Goal: Task Accomplishment & Management: Use online tool/utility

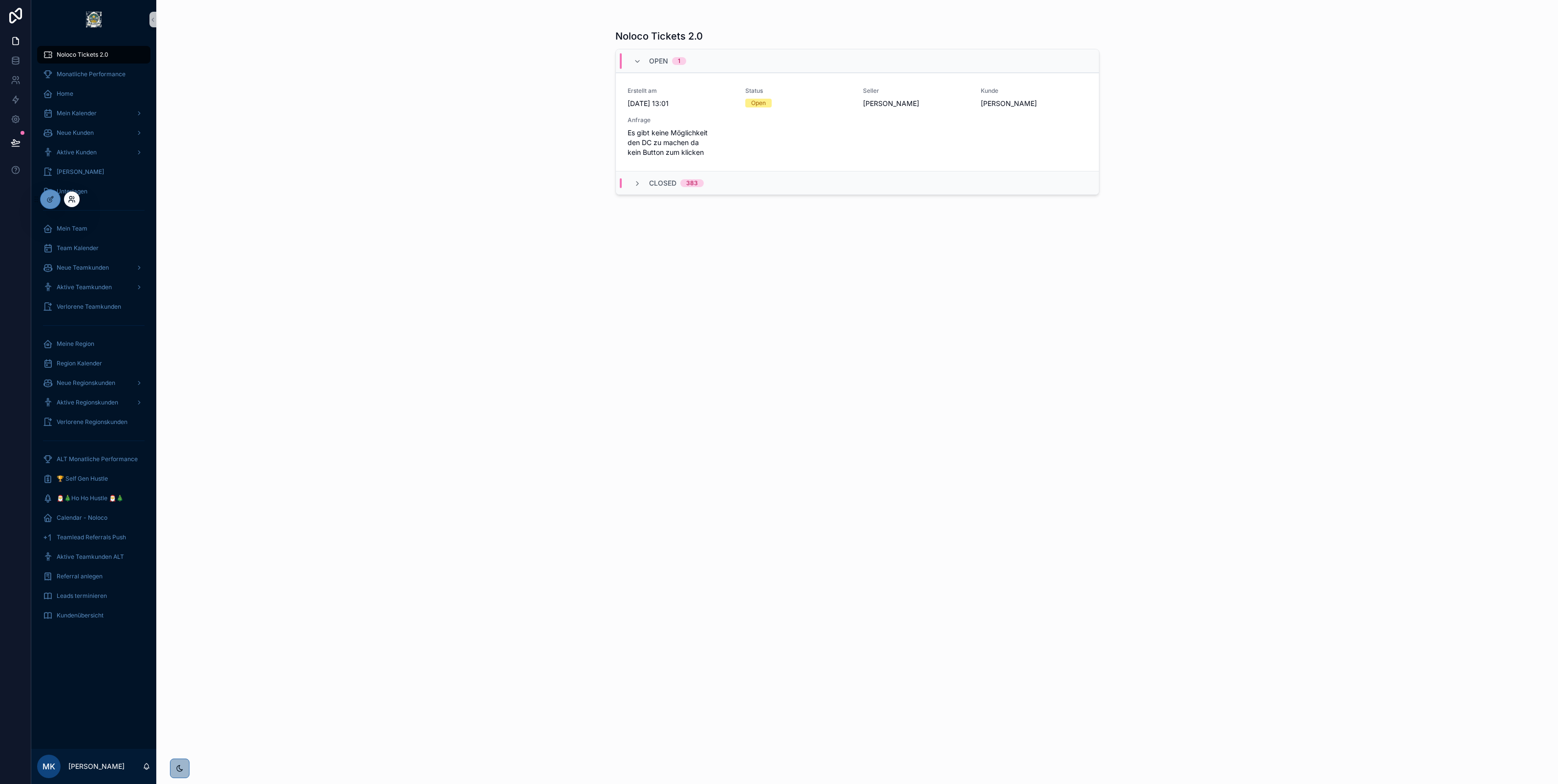
click at [71, 200] on icon at bounding box center [71, 201] width 4 height 2
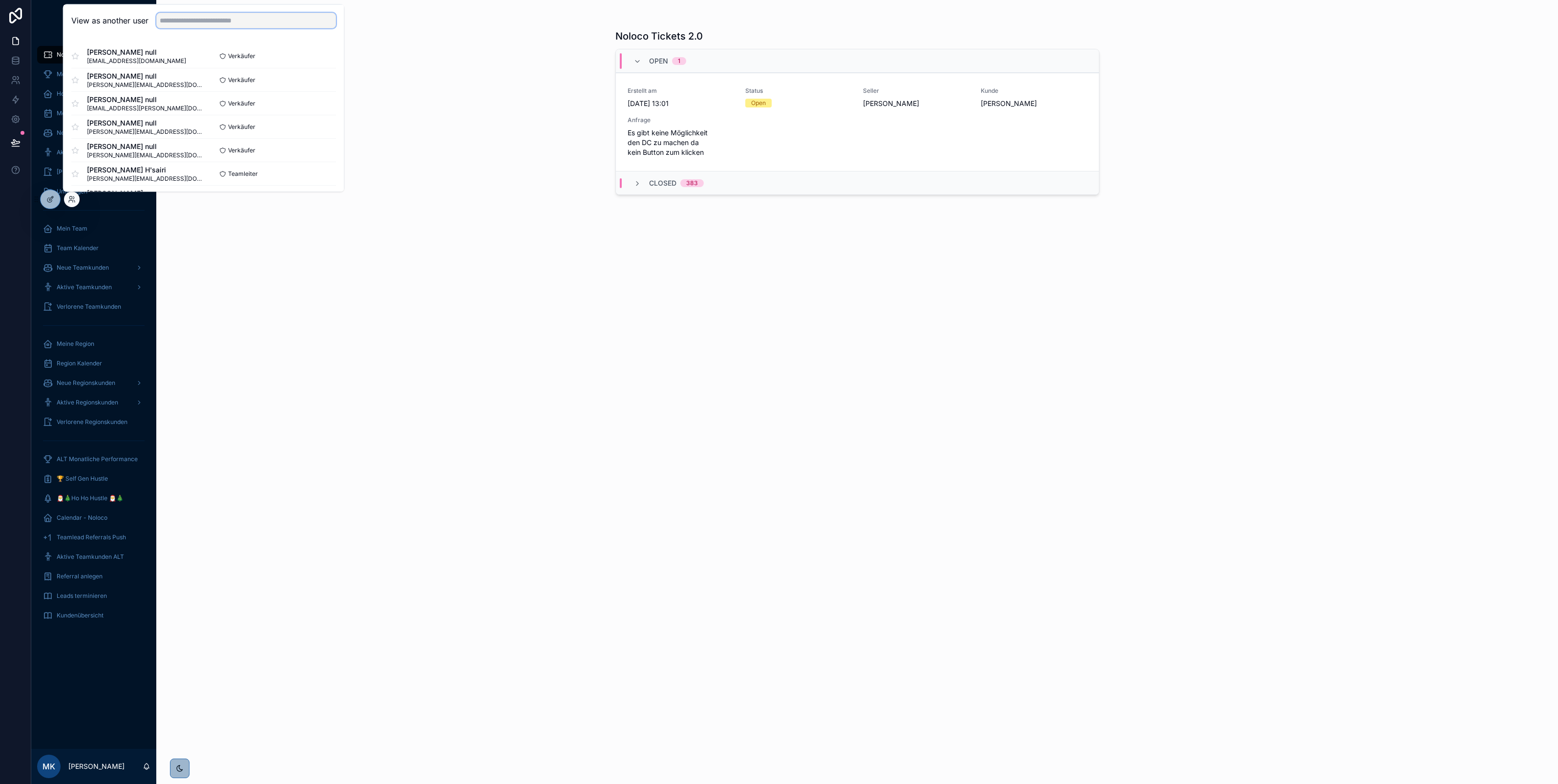
click at [174, 21] on input "text" at bounding box center [246, 20] width 180 height 16
type input "****"
click at [163, 79] on span "Test Vertriebler null" at bounding box center [136, 76] width 99 height 9
click at [320, 84] on button "Select" at bounding box center [323, 79] width 26 height 14
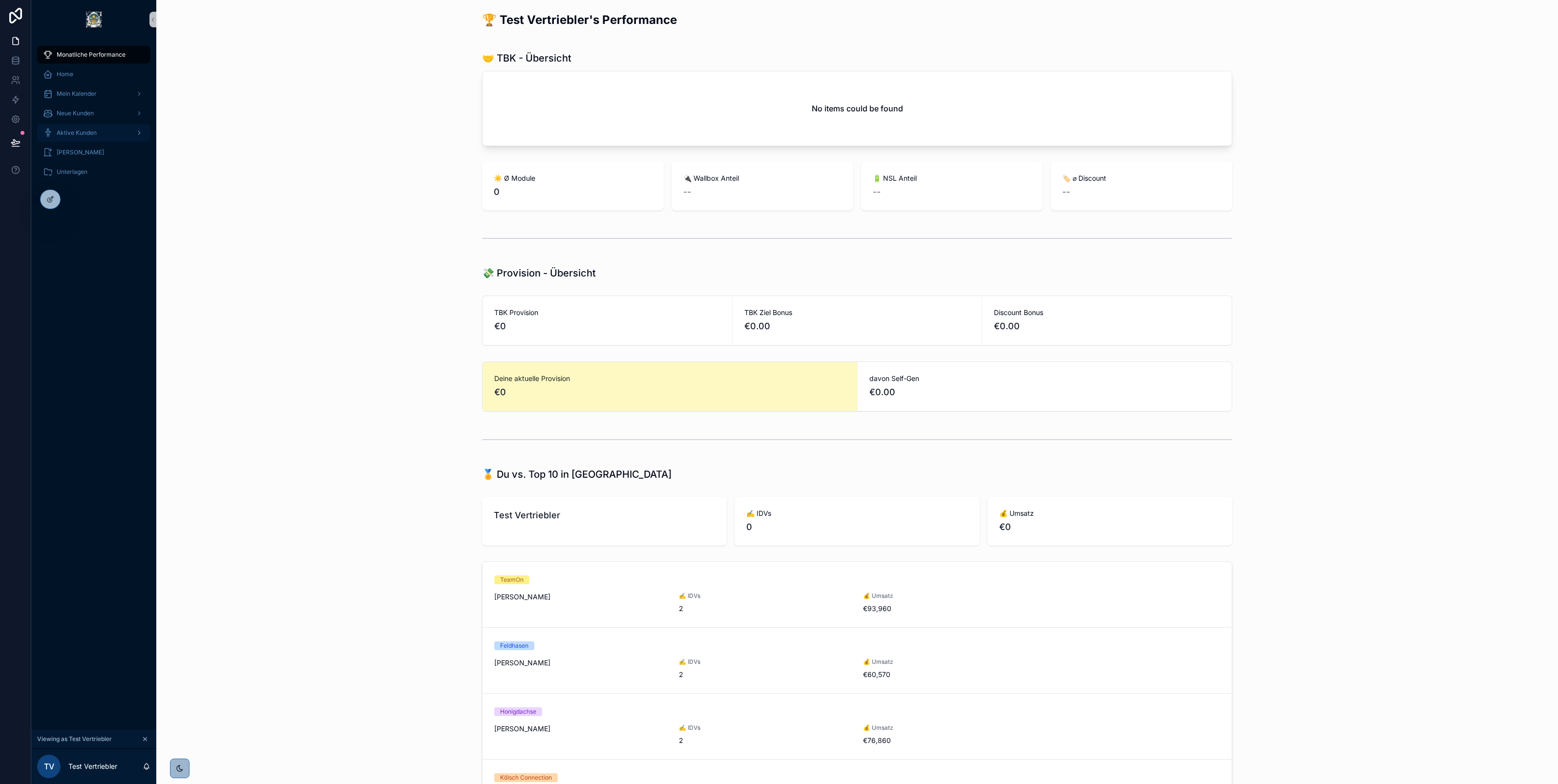
click at [70, 133] on span "Aktive Kunden" at bounding box center [77, 132] width 40 height 8
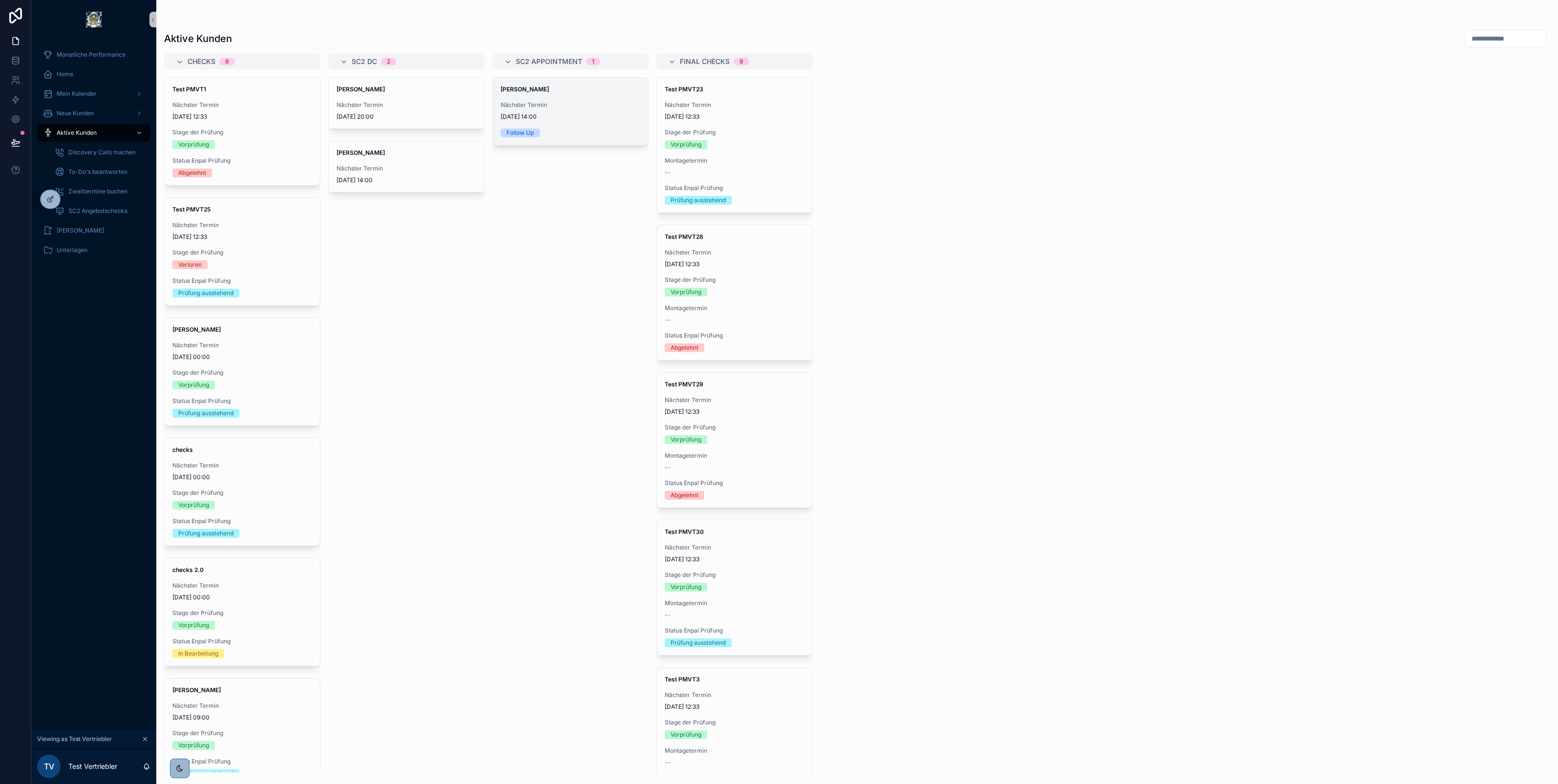
click at [499, 99] on div "Phillip Mustermann Nächster Termin 14/07/2025 14:00 Follow Up" at bounding box center [571, 111] width 155 height 67
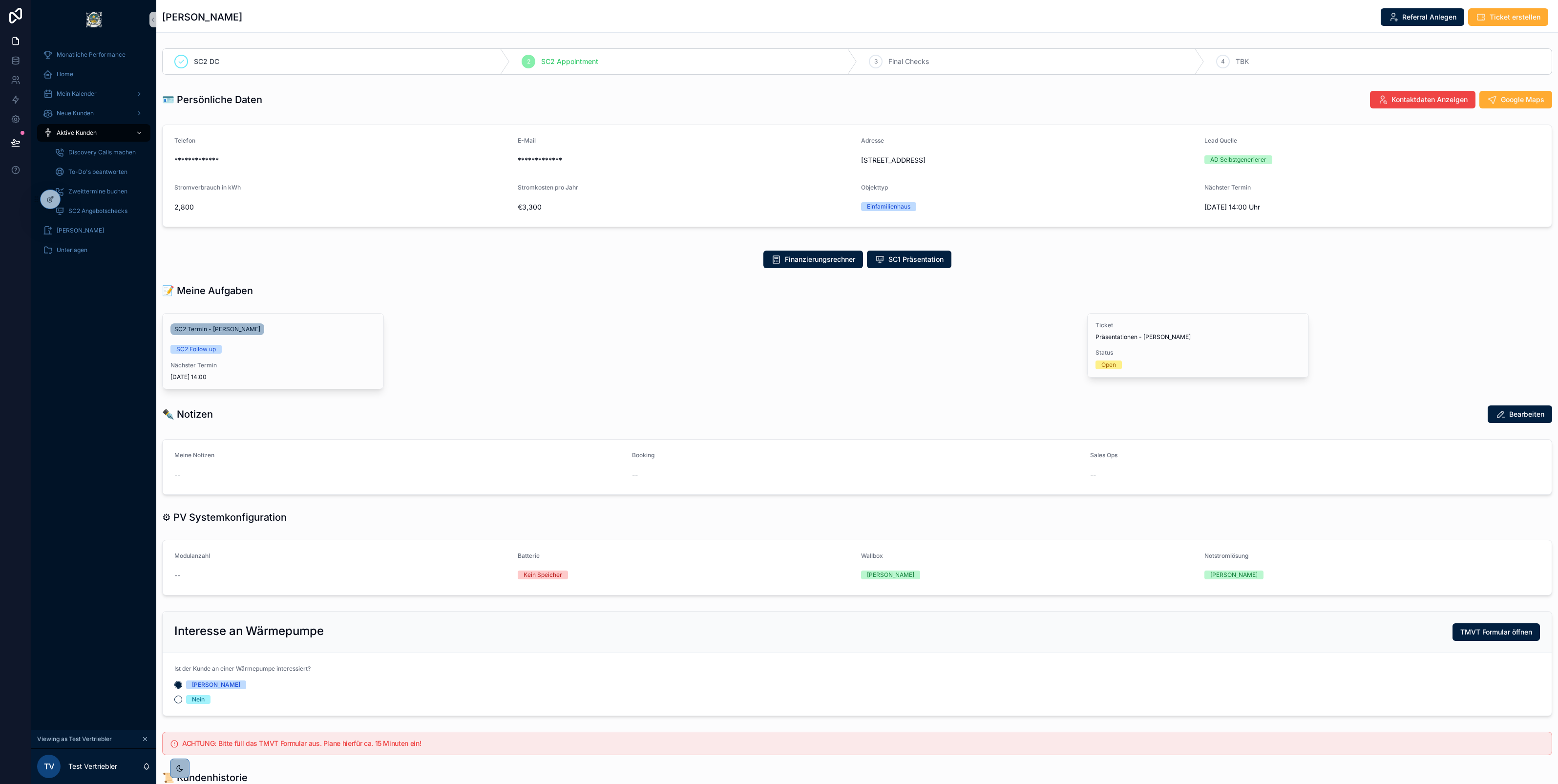
scroll to position [259, 0]
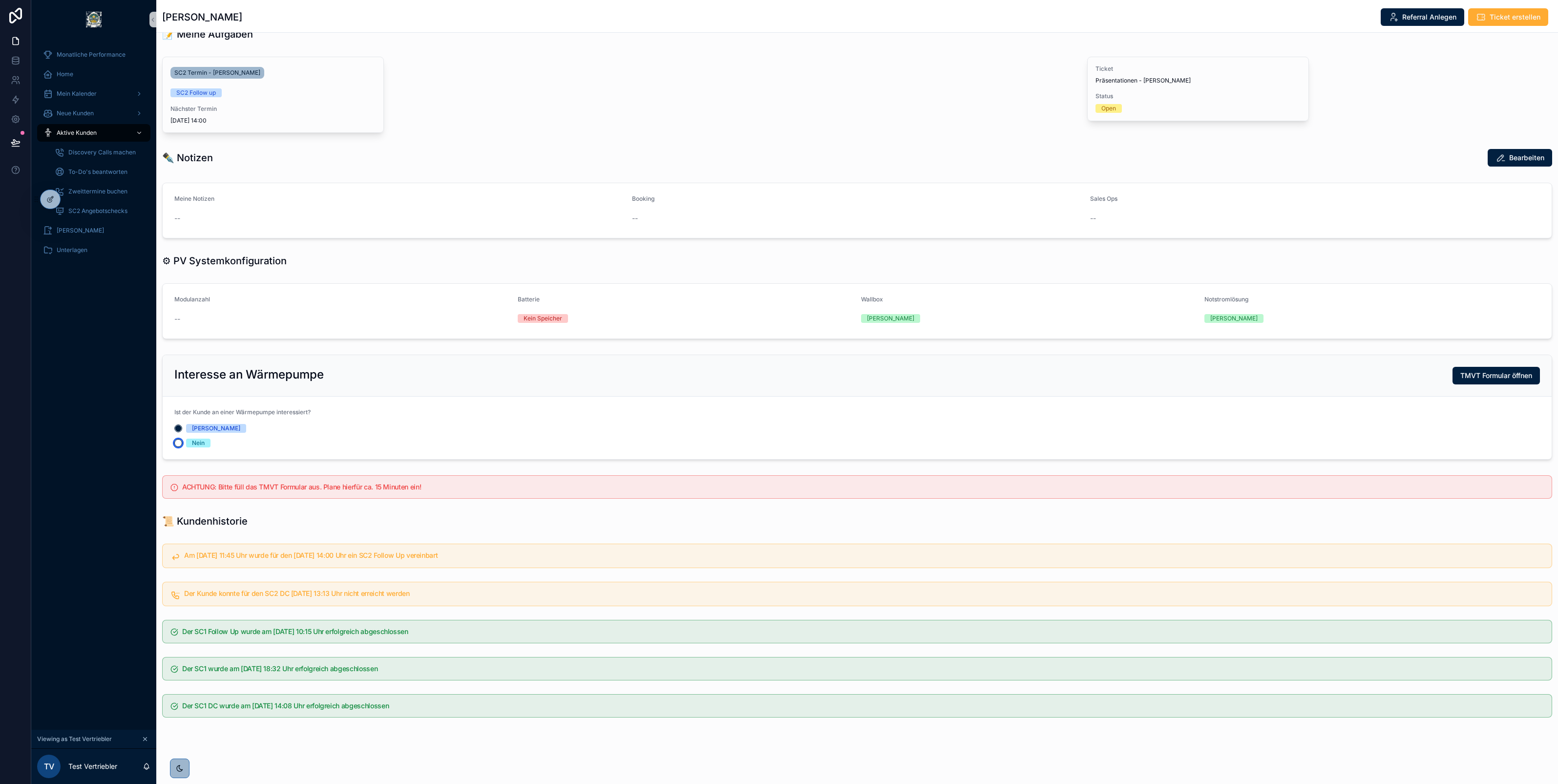
click at [176, 442] on button "Nein" at bounding box center [179, 443] width 8 height 8
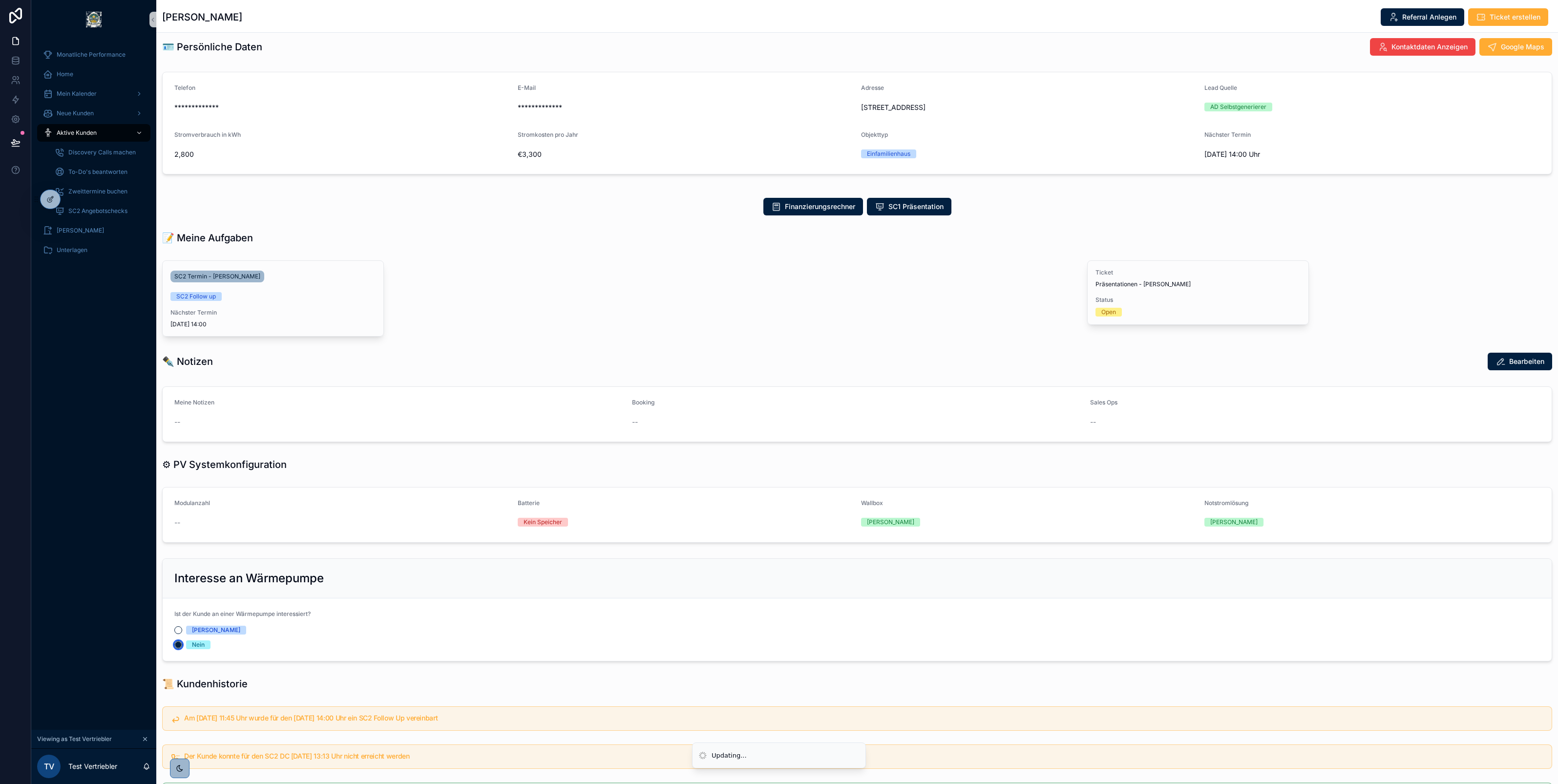
scroll to position [52, 0]
click at [225, 286] on div "SC2 Termin - Phillip Mustermann SC2 Follow up Nächster Termin 14/07/2025 14:00" at bounding box center [273, 299] width 221 height 76
click at [205, 298] on div "SC2 Follow up" at bounding box center [197, 297] width 40 height 9
click at [219, 276] on span "SC2 Termin - Phillip Mustermann" at bounding box center [217, 278] width 86 height 8
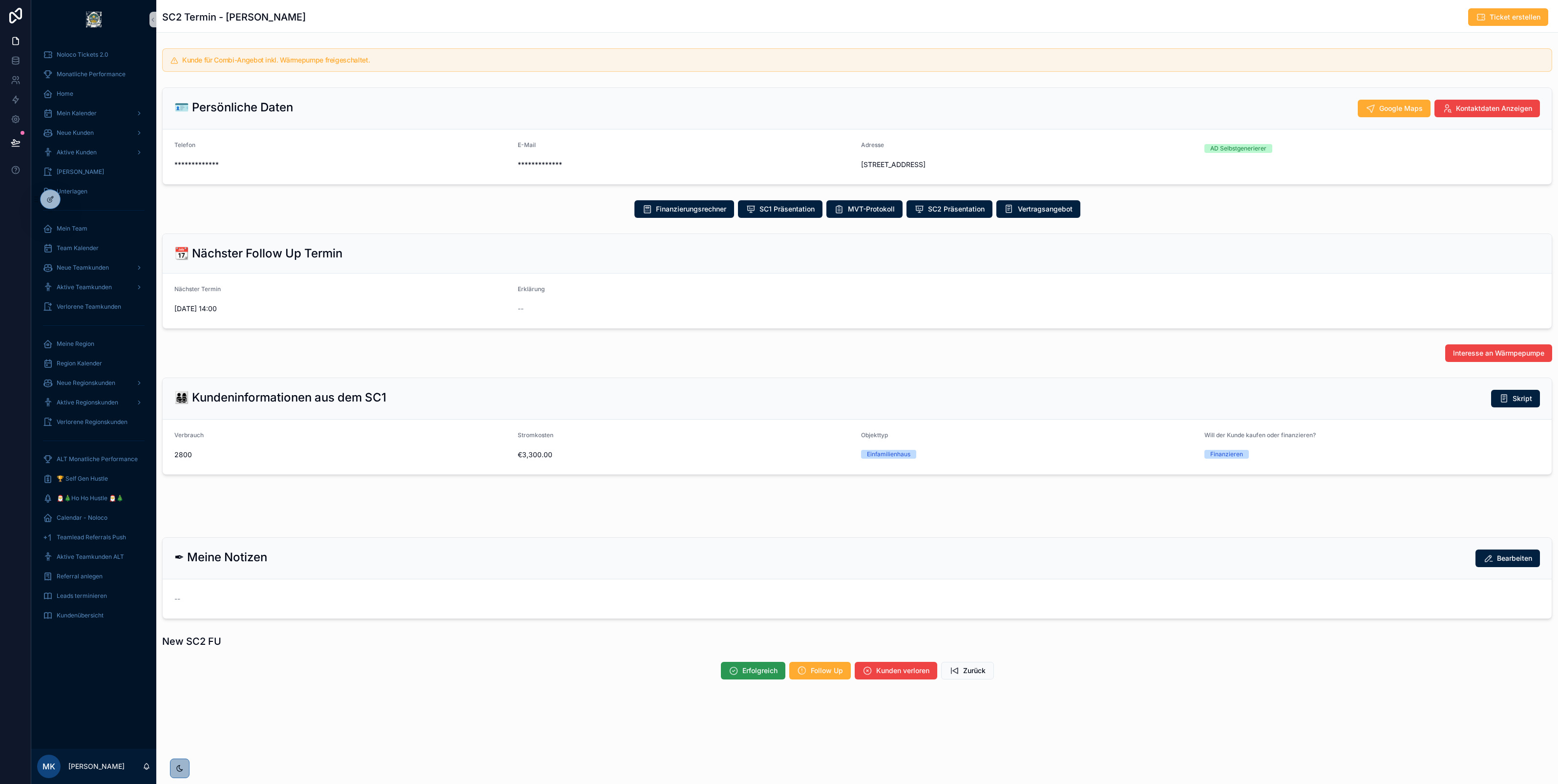
click at [739, 671] on button "Erfolgreich" at bounding box center [753, 671] width 64 height 18
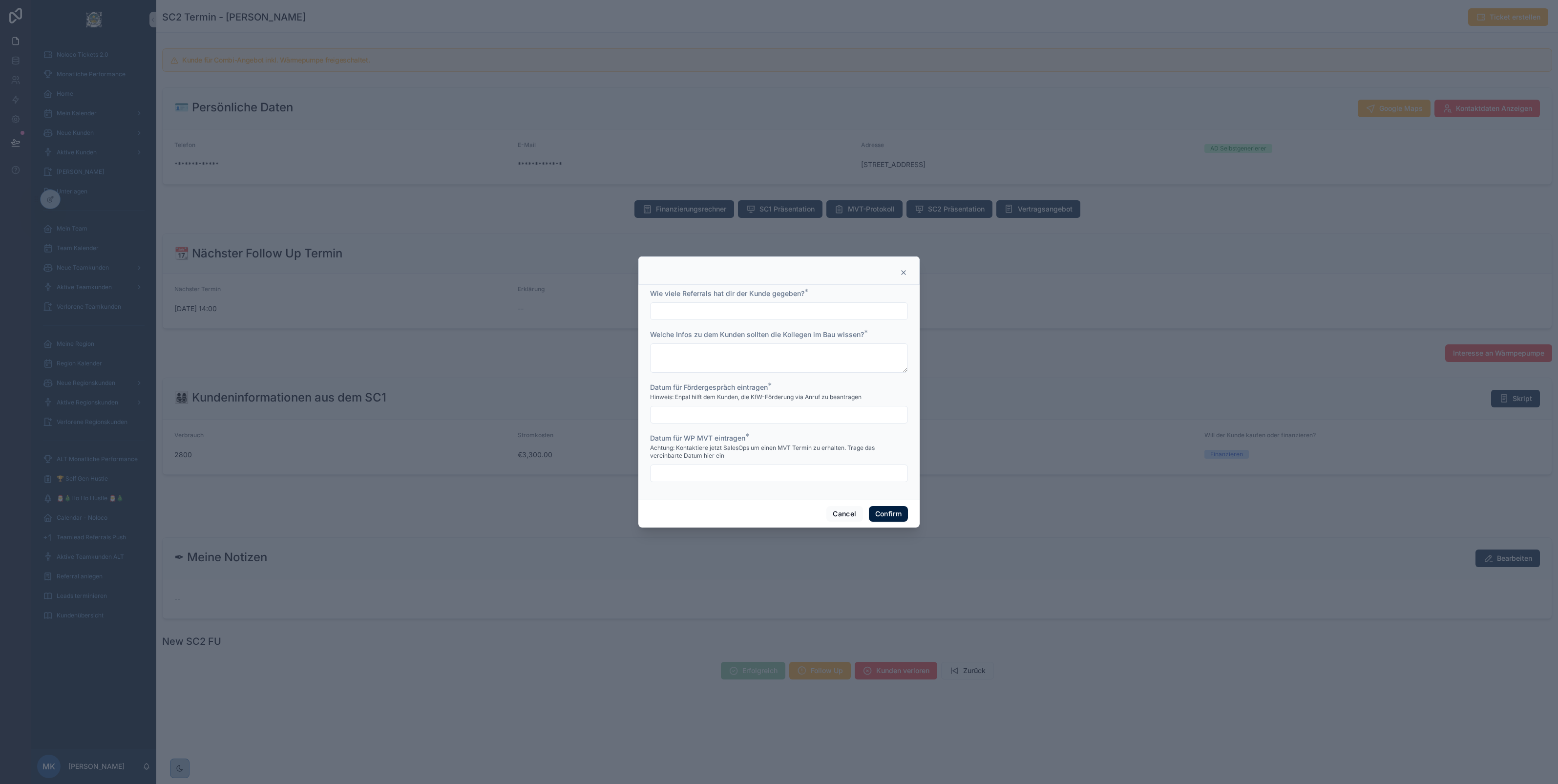
click at [902, 272] on icon at bounding box center [903, 272] width 4 height 4
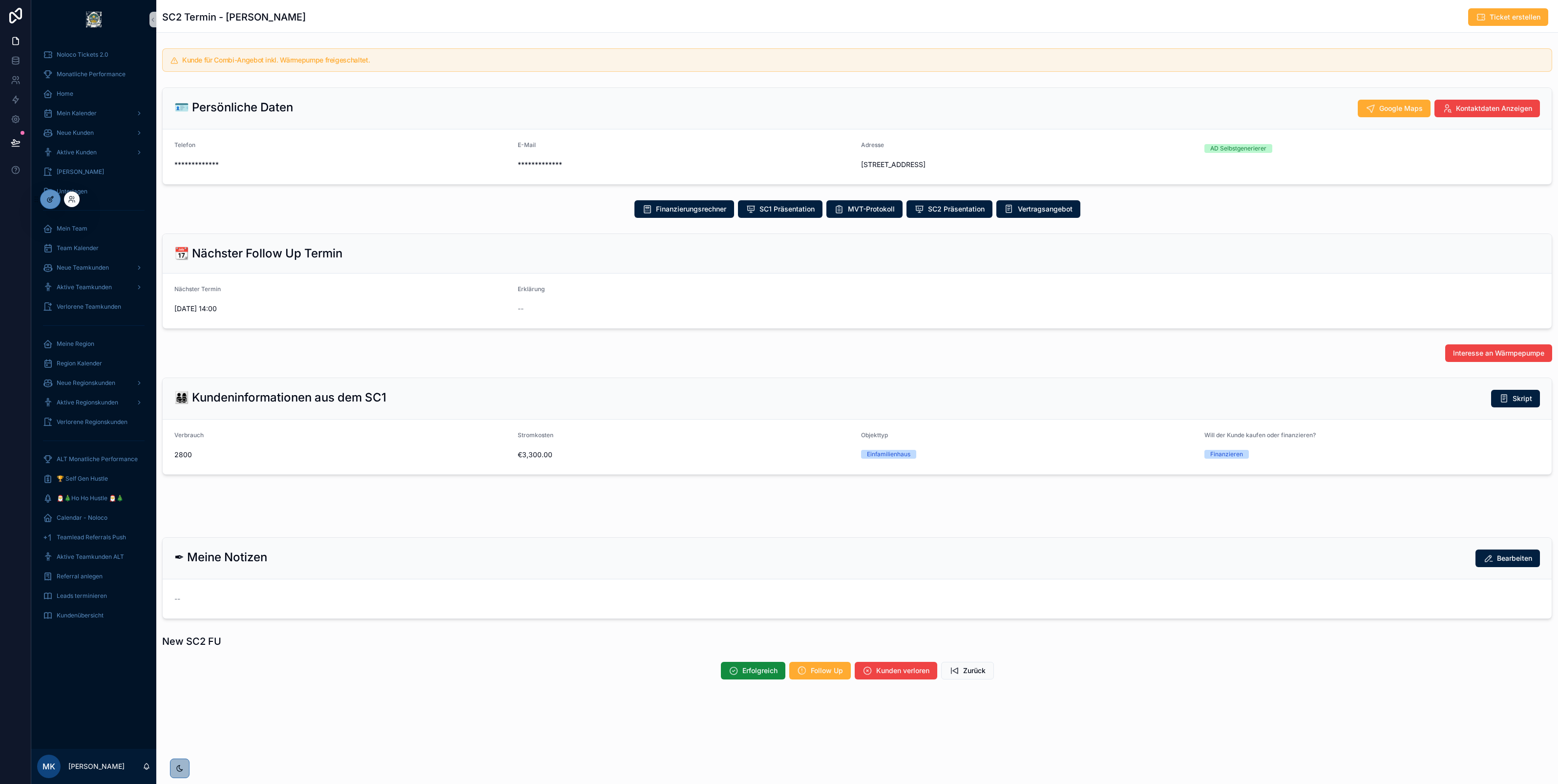
click at [52, 198] on icon at bounding box center [50, 199] width 8 height 8
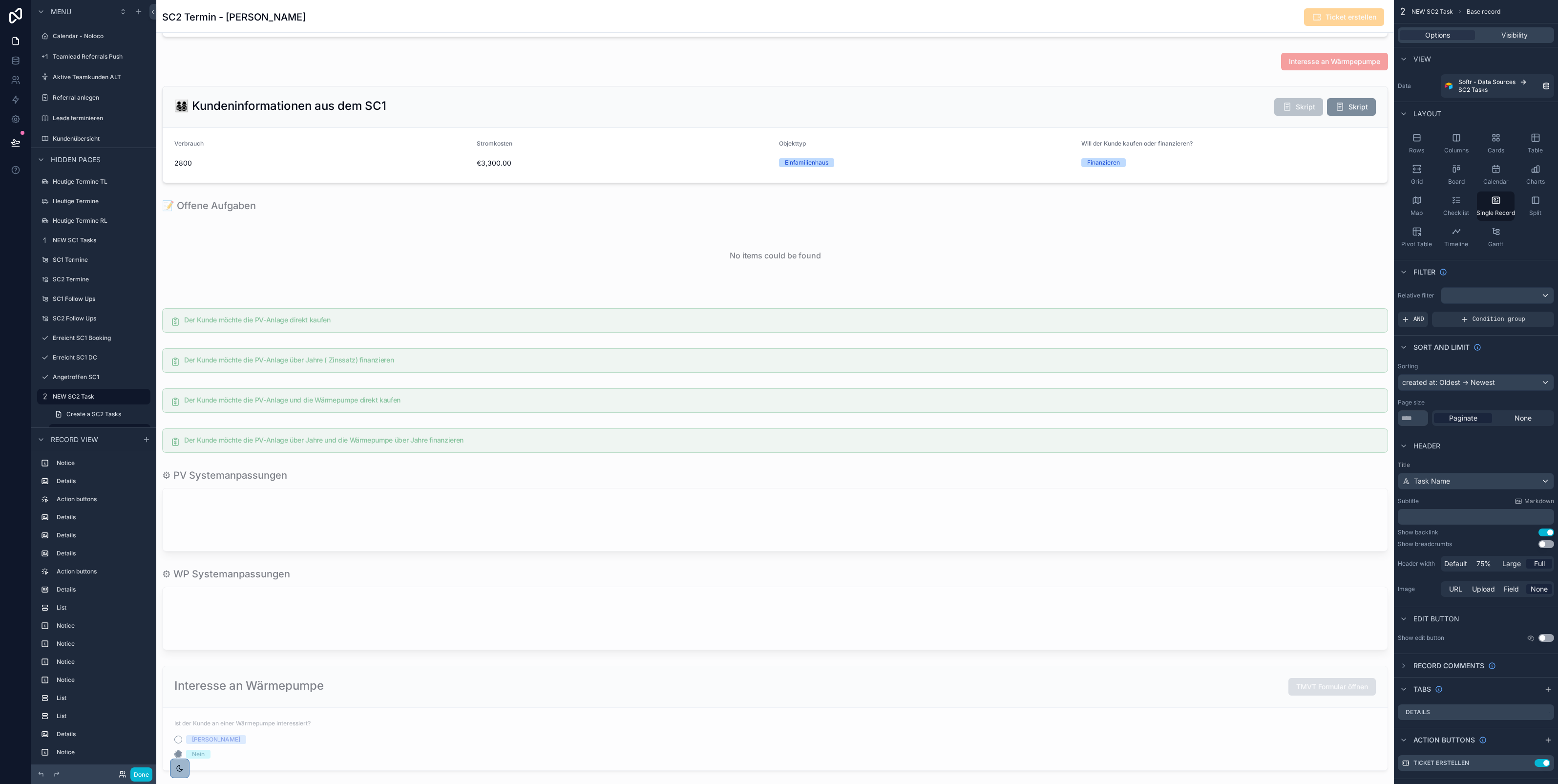
scroll to position [1636, 0]
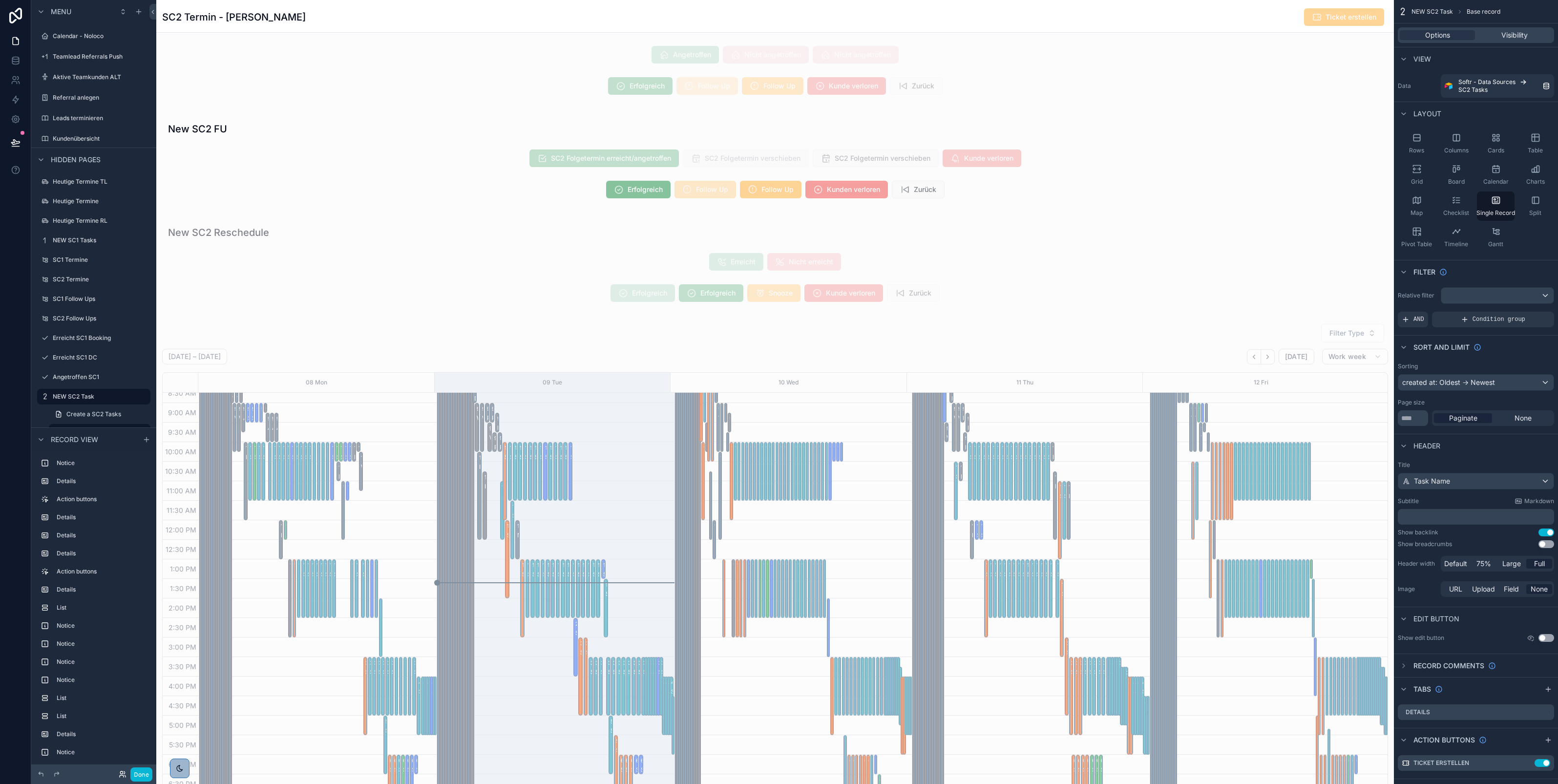
click at [123, 775] on icon at bounding box center [122, 775] width 4 height 2
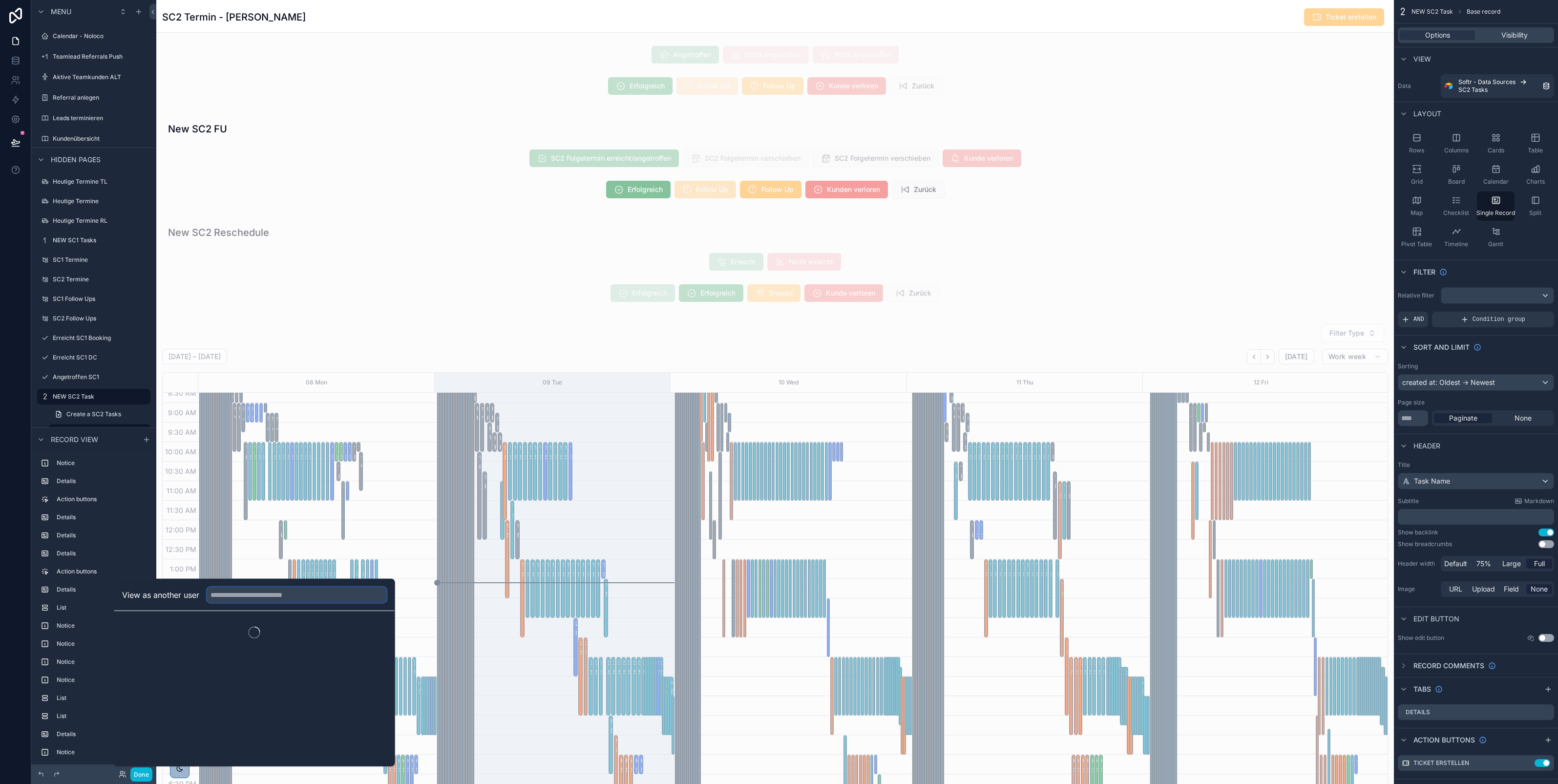
click at [226, 595] on input "text" at bounding box center [297, 594] width 180 height 16
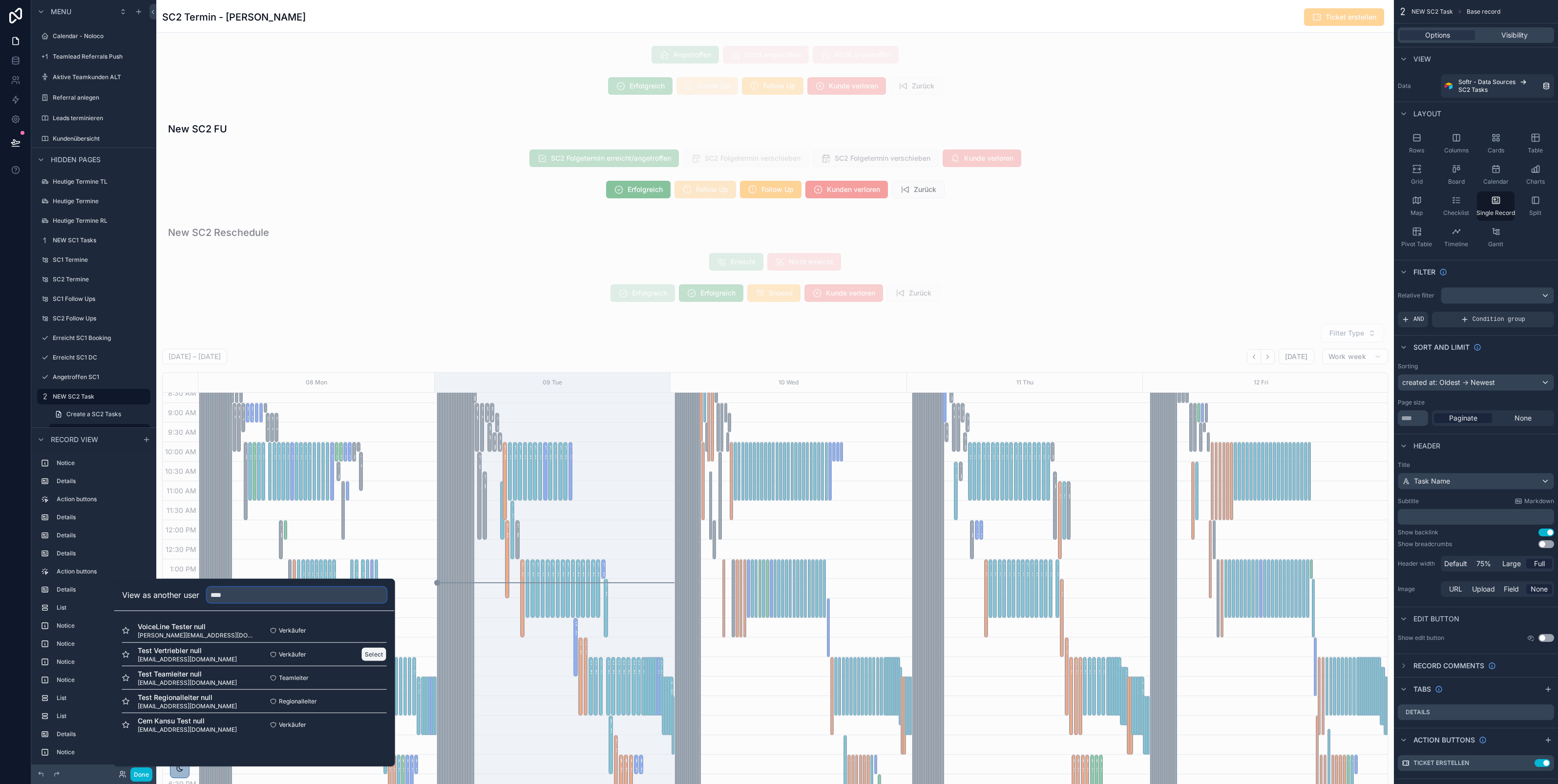
type input "****"
click at [379, 657] on button "Select" at bounding box center [374, 654] width 26 height 14
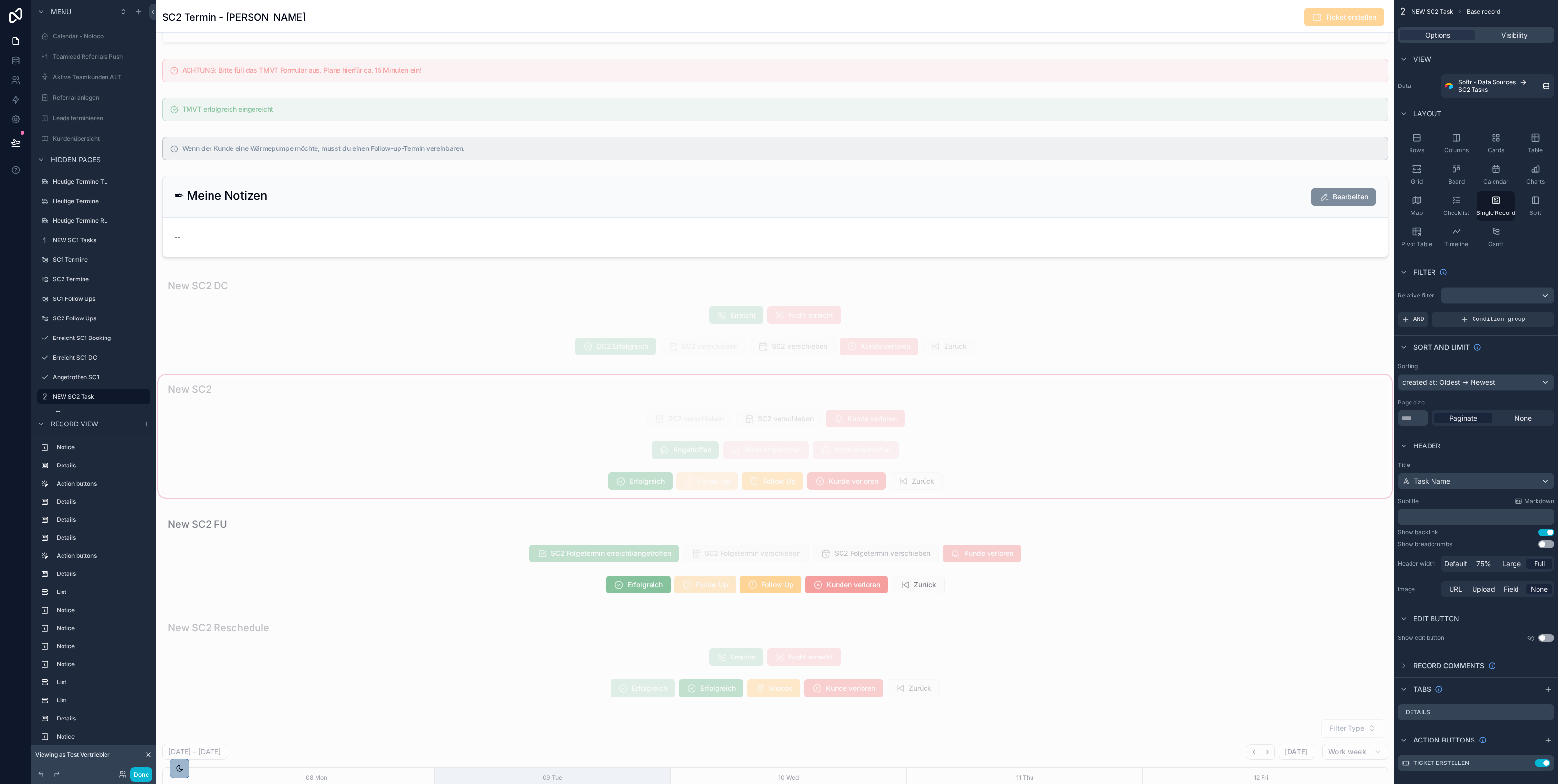
scroll to position [1253, 0]
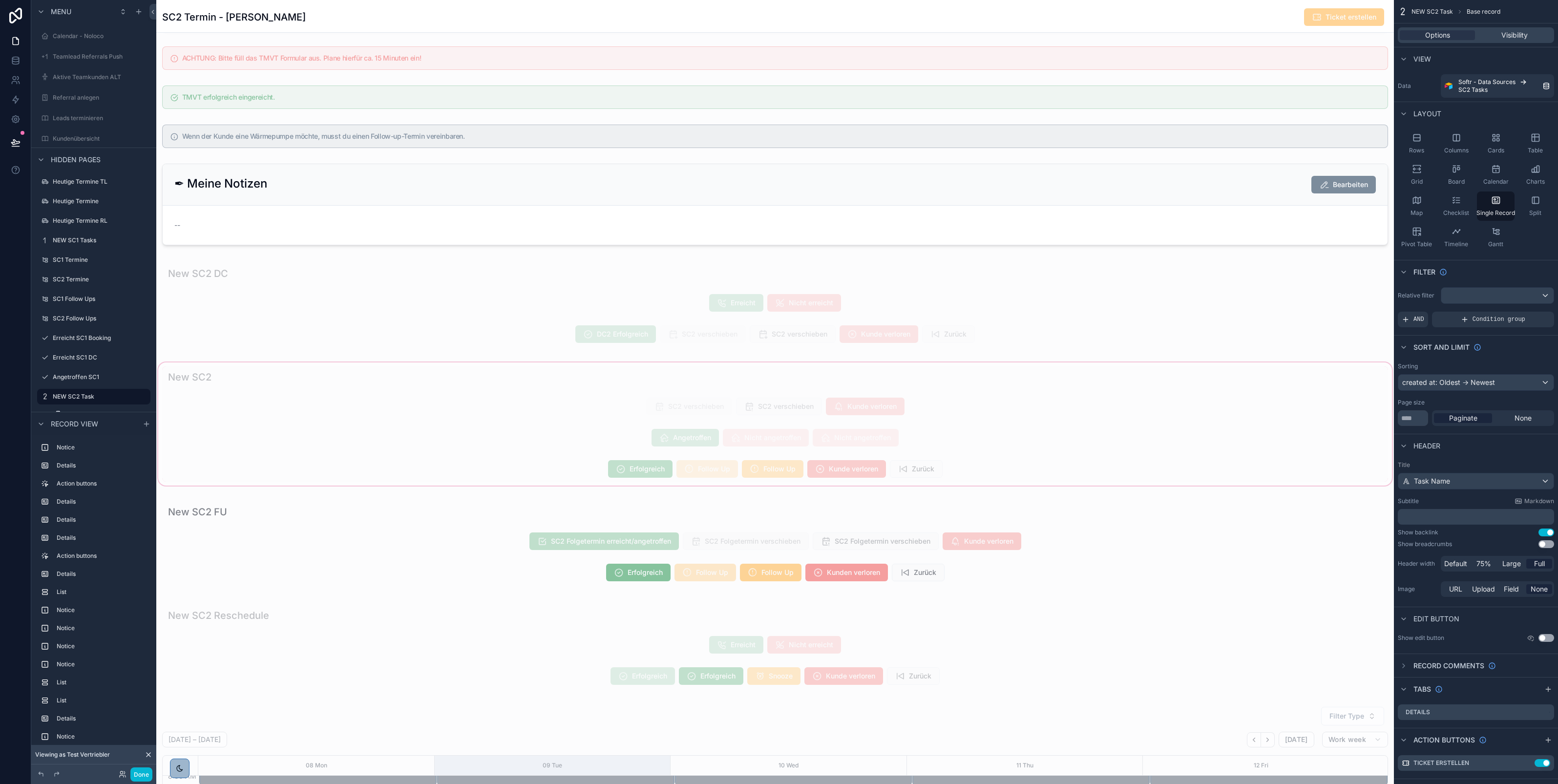
click at [584, 485] on div "scrollable content" at bounding box center [775, 424] width 1238 height 127
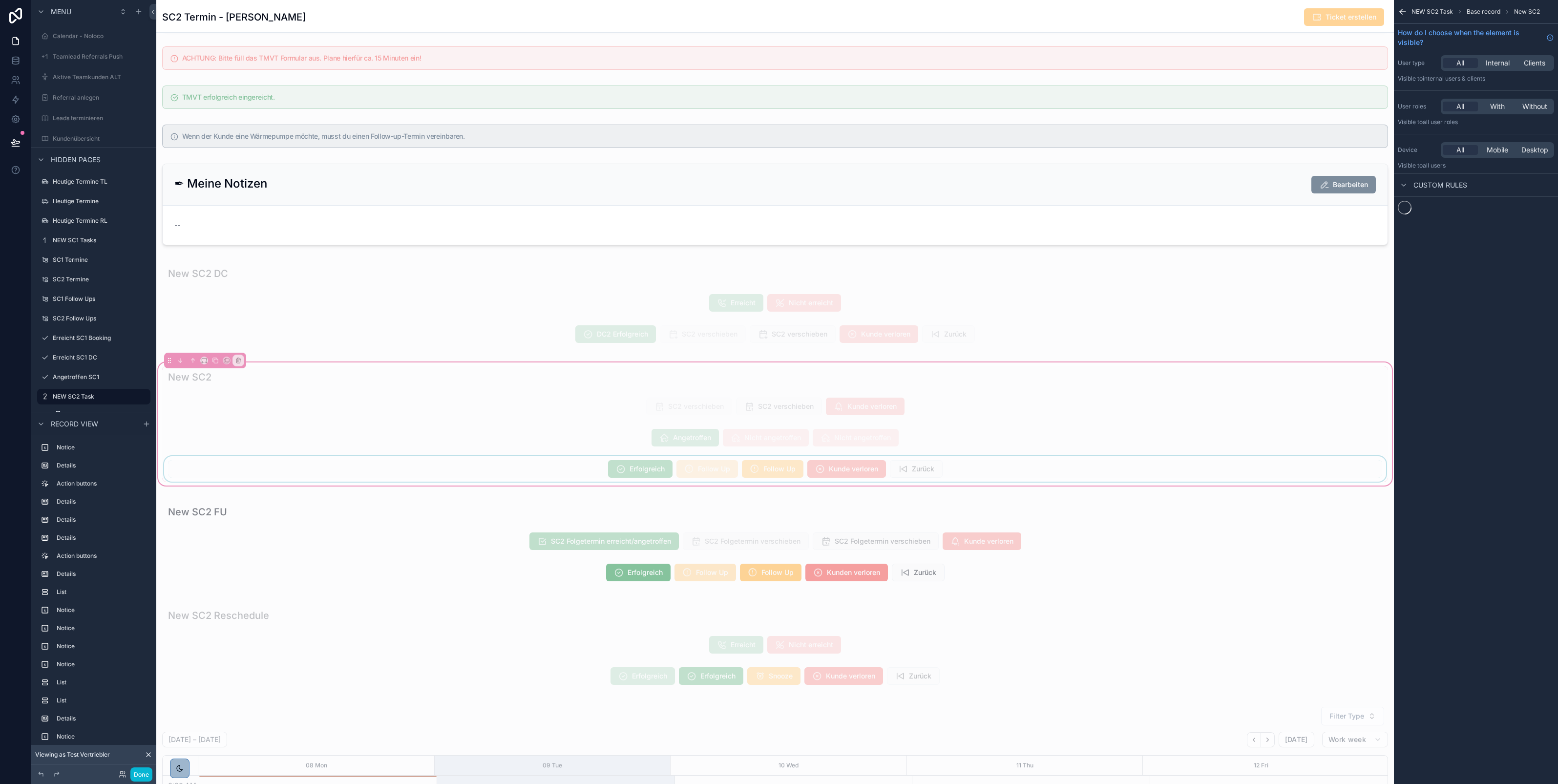
scroll to position [108, 0]
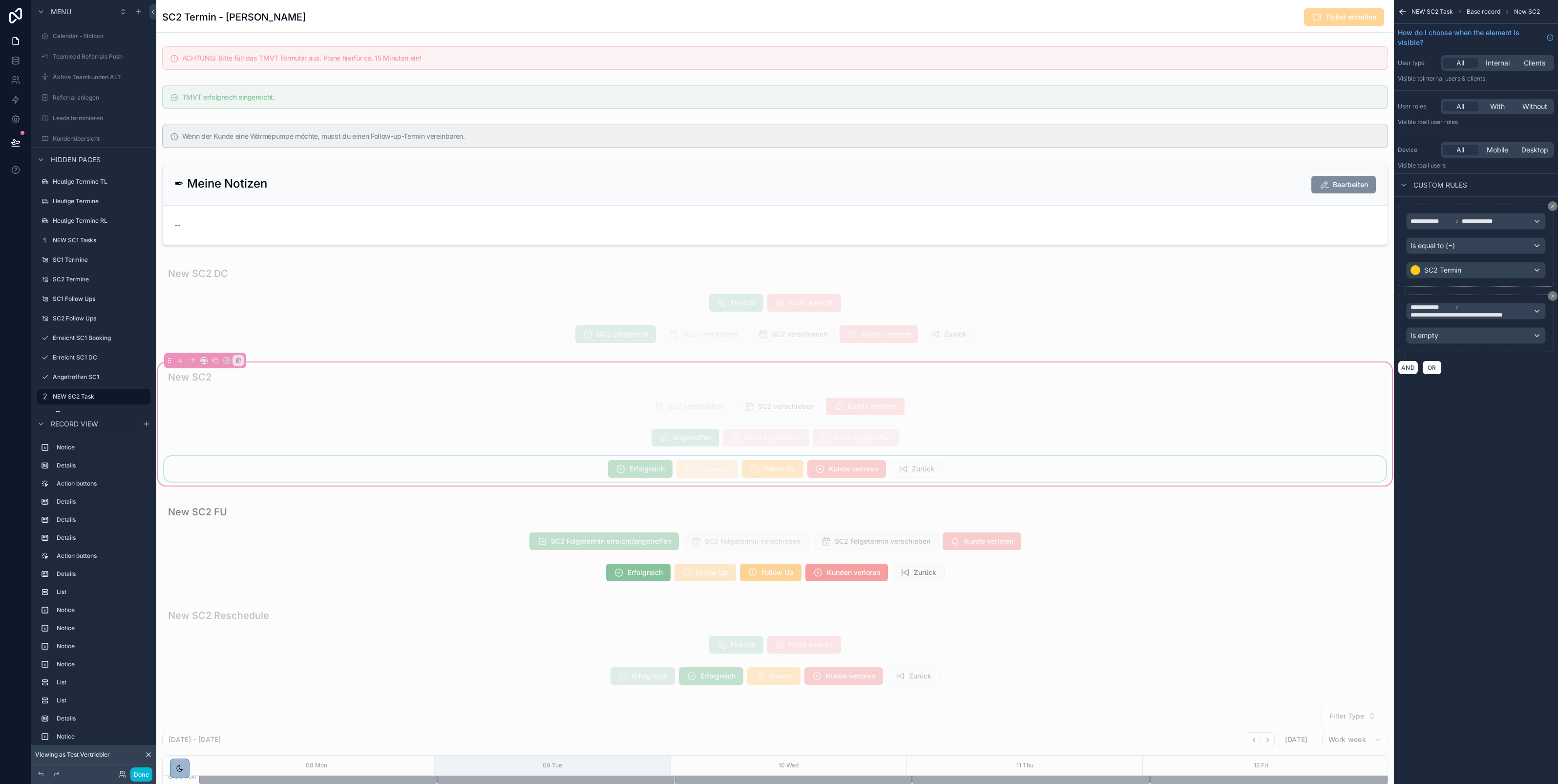
click at [637, 473] on div "scrollable content" at bounding box center [776, 469] width 1226 height 26
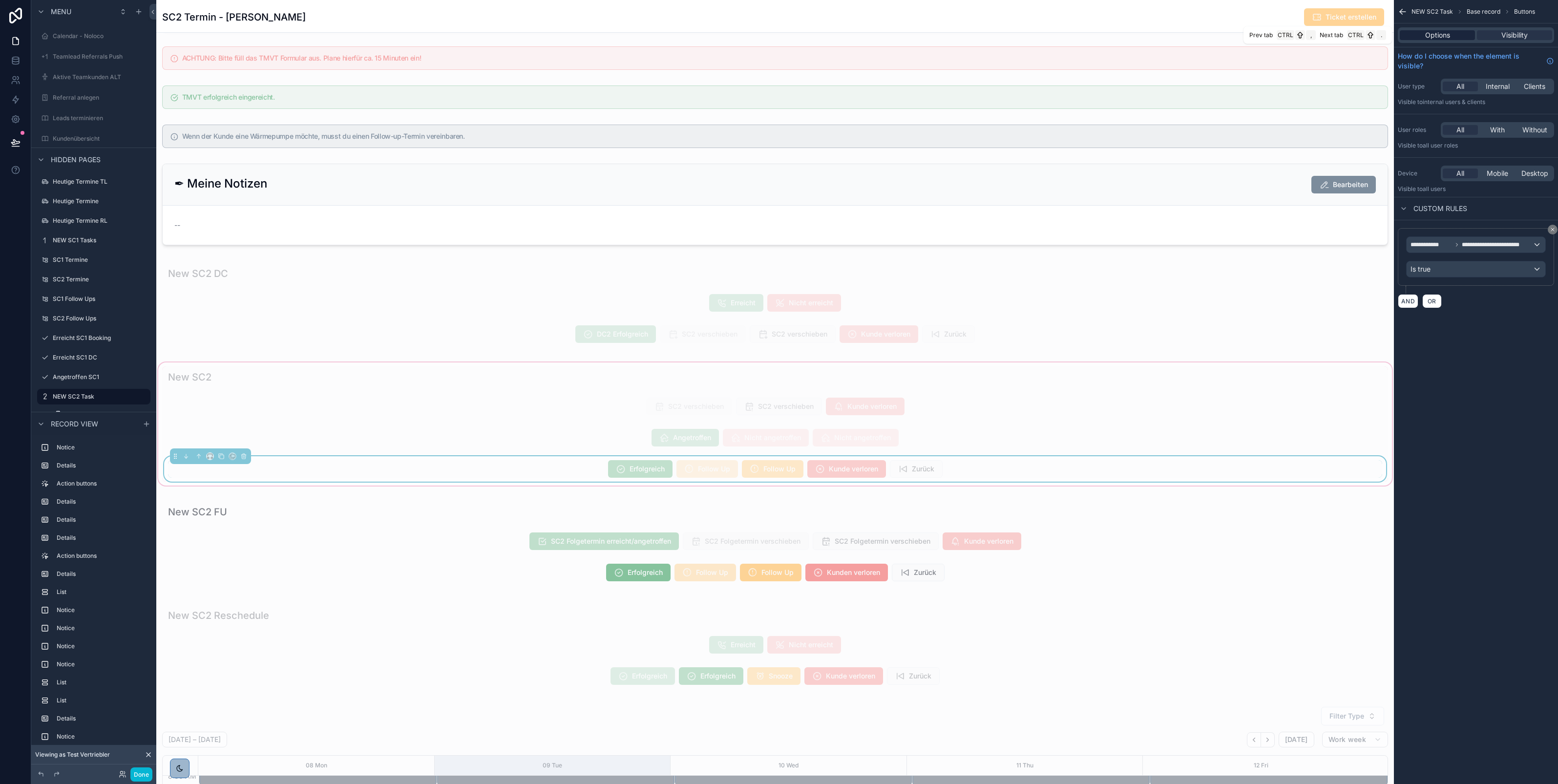
click at [1437, 32] on span "Options" at bounding box center [1438, 35] width 25 height 9
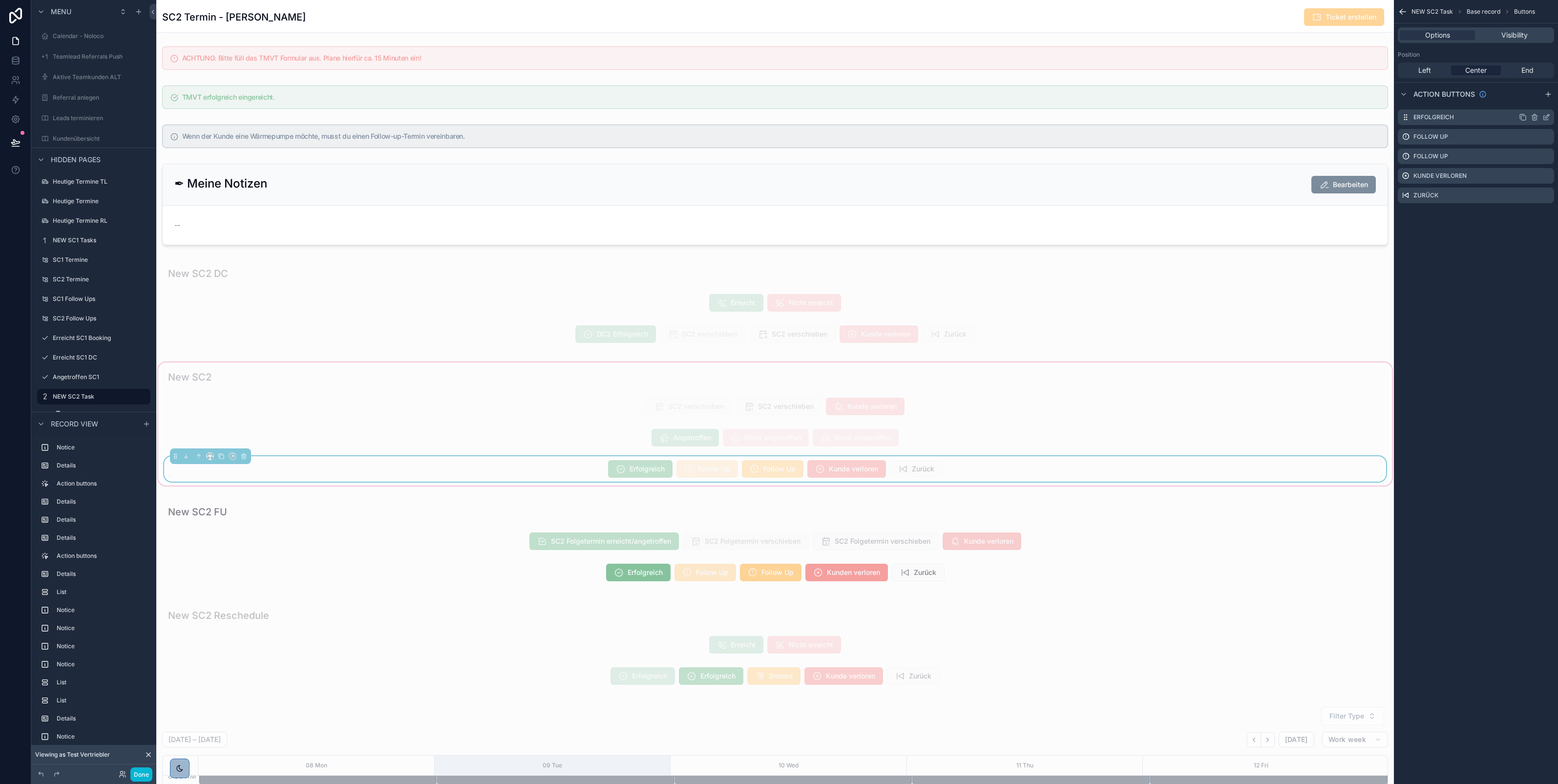
click at [1547, 121] on icon "scrollable content" at bounding box center [1547, 117] width 8 height 8
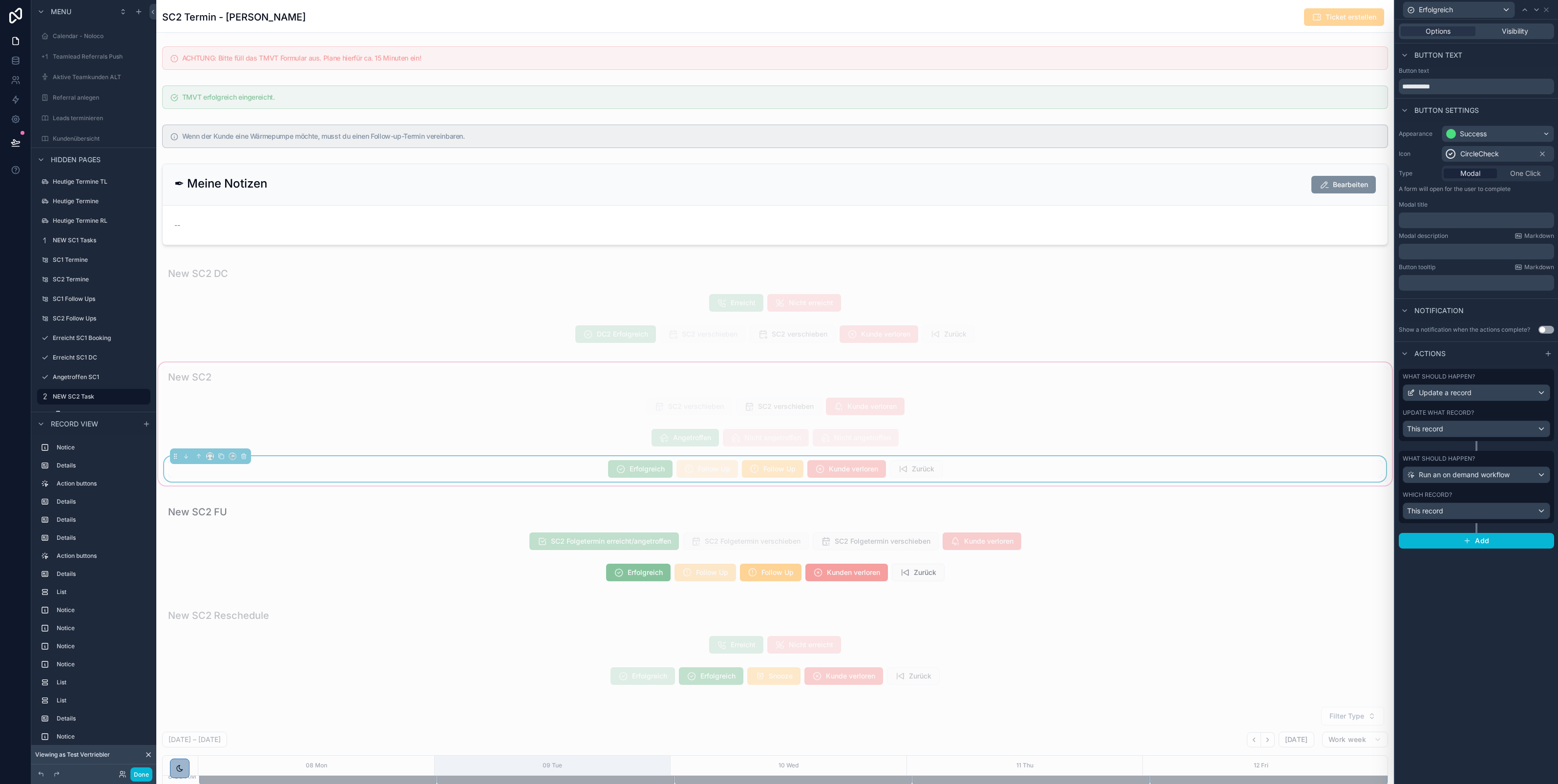
click at [1474, 371] on div "What should happen? Update a record Update what record? This record" at bounding box center [1477, 404] width 155 height 73
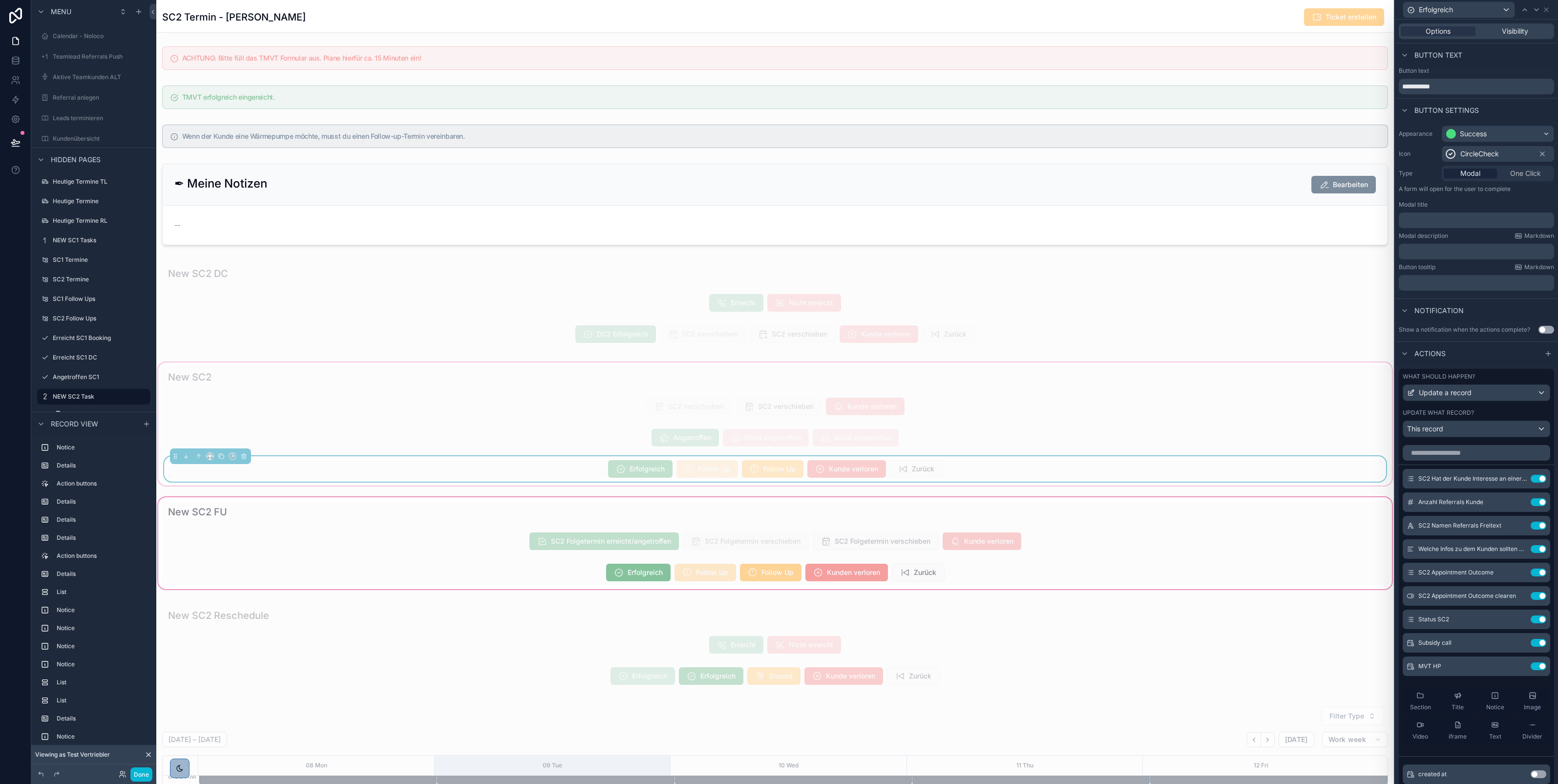
click at [1218, 535] on div "scrollable content" at bounding box center [775, 542] width 1238 height 95
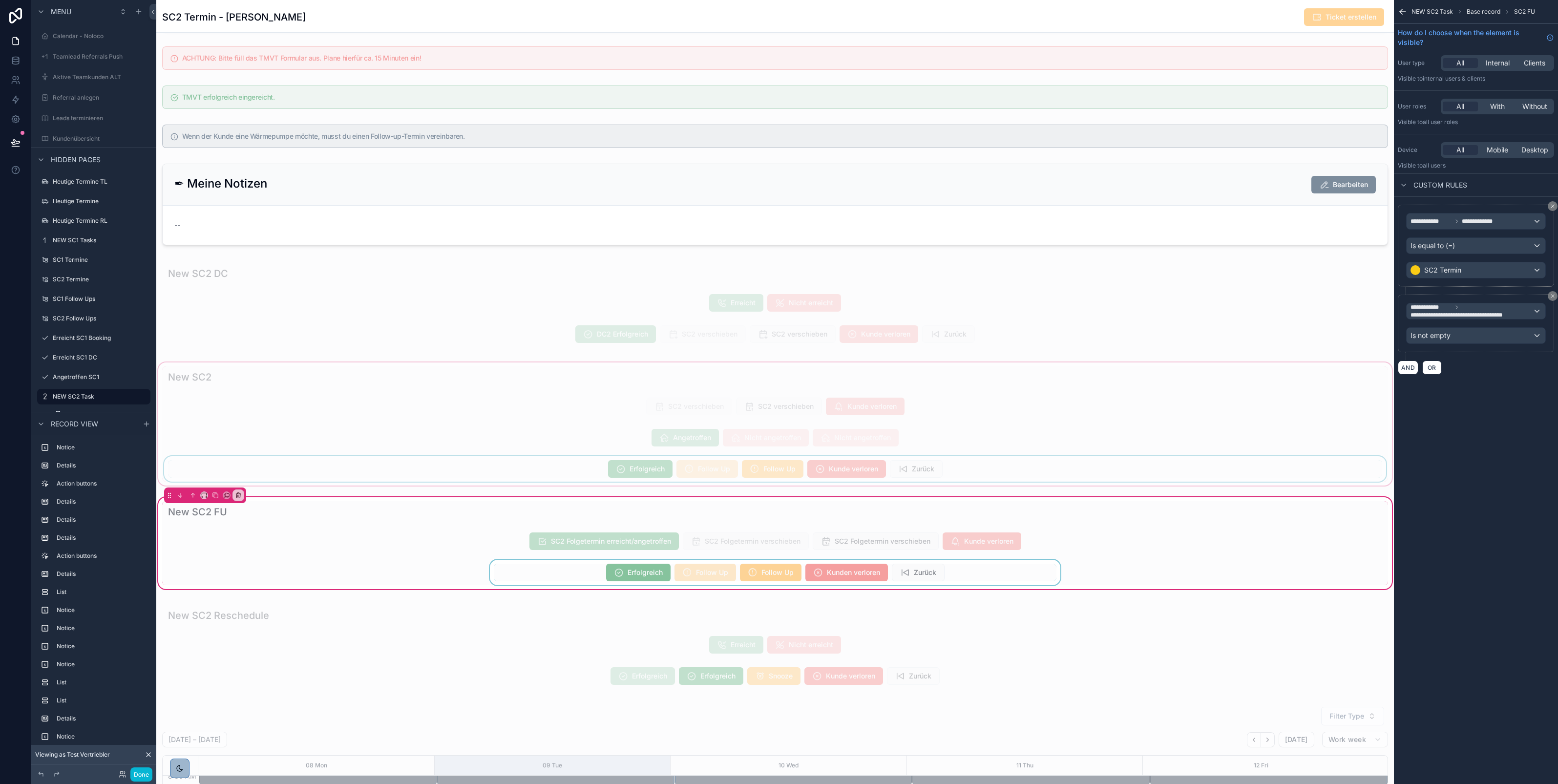
click at [650, 570] on div "scrollable content" at bounding box center [776, 571] width 1226 height 26
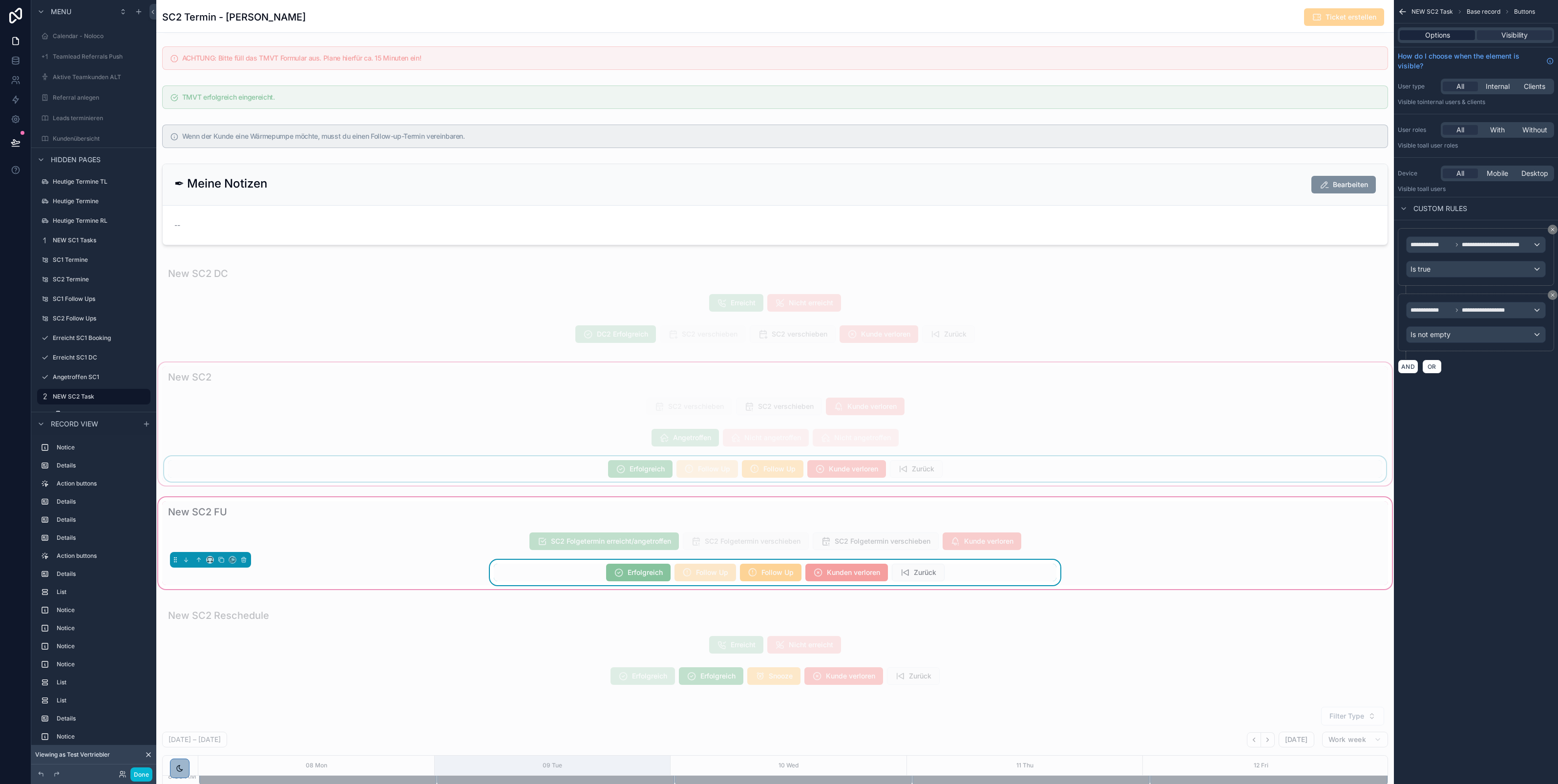
click at [1437, 35] on span "Options" at bounding box center [1438, 35] width 25 height 9
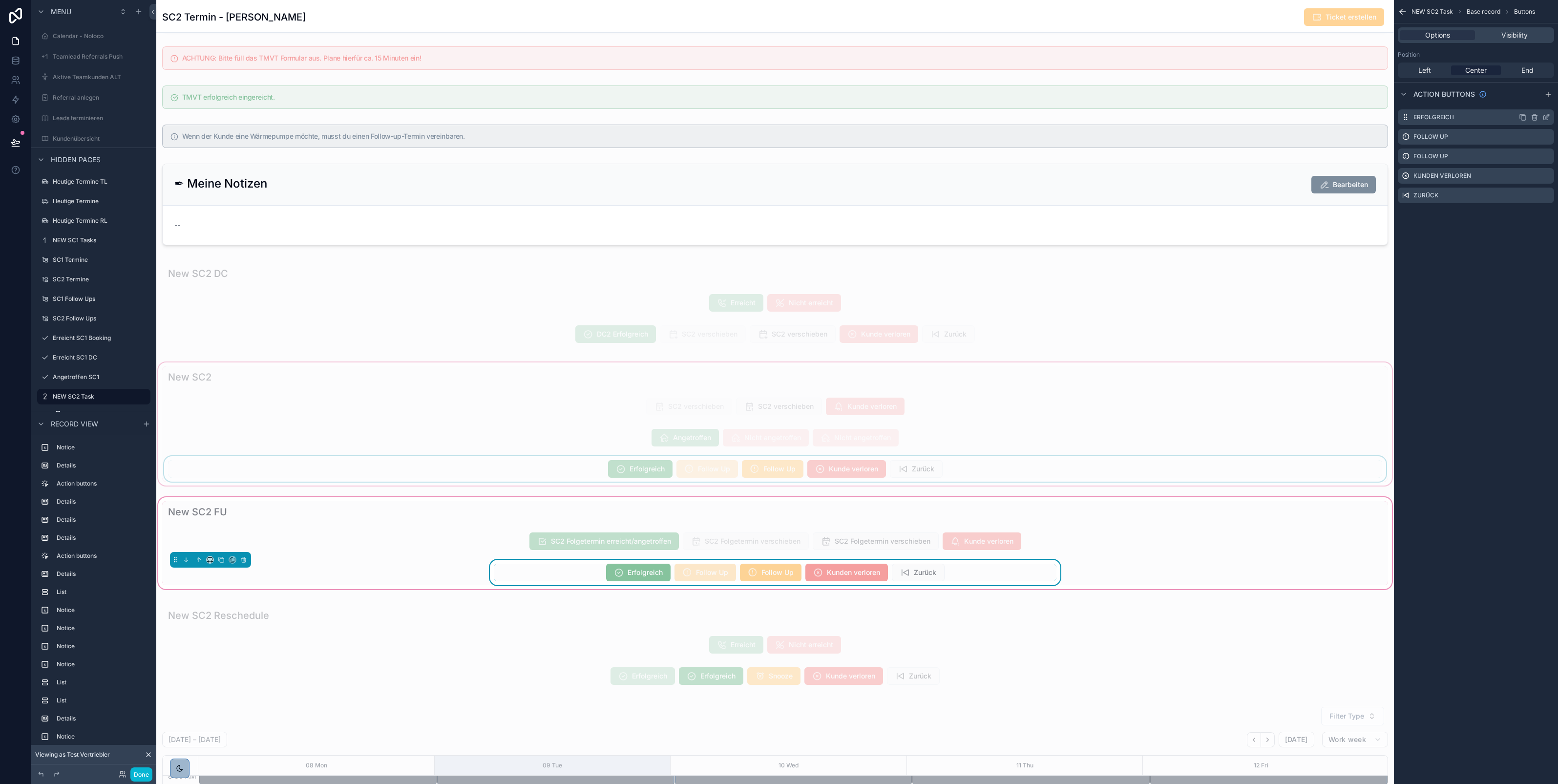
click at [1545, 117] on icon "scrollable content" at bounding box center [1547, 117] width 8 height 8
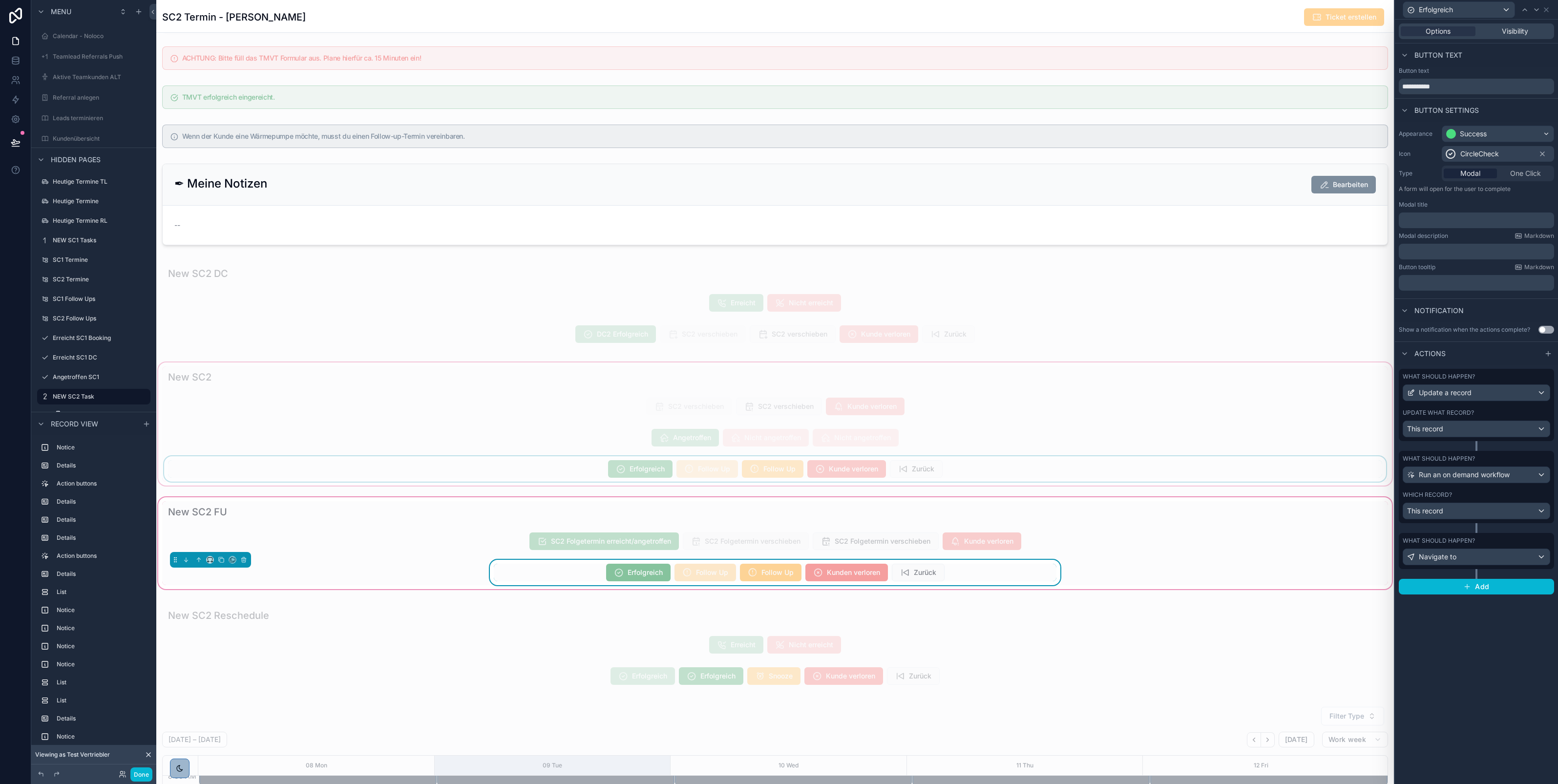
click at [1469, 416] on label "Update what record?" at bounding box center [1438, 413] width 71 height 8
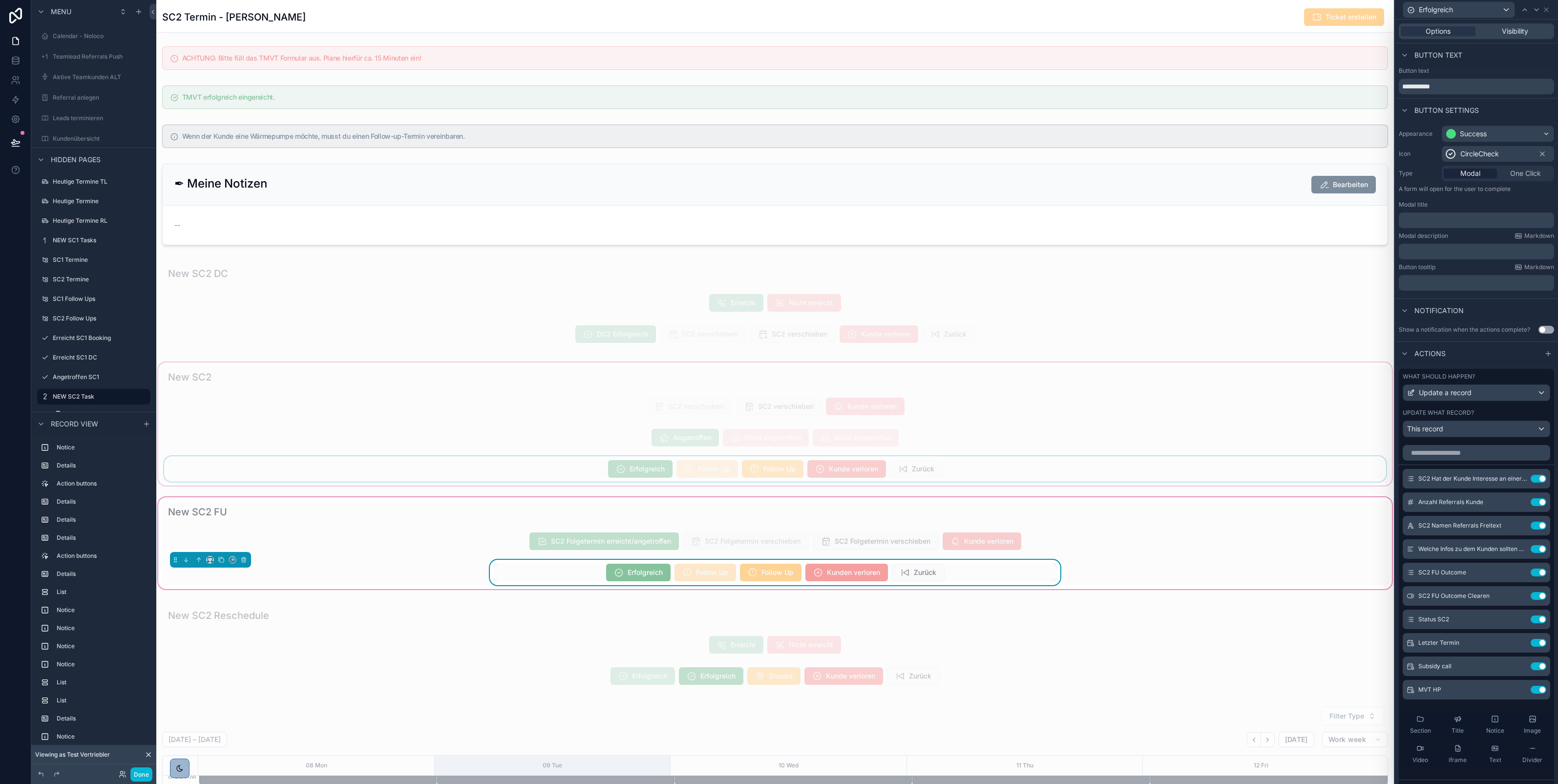
click at [1515, 364] on div "Actions" at bounding box center [1477, 352] width 163 height 24
click at [1510, 389] on div "What should happen? Update a record" at bounding box center [1477, 386] width 147 height 28
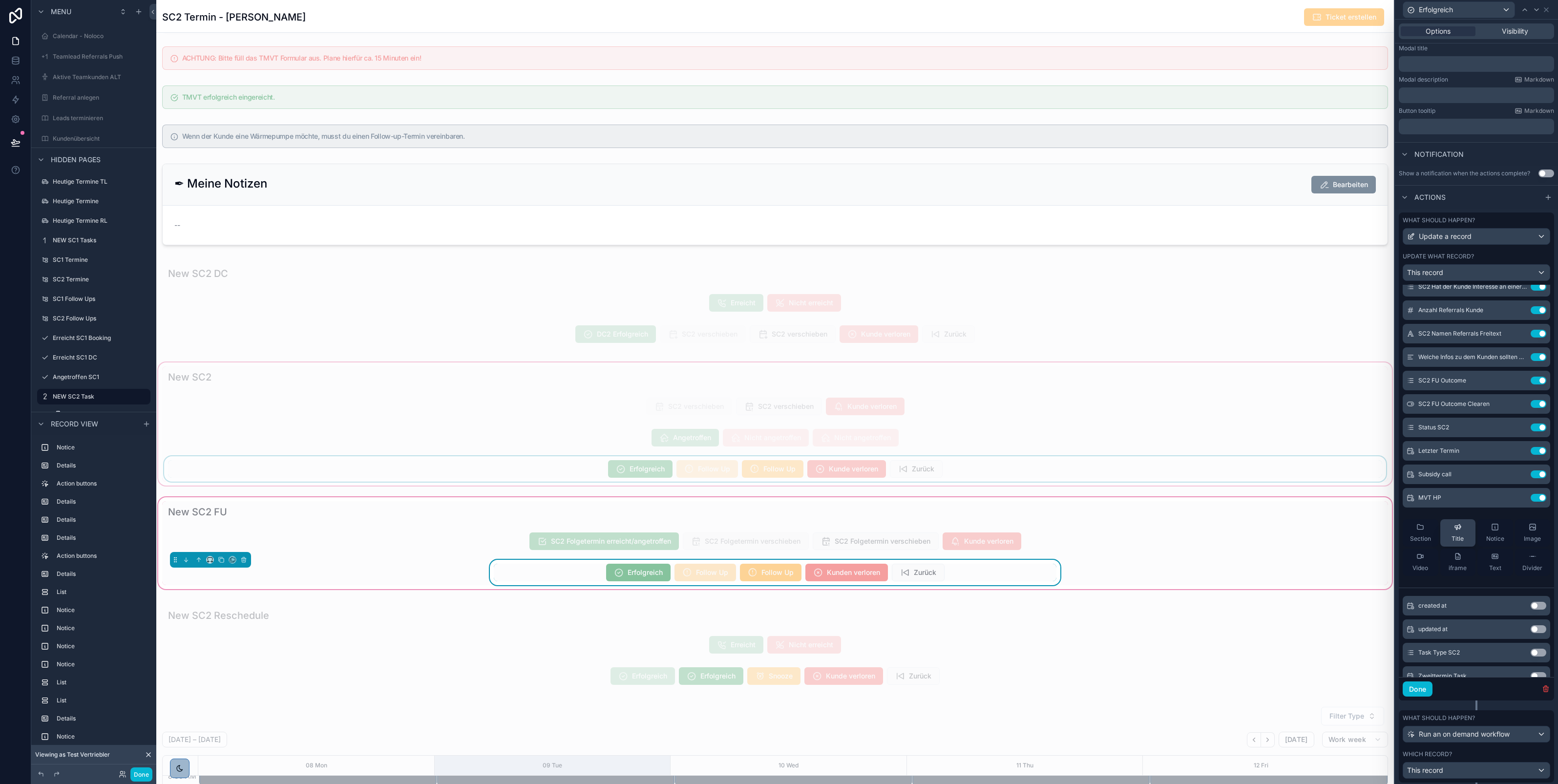
scroll to position [157, 0]
click at [1412, 696] on button "Done" at bounding box center [1418, 688] width 30 height 16
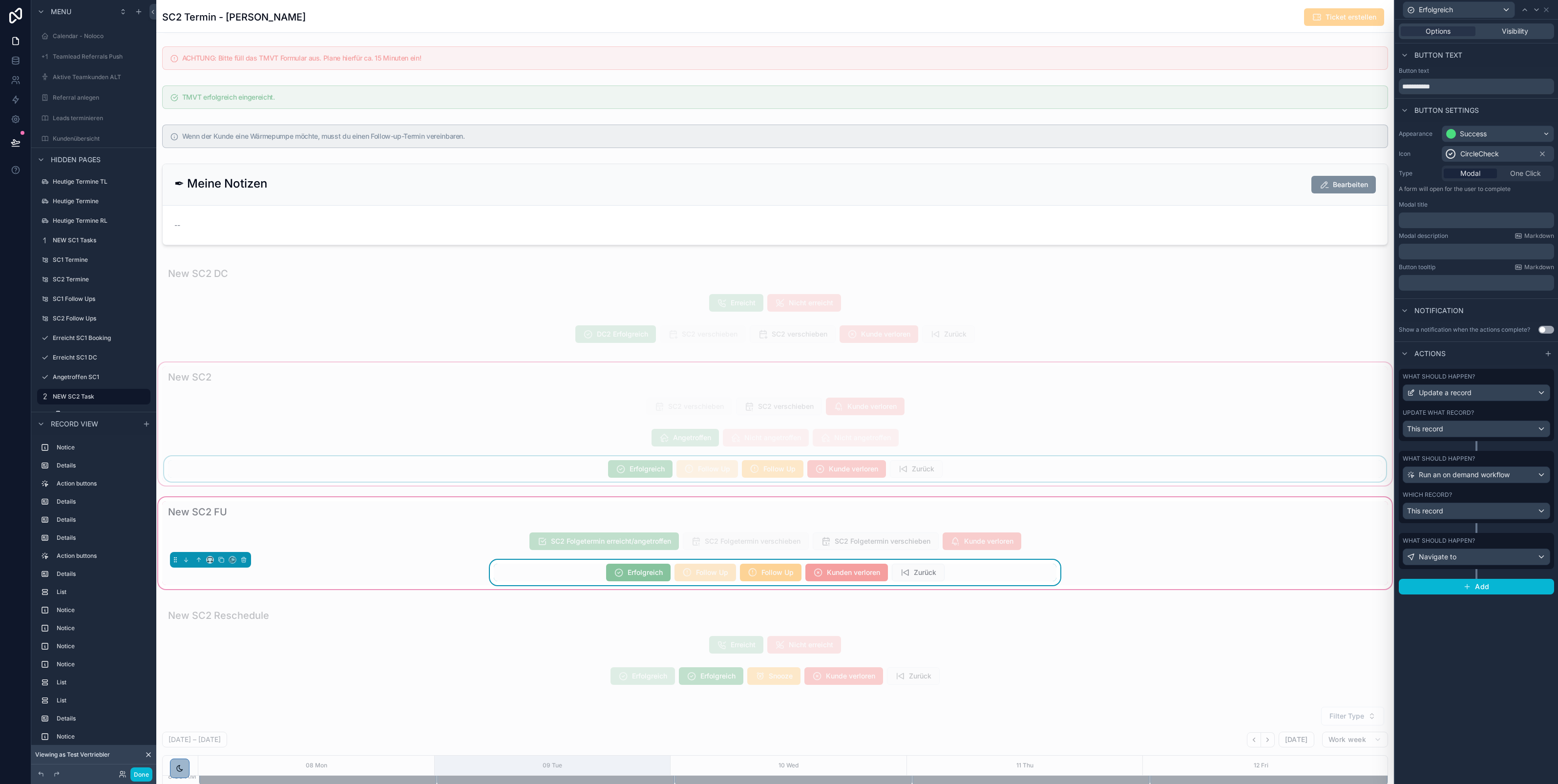
scroll to position [0, 0]
click at [1445, 544] on label "What should happen?" at bounding box center [1439, 540] width 73 height 8
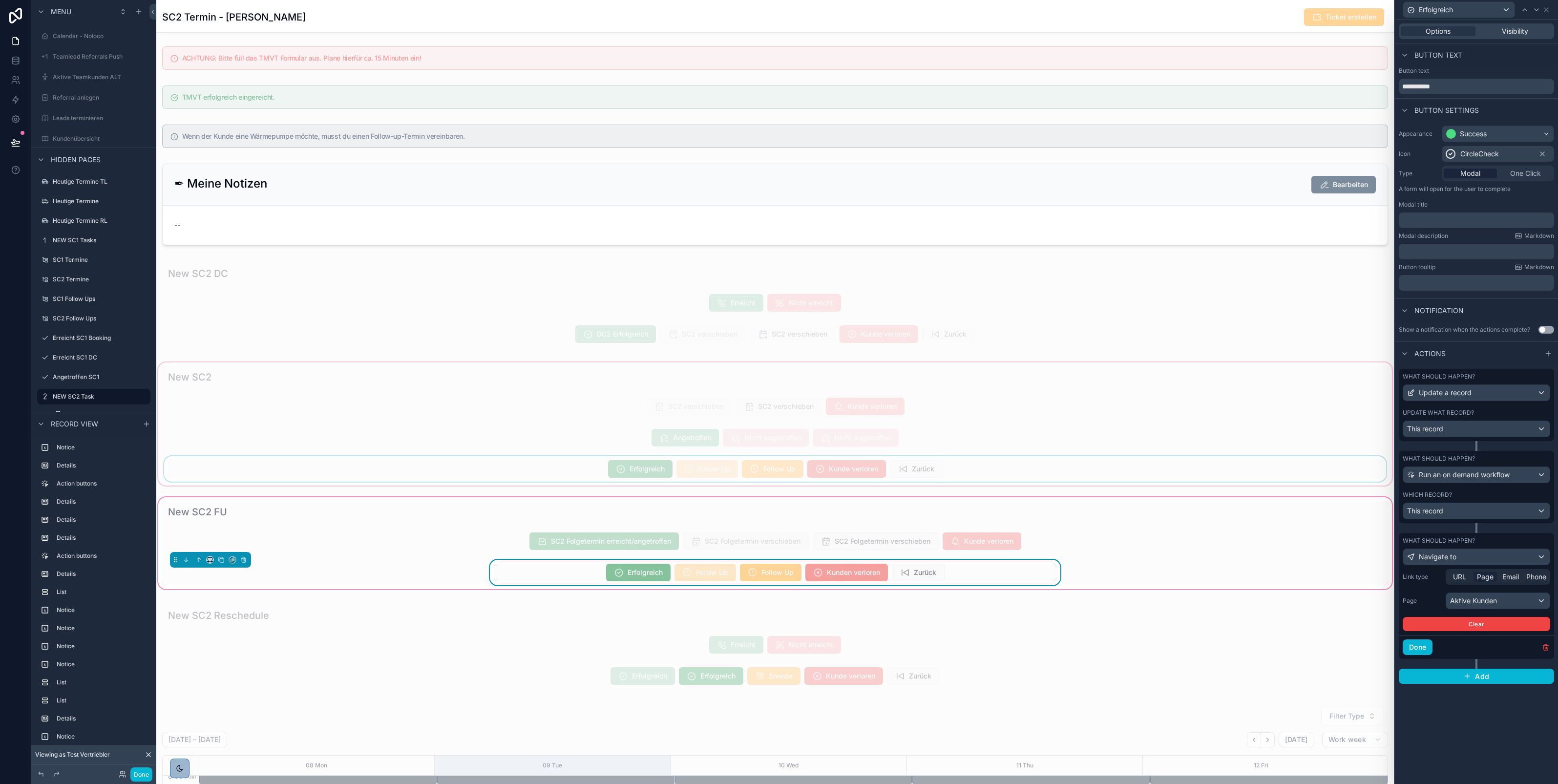
click at [1445, 544] on label "What should happen?" at bounding box center [1439, 540] width 73 height 8
click at [1450, 513] on div "This record" at bounding box center [1476, 511] width 146 height 16
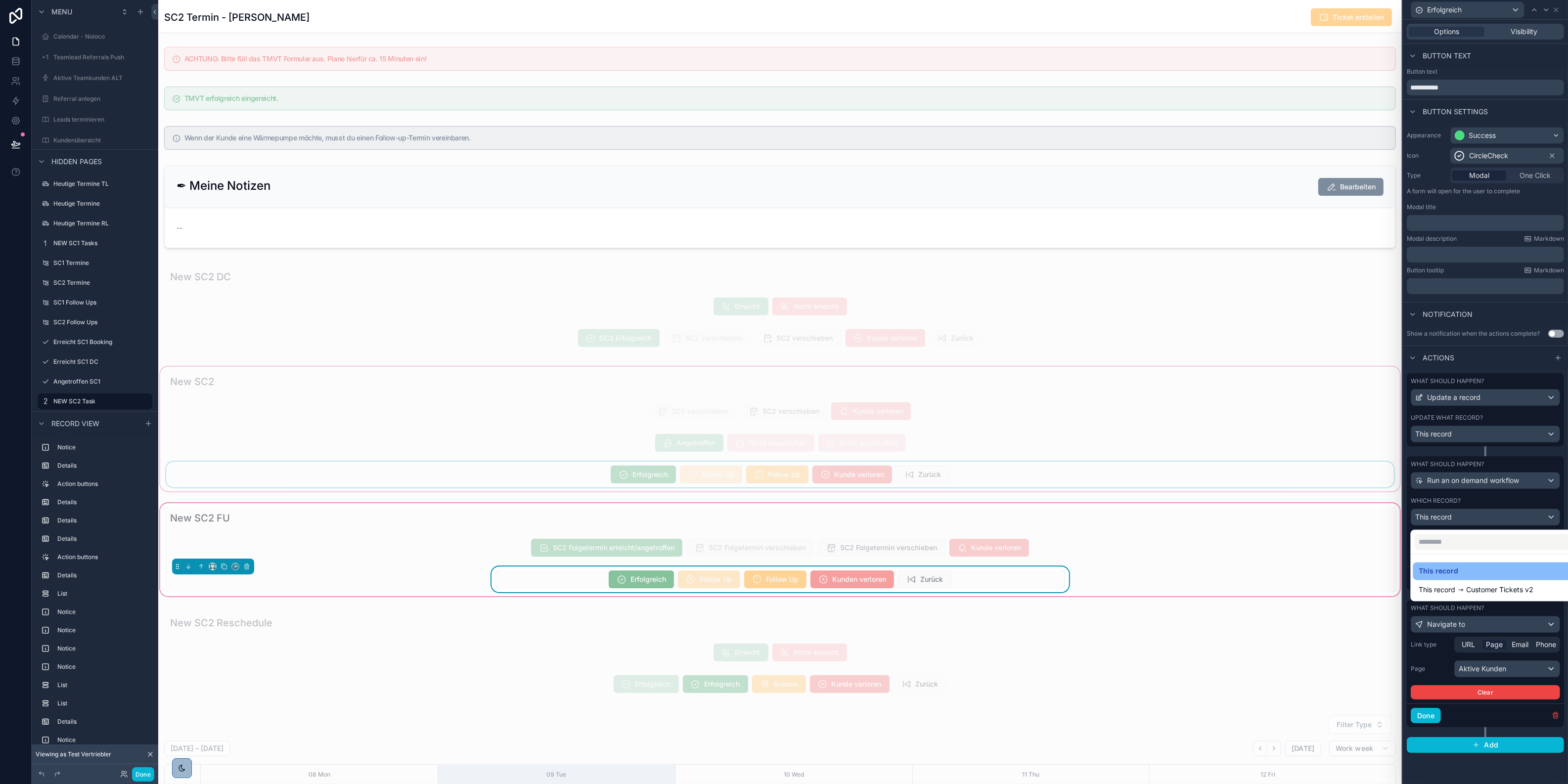
click at [1448, 500] on div at bounding box center [1486, 392] width 166 height 784
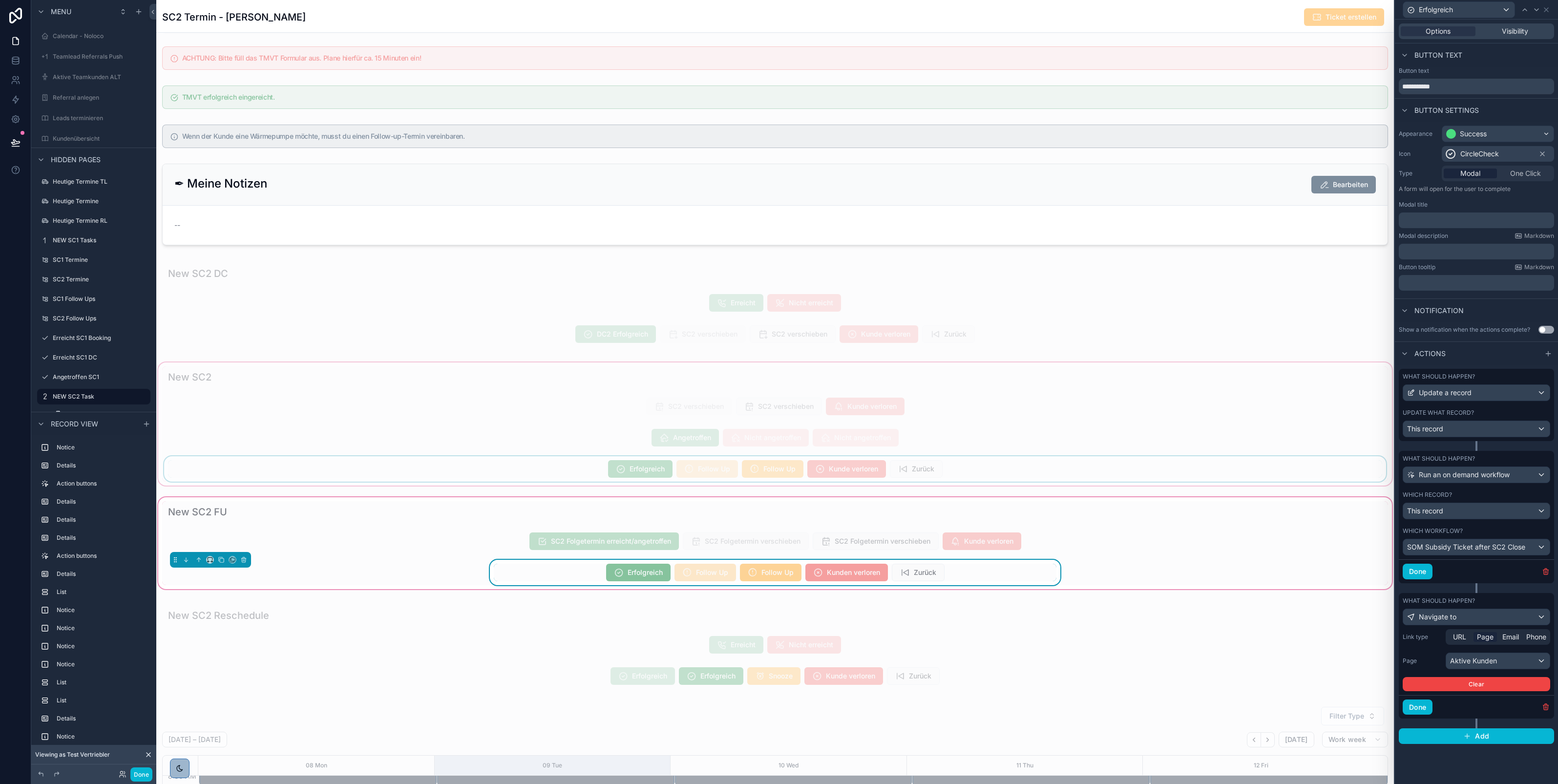
click at [1464, 570] on div "Done" at bounding box center [1477, 571] width 155 height 24
click at [697, 479] on div "scrollable content" at bounding box center [775, 424] width 1238 height 127
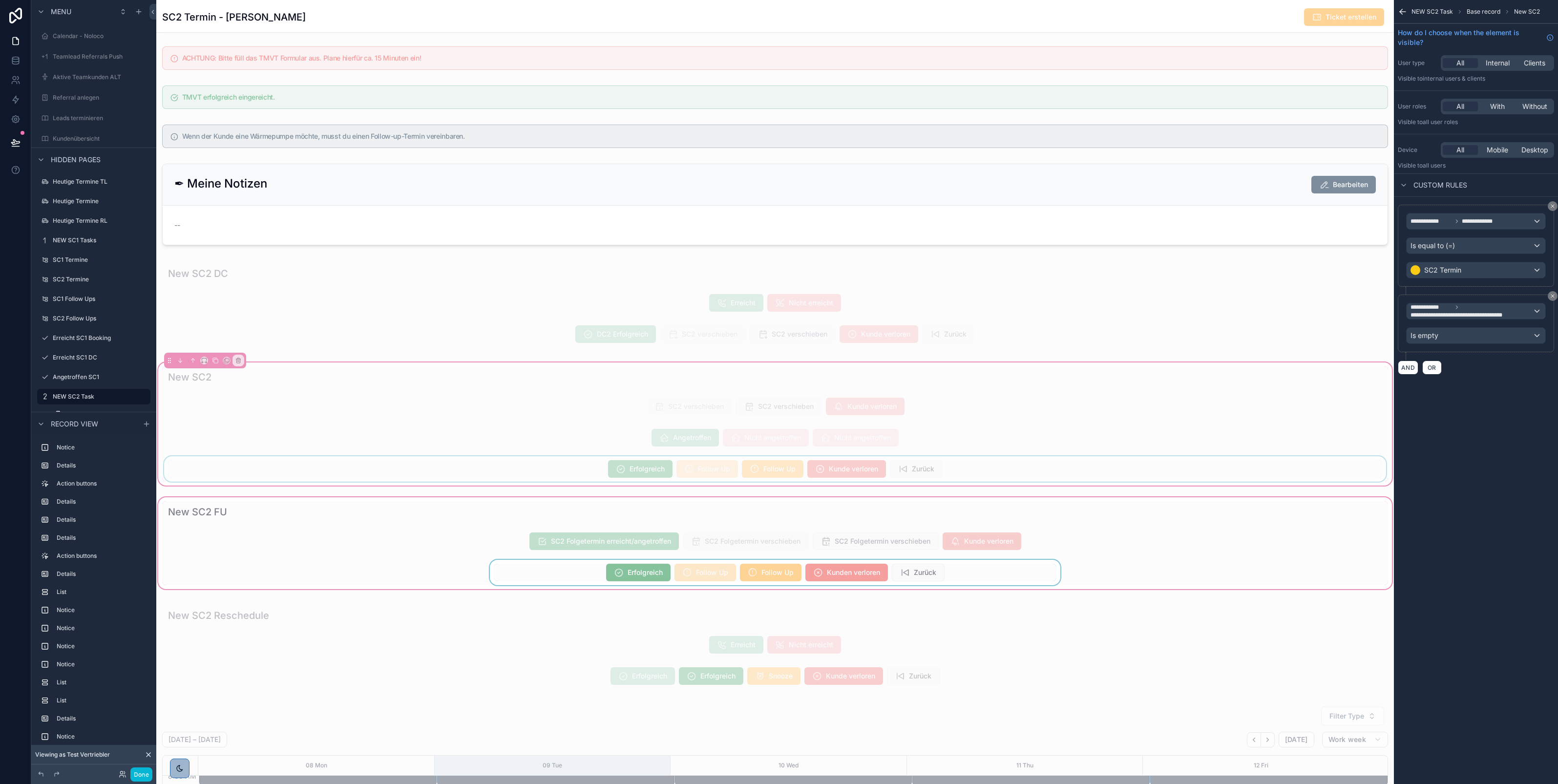
click at [693, 473] on div "scrollable content" at bounding box center [776, 469] width 1226 height 26
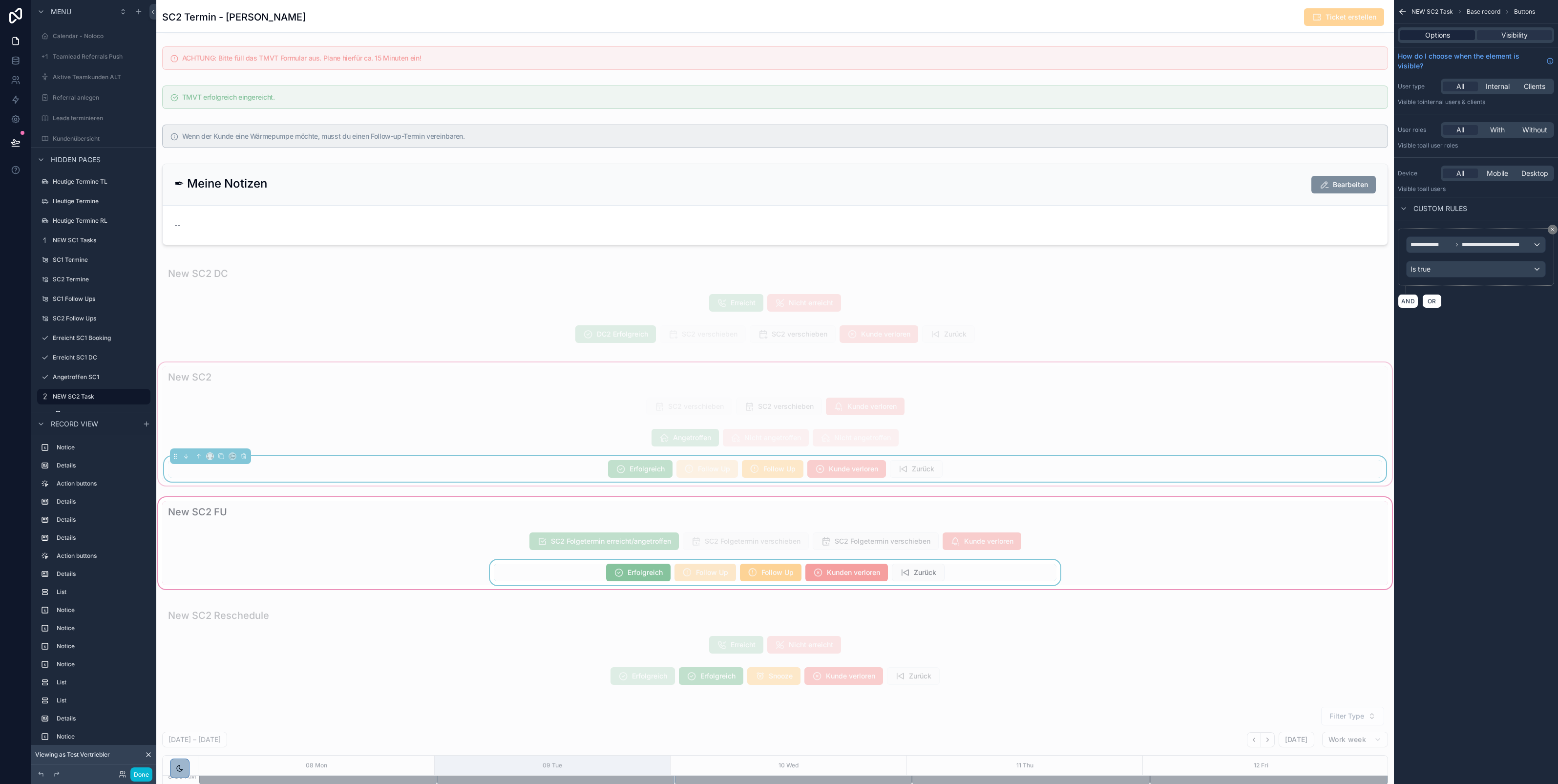
click at [1434, 40] on span "Options" at bounding box center [1438, 35] width 25 height 9
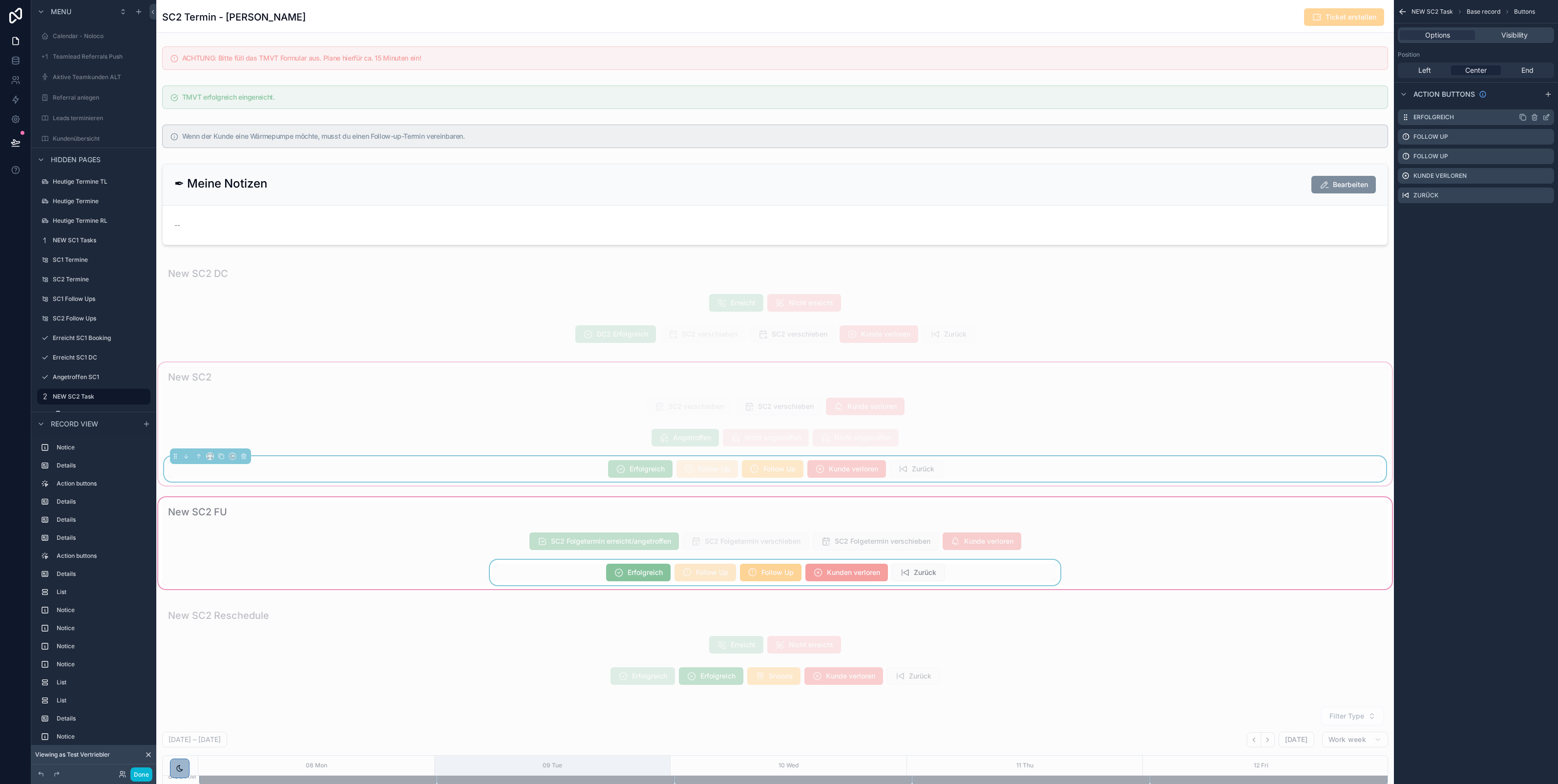
click at [1548, 119] on icon "scrollable content" at bounding box center [1546, 118] width 5 height 5
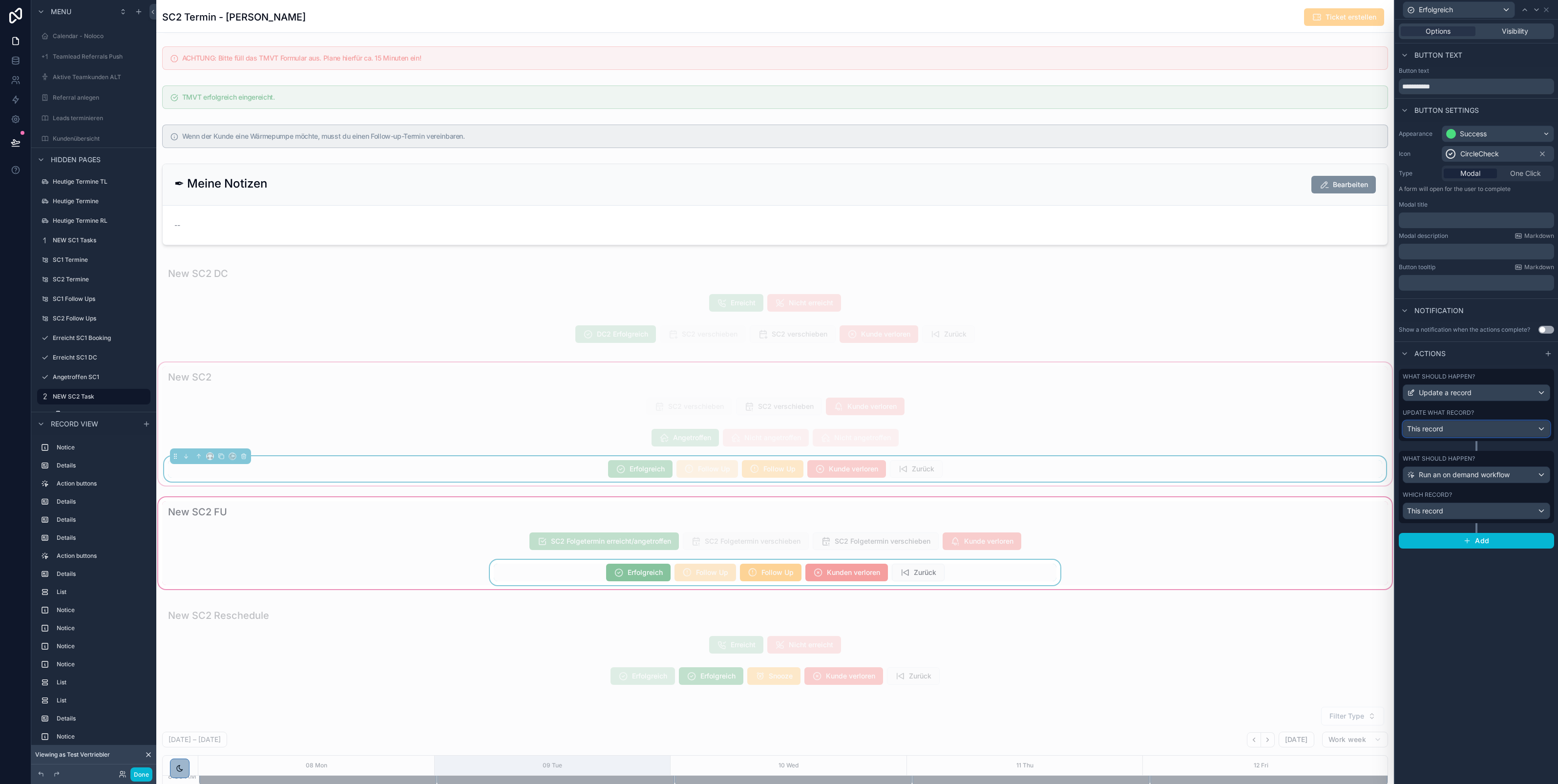
click at [1467, 433] on div "This record" at bounding box center [1476, 429] width 146 height 16
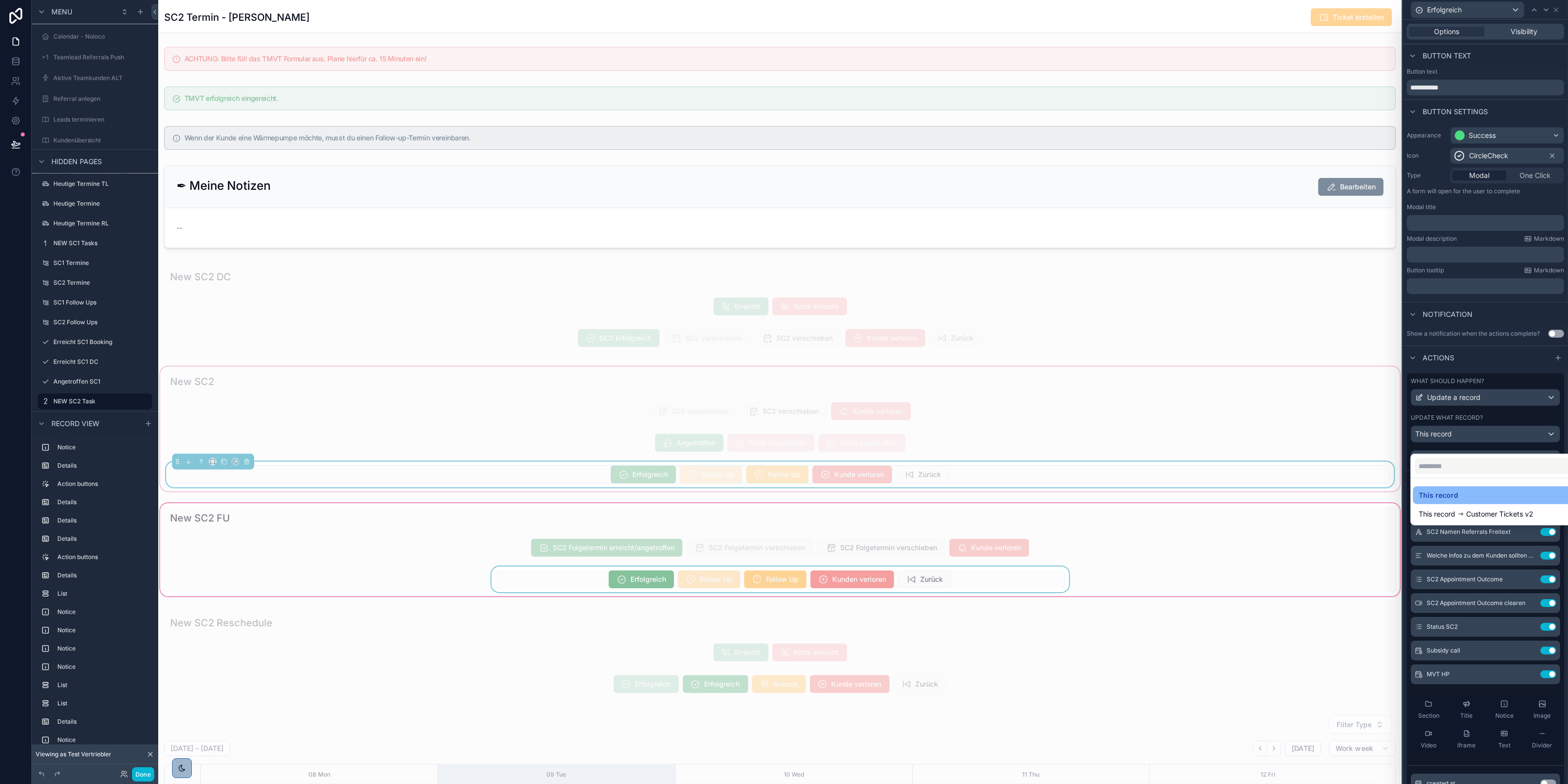
click at [1496, 370] on div at bounding box center [1486, 392] width 166 height 784
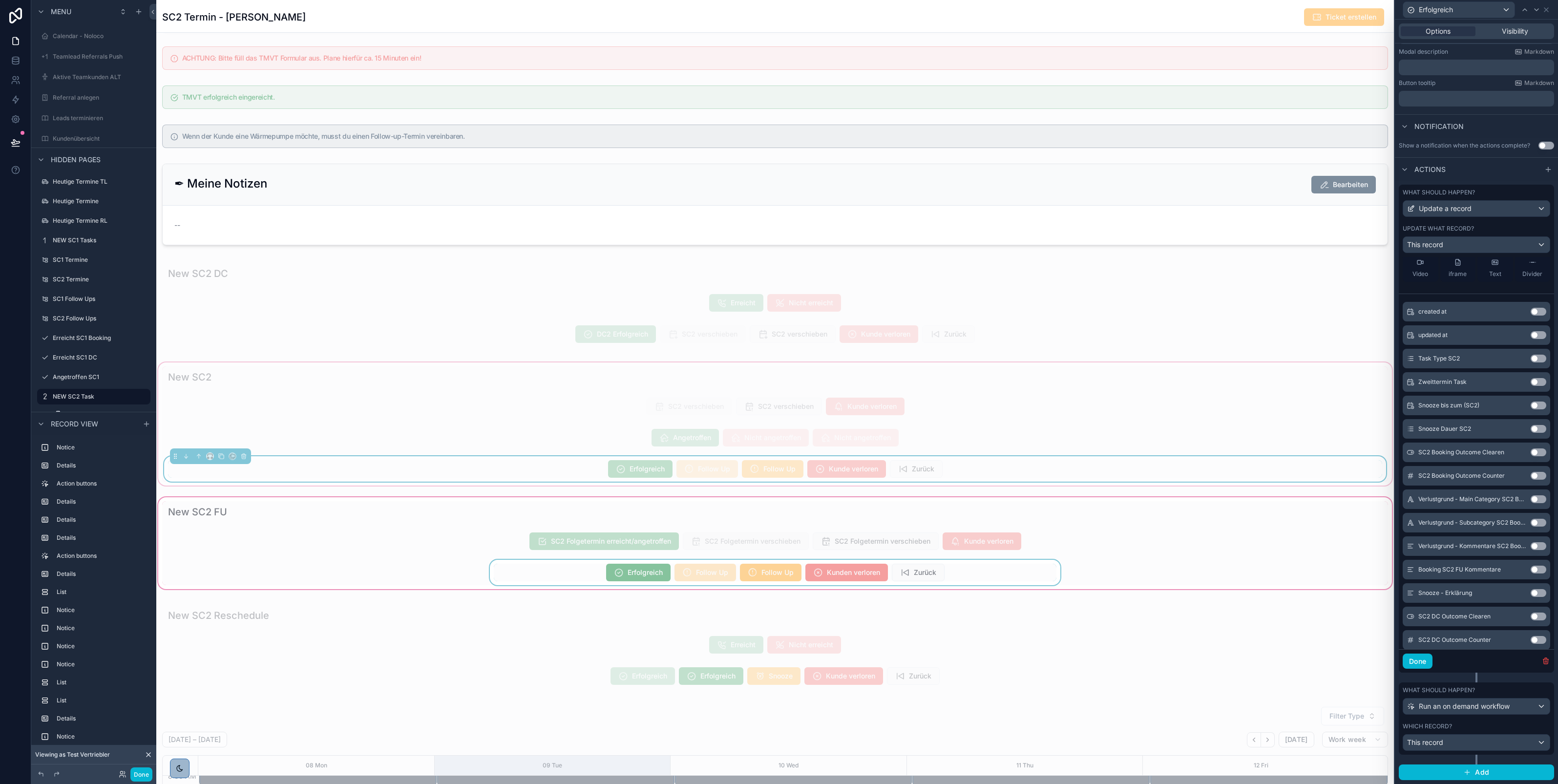
scroll to position [285, 0]
click at [1456, 708] on span "Run an on demand workflow" at bounding box center [1464, 706] width 91 height 9
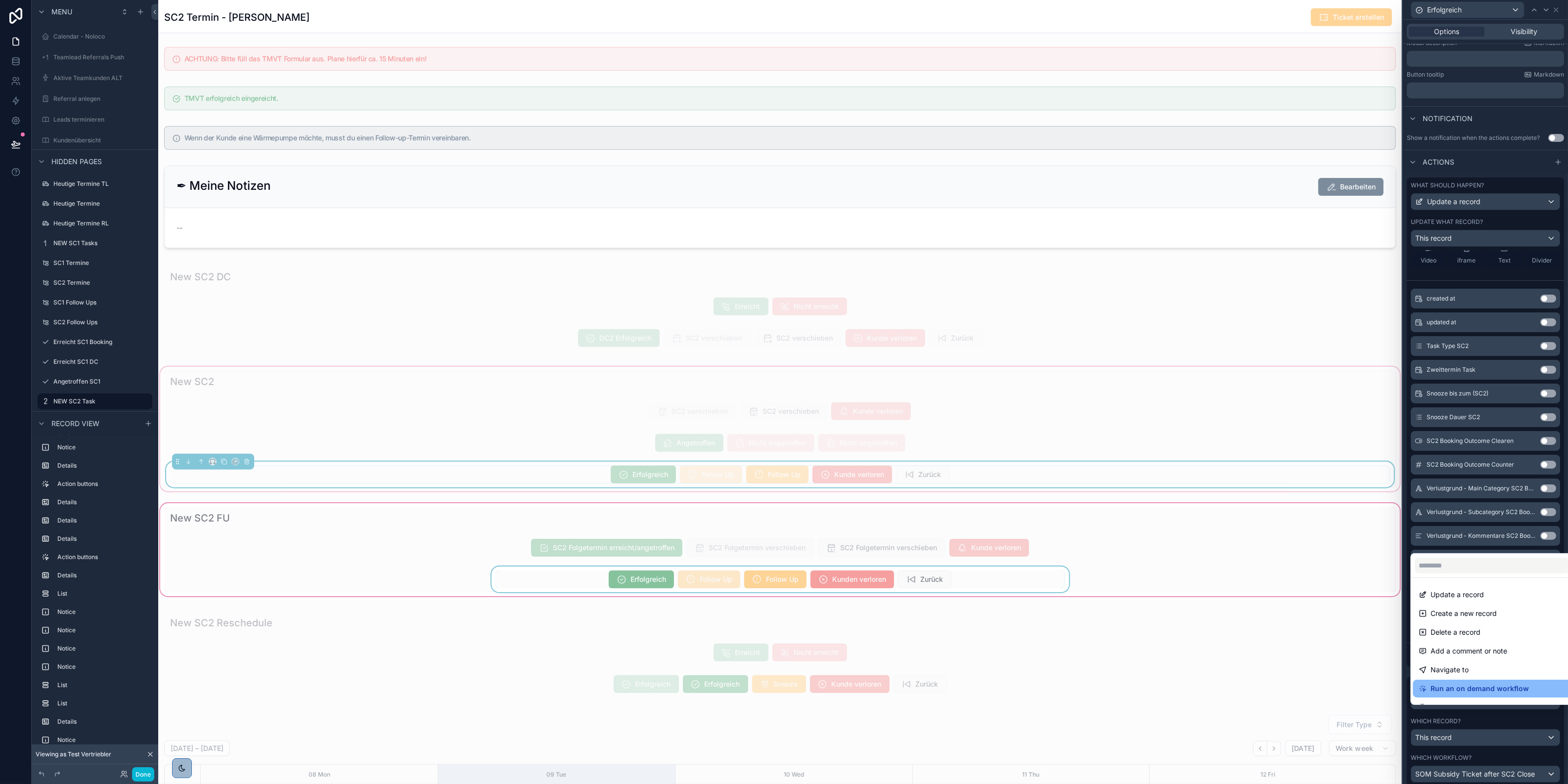
click at [1465, 744] on div at bounding box center [1486, 392] width 166 height 784
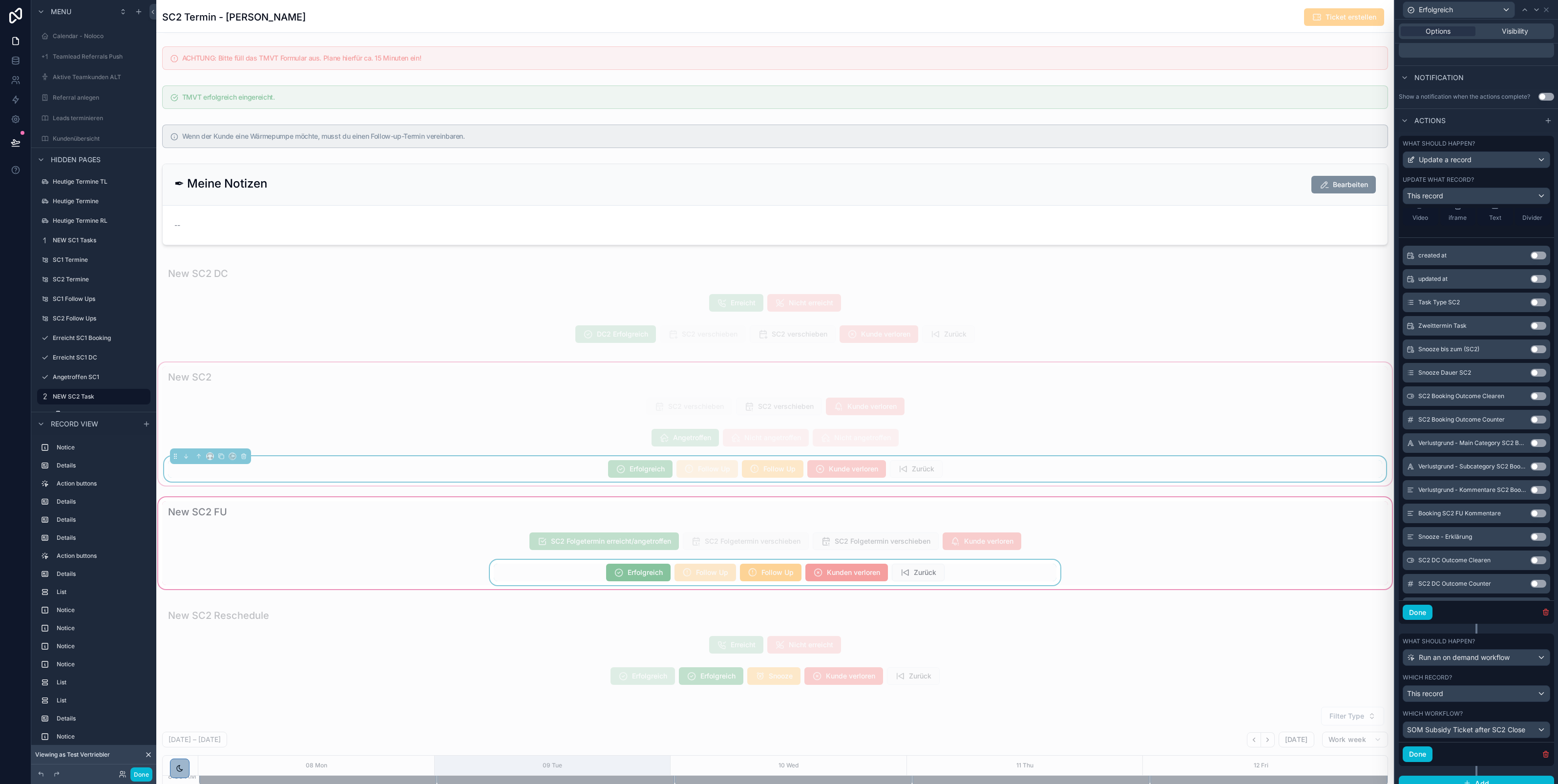
scroll to position [233, 0]
click at [955, 572] on div "scrollable content" at bounding box center [775, 542] width 1238 height 95
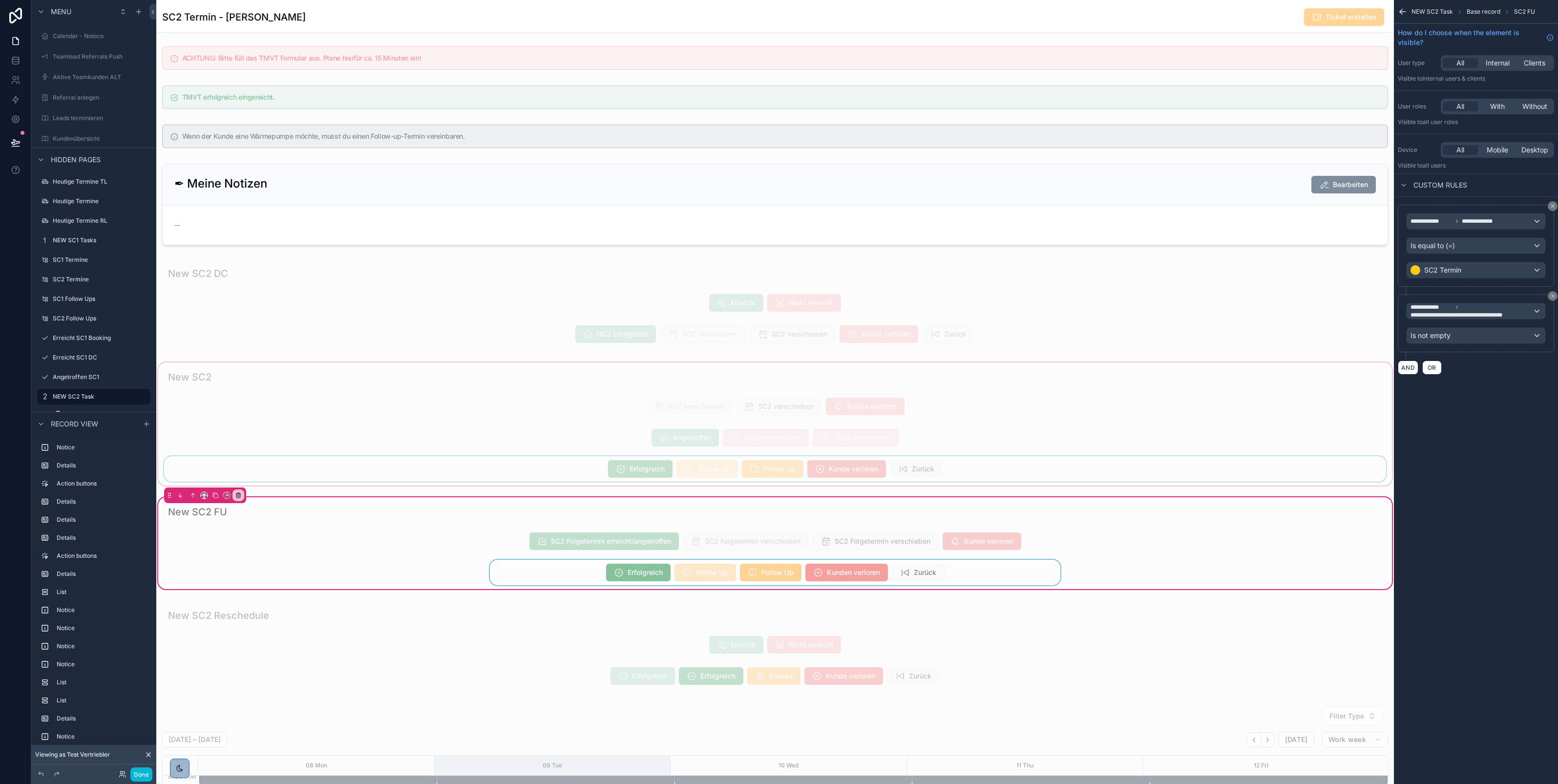
click at [1001, 581] on div "scrollable content" at bounding box center [776, 571] width 1226 height 26
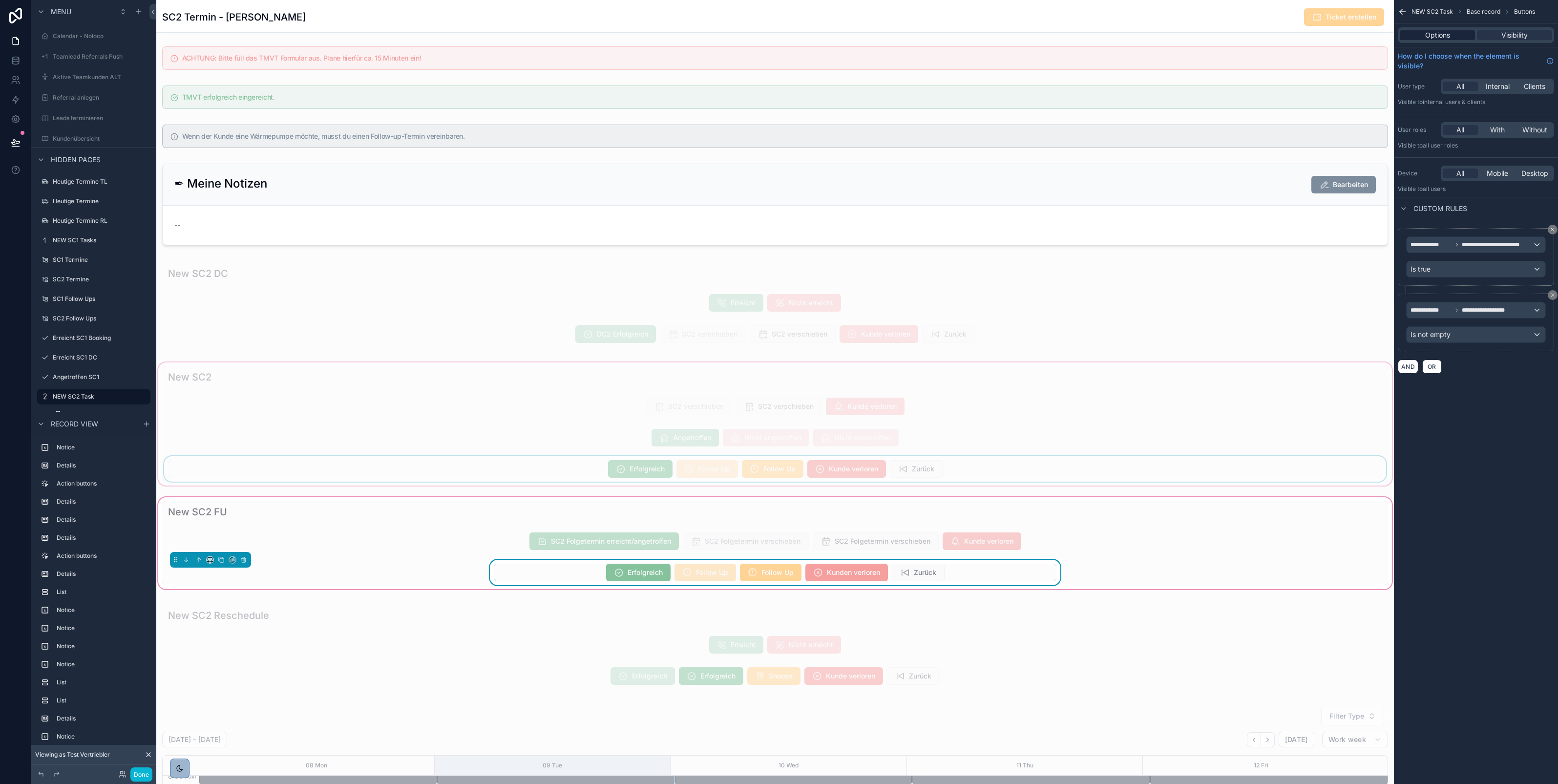
click at [1446, 37] on span "Options" at bounding box center [1438, 35] width 25 height 9
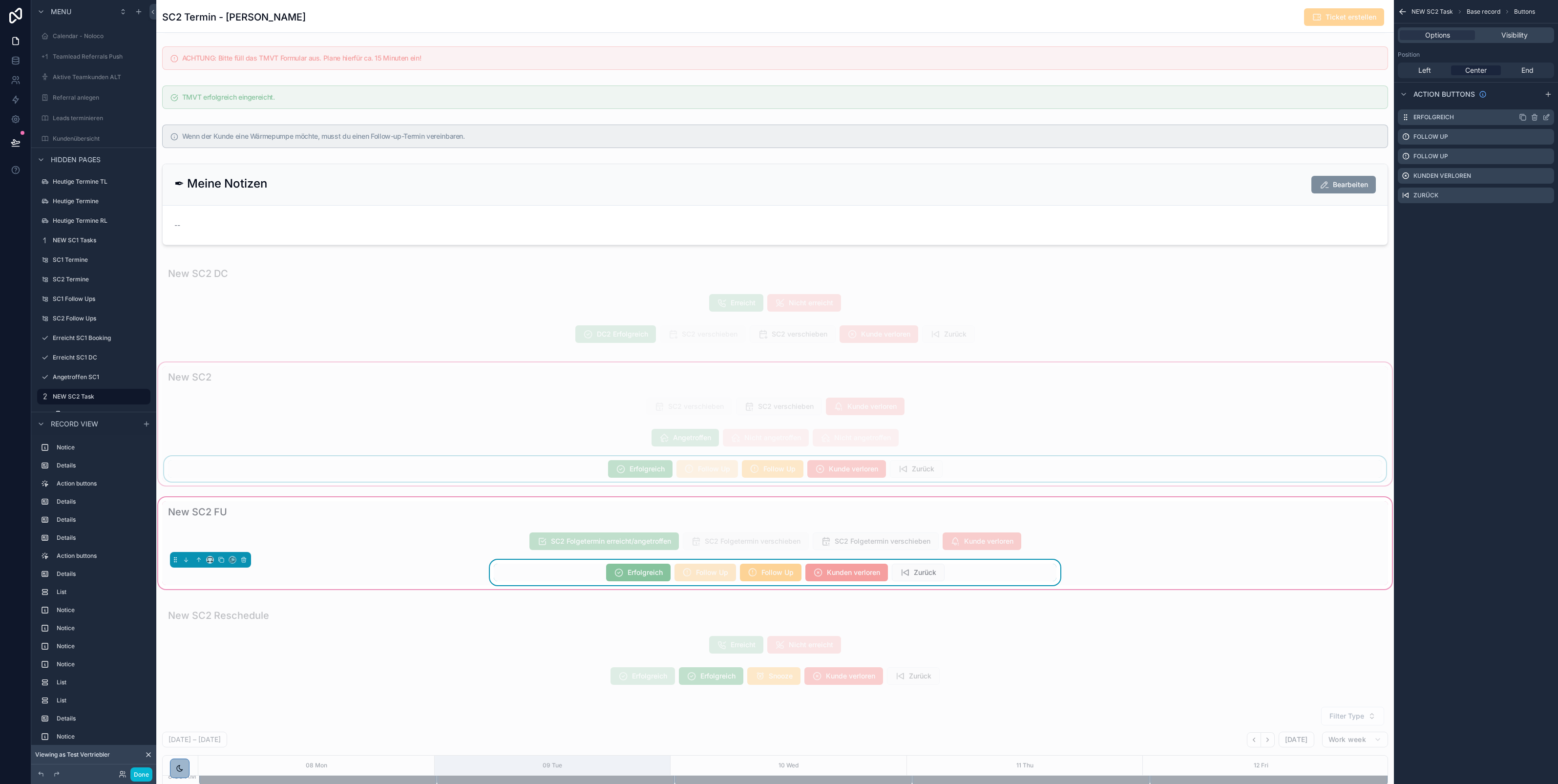
click at [1548, 118] on icon "scrollable content" at bounding box center [1547, 117] width 8 height 8
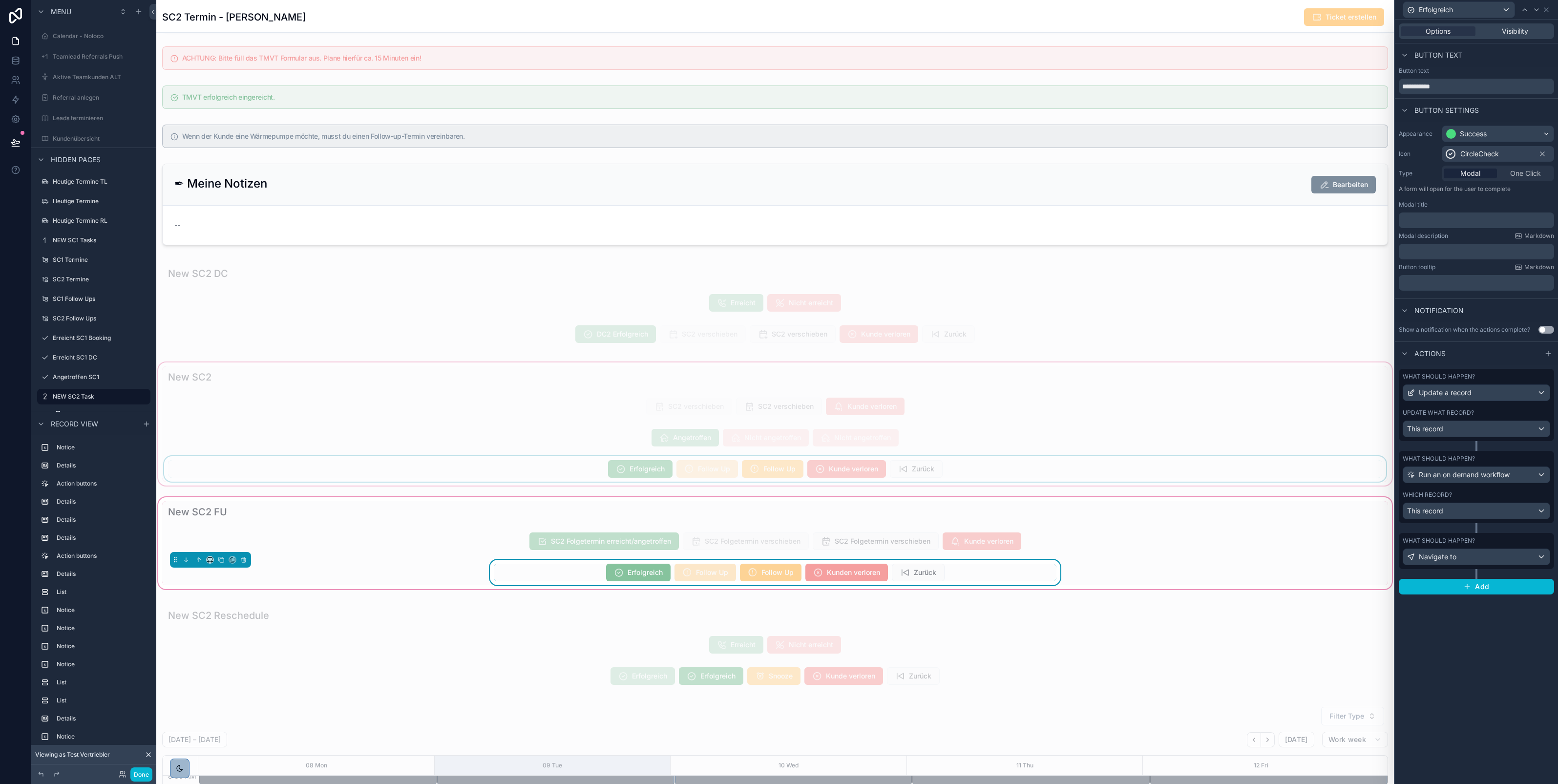
click at [1417, 655] on div "**********" at bounding box center [1477, 401] width 163 height 764
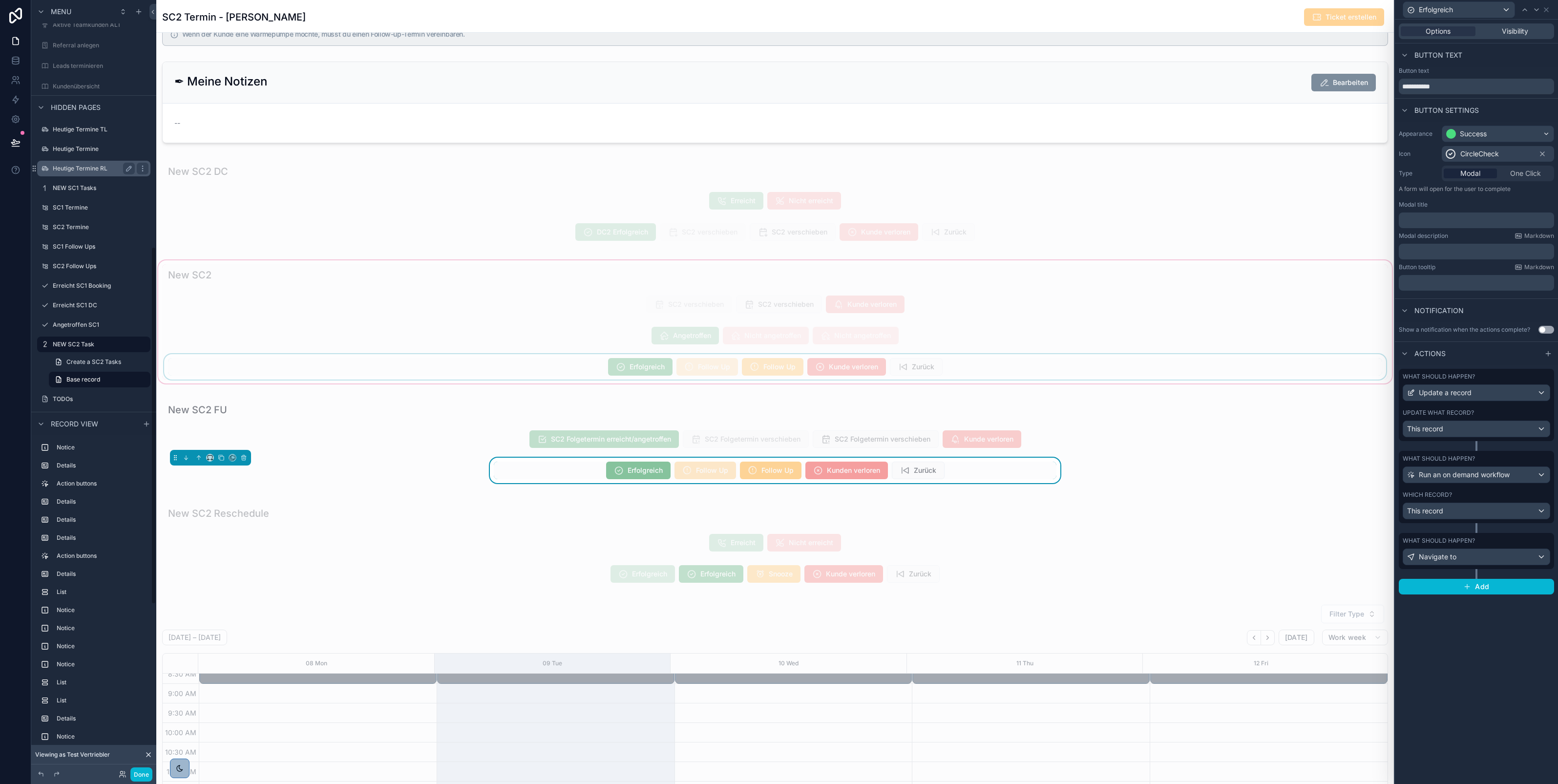
scroll to position [496, 0]
click at [16, 66] on link at bounding box center [15, 60] width 31 height 20
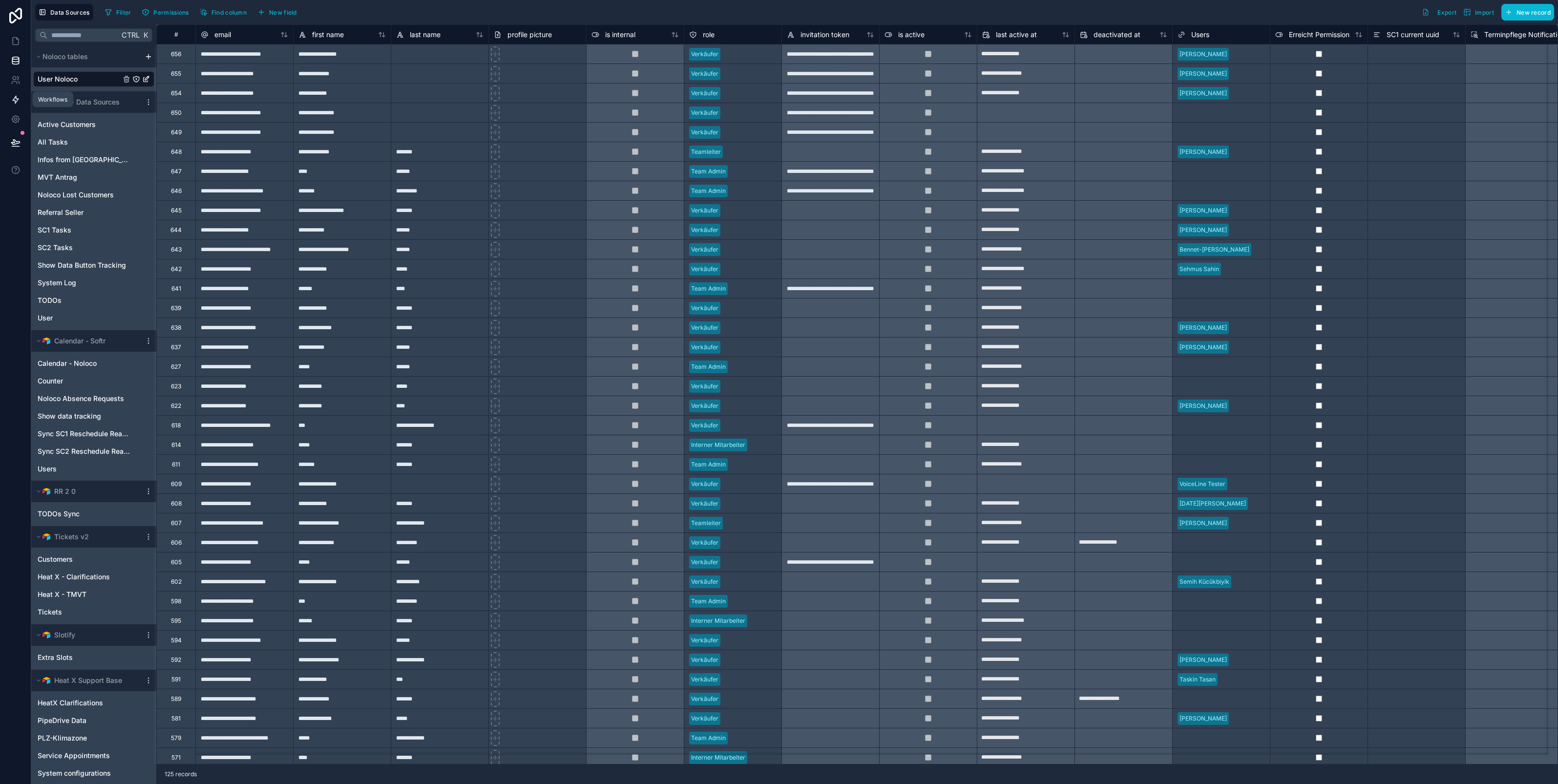
click at [13, 100] on icon at bounding box center [15, 100] width 6 height 8
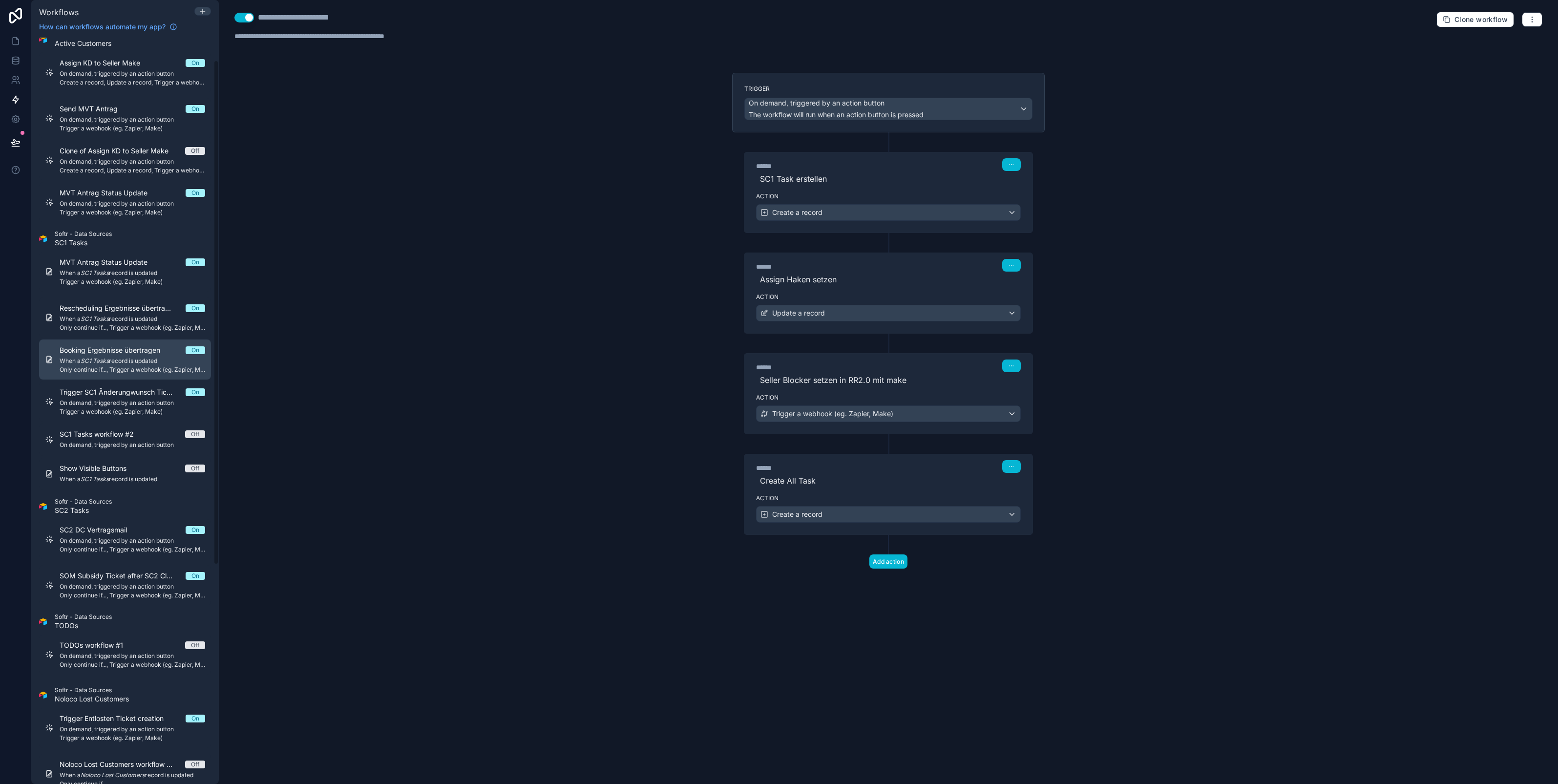
scroll to position [44, 0]
click at [105, 572] on span "SOM Subsidy Ticket after SC2 Close" at bounding box center [122, 574] width 126 height 9
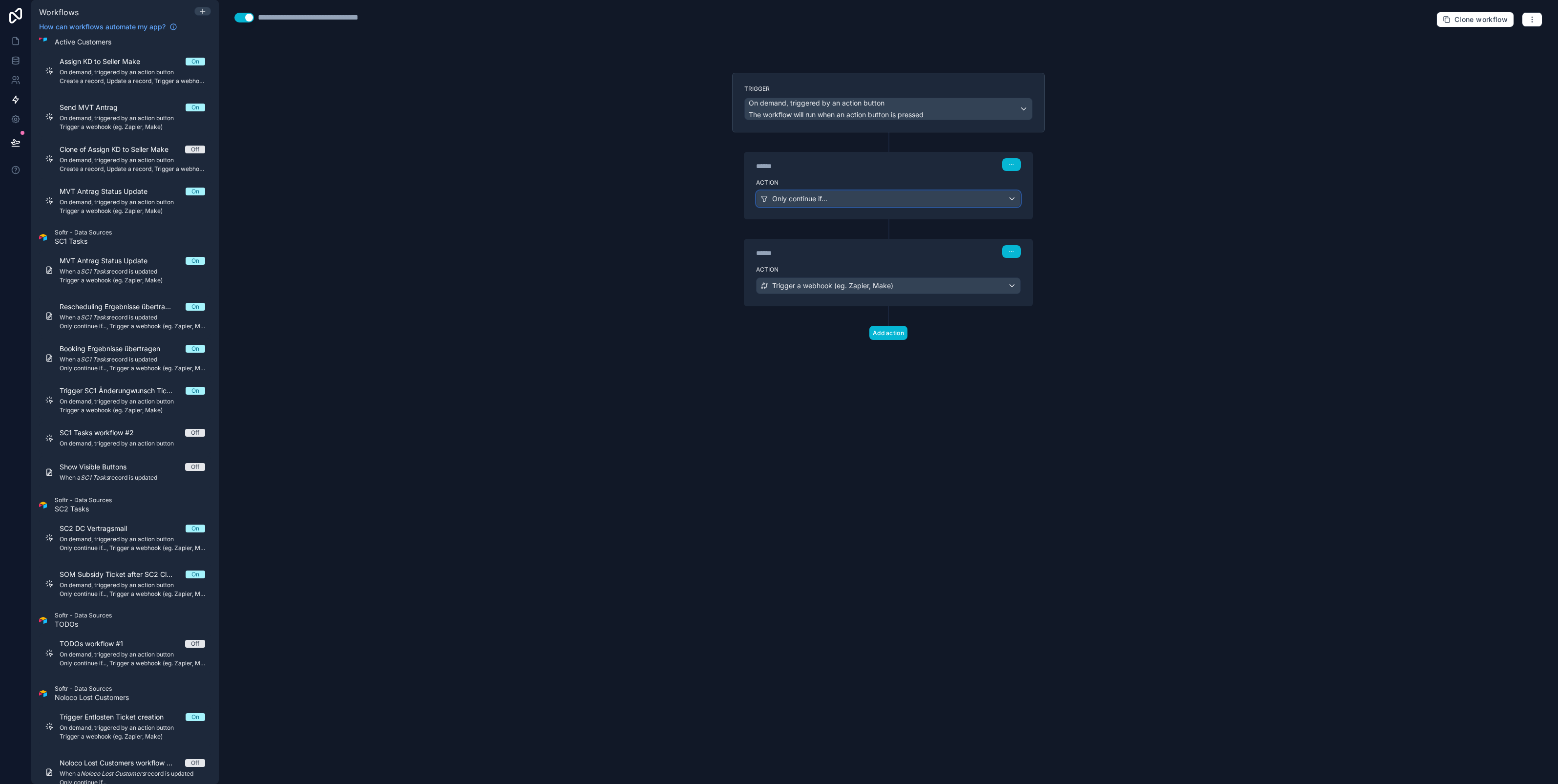
click at [852, 194] on div "Only continue if..." at bounding box center [888, 198] width 264 height 16
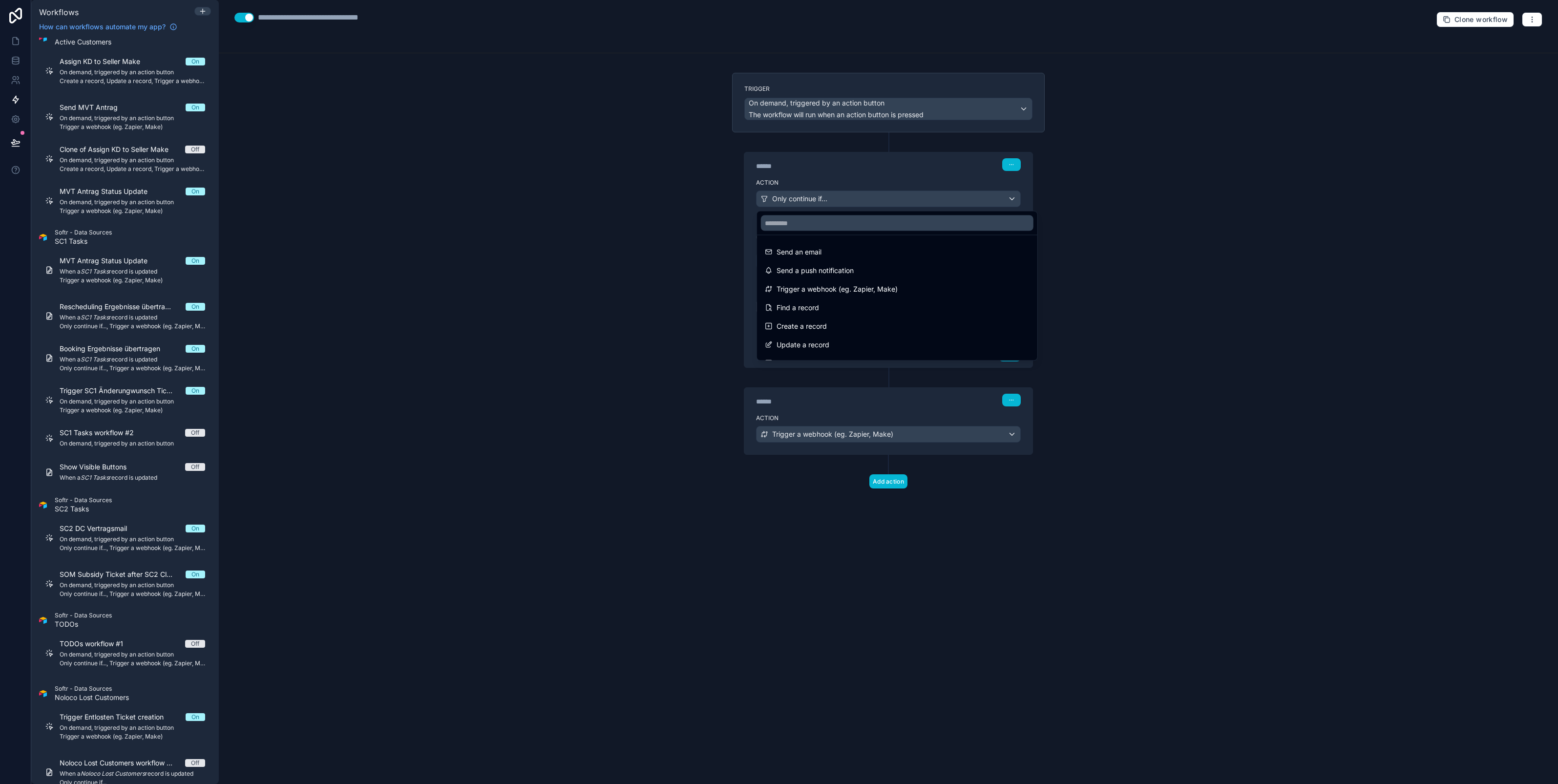
click at [840, 175] on div at bounding box center [779, 392] width 1558 height 784
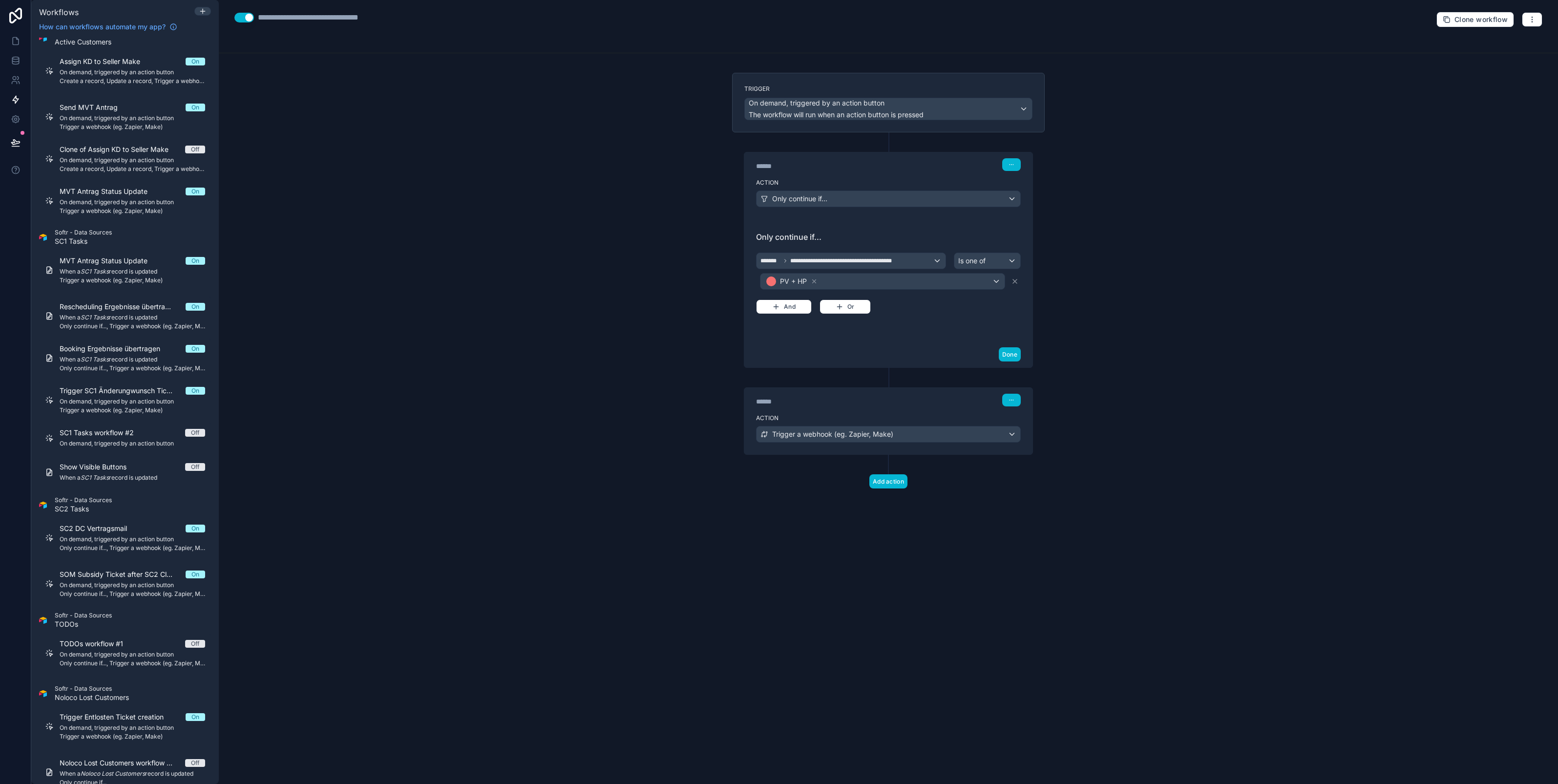
click at [873, 406] on div "******" at bounding box center [829, 401] width 146 height 9
click at [867, 434] on span "Trigger a webhook (eg. Zapier, Make)" at bounding box center [832, 434] width 121 height 9
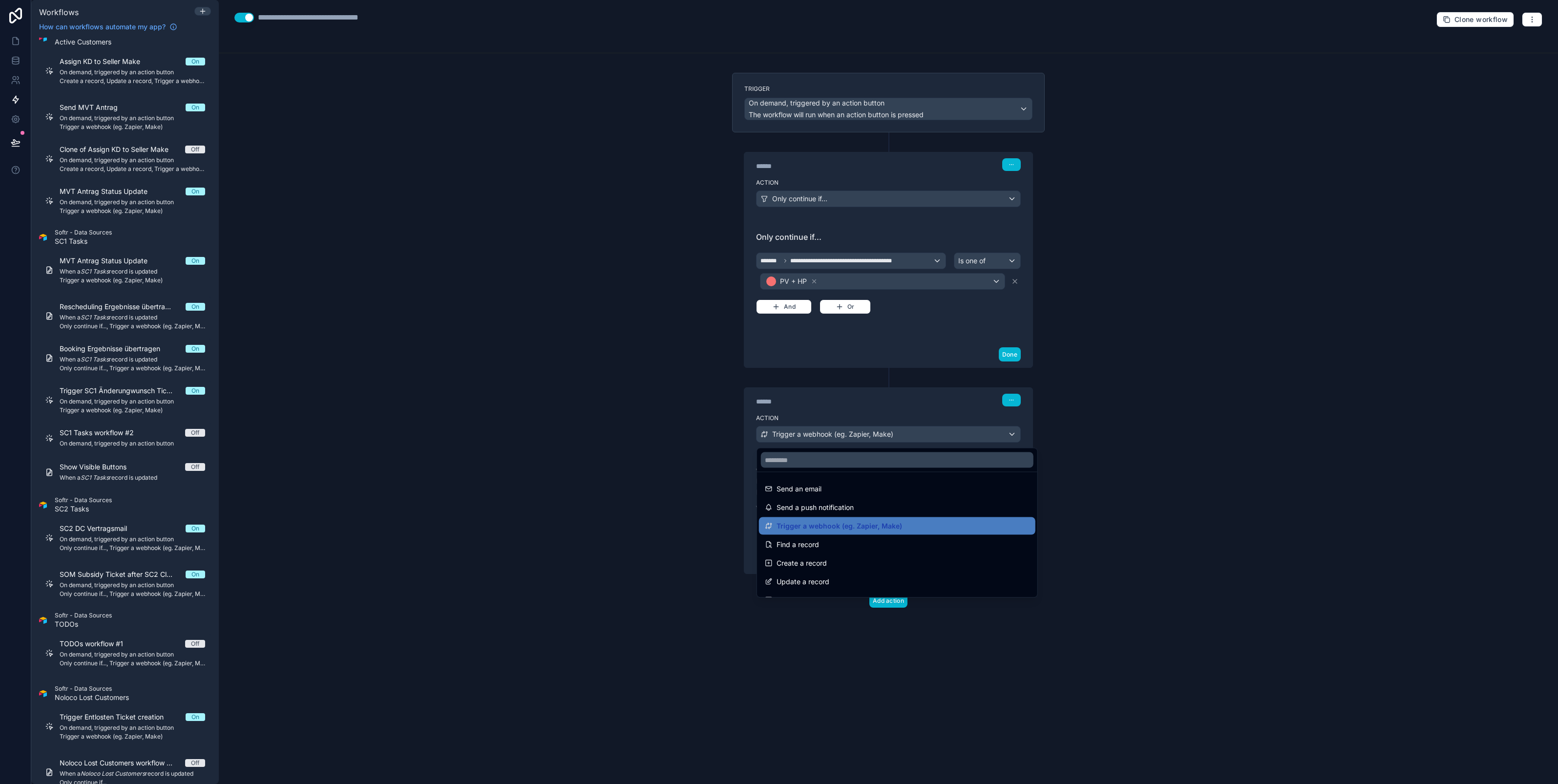
click at [861, 403] on div at bounding box center [779, 392] width 1558 height 784
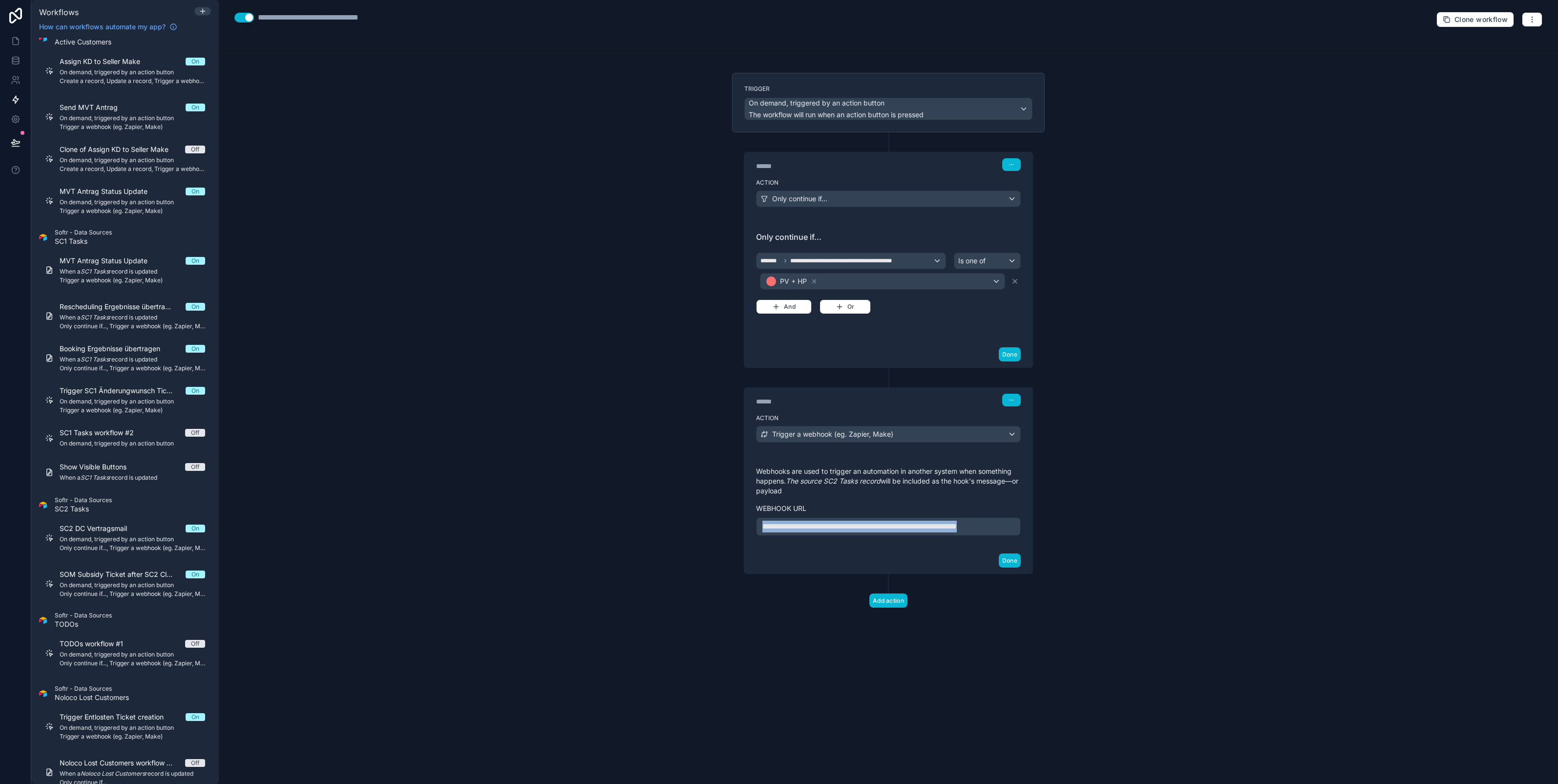
drag, startPoint x: 789, startPoint y: 538, endPoint x: 758, endPoint y: 526, distance: 33.2
click at [758, 526] on div "**********" at bounding box center [888, 526] width 265 height 19
copy span "**********"
click at [664, 312] on div "**********" at bounding box center [889, 392] width 1340 height 784
click at [1536, 16] on button "button" at bounding box center [1532, 20] width 21 height 15
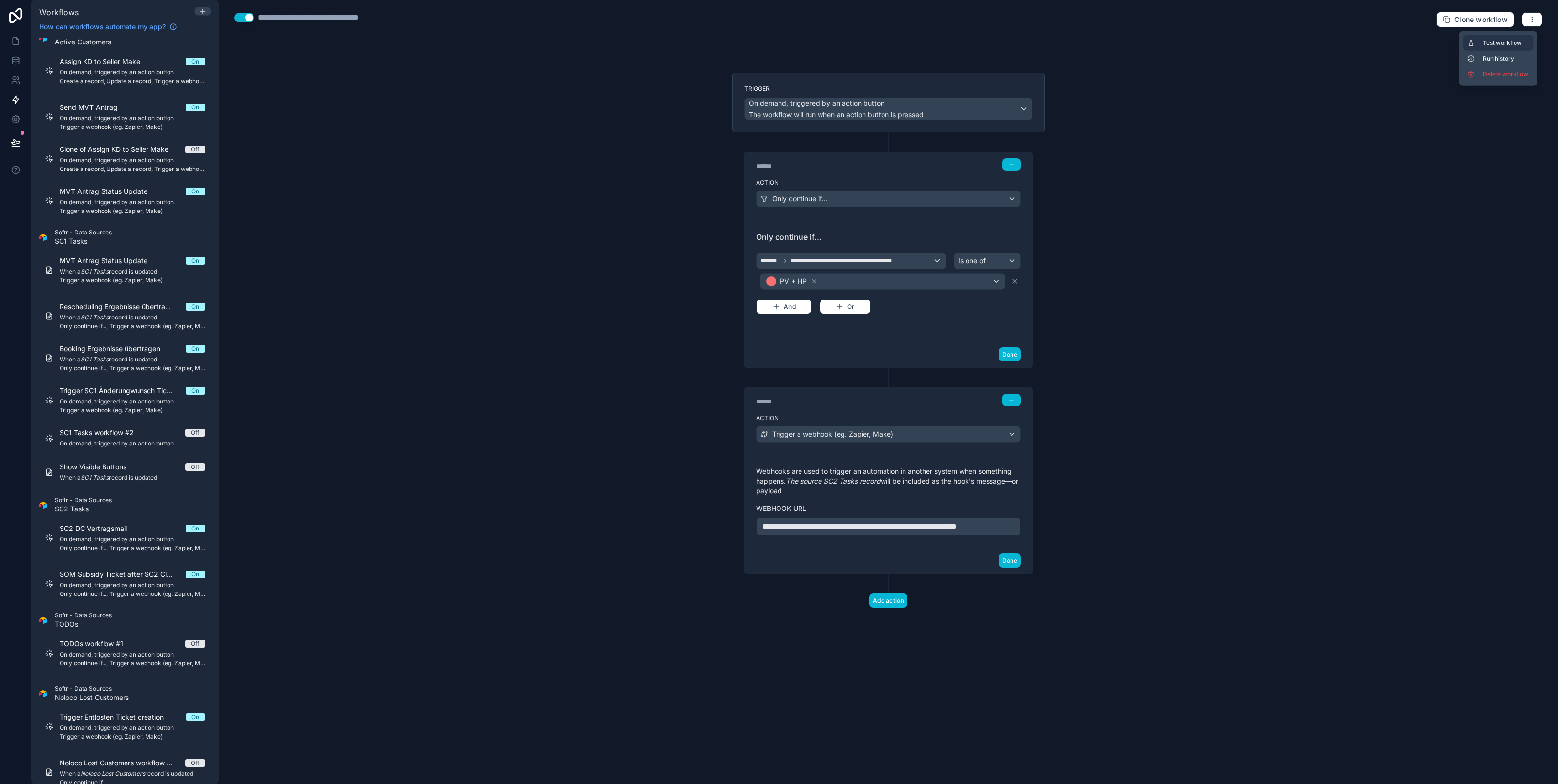
click at [1491, 40] on span "Test workflow" at bounding box center [1507, 43] width 47 height 8
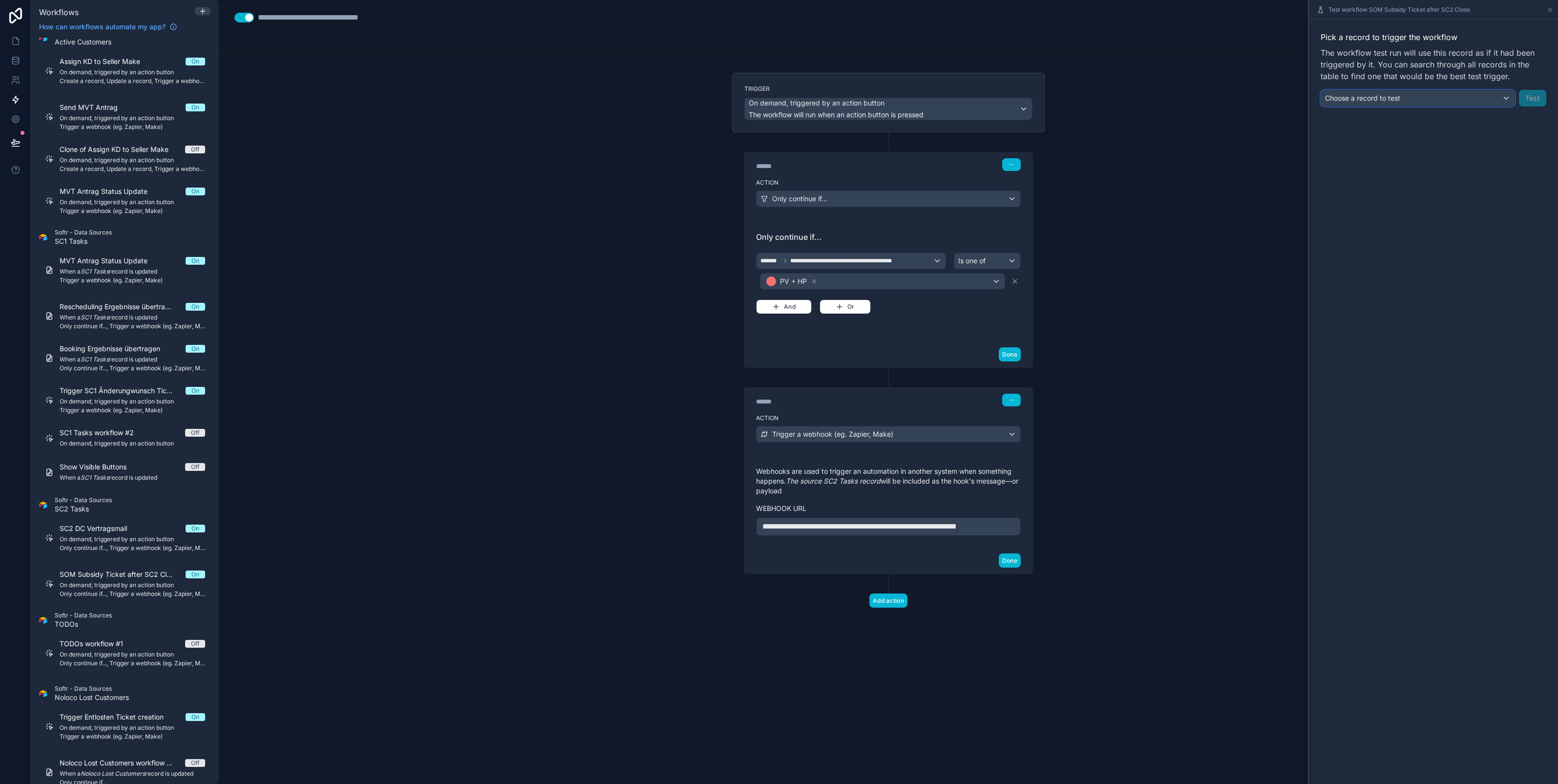
click at [1411, 96] on div "Choose a record to test" at bounding box center [1417, 98] width 194 height 16
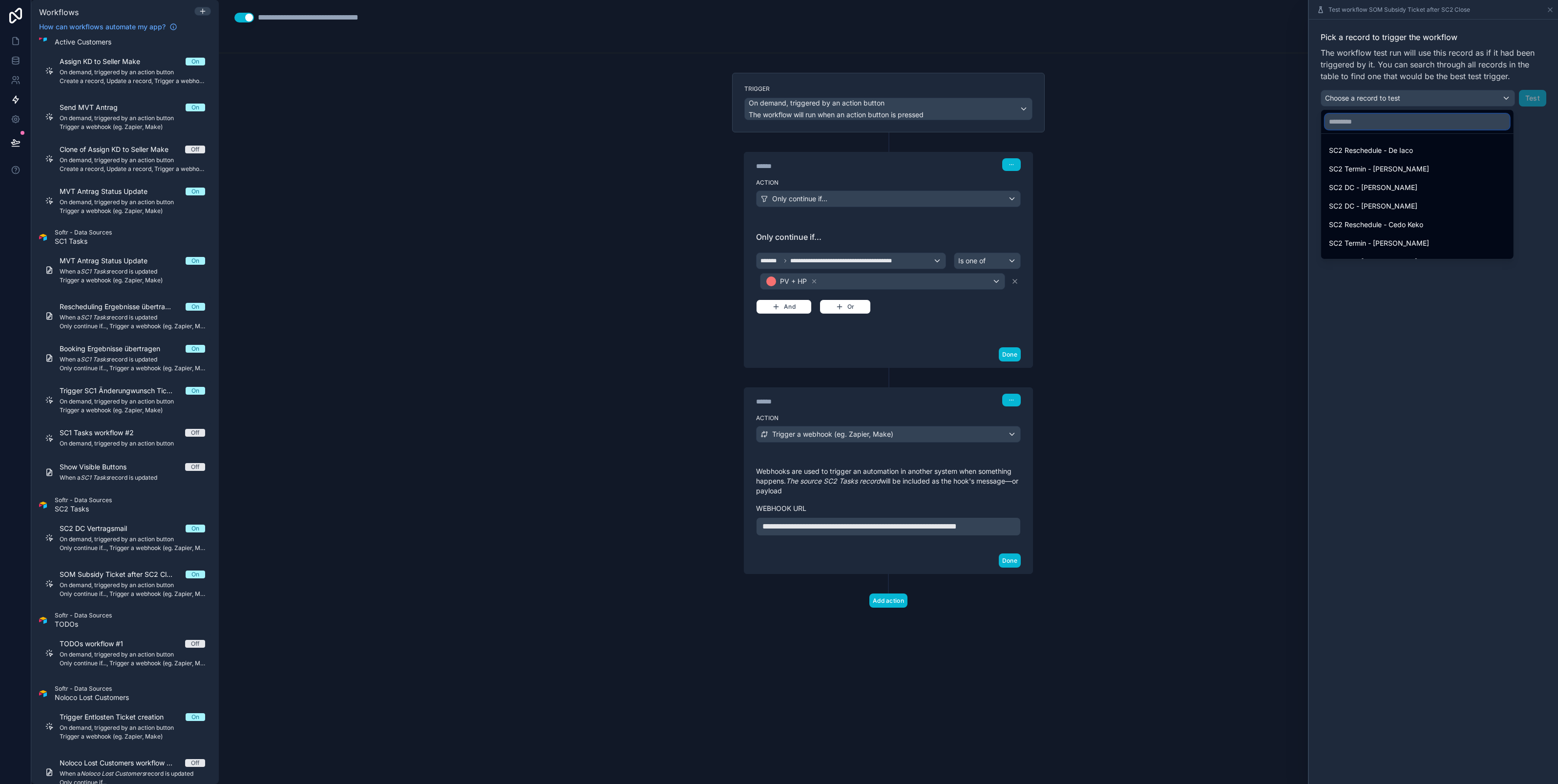
click at [1361, 123] on input "text" at bounding box center [1417, 121] width 184 height 16
type input "****"
click at [1438, 226] on div "SC2 Termin - [PERSON_NAME]" at bounding box center [1417, 225] width 177 height 11
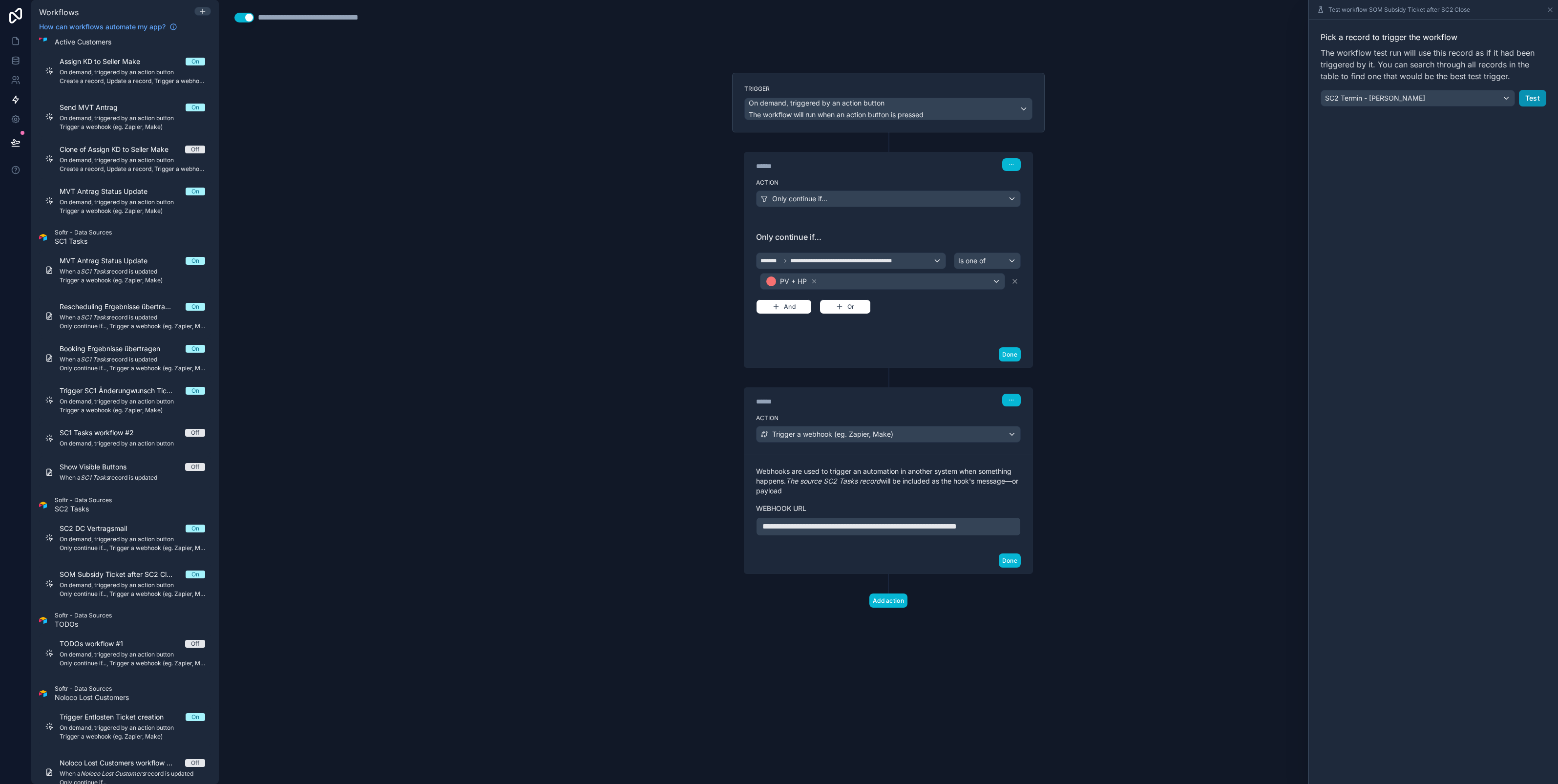
click at [1532, 98] on button "Test" at bounding box center [1532, 98] width 27 height 17
click at [955, 235] on span "Only continue if..." at bounding box center [888, 237] width 265 height 11
click at [938, 637] on div "**********" at bounding box center [888, 355] width 328 height 566
click at [1524, 99] on button "Test" at bounding box center [1532, 98] width 27 height 17
click at [1370, 16] on icon "Close toast" at bounding box center [1371, 18] width 6 height 6
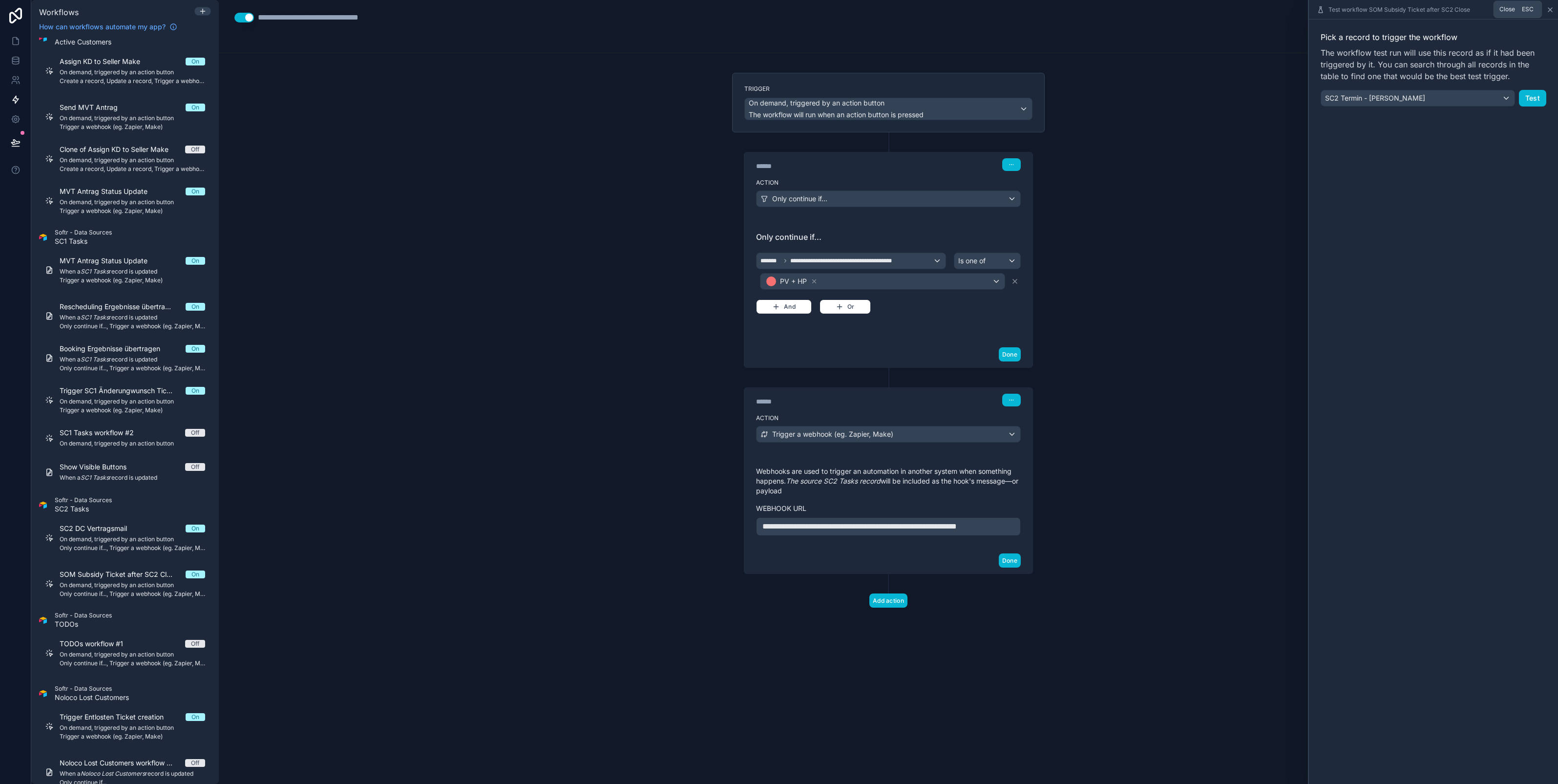
click at [1551, 9] on icon at bounding box center [1550, 9] width 4 height 4
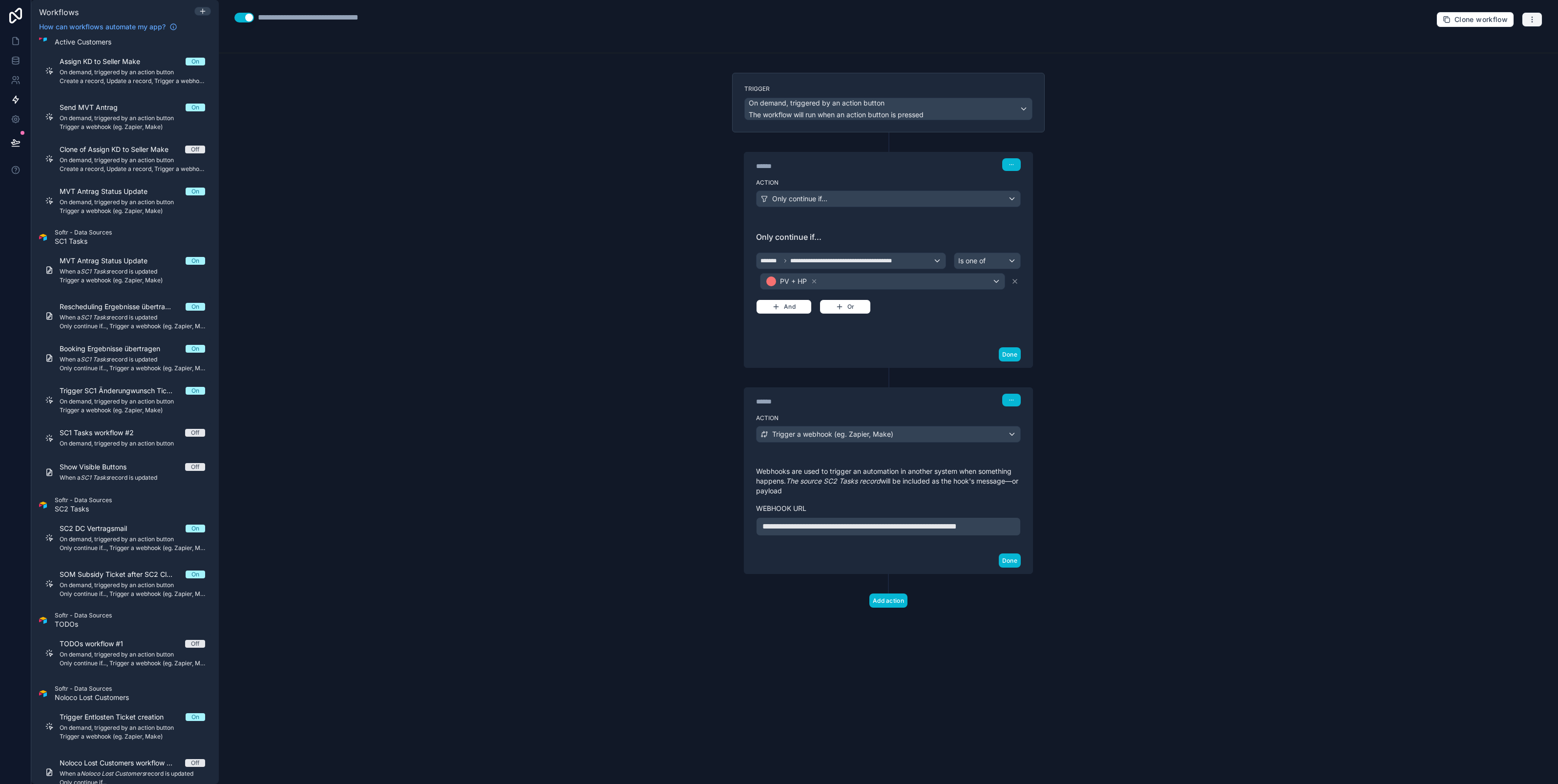
click at [1532, 20] on icon "button" at bounding box center [1532, 20] width 8 height 8
click at [1496, 33] on div "Test workflow Run history Delete workflow" at bounding box center [1498, 59] width 78 height 55
click at [1528, 25] on button "button" at bounding box center [1532, 20] width 21 height 15
click at [1501, 51] on button "Run history" at bounding box center [1498, 59] width 70 height 16
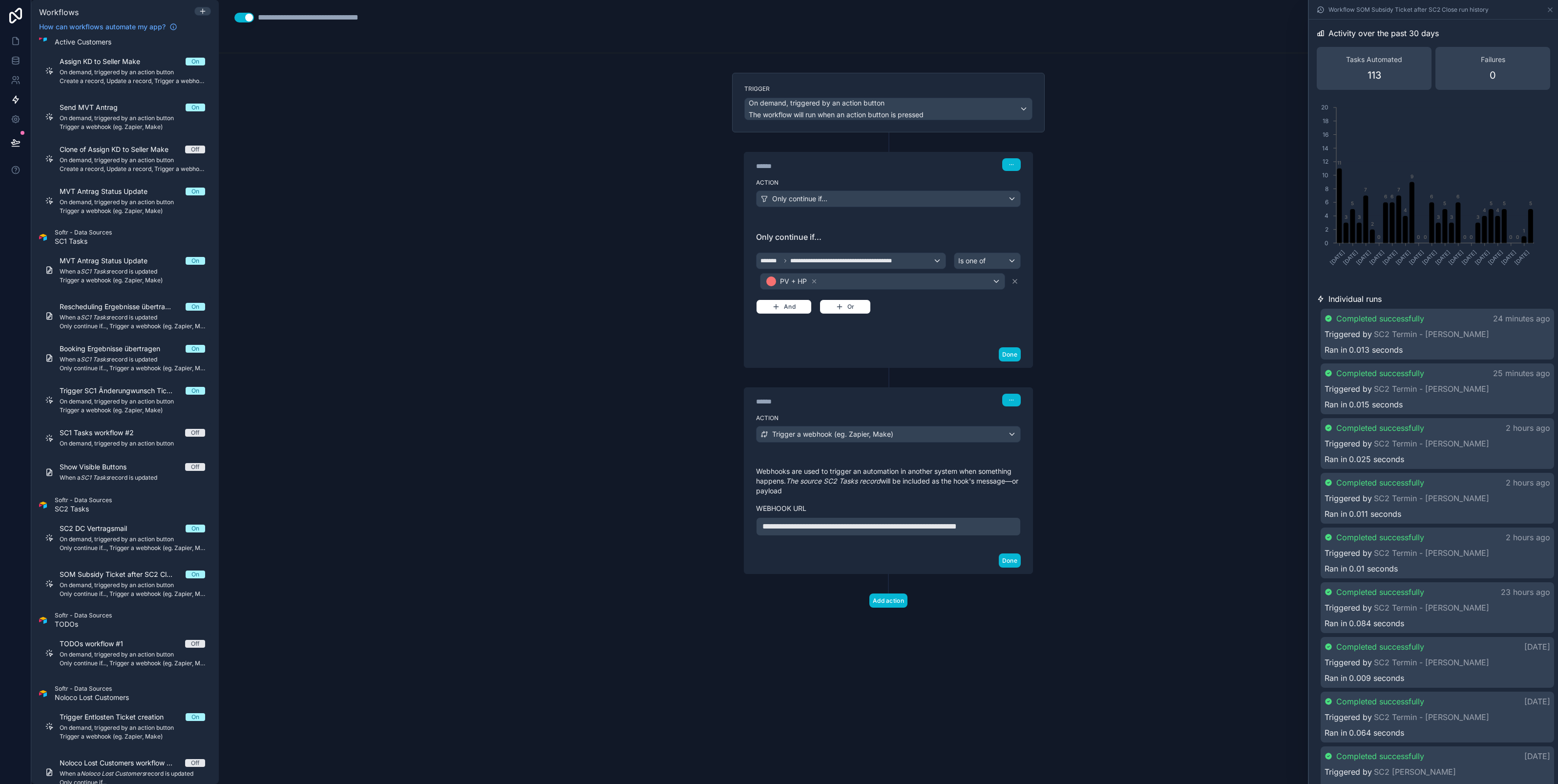
click at [1280, 58] on div "**********" at bounding box center [889, 392] width 1340 height 784
click at [1549, 9] on icon at bounding box center [1550, 9] width 4 height 4
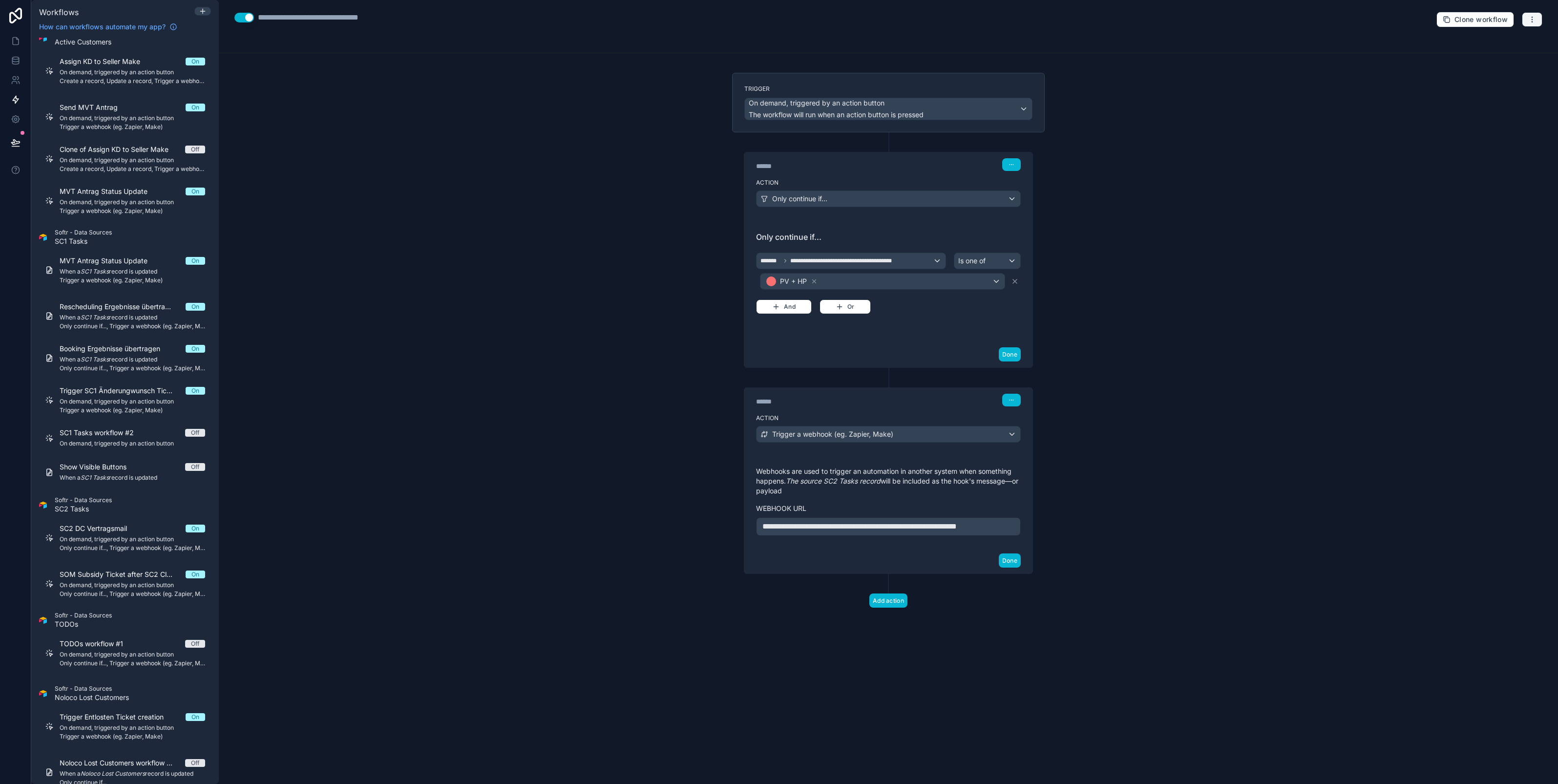
click at [1529, 19] on icon "button" at bounding box center [1532, 20] width 8 height 8
click at [1500, 40] on span "Test workflow" at bounding box center [1507, 43] width 47 height 8
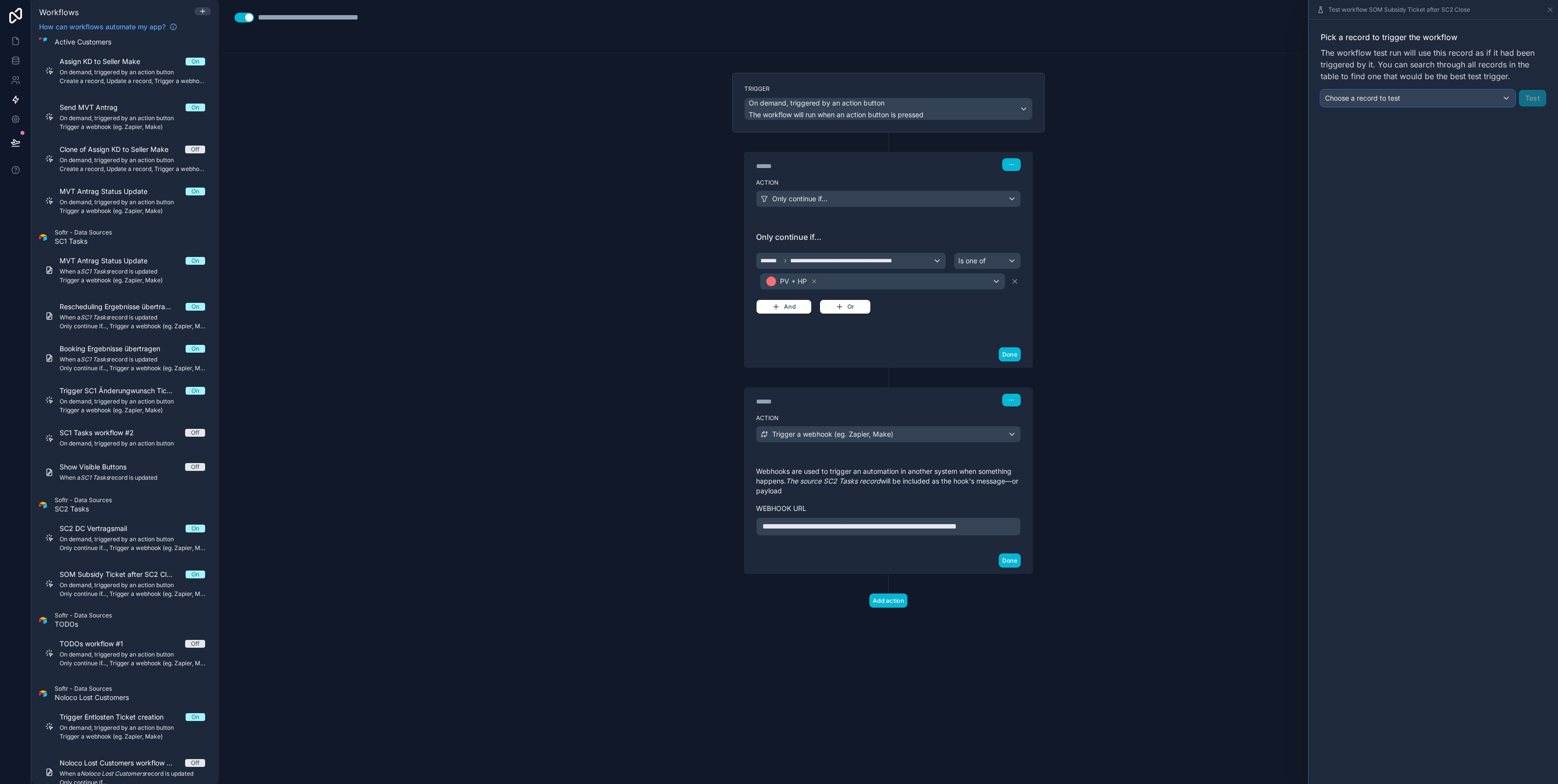
click at [1399, 94] on span "Choose a record to test" at bounding box center [1363, 97] width 76 height 9
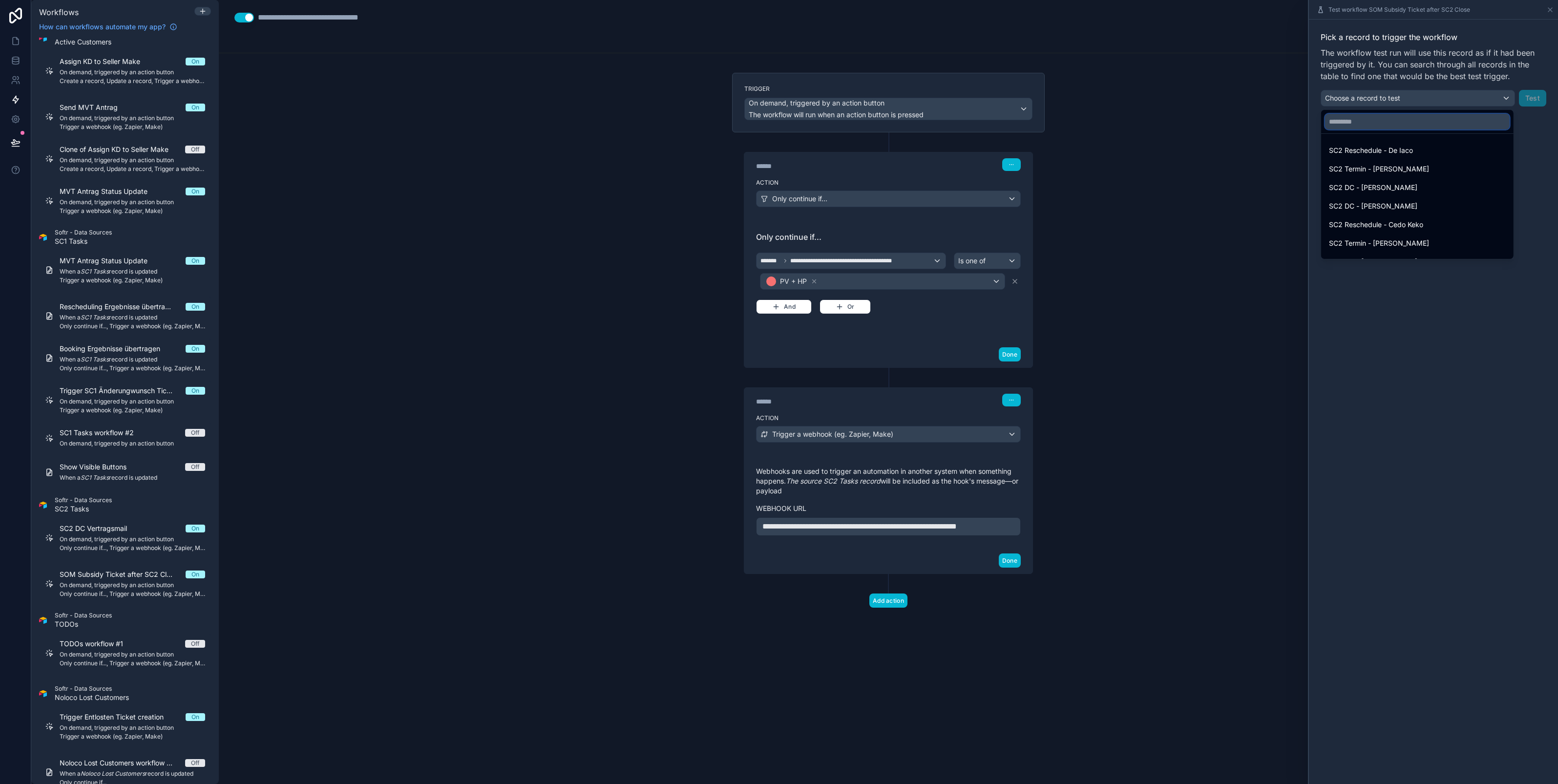
click at [1367, 120] on input "text" at bounding box center [1417, 121] width 184 height 16
type input "****"
click at [1434, 231] on div "SC2 Termin - [PERSON_NAME]" at bounding box center [1418, 225] width 189 height 18
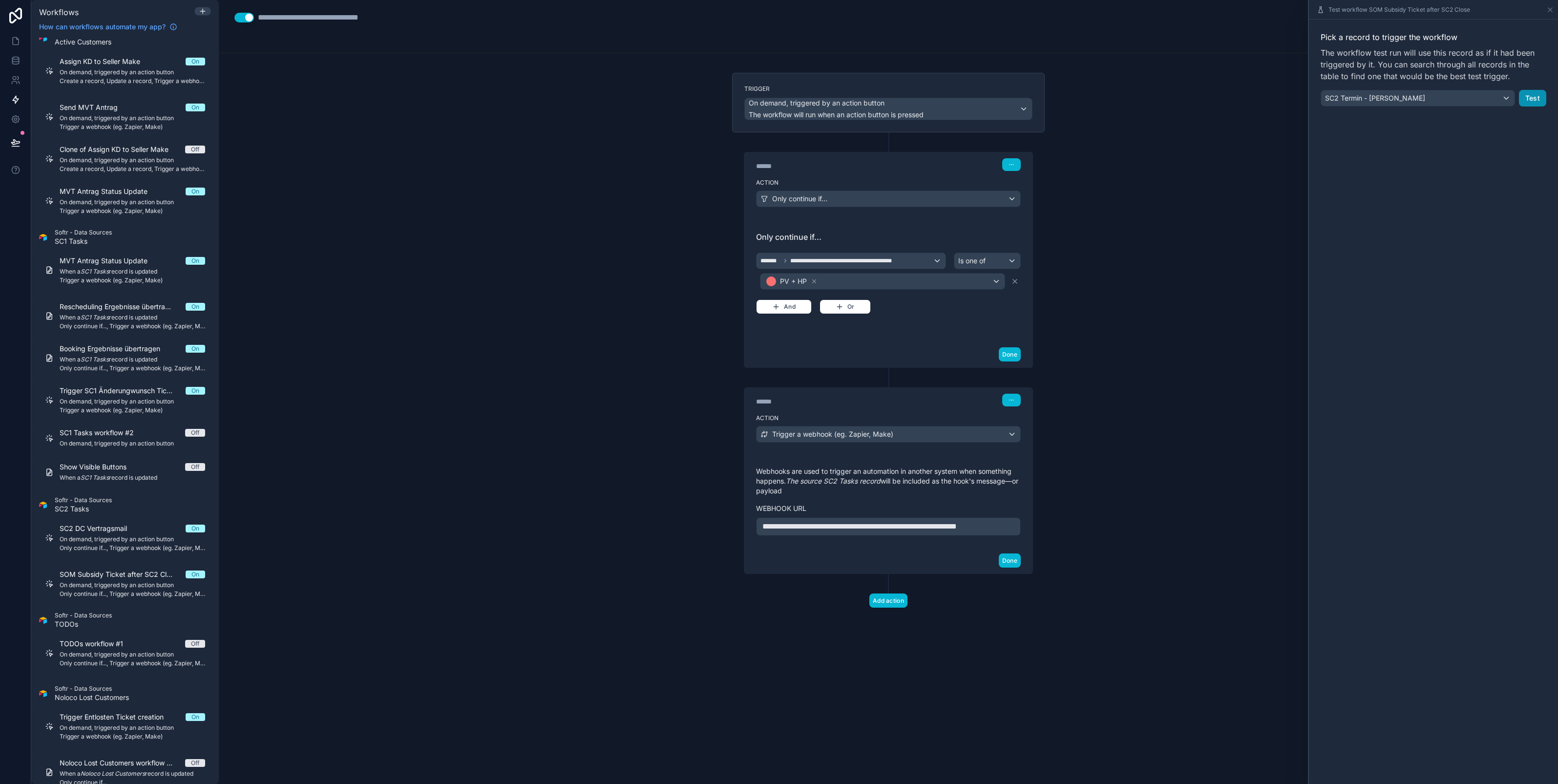
click at [1536, 101] on button "Test" at bounding box center [1532, 98] width 27 height 17
click at [1532, 95] on button "Test" at bounding box center [1532, 98] width 27 height 17
click at [1490, 94] on div "SC2 Termin - [PERSON_NAME]" at bounding box center [1417, 98] width 194 height 16
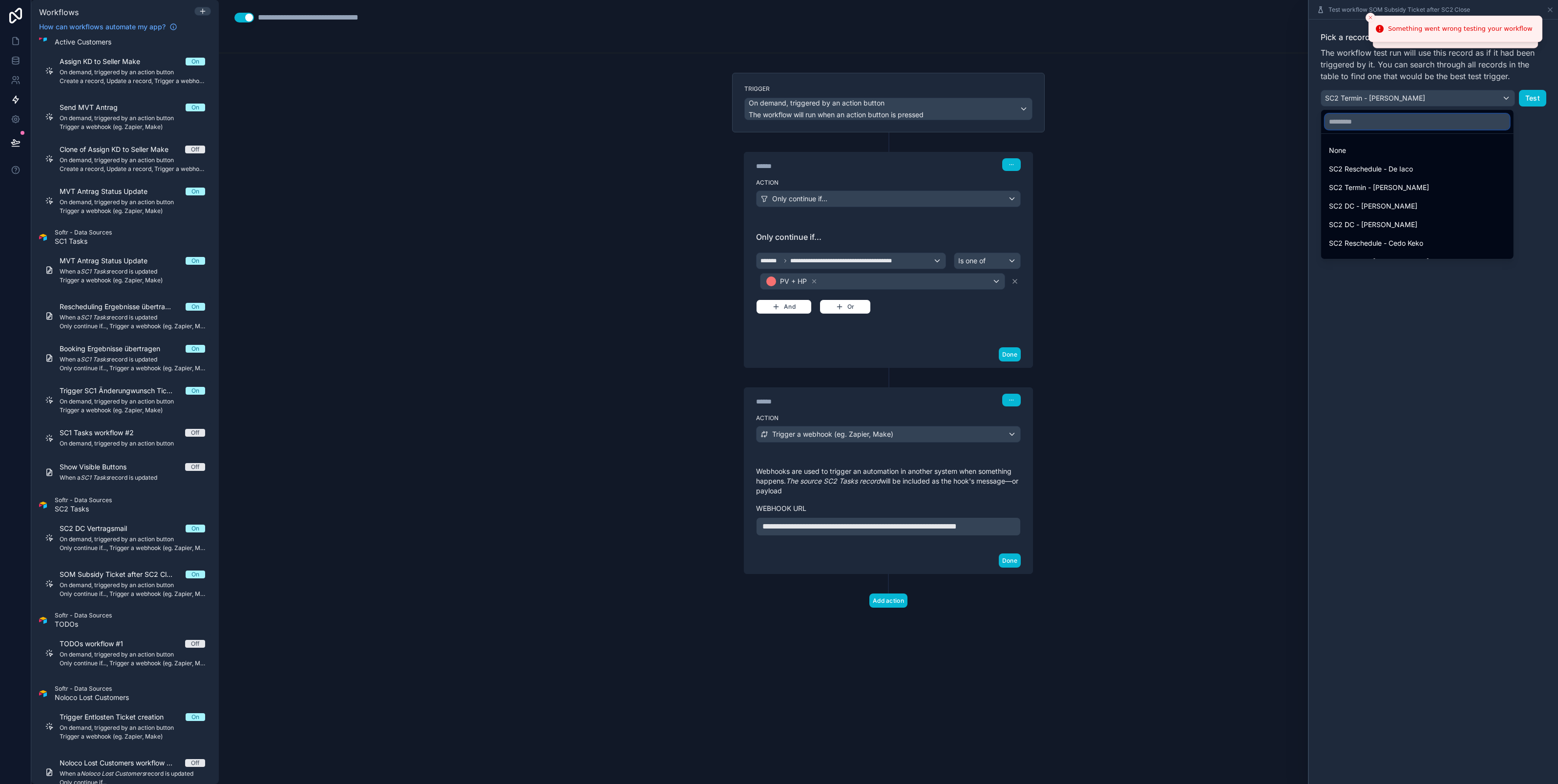
click at [1449, 123] on input "text" at bounding box center [1417, 121] width 184 height 16
type input "*****"
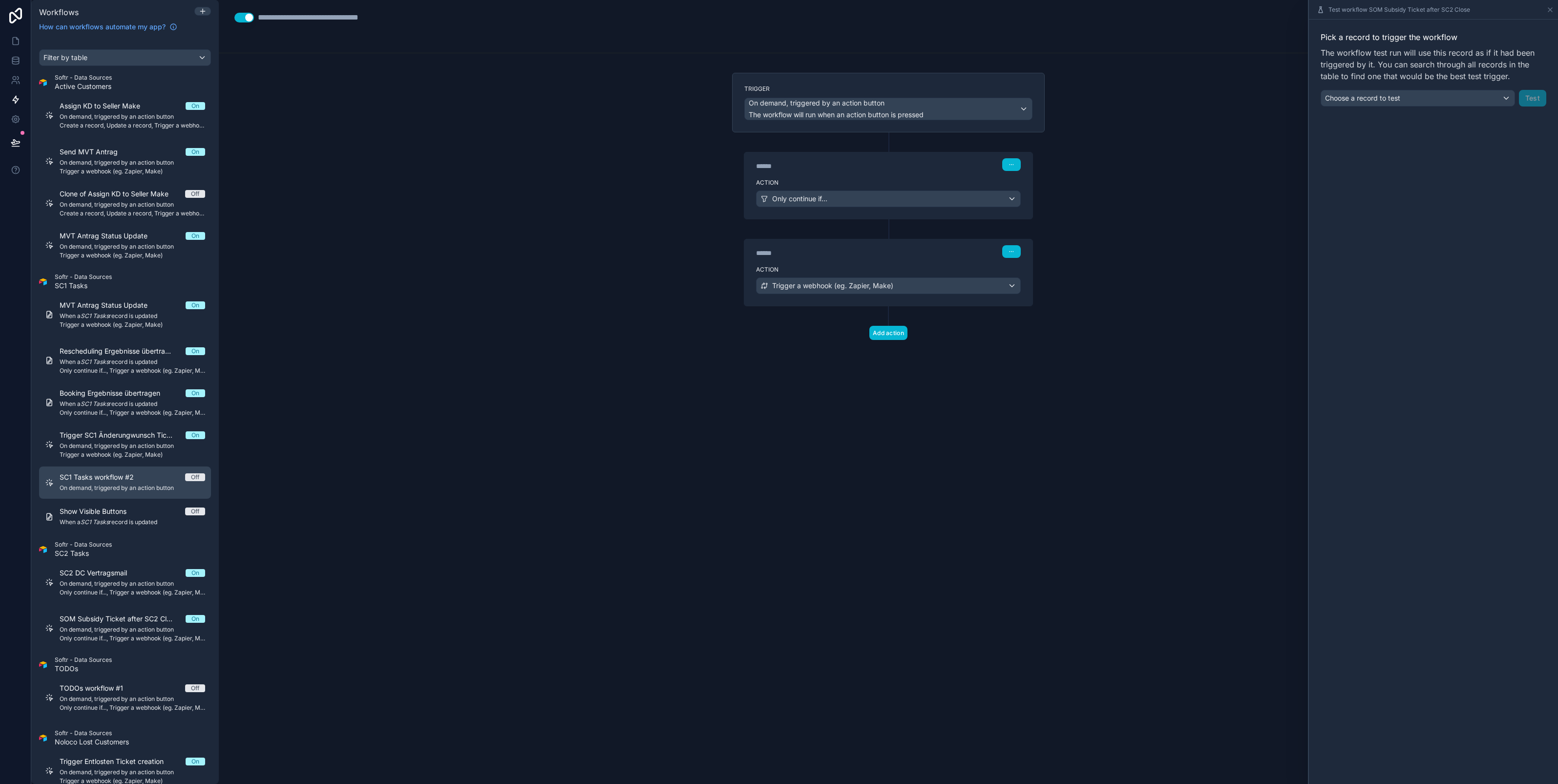
scroll to position [17, 0]
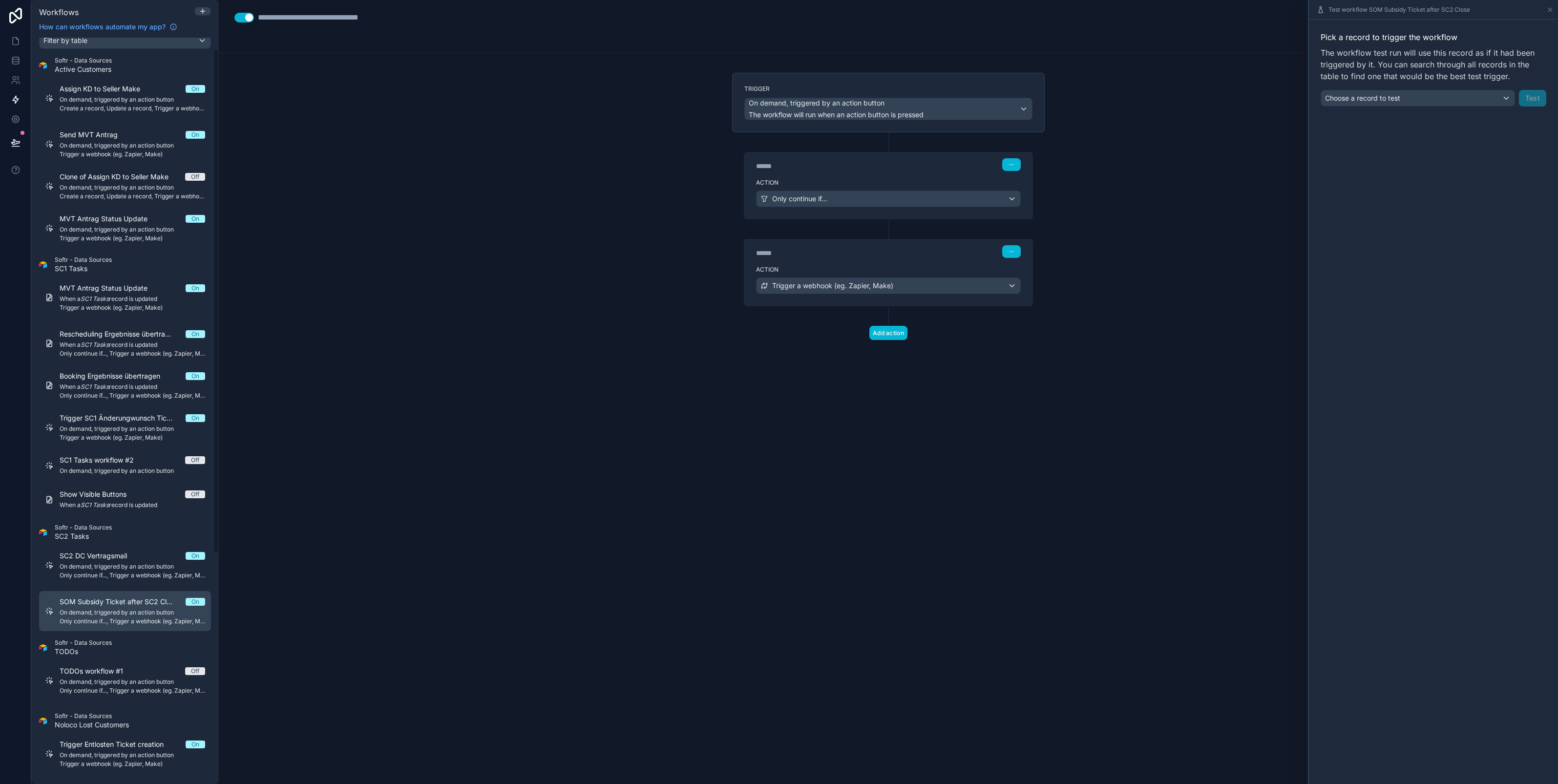
click at [114, 602] on span "SOM Subsidy Ticket after SC2 Close" at bounding box center [122, 602] width 126 height 9
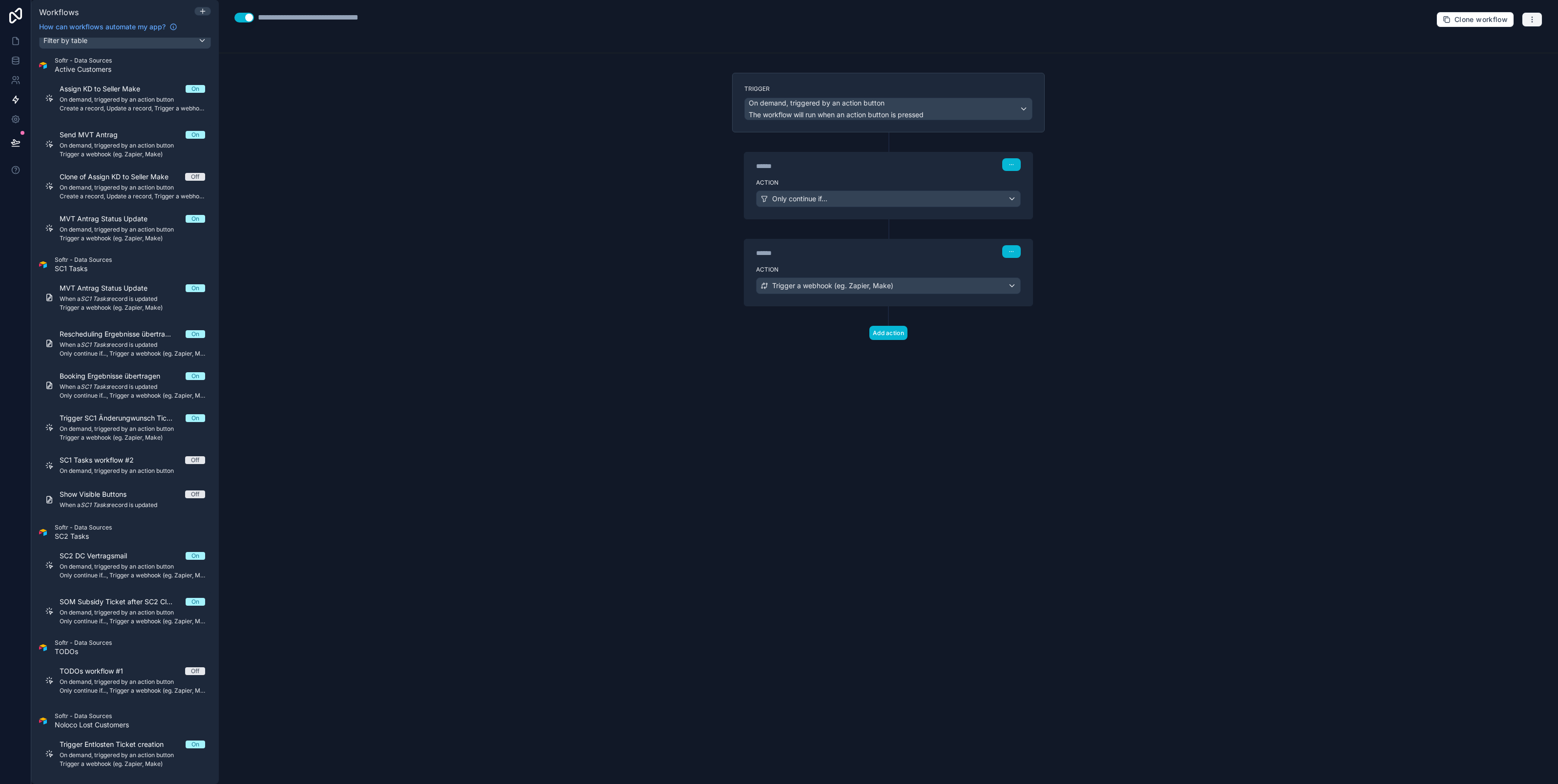
click at [1534, 18] on icon "button" at bounding box center [1532, 20] width 8 height 8
click at [1490, 43] on span "Test workflow" at bounding box center [1507, 43] width 47 height 8
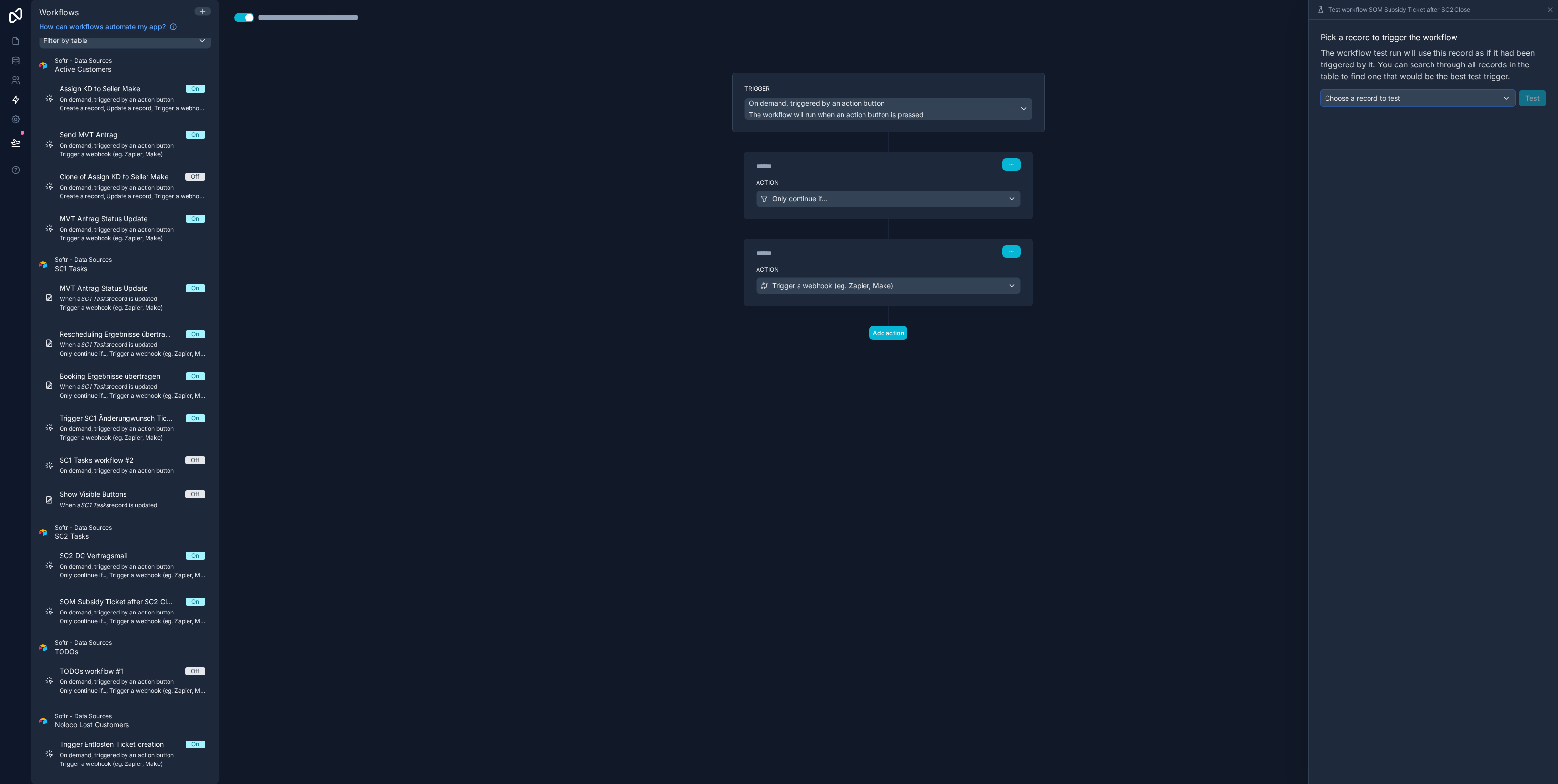
click at [1445, 98] on div "Choose a record to test" at bounding box center [1417, 98] width 194 height 16
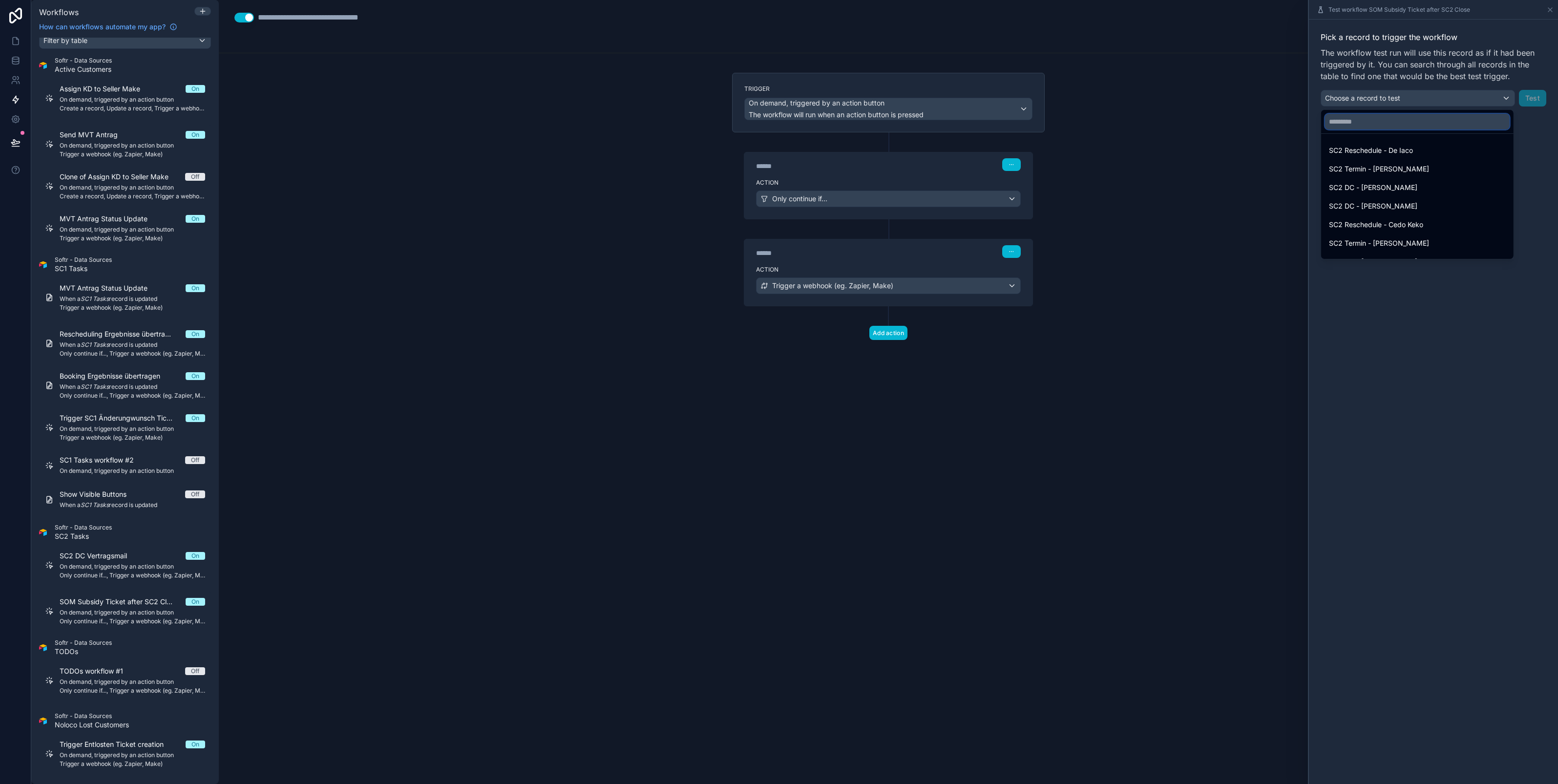
click at [1401, 117] on input "text" at bounding box center [1417, 121] width 184 height 16
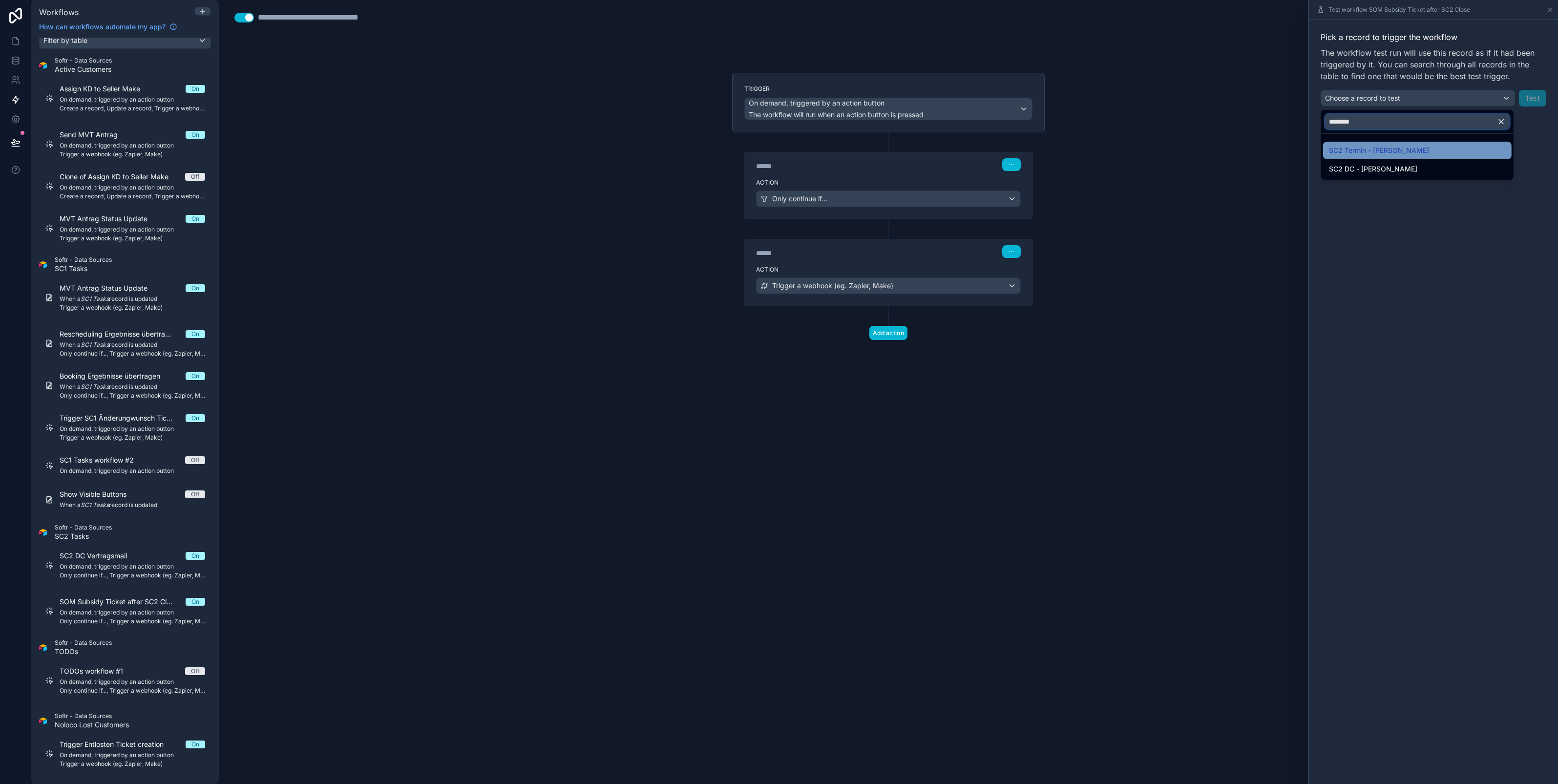
type input "********"
click at [1407, 154] on span "SC2 Termin - Annalena Baerbock" at bounding box center [1379, 150] width 100 height 11
click at [1530, 101] on button "Test" at bounding box center [1532, 98] width 27 height 17
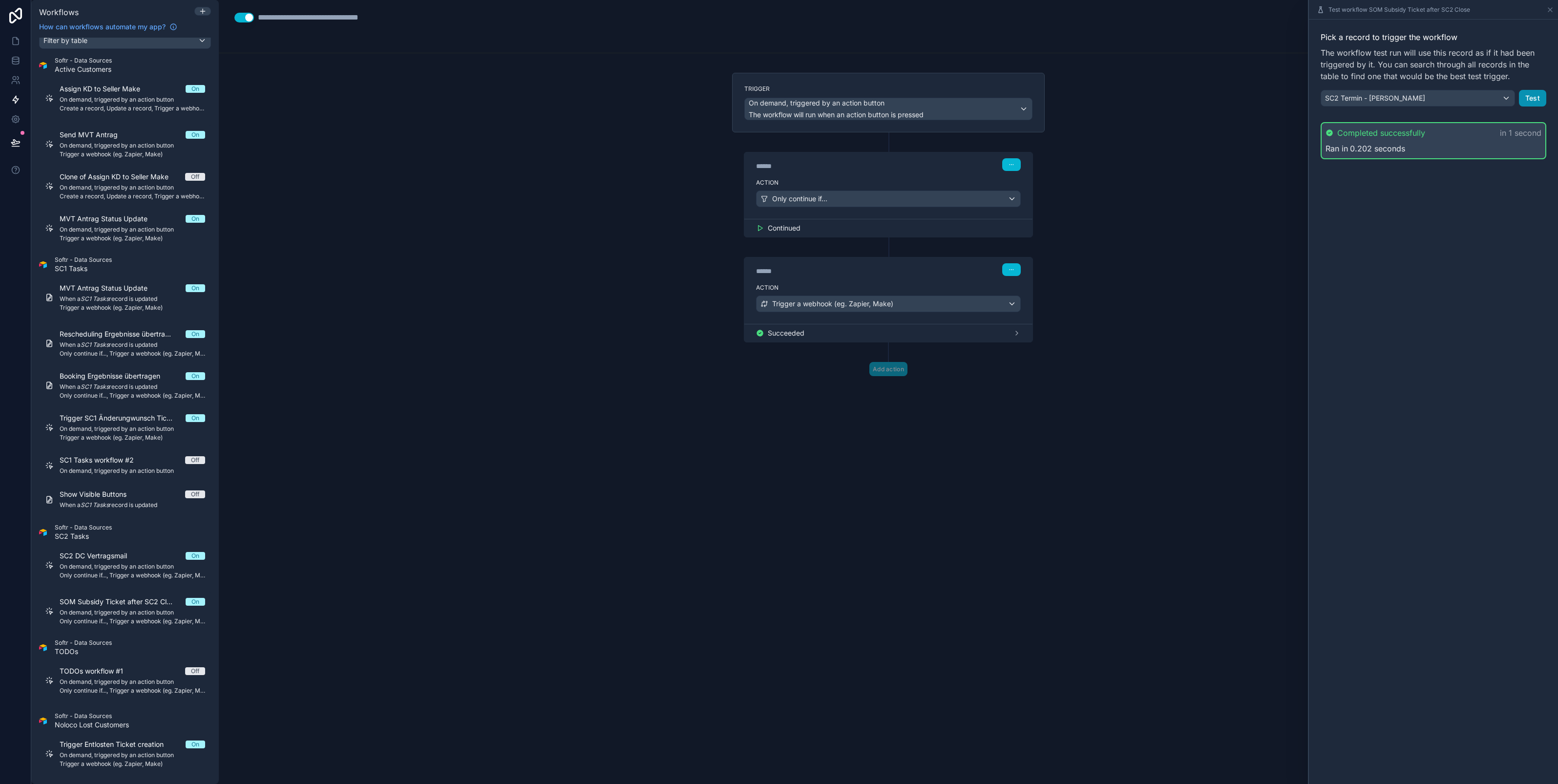
click at [1530, 97] on button "Test" at bounding box center [1532, 98] width 27 height 17
click at [11, 60] on icon at bounding box center [15, 60] width 9 height 9
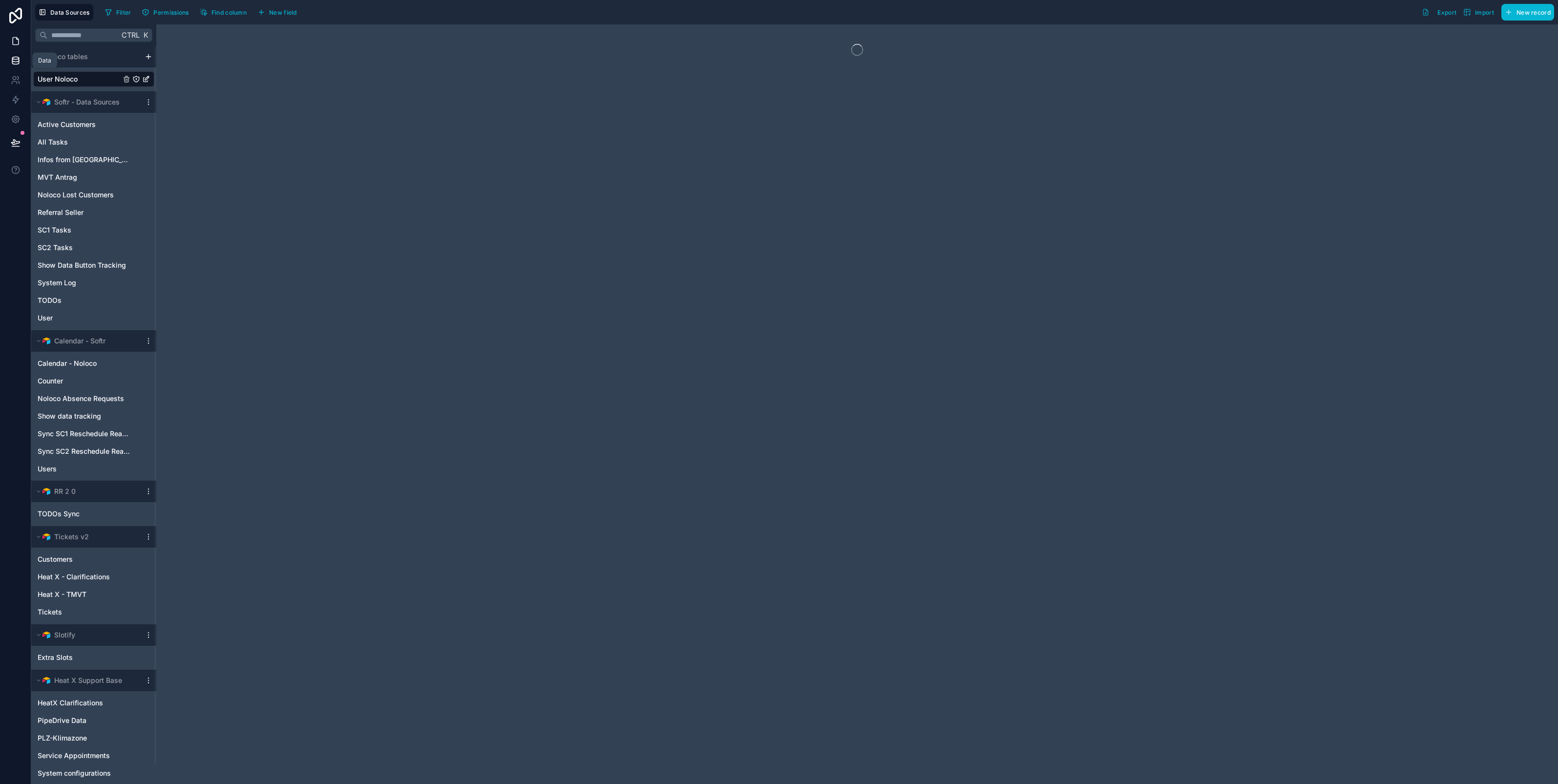
click at [12, 38] on icon at bounding box center [15, 42] width 6 height 8
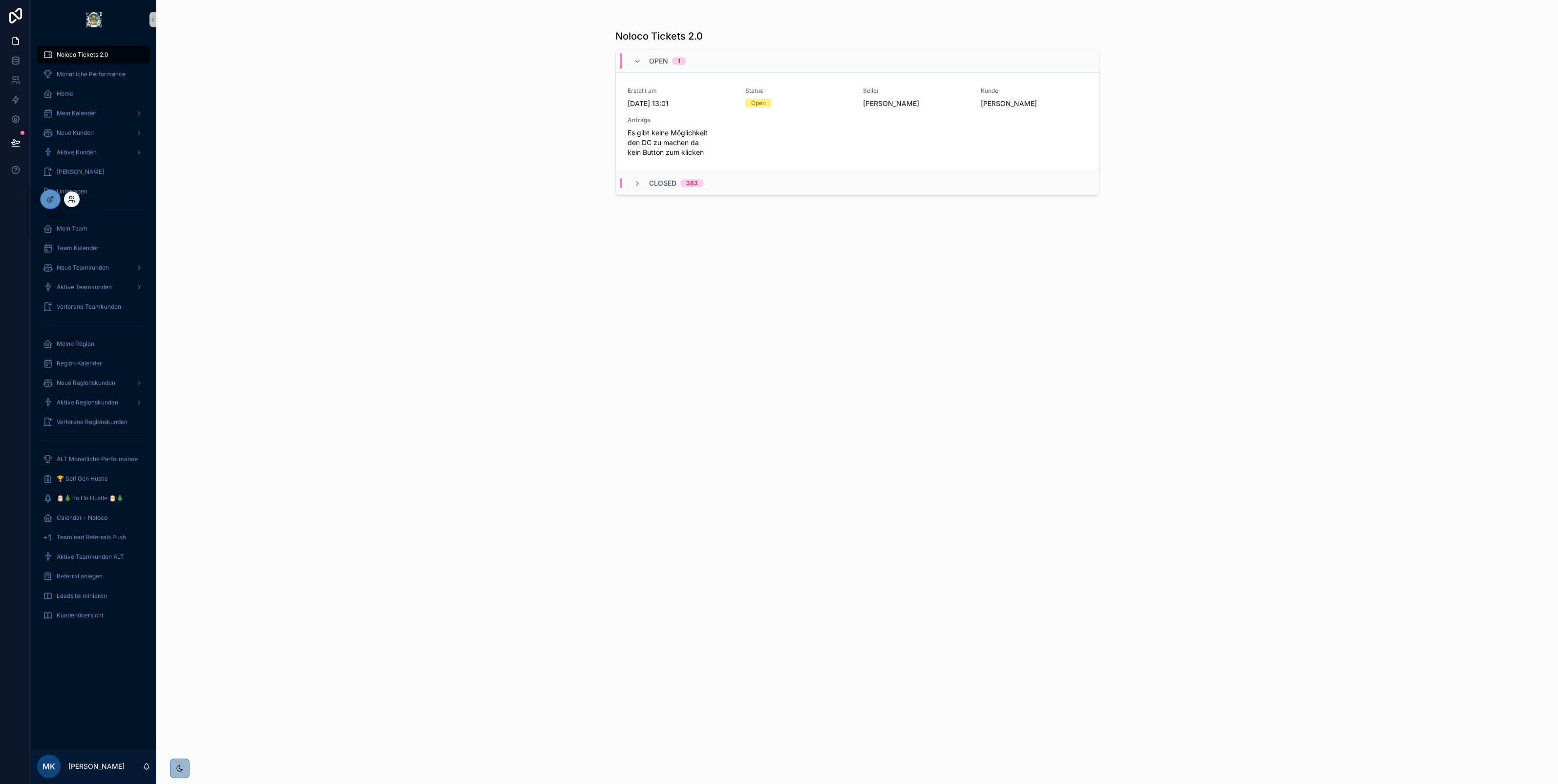
click at [69, 200] on icon at bounding box center [71, 201] width 4 height 2
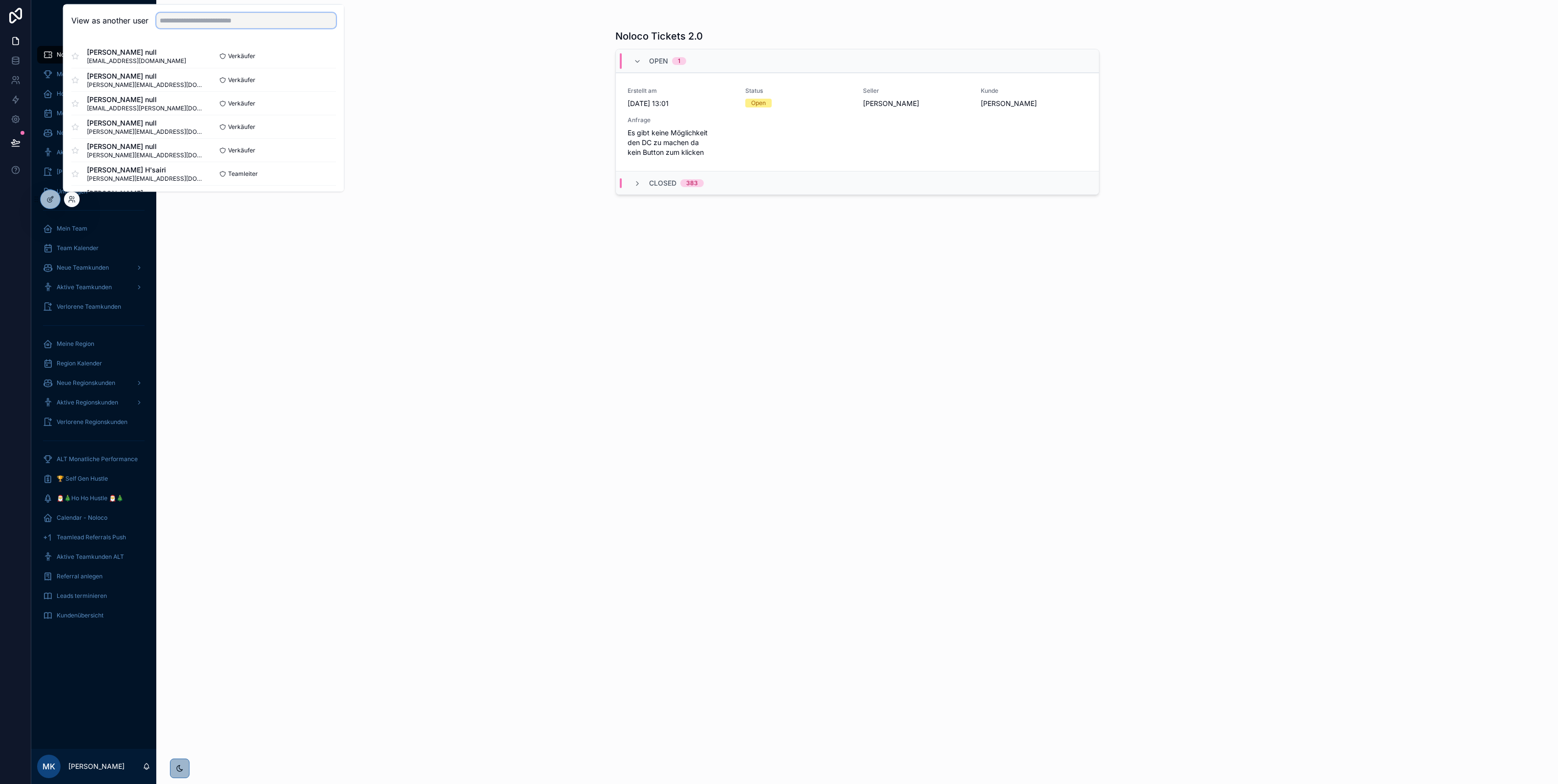
click at [228, 20] on input "text" at bounding box center [246, 20] width 180 height 16
type input "****"
click at [318, 78] on button "Select" at bounding box center [323, 79] width 26 height 14
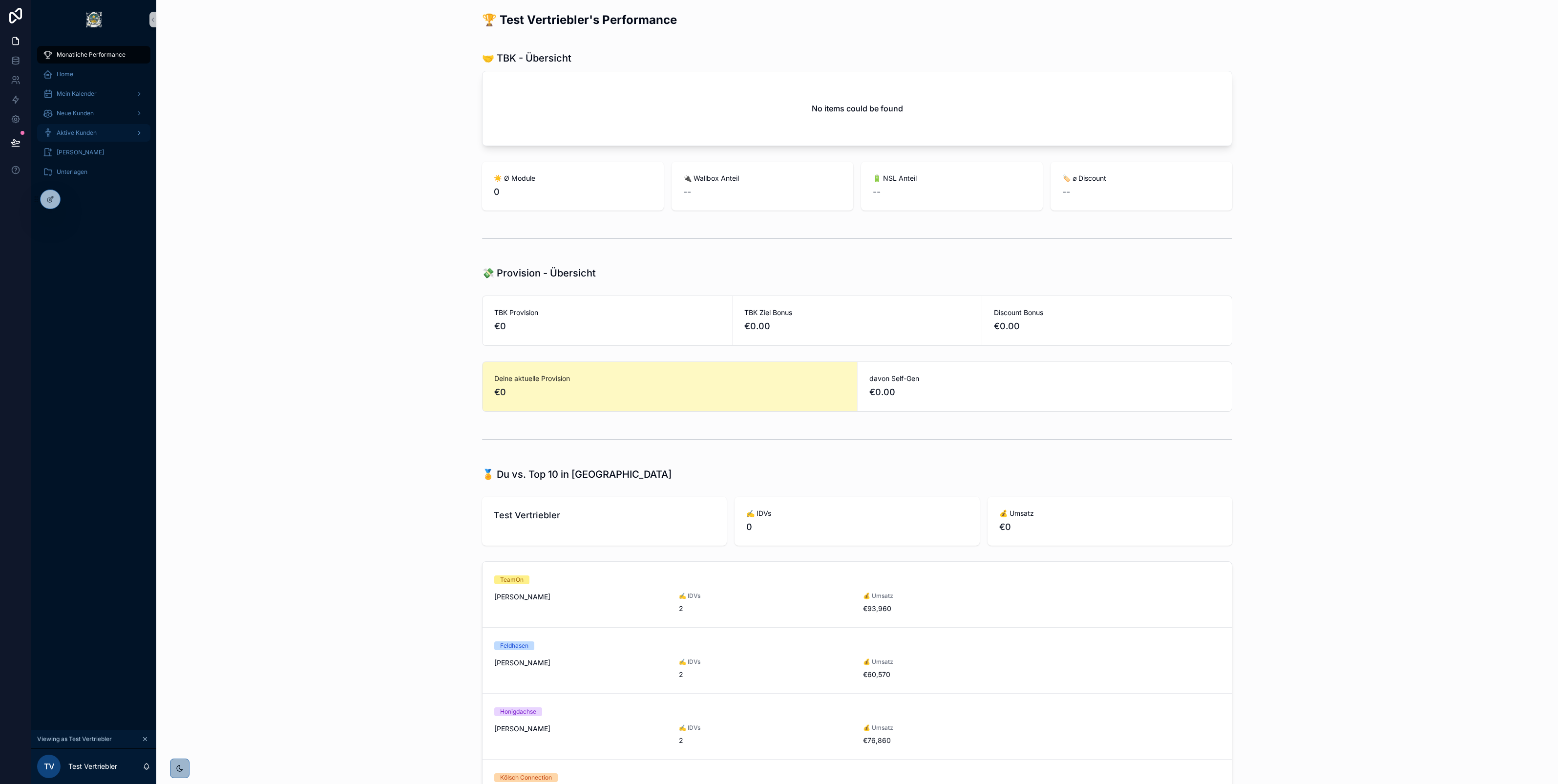
click at [87, 132] on span "Aktive Kunden" at bounding box center [77, 132] width 40 height 8
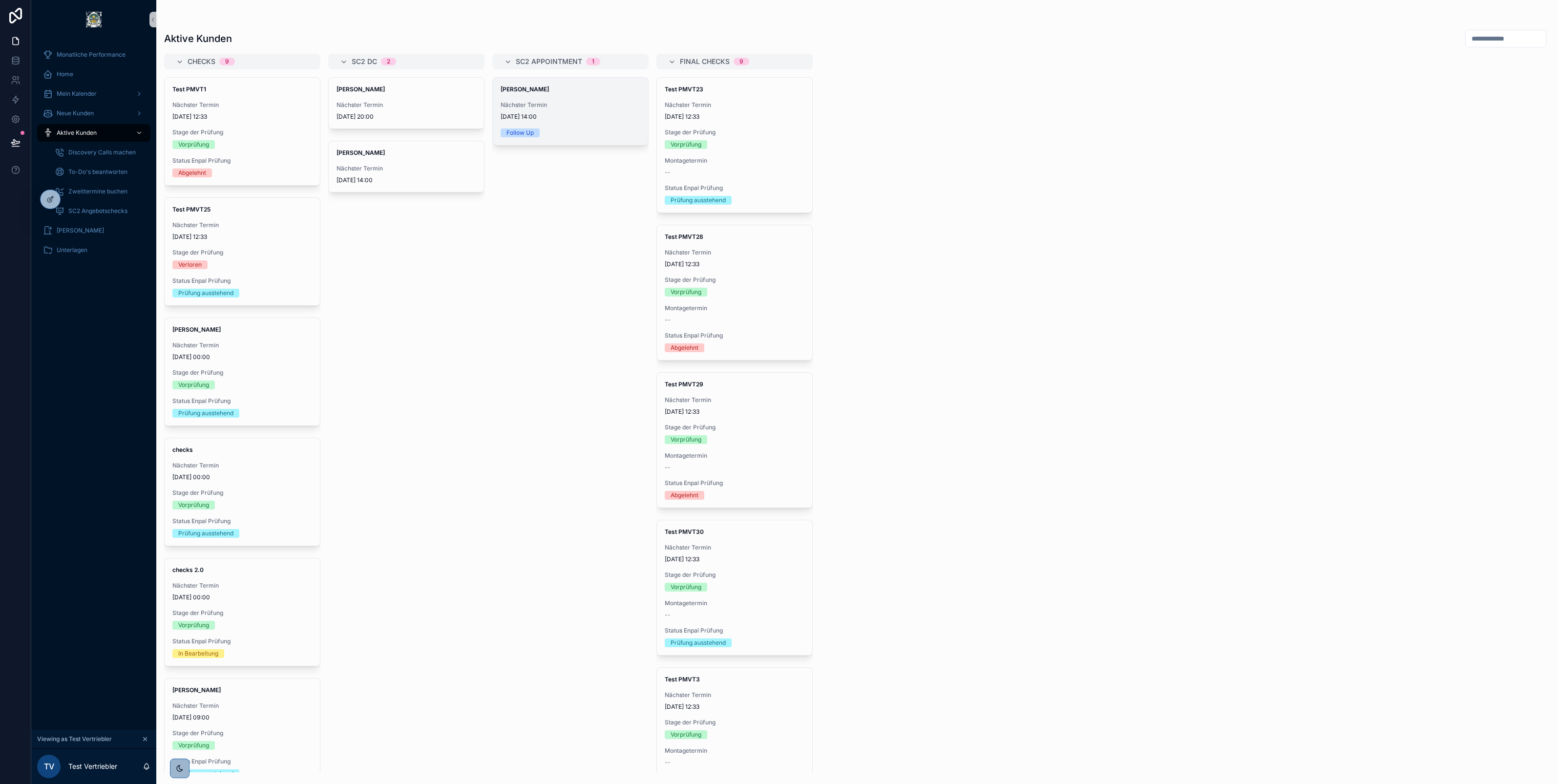
click at [560, 116] on span "[DATE] 14:00" at bounding box center [571, 116] width 140 height 8
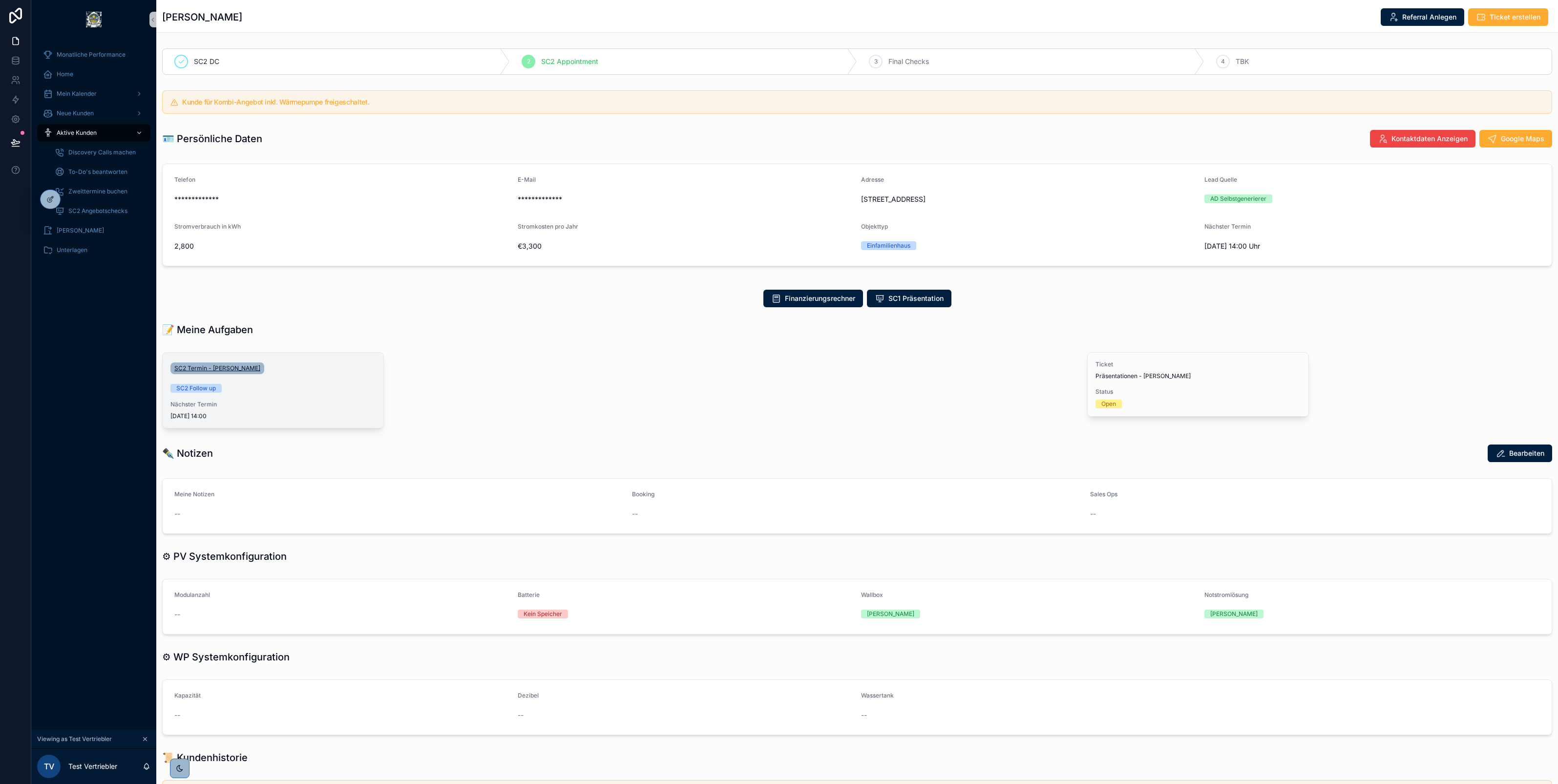
click at [214, 374] on link "SC2 Termin - [PERSON_NAME]" at bounding box center [216, 368] width 94 height 11
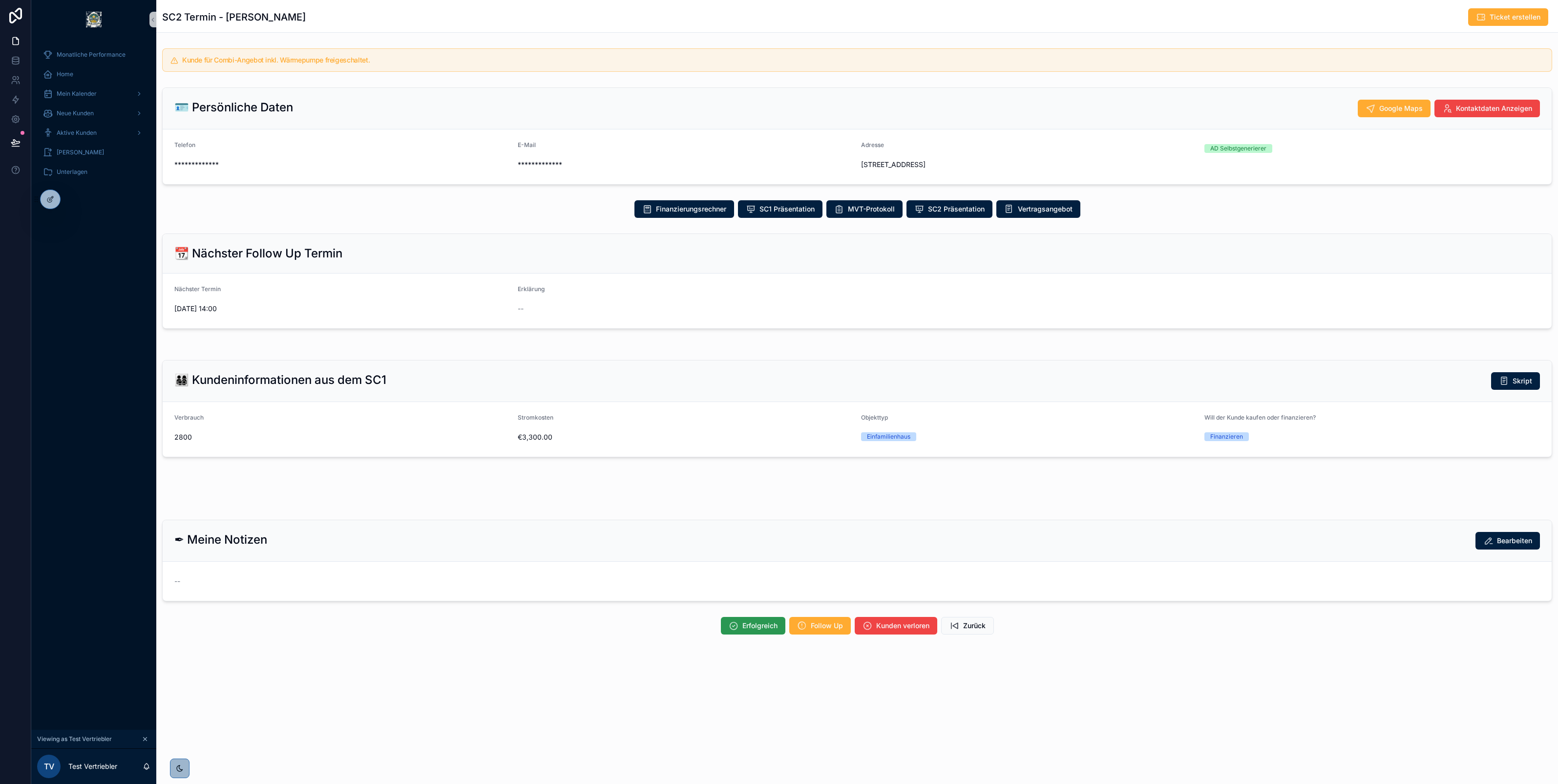
click at [753, 630] on span "Erfolgreich" at bounding box center [760, 625] width 35 height 9
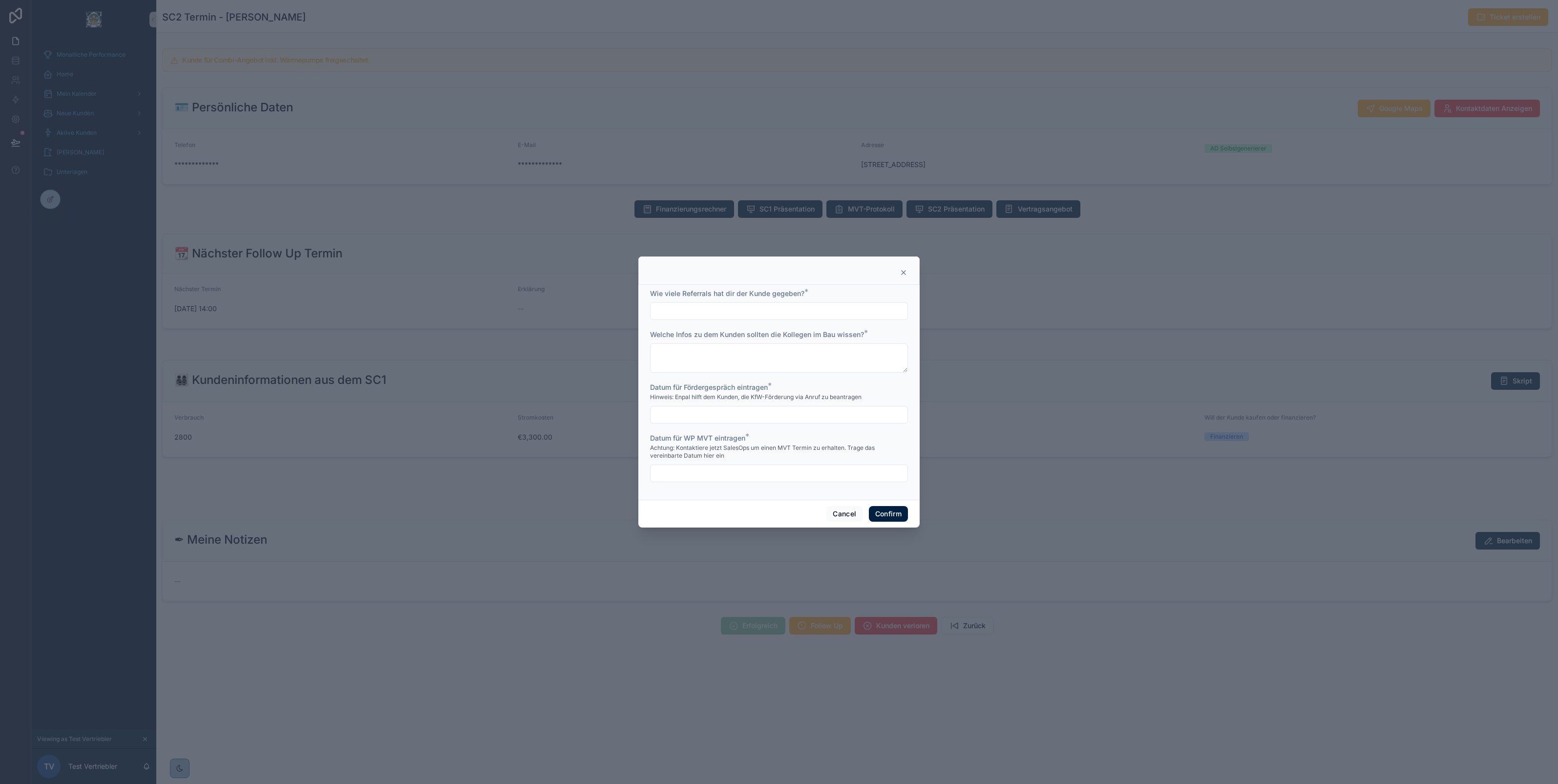
click at [463, 459] on div at bounding box center [779, 392] width 1558 height 784
click at [906, 268] on icon at bounding box center [903, 272] width 8 height 8
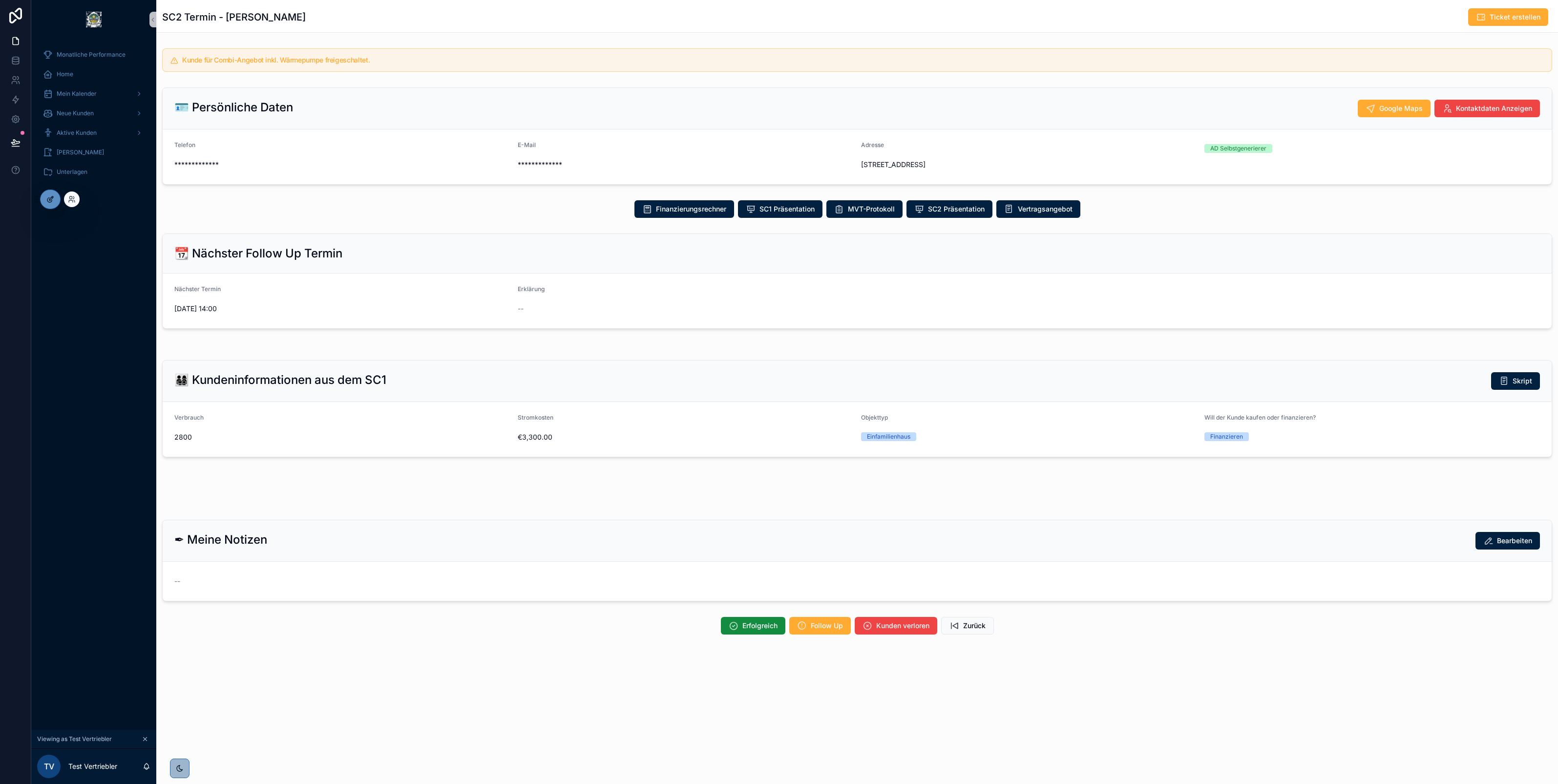
click at [54, 203] on icon at bounding box center [50, 199] width 8 height 8
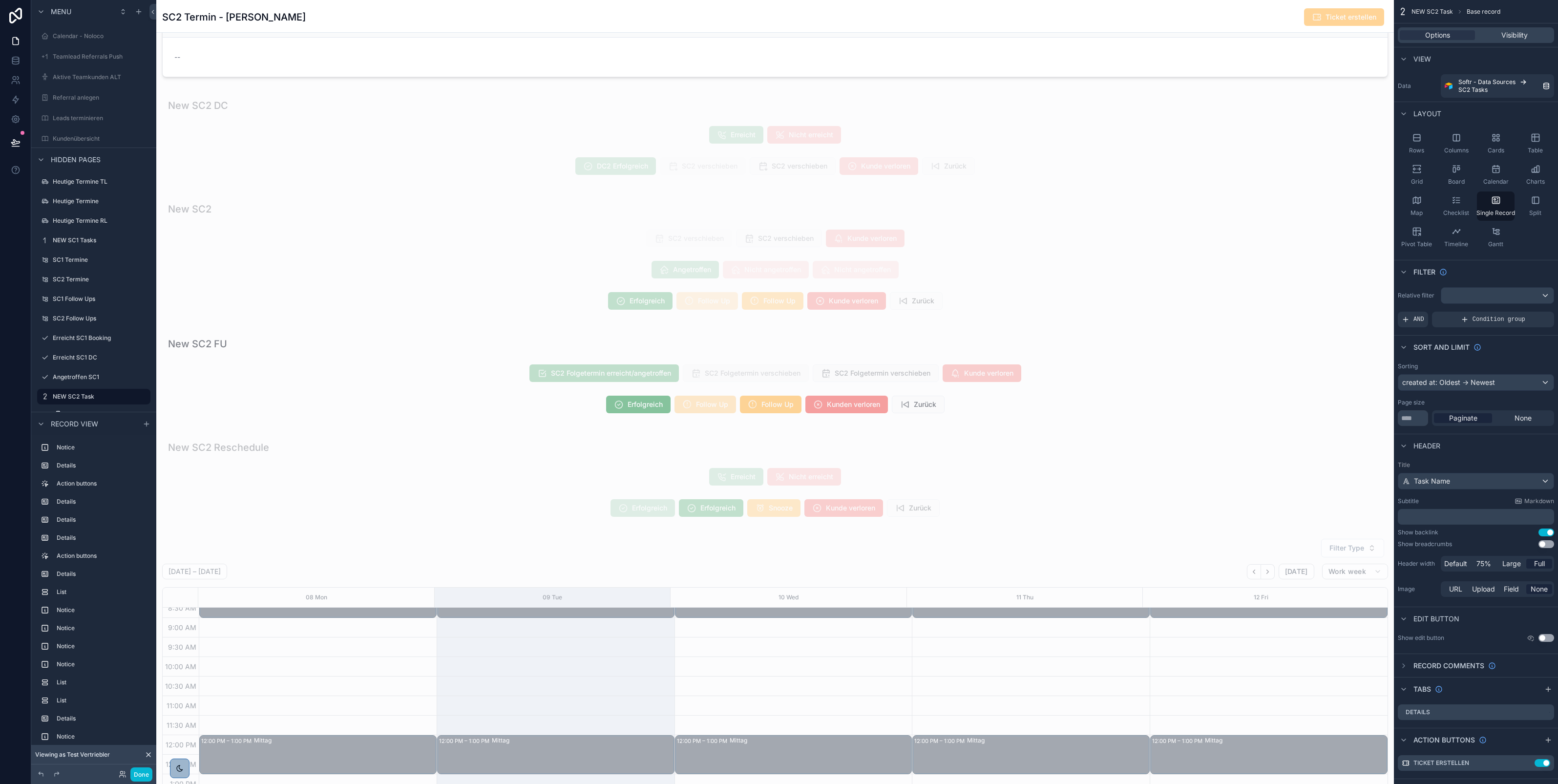
scroll to position [1422, 0]
click at [658, 313] on div "scrollable content" at bounding box center [775, 255] width 1238 height 127
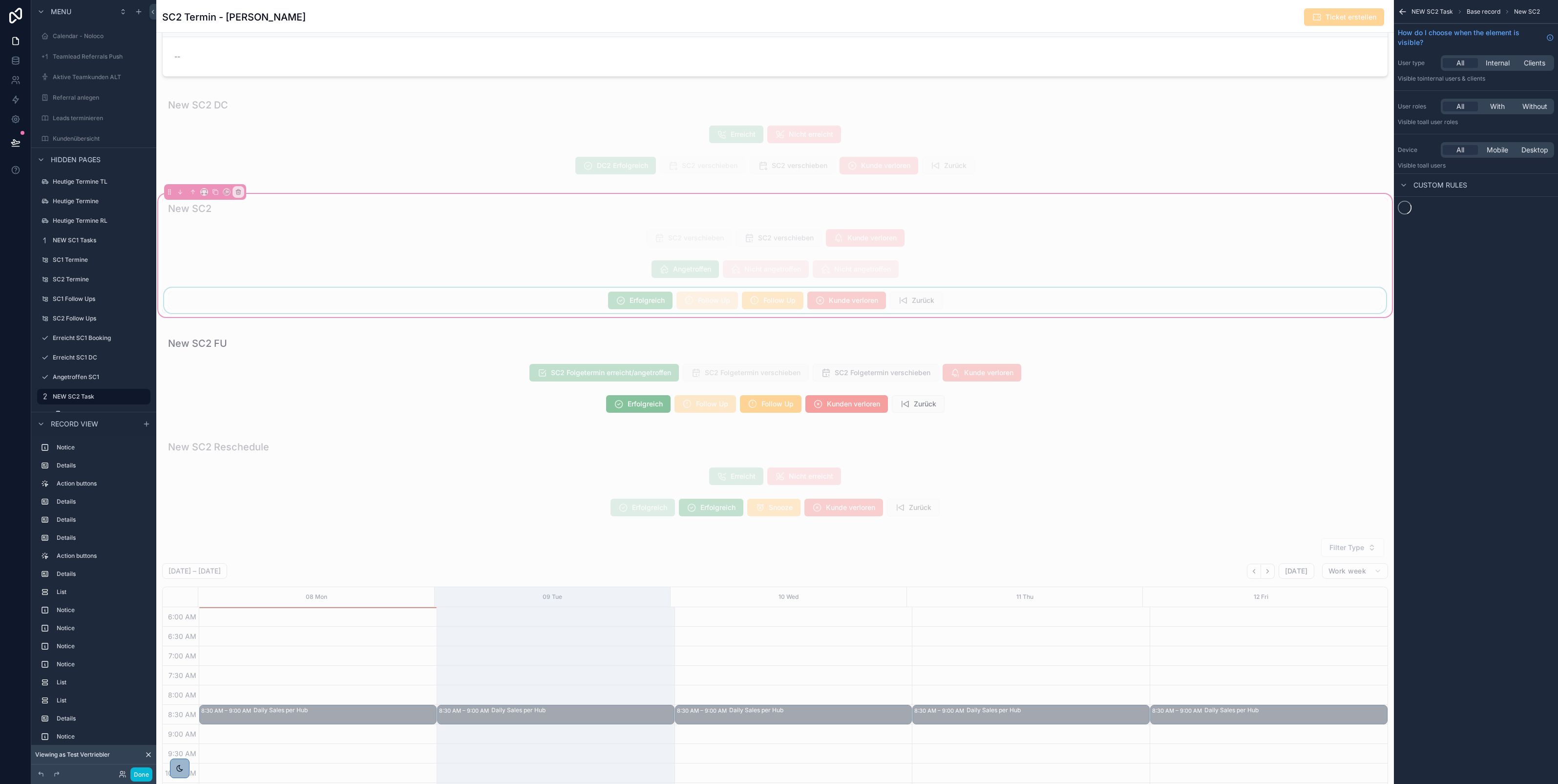
scroll to position [108, 0]
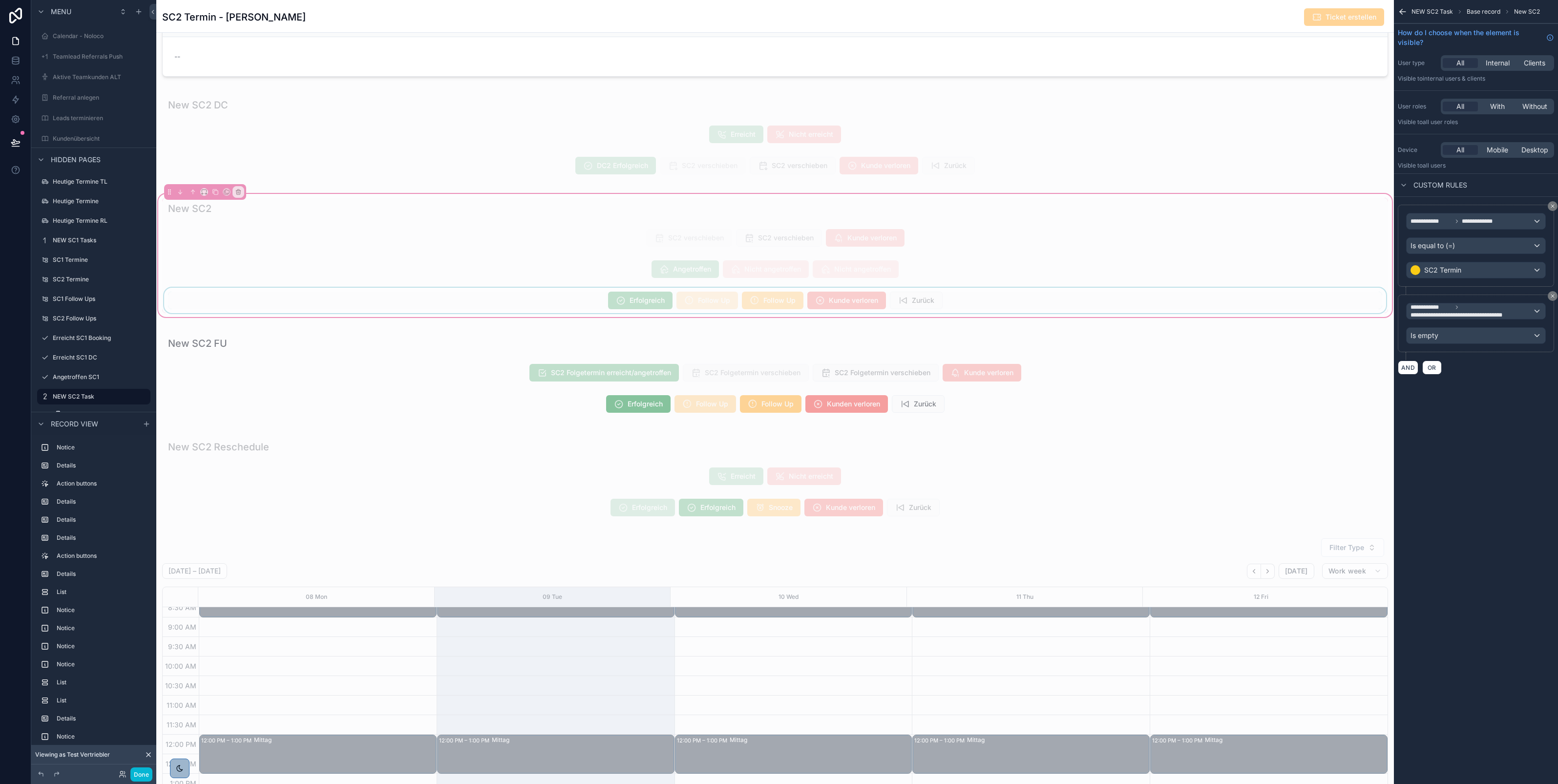
click at [644, 304] on div "scrollable content" at bounding box center [776, 300] width 1226 height 26
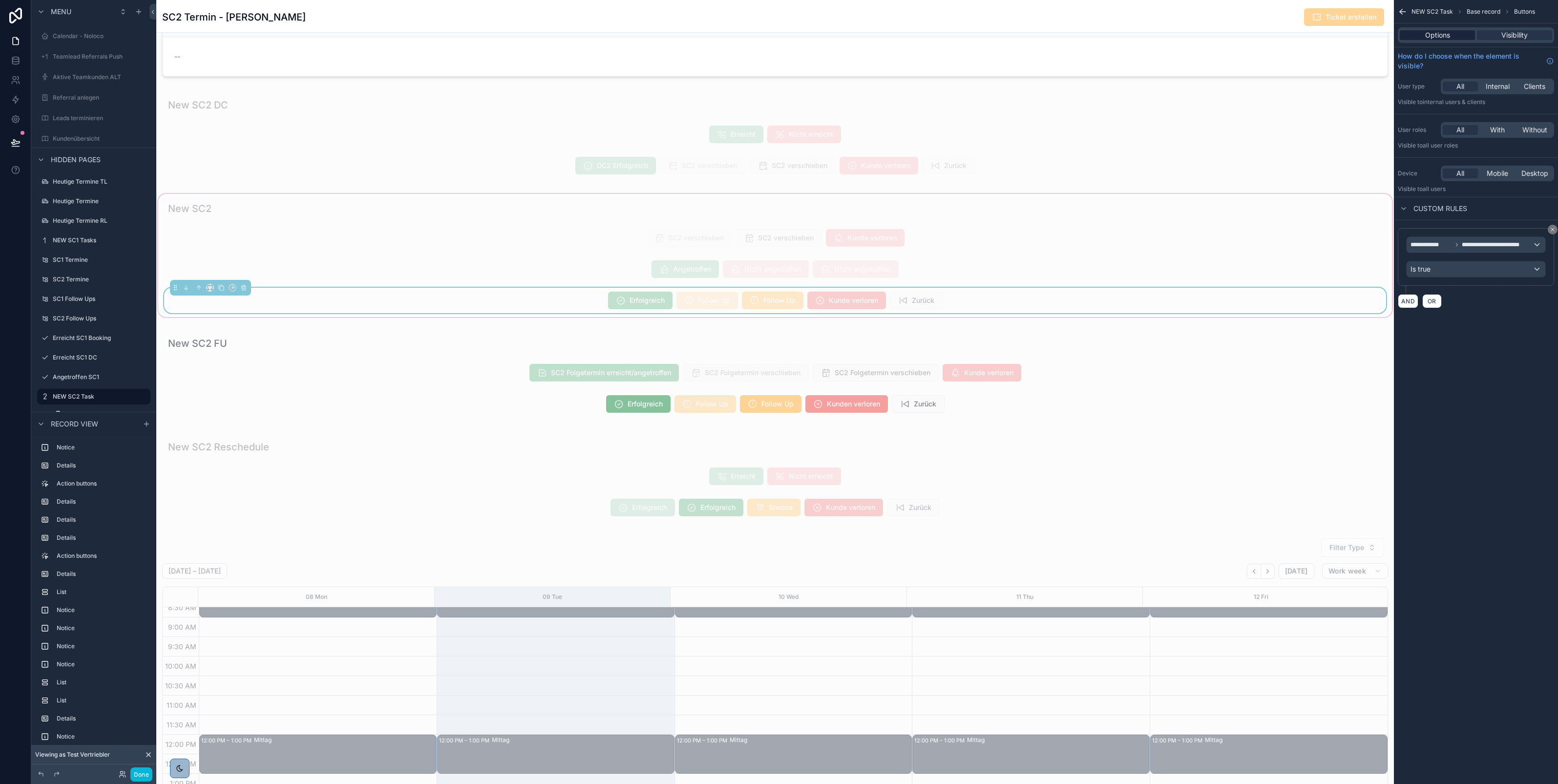
click at [1445, 34] on span "Options" at bounding box center [1438, 35] width 25 height 9
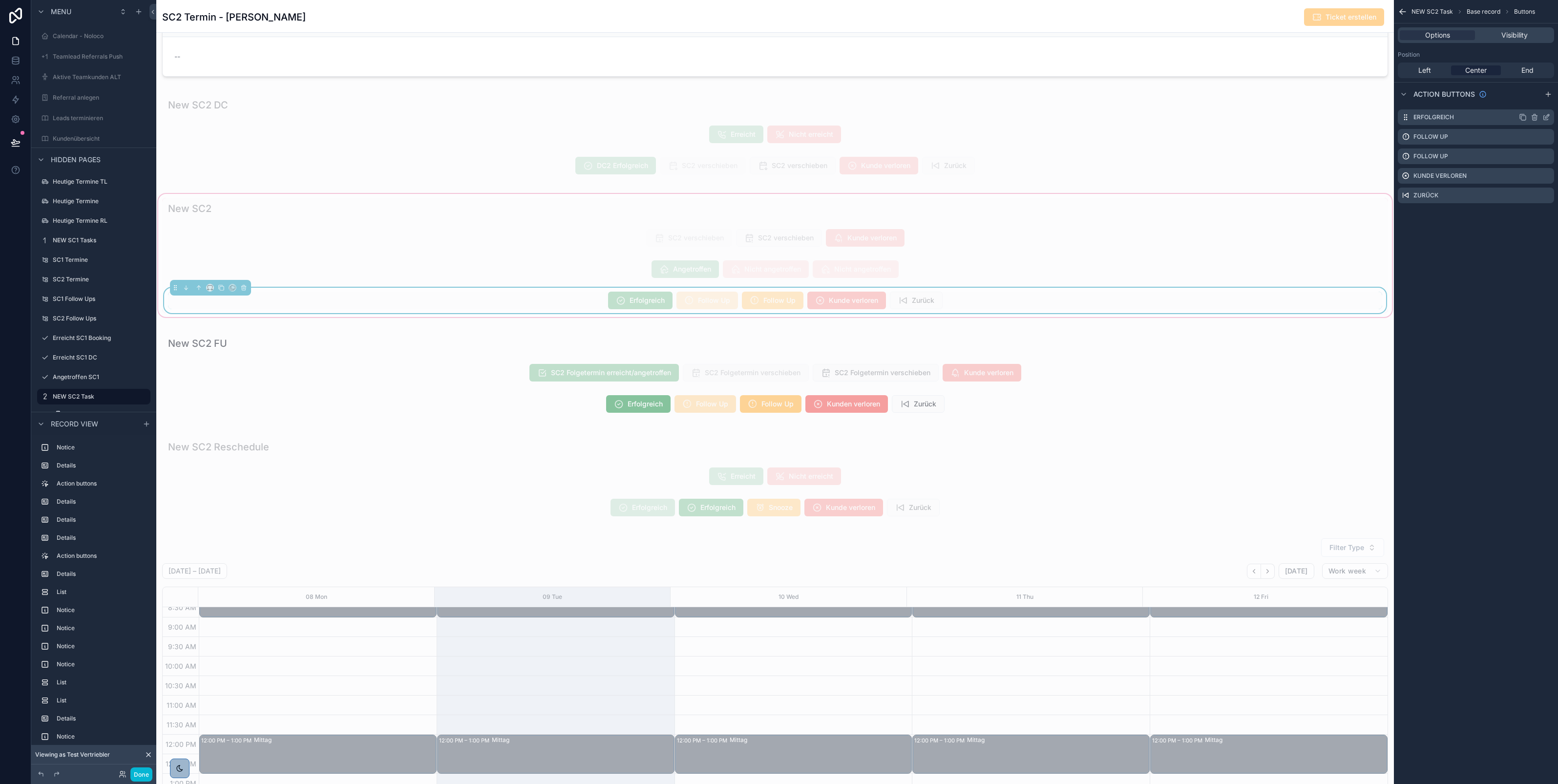
click at [1547, 119] on icon "scrollable content" at bounding box center [1547, 117] width 8 height 8
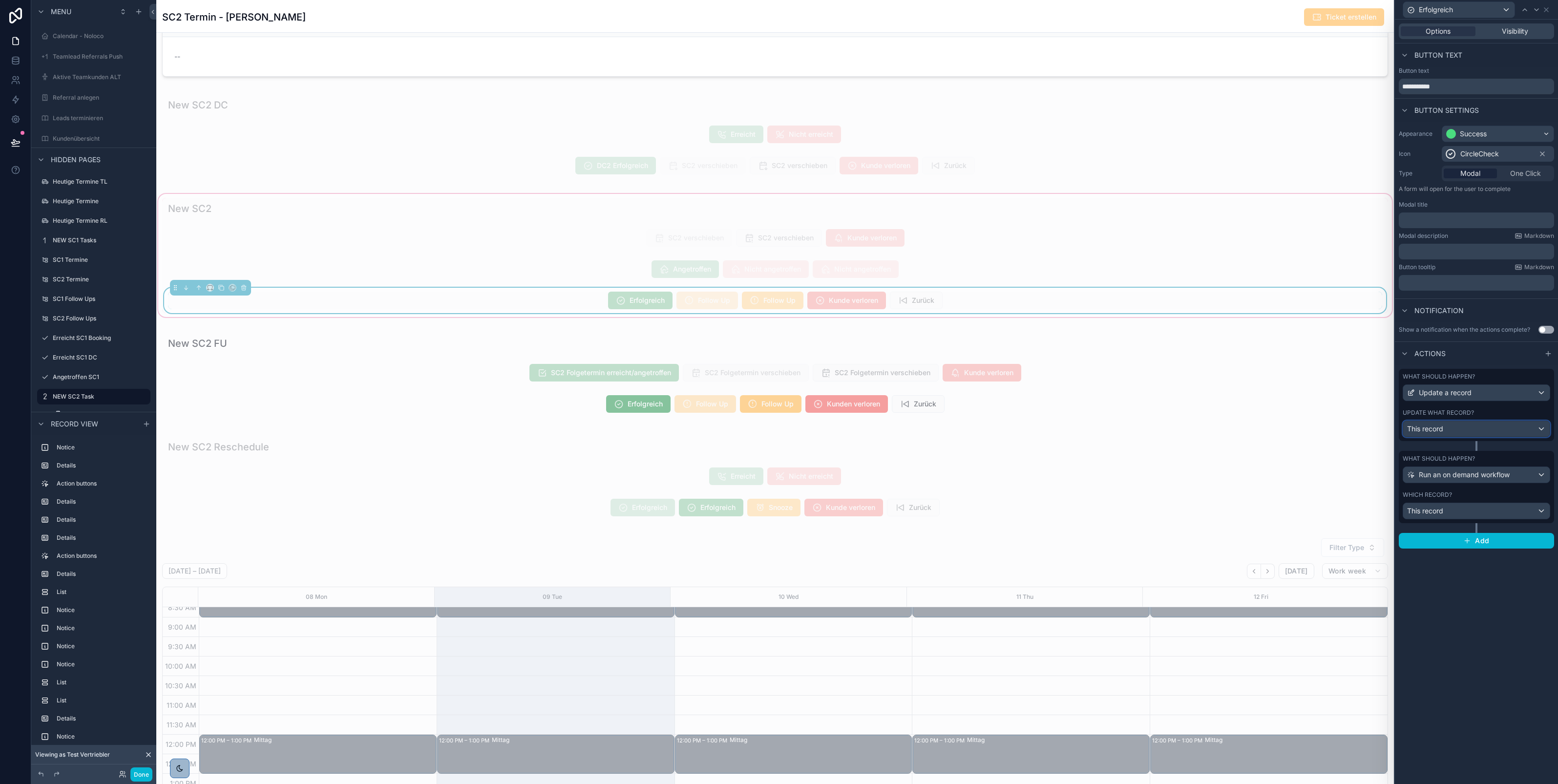
click at [1467, 430] on div "This record" at bounding box center [1476, 429] width 146 height 16
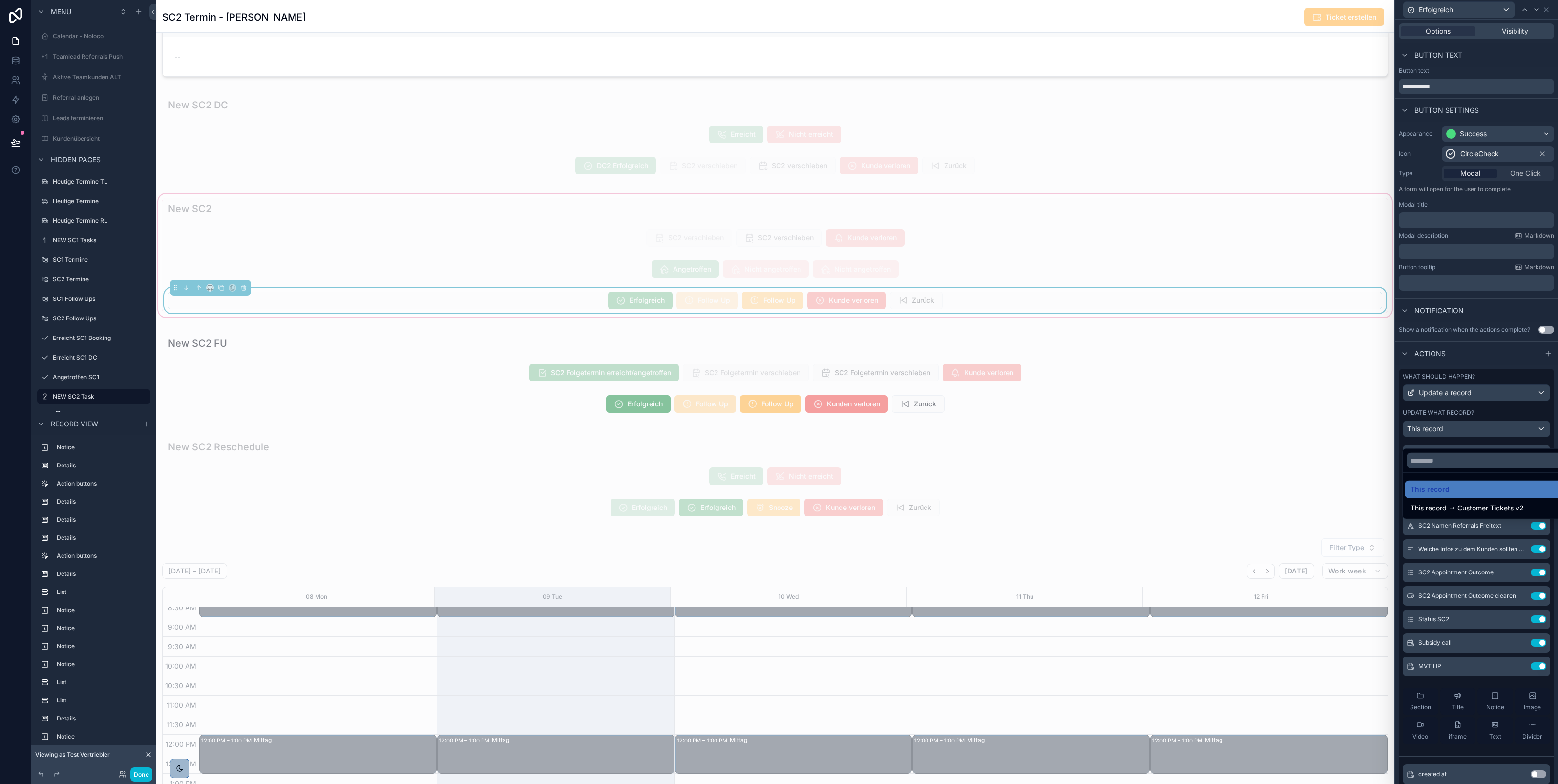
click at [1478, 416] on div at bounding box center [1477, 392] width 163 height 784
click at [1518, 667] on icon at bounding box center [1520, 665] width 4 height 4
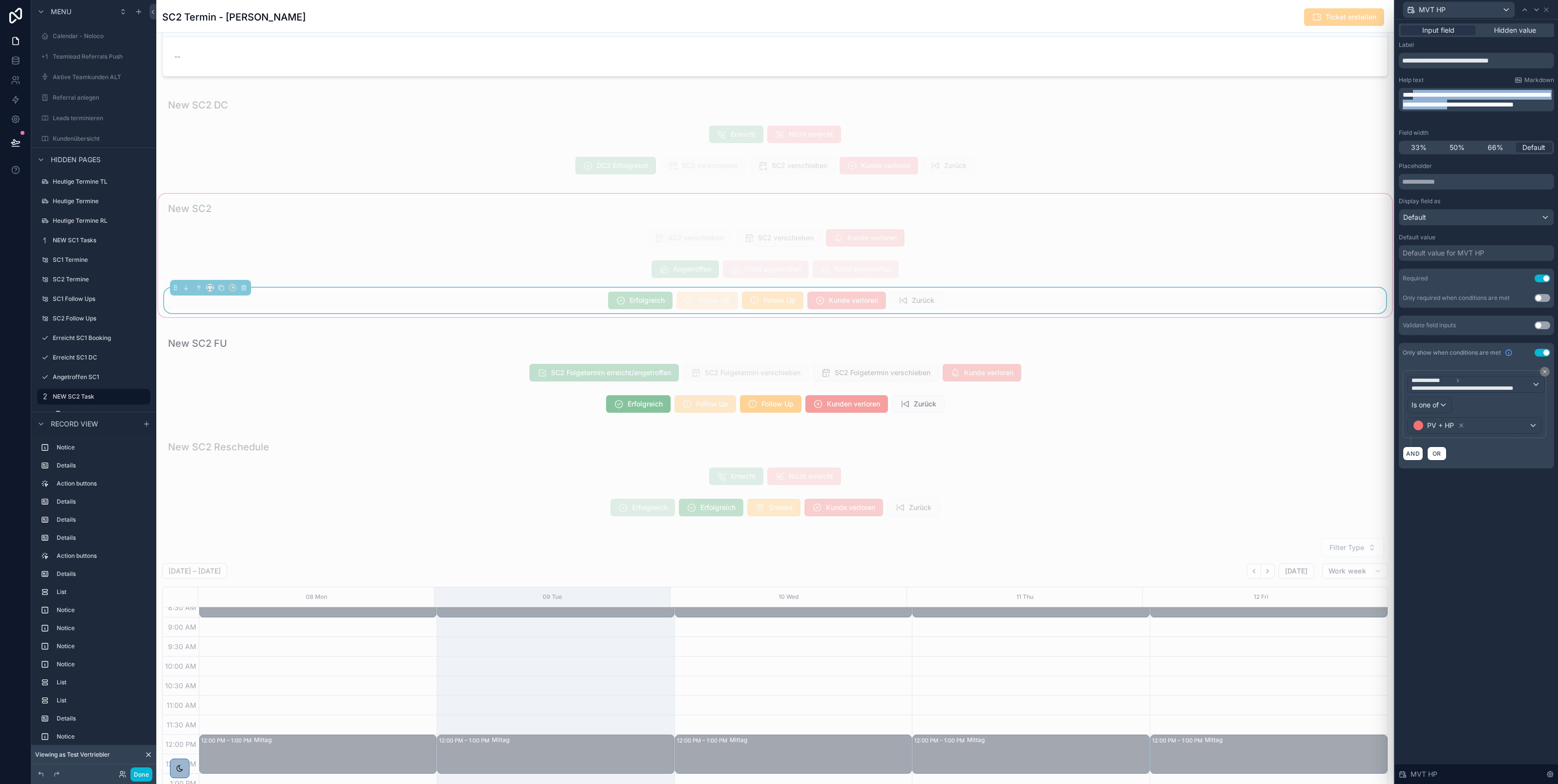
drag, startPoint x: 1515, startPoint y: 108, endPoint x: 1416, endPoint y: 91, distance: 100.4
click at [1416, 92] on span "**********" at bounding box center [1477, 100] width 147 height 17
drag, startPoint x: 1503, startPoint y: 117, endPoint x: 1394, endPoint y: 89, distance: 112.5
click at [1395, 89] on div "**********" at bounding box center [1477, 392] width 164 height 784
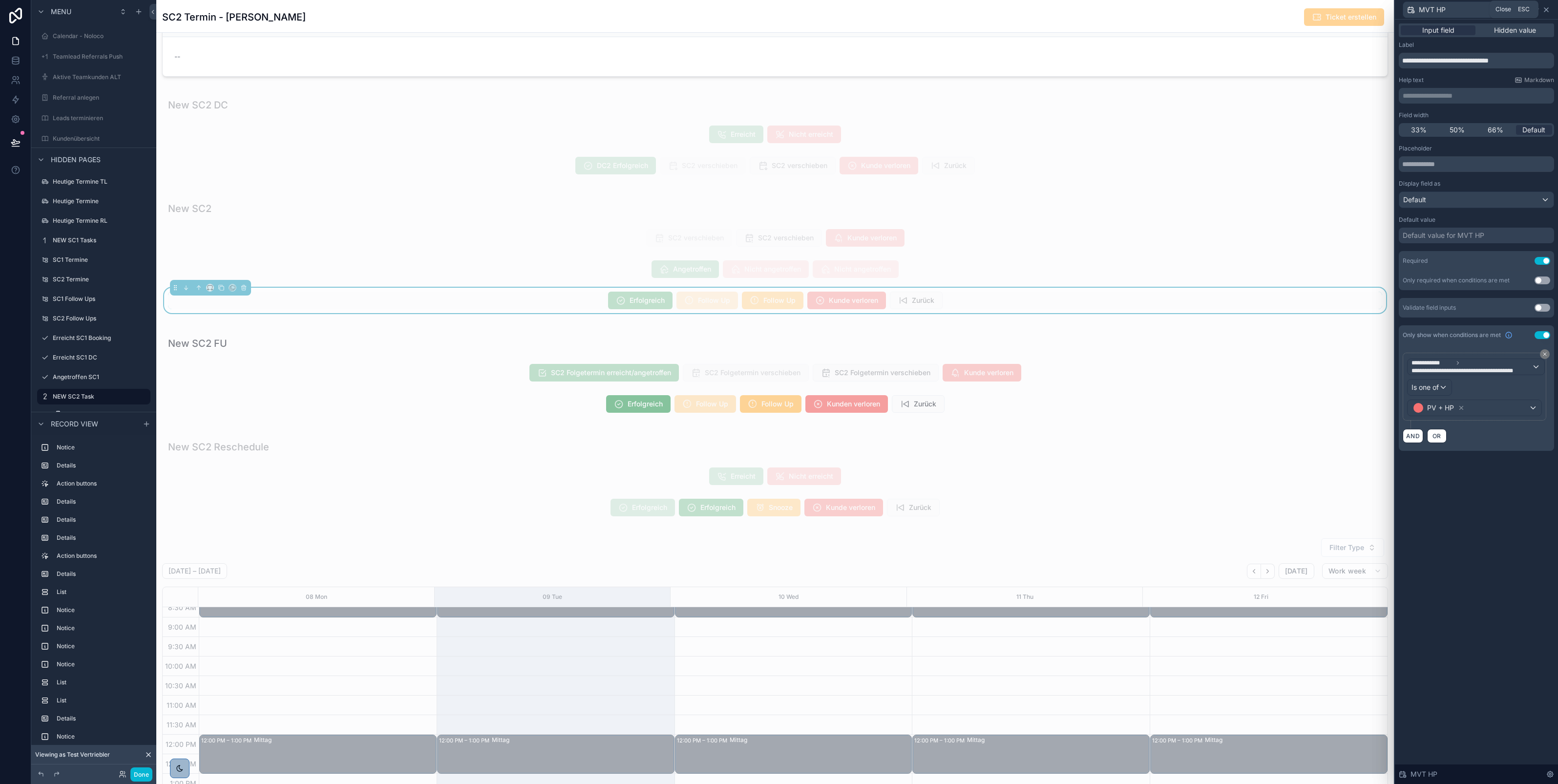
click at [1548, 6] on icon at bounding box center [1547, 9] width 8 height 8
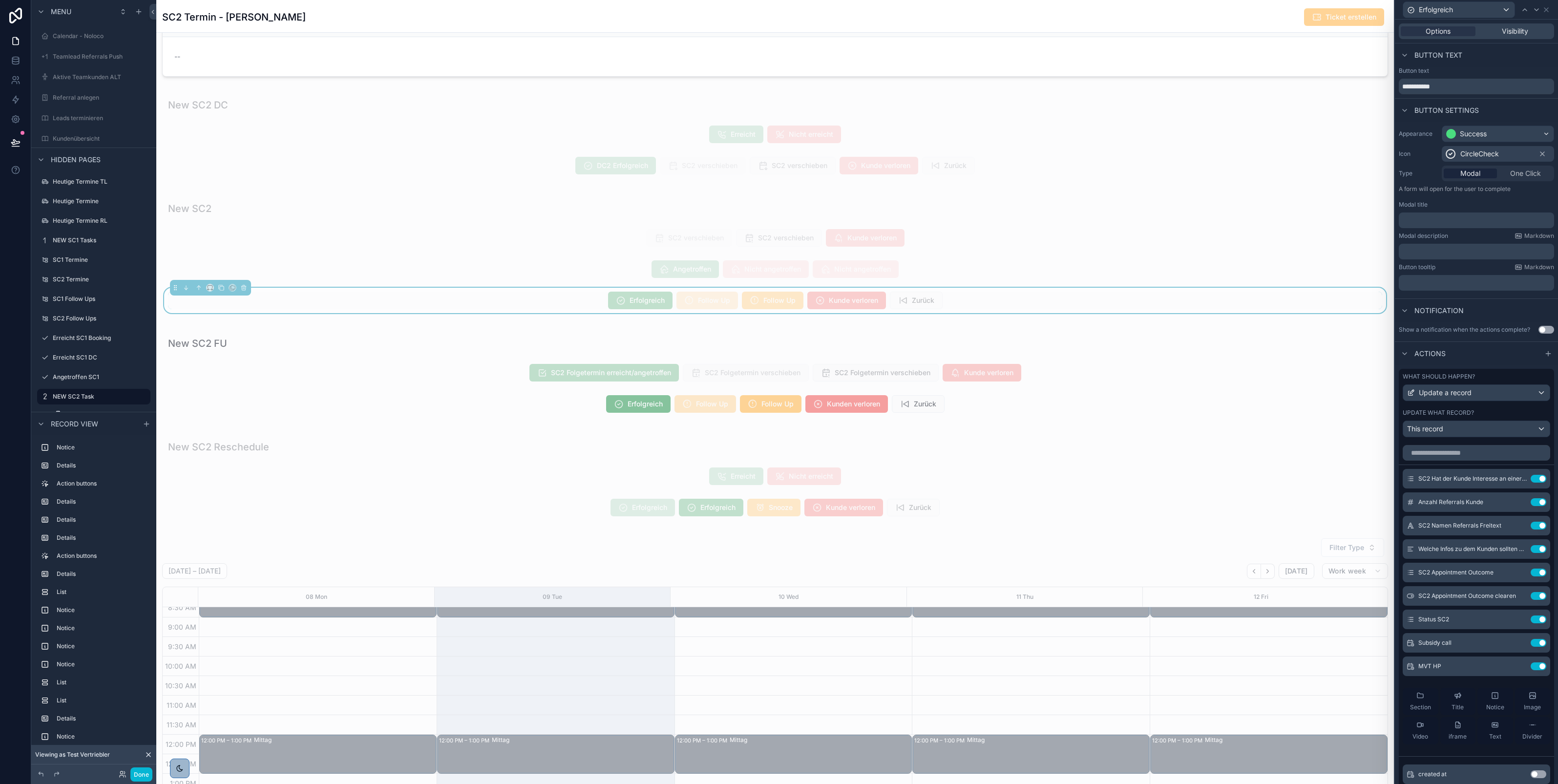
scroll to position [194, 0]
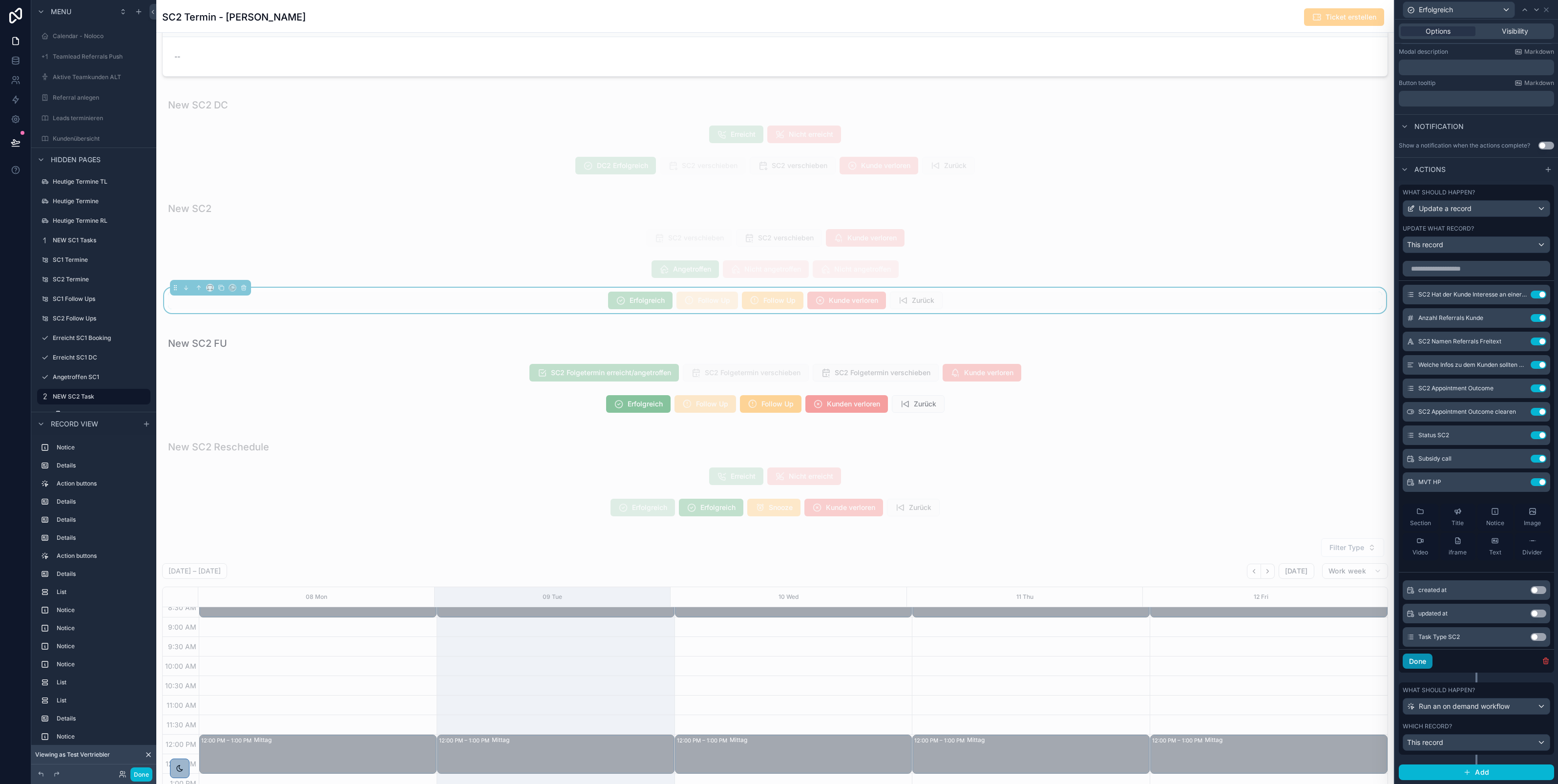
click at [1417, 659] on button "Done" at bounding box center [1418, 661] width 30 height 16
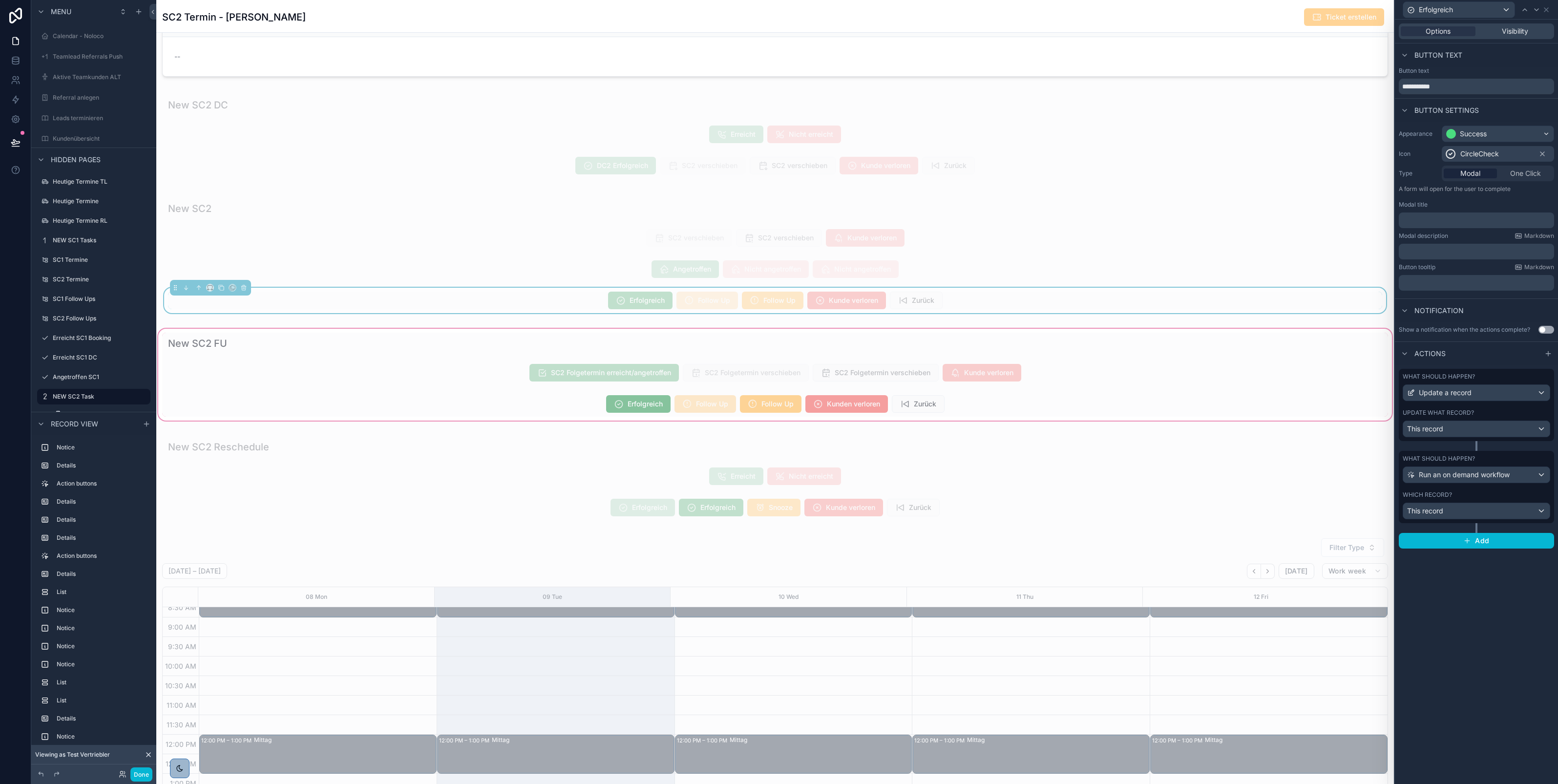
click at [906, 395] on div "scrollable content" at bounding box center [775, 374] width 1238 height 95
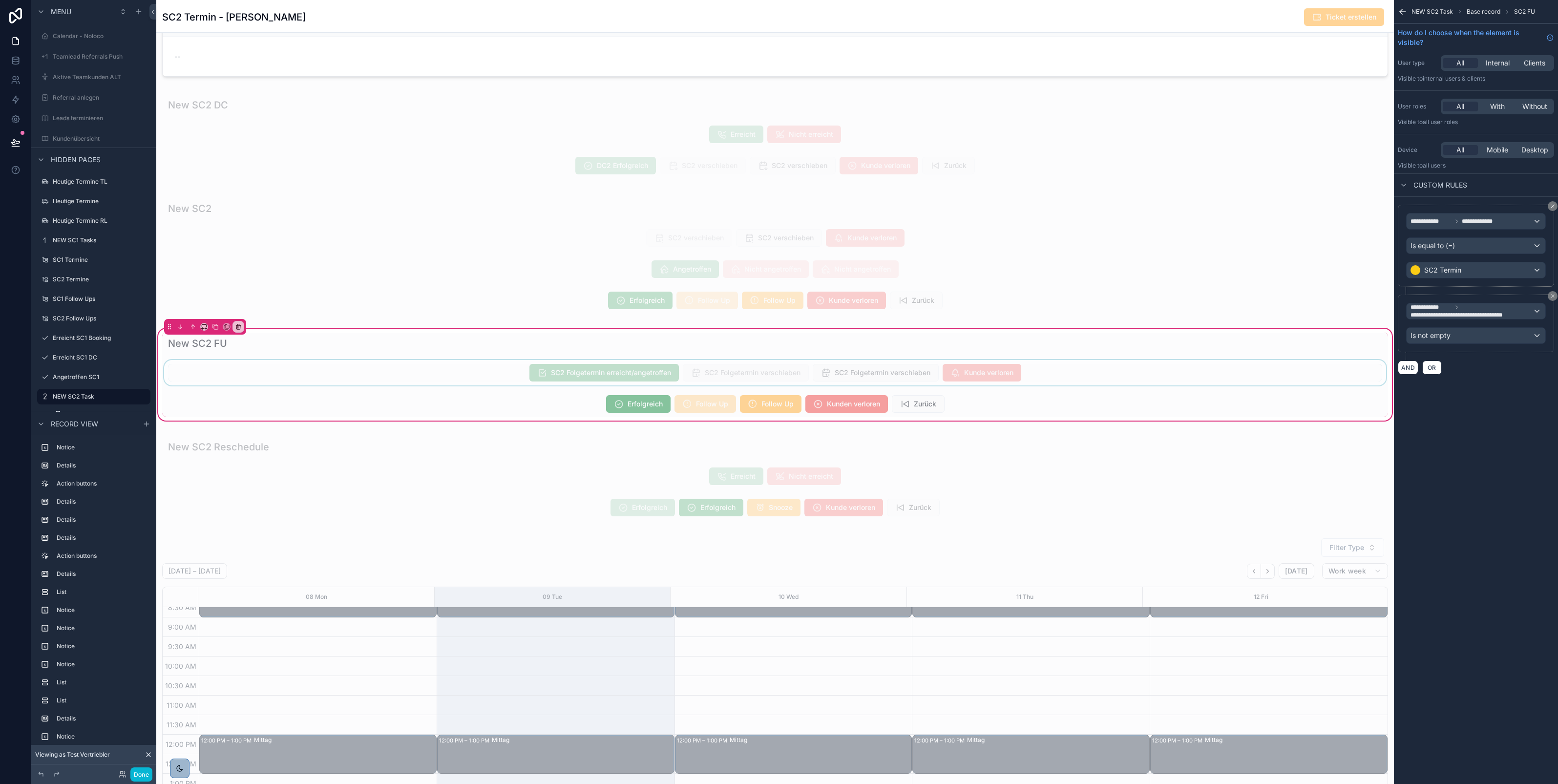
click at [641, 405] on div "scrollable content" at bounding box center [776, 403] width 1226 height 26
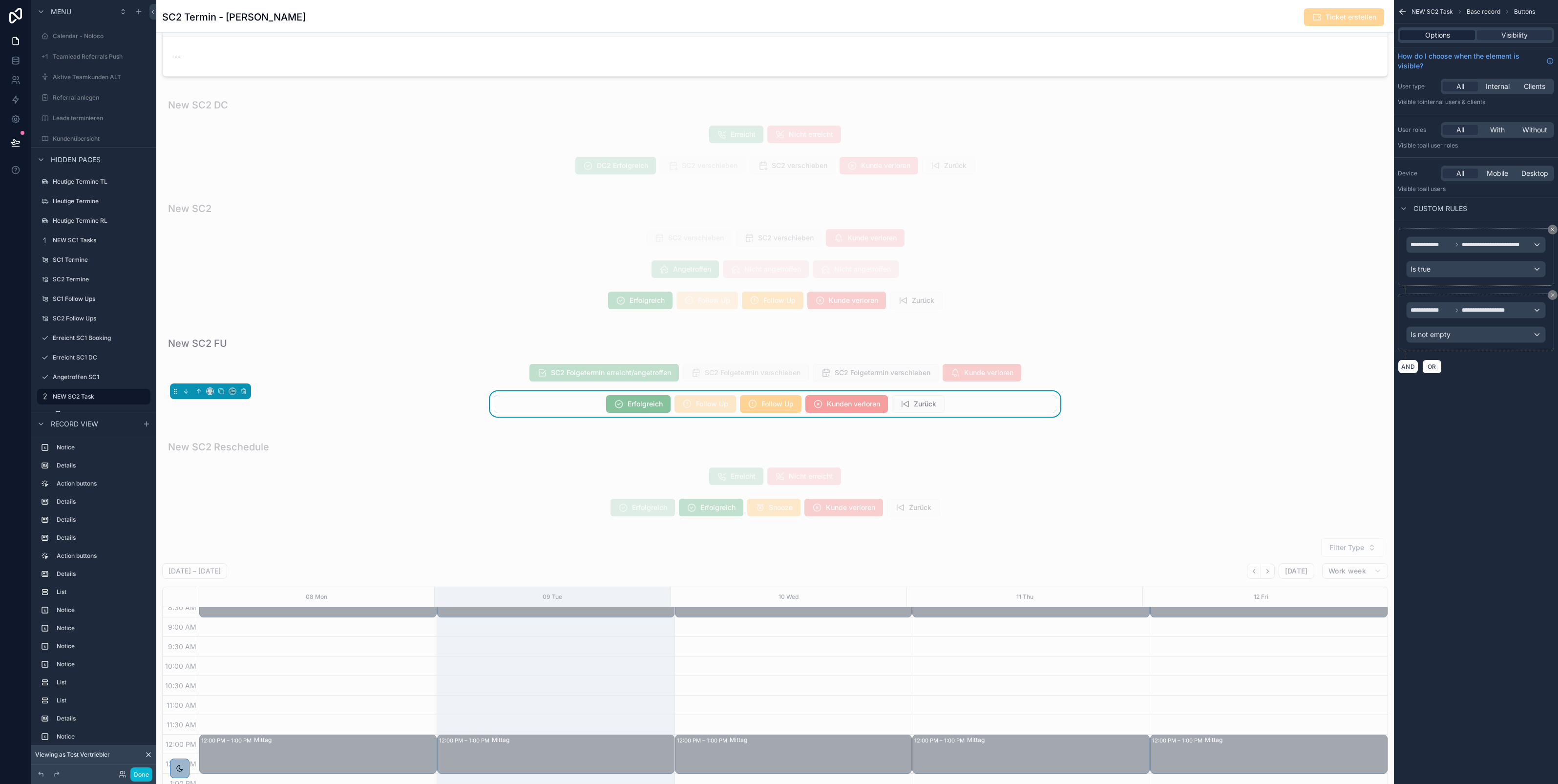
click at [1454, 38] on div "Options" at bounding box center [1438, 35] width 76 height 9
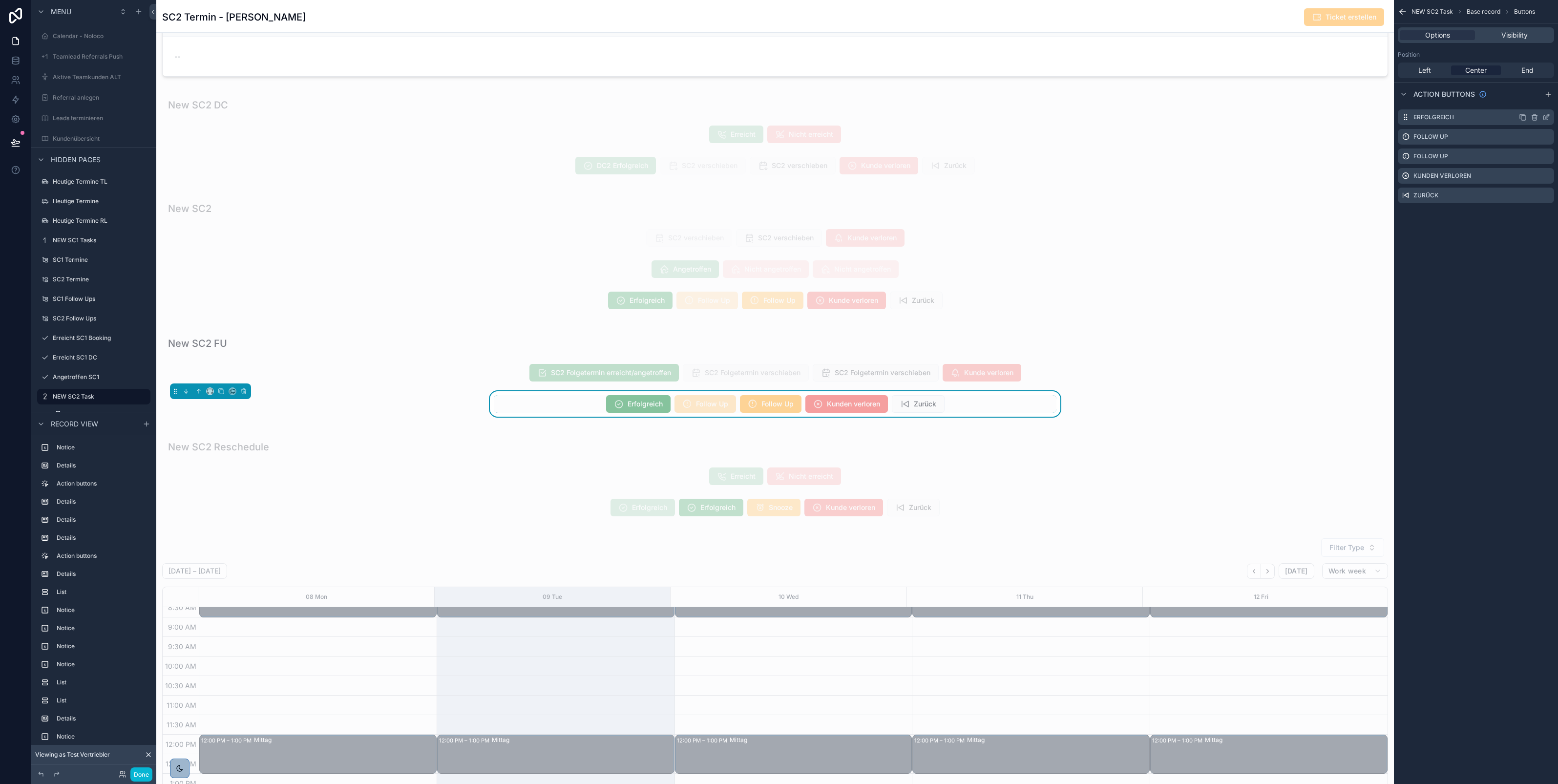
click at [1547, 117] on icon "scrollable content" at bounding box center [1548, 116] width 4 height 4
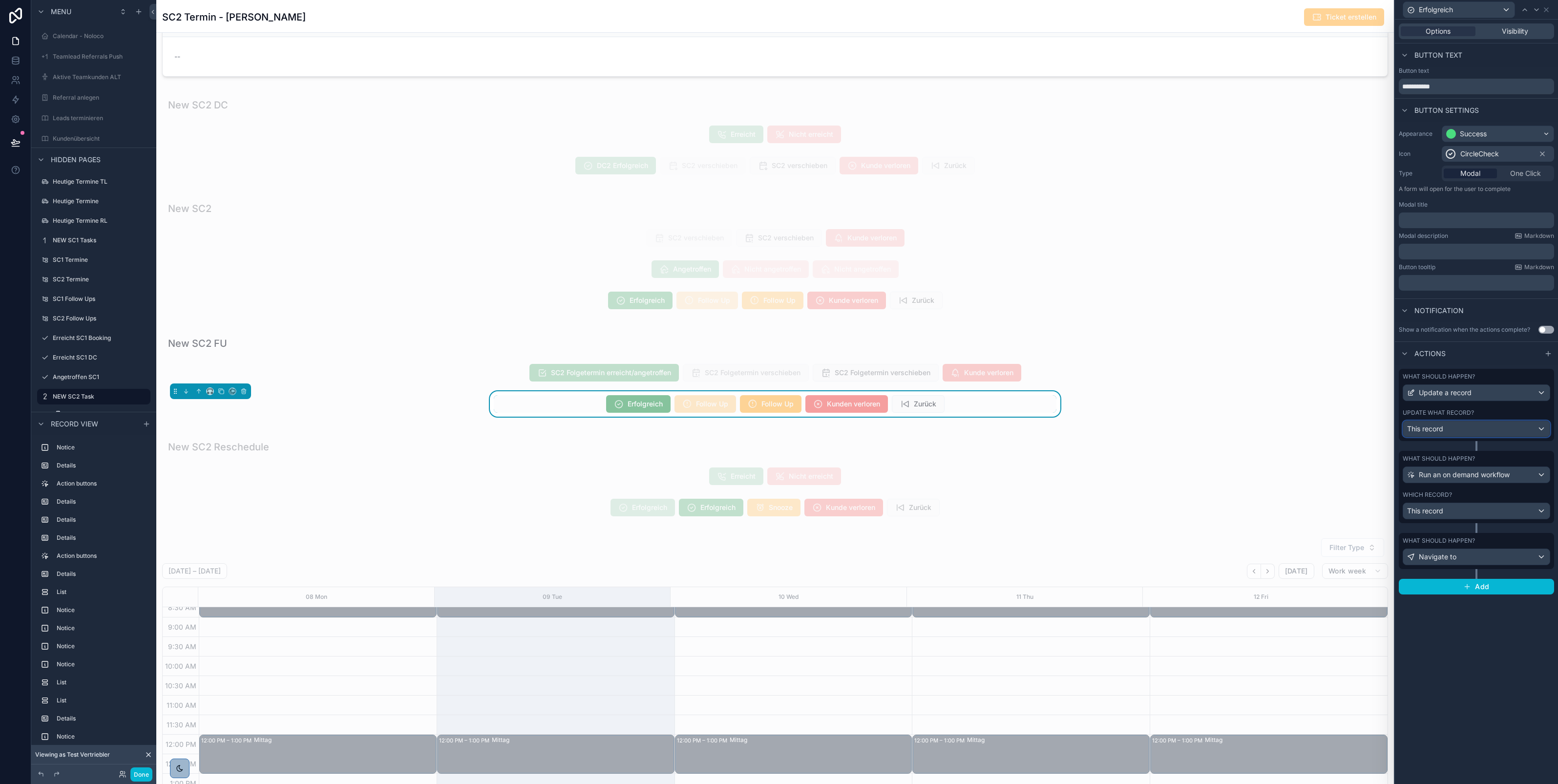
click at [1461, 421] on div "This record" at bounding box center [1476, 429] width 146 height 16
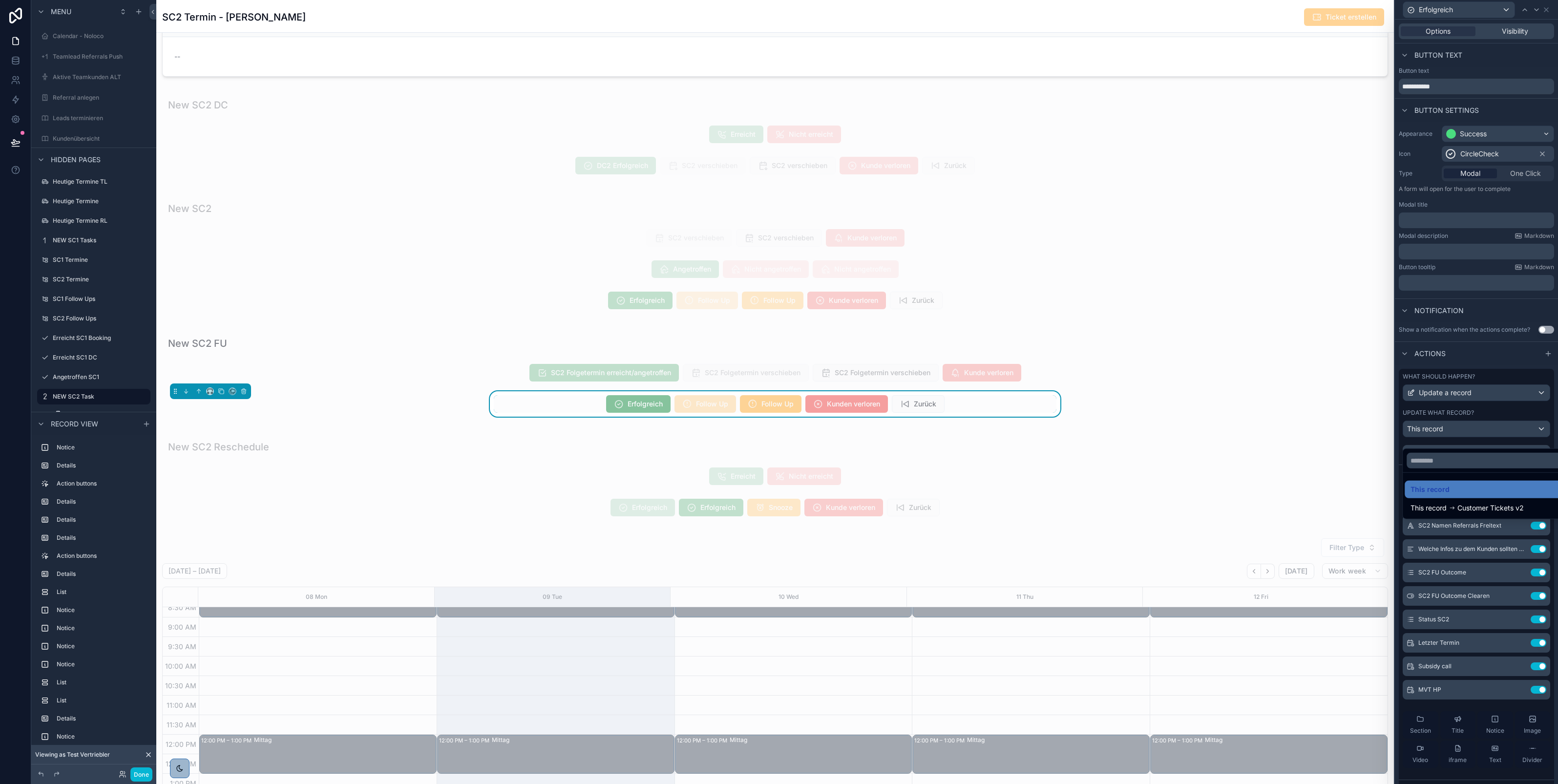
click at [1504, 701] on div at bounding box center [1477, 392] width 163 height 784
click at [1515, 693] on icon at bounding box center [1519, 690] width 8 height 8
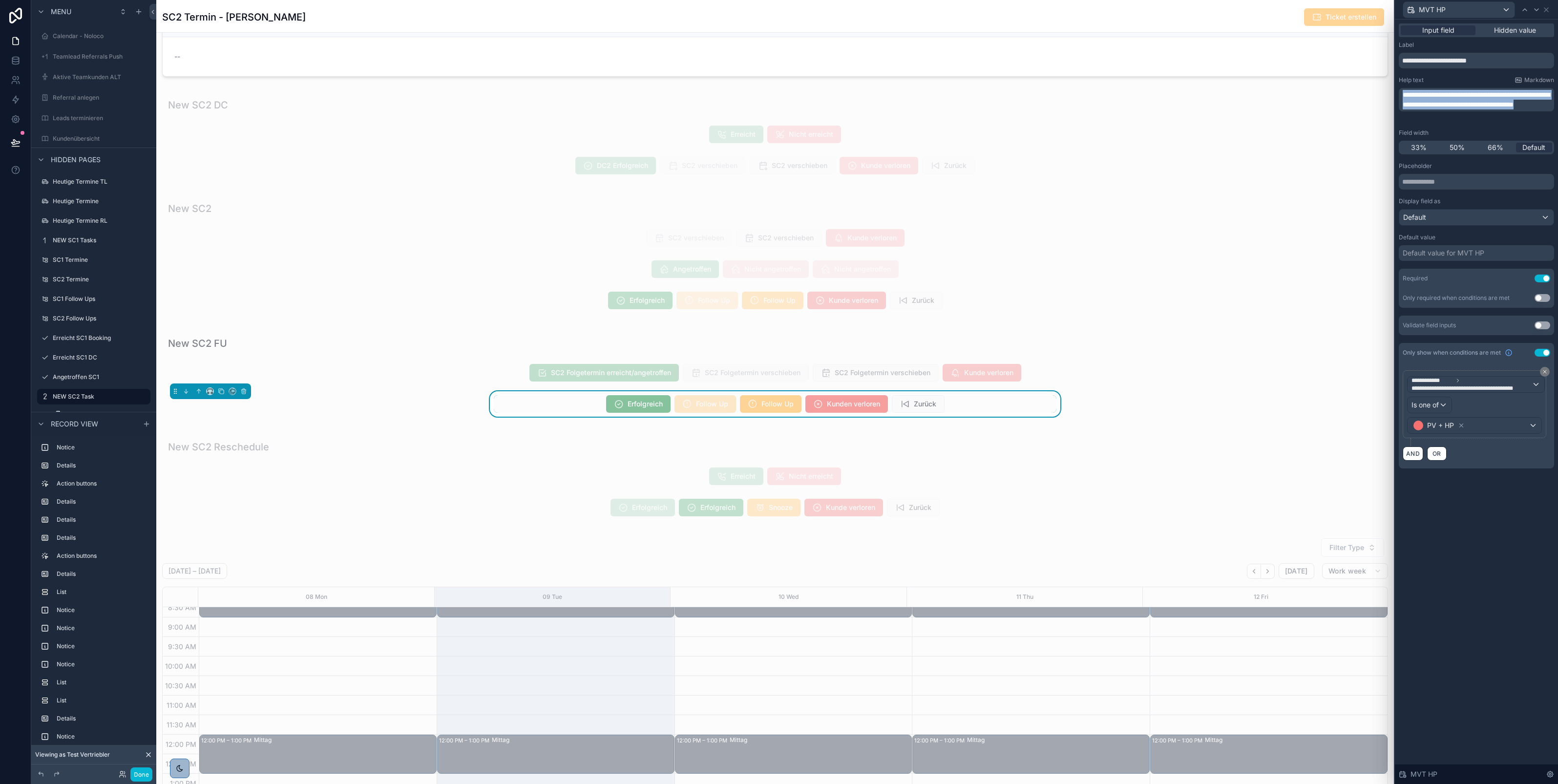
drag, startPoint x: 1520, startPoint y: 113, endPoint x: 1390, endPoint y: 89, distance: 132.2
click at [1390, 89] on div "**********" at bounding box center [779, 392] width 1558 height 784
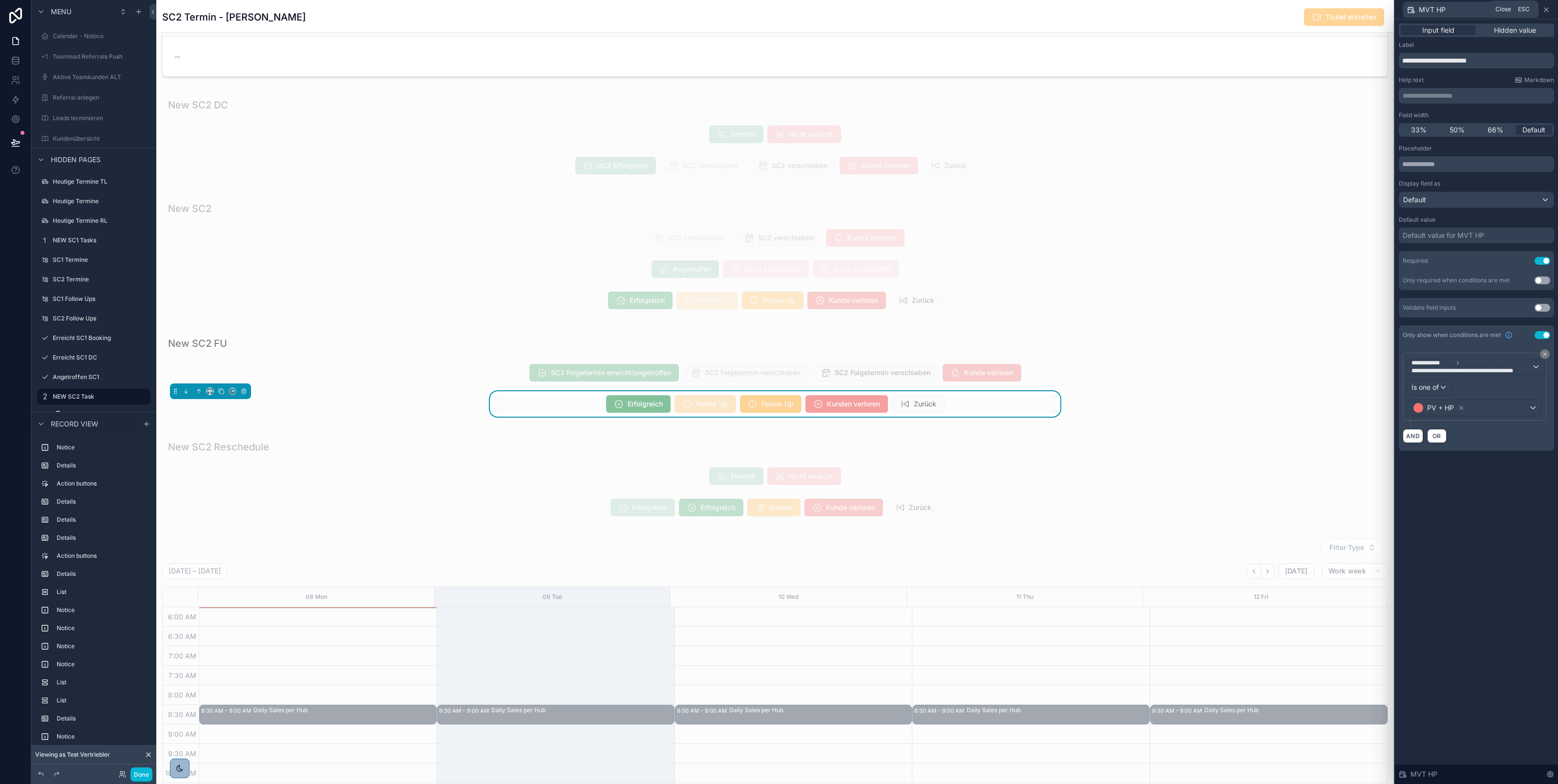
scroll to position [108, 0]
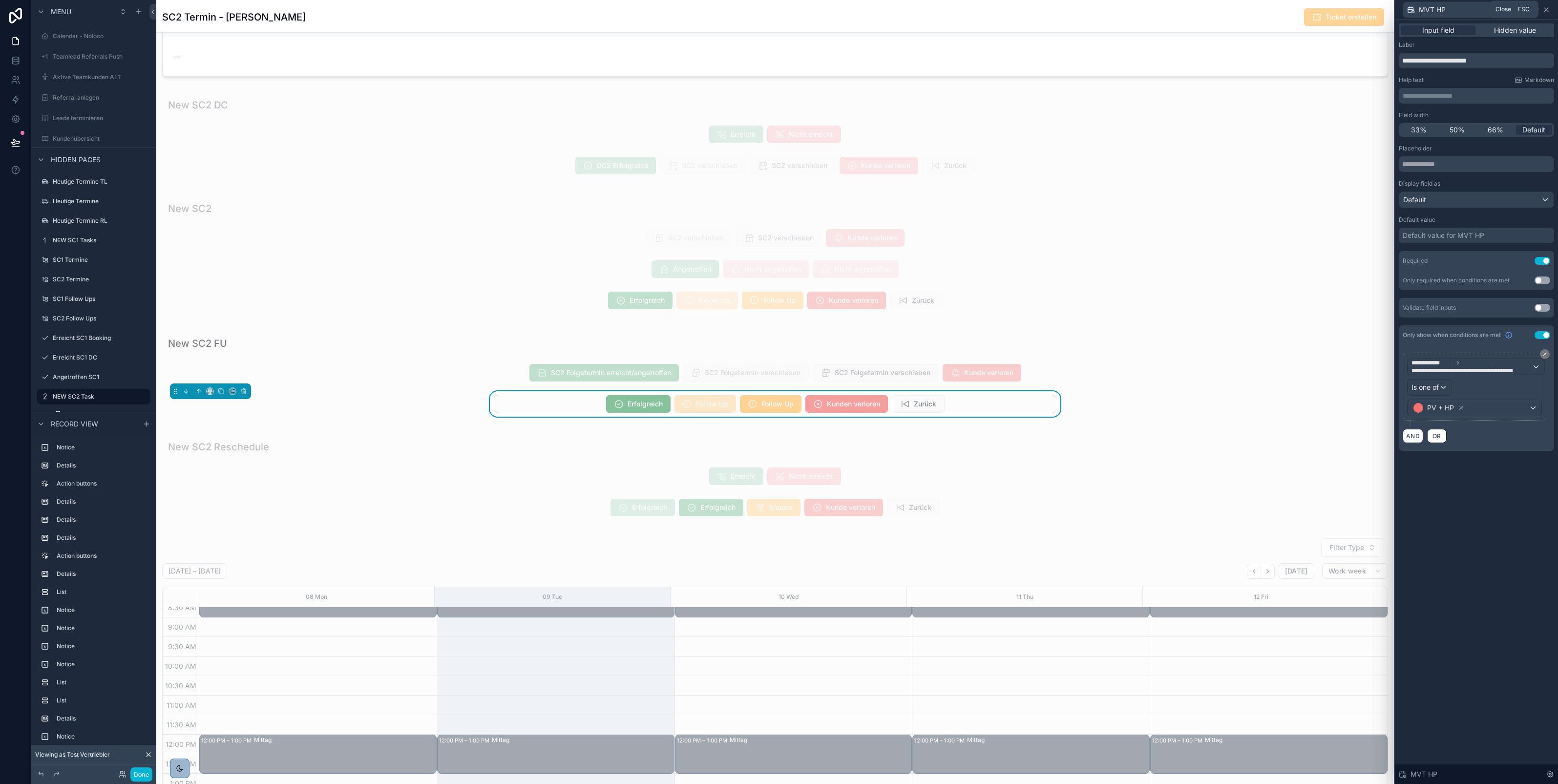
click at [1547, 9] on icon at bounding box center [1547, 9] width 8 height 8
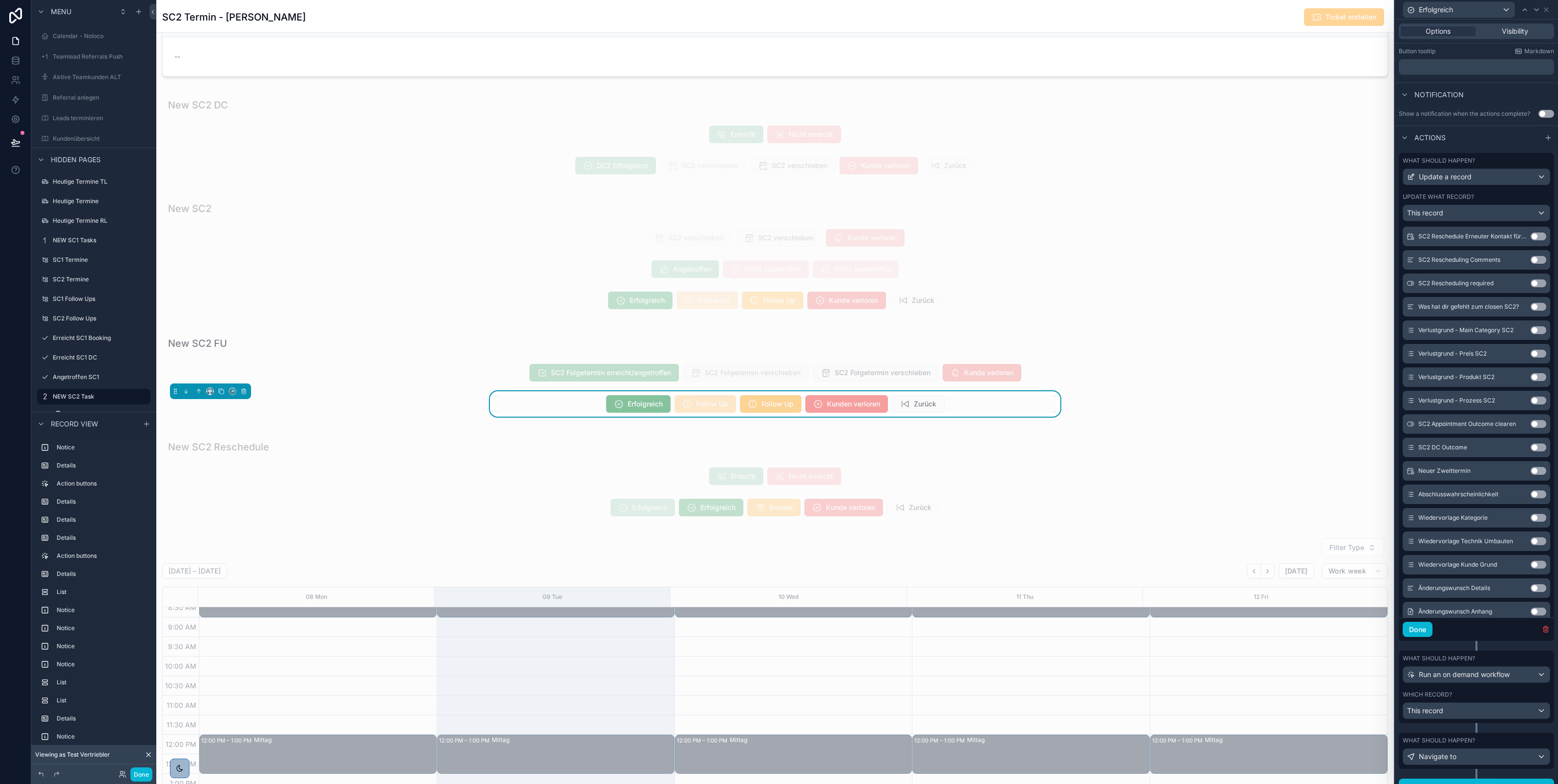
scroll to position [239, 0]
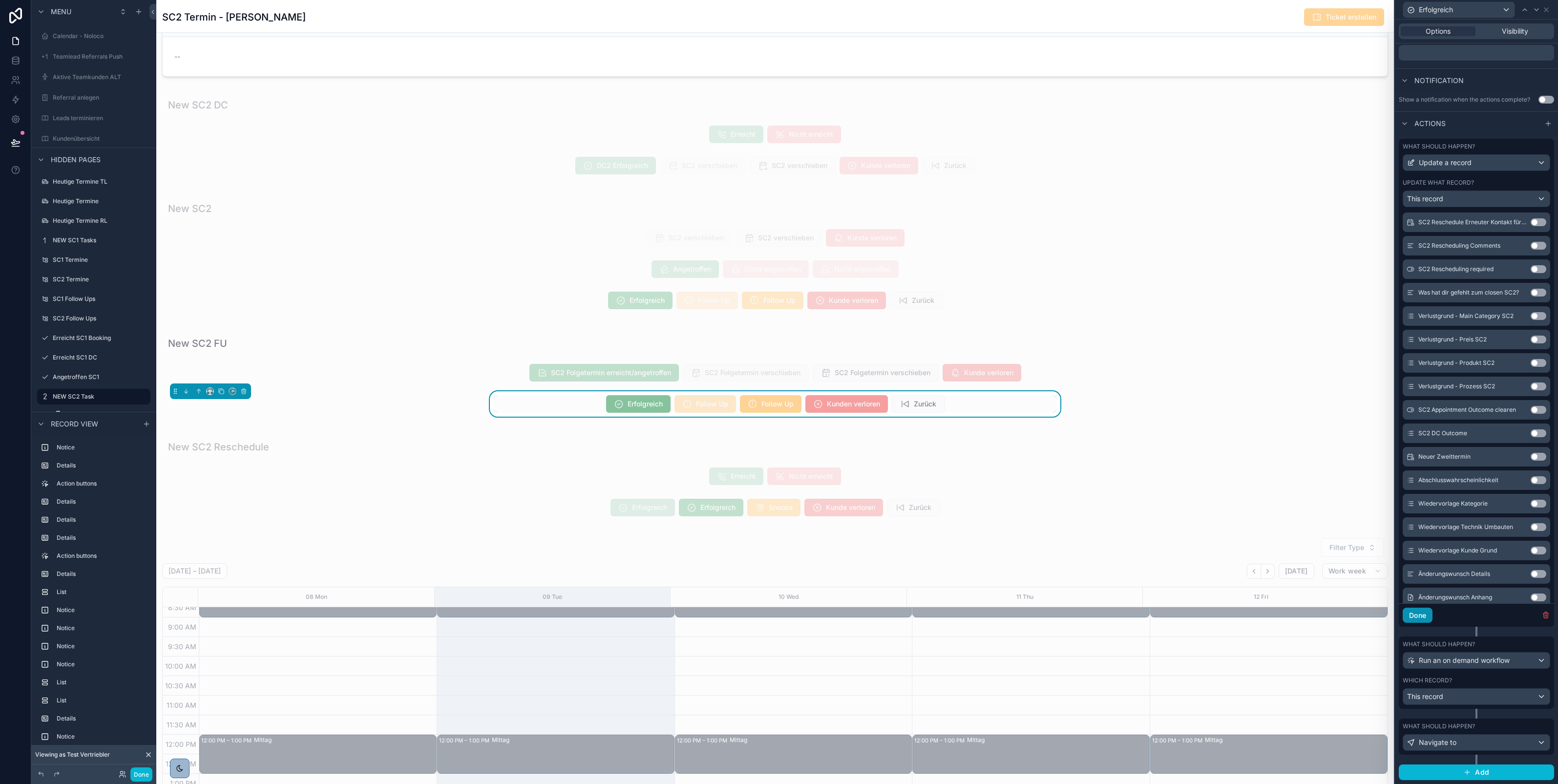
click at [1414, 619] on button "Done" at bounding box center [1418, 615] width 30 height 16
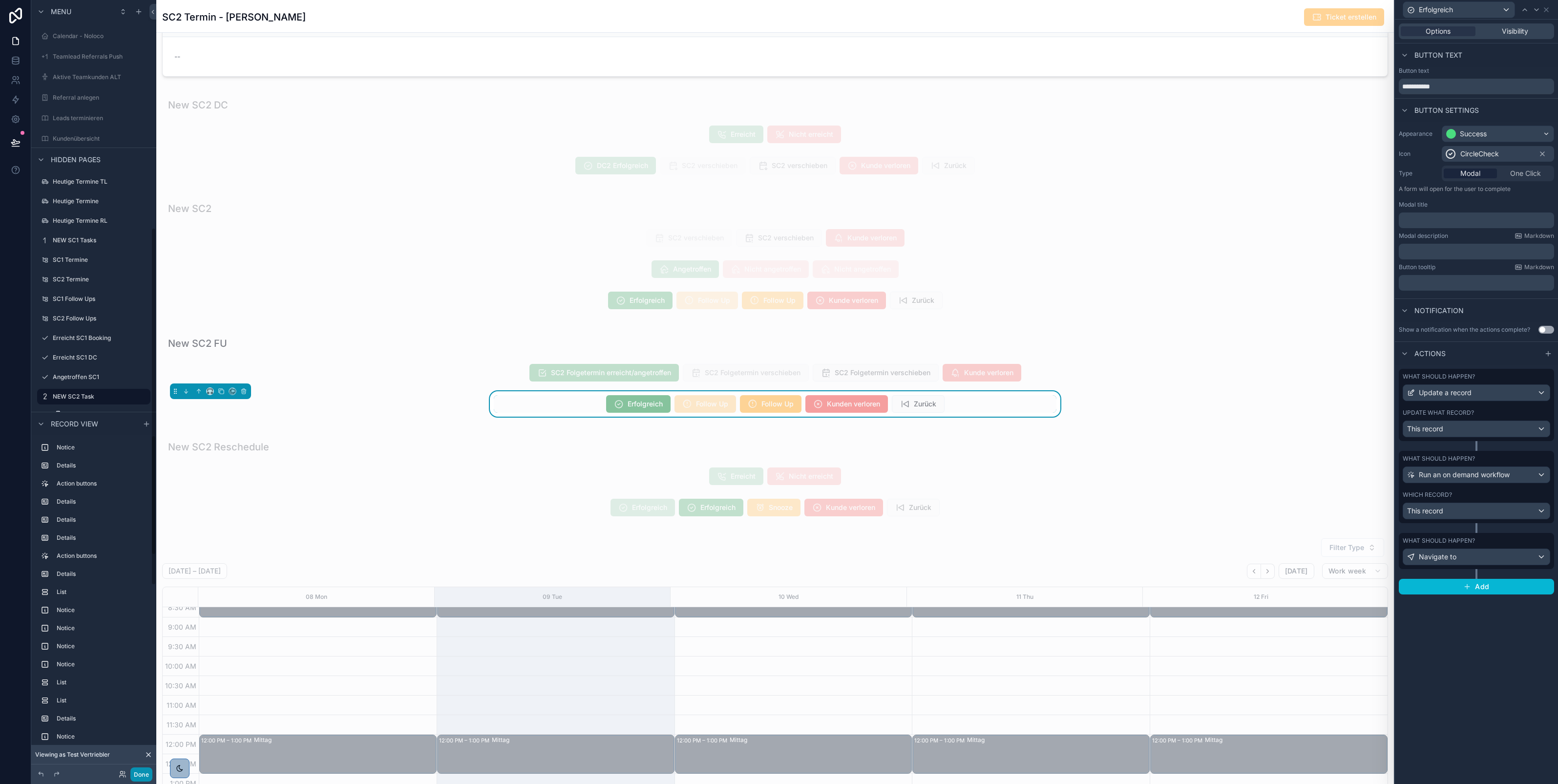
click at [136, 775] on button "Done" at bounding box center [141, 774] width 22 height 14
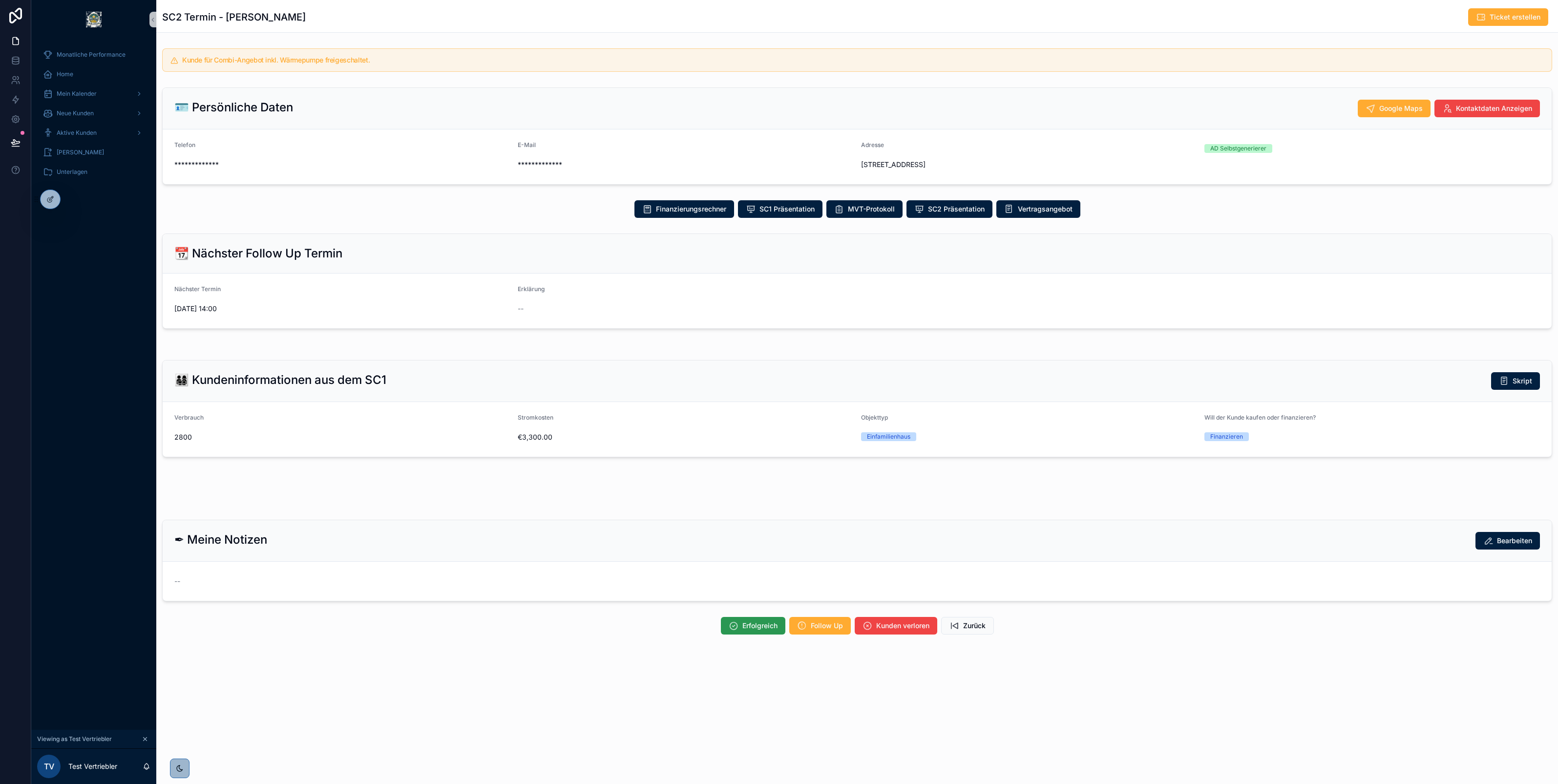
click at [739, 625] on button "Erfolgreich" at bounding box center [753, 625] width 64 height 18
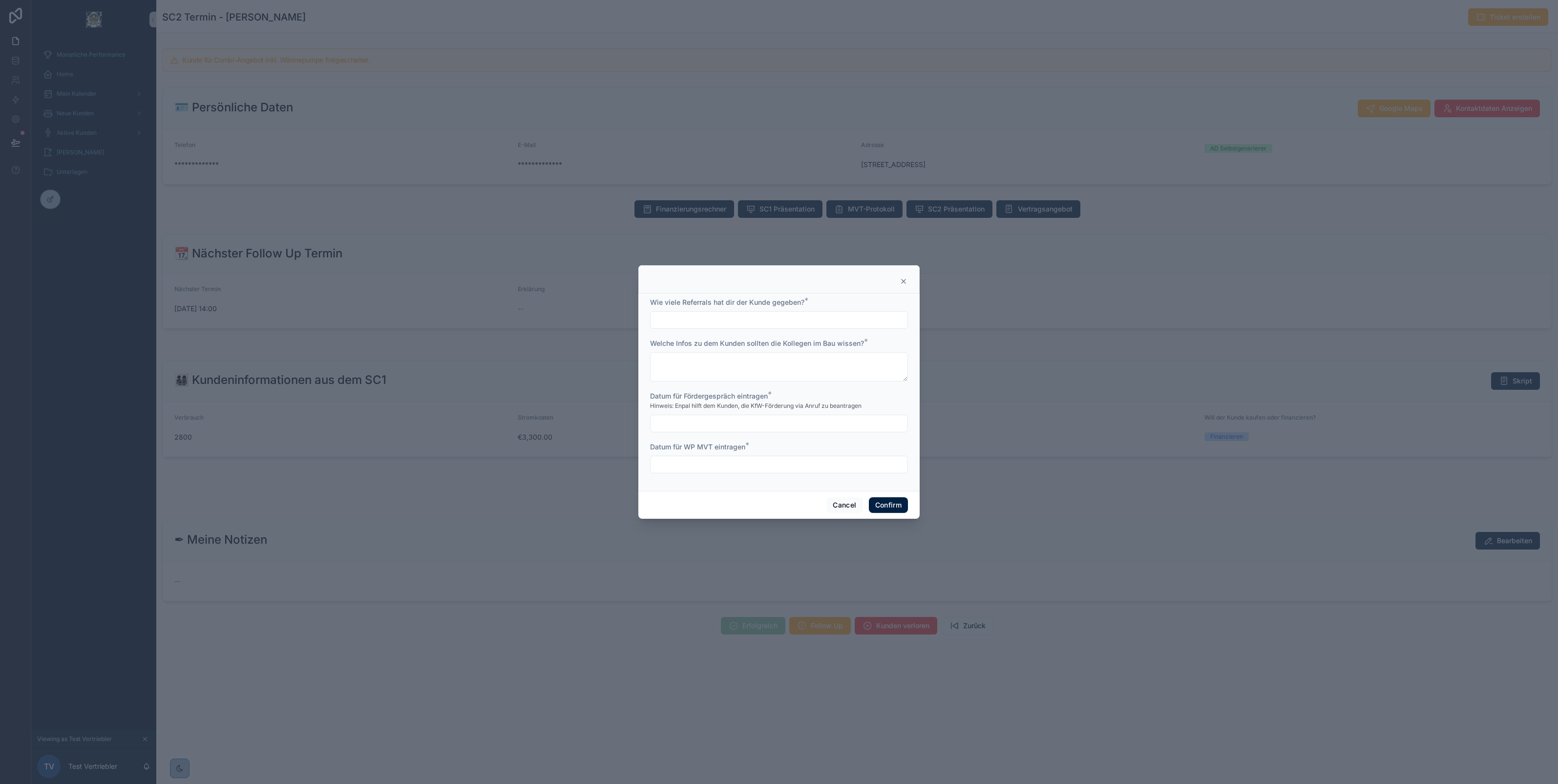
click at [726, 424] on input "text" at bounding box center [779, 423] width 257 height 13
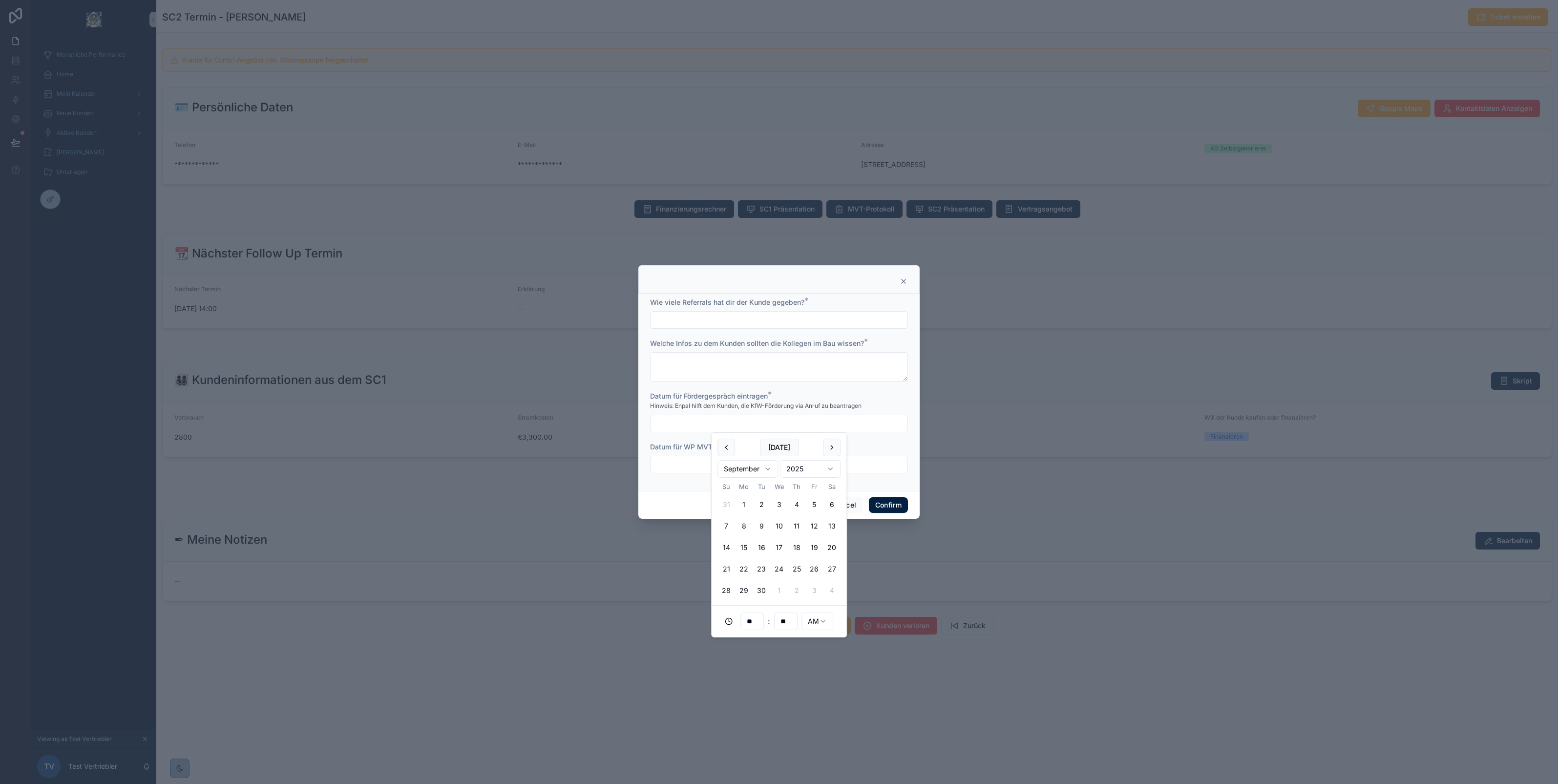
click at [683, 468] on input "text" at bounding box center [779, 464] width 257 height 13
click at [716, 421] on input "text" at bounding box center [779, 423] width 257 height 13
click at [673, 465] on input "text" at bounding box center [779, 464] width 257 height 13
click at [794, 442] on div "Datum für WP MVT eintragen *" at bounding box center [779, 447] width 258 height 9
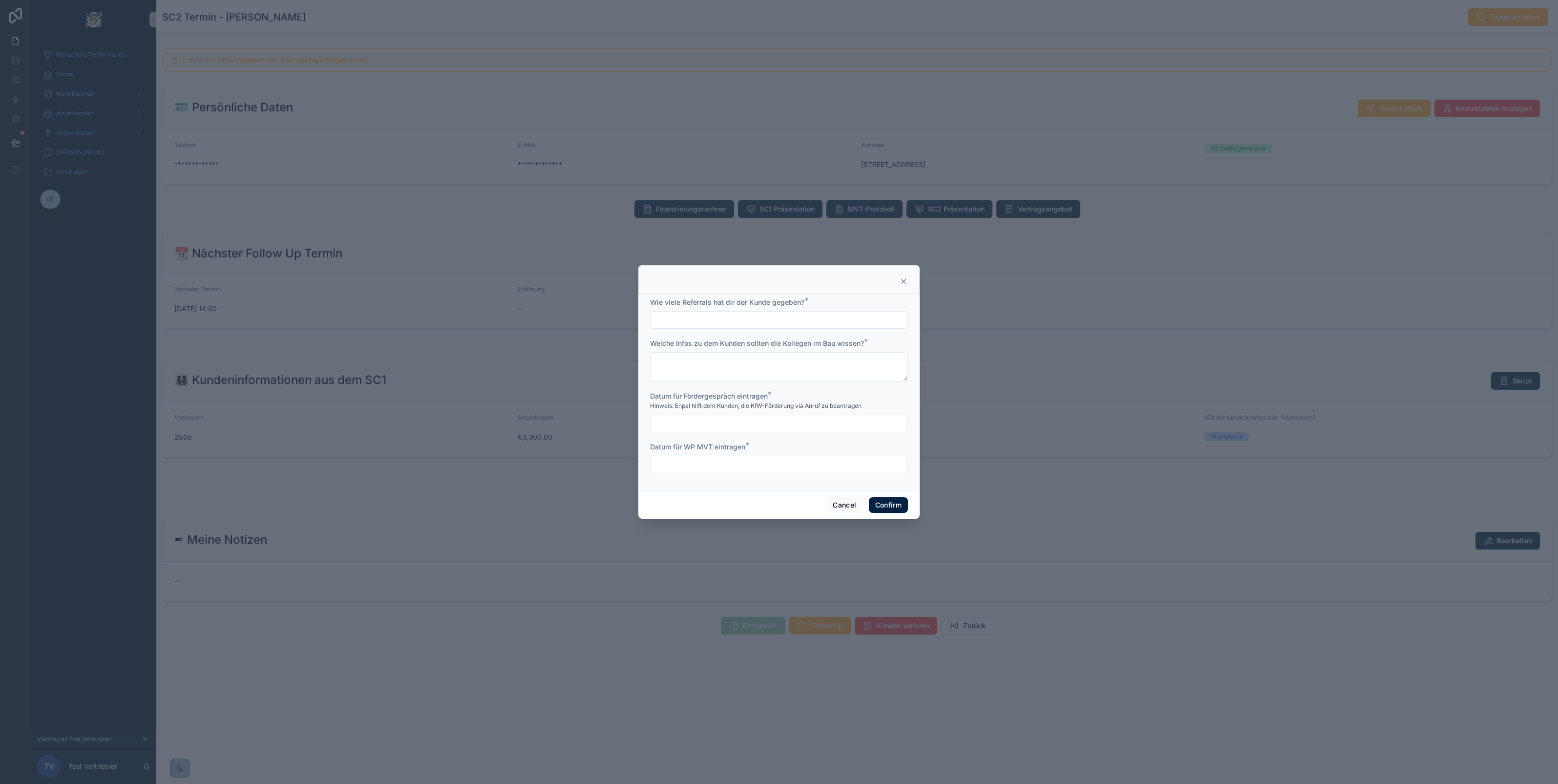
click at [900, 281] on icon at bounding box center [903, 281] width 8 height 8
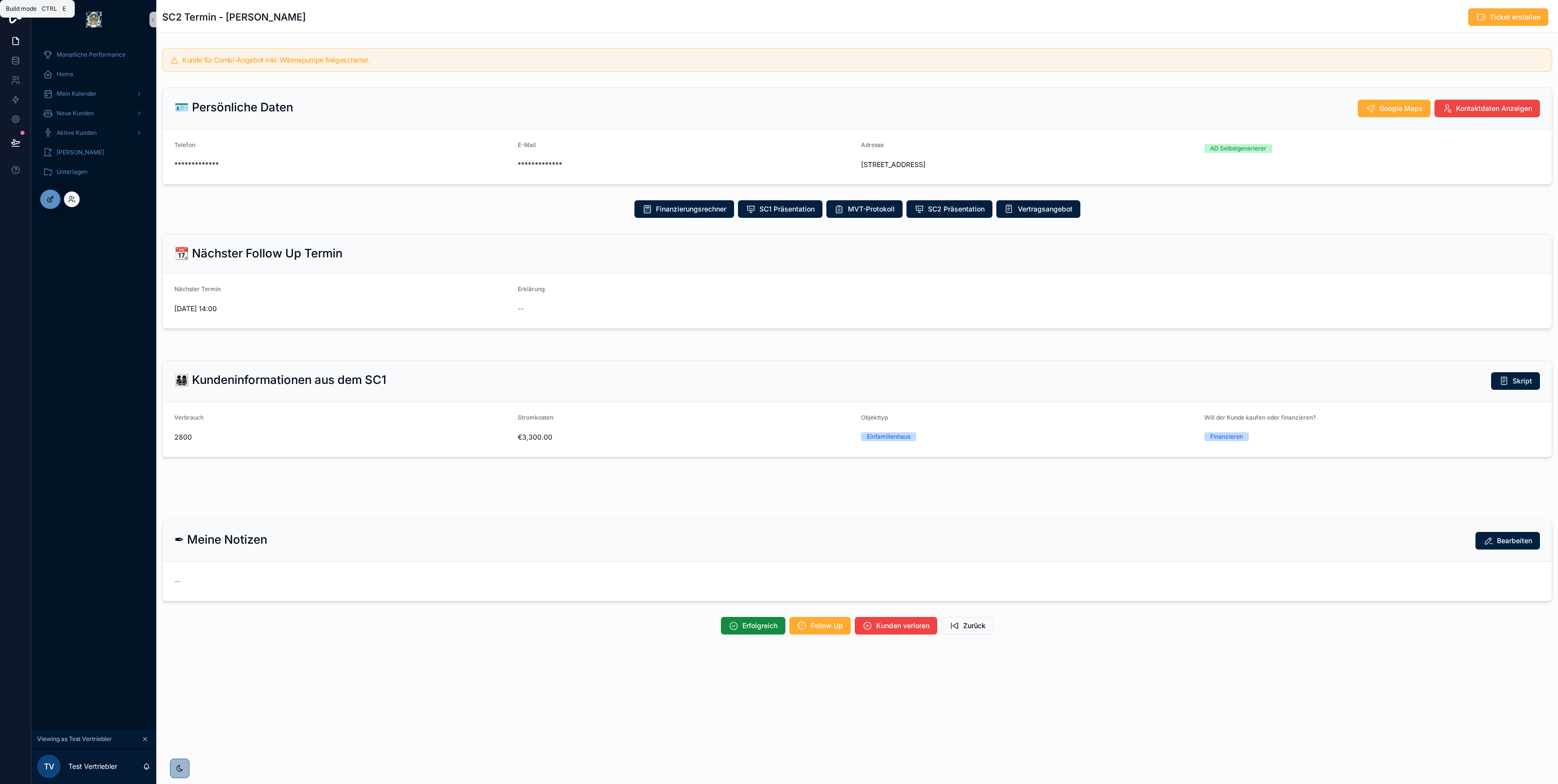
click at [50, 202] on icon at bounding box center [49, 199] width 5 height 5
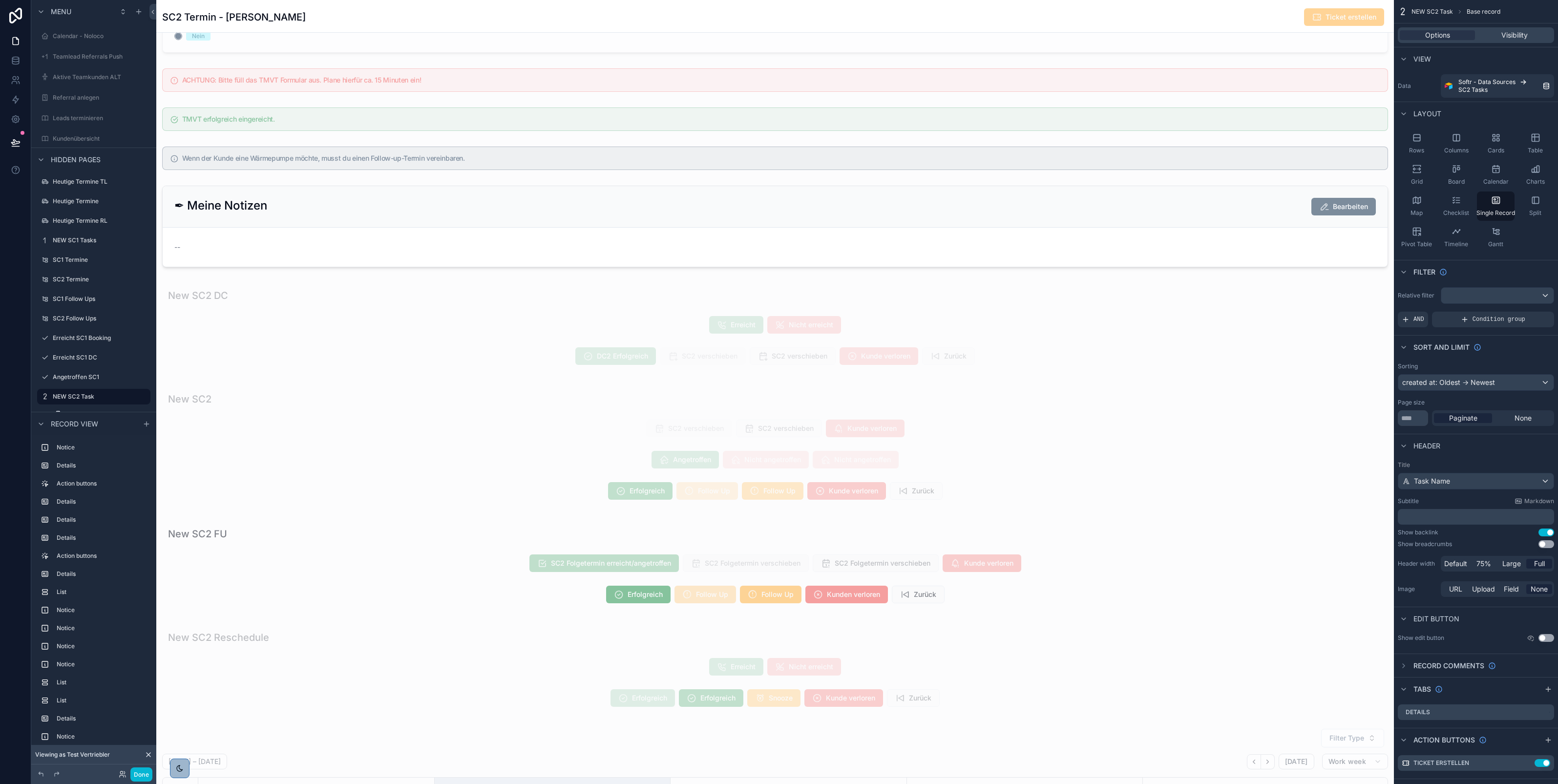
scroll to position [1232, 0]
click at [574, 484] on div "scrollable content" at bounding box center [775, 445] width 1238 height 127
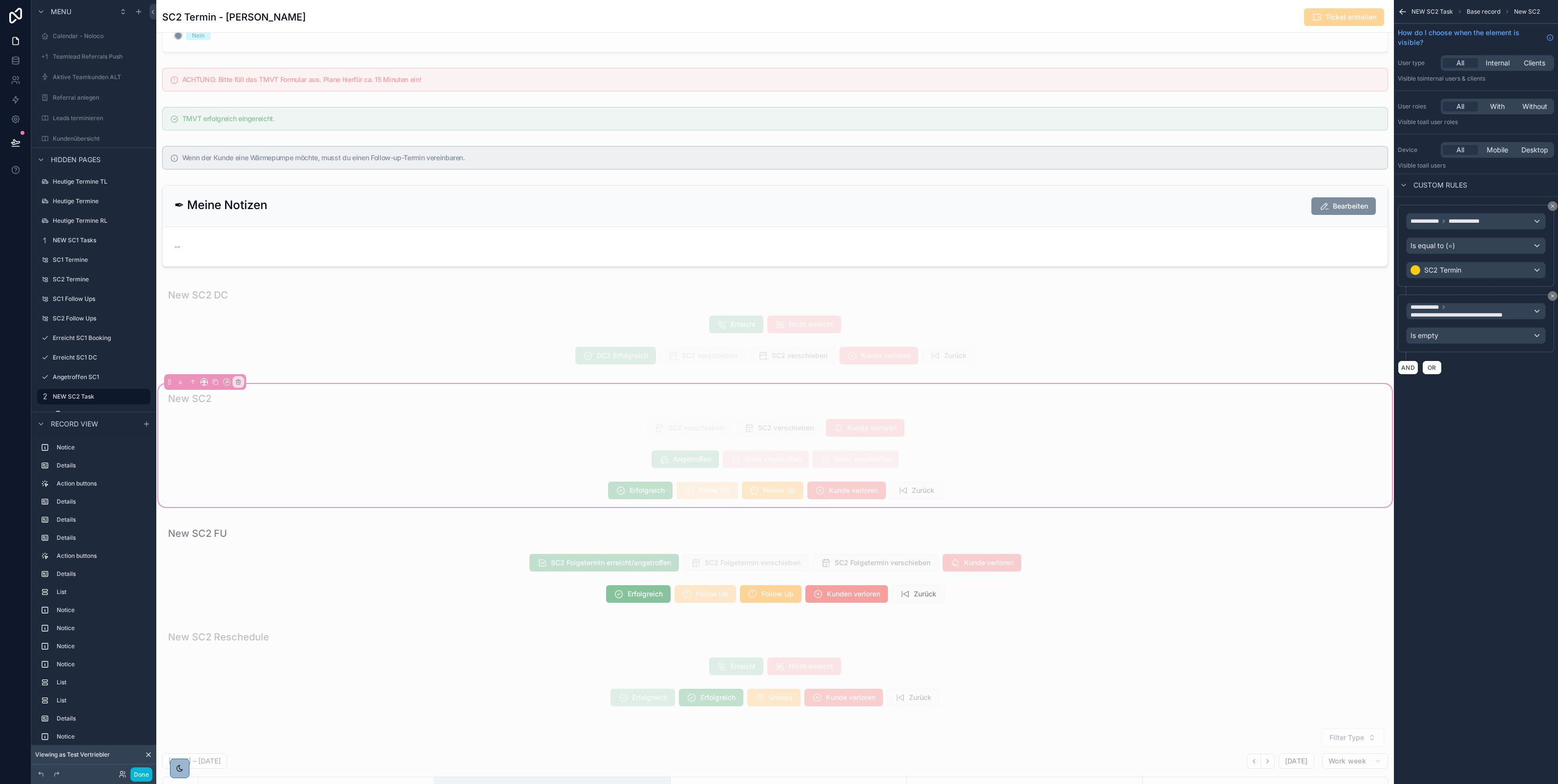
click at [626, 493] on div "scrollable content" at bounding box center [776, 490] width 1226 height 26
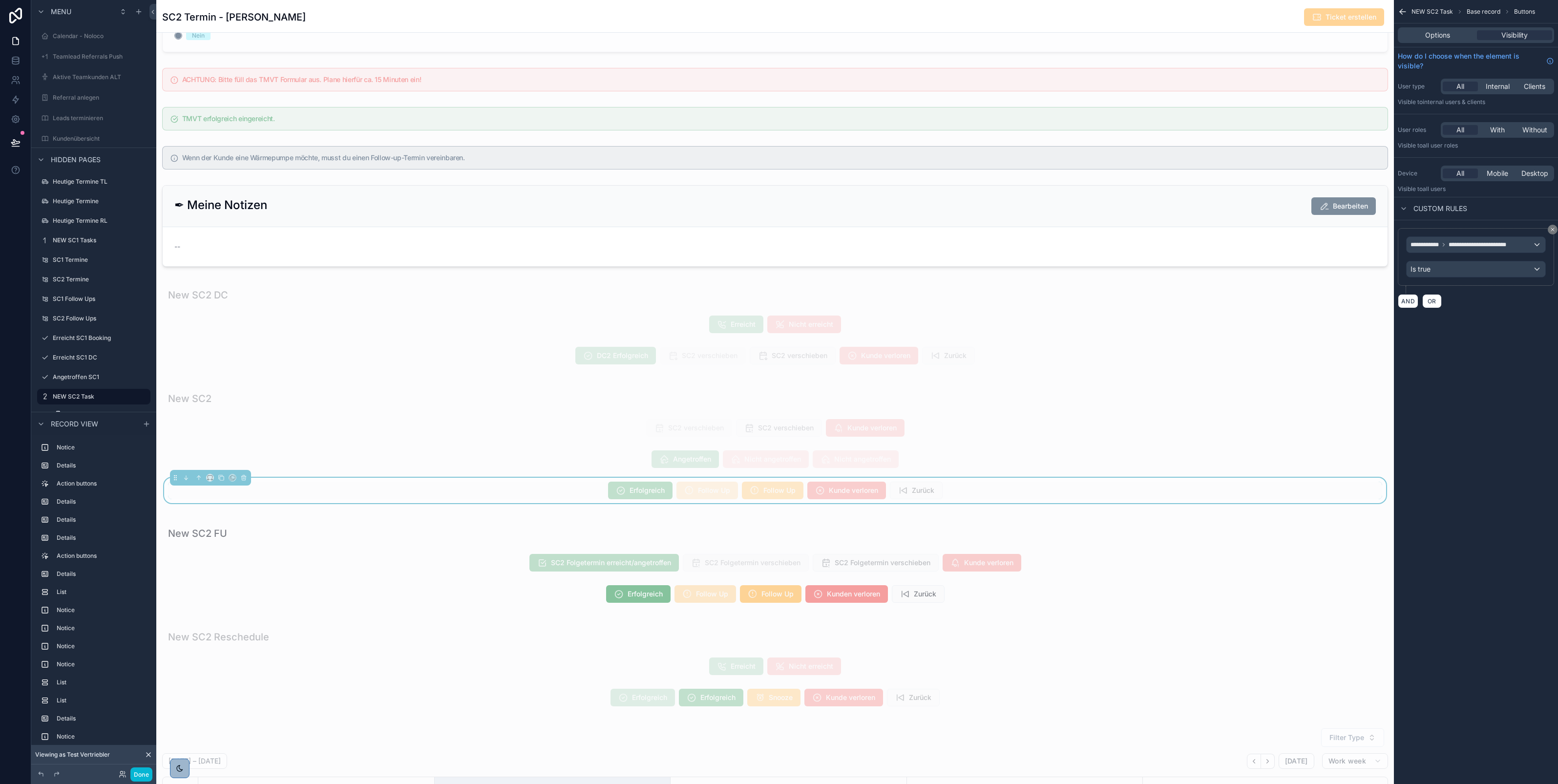
scroll to position [108, 0]
click at [1439, 37] on span "Options" at bounding box center [1438, 35] width 25 height 9
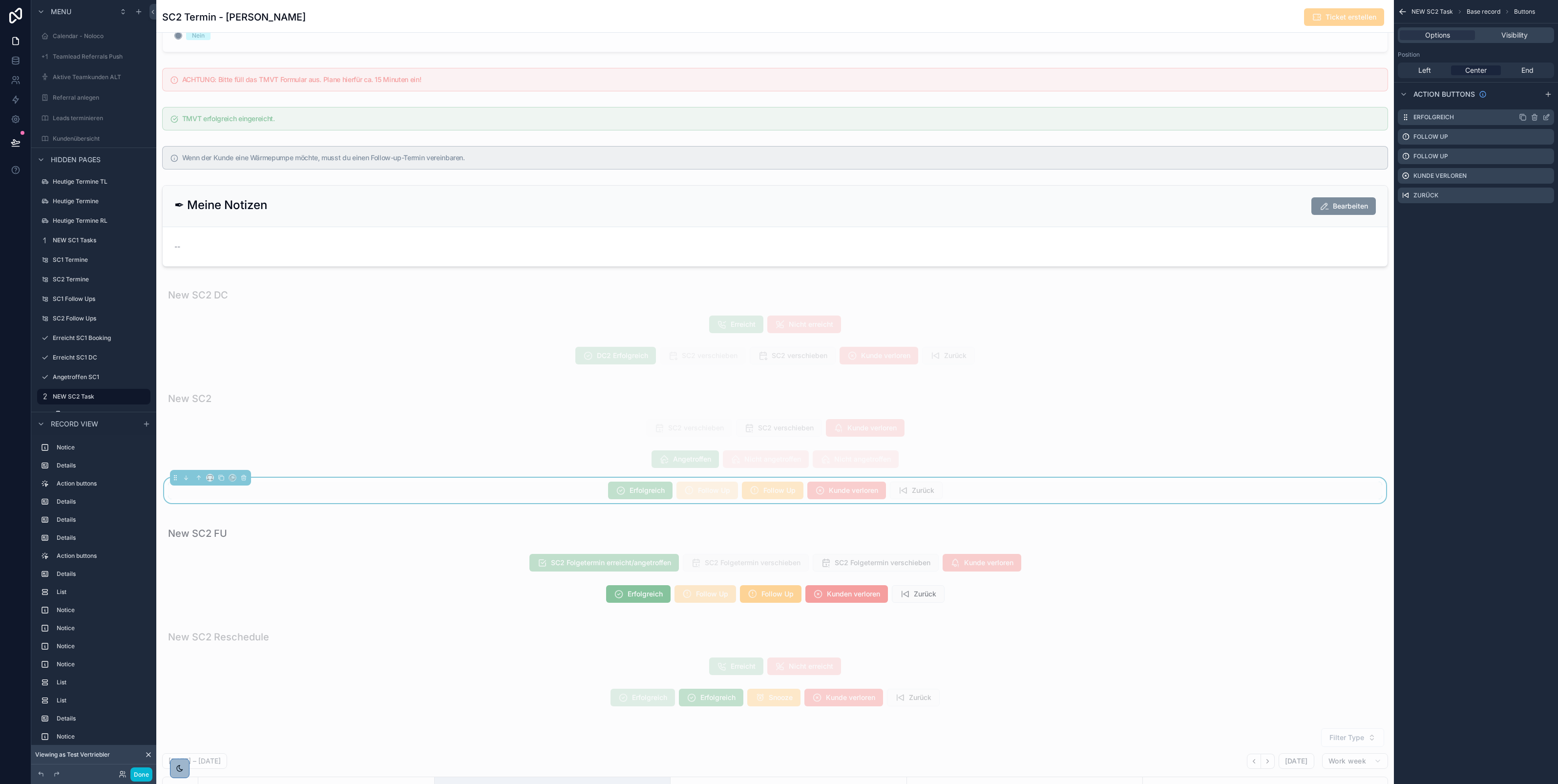
click at [1549, 116] on icon "scrollable content" at bounding box center [1548, 116] width 4 height 4
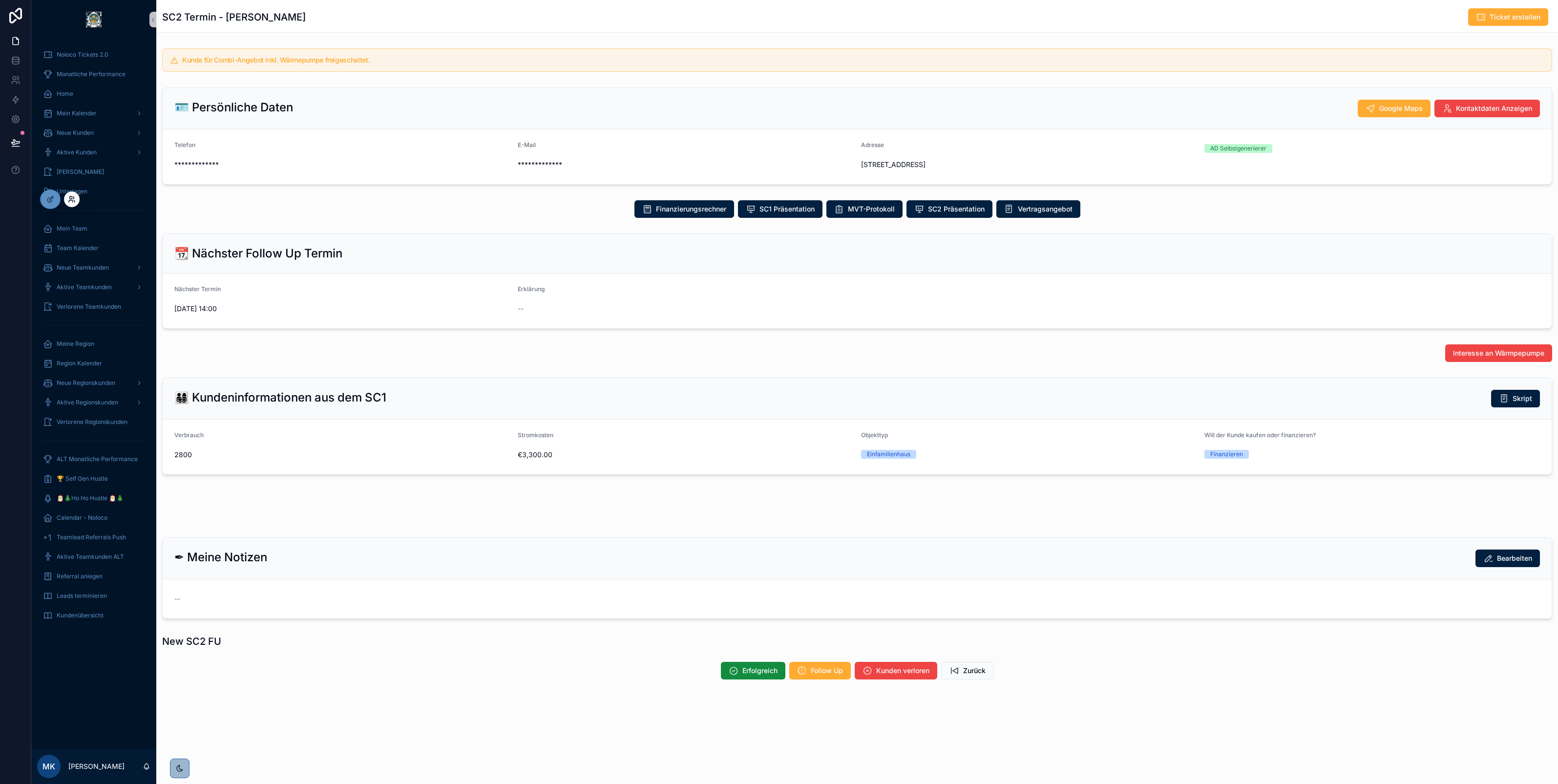
click at [74, 200] on icon at bounding box center [72, 199] width 8 height 8
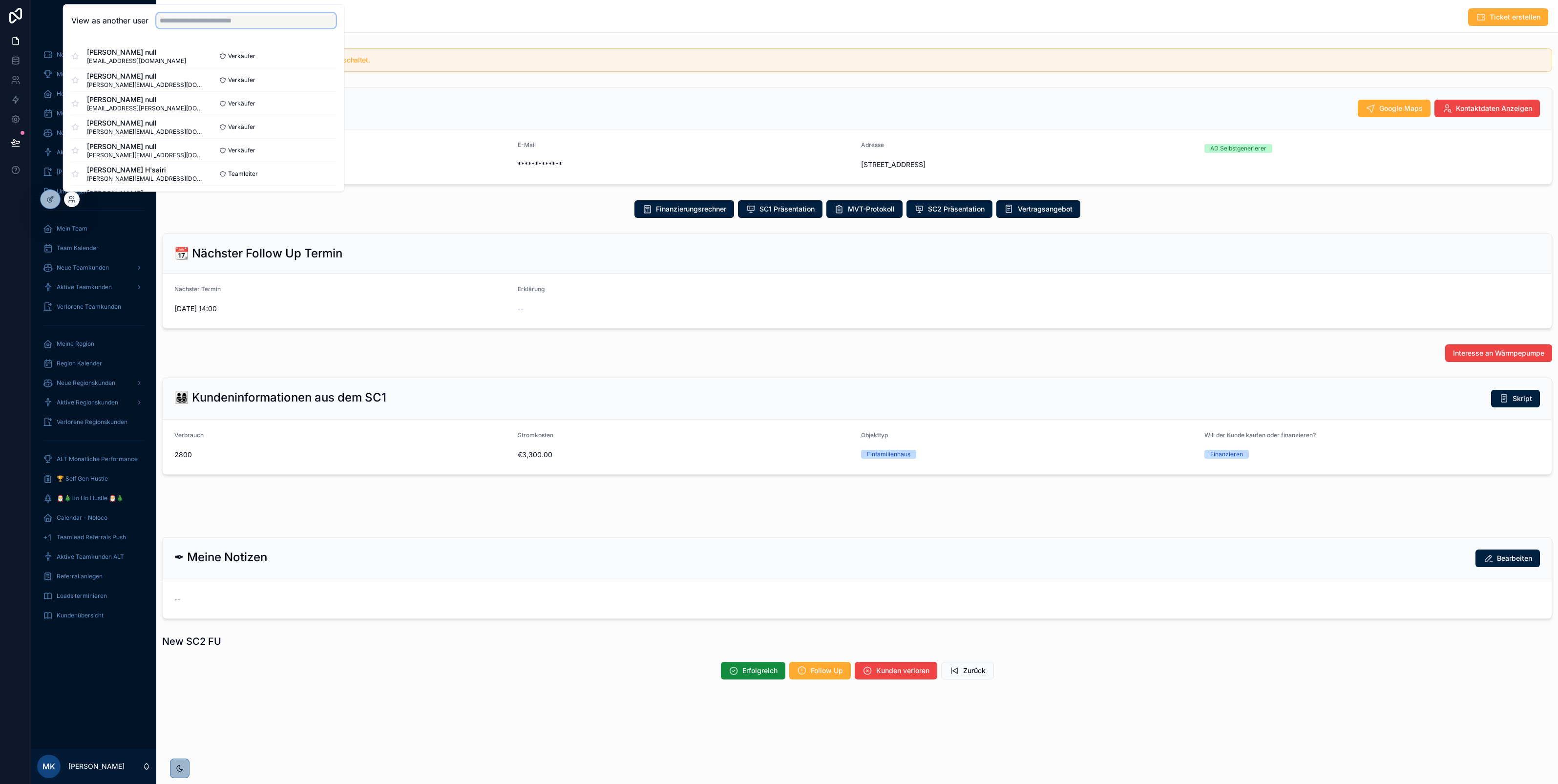
click at [194, 20] on input "text" at bounding box center [246, 20] width 180 height 16
type input "****"
click at [323, 83] on button "Select" at bounding box center [323, 79] width 26 height 14
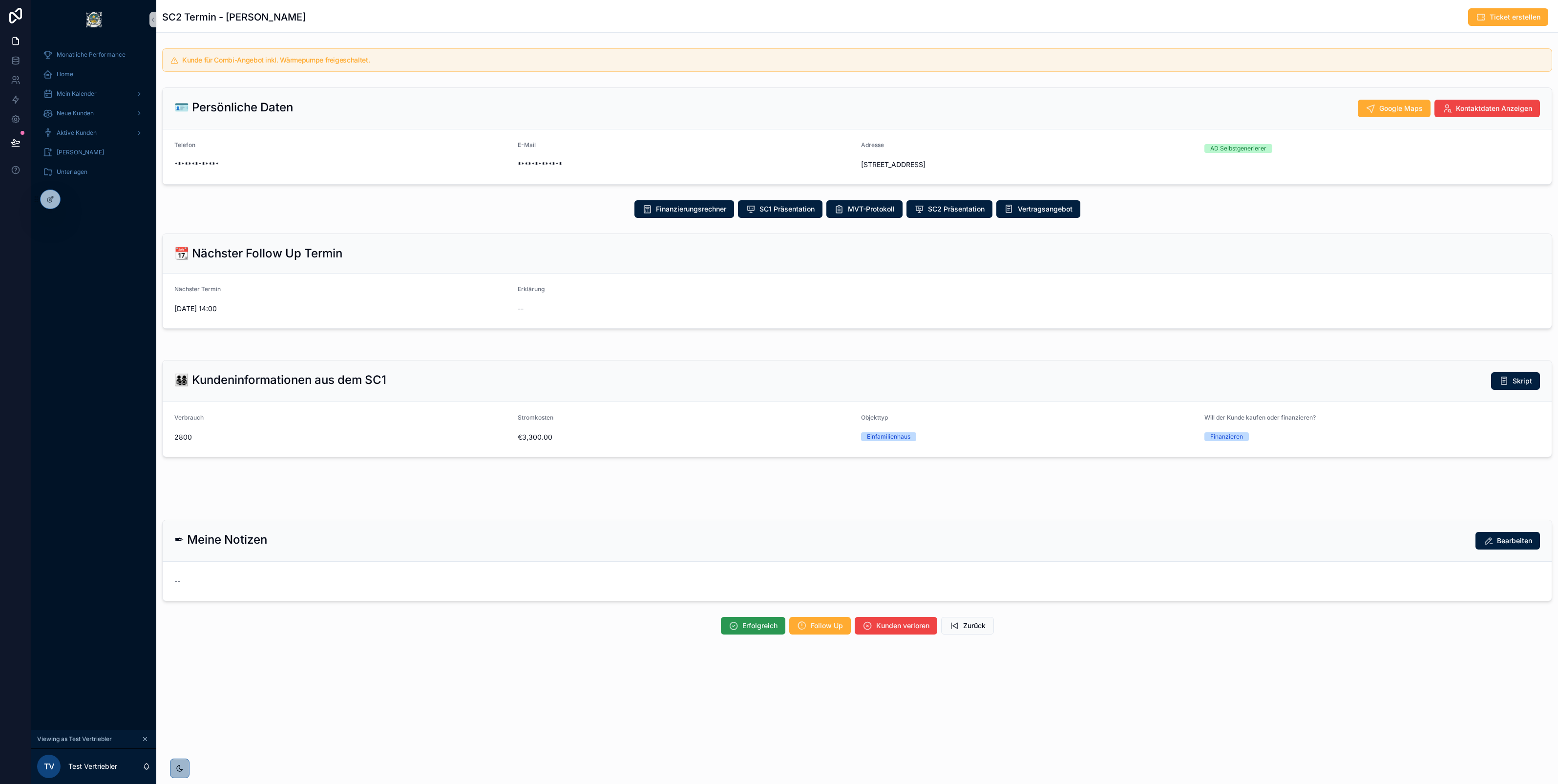
click at [753, 624] on span "Erfolgreich" at bounding box center [760, 625] width 35 height 9
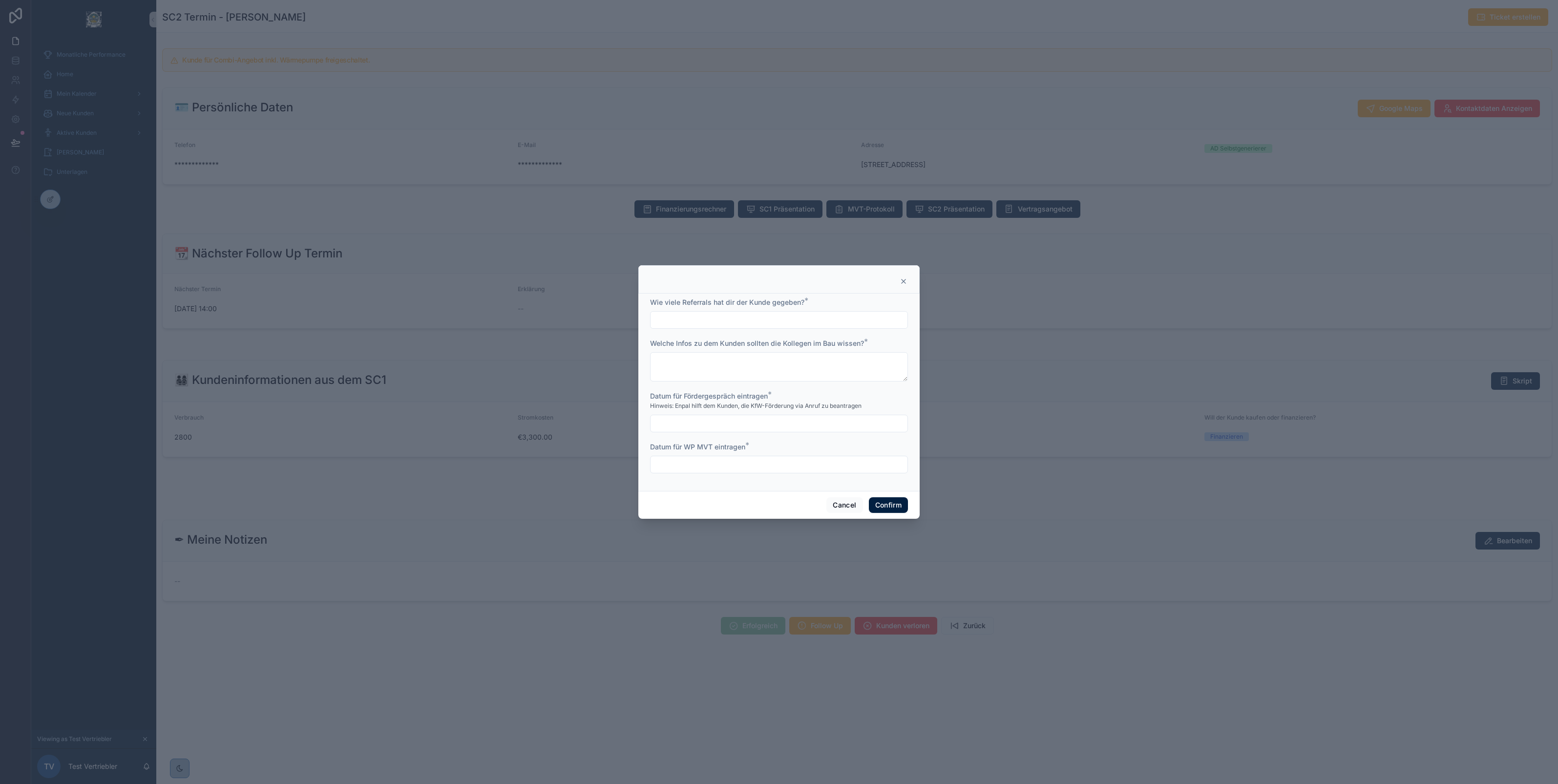
click at [714, 469] on input "text" at bounding box center [779, 464] width 257 height 13
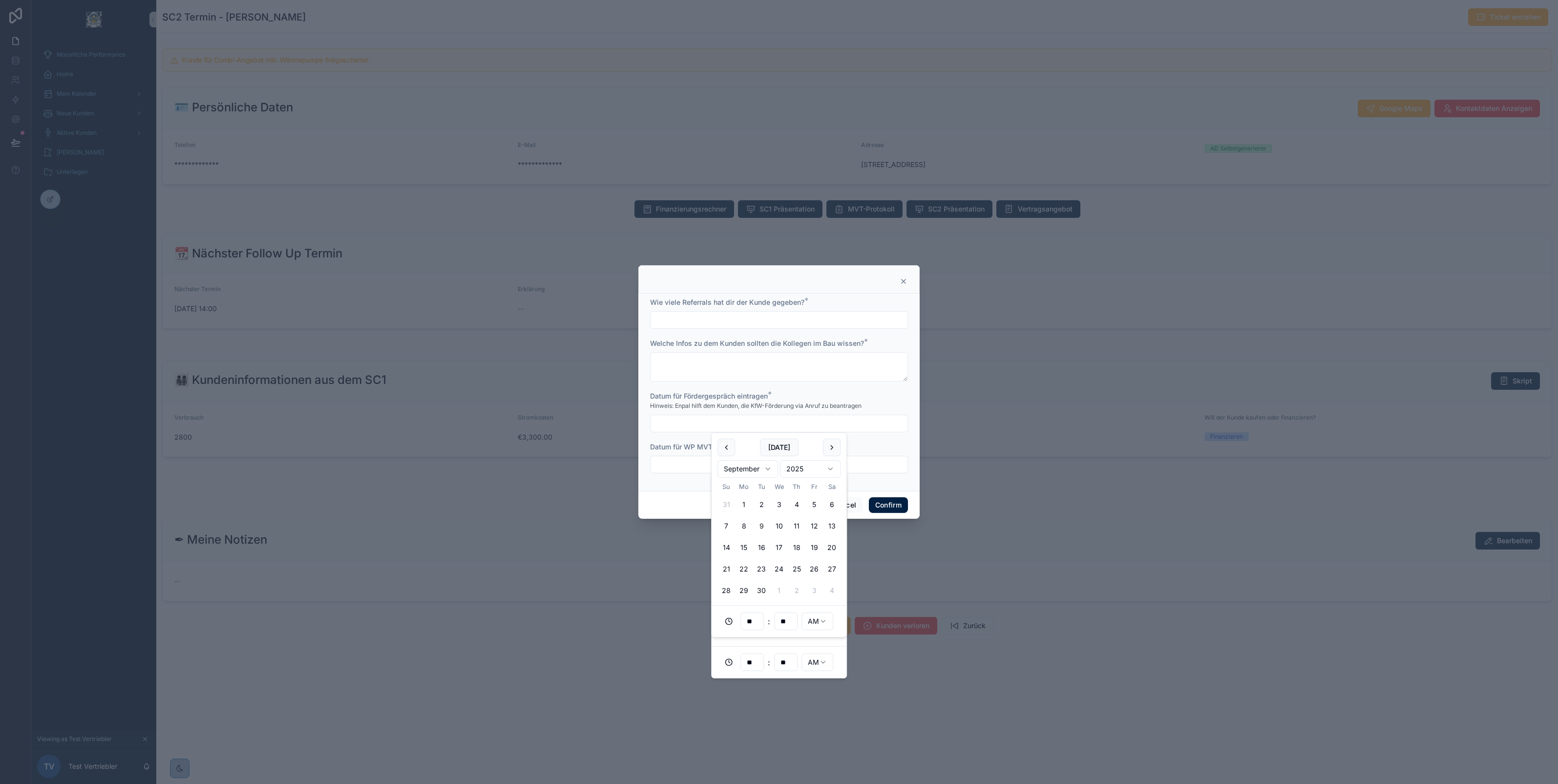
click at [721, 422] on input "text" at bounding box center [779, 423] width 257 height 13
click at [904, 279] on icon at bounding box center [903, 281] width 8 height 8
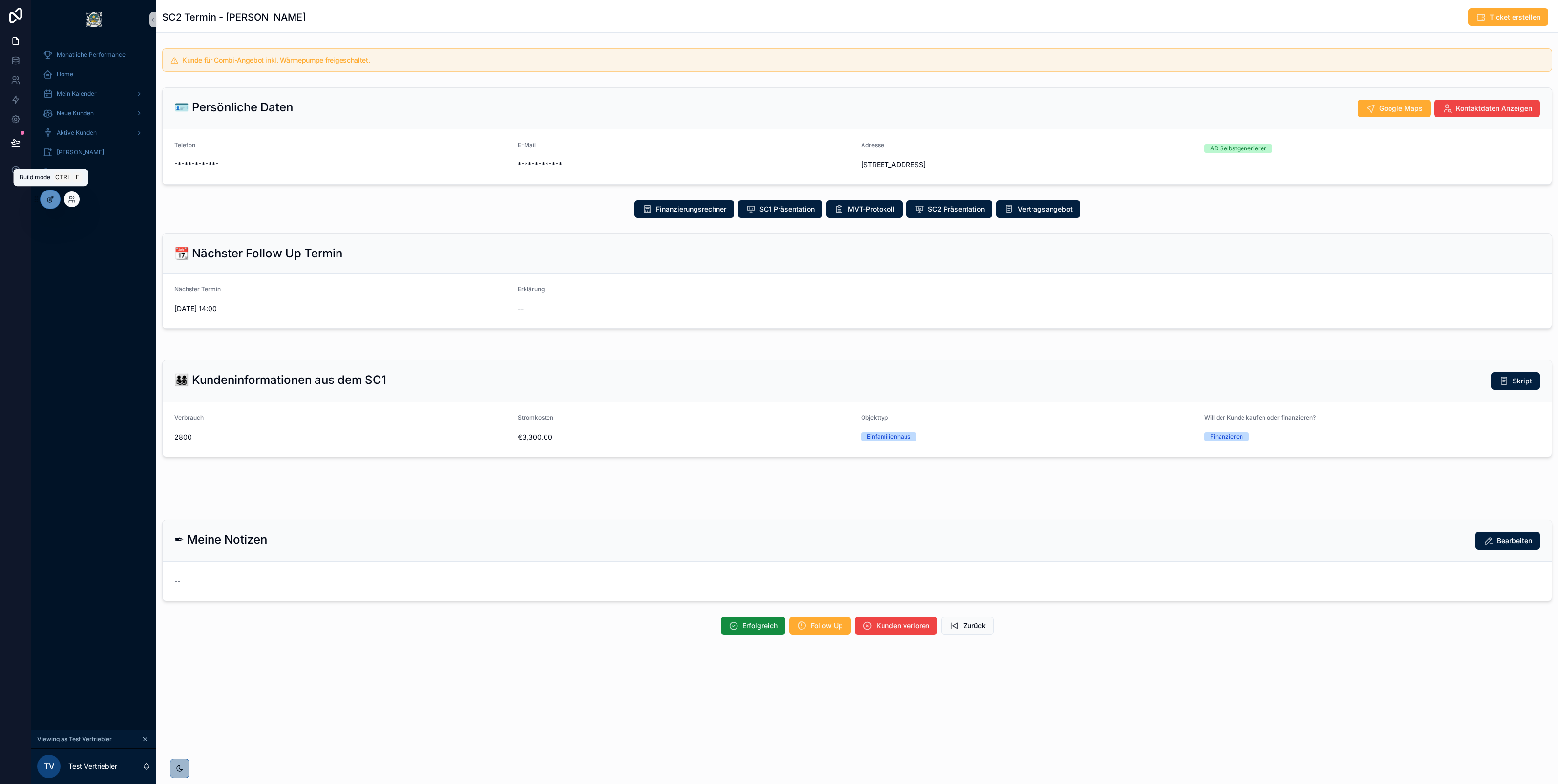
click at [47, 203] on icon at bounding box center [50, 199] width 8 height 8
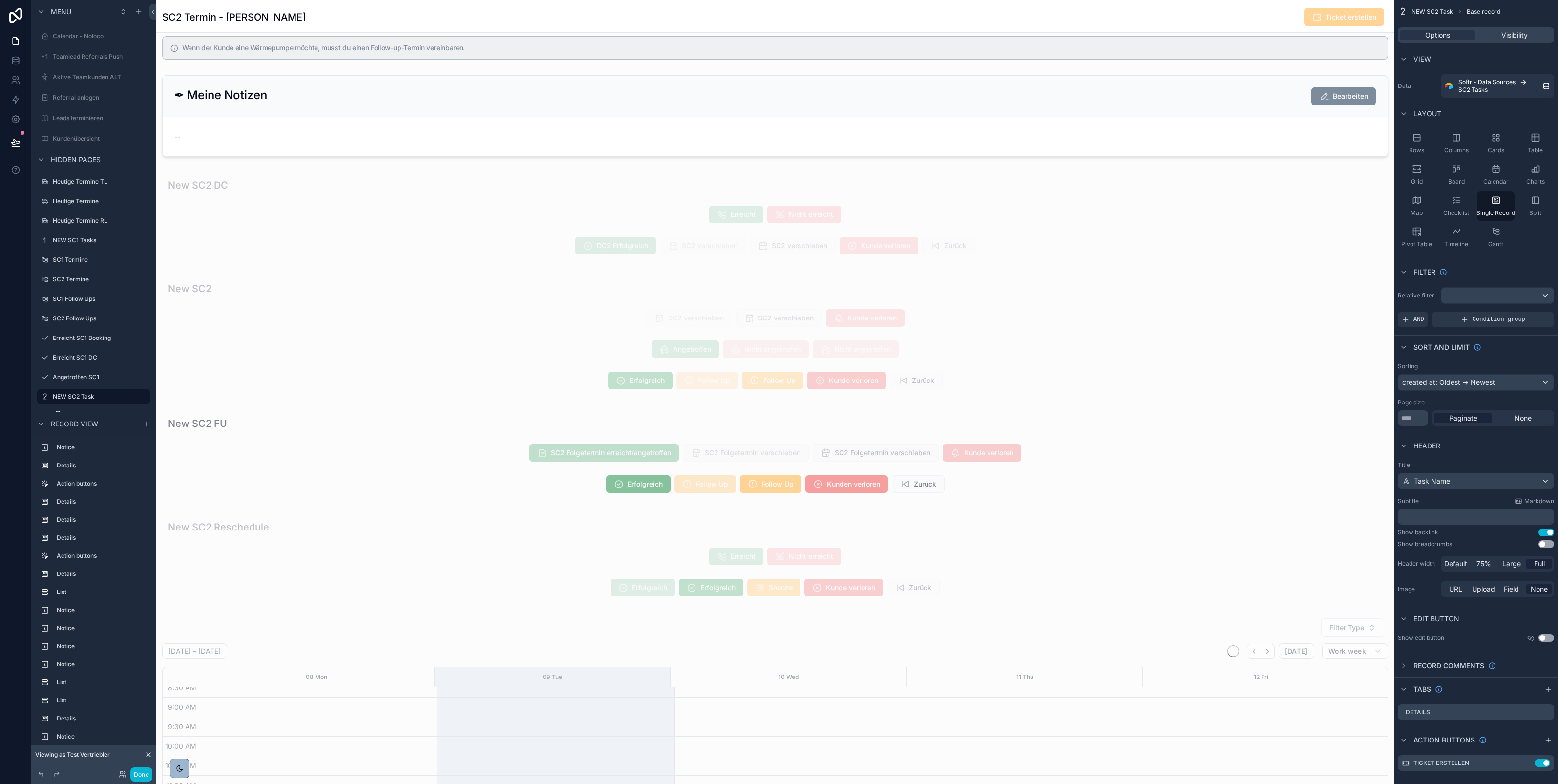
scroll to position [1342, 0]
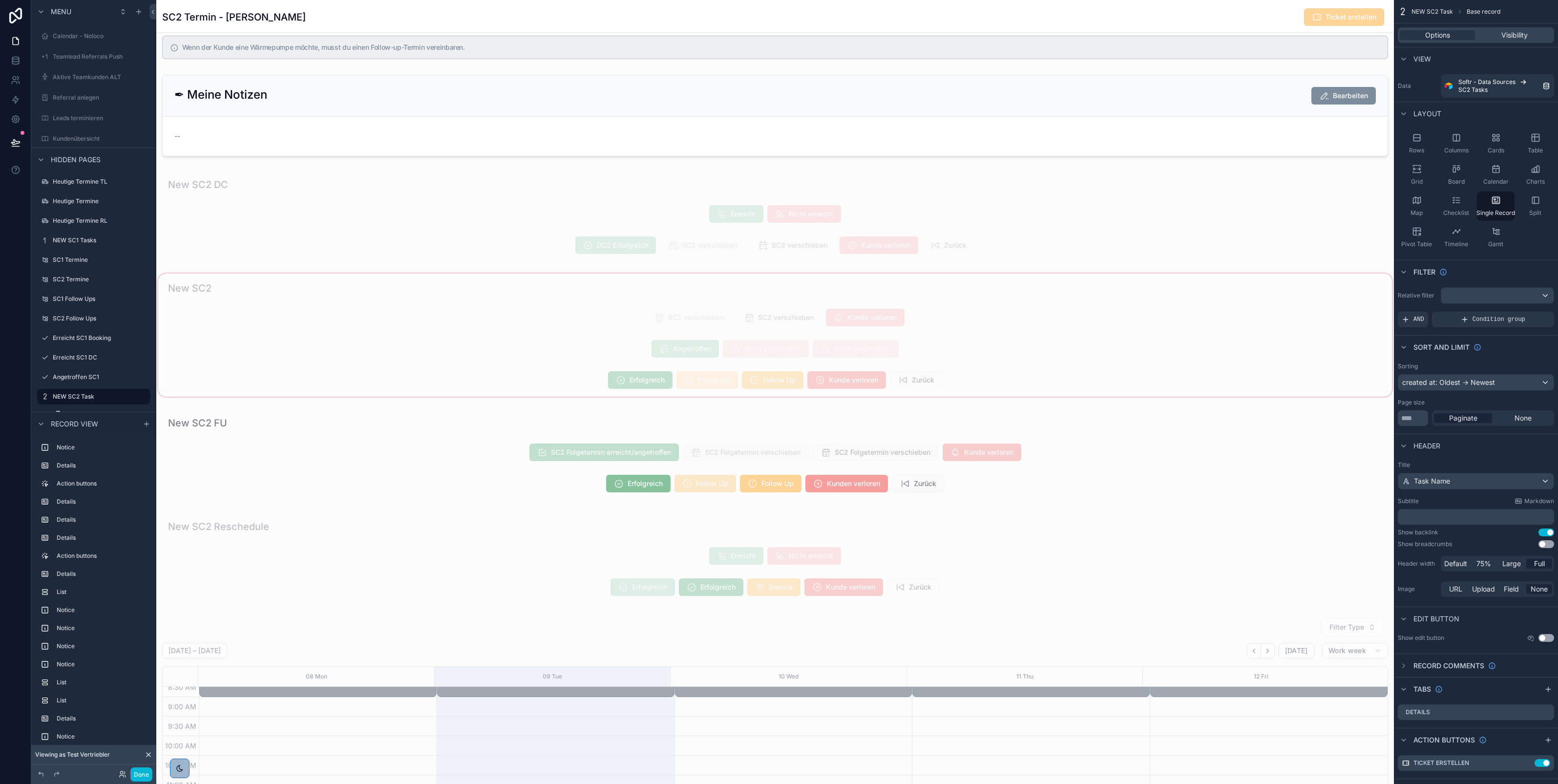
click at [561, 377] on div "scrollable content" at bounding box center [775, 334] width 1238 height 127
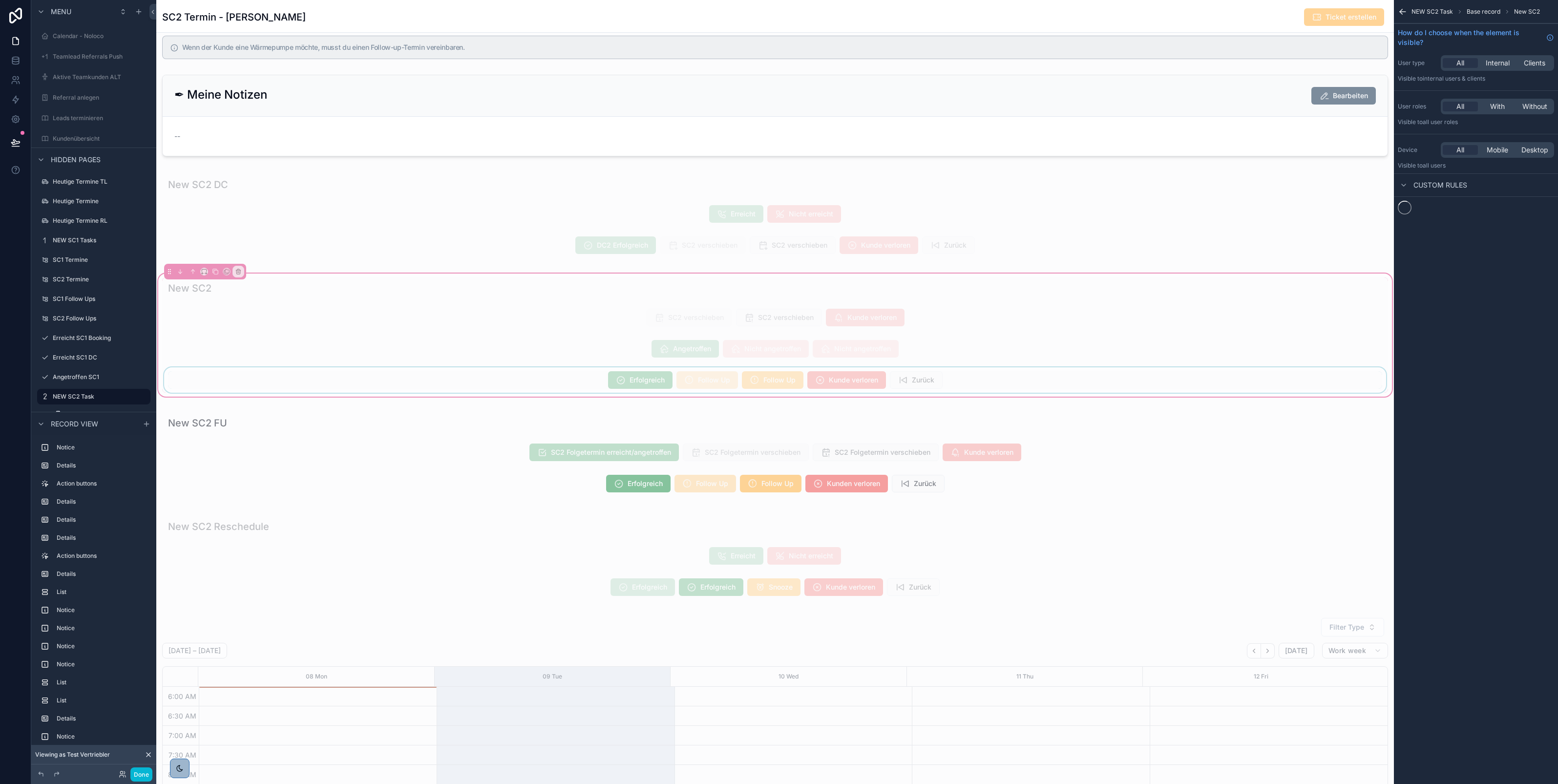
click at [609, 385] on div "scrollable content" at bounding box center [776, 380] width 1226 height 26
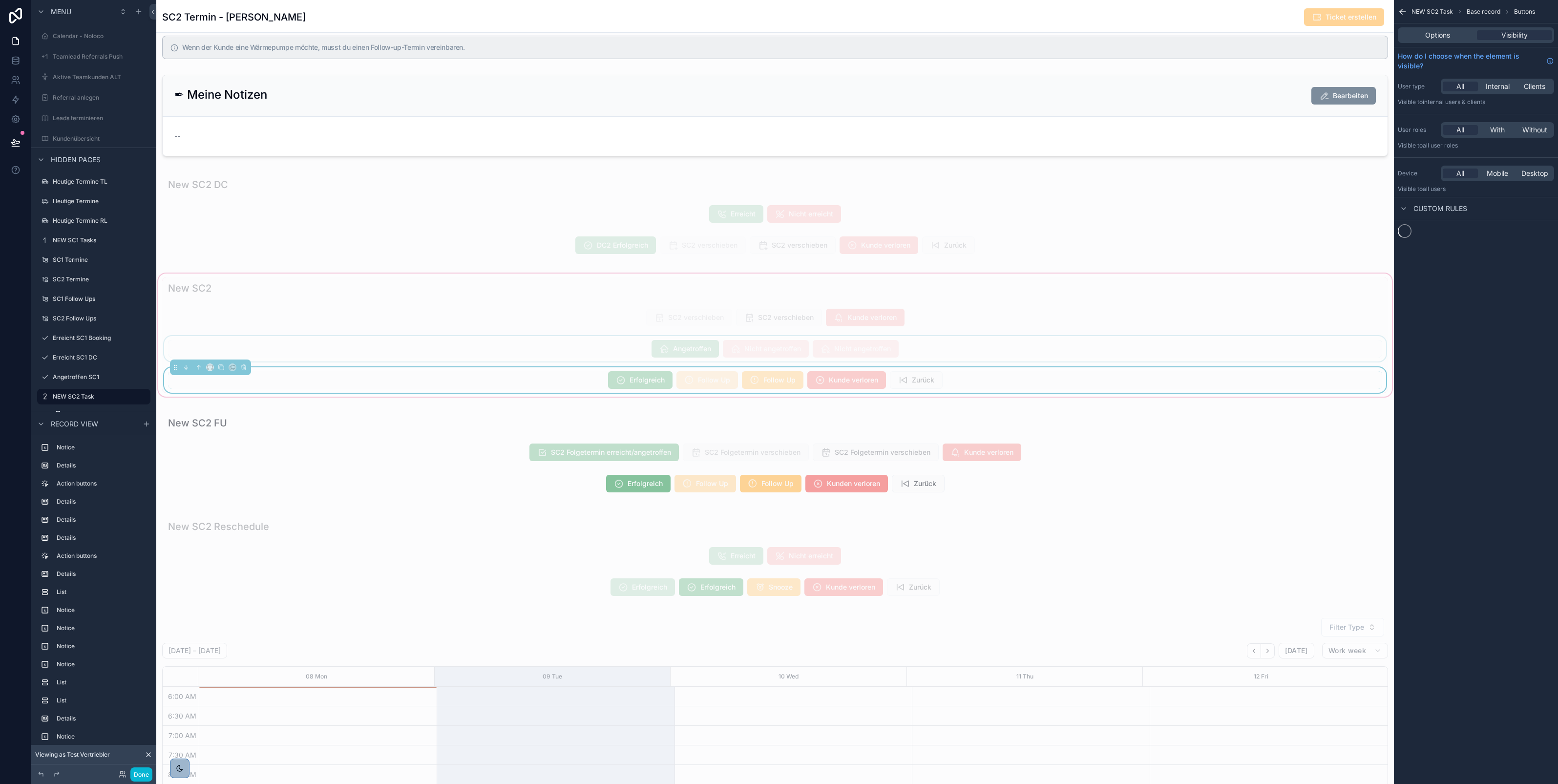
scroll to position [108, 0]
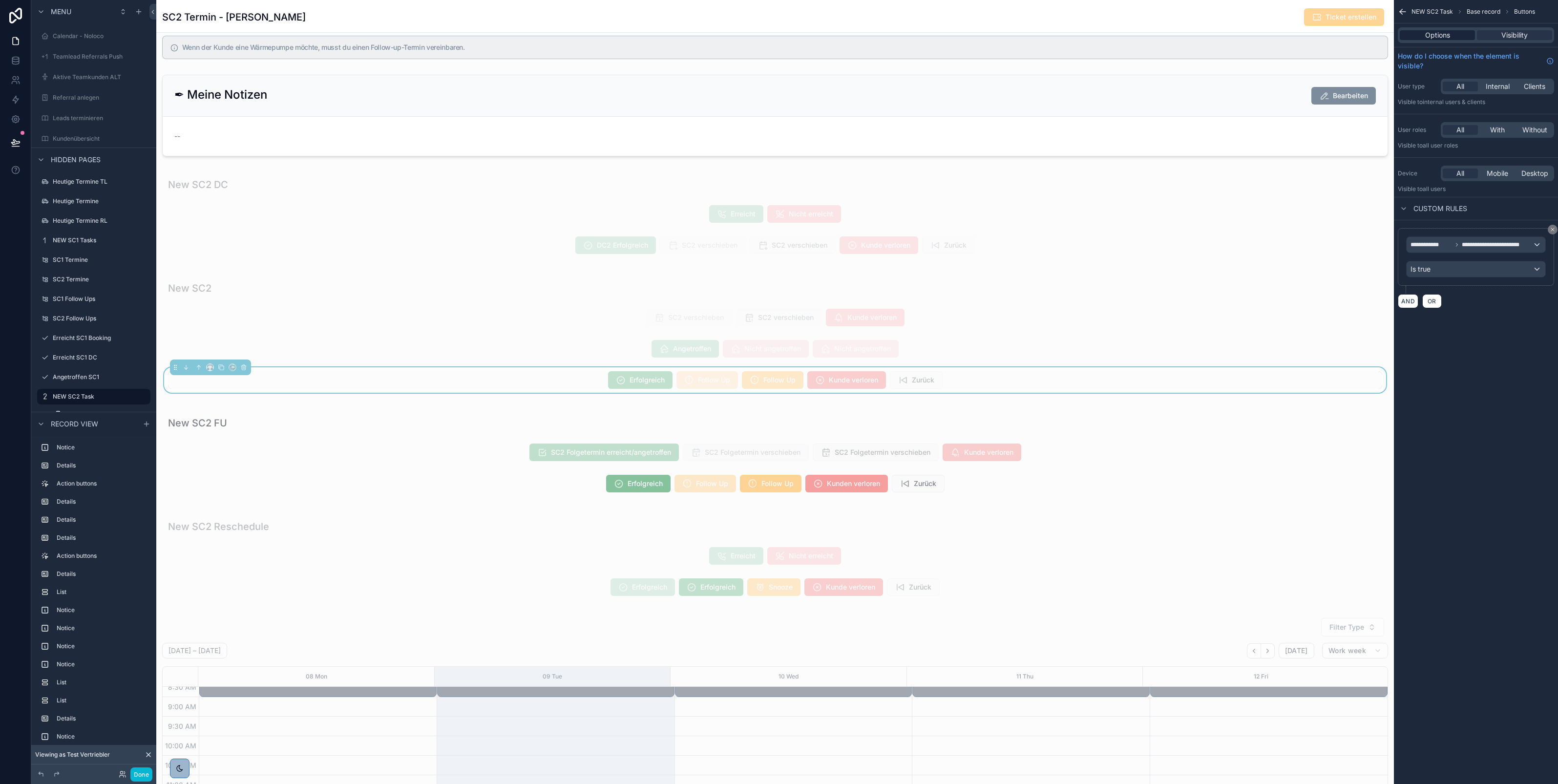
click at [1436, 31] on span "Options" at bounding box center [1438, 35] width 25 height 9
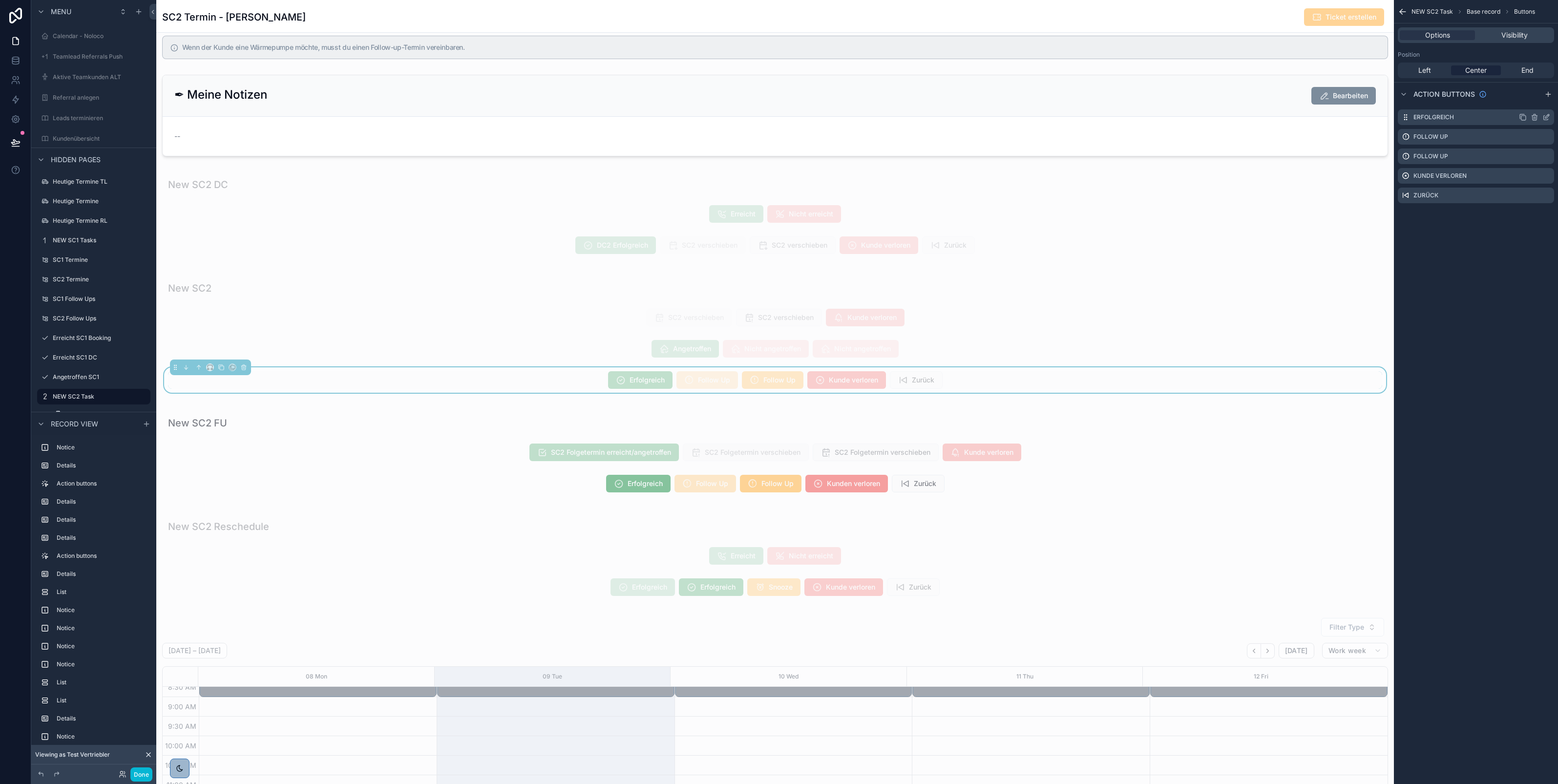
click at [1546, 117] on icon "scrollable content" at bounding box center [1548, 116] width 4 height 4
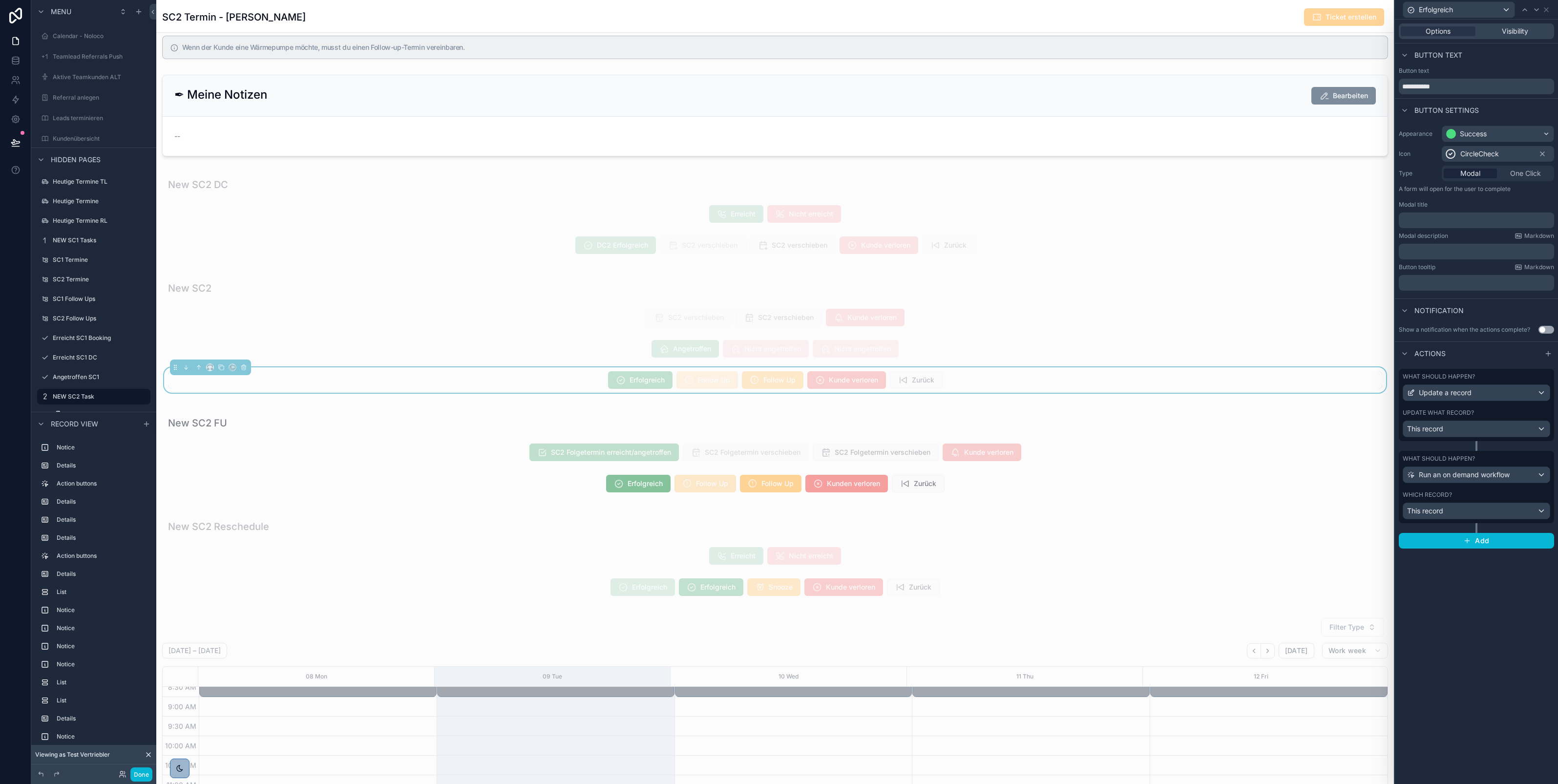
click at [1454, 418] on div "Update what record? This record" at bounding box center [1477, 423] width 147 height 28
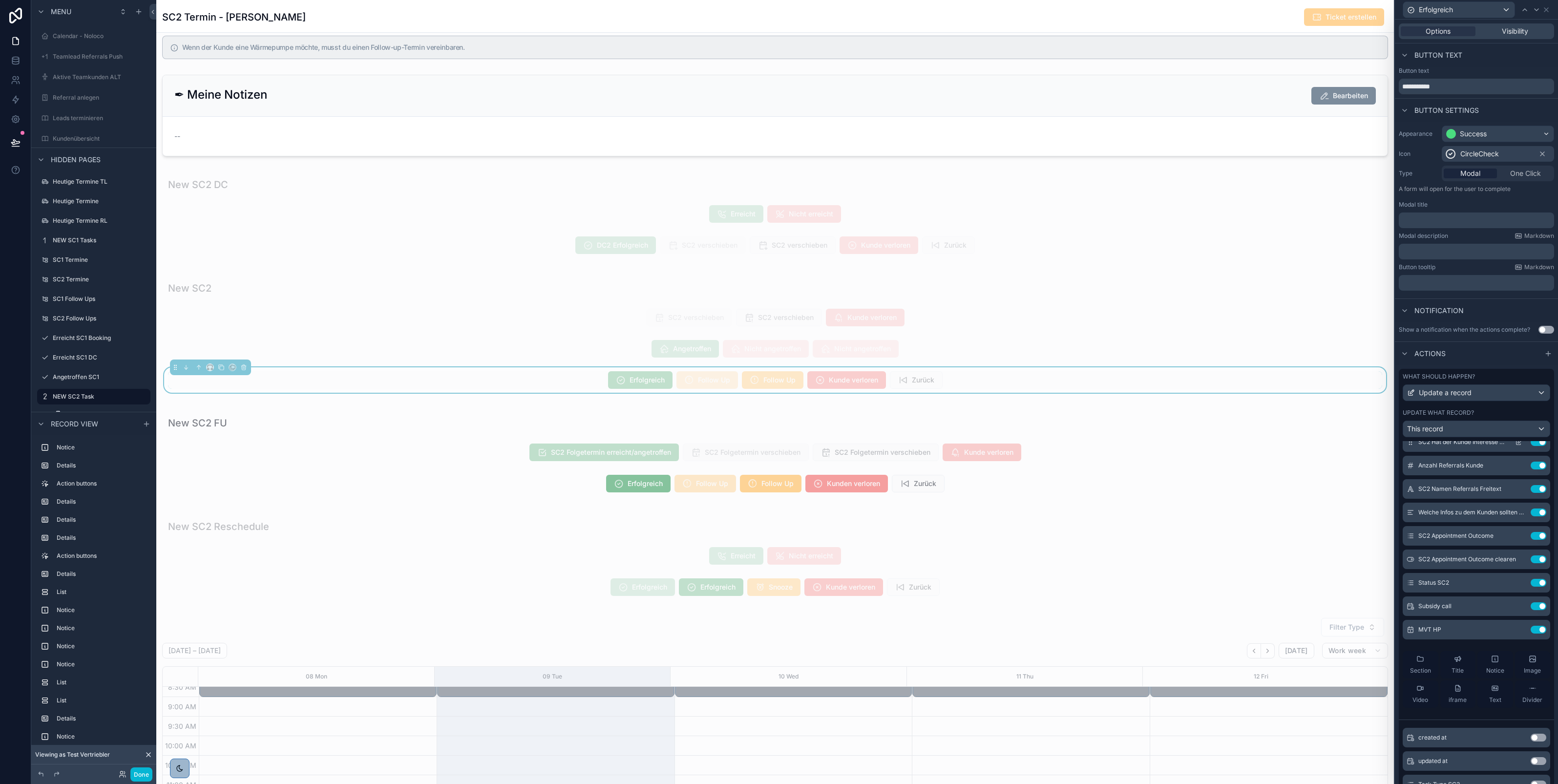
scroll to position [37, 0]
click at [1516, 632] on icon at bounding box center [1518, 629] width 5 height 5
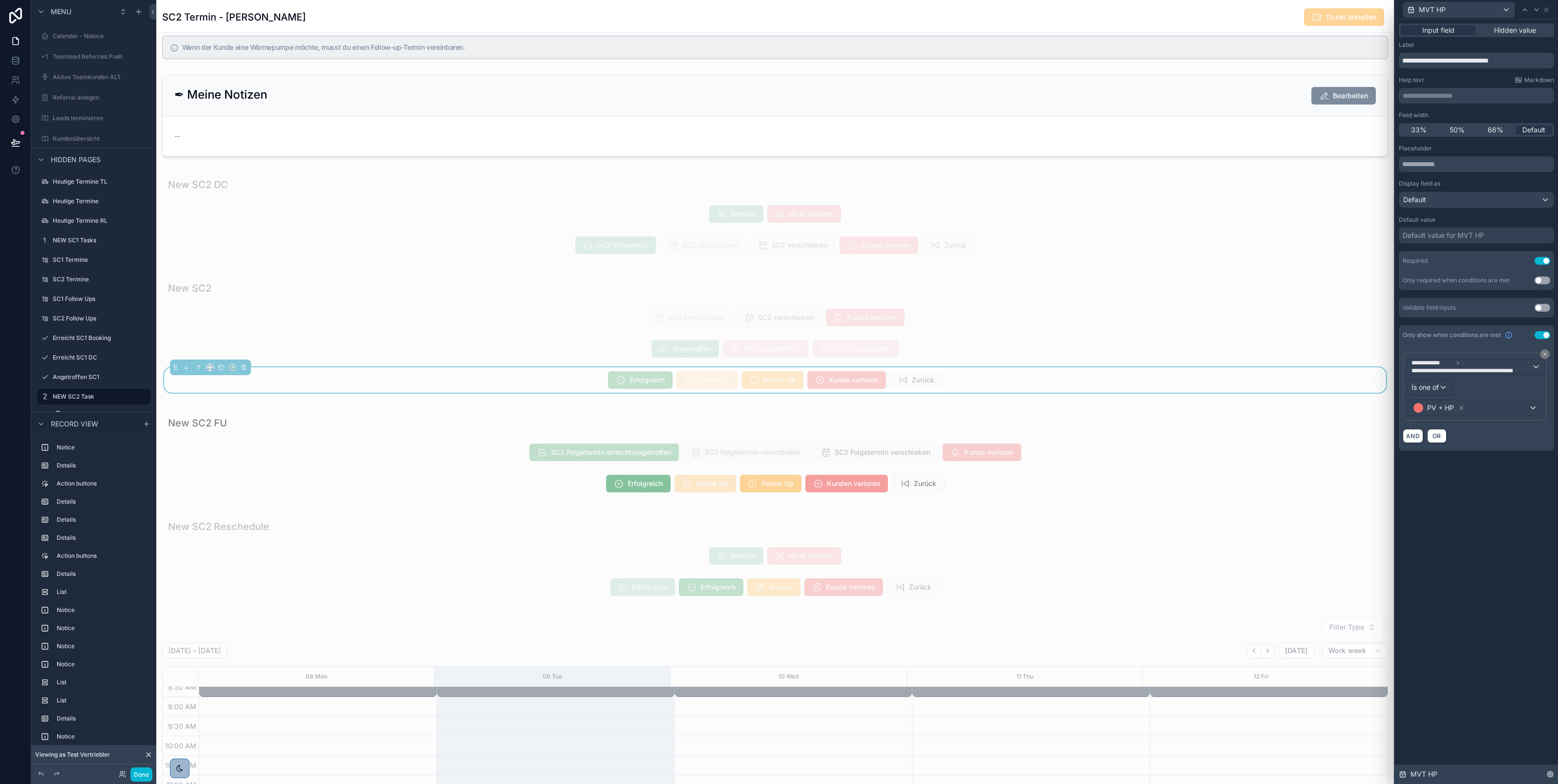
click at [1547, 775] on icon at bounding box center [1550, 774] width 8 height 8
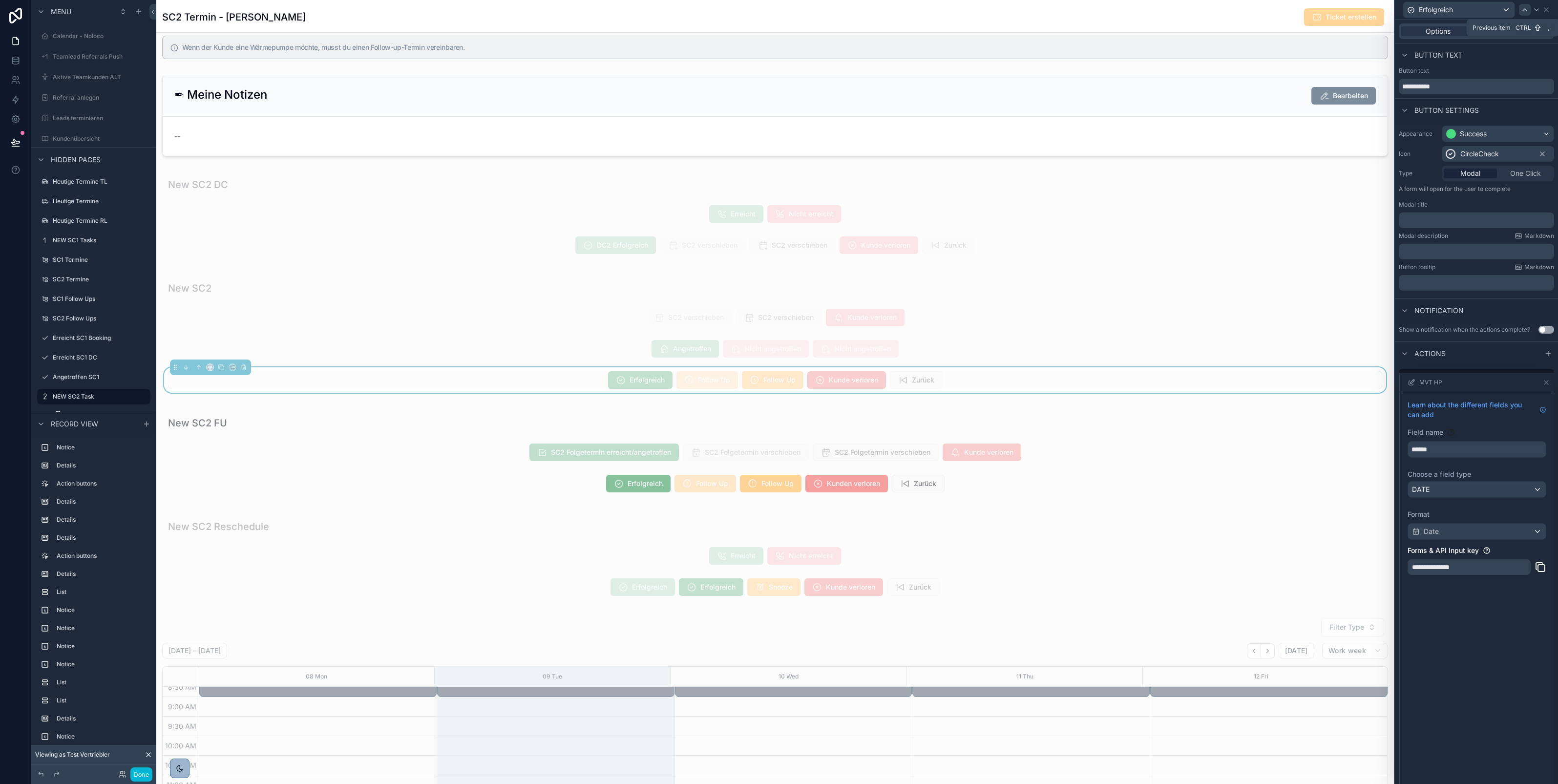
click at [1524, 6] on icon at bounding box center [1525, 9] width 8 height 8
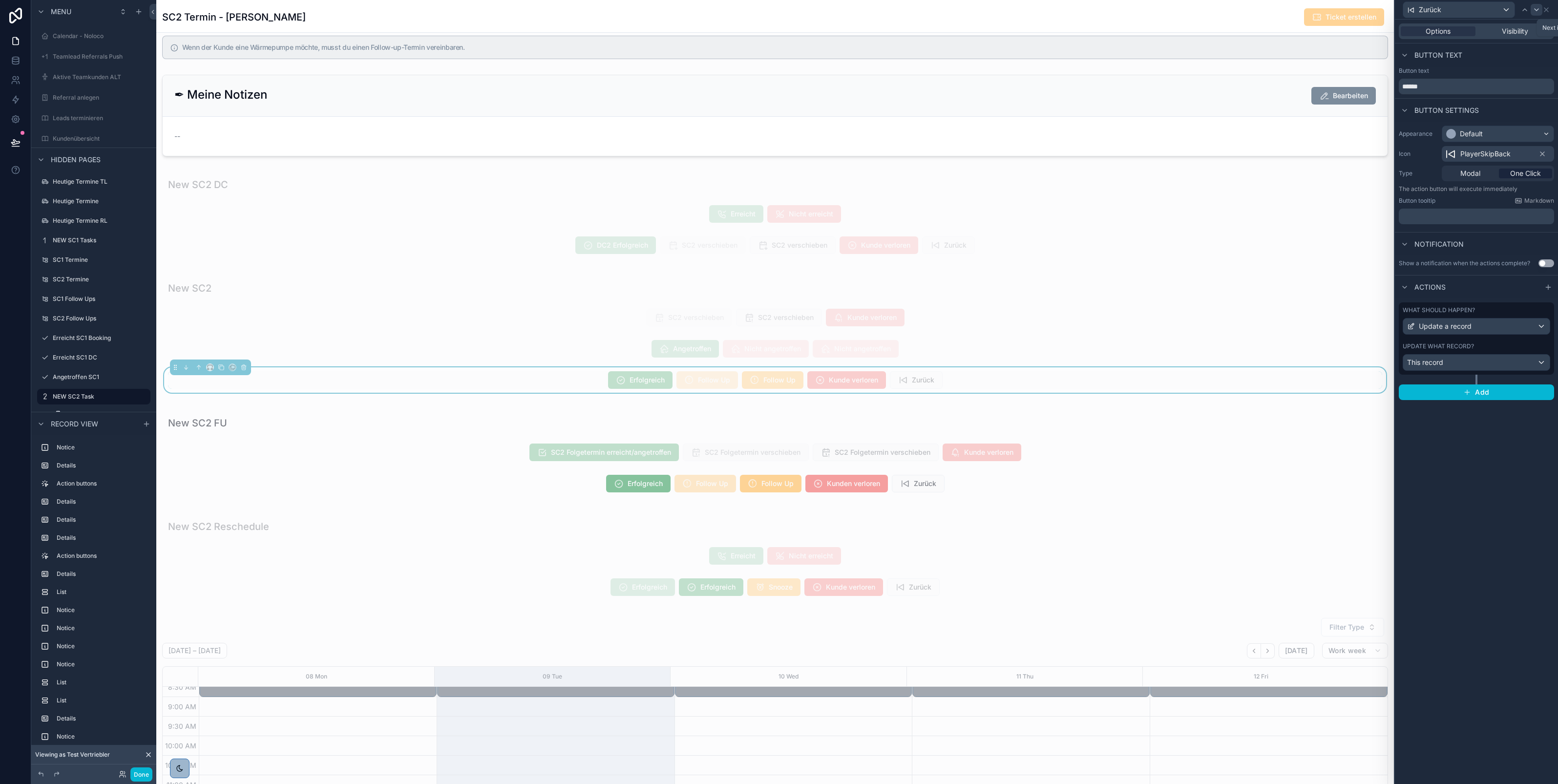
click at [1537, 10] on icon at bounding box center [1536, 9] width 8 height 8
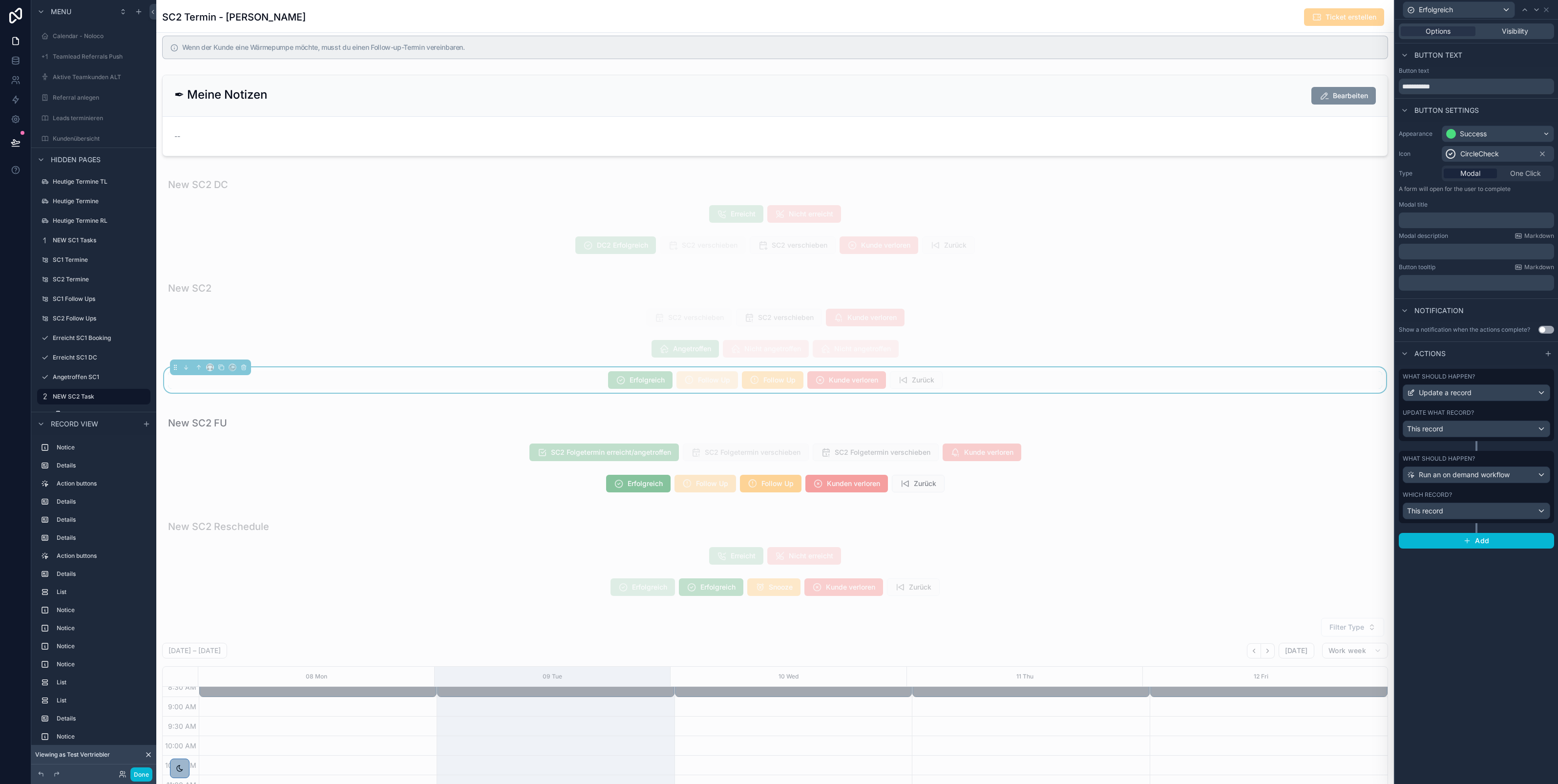
click at [1461, 418] on div "Update what record? This record" at bounding box center [1477, 423] width 147 height 28
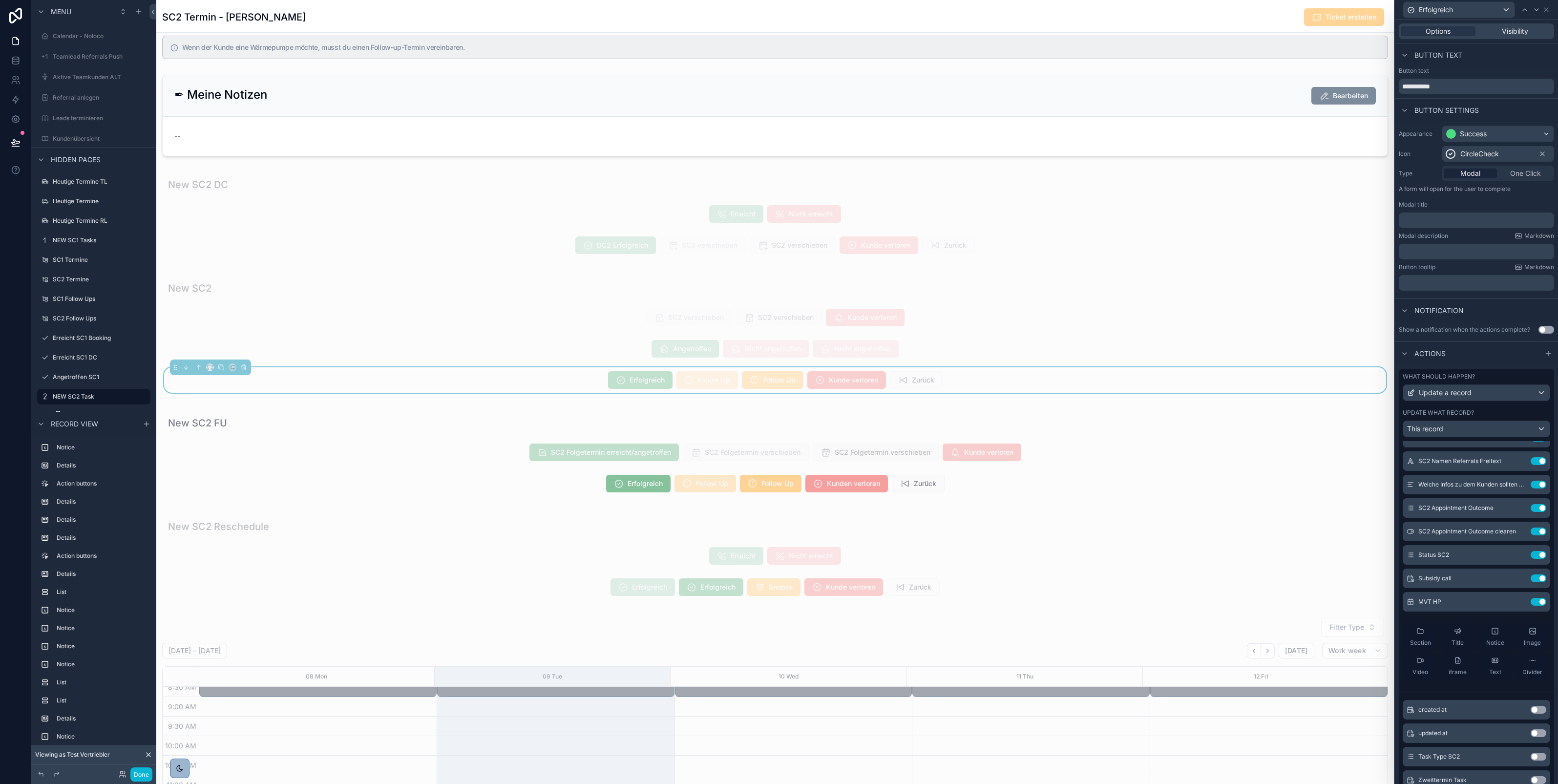
scroll to position [65, 0]
click at [1518, 579] on icon at bounding box center [1520, 577] width 4 height 4
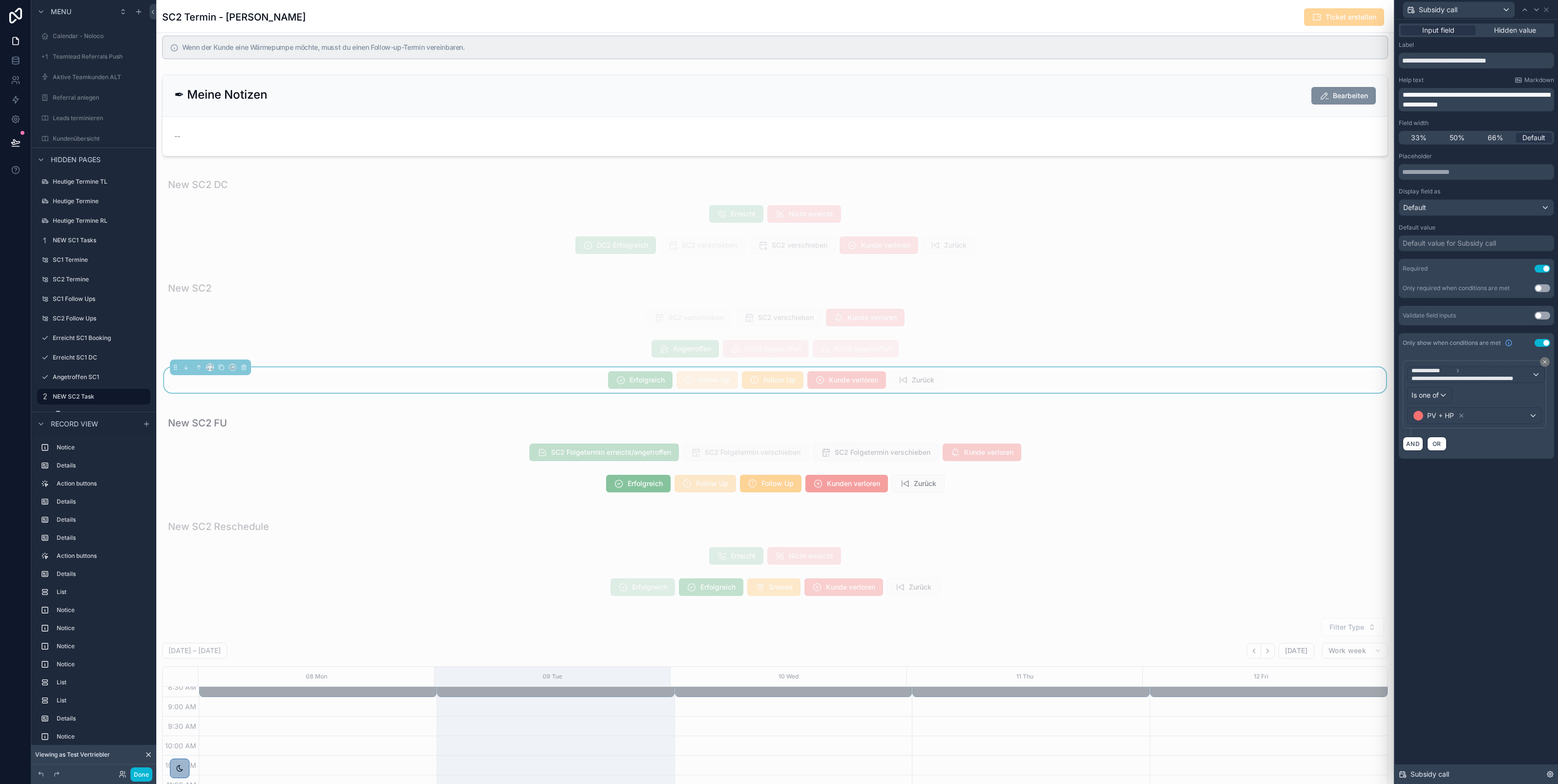
click at [1549, 775] on icon at bounding box center [1550, 774] width 8 height 8
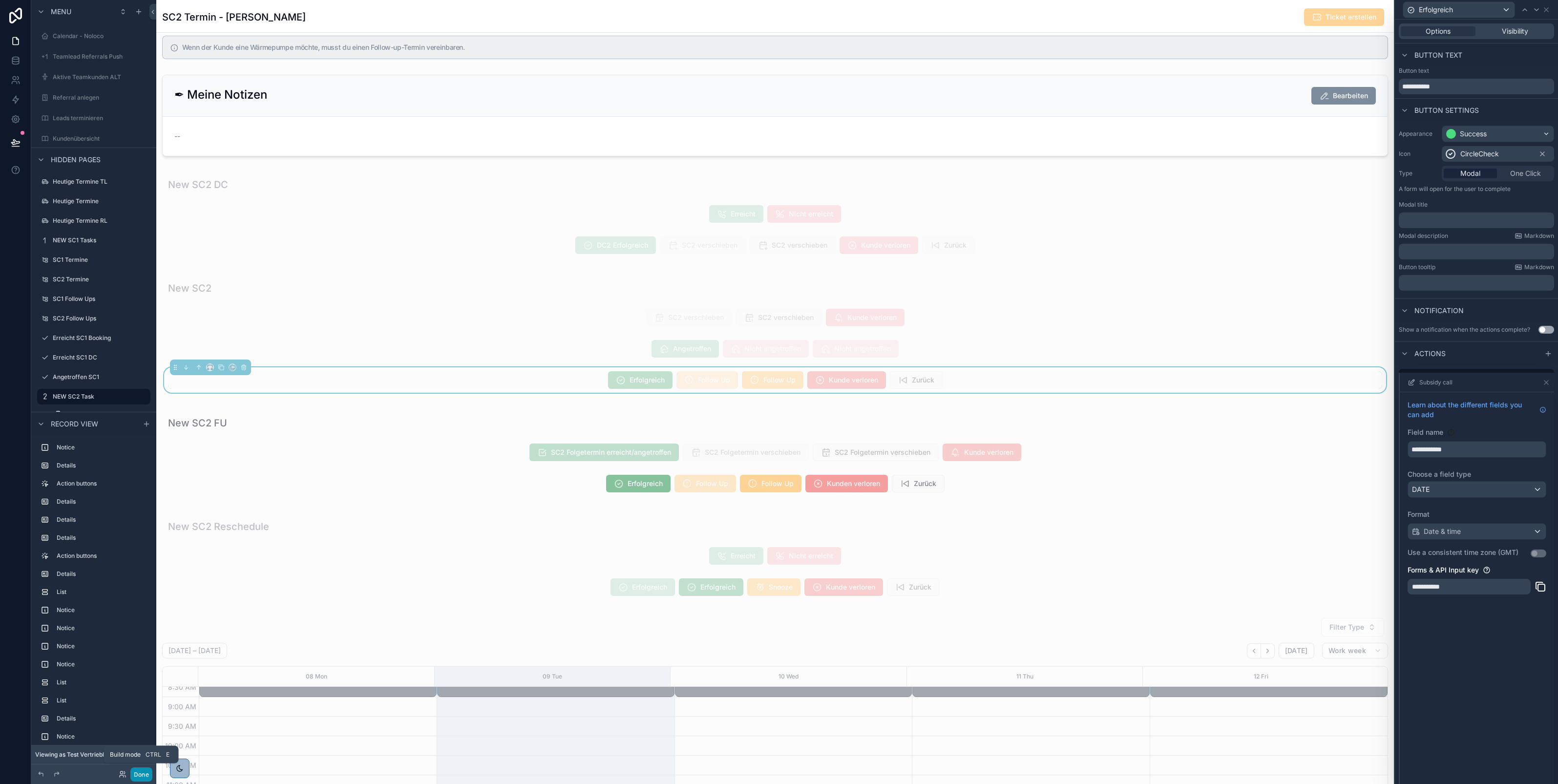
click at [140, 775] on button "Done" at bounding box center [141, 774] width 22 height 14
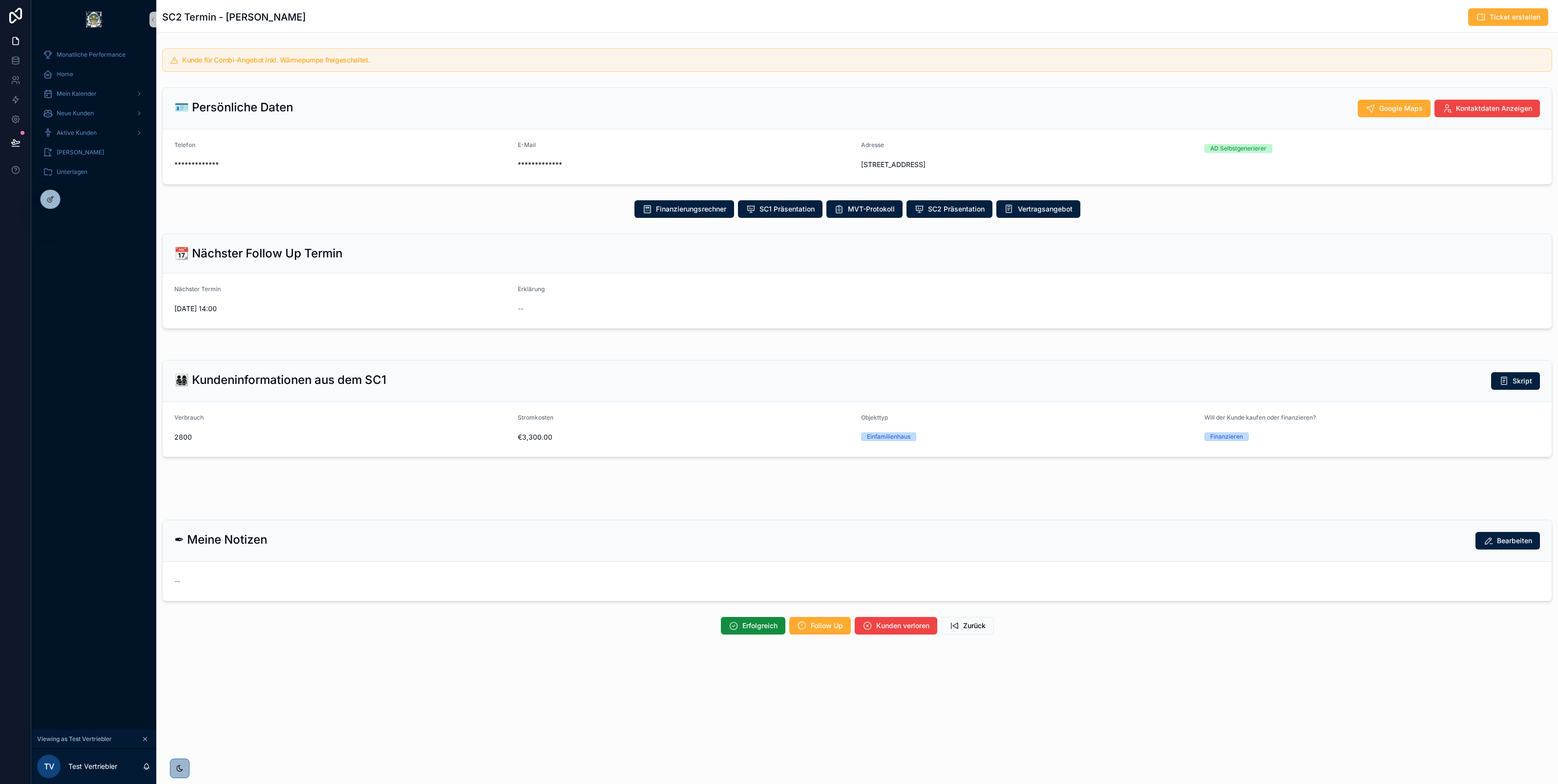
scroll to position [0, 0]
click at [750, 629] on span "Erfolgreich" at bounding box center [760, 625] width 35 height 9
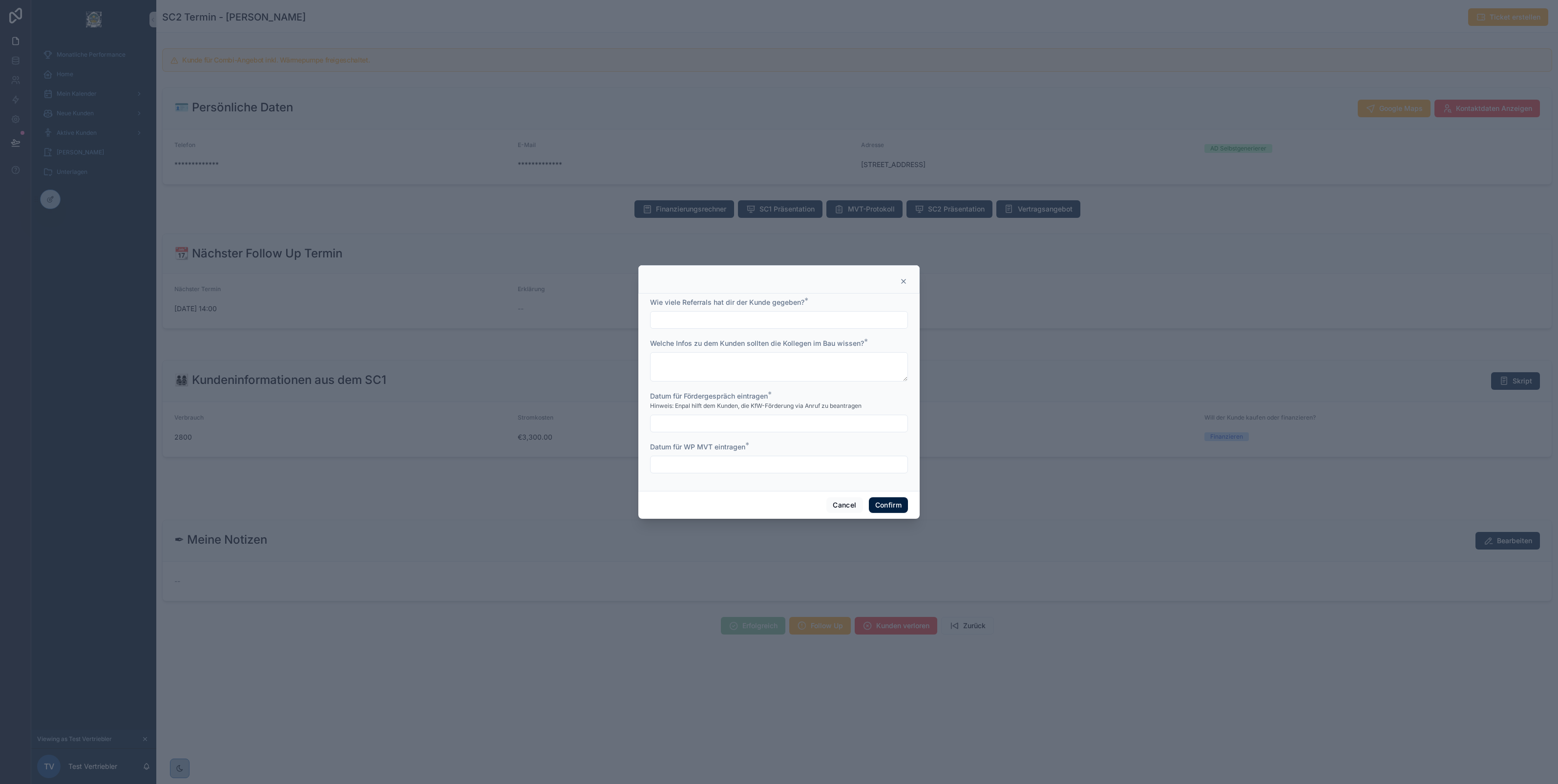
click at [771, 464] on input "text" at bounding box center [779, 464] width 257 height 13
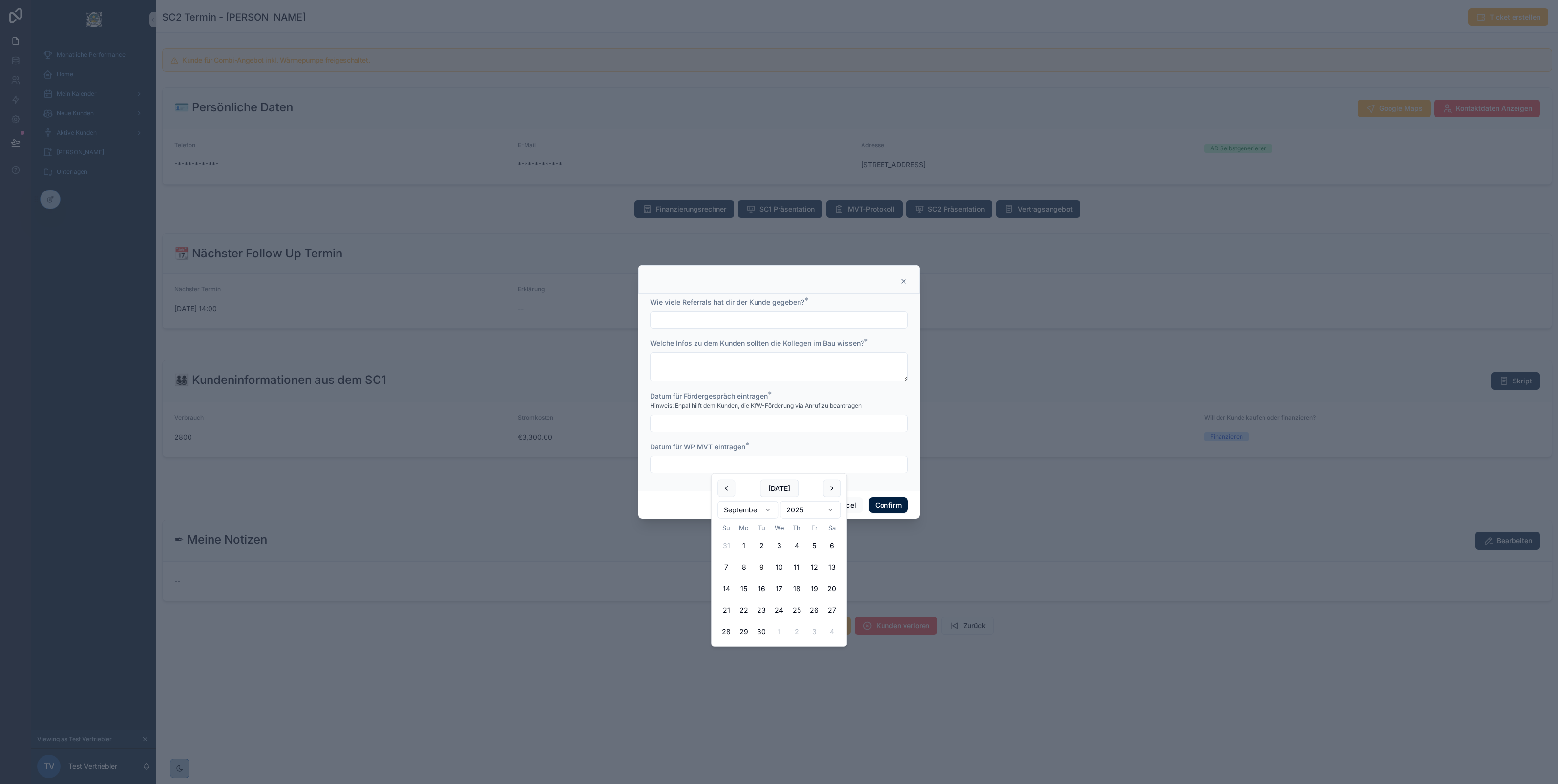
click at [751, 424] on input "text" at bounding box center [779, 423] width 257 height 13
click at [682, 464] on input "text" at bounding box center [779, 464] width 257 height 13
click at [906, 276] on div at bounding box center [779, 280] width 282 height 28
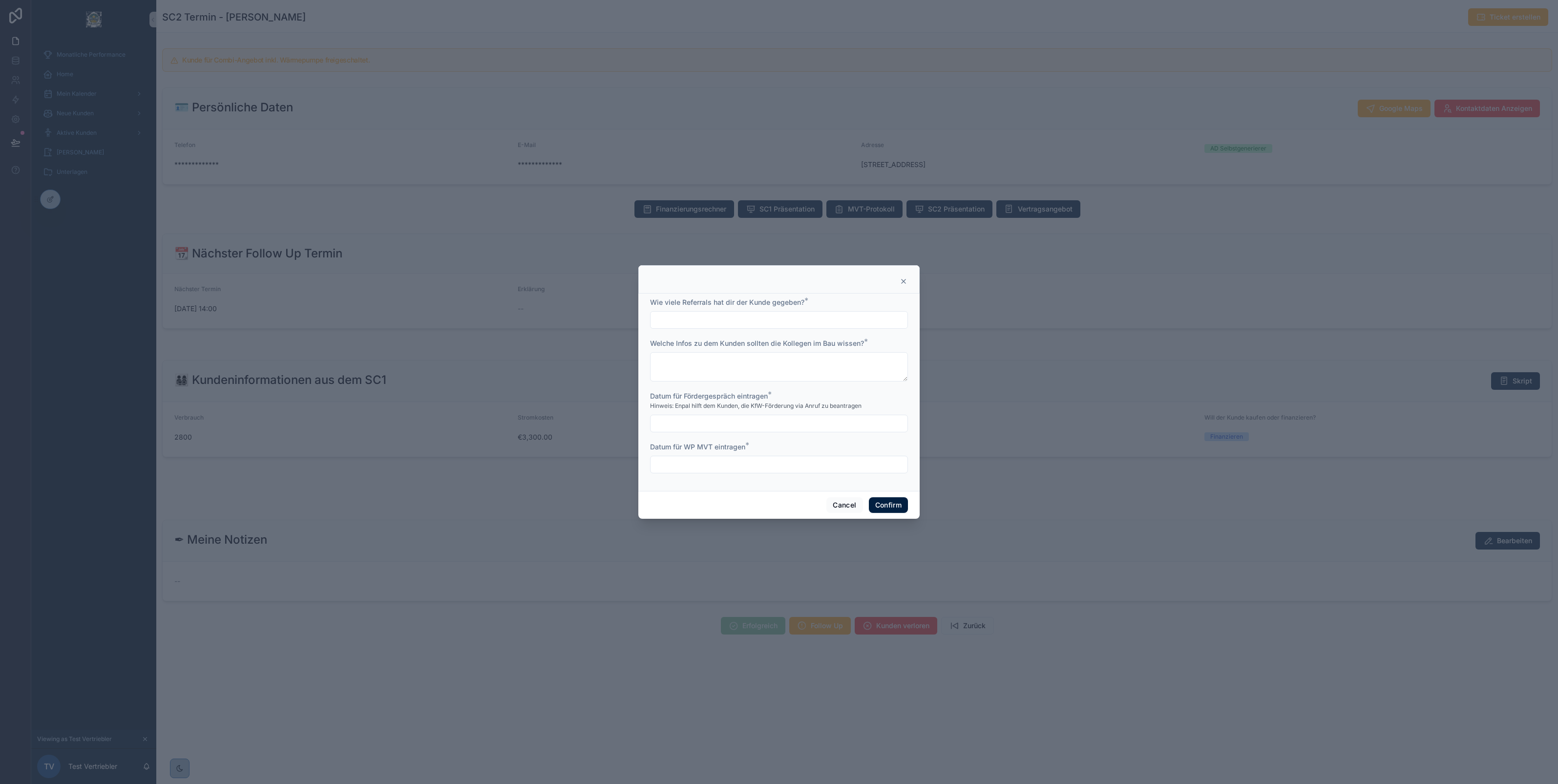
click at [899, 281] on icon at bounding box center [903, 281] width 8 height 8
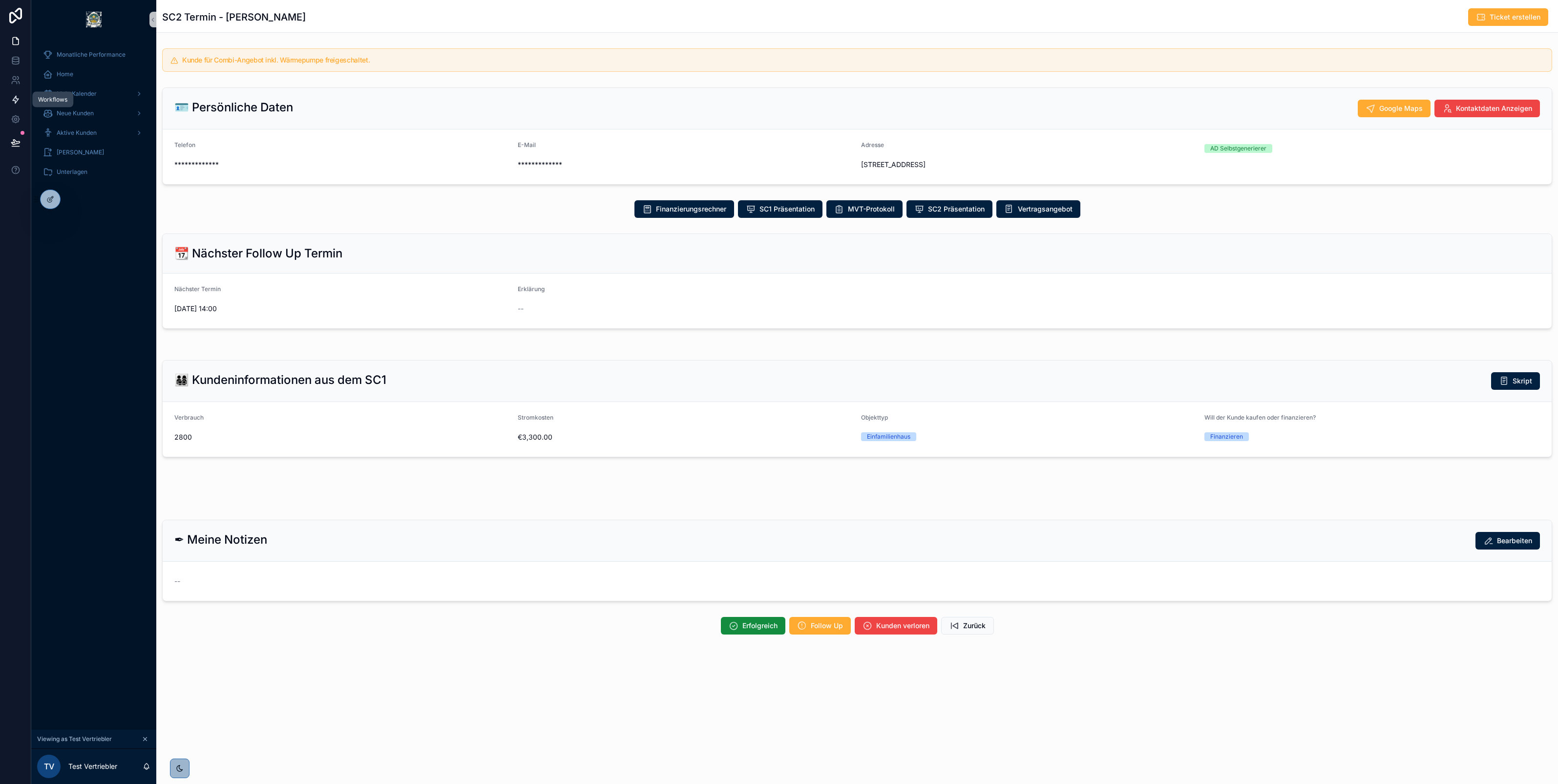
click at [15, 104] on icon at bounding box center [15, 99] width 9 height 9
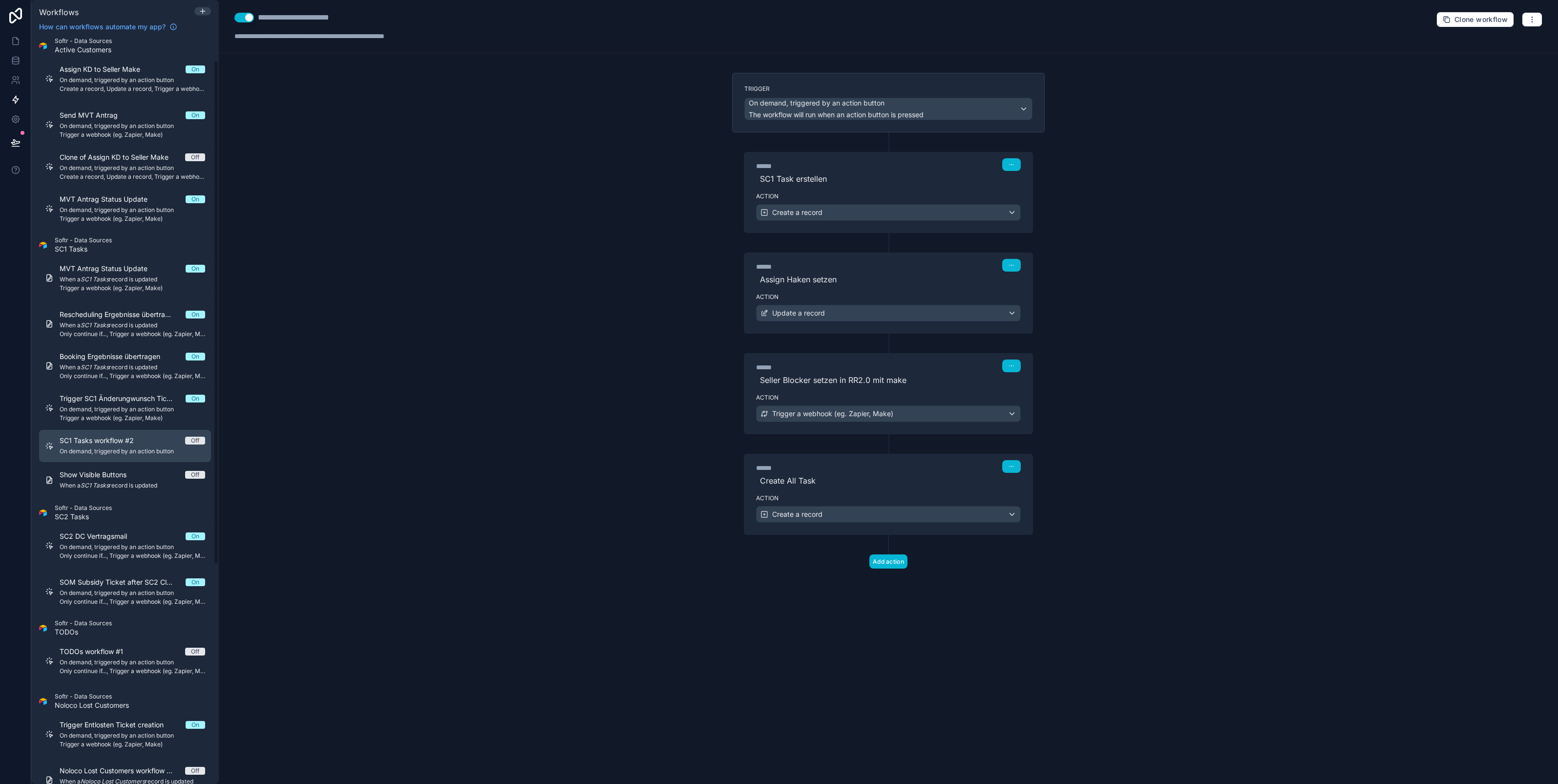
scroll to position [39, 0]
click at [101, 583] on span "SOM Subsidy Ticket after SC2 Close" at bounding box center [122, 580] width 126 height 9
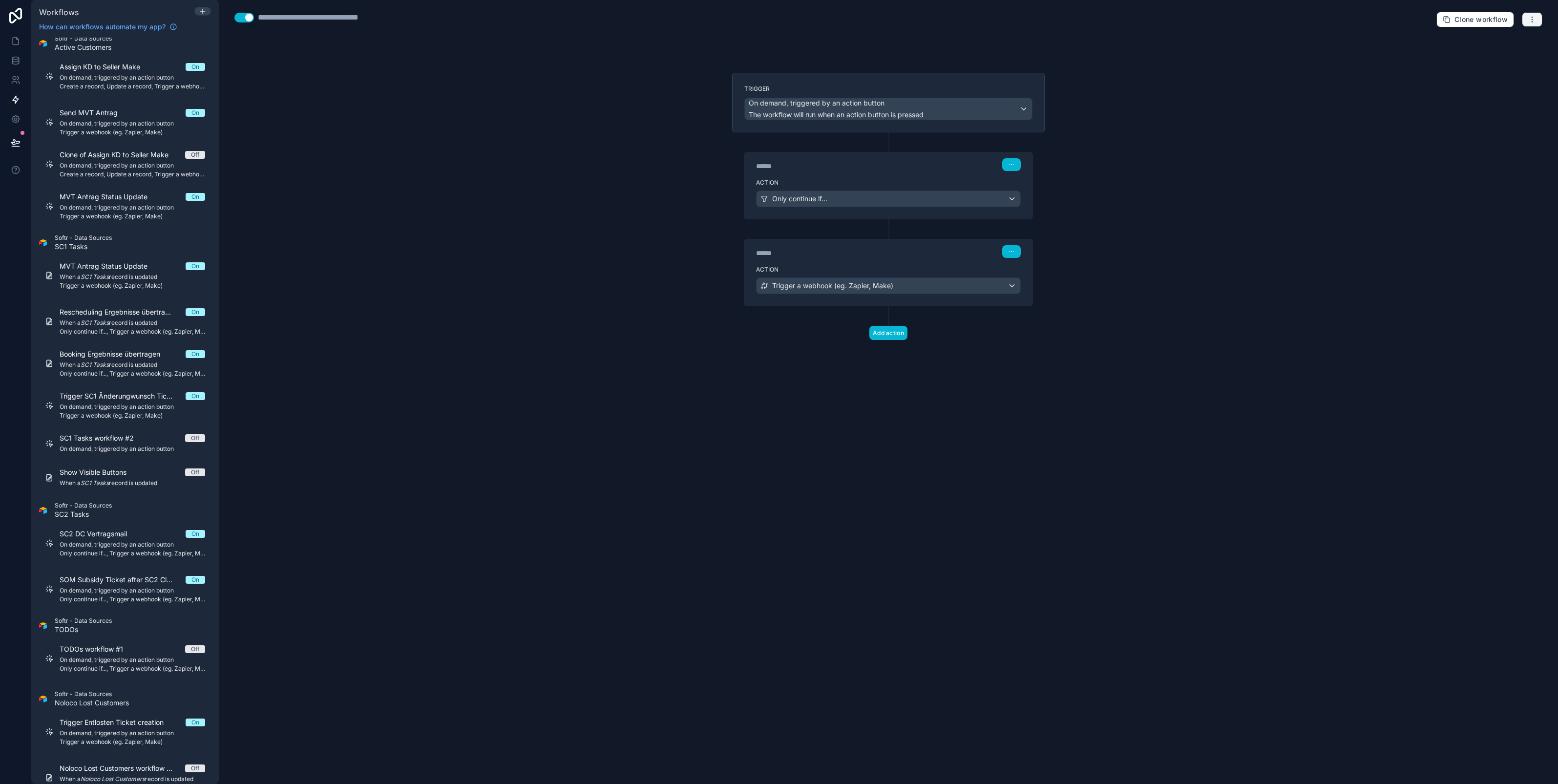
click at [1537, 18] on button "button" at bounding box center [1532, 20] width 21 height 15
click at [1513, 42] on span "Test workflow" at bounding box center [1507, 43] width 47 height 8
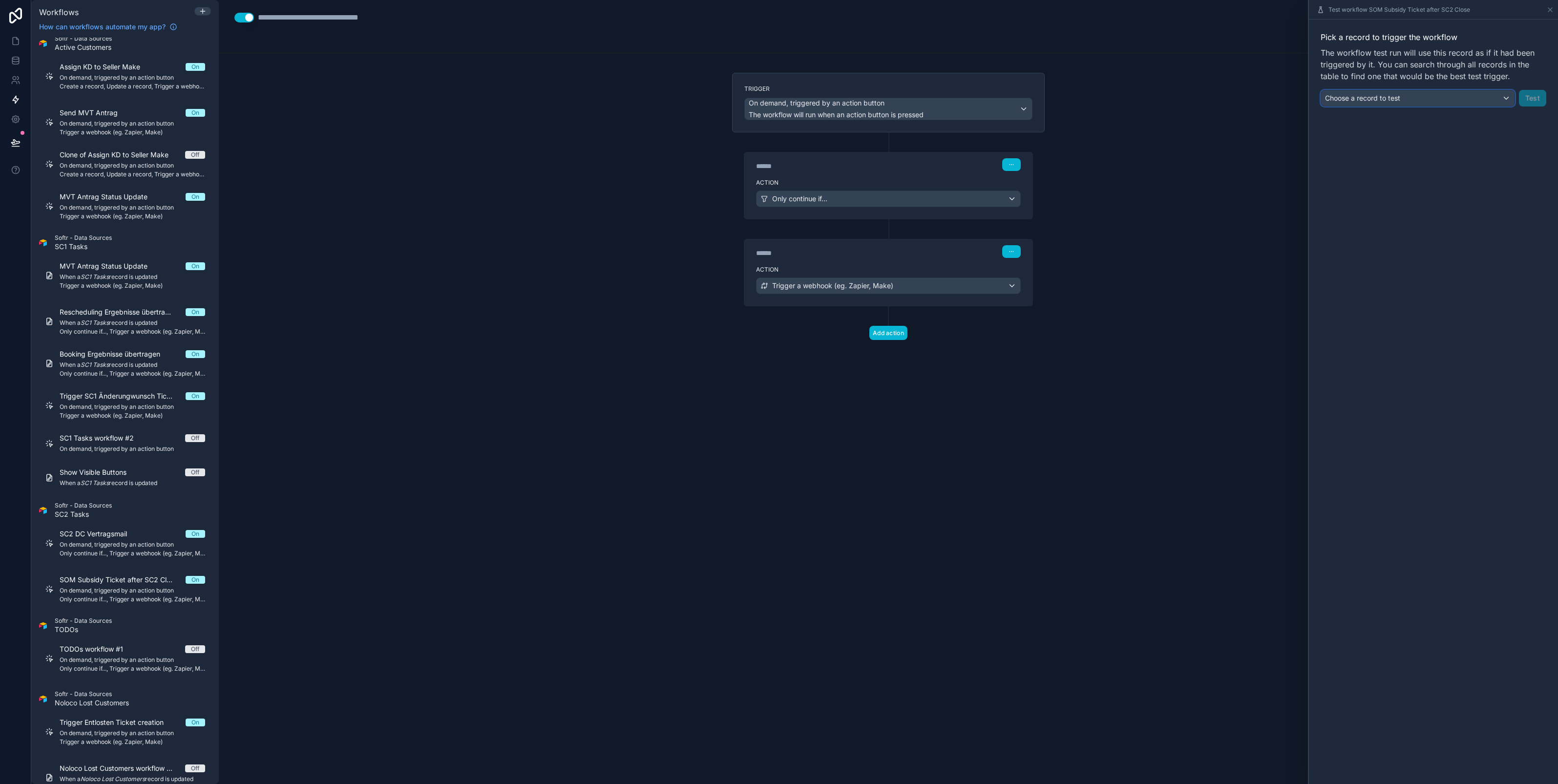
click at [1383, 100] on span "Choose a record to test" at bounding box center [1363, 97] width 76 height 9
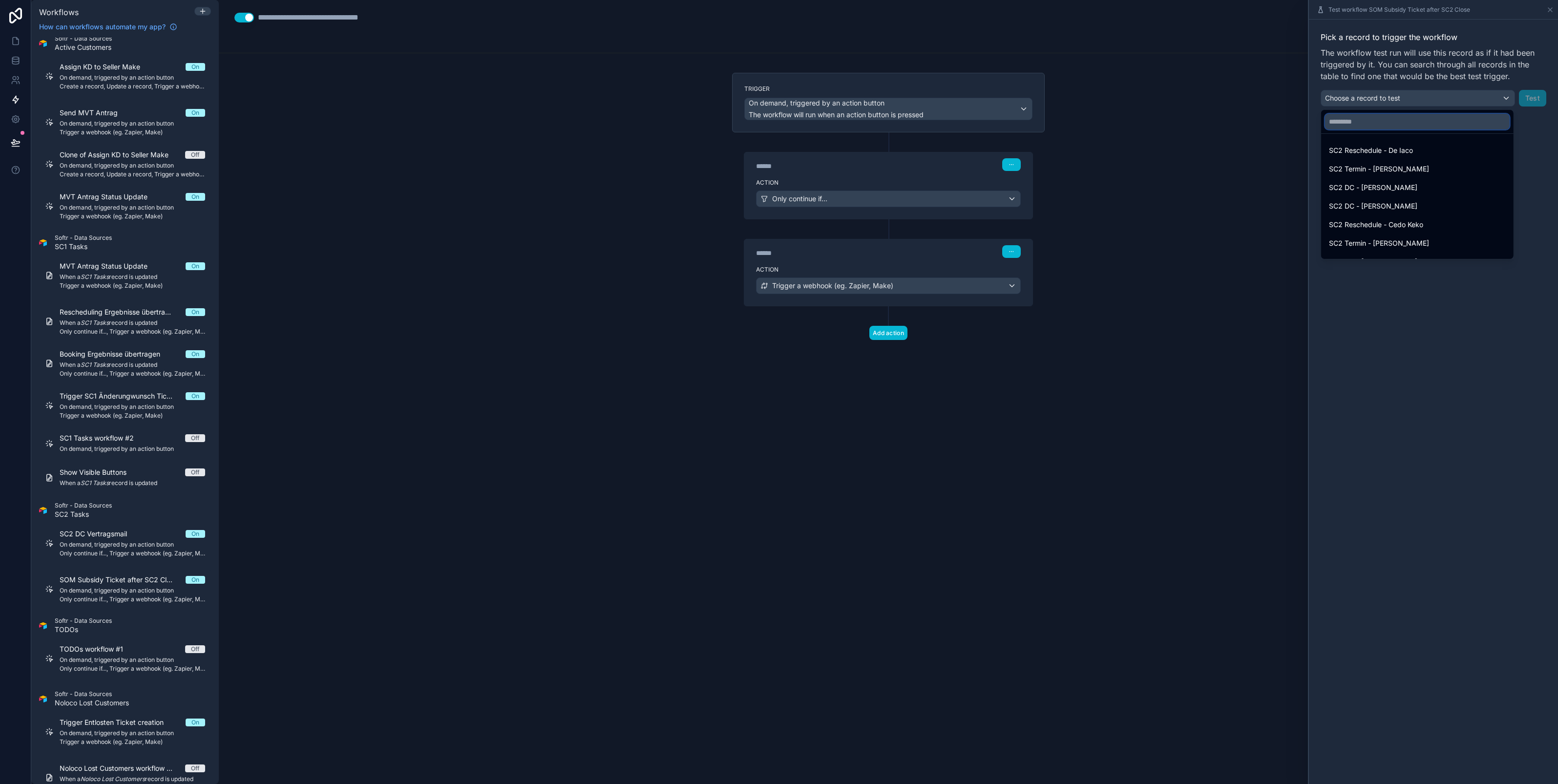
click at [1368, 125] on input "text" at bounding box center [1417, 121] width 184 height 16
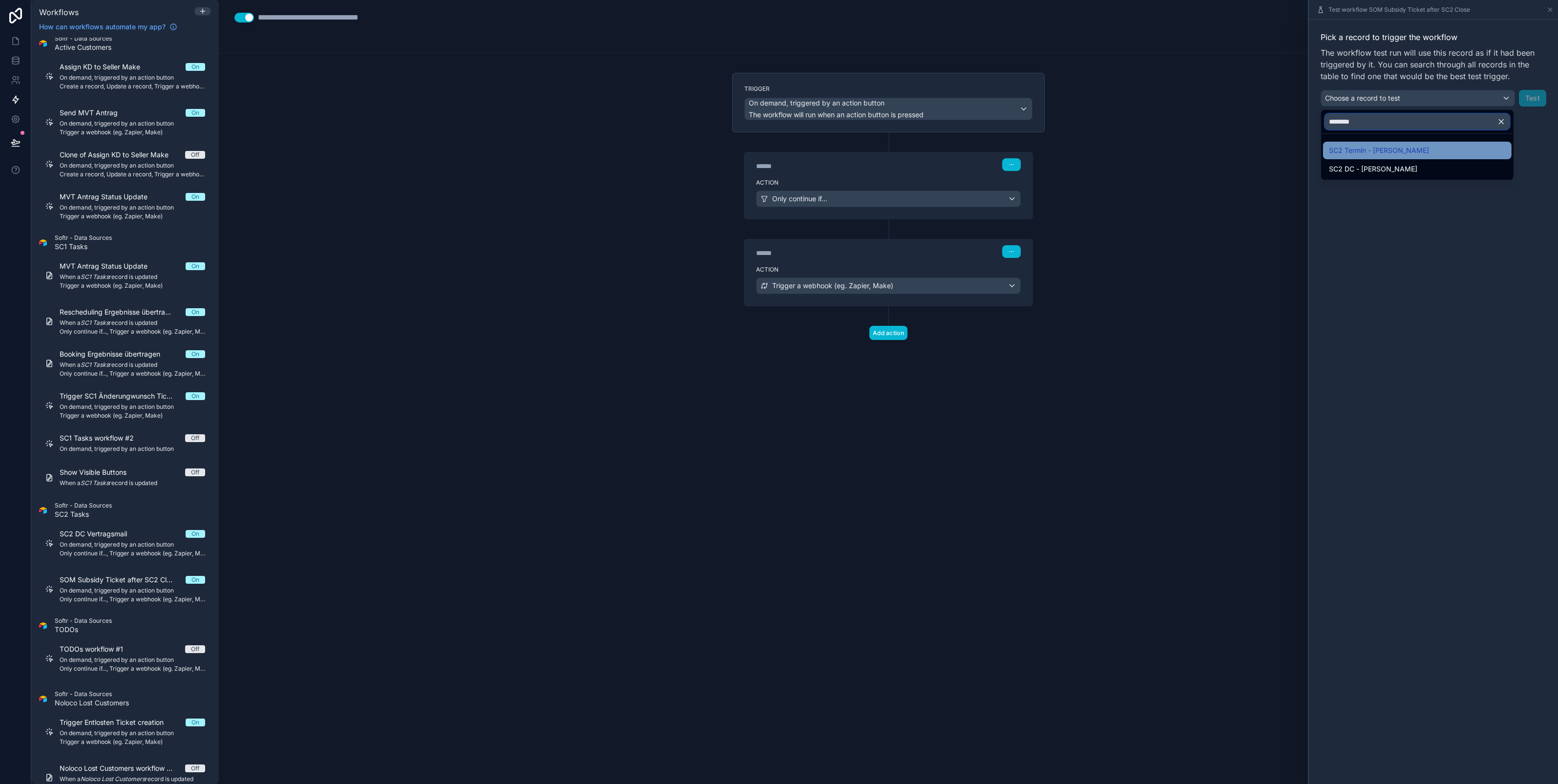
type input "********"
click at [1377, 145] on span "SC2 Termin - [PERSON_NAME]" at bounding box center [1379, 150] width 100 height 11
click at [1536, 101] on button "Test" at bounding box center [1532, 98] width 27 height 17
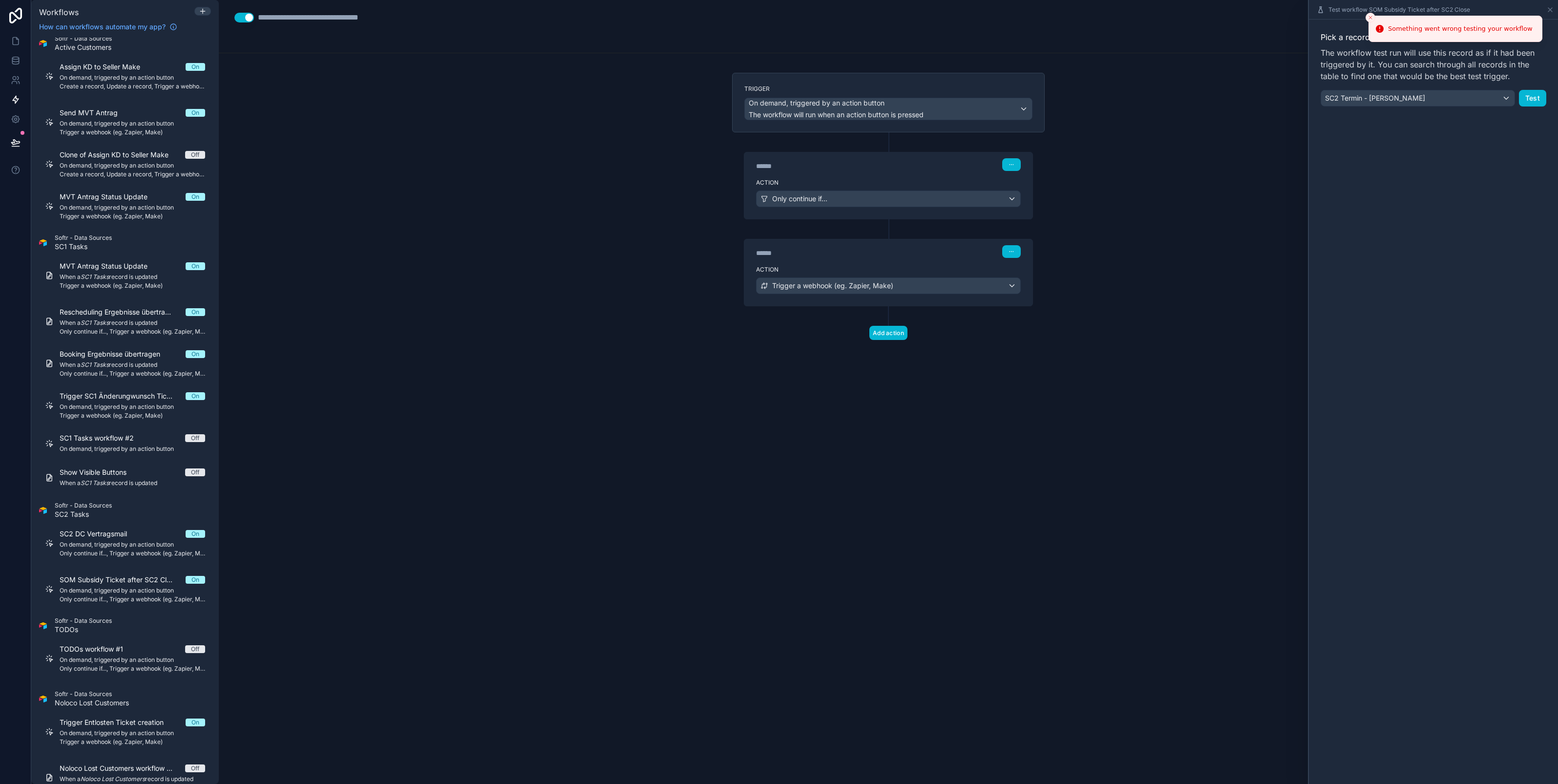
click at [1241, 196] on div "**********" at bounding box center [889, 392] width 1340 height 784
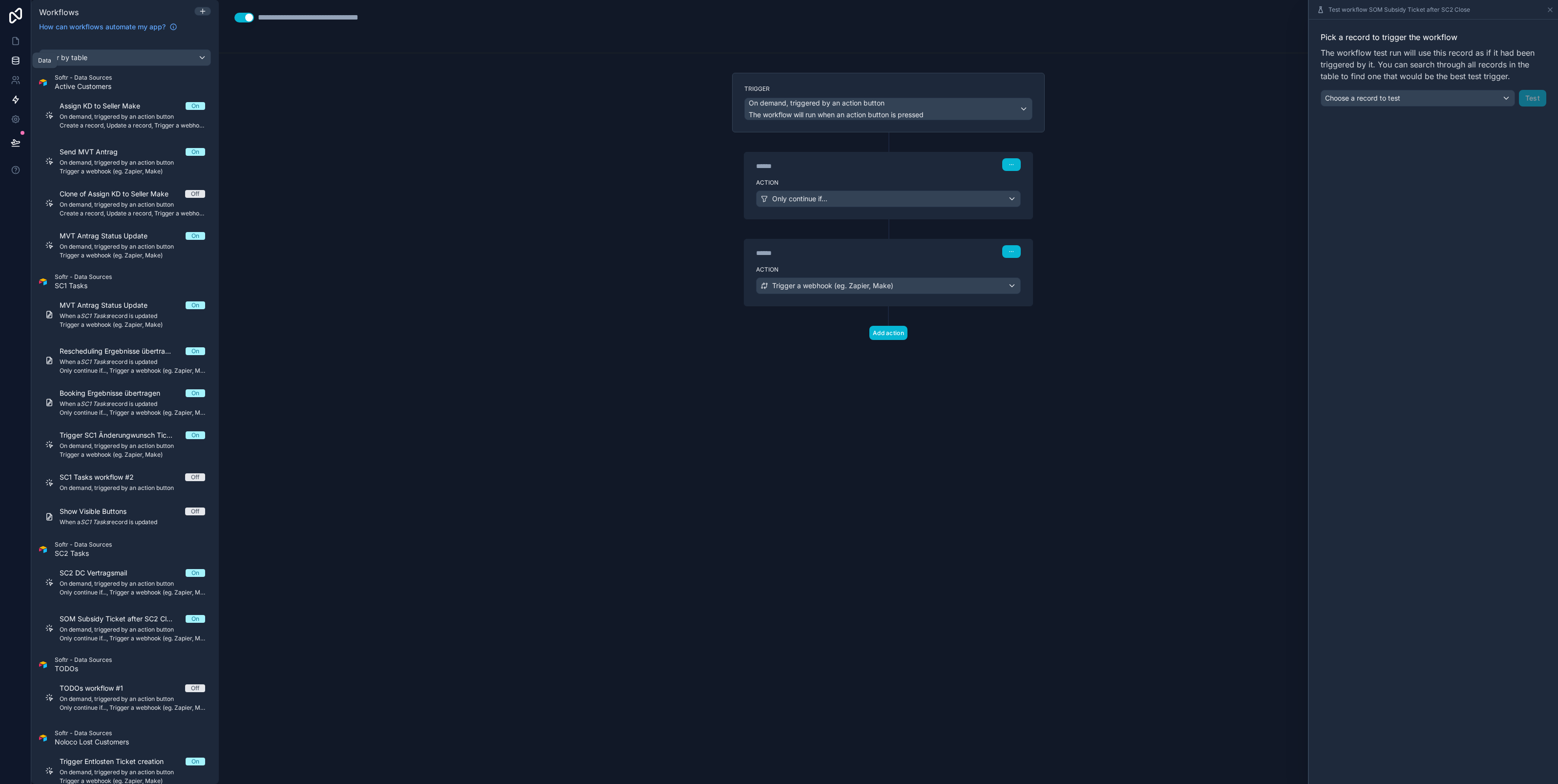
click at [17, 62] on icon at bounding box center [15, 60] width 9 height 9
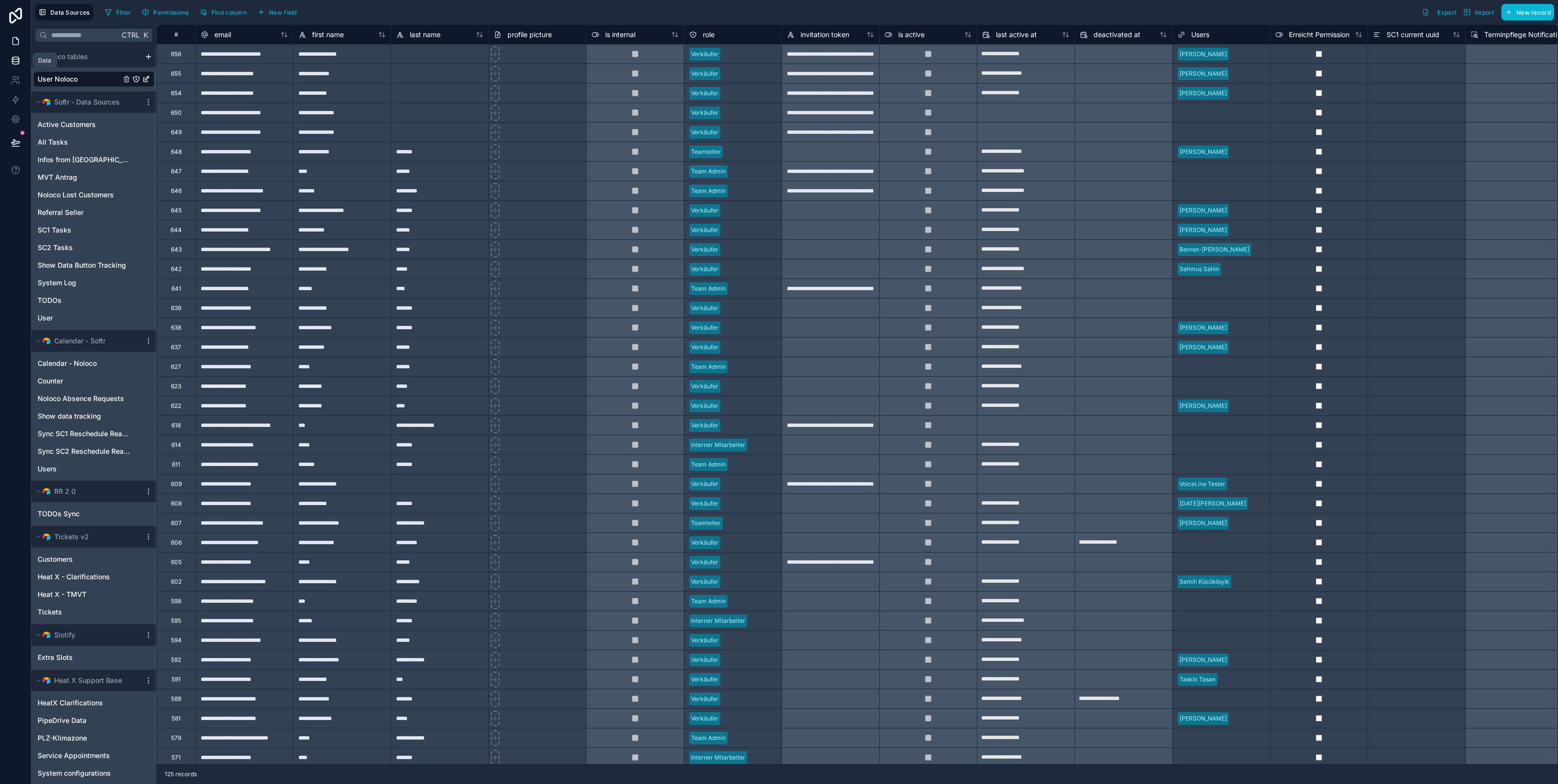
click at [16, 44] on icon at bounding box center [15, 42] width 6 height 8
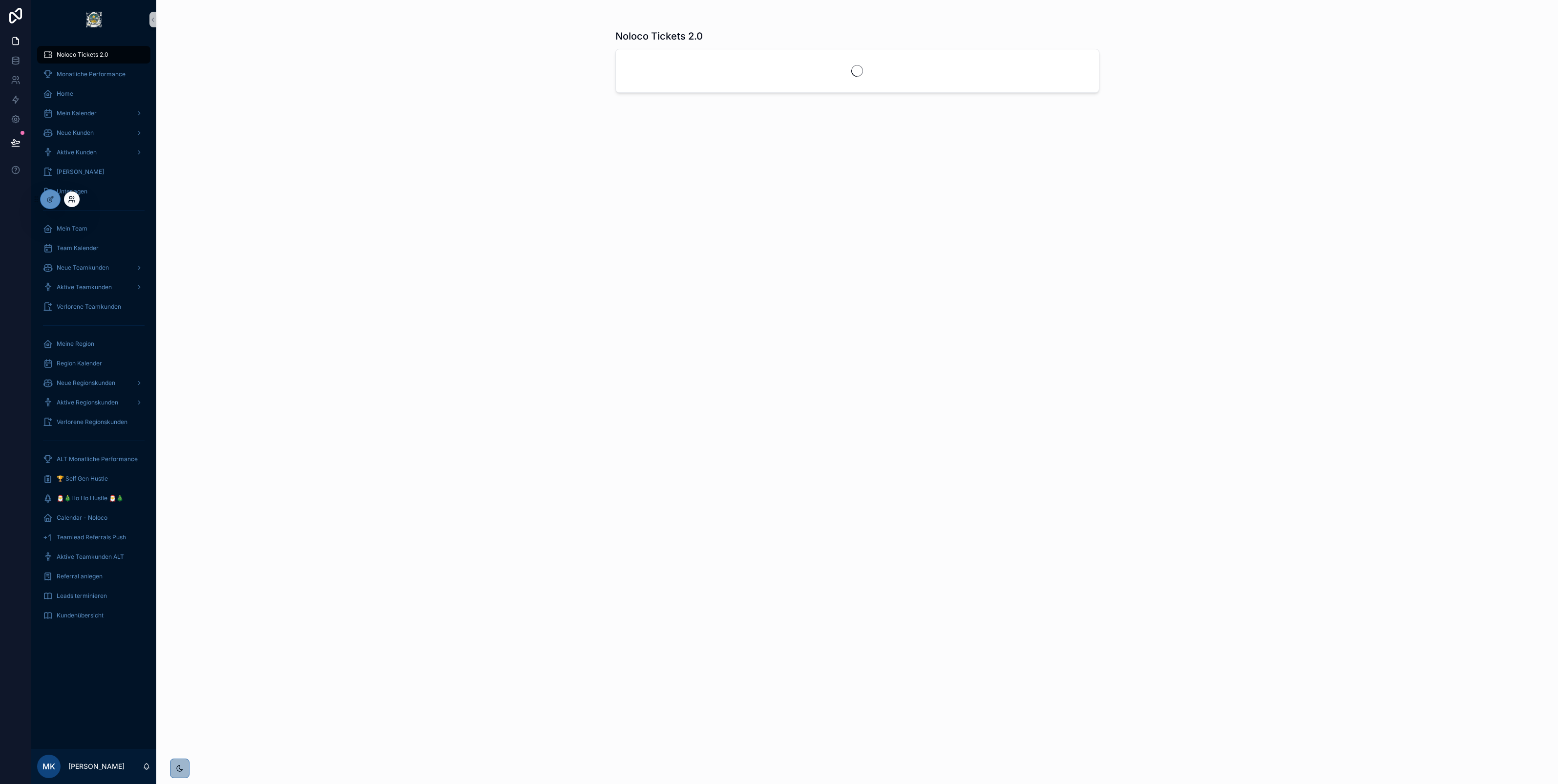
click at [75, 202] on icon at bounding box center [72, 199] width 8 height 8
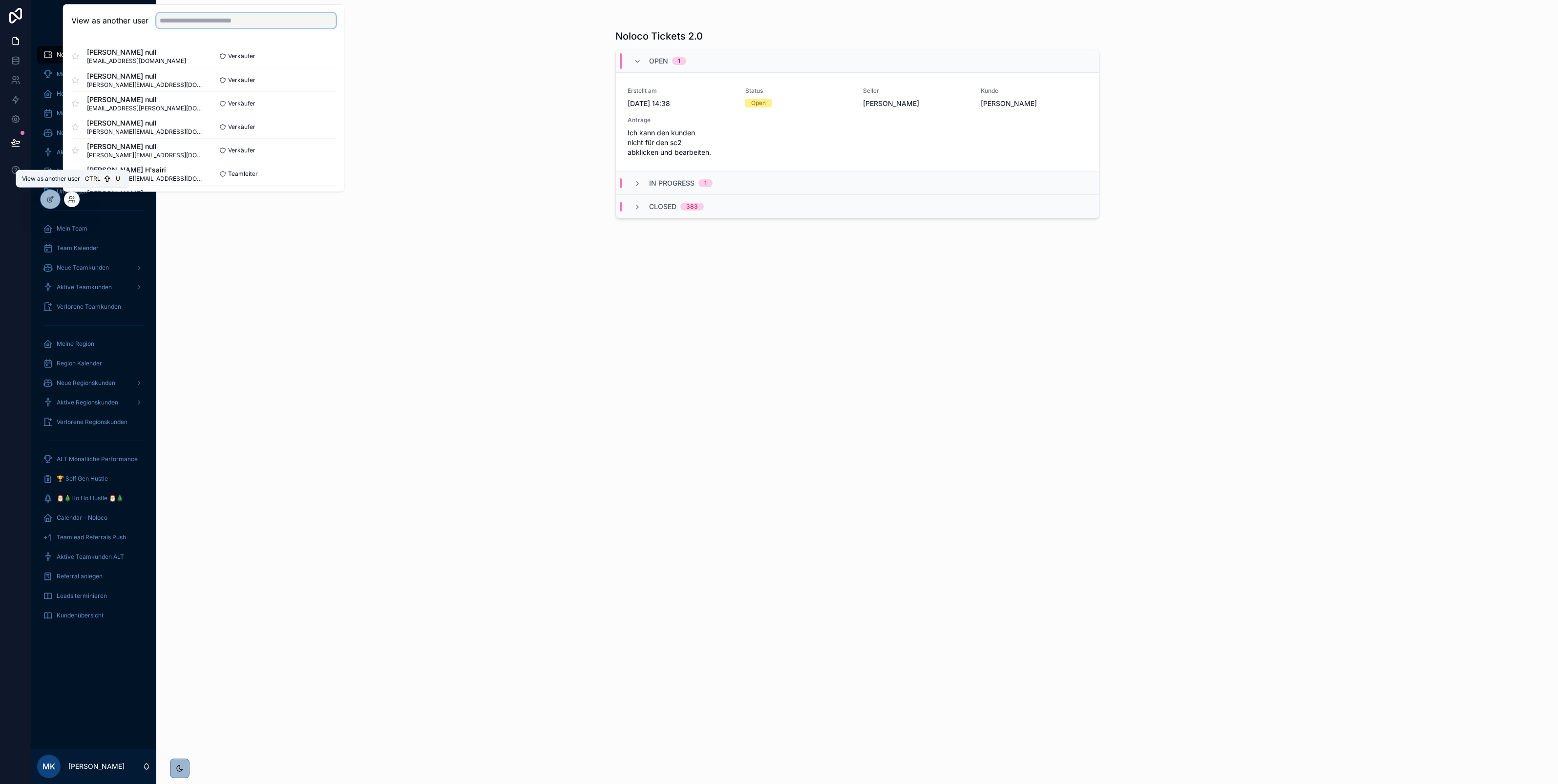
click at [192, 18] on input "text" at bounding box center [246, 20] width 180 height 16
type input "****"
click at [322, 79] on button "Select" at bounding box center [323, 79] width 26 height 14
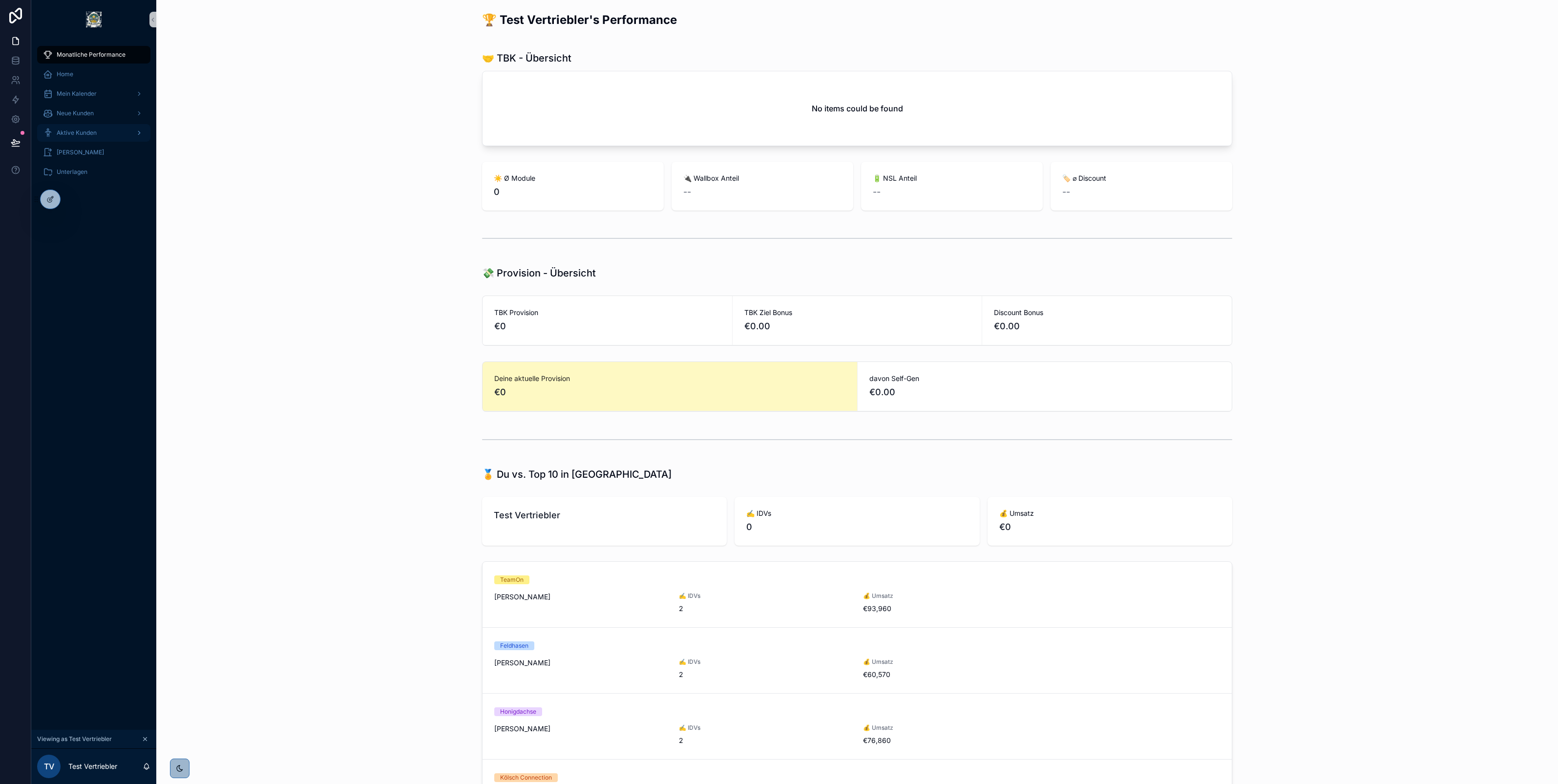
click at [87, 130] on span "Aktive Kunden" at bounding box center [77, 132] width 40 height 8
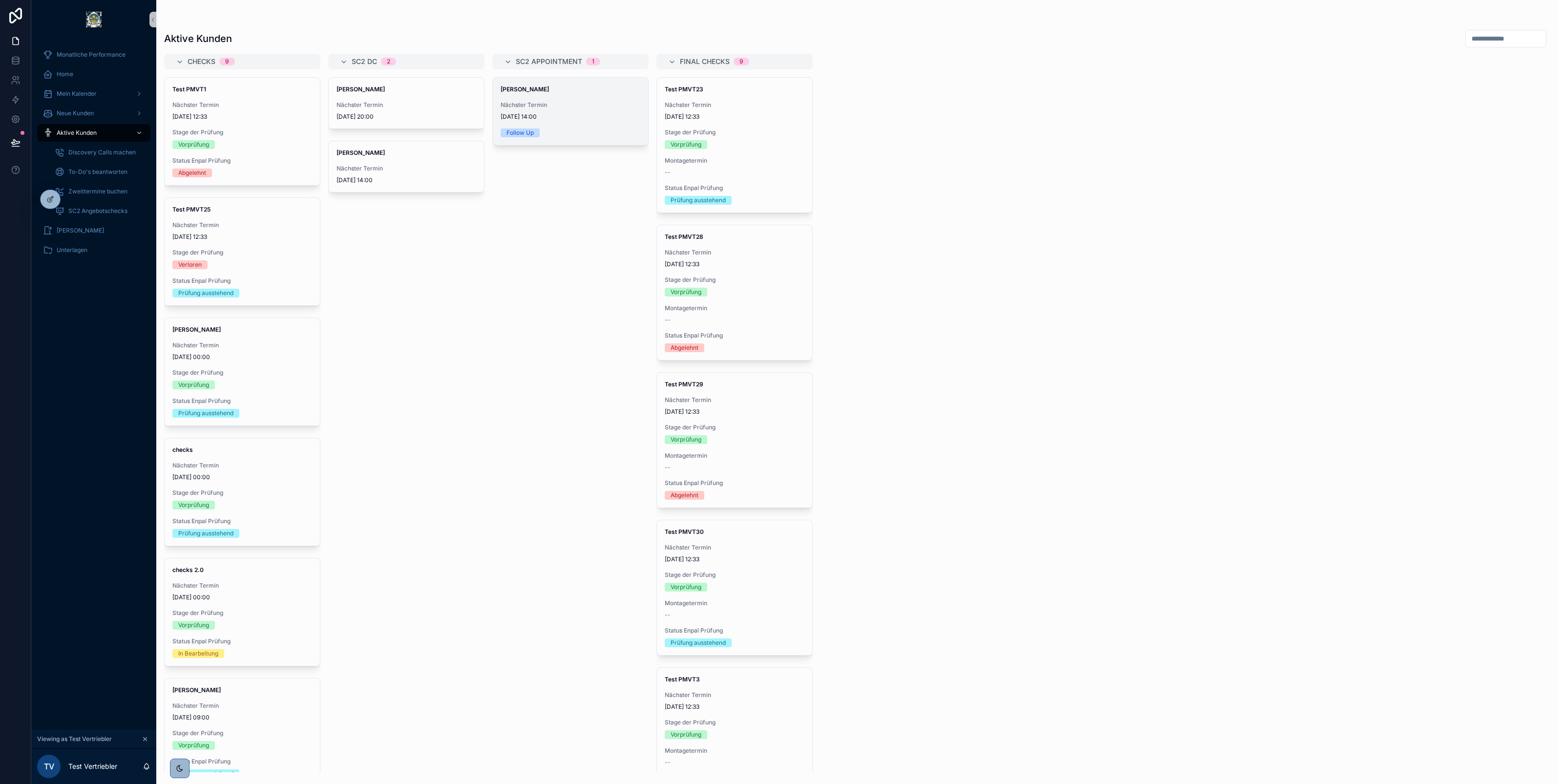
click at [575, 107] on span "Nächster Termin" at bounding box center [571, 105] width 140 height 8
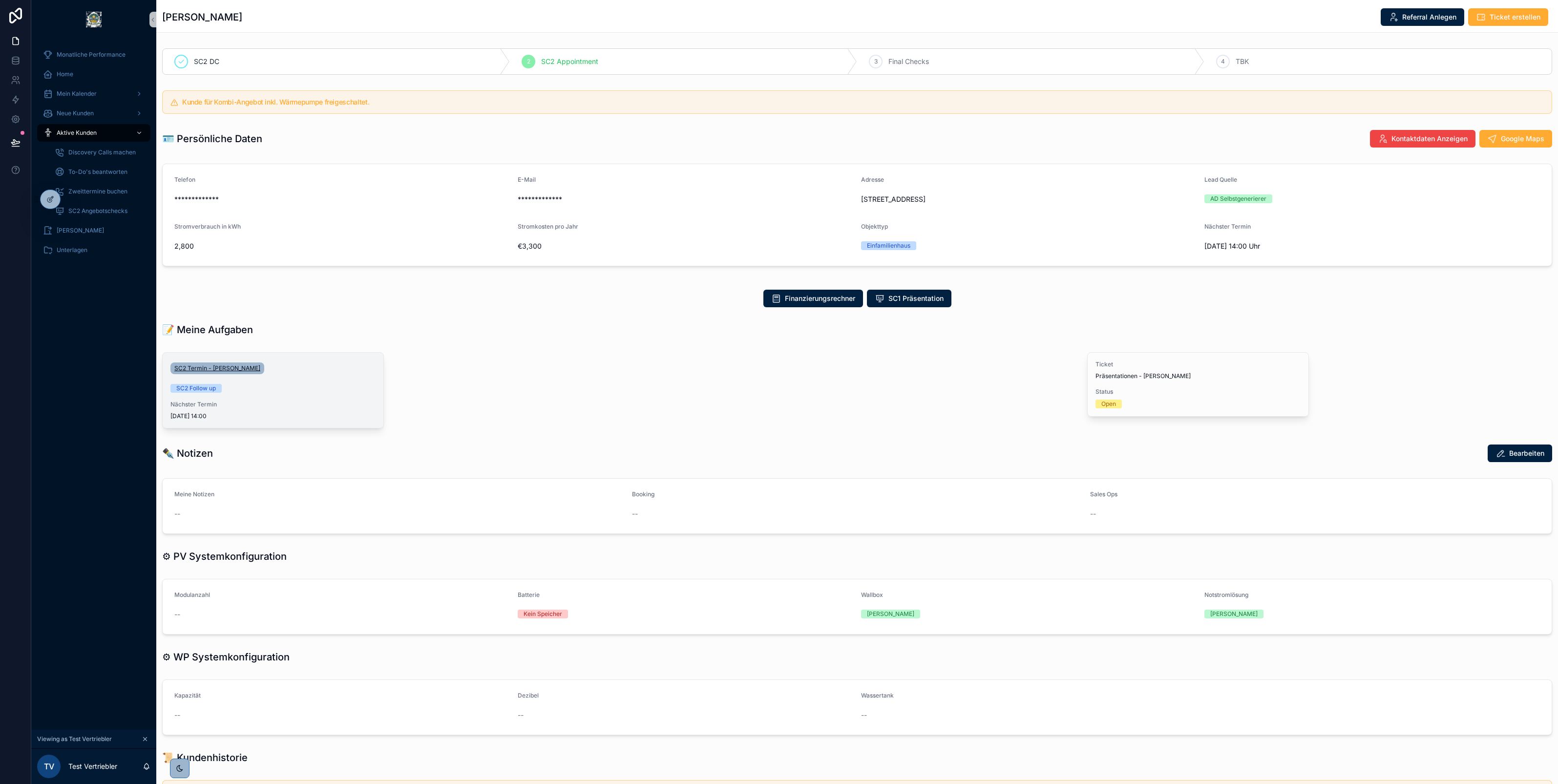
click at [232, 368] on span "SC2 Termin - [PERSON_NAME]" at bounding box center [217, 368] width 86 height 8
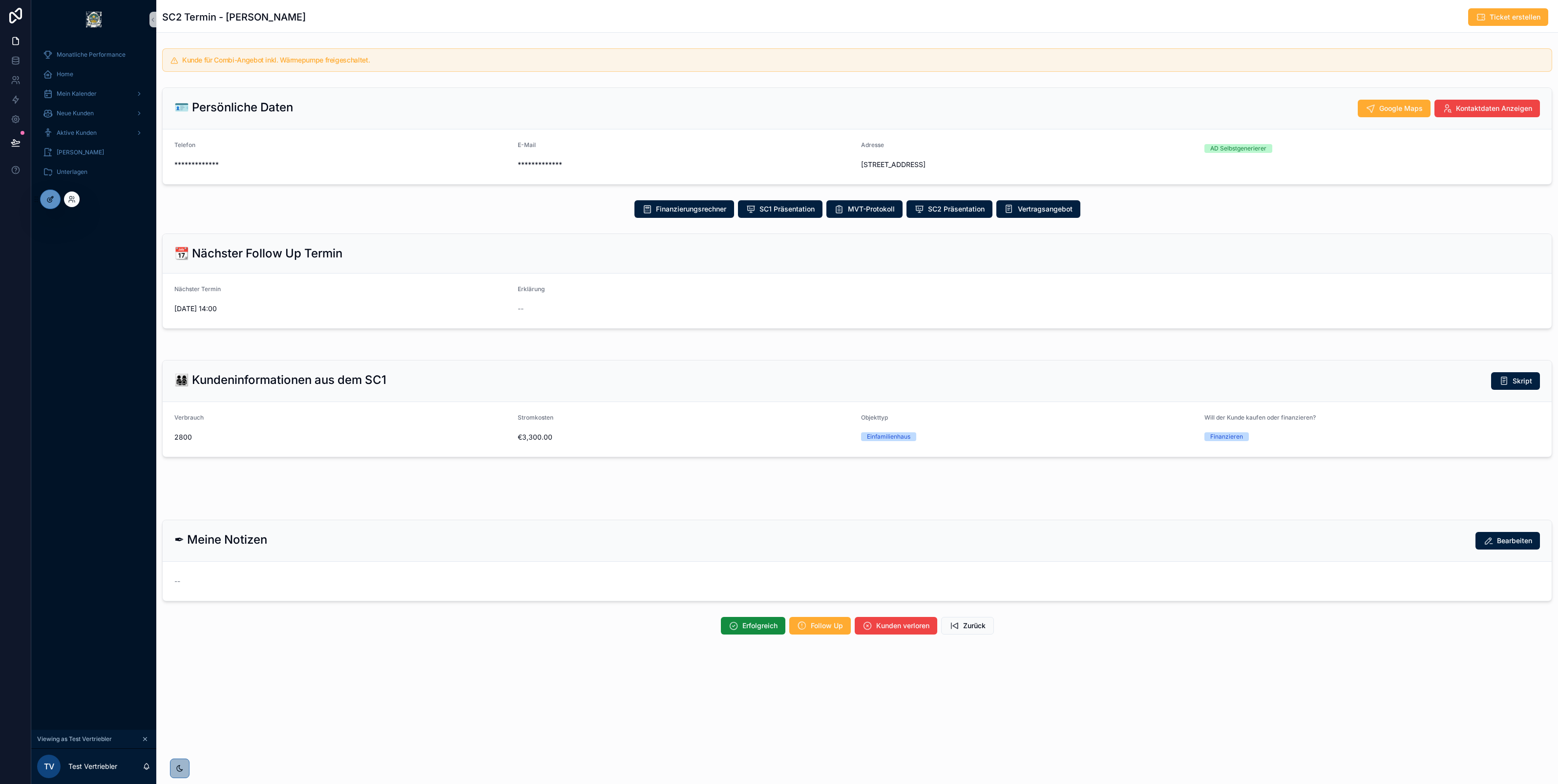
click at [54, 203] on div at bounding box center [50, 199] width 20 height 19
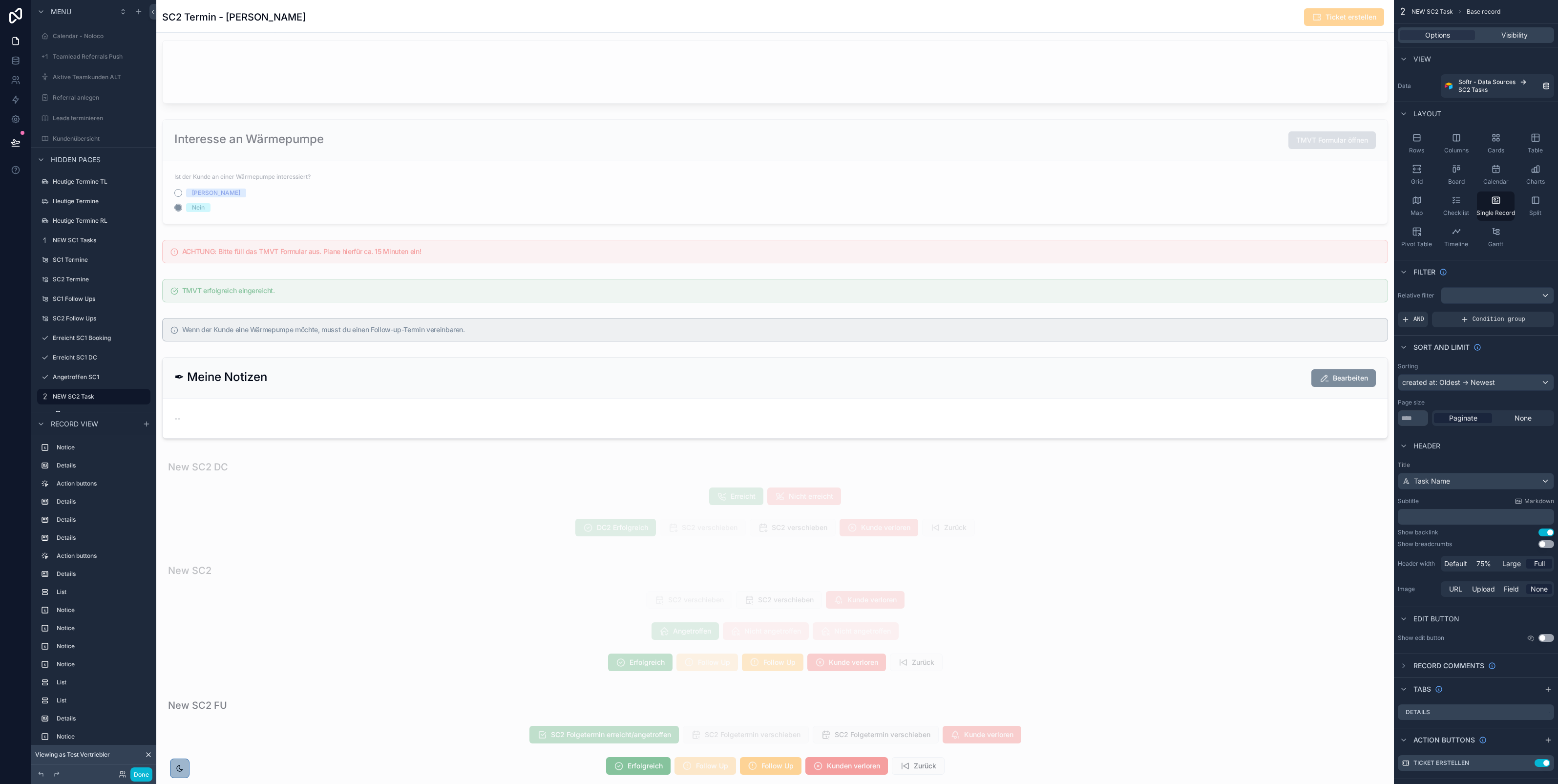
scroll to position [1149, 0]
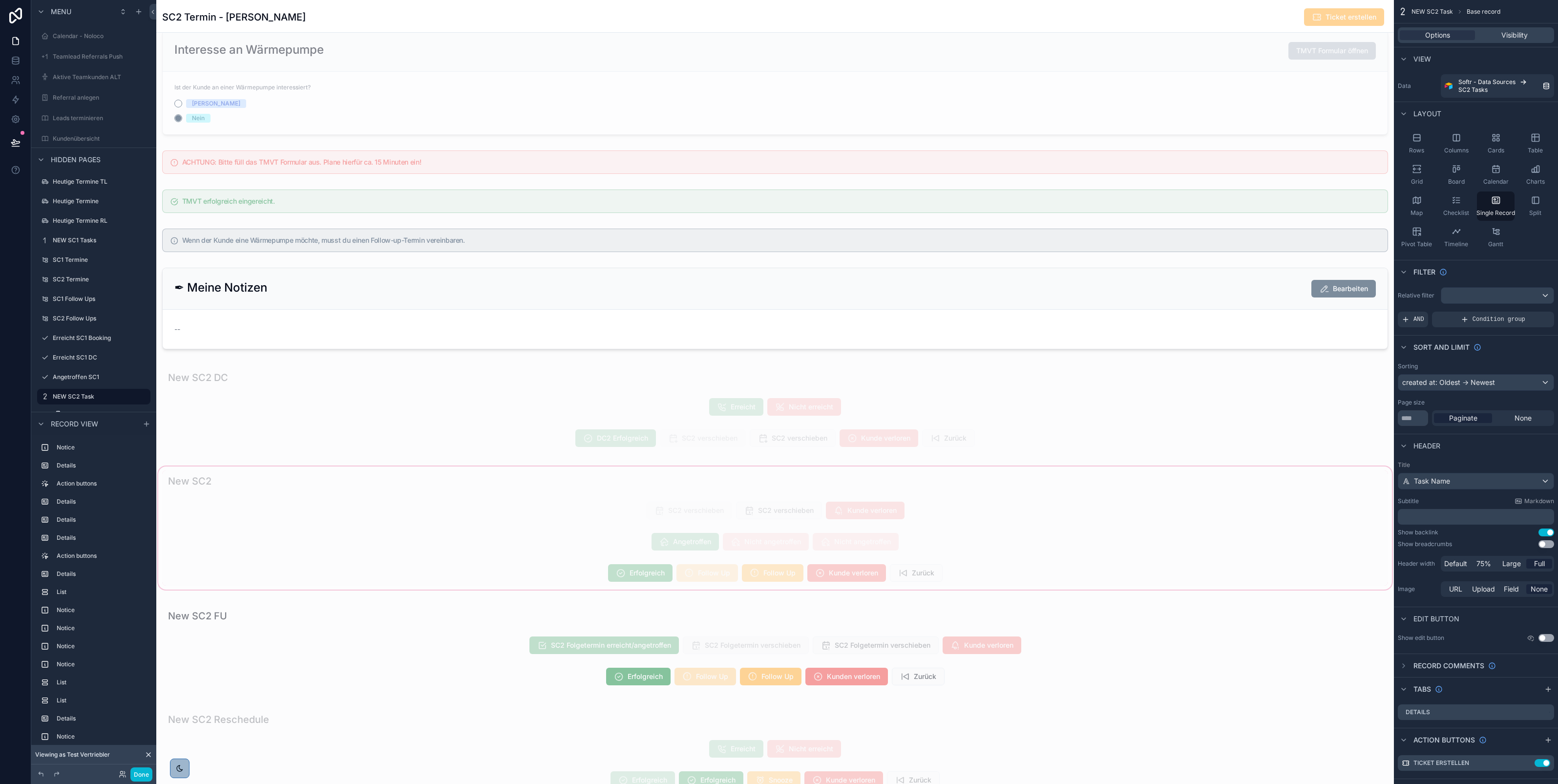
click at [627, 582] on div "scrollable content" at bounding box center [775, 528] width 1238 height 127
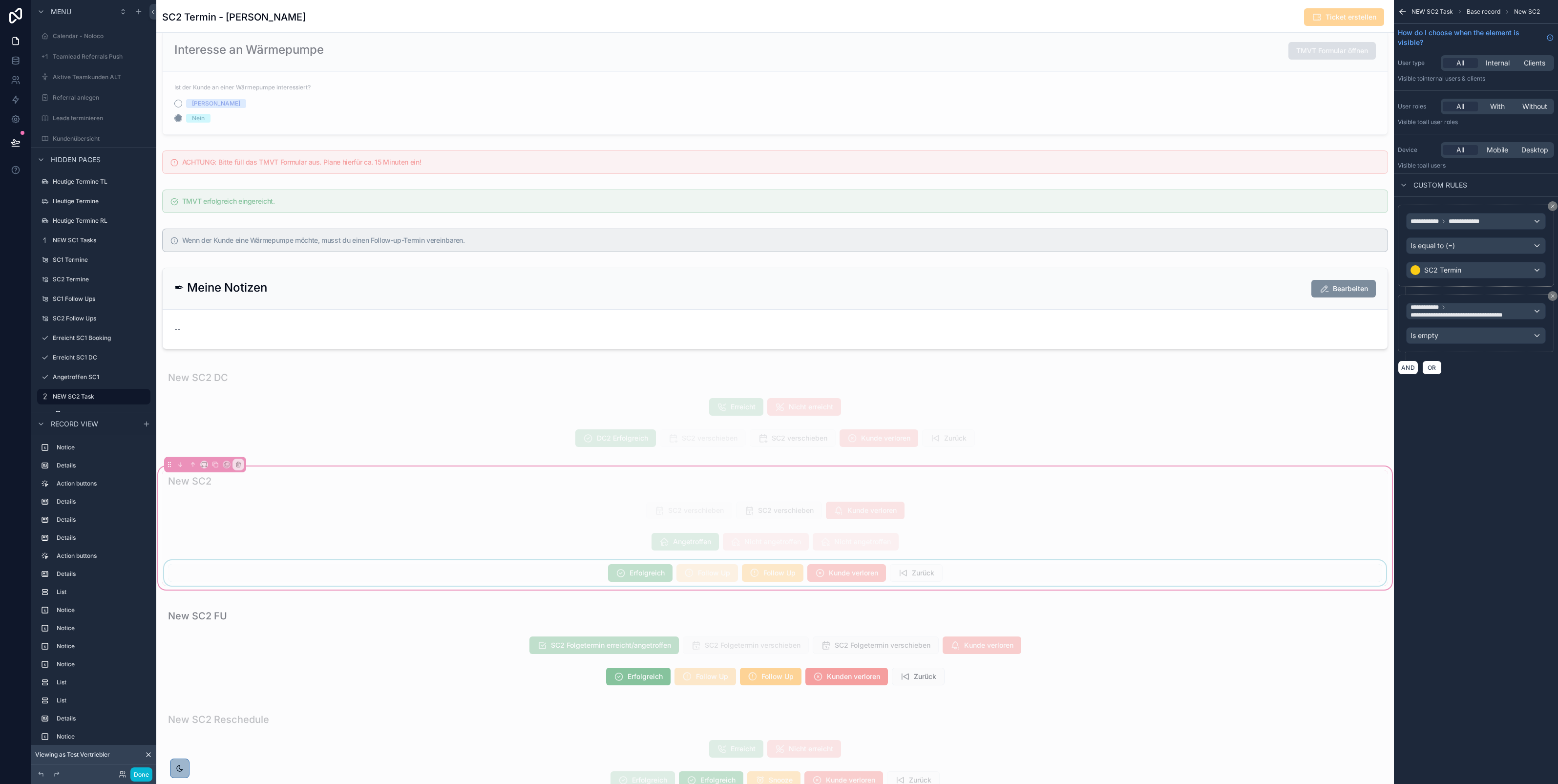
scroll to position [108, 0]
click at [608, 571] on div "scrollable content" at bounding box center [776, 572] width 1226 height 26
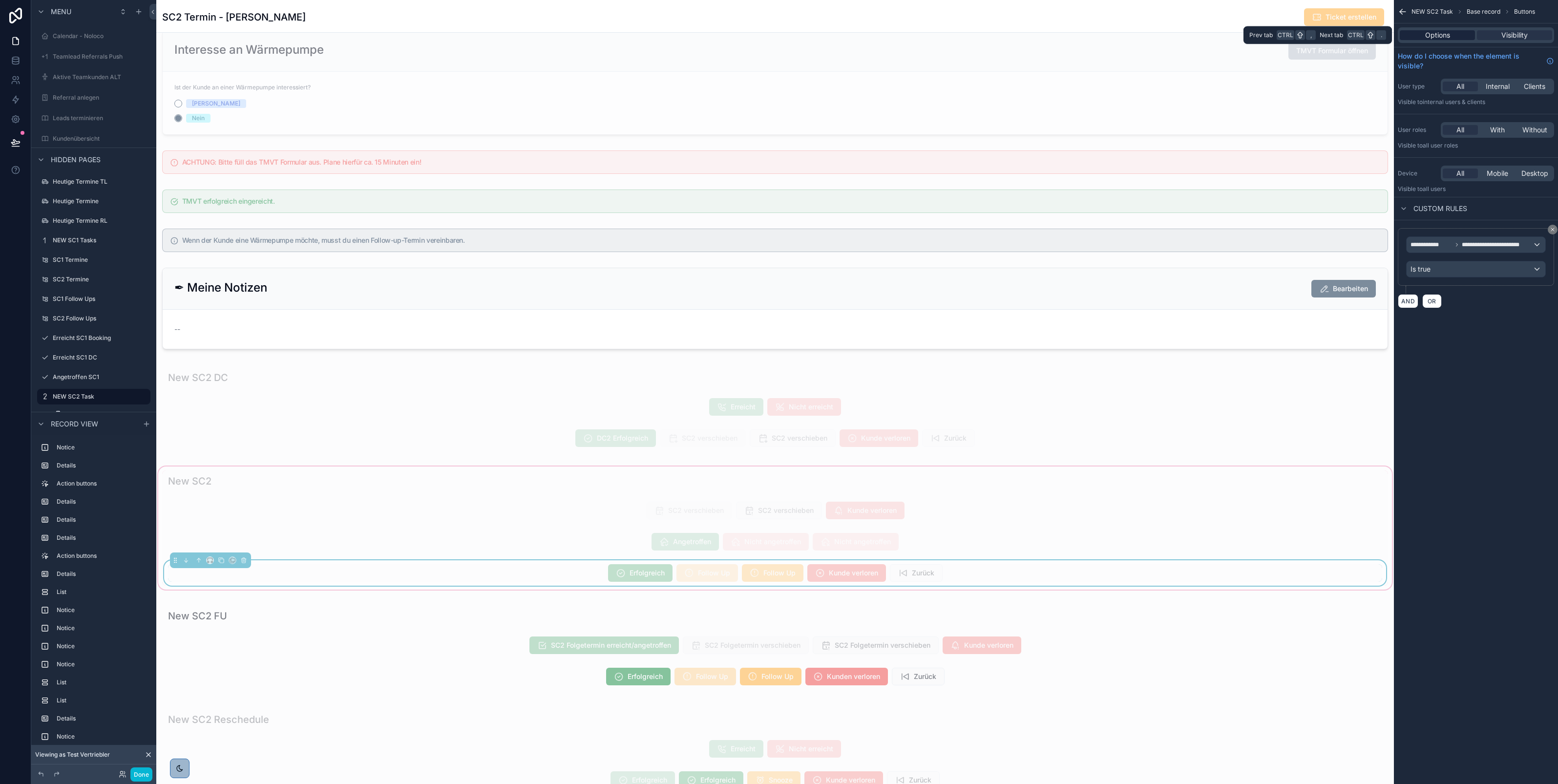
click at [1452, 36] on div "Options" at bounding box center [1438, 35] width 76 height 9
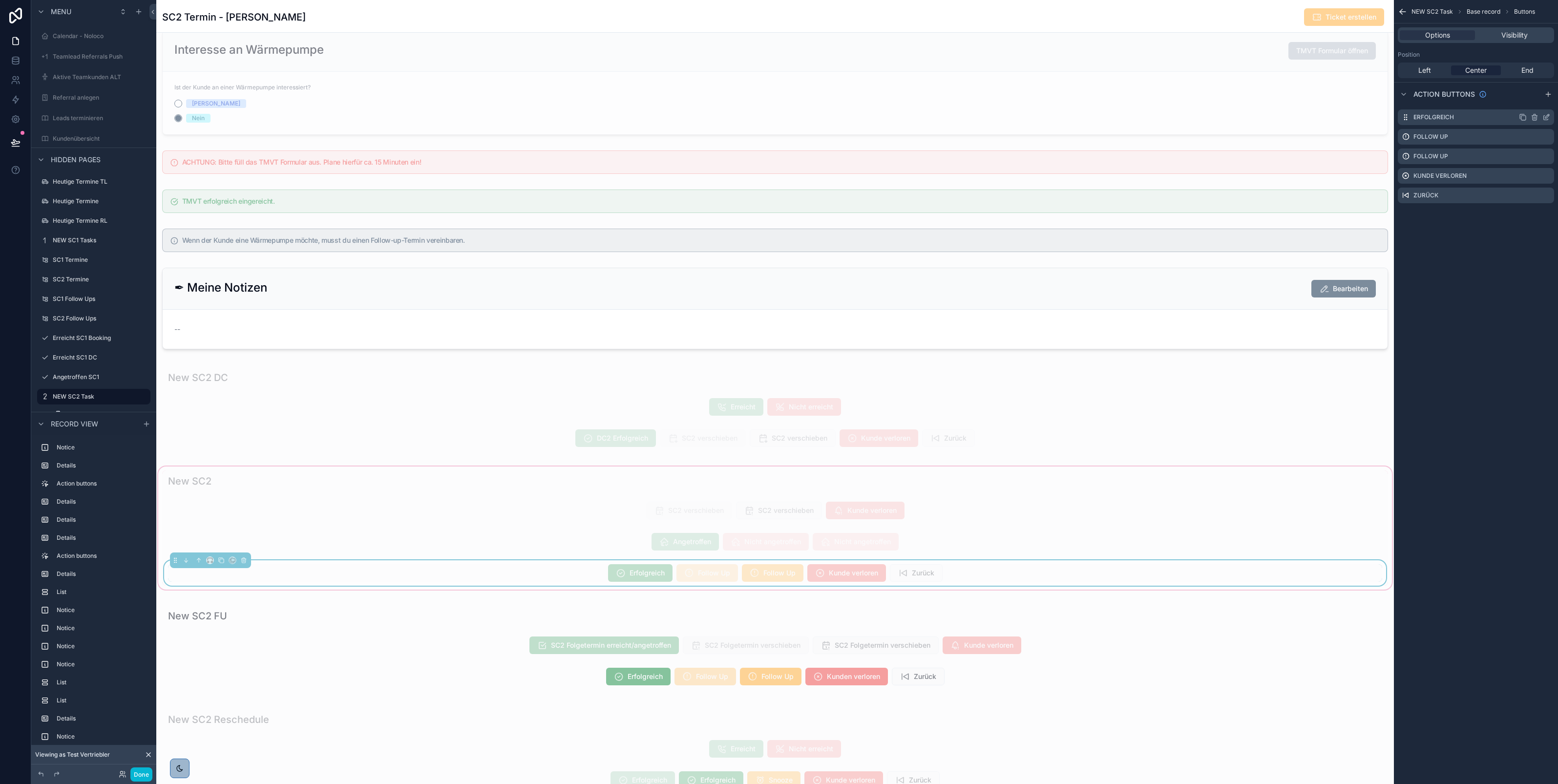
click at [1549, 117] on icon "scrollable content" at bounding box center [1547, 117] width 8 height 8
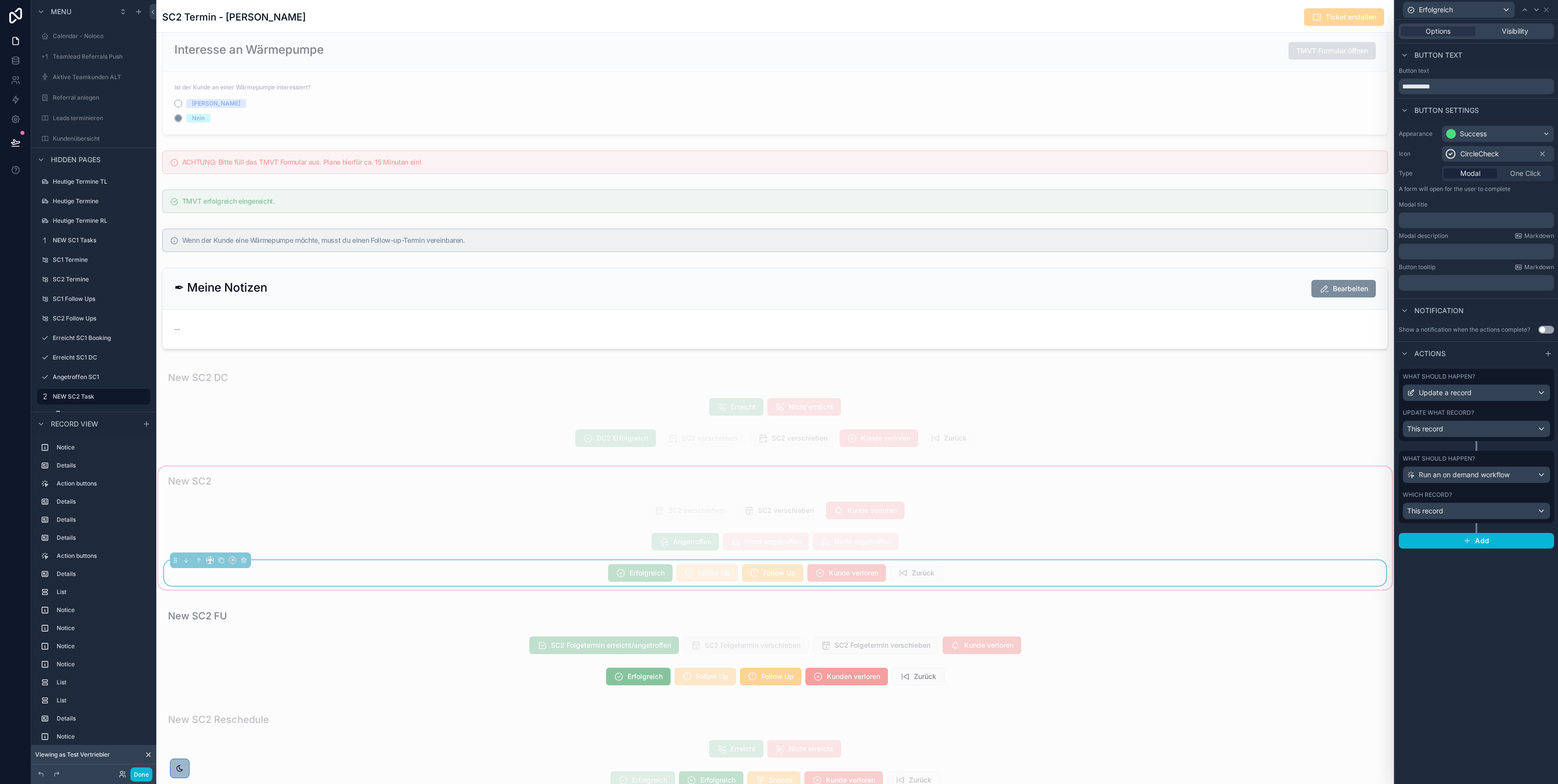
click at [1463, 418] on div "Update what record? This record" at bounding box center [1477, 423] width 147 height 28
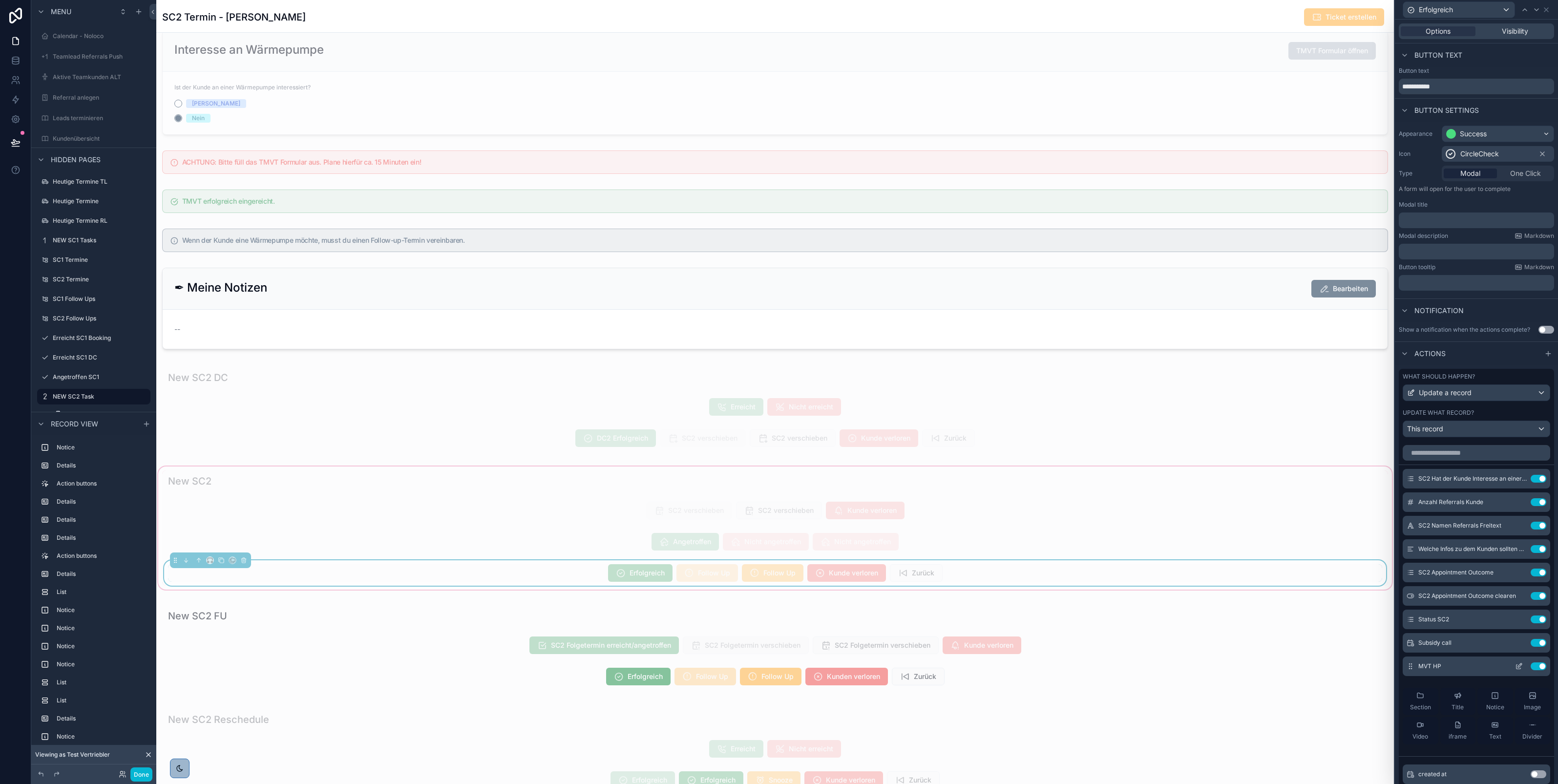
click at [1531, 670] on button "Use setting" at bounding box center [1538, 666] width 16 height 8
click at [1512, 647] on button at bounding box center [1519, 642] width 16 height 8
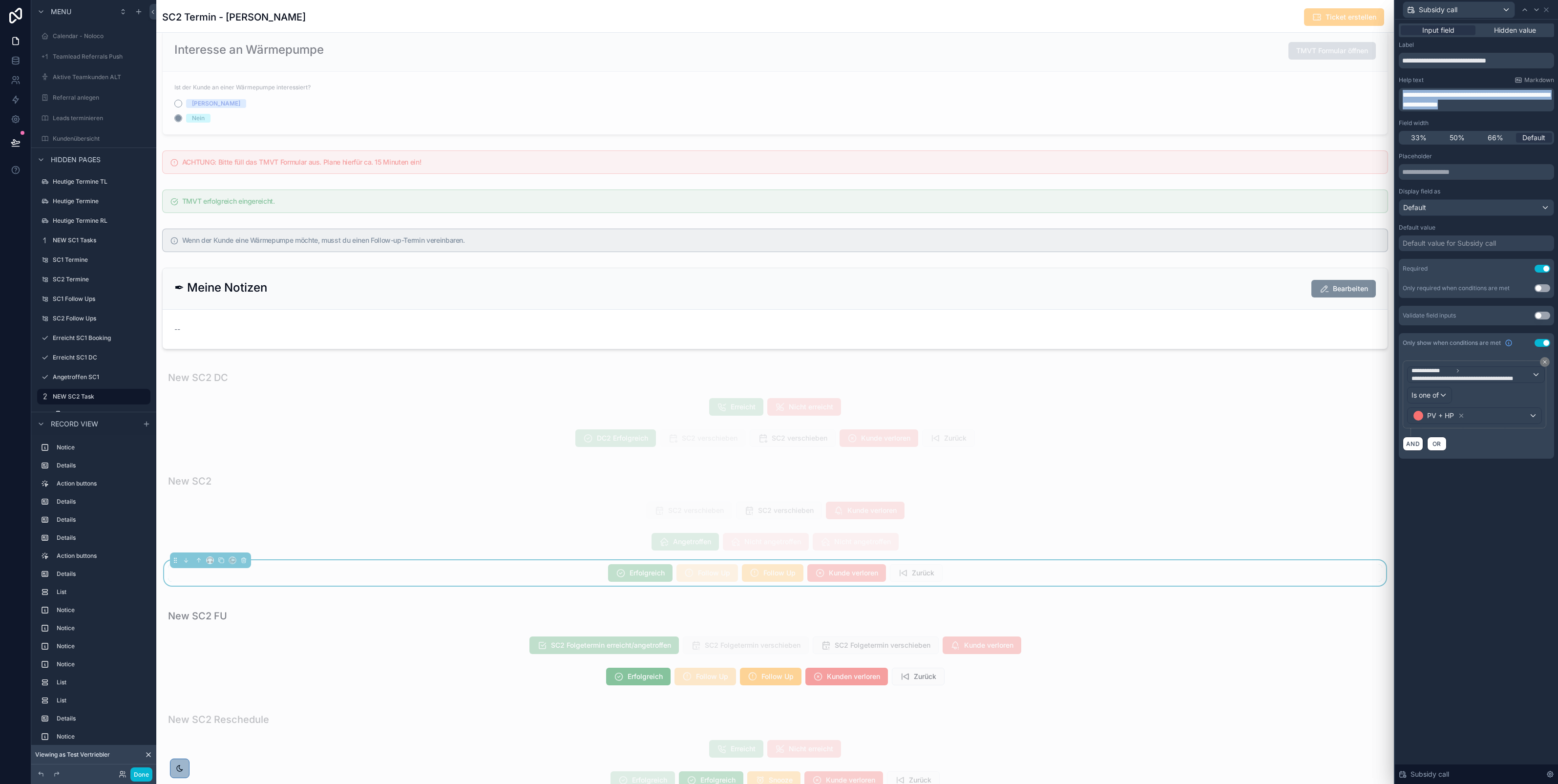
drag, startPoint x: 1526, startPoint y: 105, endPoint x: 1401, endPoint y: 94, distance: 125.5
click at [1401, 94] on div "**********" at bounding box center [1477, 99] width 155 height 24
copy span "**********"
drag, startPoint x: 1522, startPoint y: 59, endPoint x: 1399, endPoint y: 61, distance: 123.0
click at [1399, 61] on input "**********" at bounding box center [1477, 60] width 155 height 16
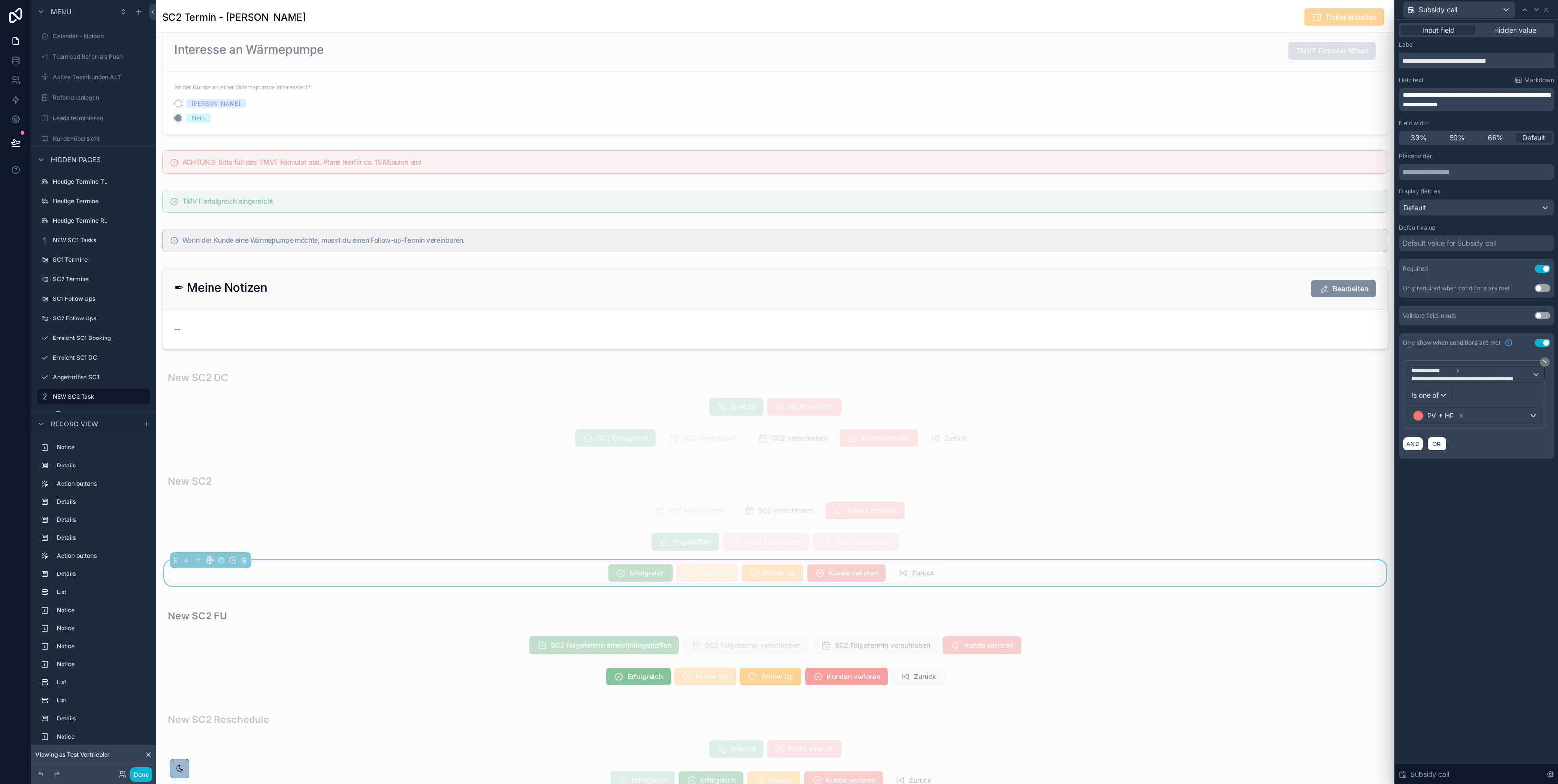
click at [1528, 66] on input "**********" at bounding box center [1477, 60] width 155 height 16
drag, startPoint x: 1527, startPoint y: 62, endPoint x: 1397, endPoint y: 60, distance: 130.0
click at [1397, 60] on div "**********" at bounding box center [1477, 251] width 163 height 463
paste input "text"
type input "**********"
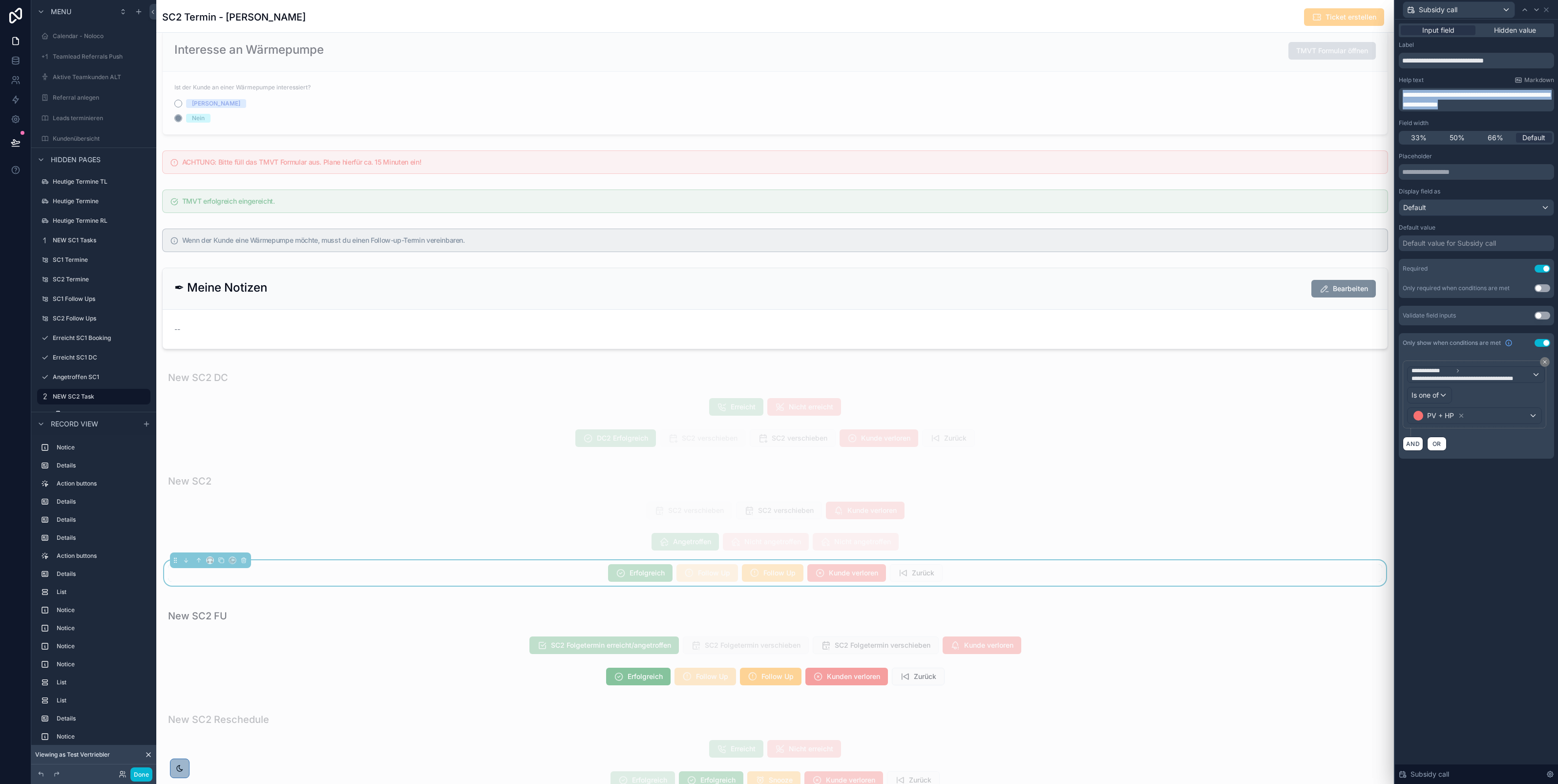
drag, startPoint x: 1526, startPoint y: 108, endPoint x: 1400, endPoint y: 95, distance: 126.7
click at [1400, 95] on div "**********" at bounding box center [1477, 99] width 155 height 24
click at [1510, 94] on span "**********" at bounding box center [1462, 95] width 118 height 7
click at [1536, 10] on icon at bounding box center [1536, 9] width 4 height 2
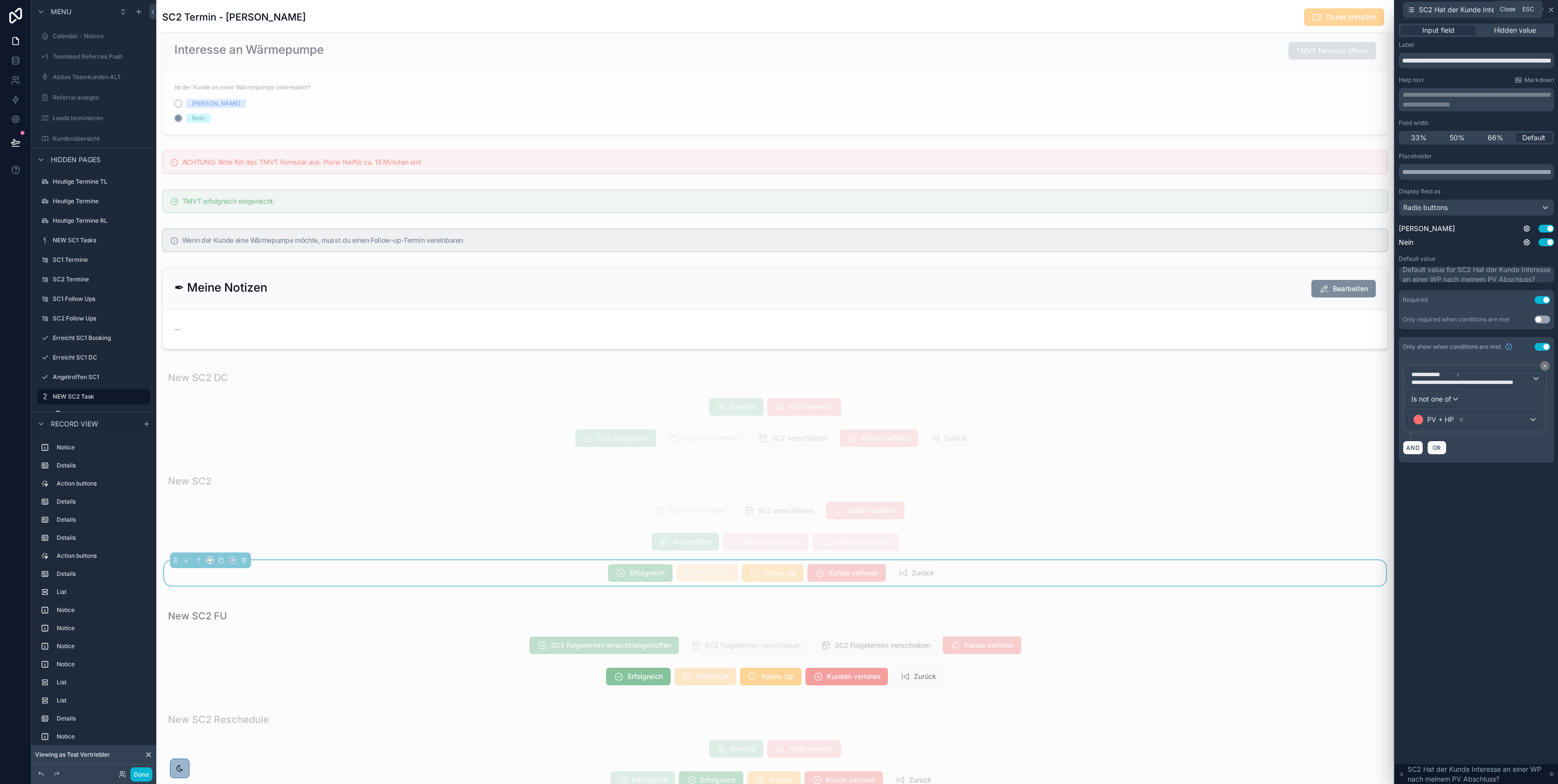
click at [1549, 9] on icon at bounding box center [1551, 9] width 4 height 4
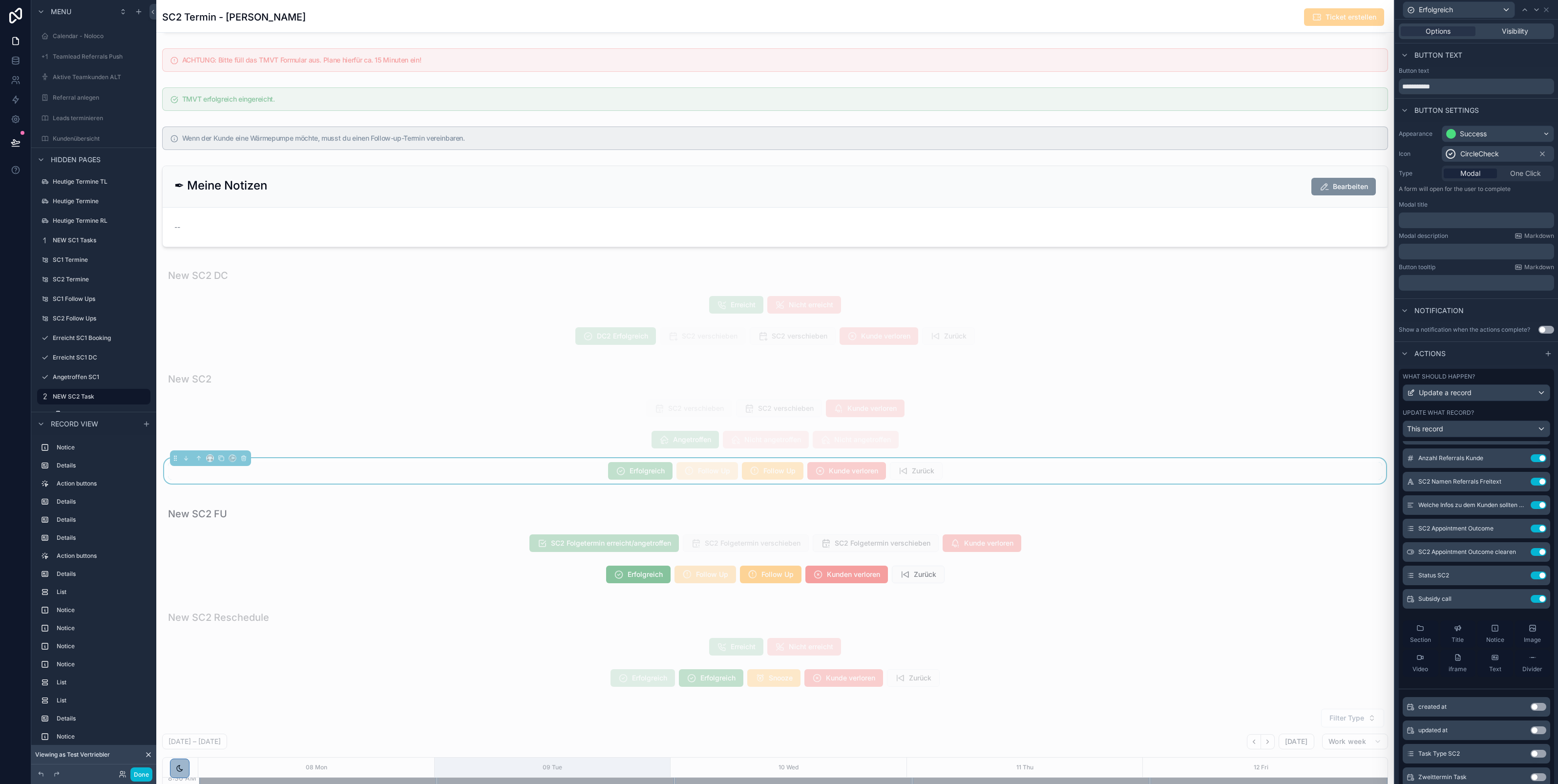
scroll to position [1253, 0]
click at [926, 597] on div "**********" at bounding box center [775, 45] width 1238 height 2507
click at [916, 580] on div "scrollable content" at bounding box center [775, 543] width 1238 height 95
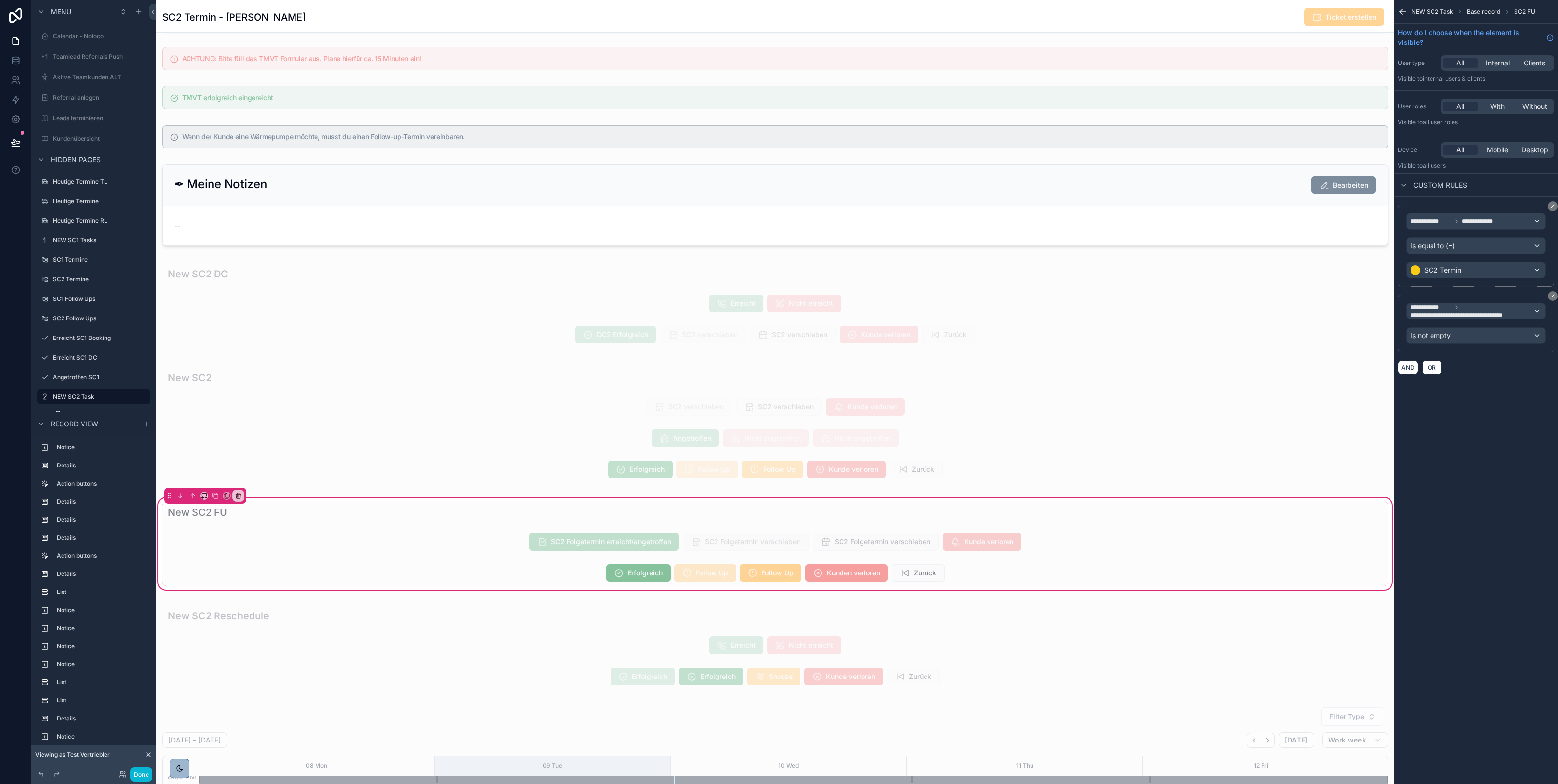
click at [1405, 9] on icon "scrollable content" at bounding box center [1403, 11] width 9 height 9
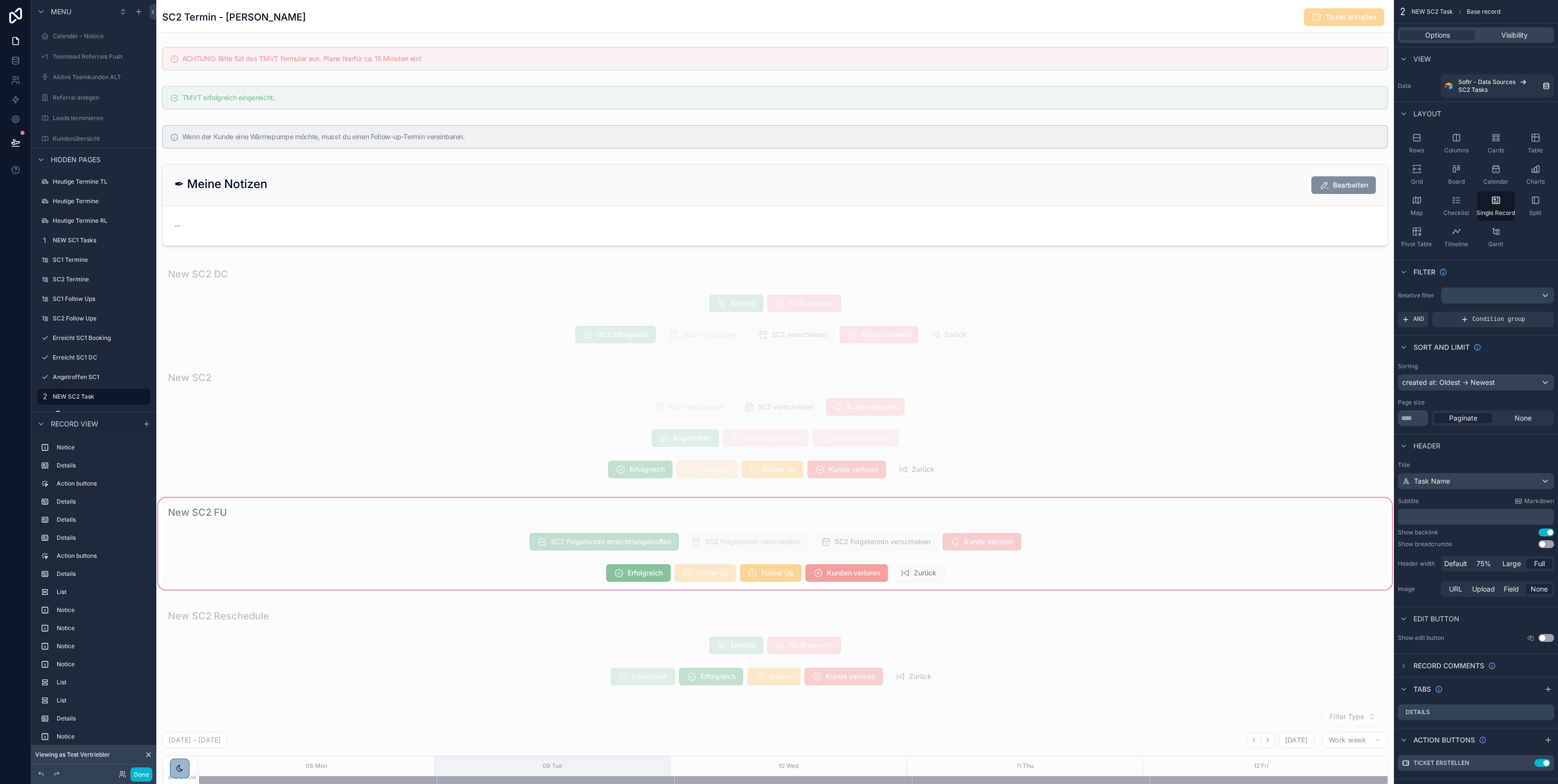
click at [965, 580] on div "scrollable content" at bounding box center [775, 543] width 1238 height 95
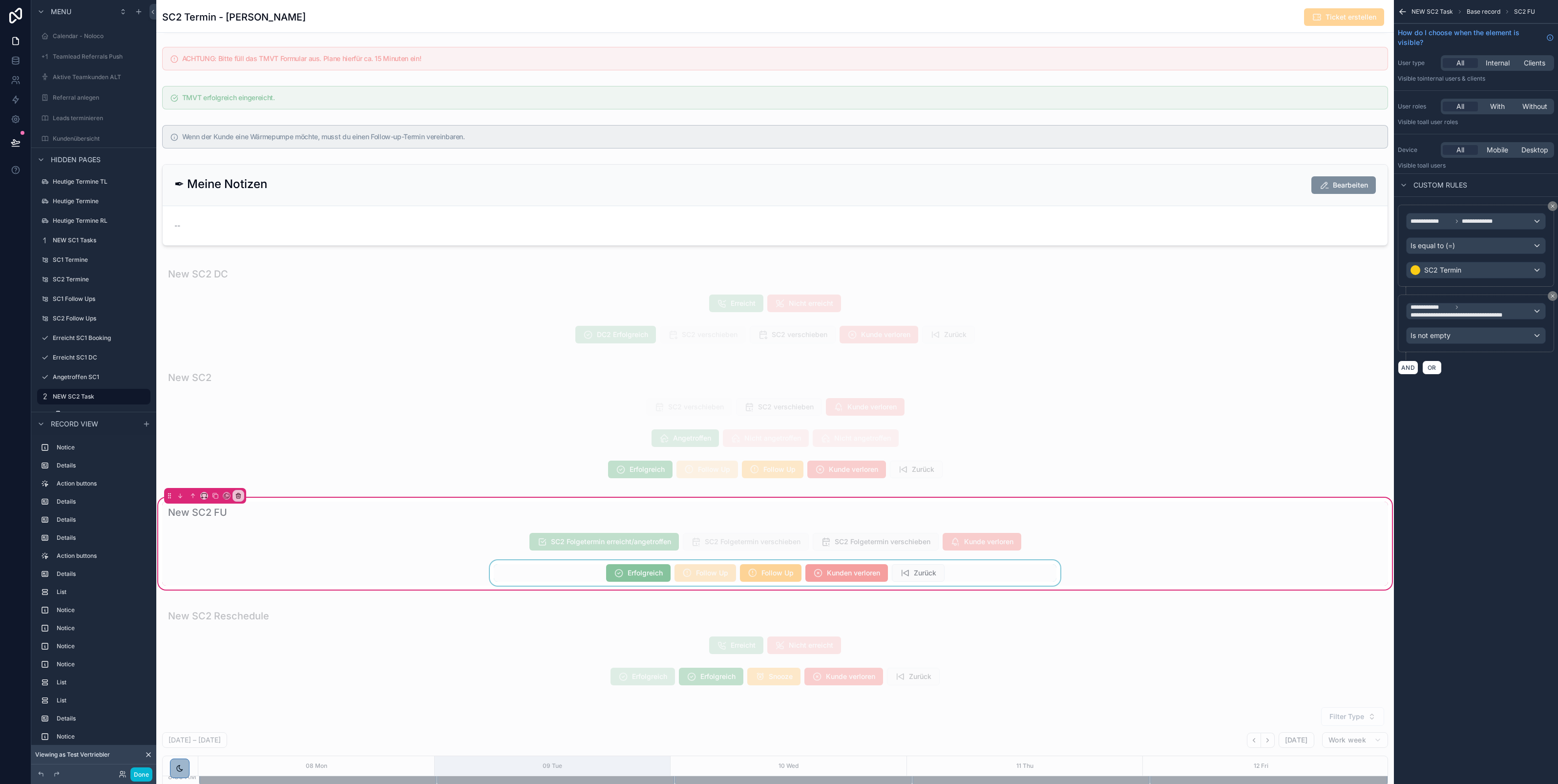
click at [634, 580] on div "scrollable content" at bounding box center [776, 572] width 1226 height 26
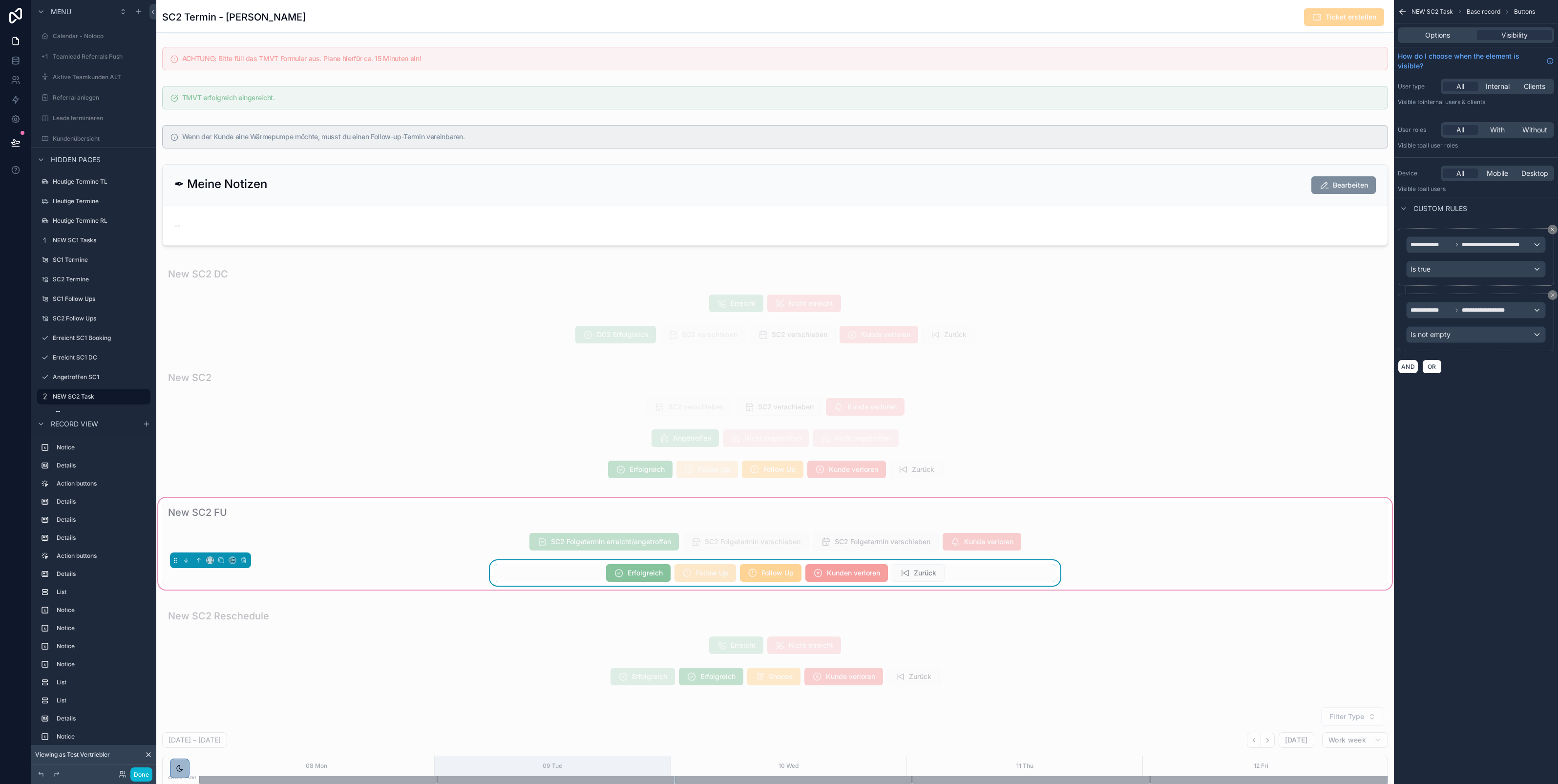
click at [1444, 40] on div "Options Visibility" at bounding box center [1476, 35] width 156 height 16
click at [1437, 35] on span "Options" at bounding box center [1438, 35] width 25 height 9
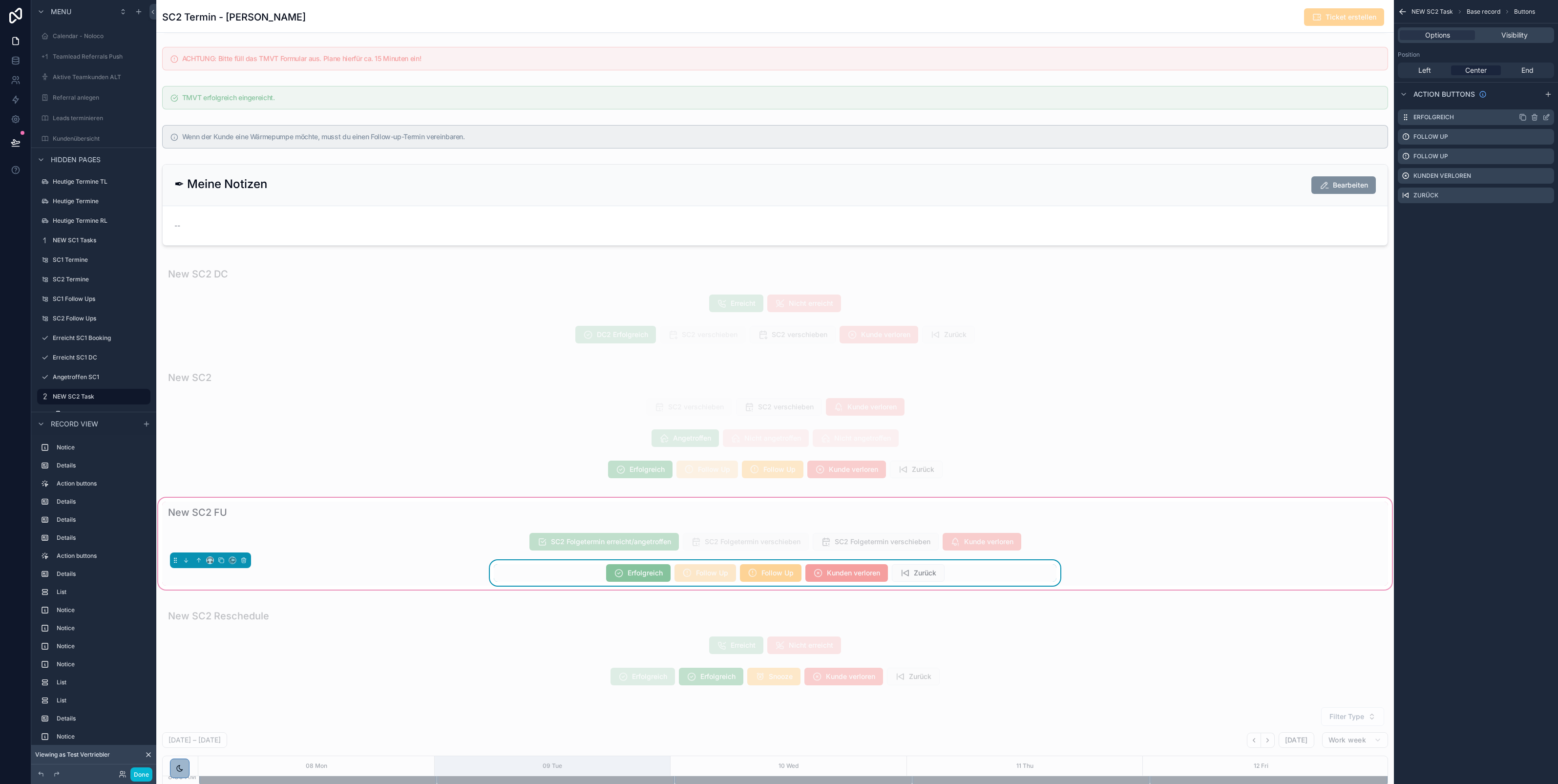
click at [1547, 117] on icon "scrollable content" at bounding box center [1547, 117] width 8 height 8
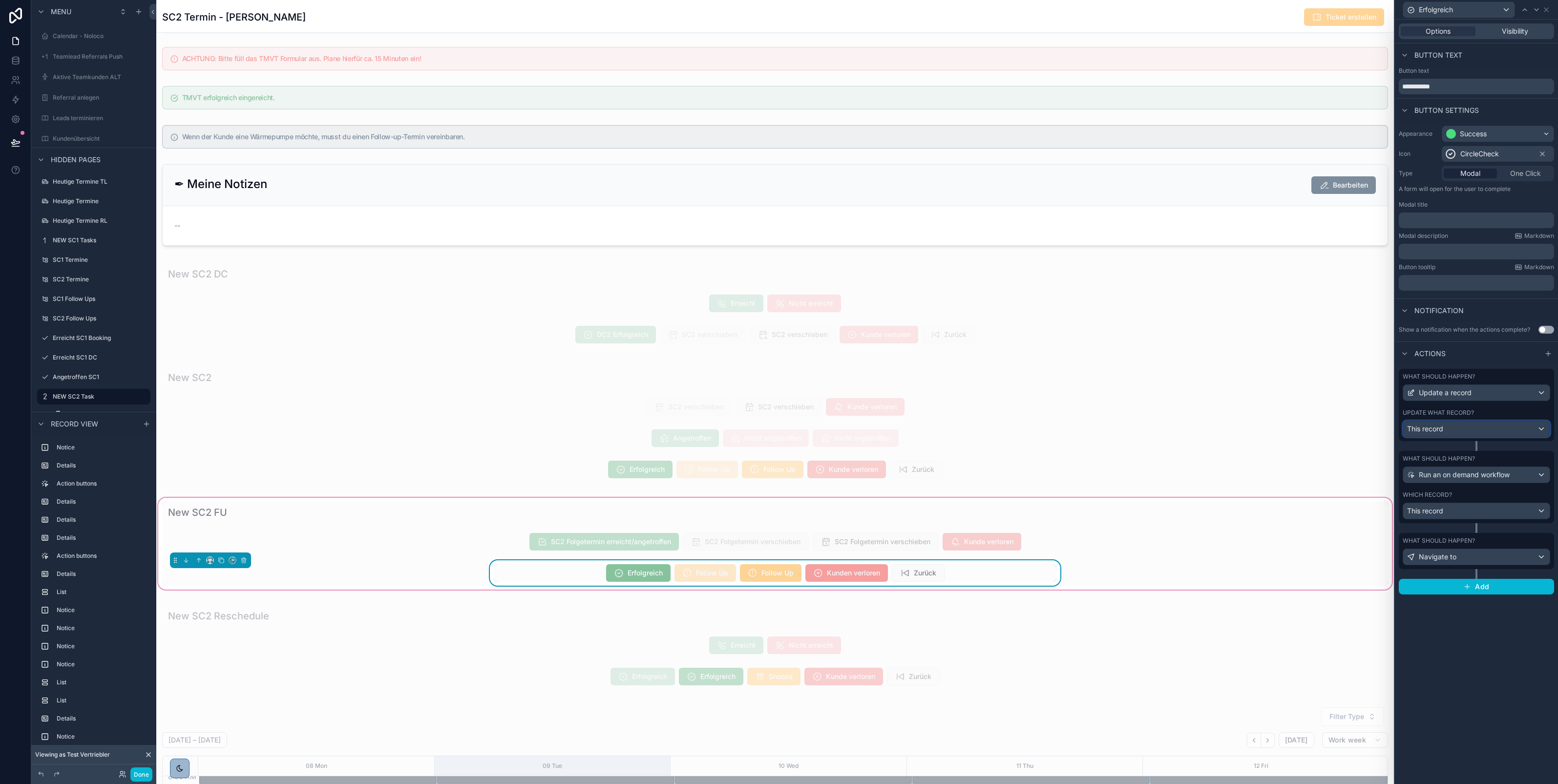
click at [1508, 420] on button "This record" at bounding box center [1477, 429] width 147 height 17
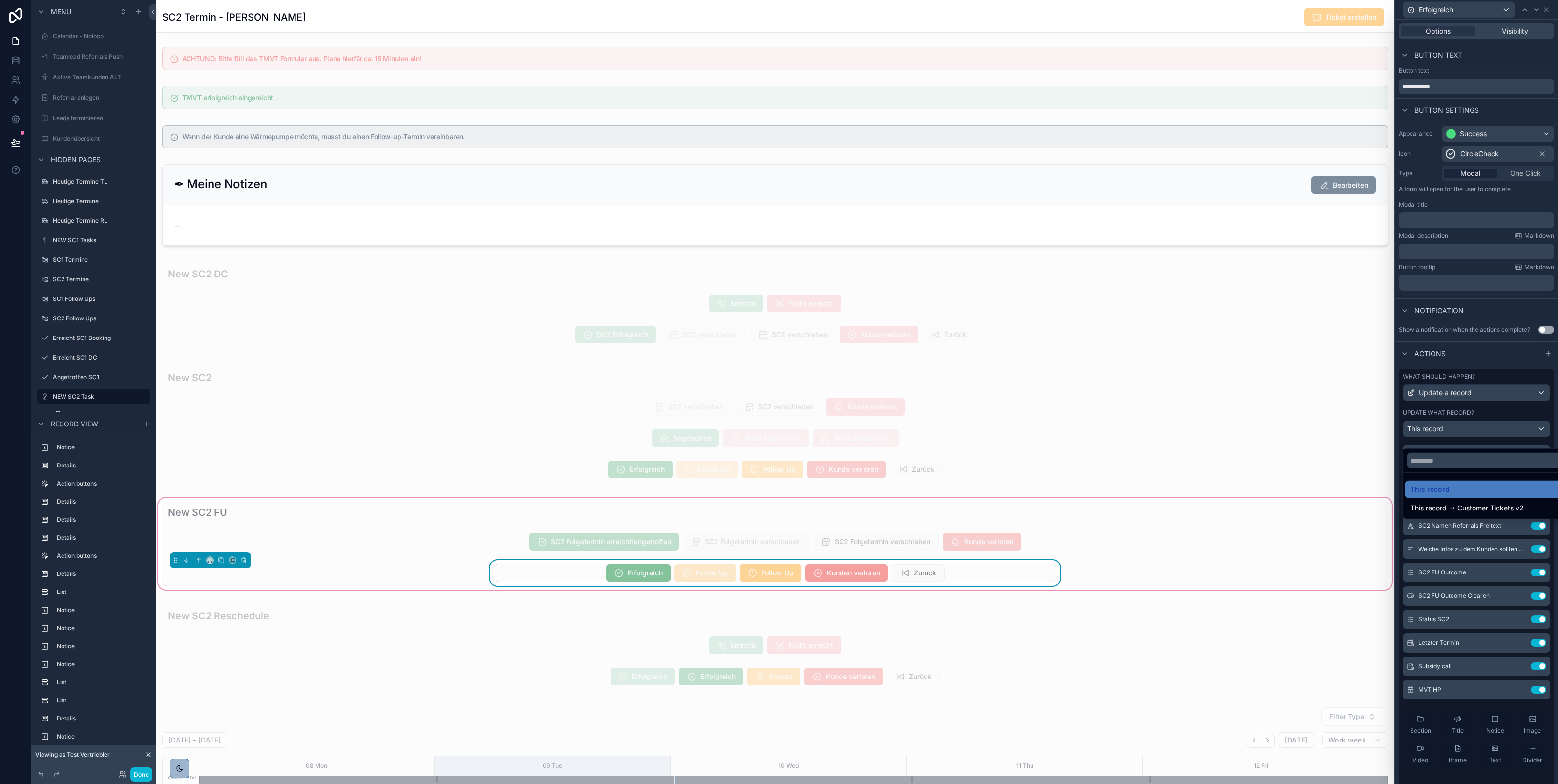
click at [1526, 699] on div at bounding box center [1477, 392] width 163 height 784
click at [1531, 693] on button "Use setting" at bounding box center [1538, 690] width 16 height 8
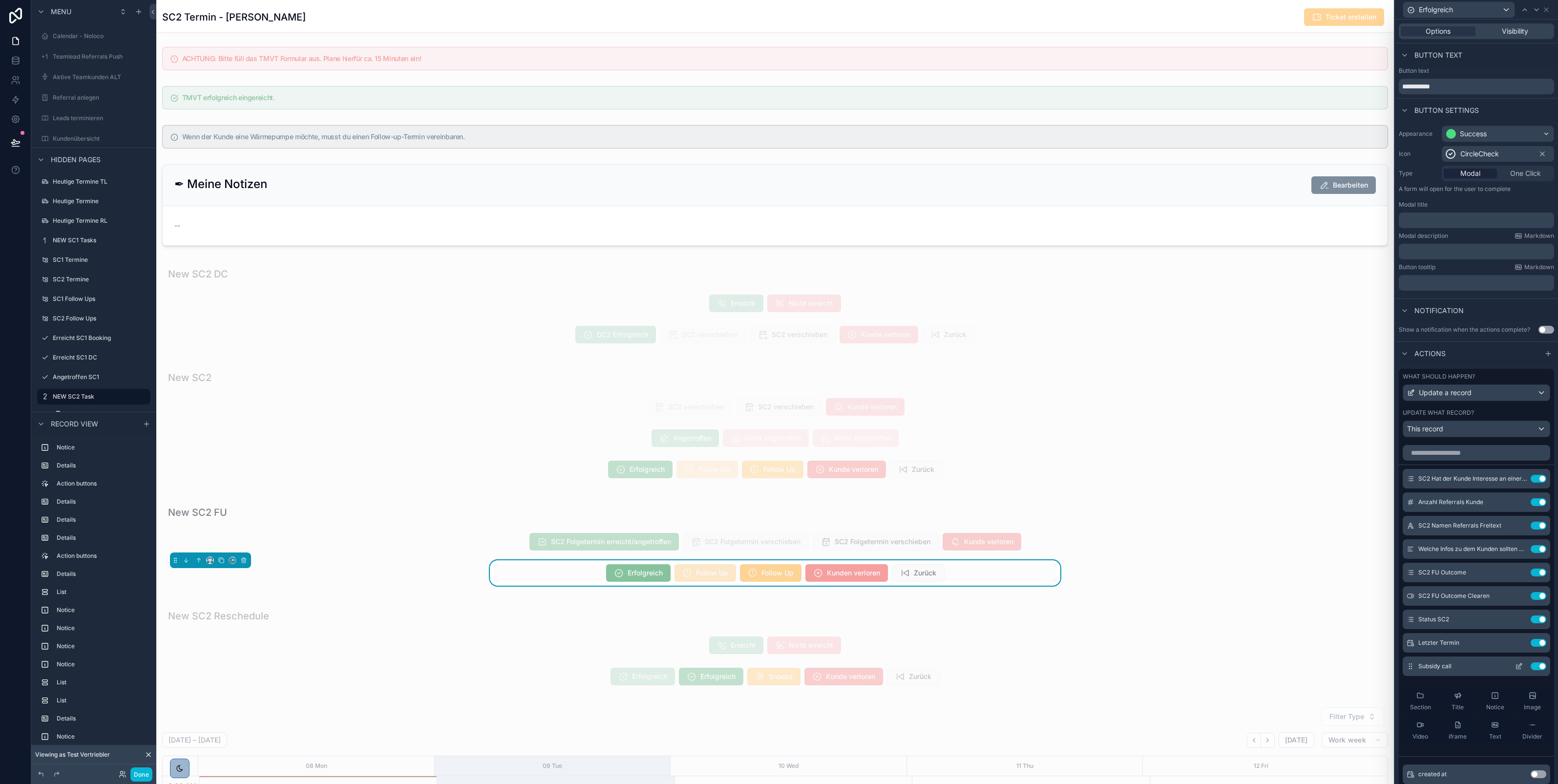
scroll to position [108, 0]
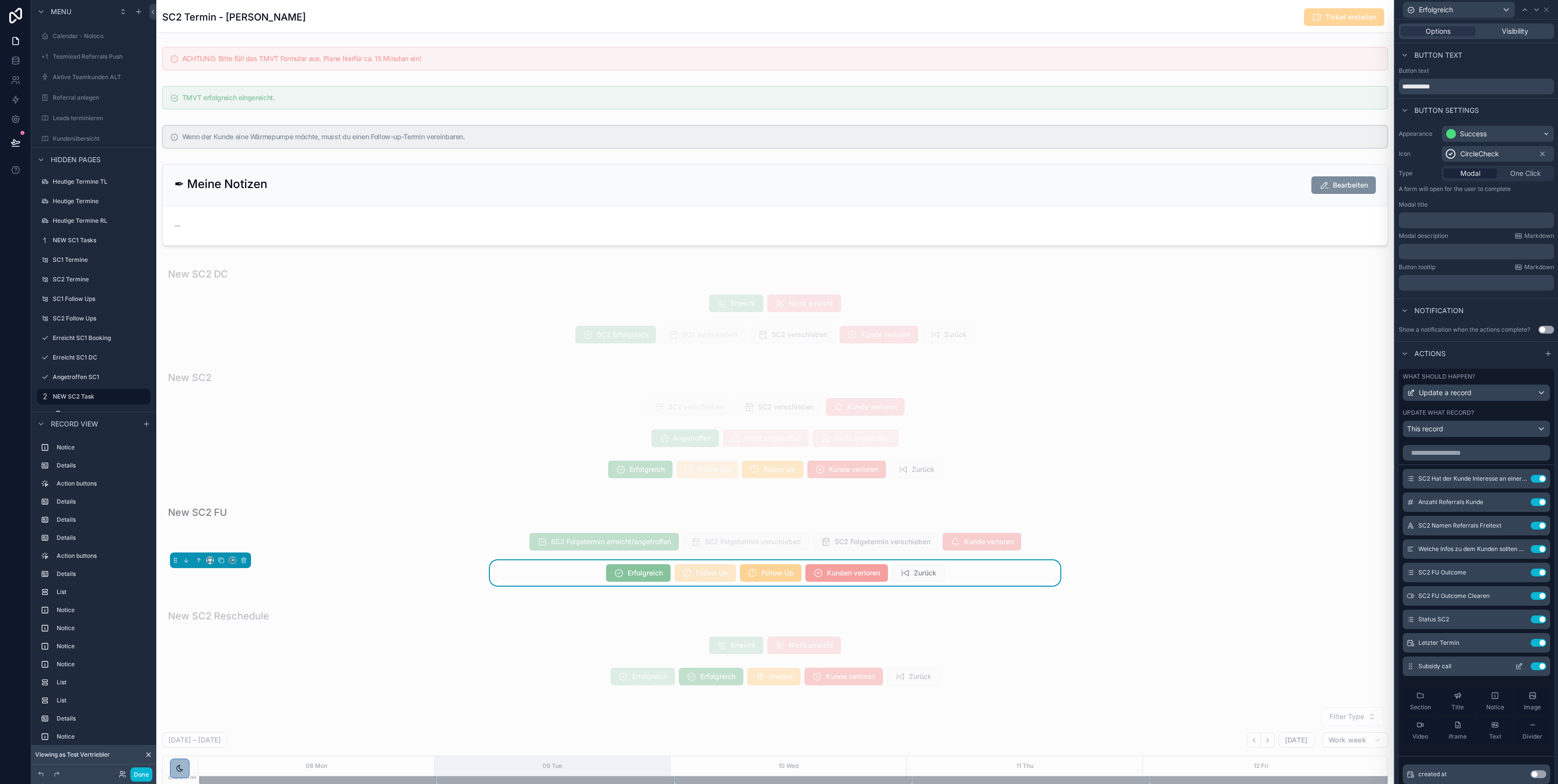
click at [1518, 667] on icon at bounding box center [1520, 665] width 4 height 4
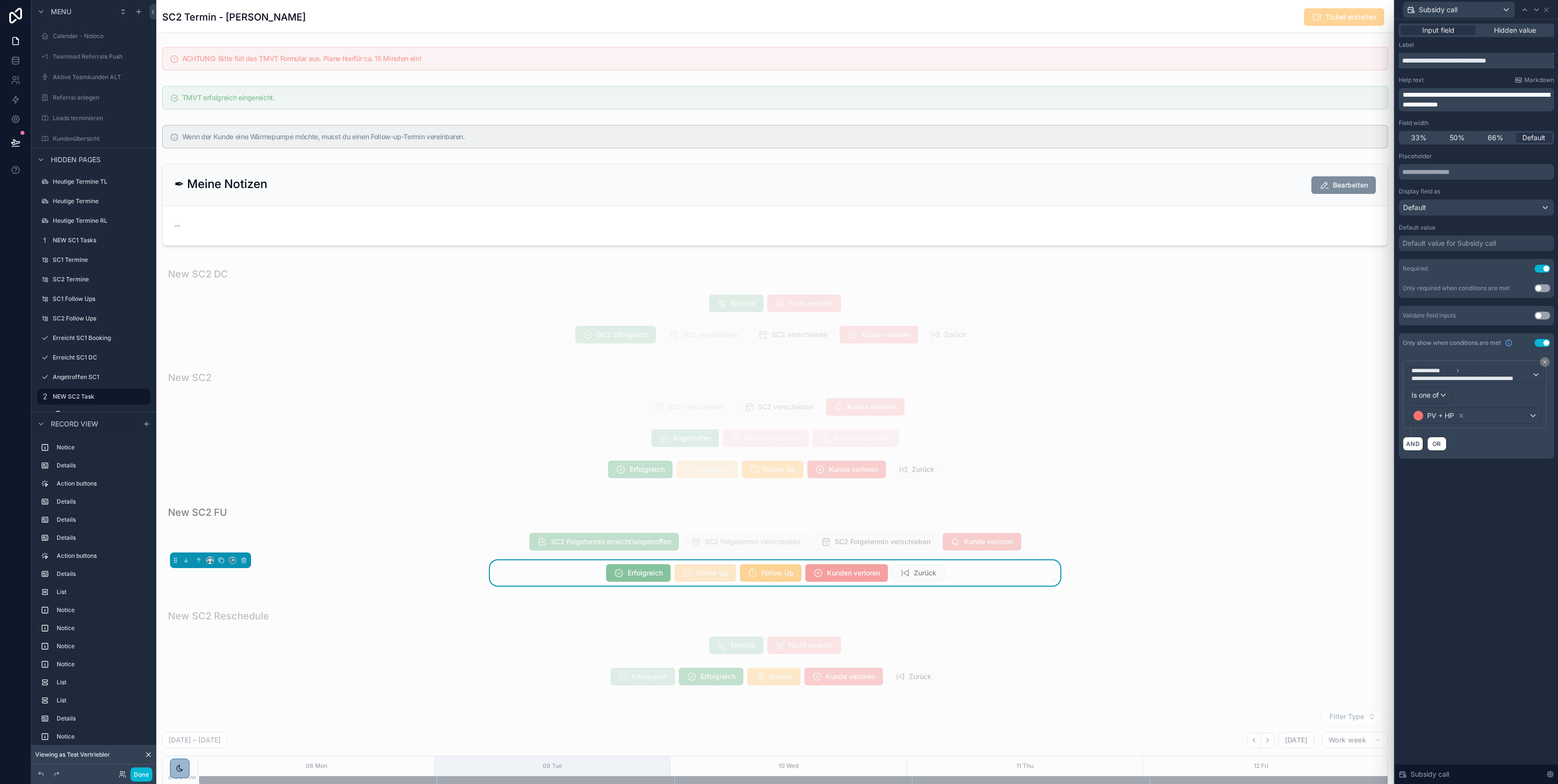
drag, startPoint x: 1532, startPoint y: 61, endPoint x: 1395, endPoint y: 63, distance: 137.0
click at [1395, 63] on div "**********" at bounding box center [1477, 251] width 163 height 463
paste input "text"
type input "**********"
drag, startPoint x: 1522, startPoint y: 107, endPoint x: 1395, endPoint y: 92, distance: 127.9
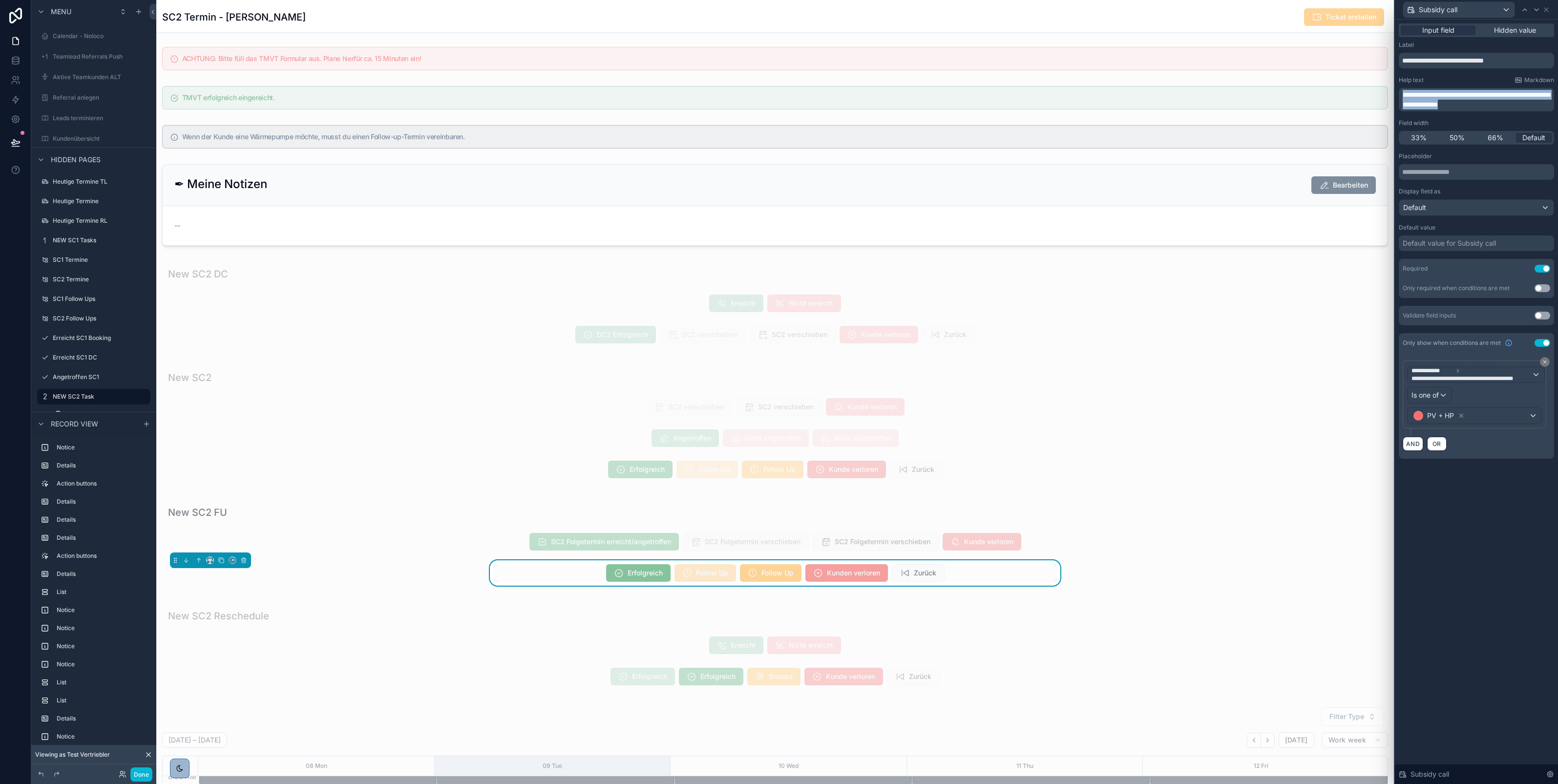
click at [1395, 92] on div "**********" at bounding box center [1477, 251] width 163 height 463
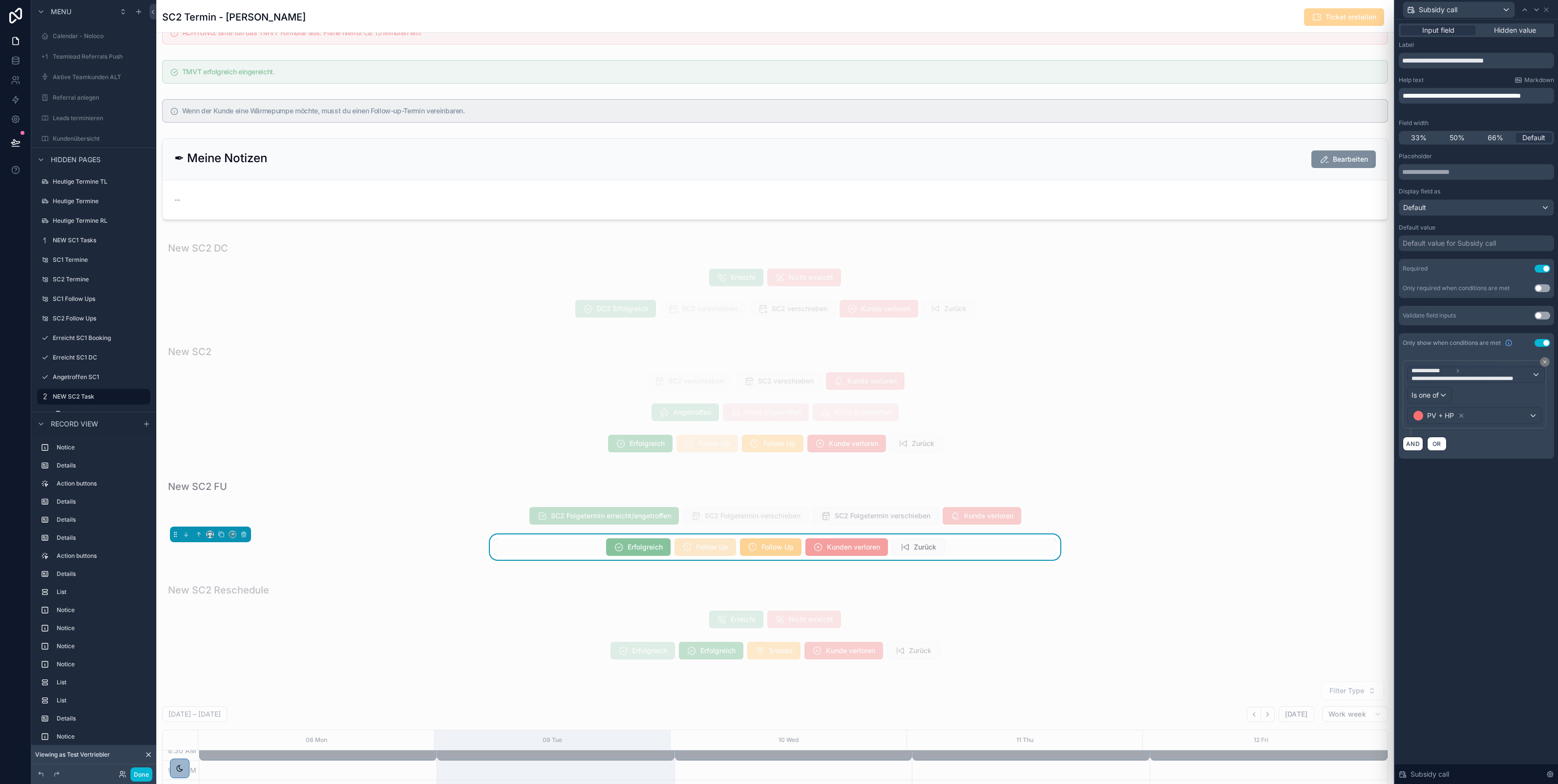
scroll to position [1280, 0]
click at [1548, 7] on icon at bounding box center [1547, 9] width 8 height 8
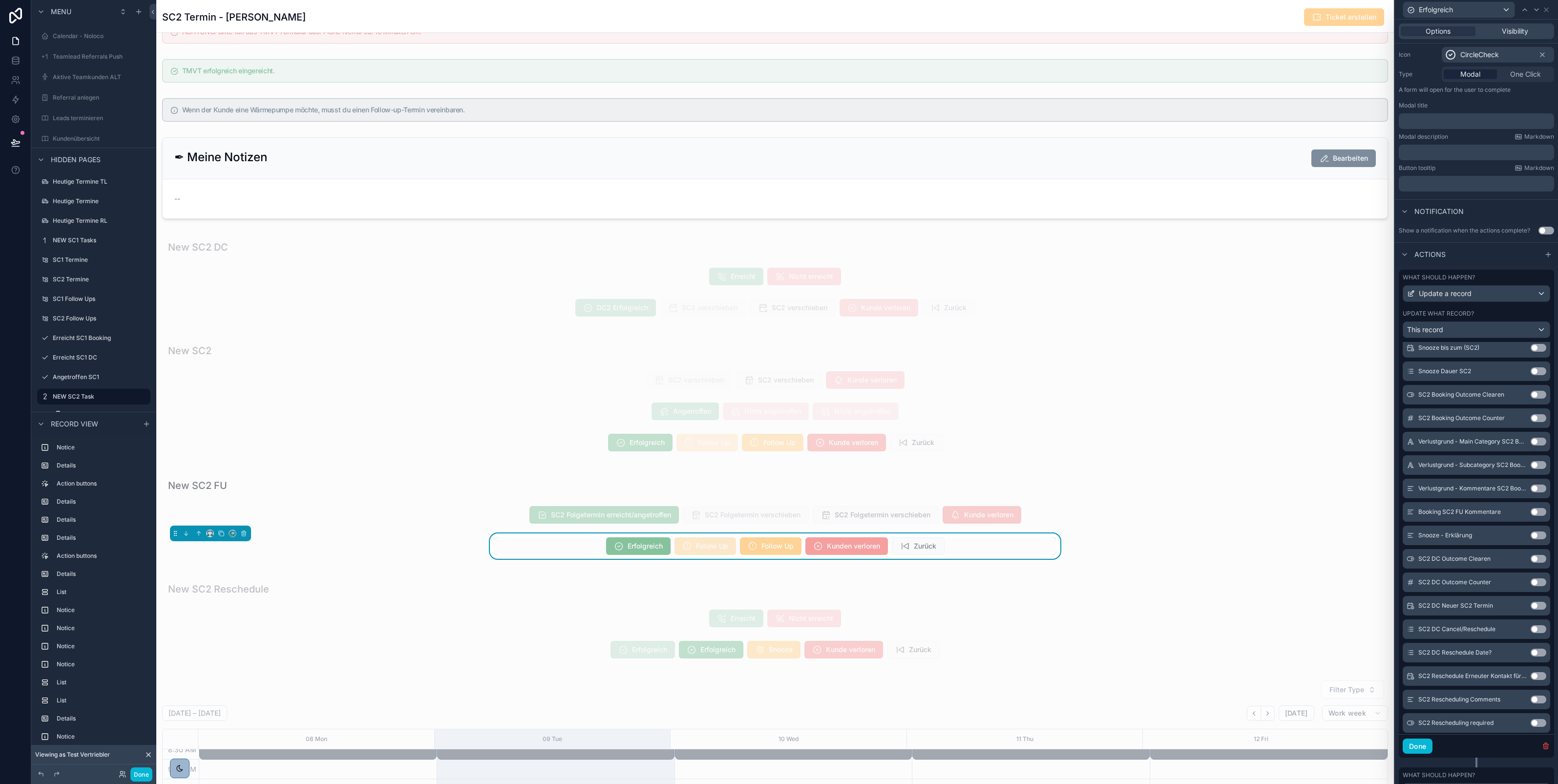
scroll to position [100, 0]
click at [1416, 753] on button "Done" at bounding box center [1418, 745] width 30 height 16
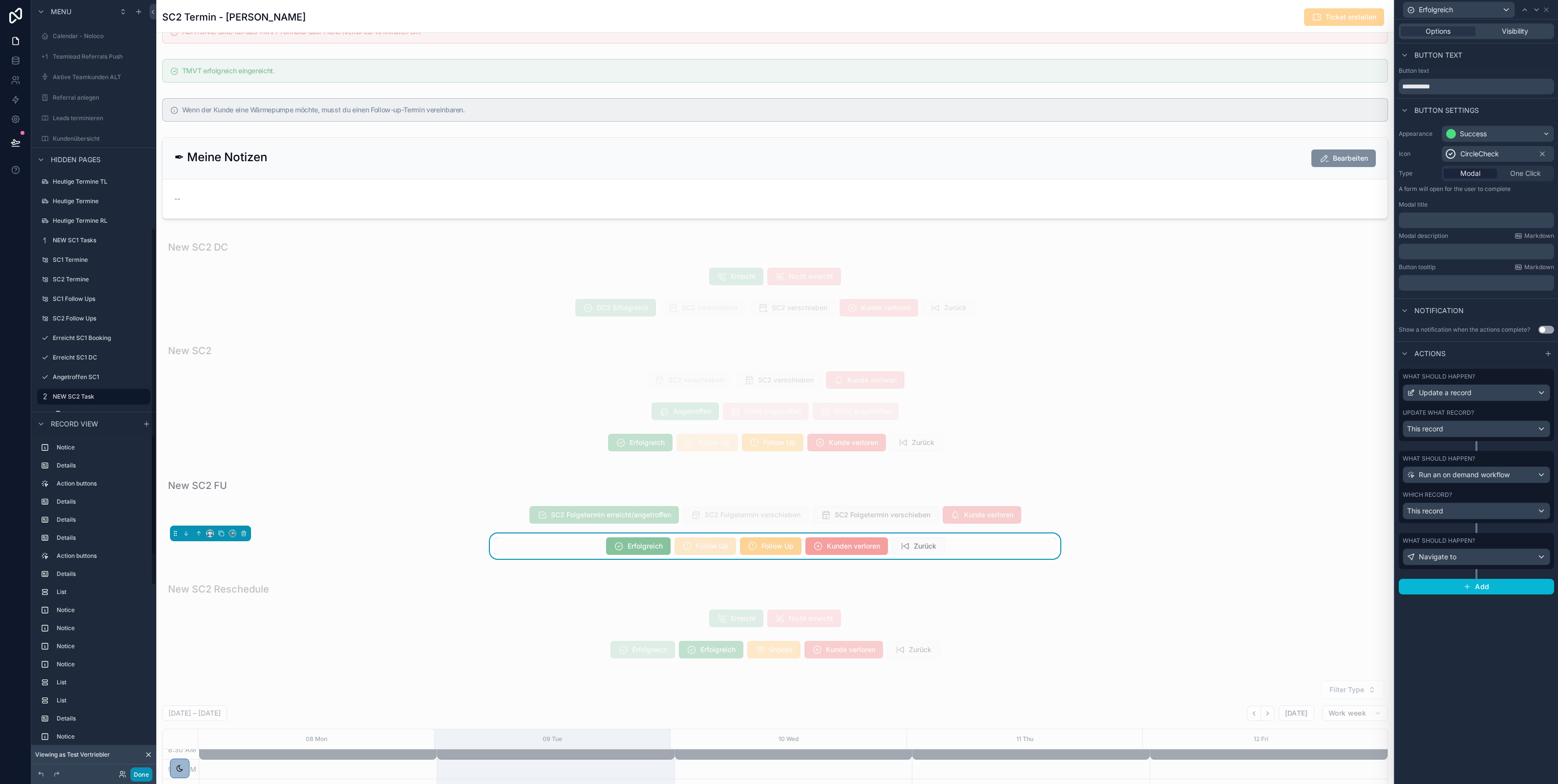
click at [138, 774] on button "Done" at bounding box center [141, 774] width 22 height 14
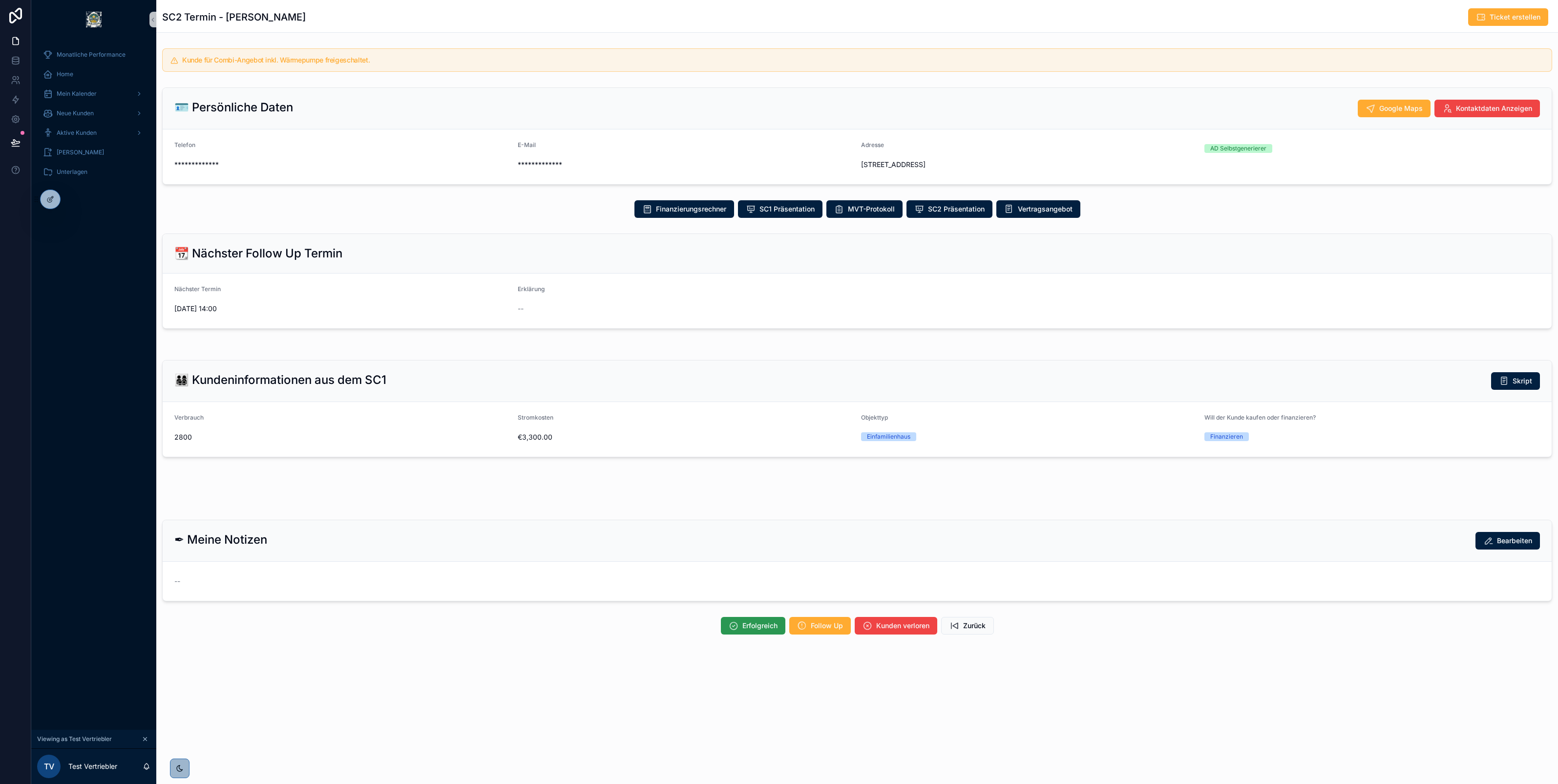
click at [739, 628] on button "Erfolgreich" at bounding box center [753, 625] width 64 height 18
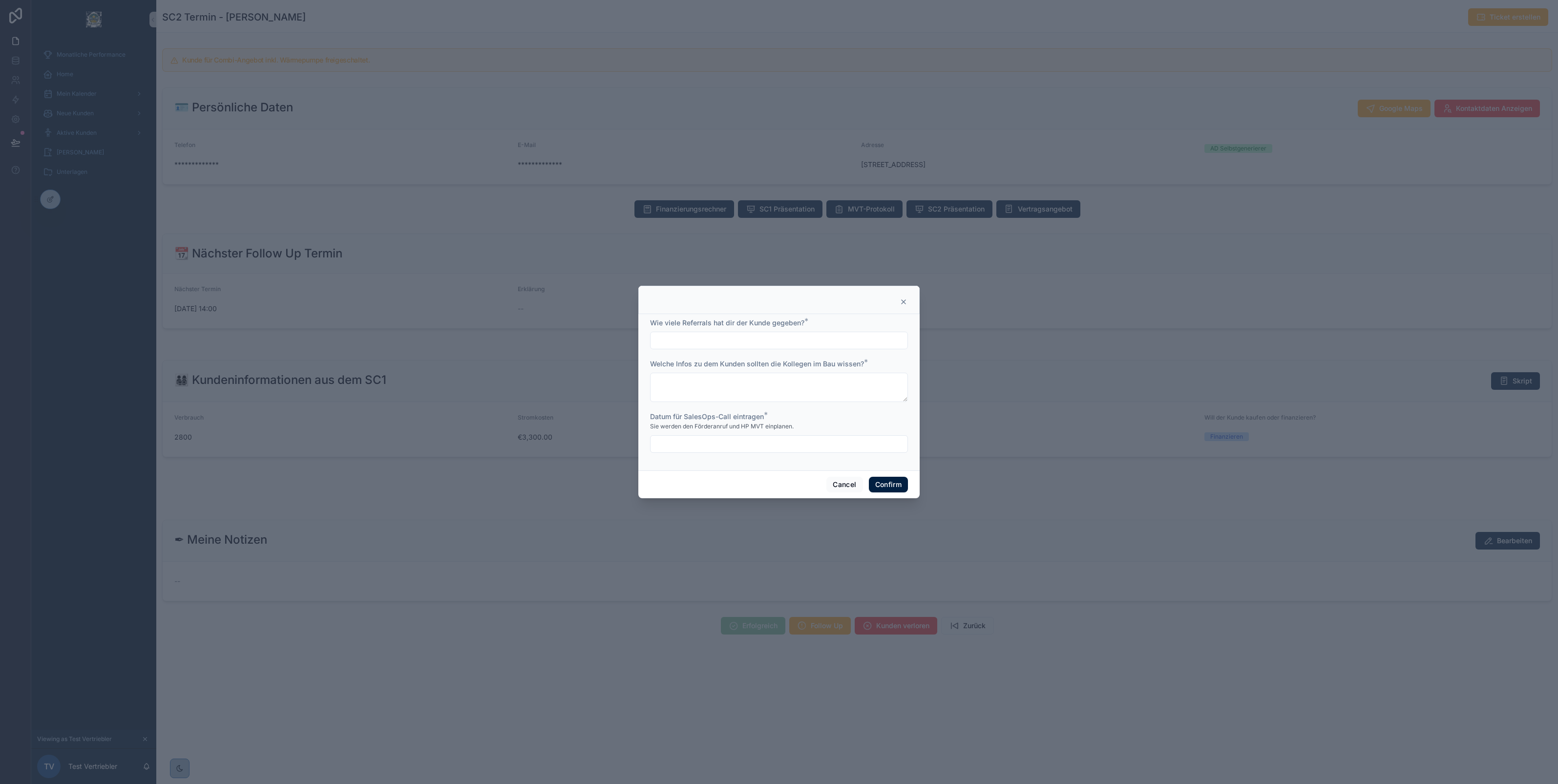
click at [749, 440] on input "text" at bounding box center [779, 444] width 257 height 13
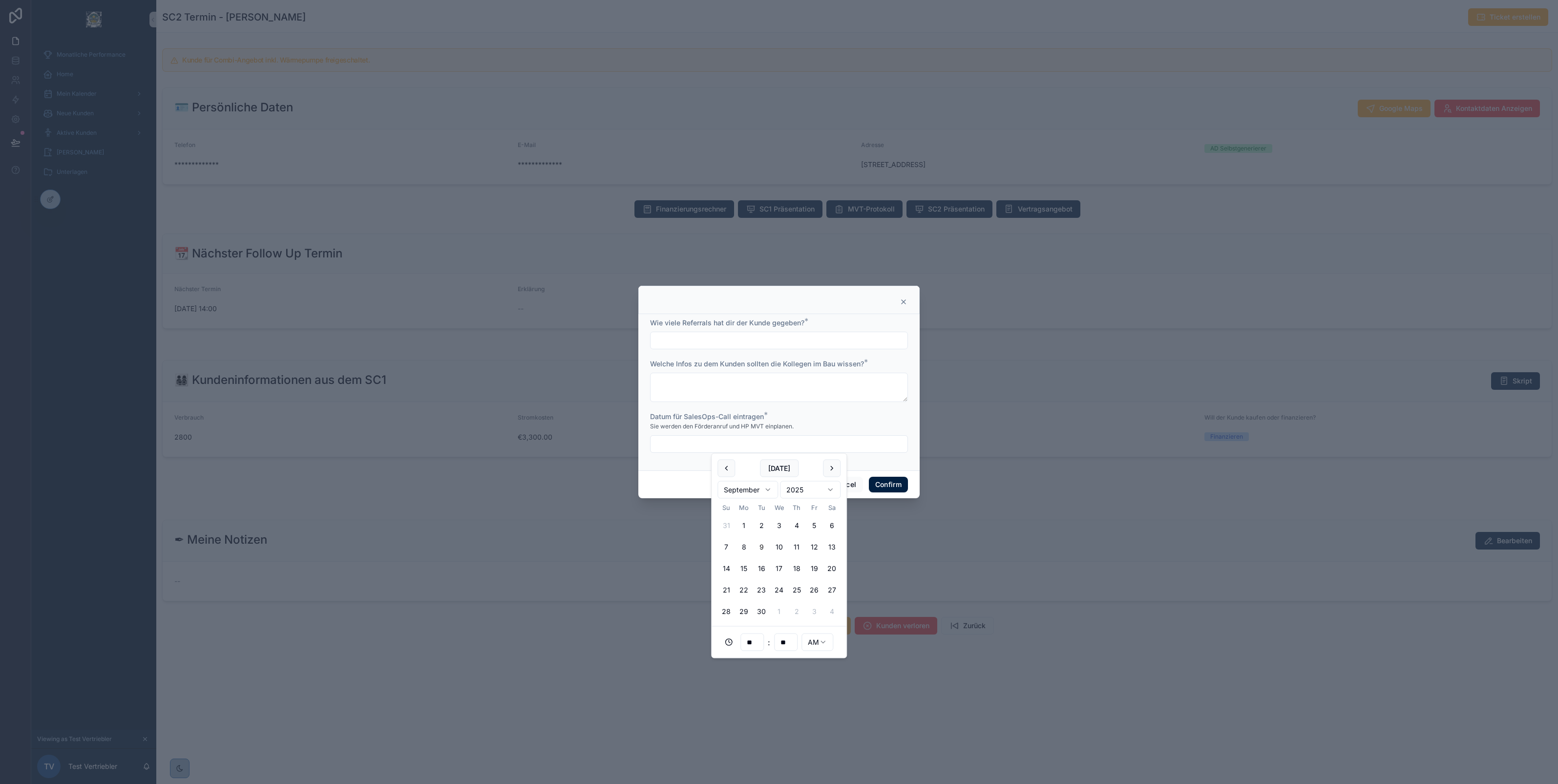
click at [536, 152] on div at bounding box center [779, 392] width 1558 height 784
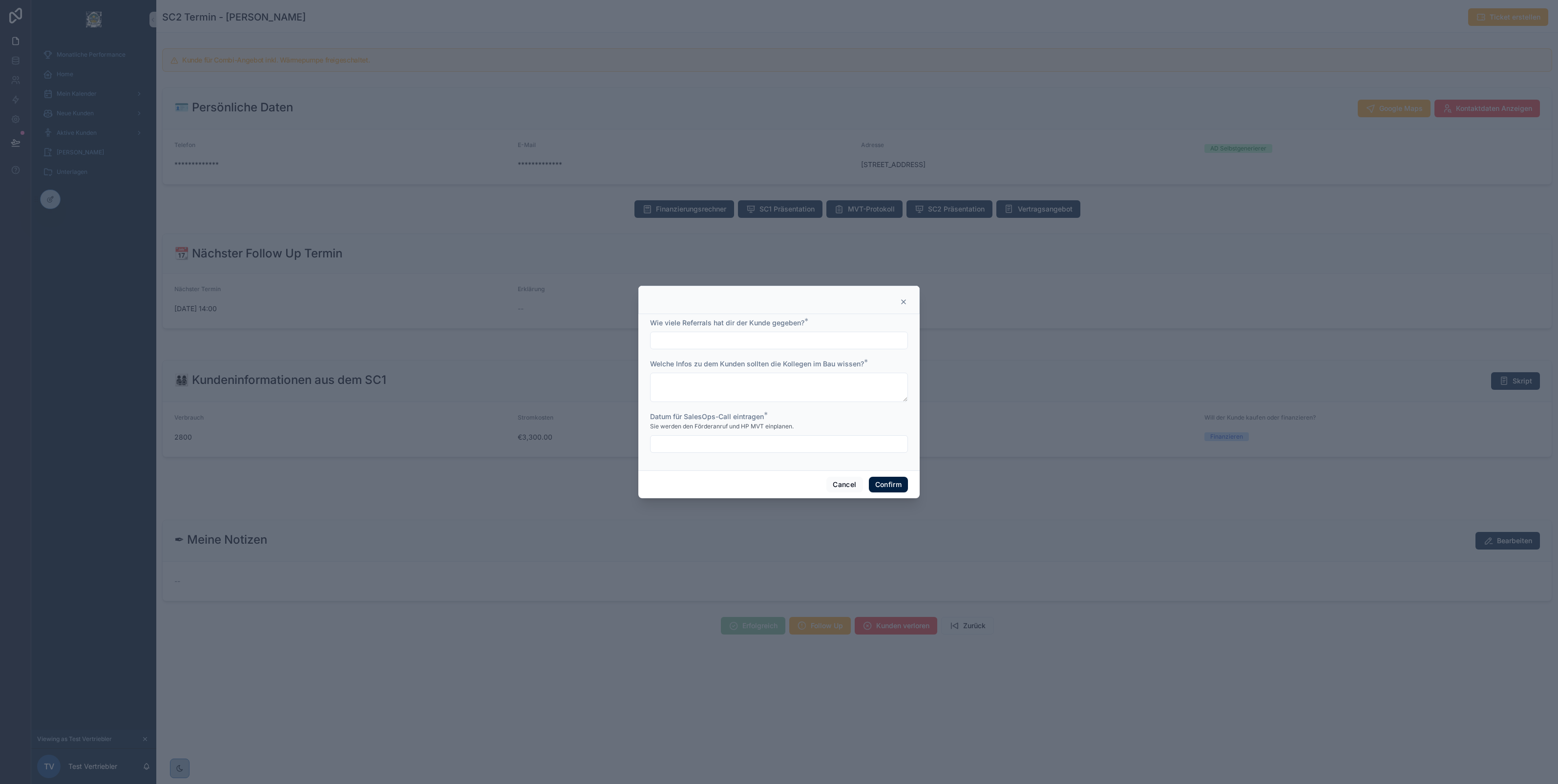
click at [539, 234] on div at bounding box center [779, 392] width 1558 height 784
click at [906, 298] on icon at bounding box center [903, 301] width 8 height 8
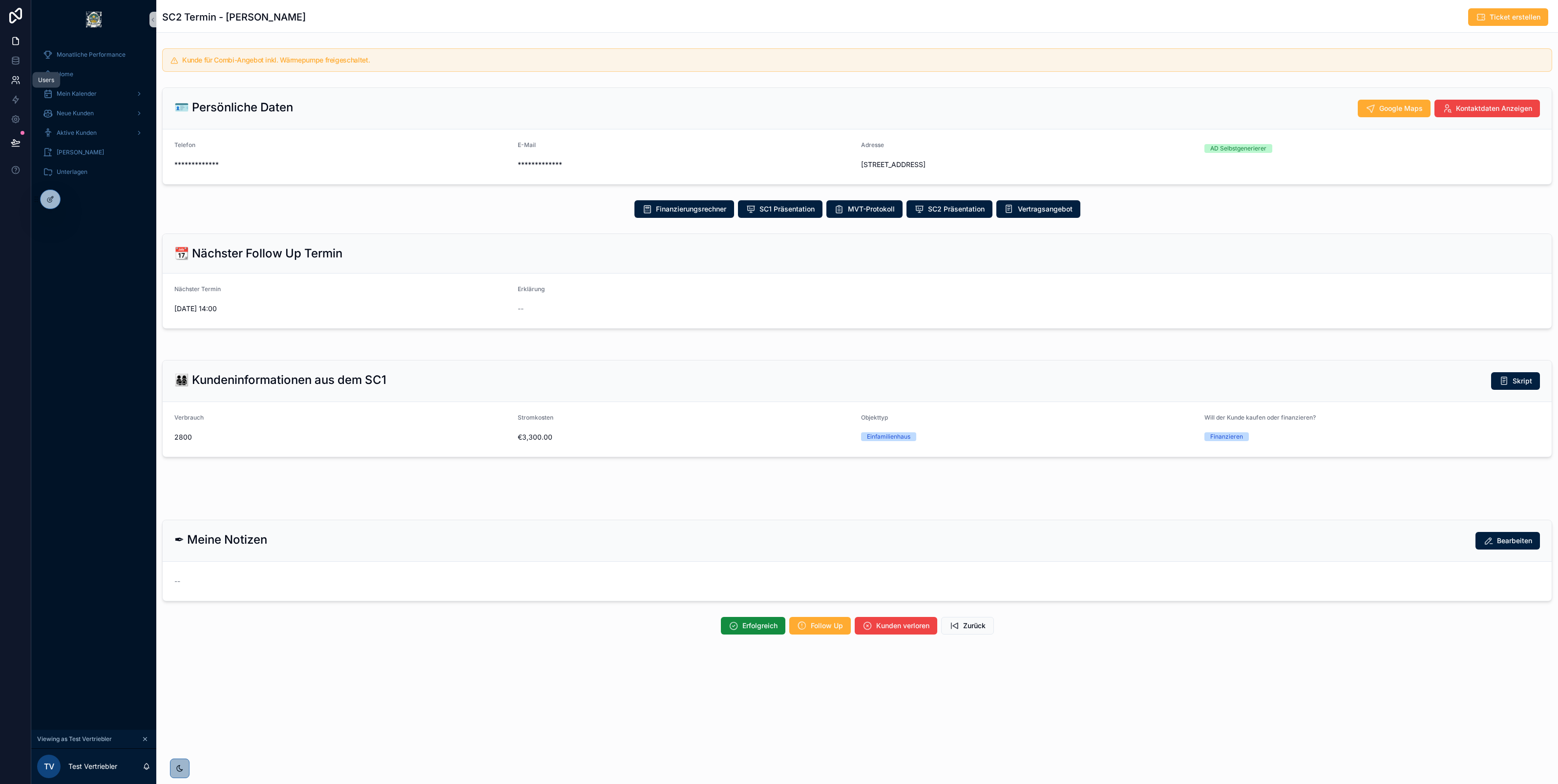
click at [12, 77] on icon at bounding box center [14, 78] width 4 height 4
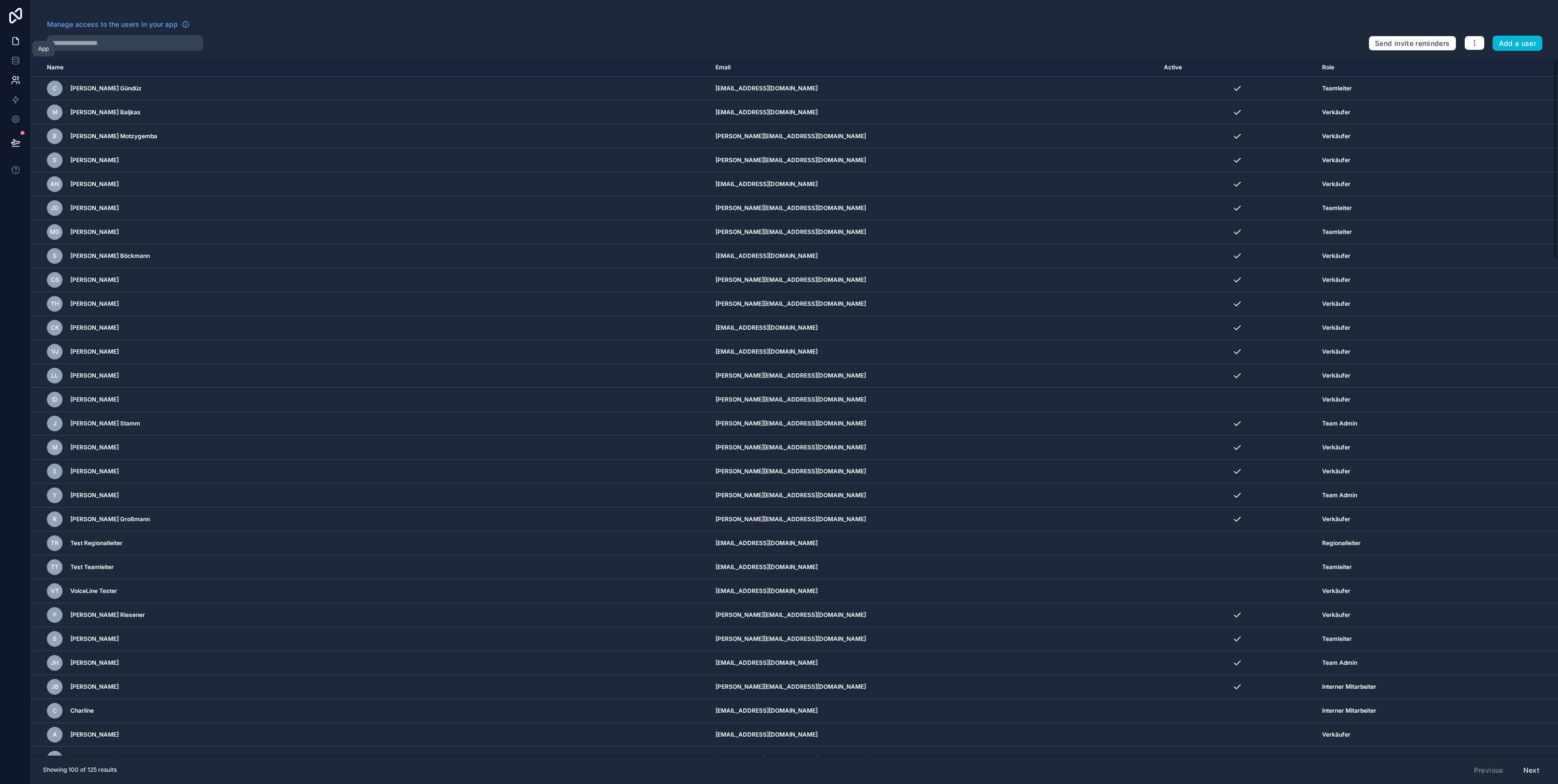
click at [12, 38] on icon at bounding box center [15, 42] width 6 height 8
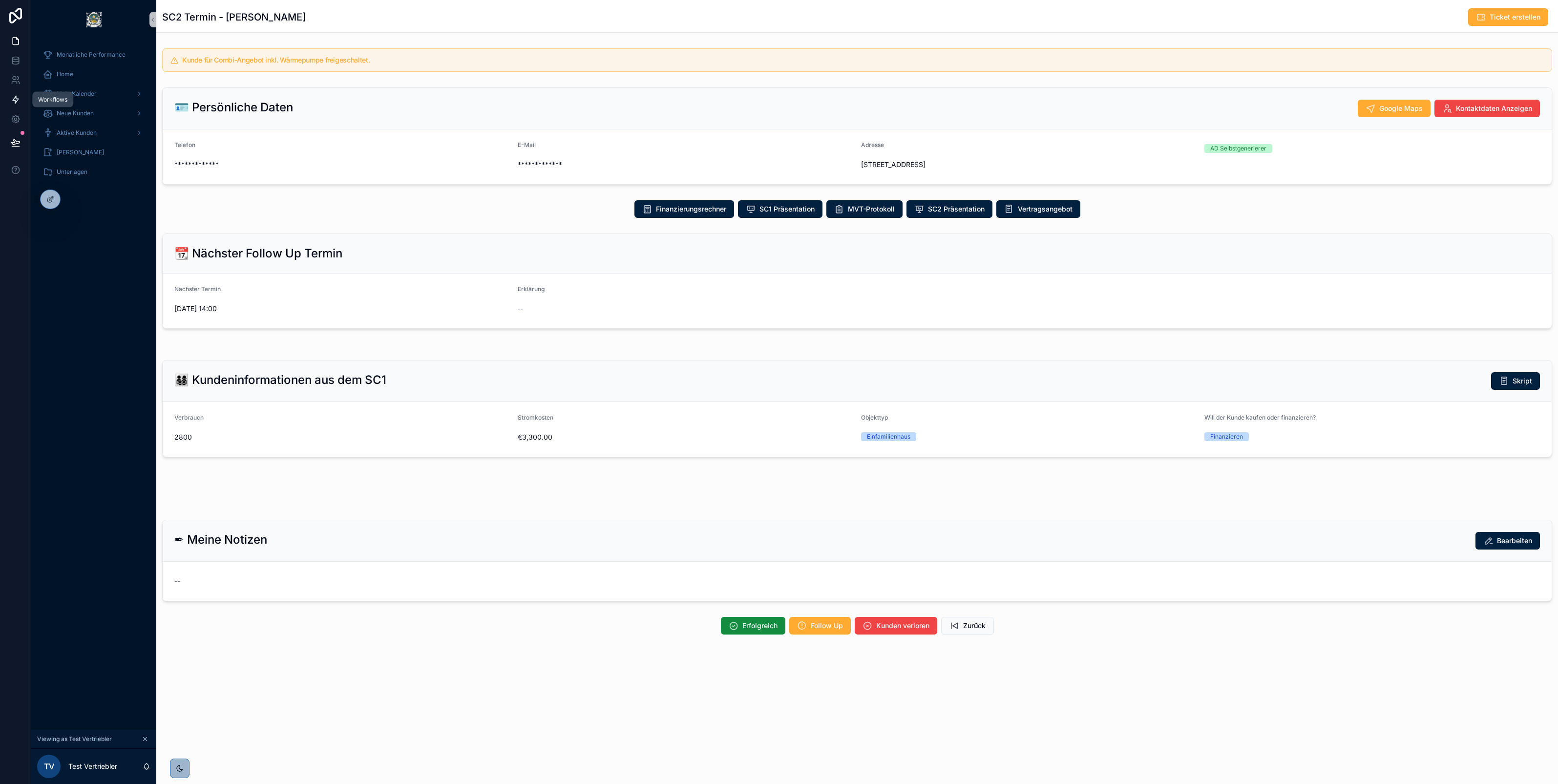
click at [18, 102] on icon at bounding box center [15, 99] width 9 height 9
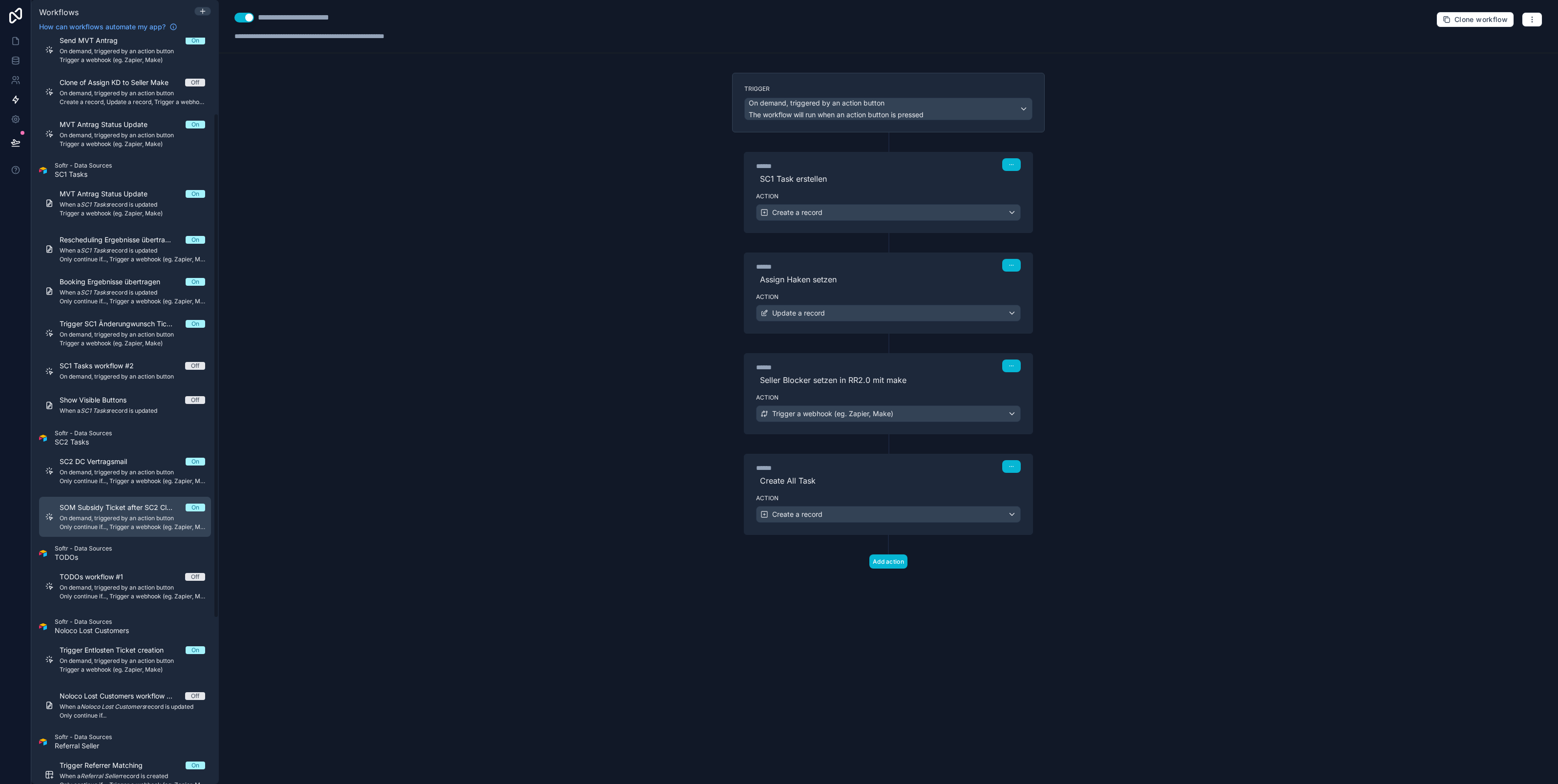
scroll to position [112, 0]
click at [116, 515] on span "On demand, triggered by an action button" at bounding box center [132, 517] width 146 height 8
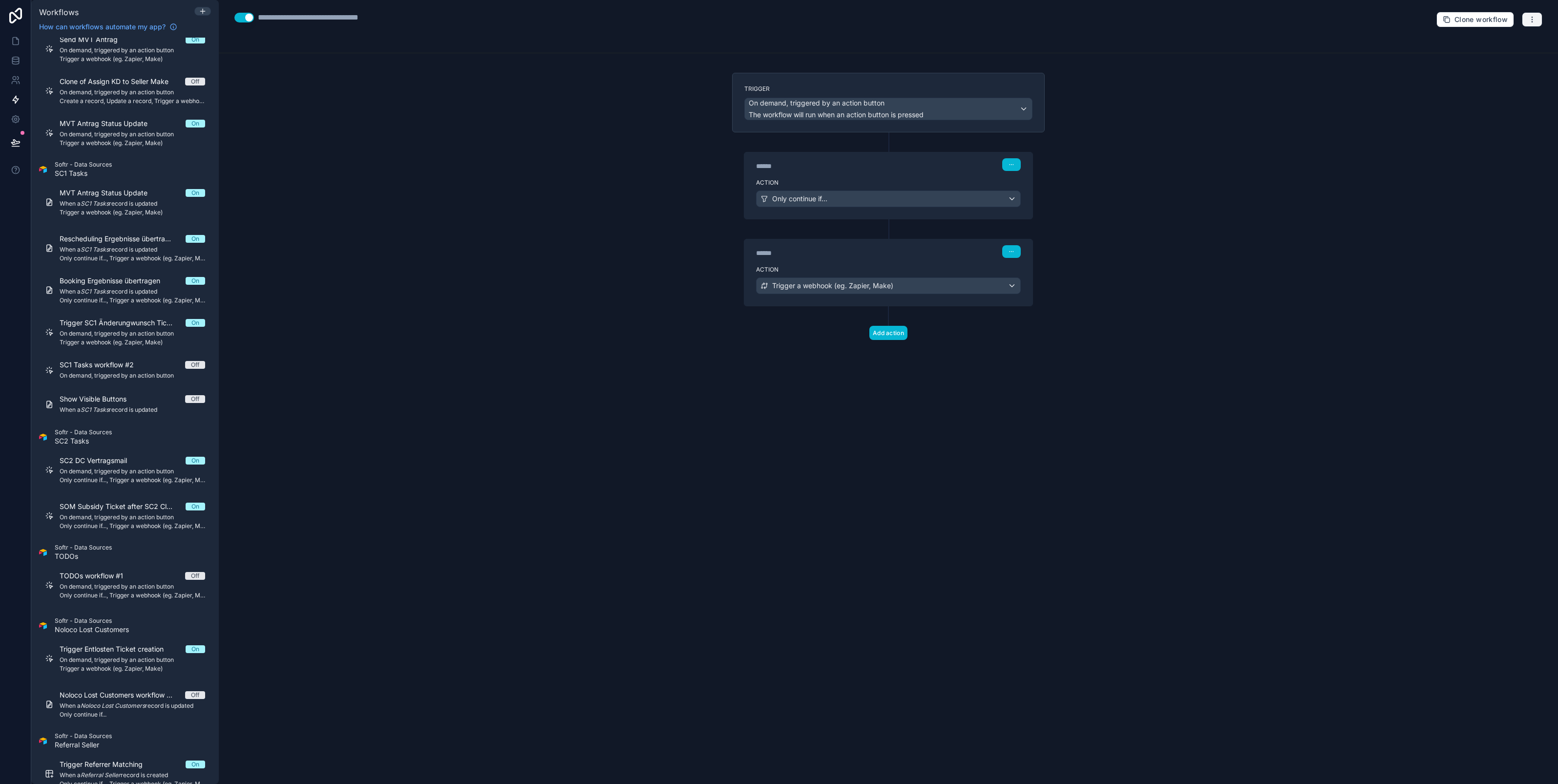
click at [1532, 18] on icon "button" at bounding box center [1532, 20] width 8 height 8
click at [1499, 45] on span "Test workflow" at bounding box center [1507, 43] width 47 height 8
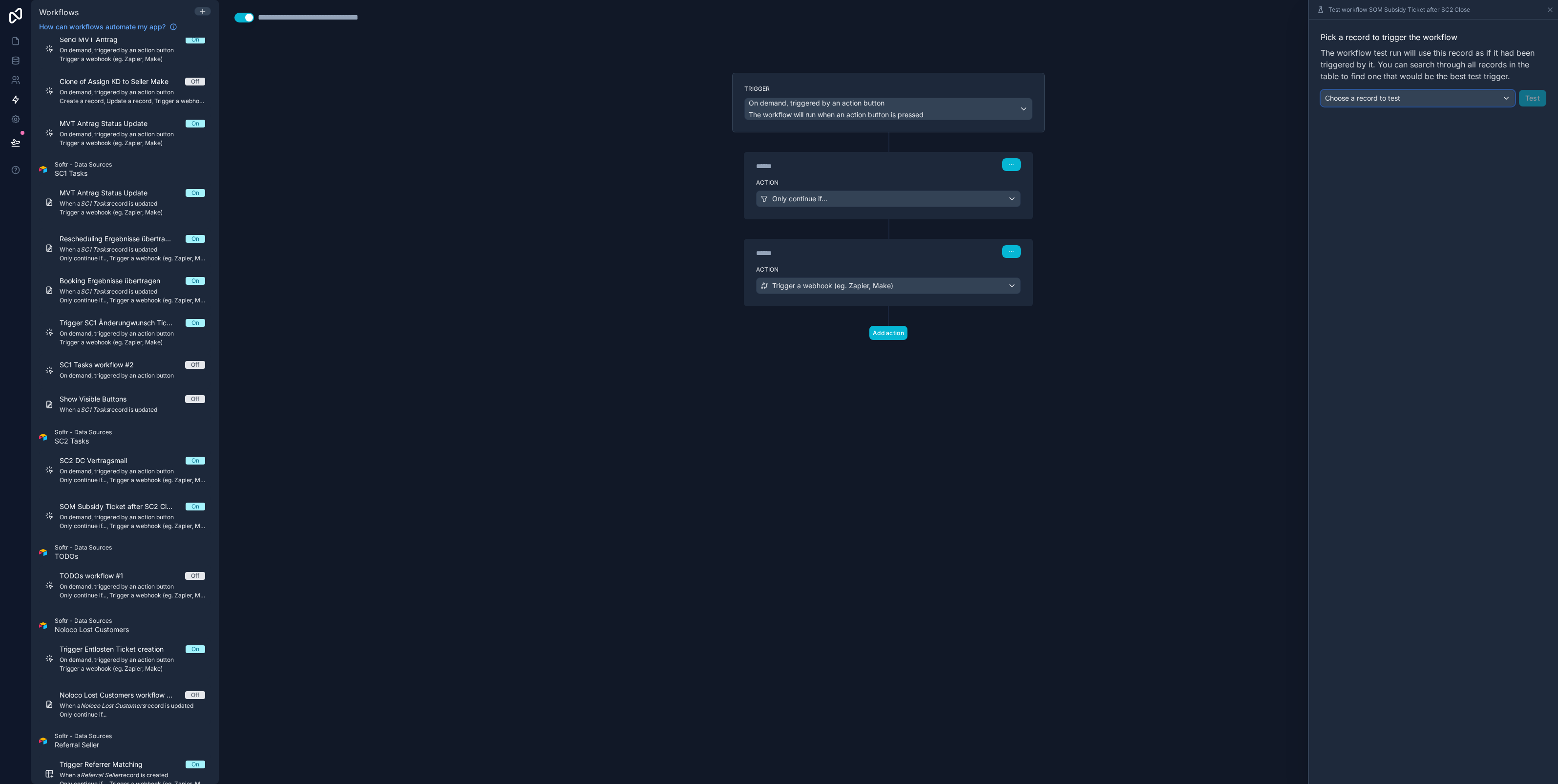
click at [1505, 100] on div "Choose a record to test" at bounding box center [1417, 98] width 194 height 16
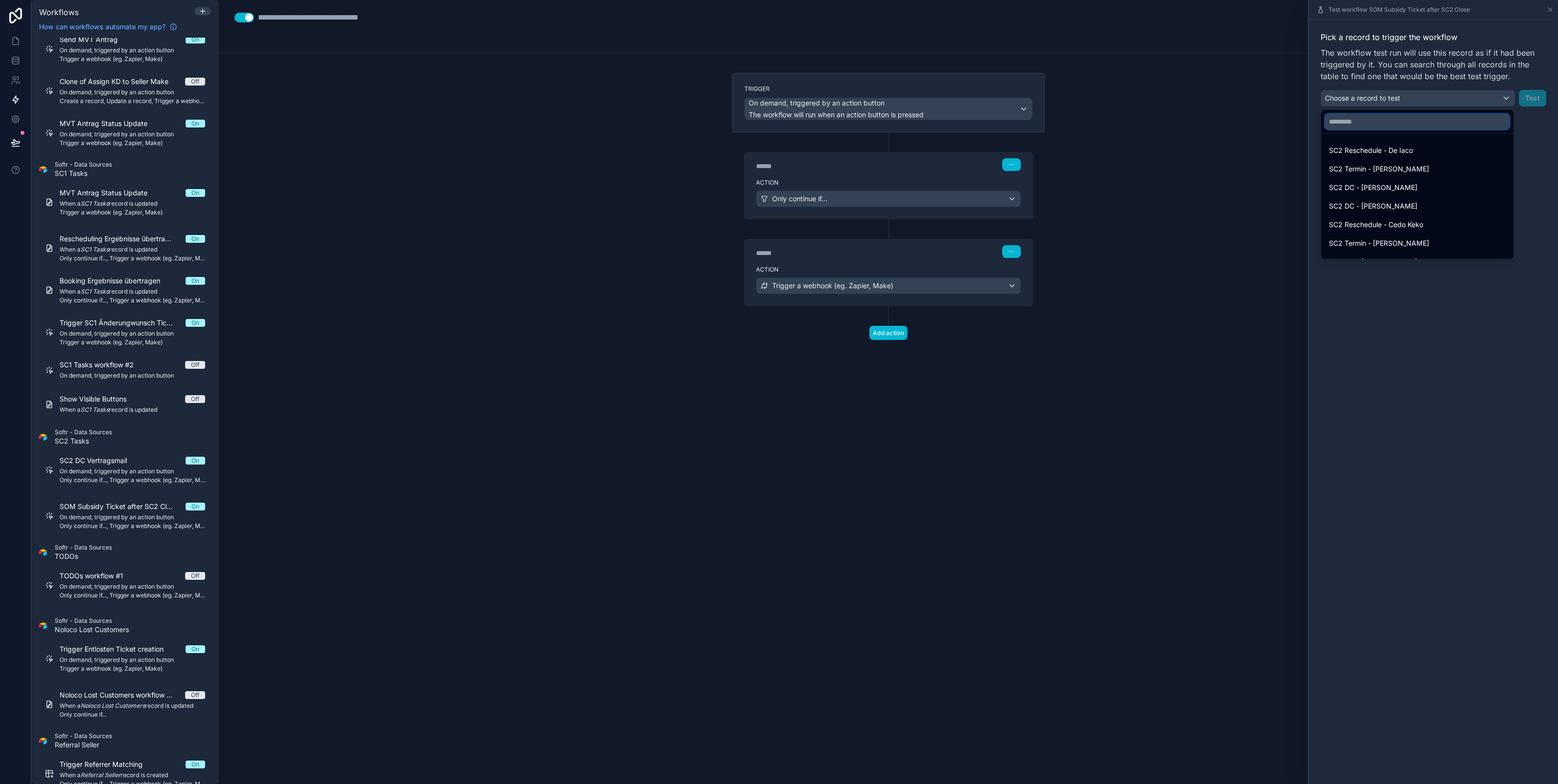
click at [1412, 122] on input "text" at bounding box center [1417, 121] width 184 height 16
type input "****"
click at [1430, 223] on span "SC2 Termin - [PERSON_NAME]" at bounding box center [1379, 225] width 100 height 11
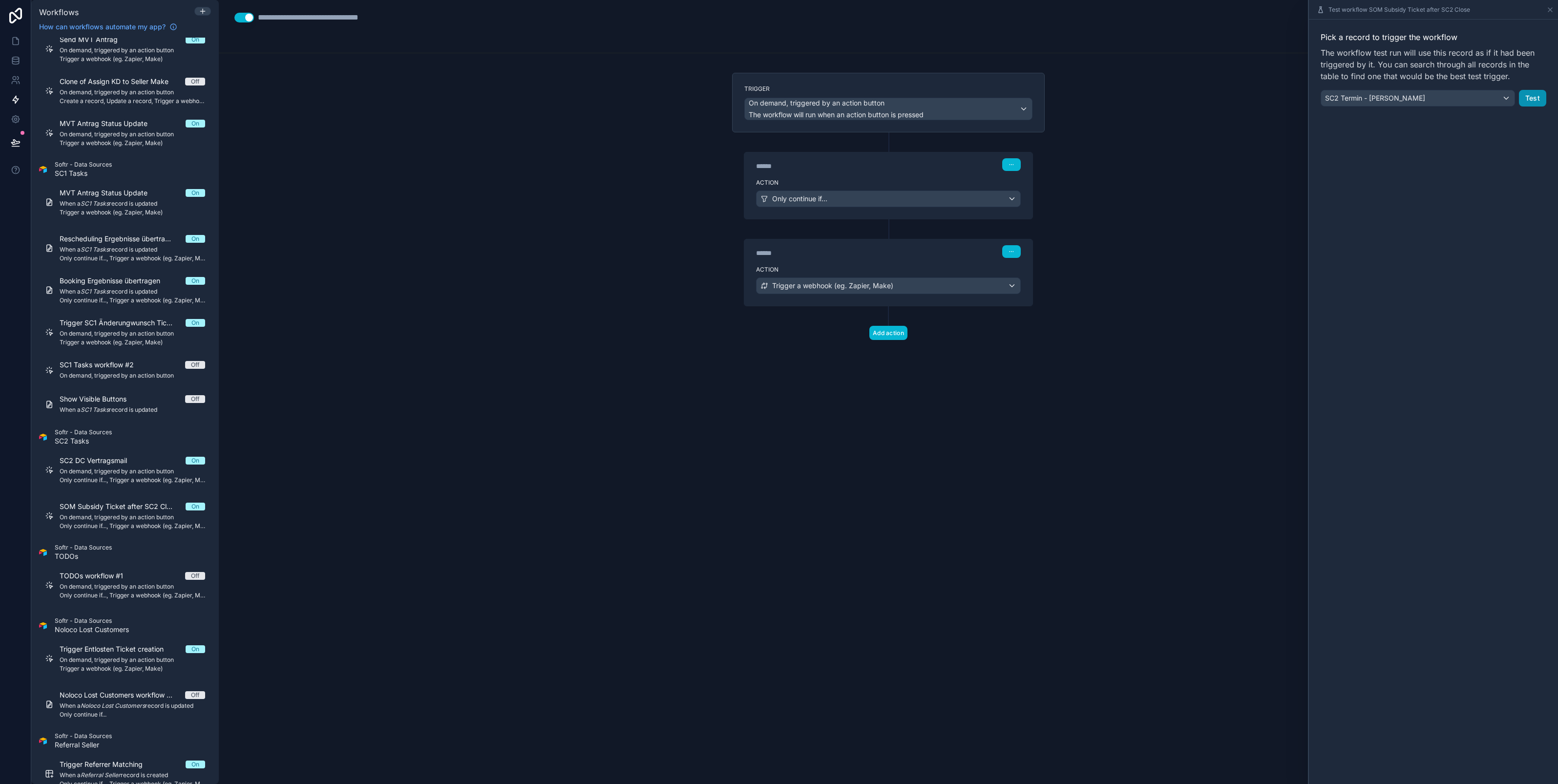
click at [1528, 103] on button "Test" at bounding box center [1532, 98] width 27 height 17
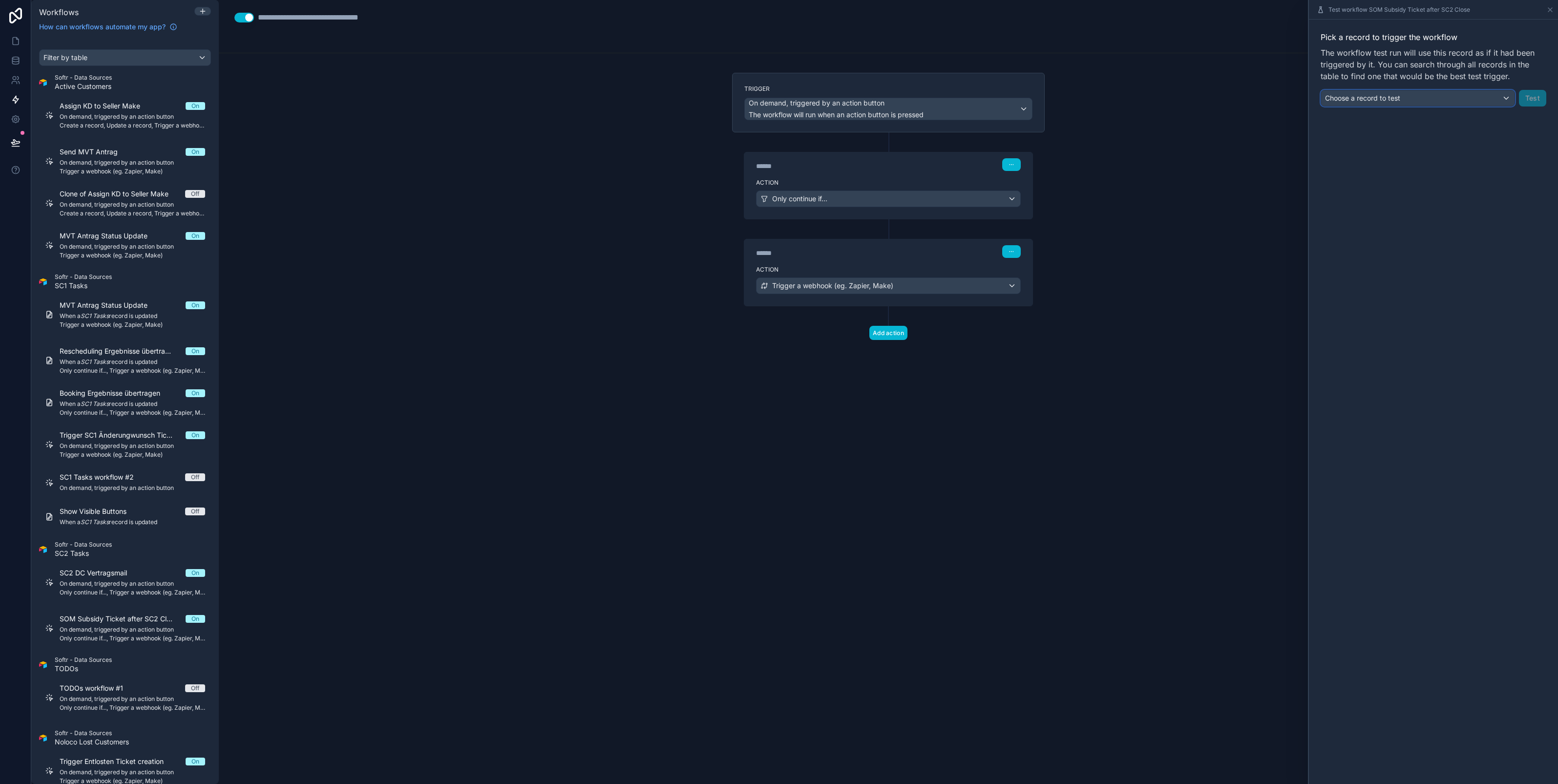
click at [1403, 95] on div "Choose a record to test" at bounding box center [1417, 98] width 194 height 16
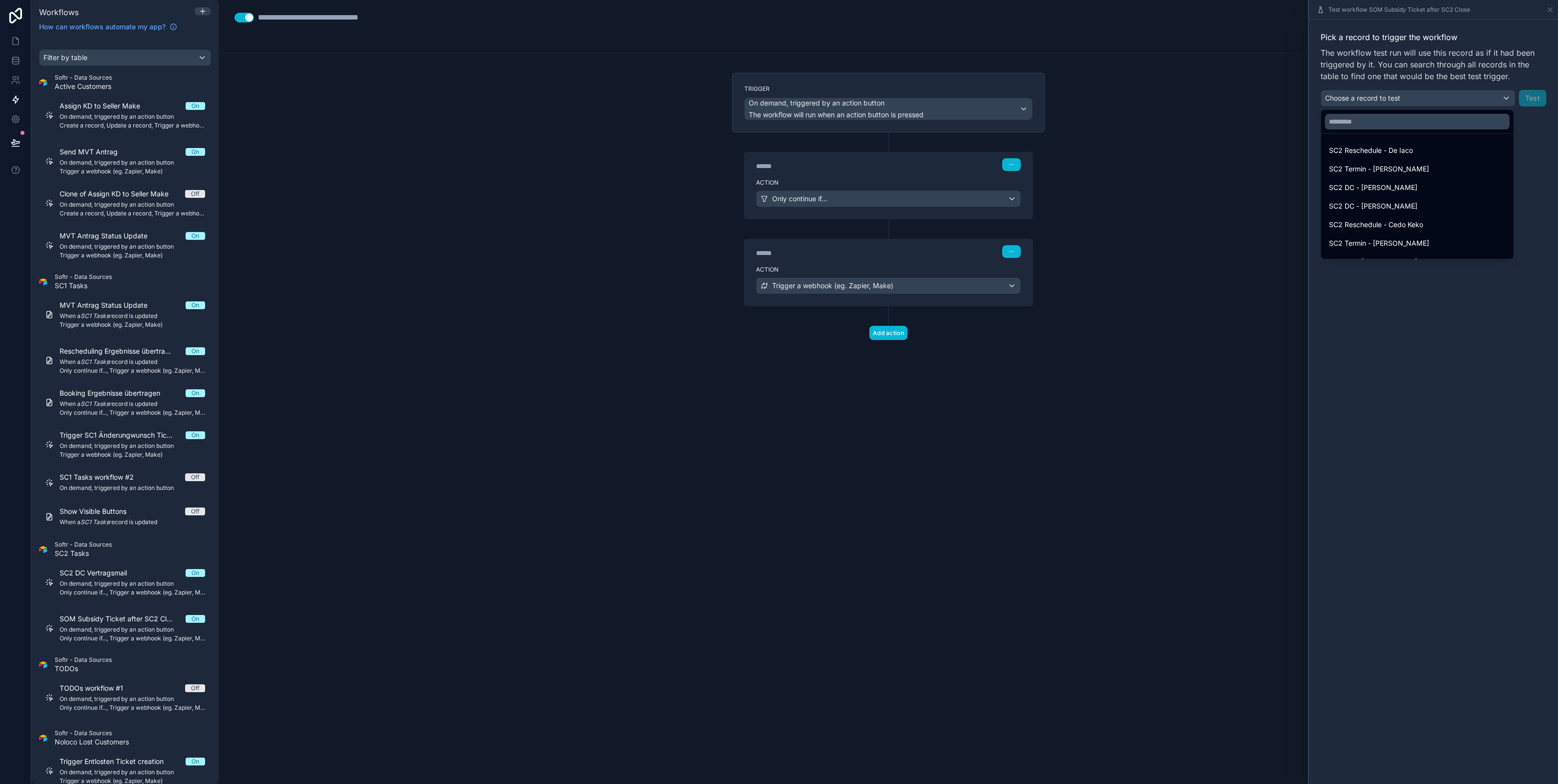
click at [1403, 95] on div at bounding box center [1434, 392] width 249 height 784
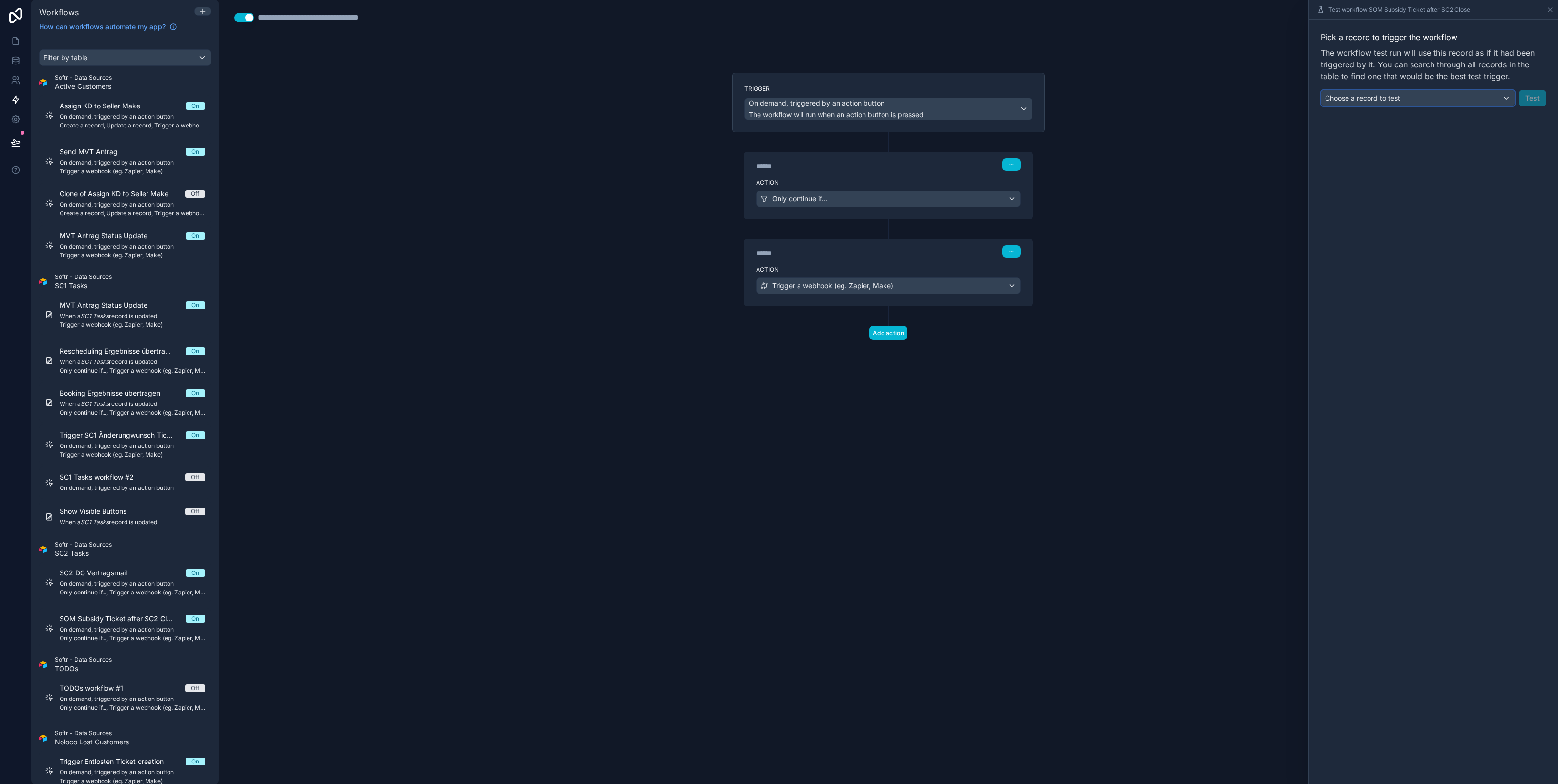
click at [1370, 94] on span "Choose a record to test" at bounding box center [1363, 97] width 76 height 9
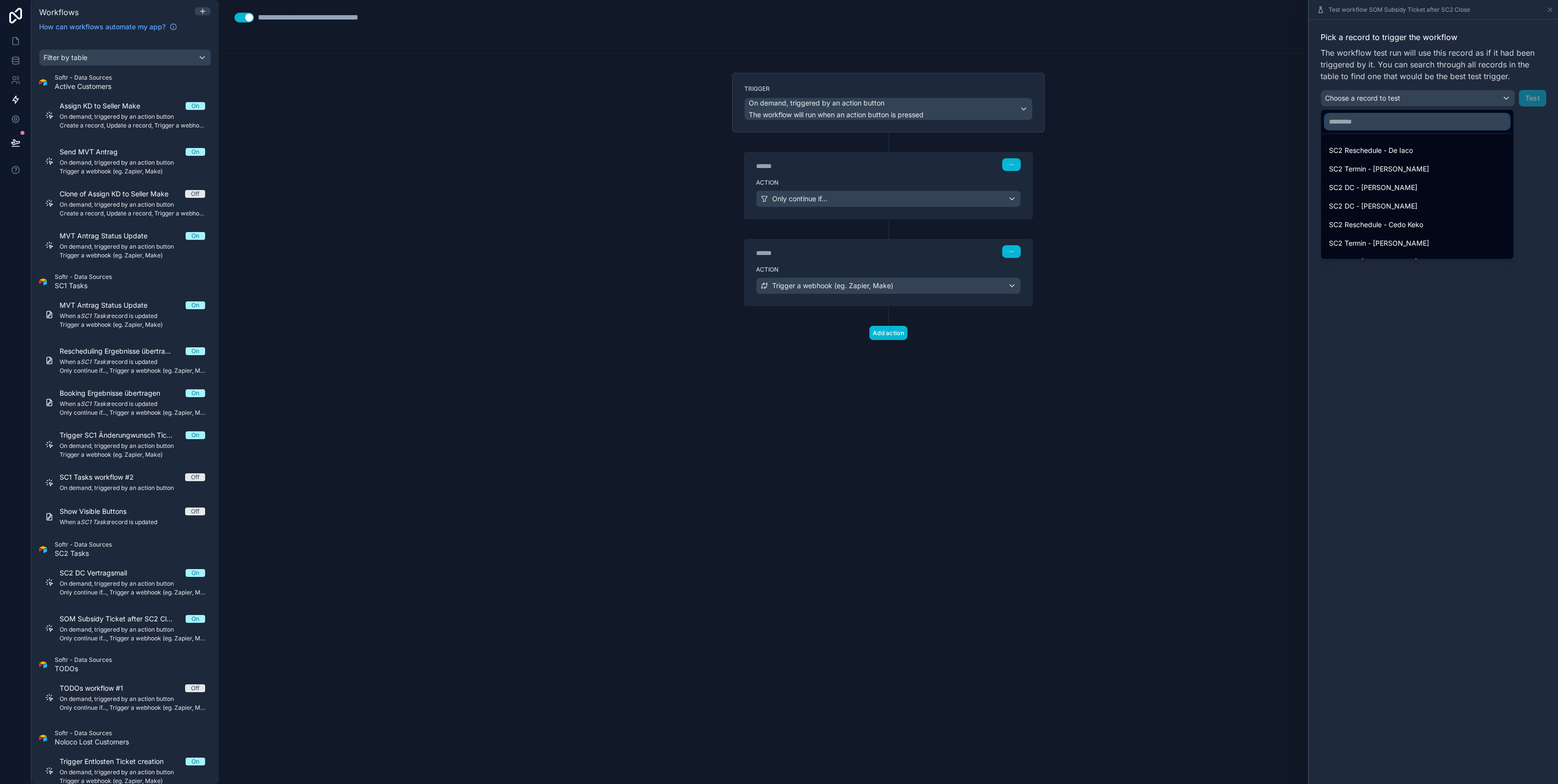
click at [1346, 123] on input "text" at bounding box center [1417, 121] width 184 height 16
type input "****"
click at [1399, 222] on span "SC2 Termin - [PERSON_NAME]" at bounding box center [1379, 225] width 100 height 11
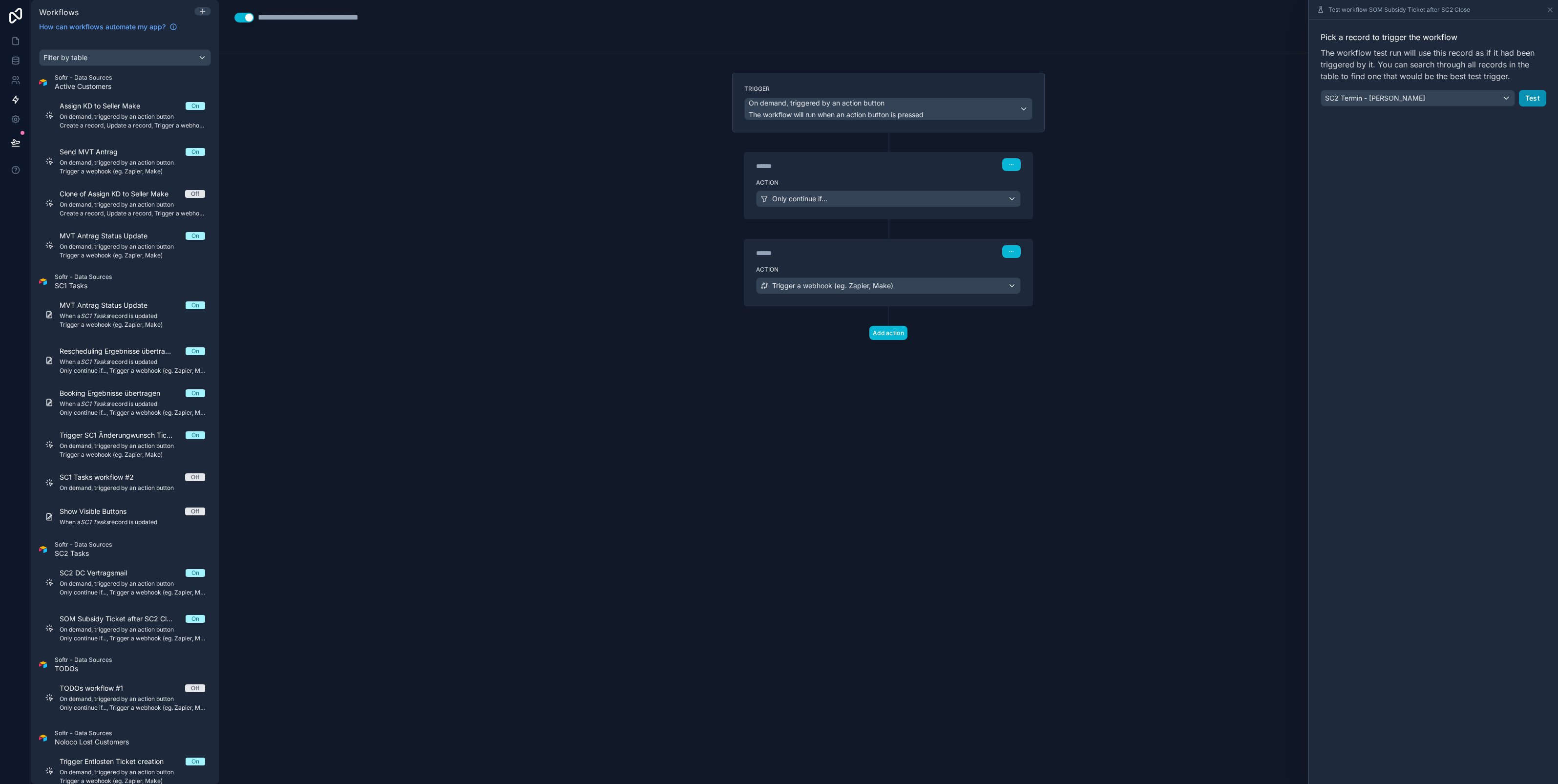
click at [1539, 100] on button "Test" at bounding box center [1532, 98] width 27 height 17
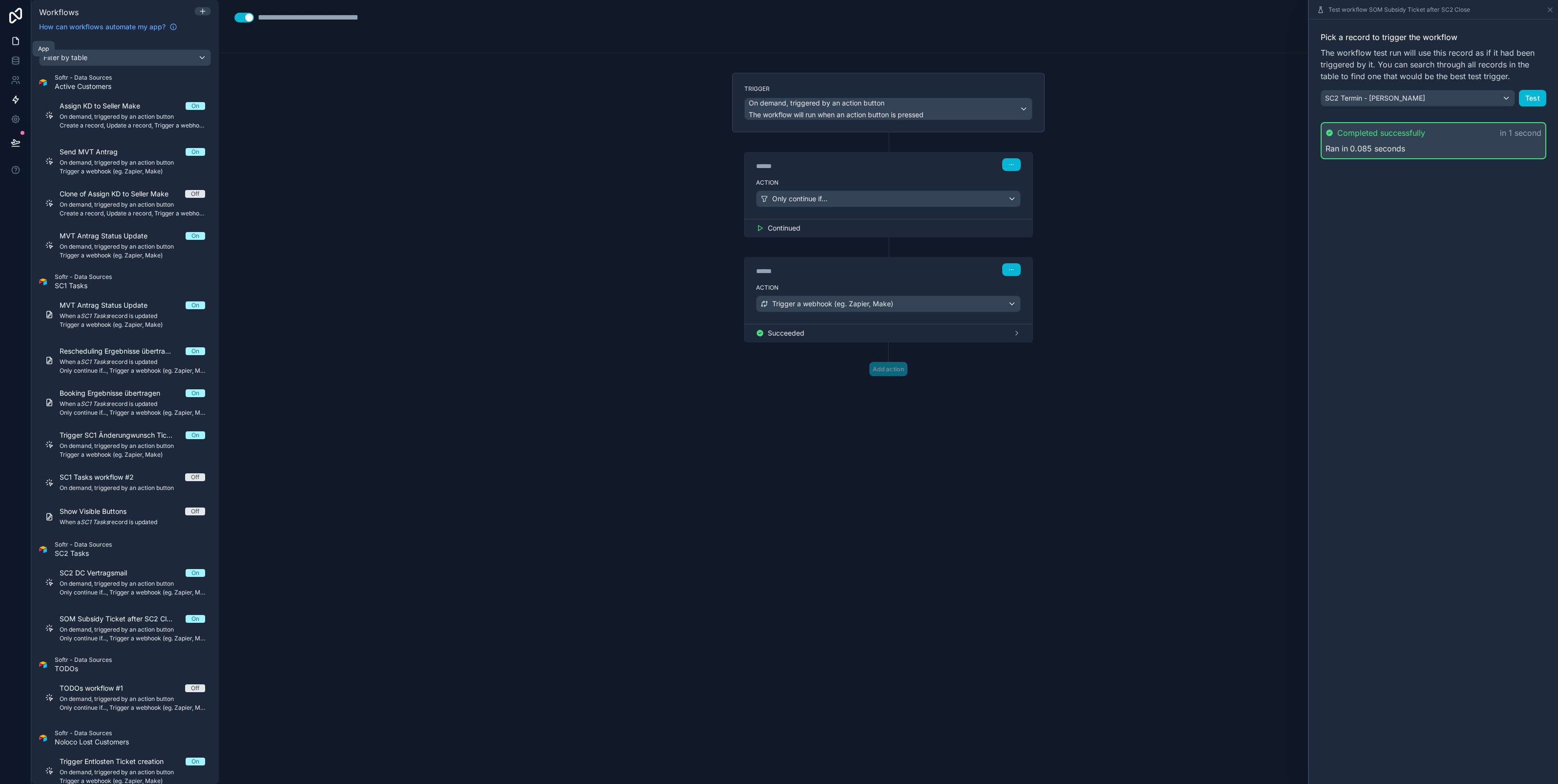
click at [16, 45] on icon at bounding box center [15, 41] width 9 height 9
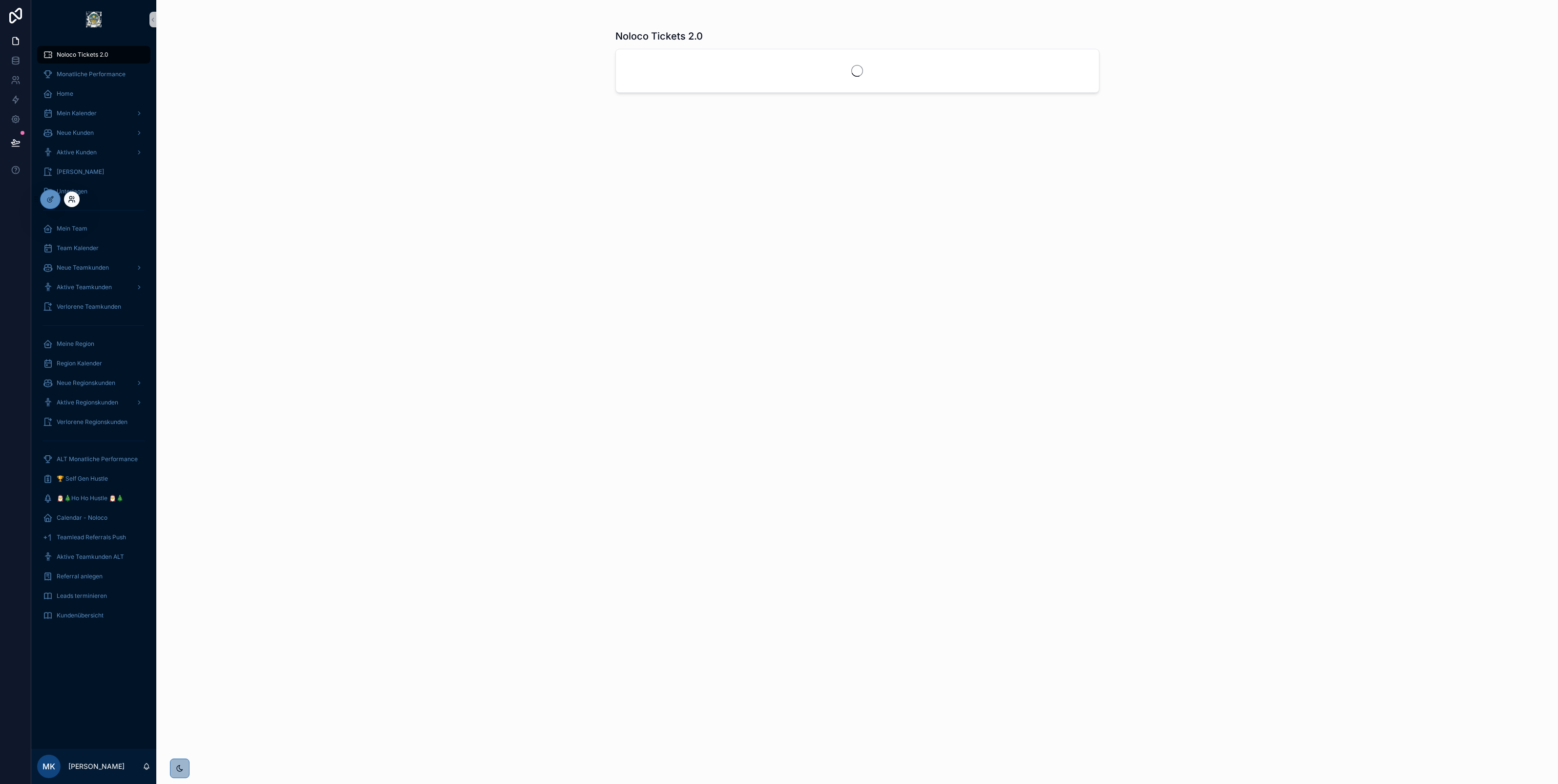
click at [68, 196] on icon at bounding box center [72, 199] width 8 height 8
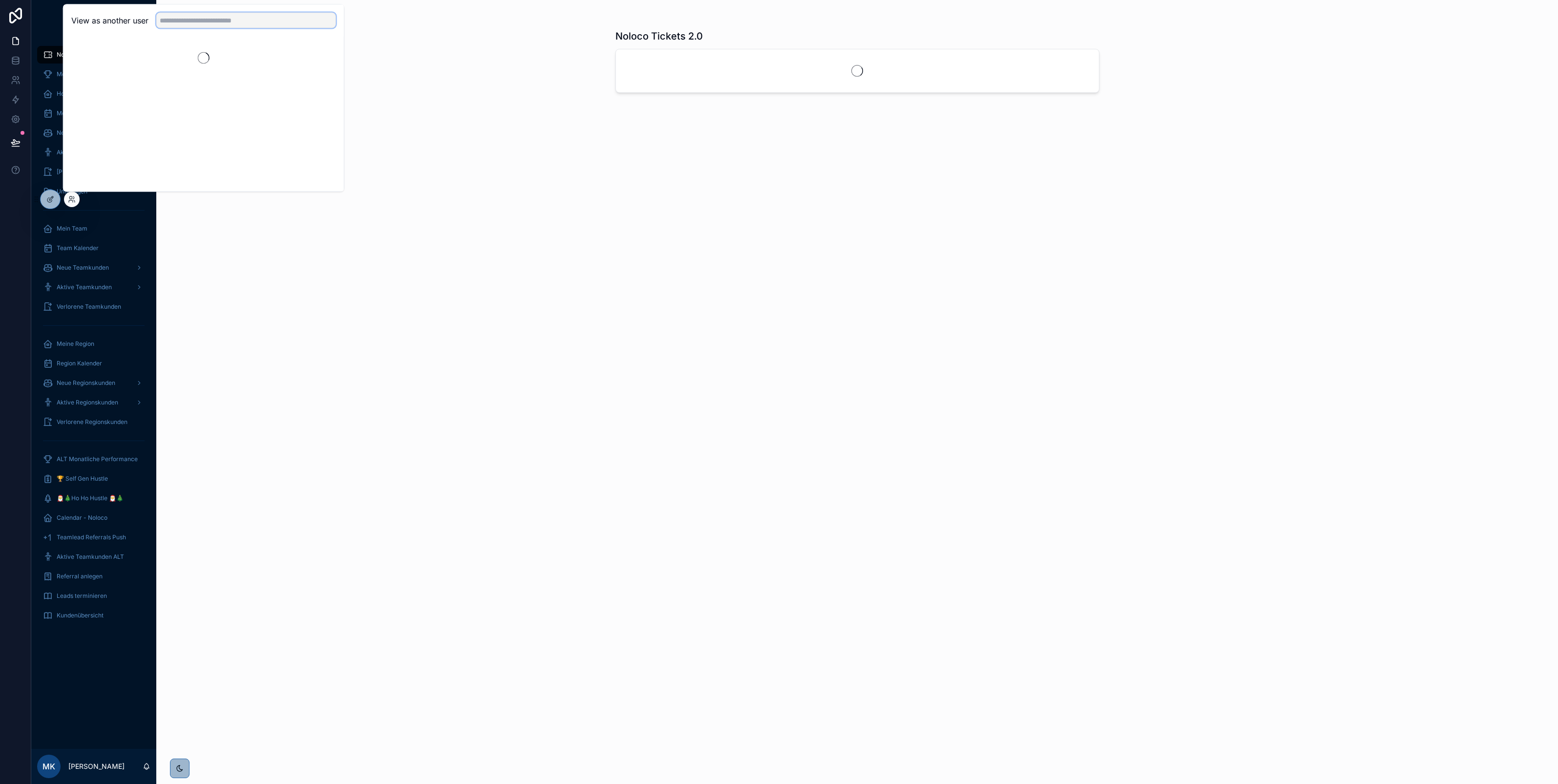
click at [189, 25] on input "text" at bounding box center [246, 20] width 180 height 16
type input "****"
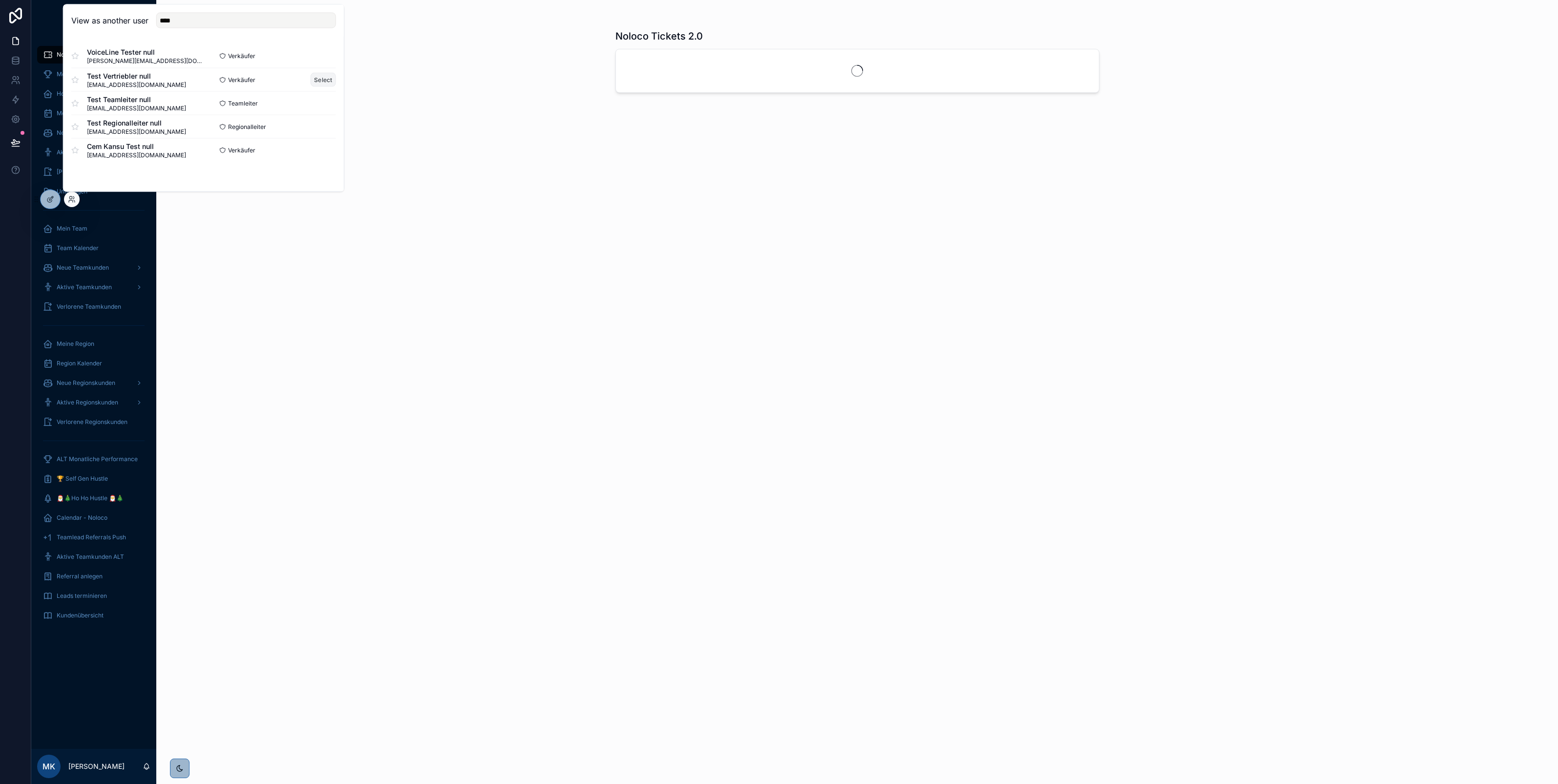
click at [320, 83] on button "Select" at bounding box center [323, 79] width 26 height 14
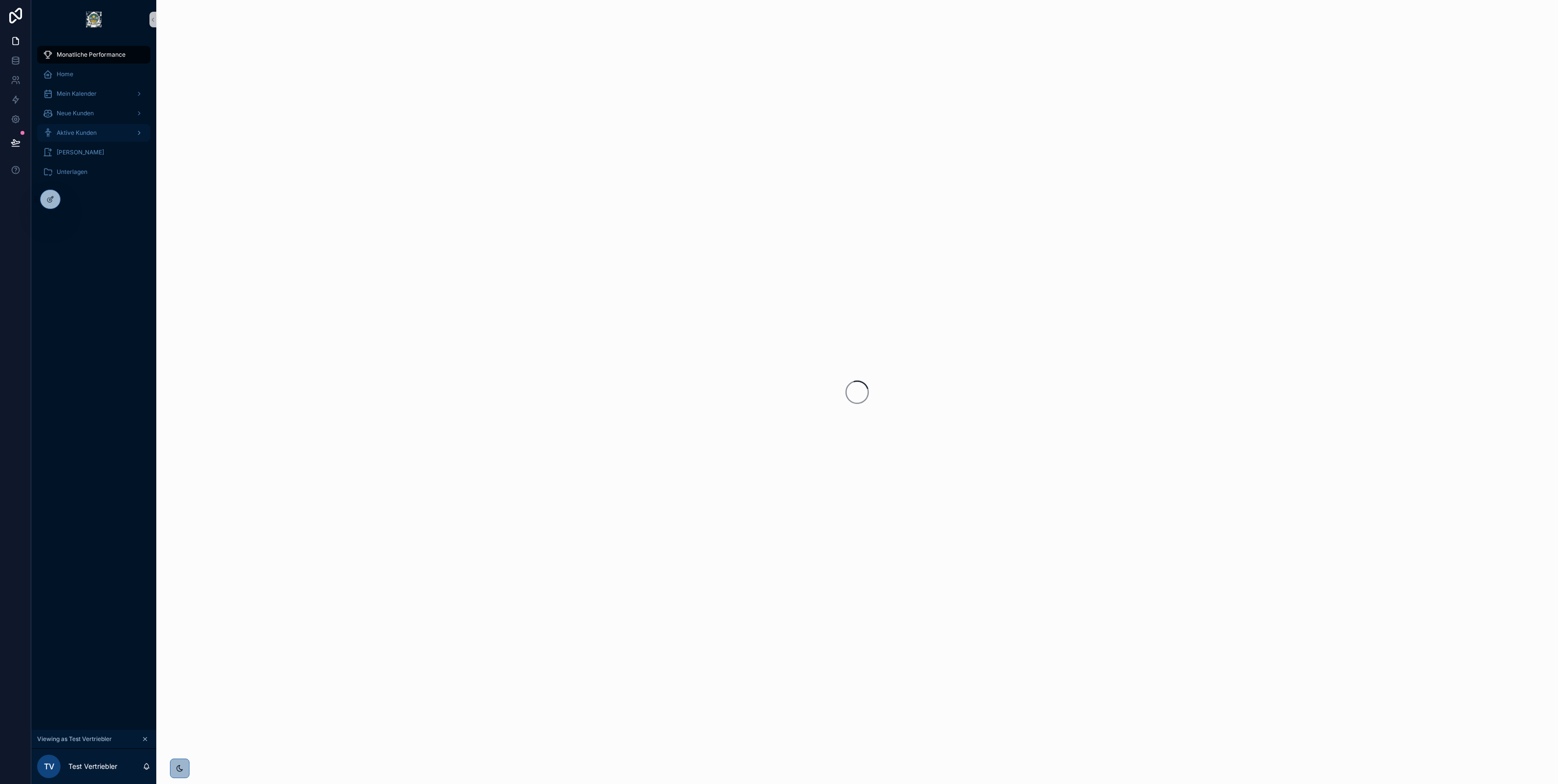
click at [94, 131] on span "Aktive Kunden" at bounding box center [77, 132] width 40 height 8
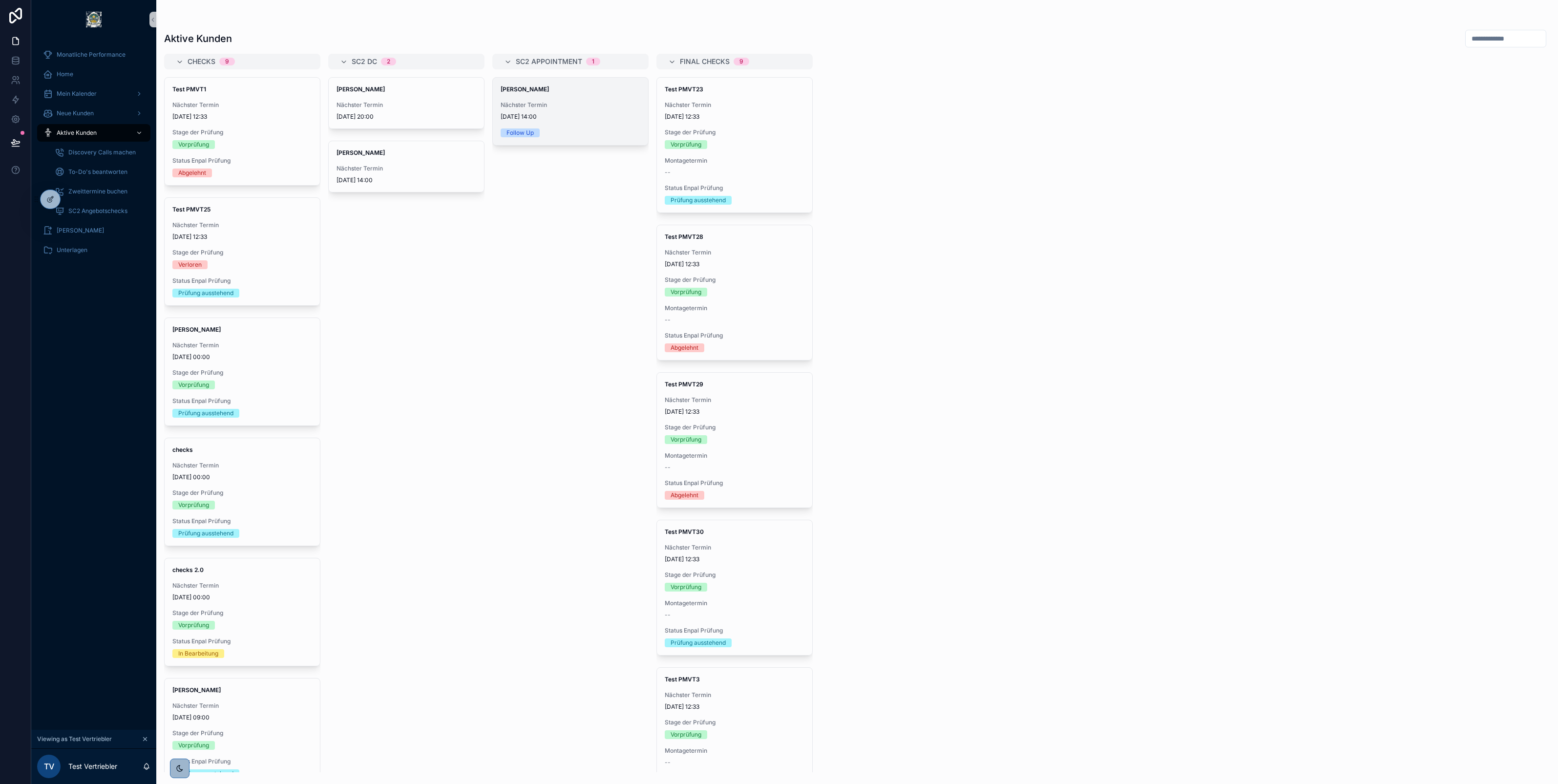
click at [569, 116] on span "[DATE] 14:00" at bounding box center [571, 116] width 140 height 8
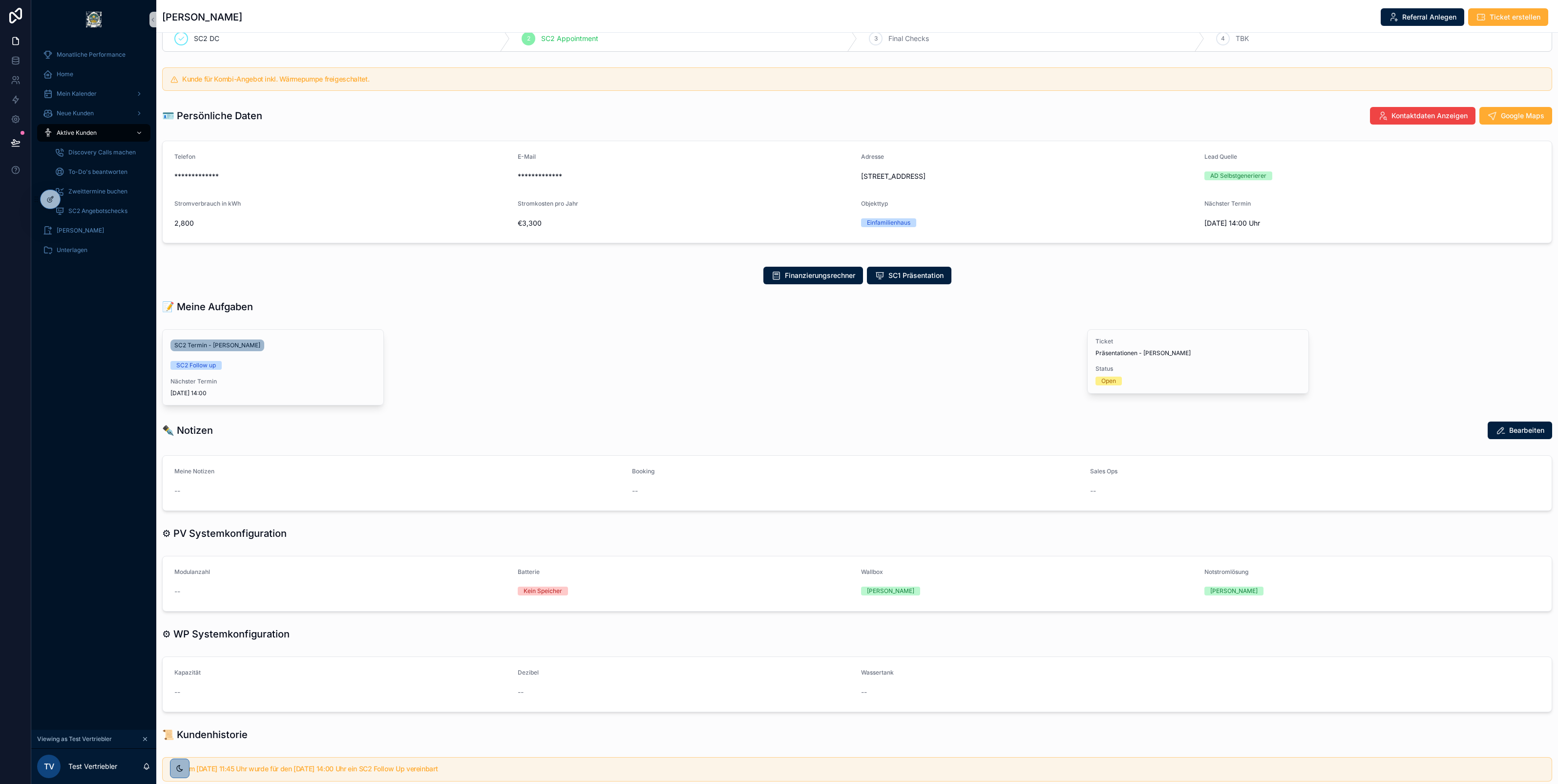
scroll to position [24, 0]
click at [236, 348] on span "SC2 Termin - [PERSON_NAME]" at bounding box center [217, 345] width 86 height 8
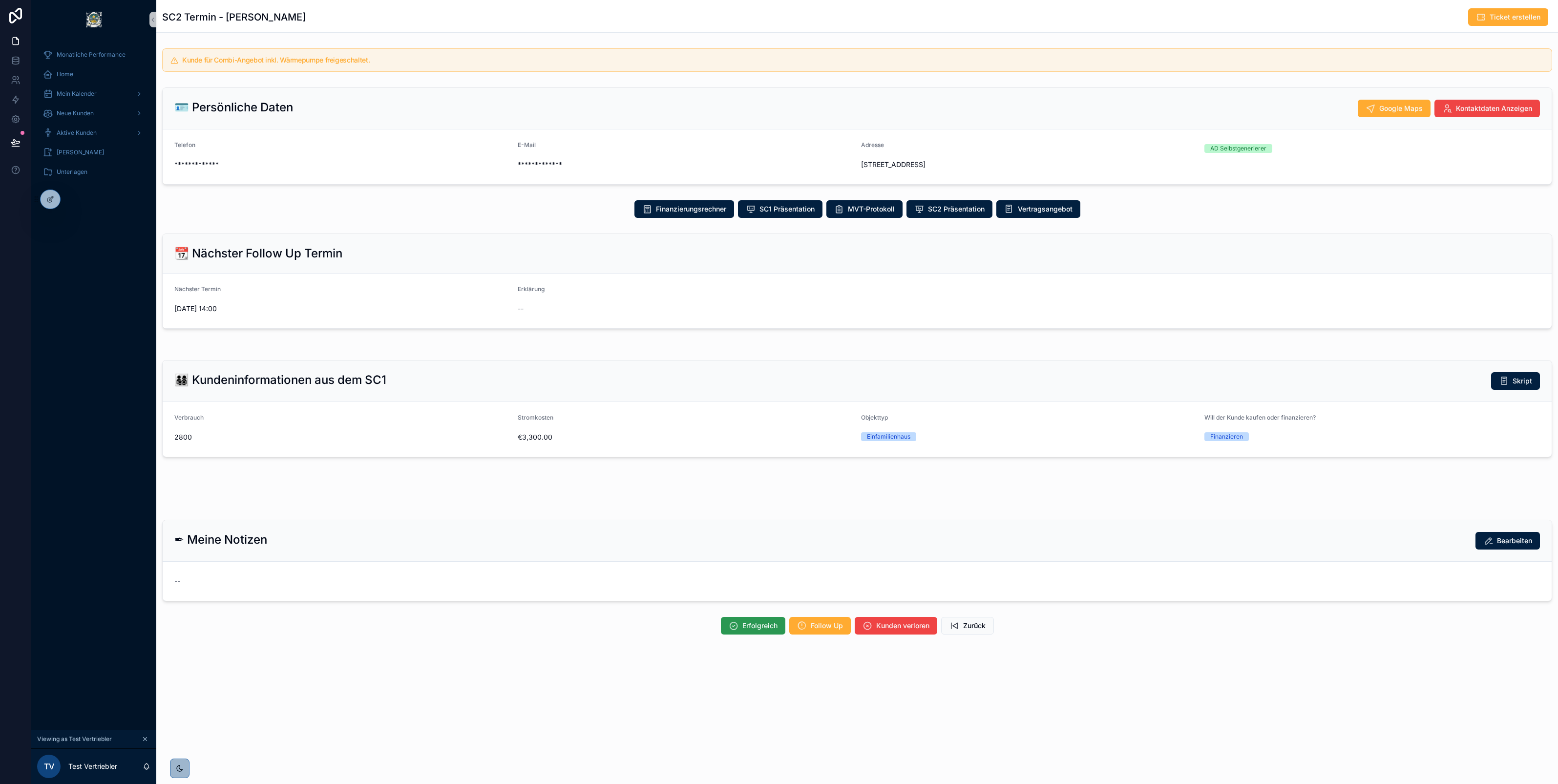
click at [738, 623] on button "Erfolgreich" at bounding box center [753, 625] width 64 height 18
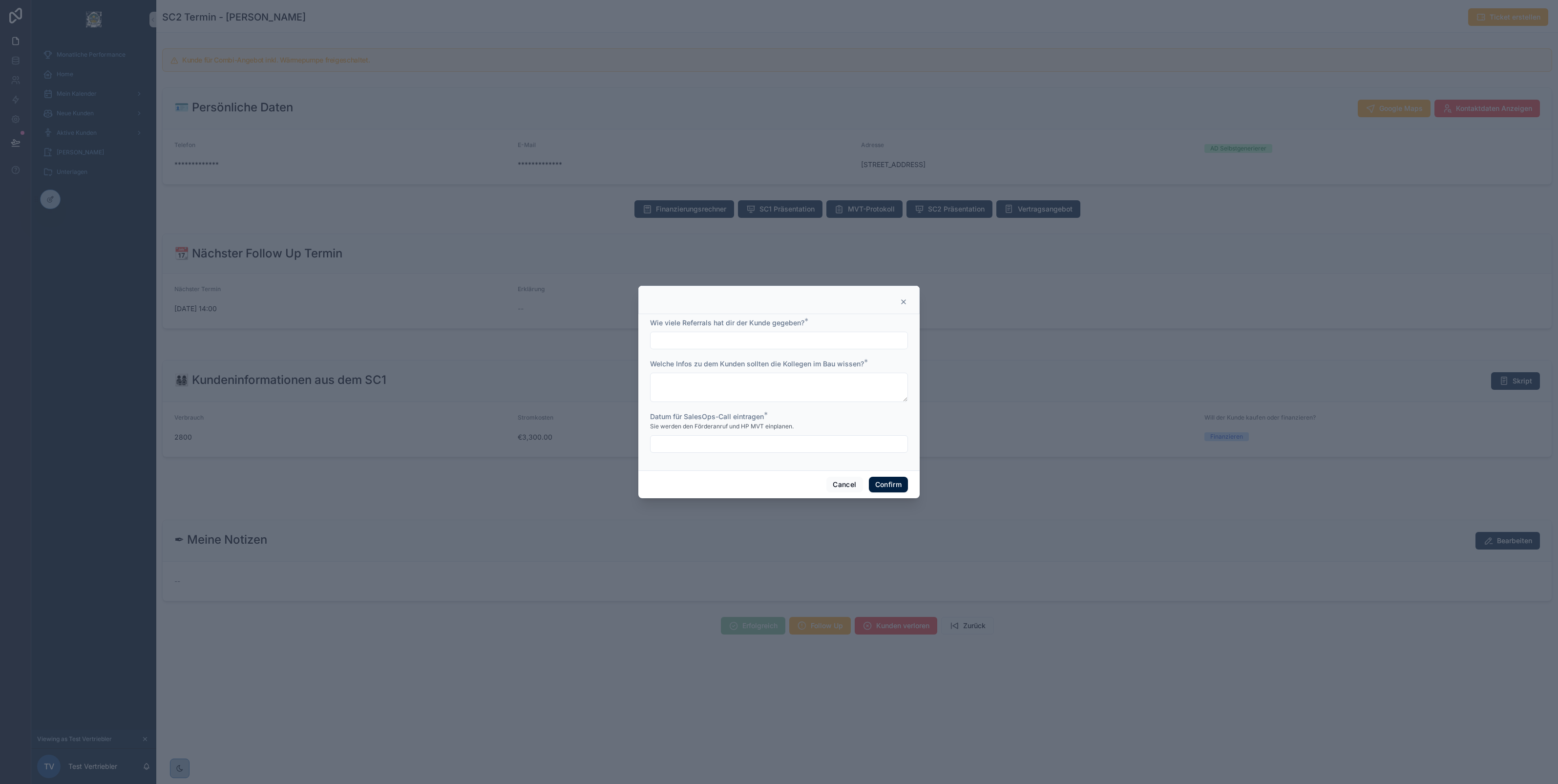
click at [730, 443] on input "text" at bounding box center [779, 444] width 257 height 13
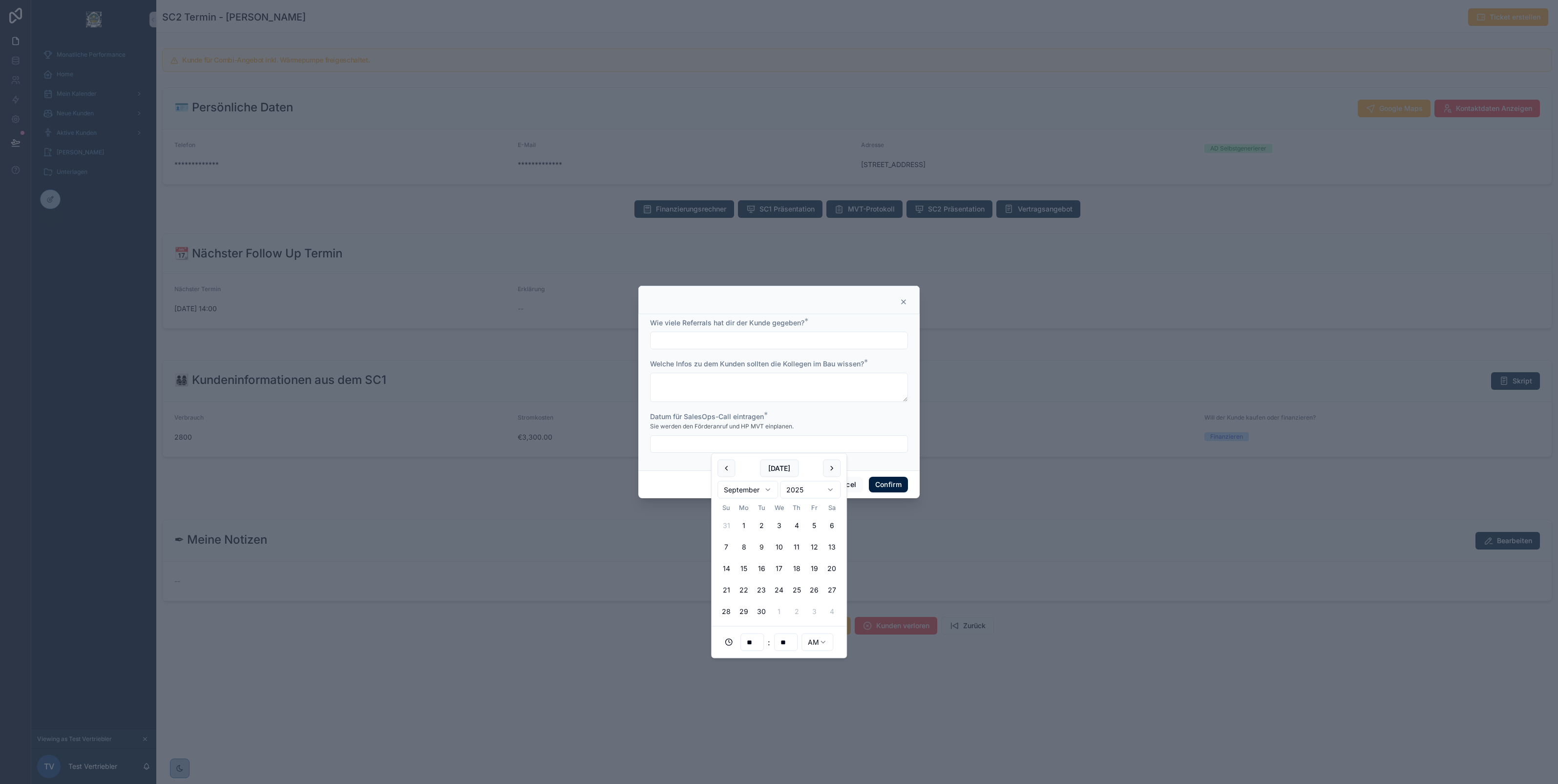
click at [591, 248] on div at bounding box center [779, 392] width 1558 height 784
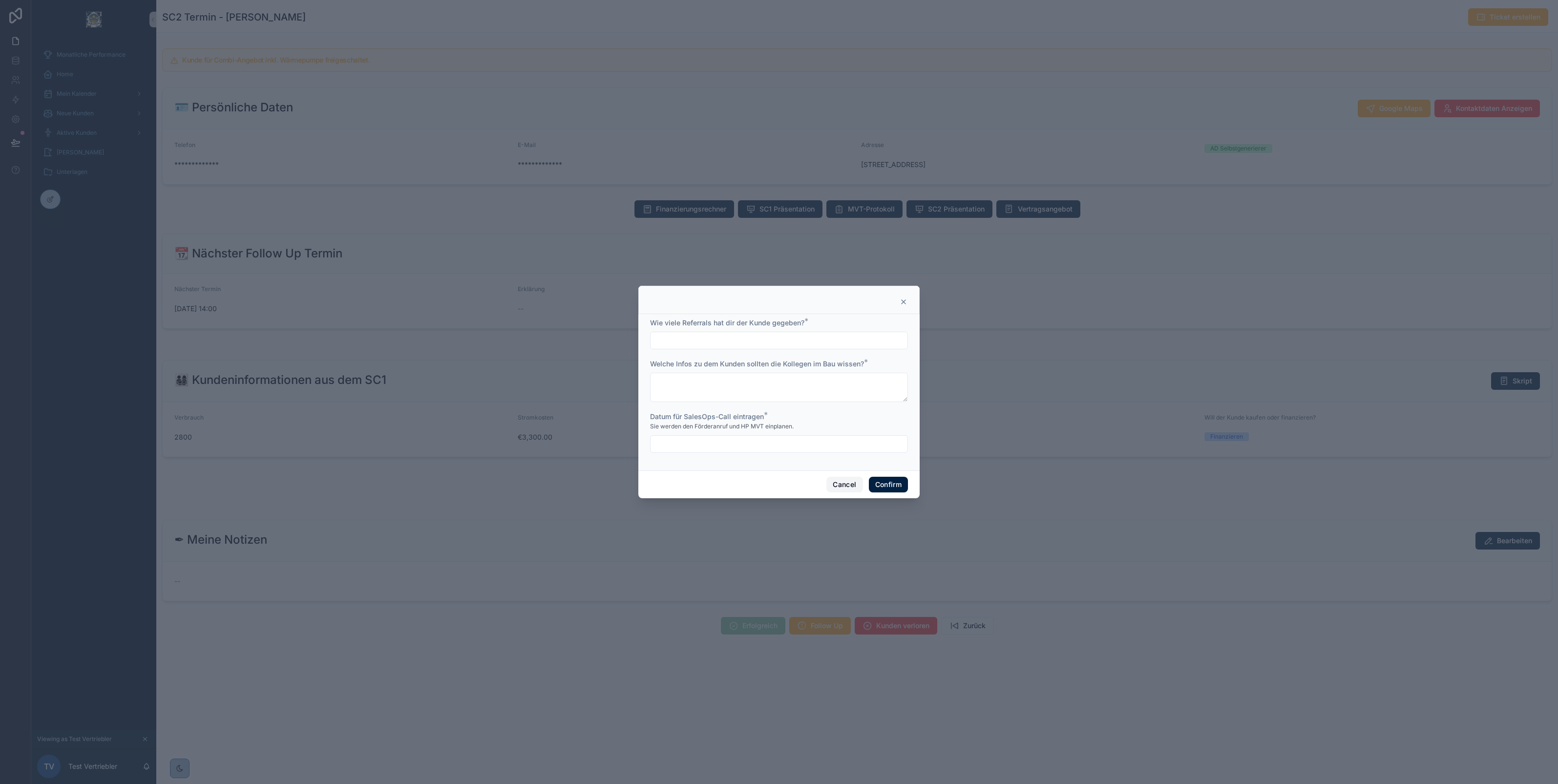
click at [843, 489] on button "Cancel" at bounding box center [845, 485] width 36 height 16
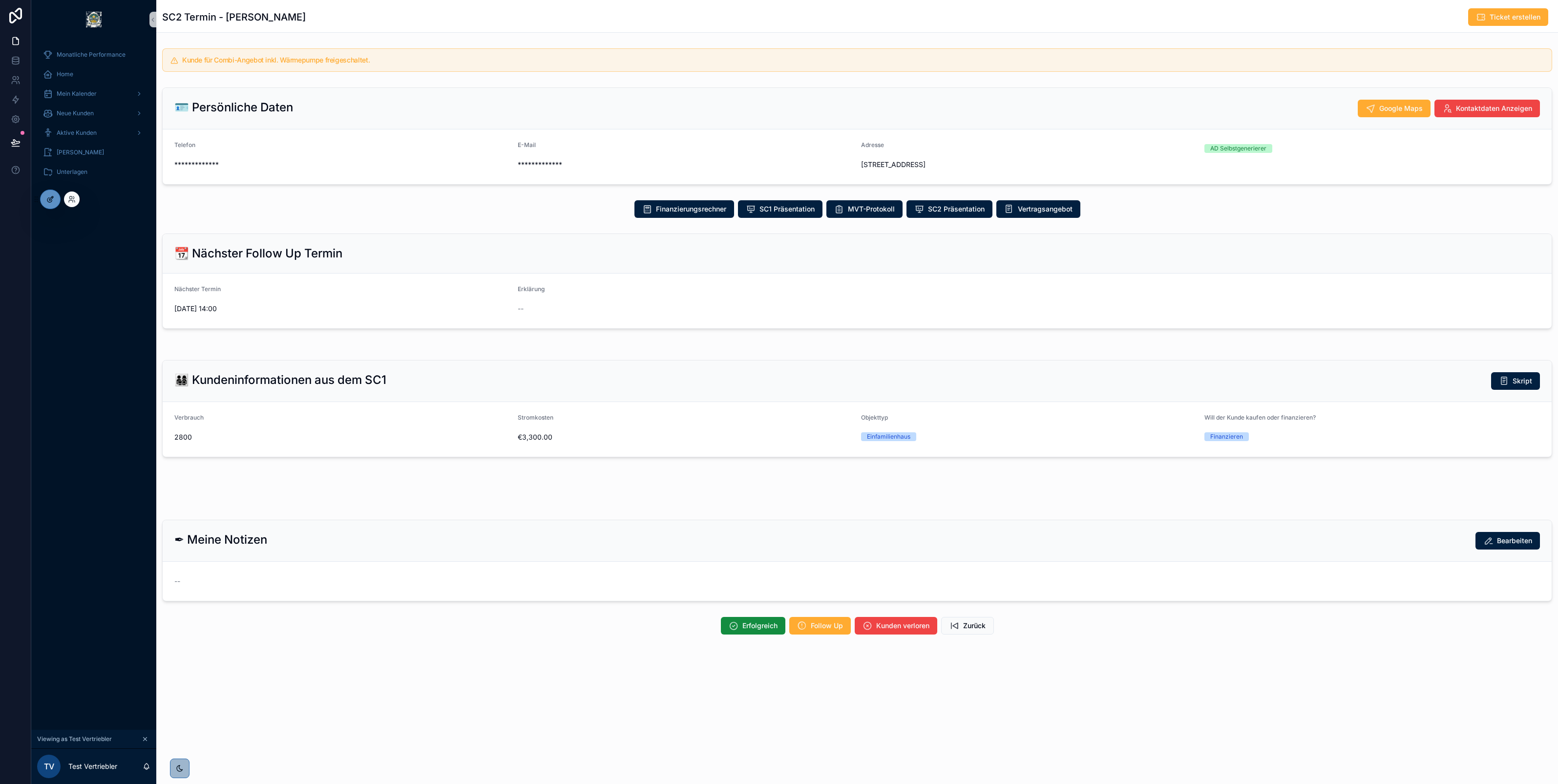
click at [47, 198] on icon at bounding box center [50, 199] width 8 height 8
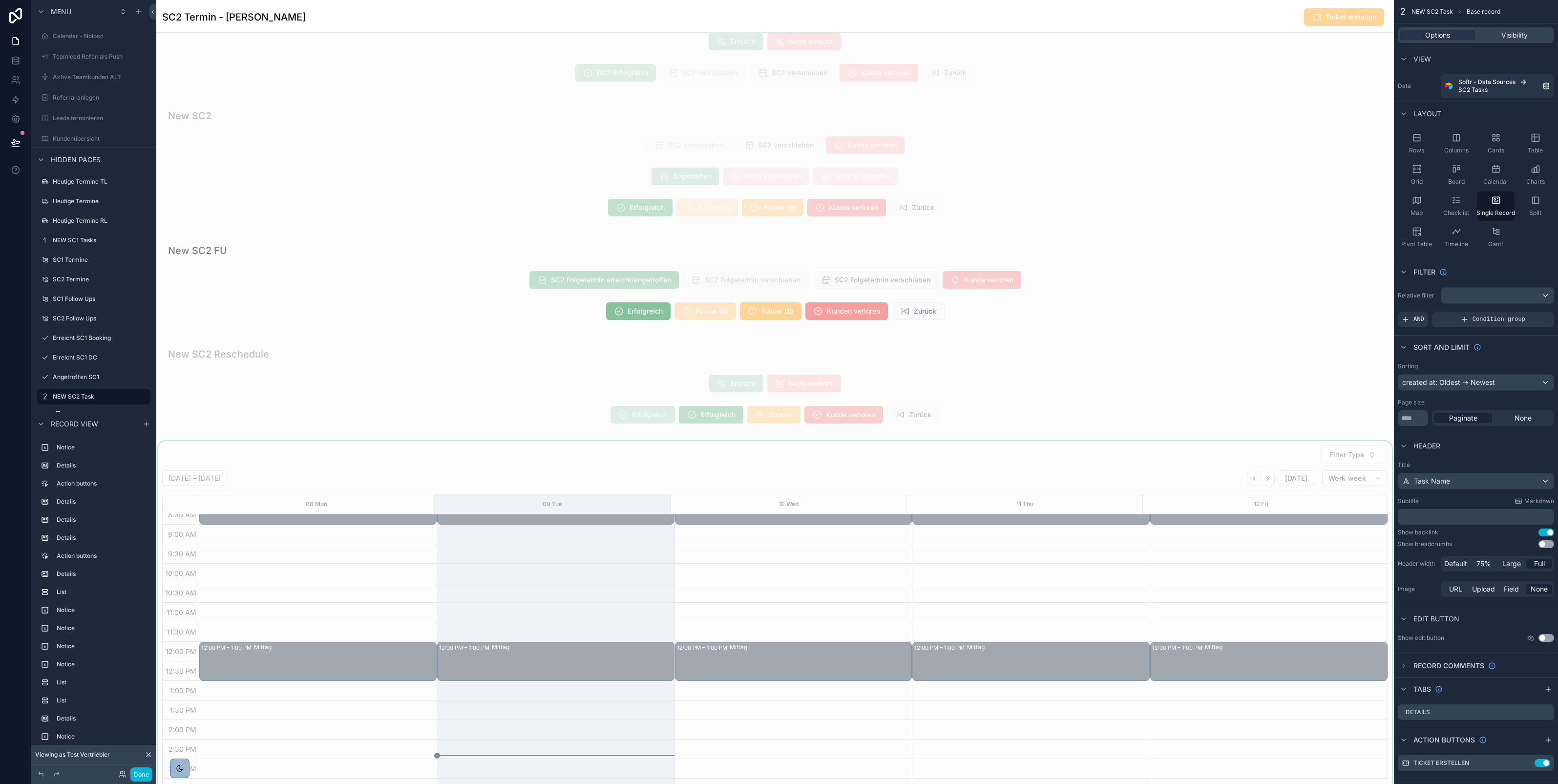
scroll to position [1505, 0]
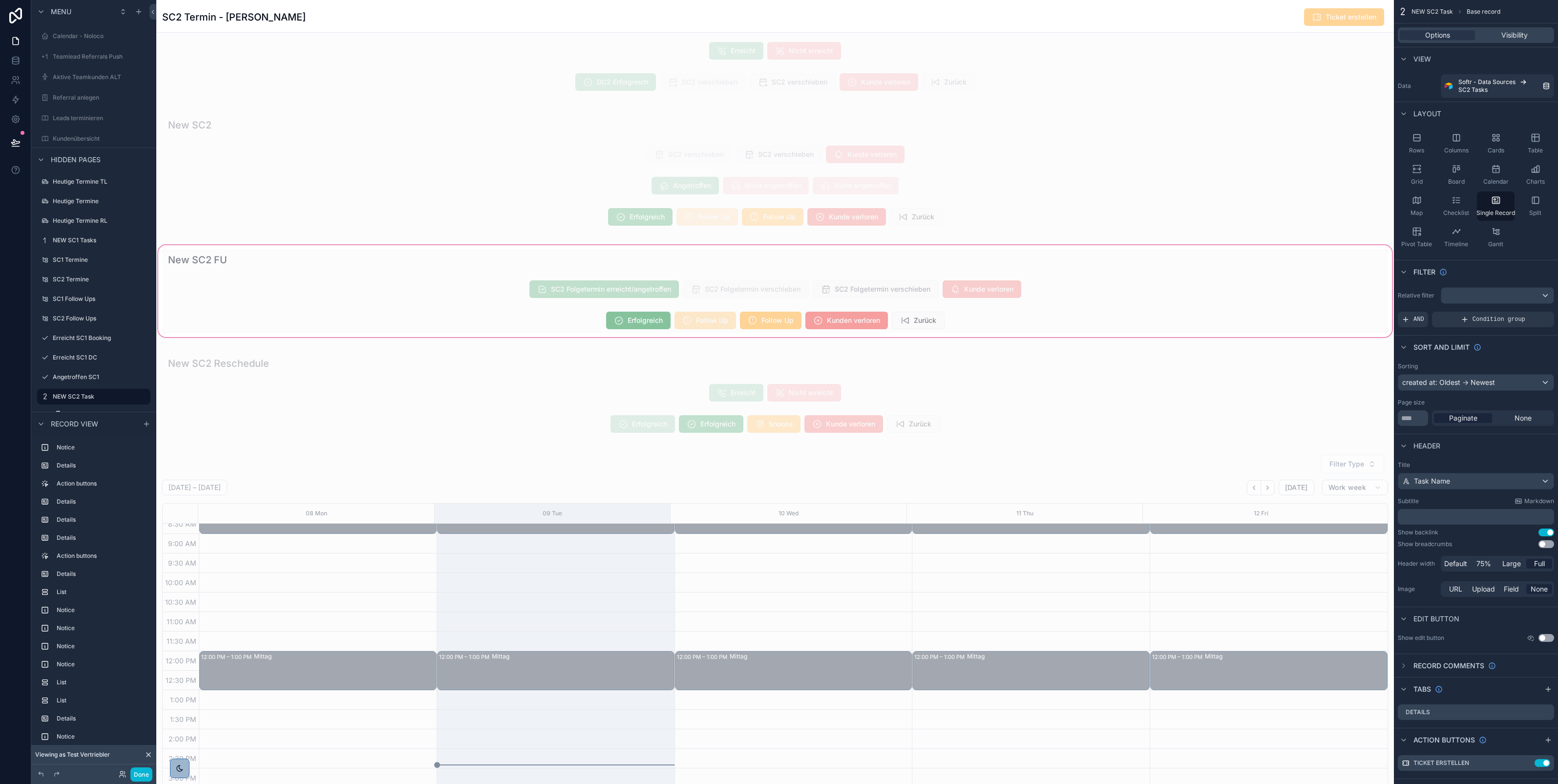
click at [609, 331] on div "scrollable content" at bounding box center [775, 290] width 1238 height 95
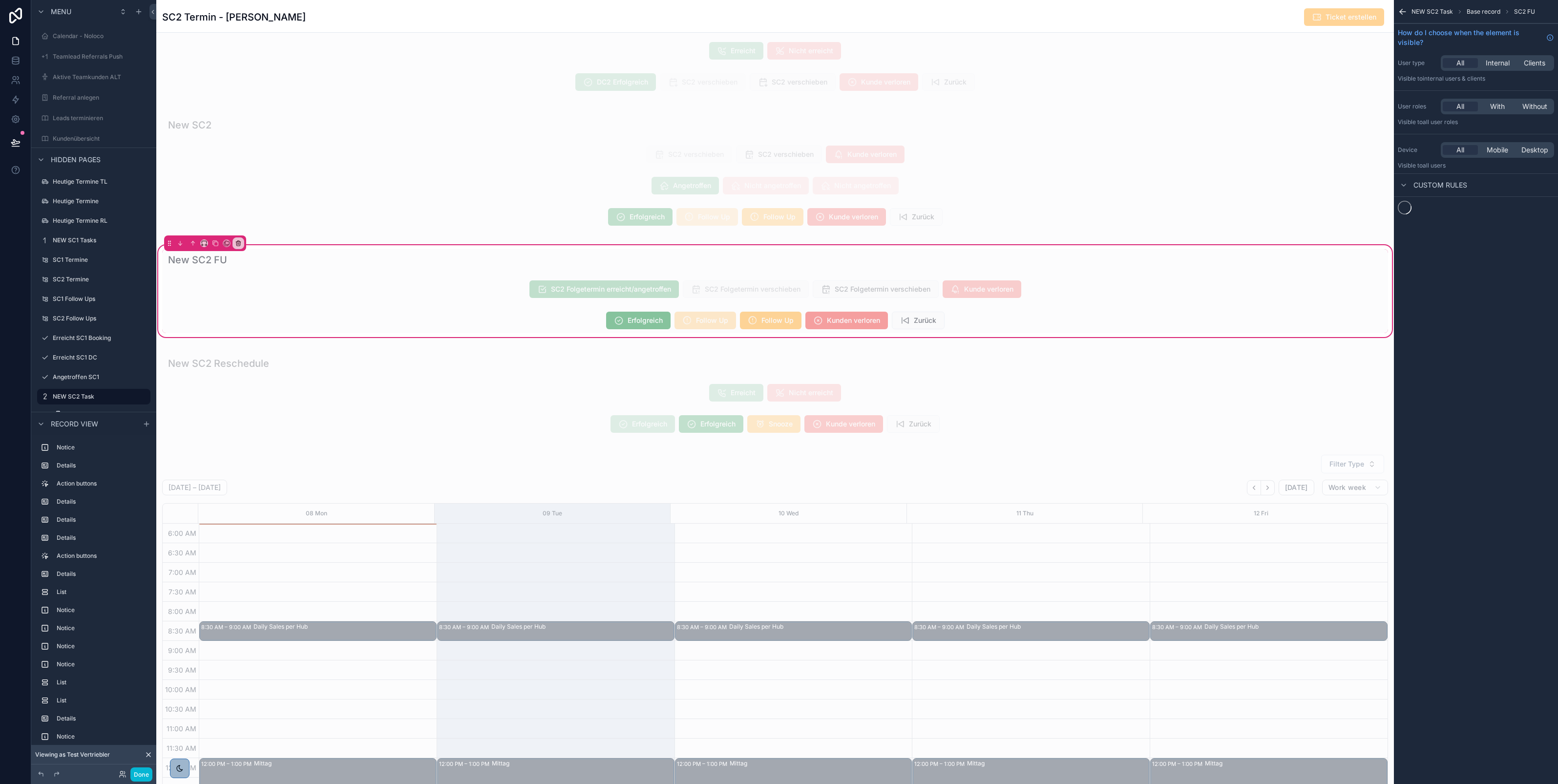
click at [587, 324] on div "scrollable content" at bounding box center [776, 320] width 1226 height 26
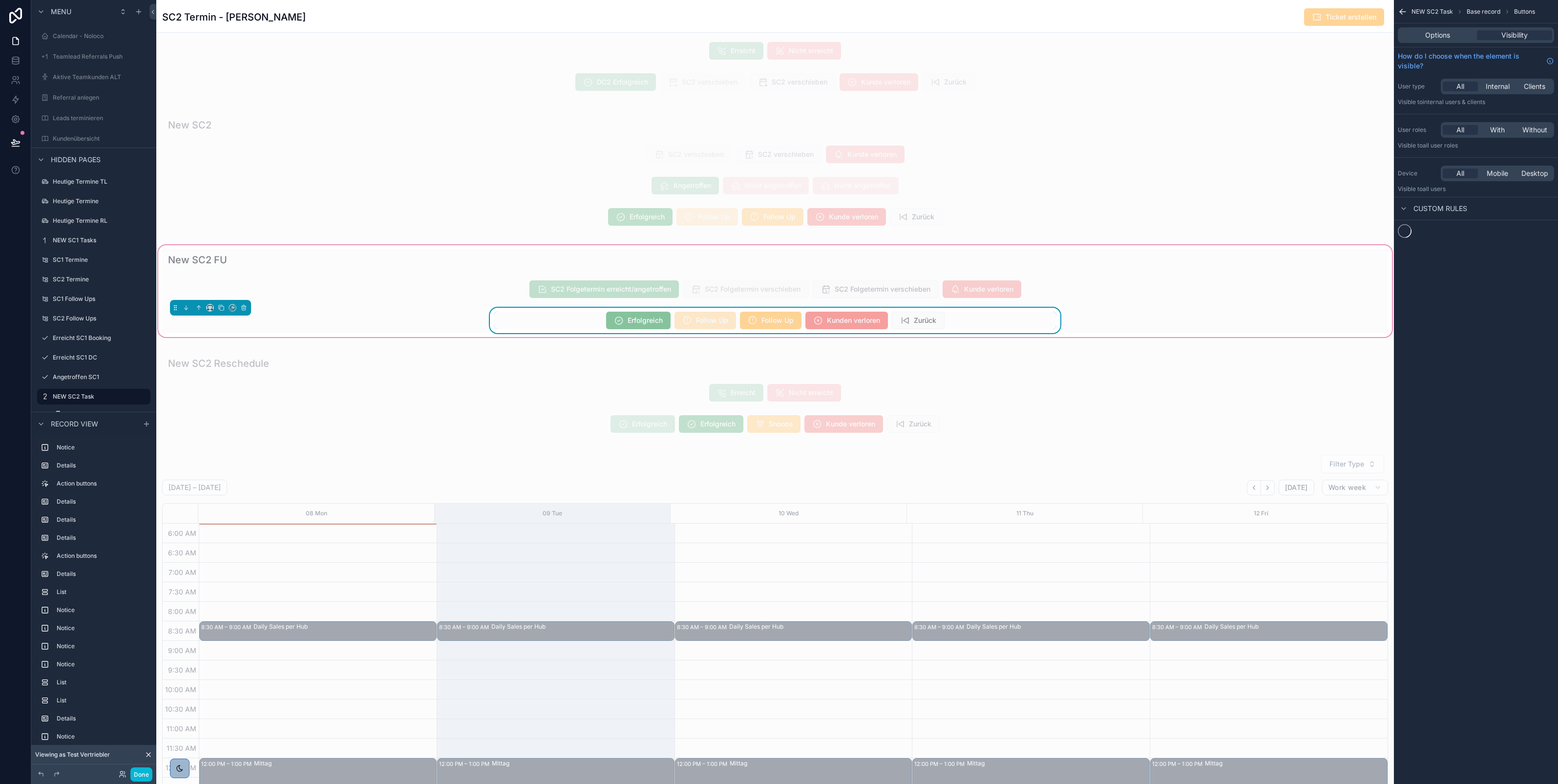
scroll to position [108, 0]
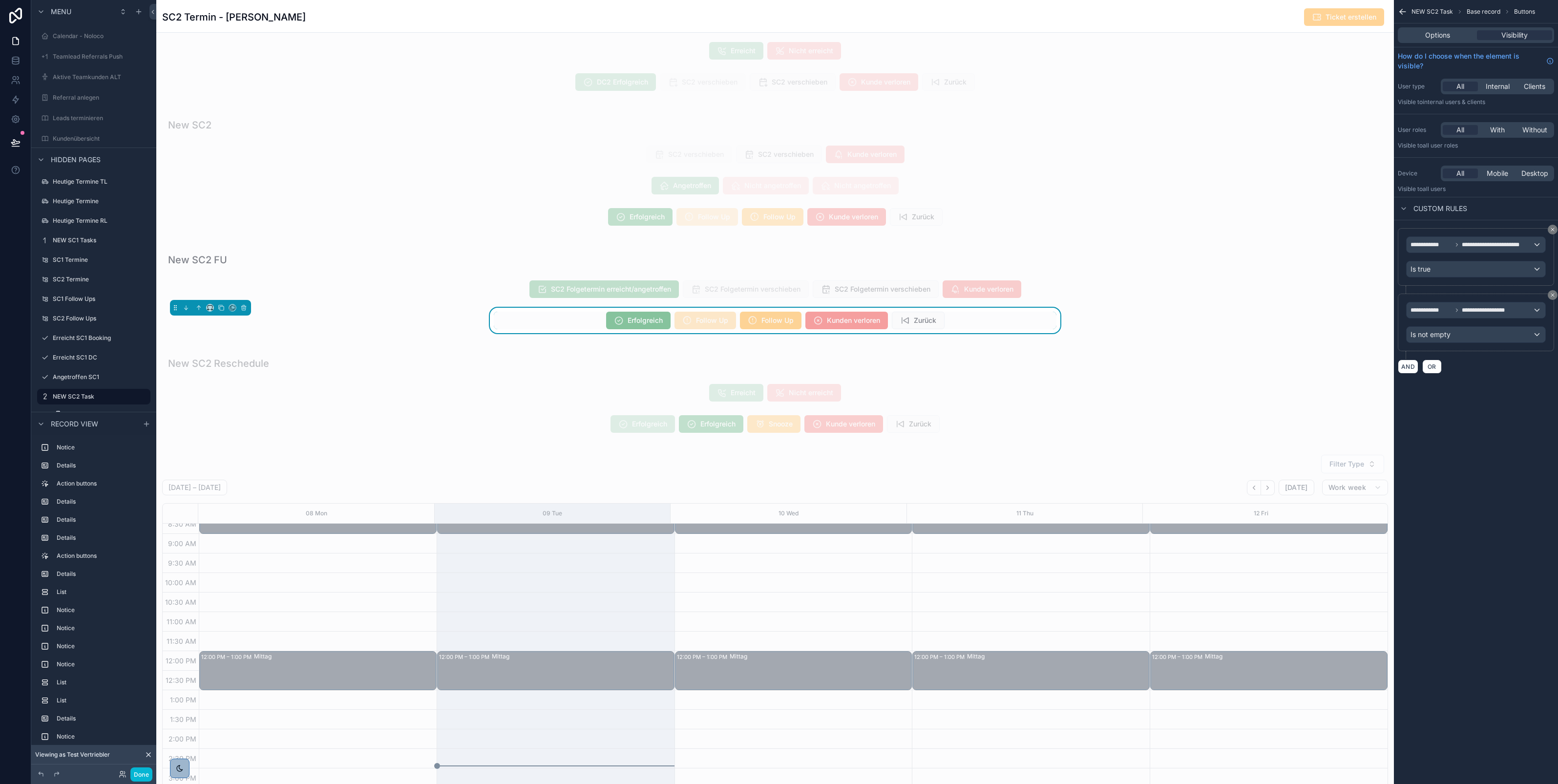
click at [1434, 43] on div "Options Visibility" at bounding box center [1477, 35] width 164 height 24
click at [1431, 37] on span "Options" at bounding box center [1438, 35] width 25 height 9
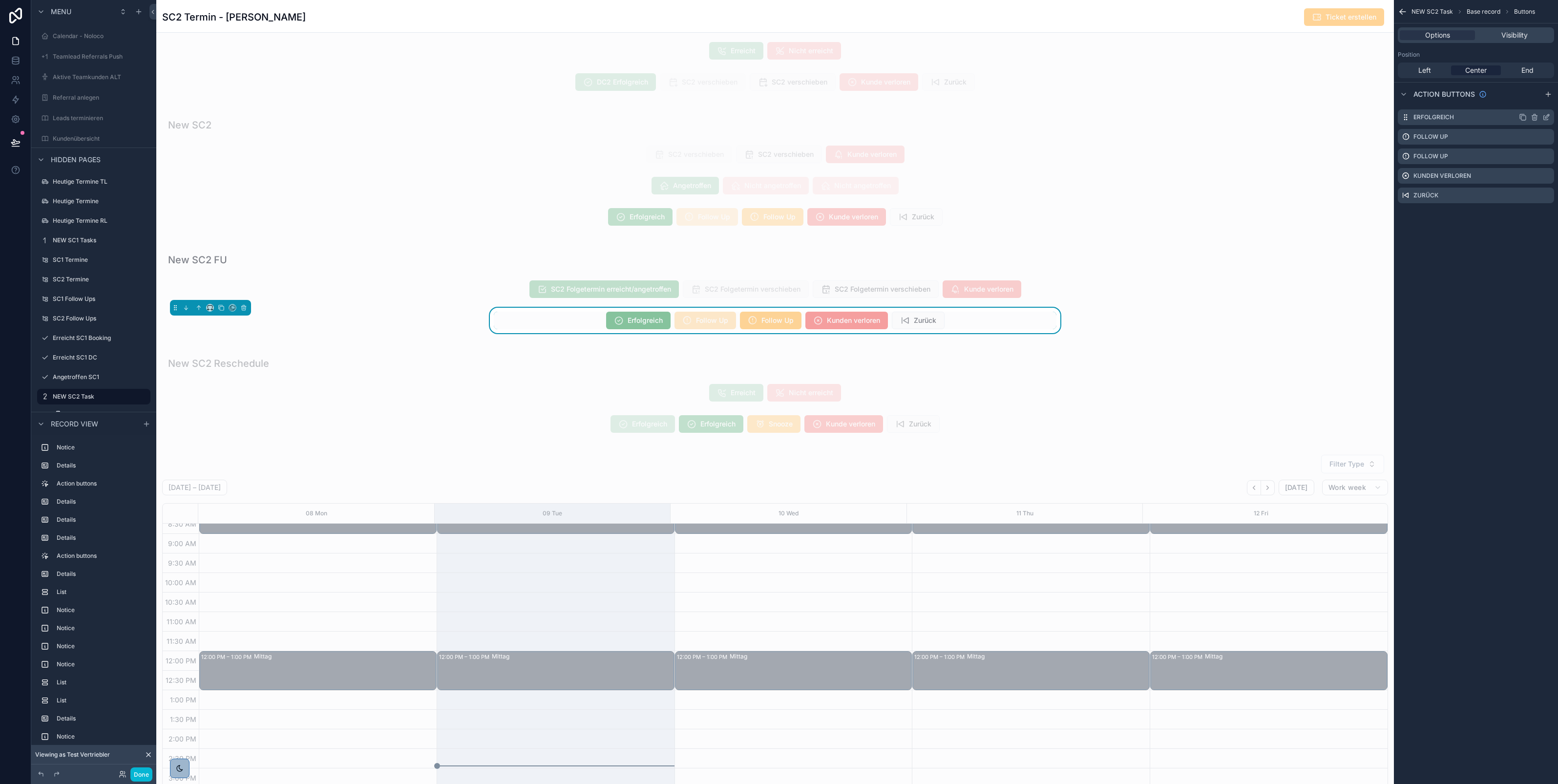
click at [1549, 116] on icon "scrollable content" at bounding box center [1548, 116] width 4 height 4
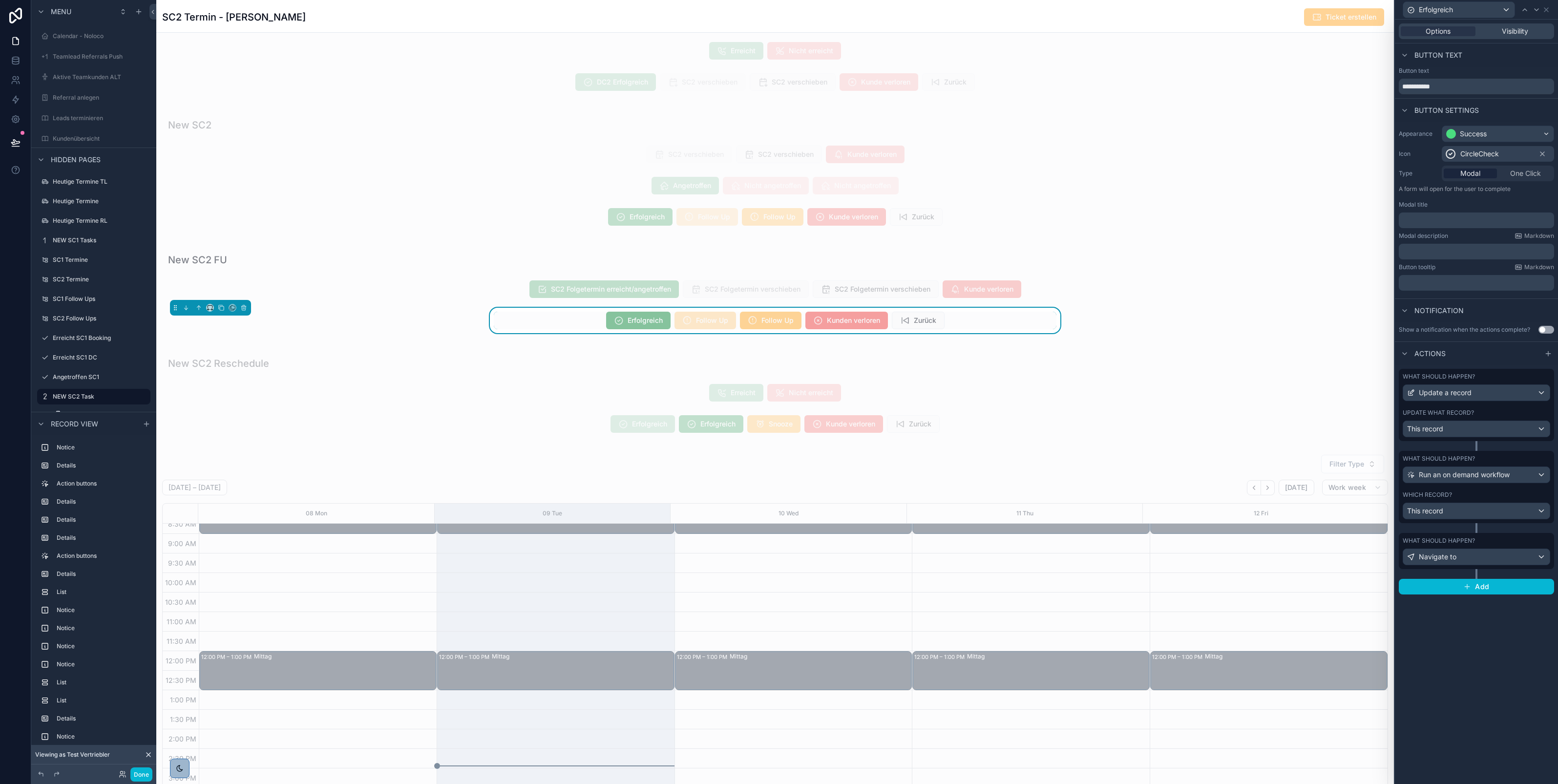
click at [1493, 415] on div "Update what record?" at bounding box center [1477, 413] width 147 height 8
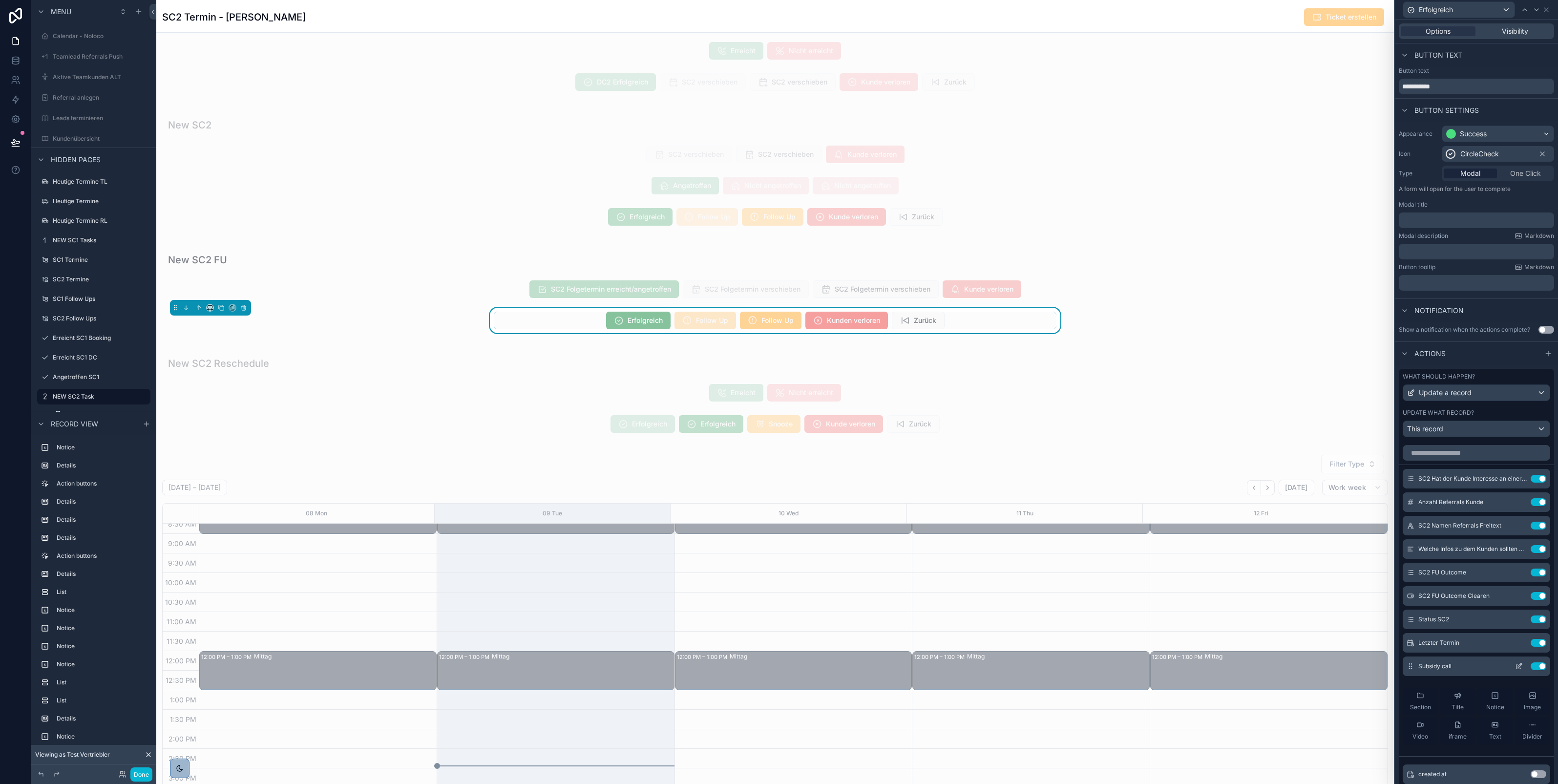
click at [1516, 669] on icon at bounding box center [1518, 667] width 5 height 5
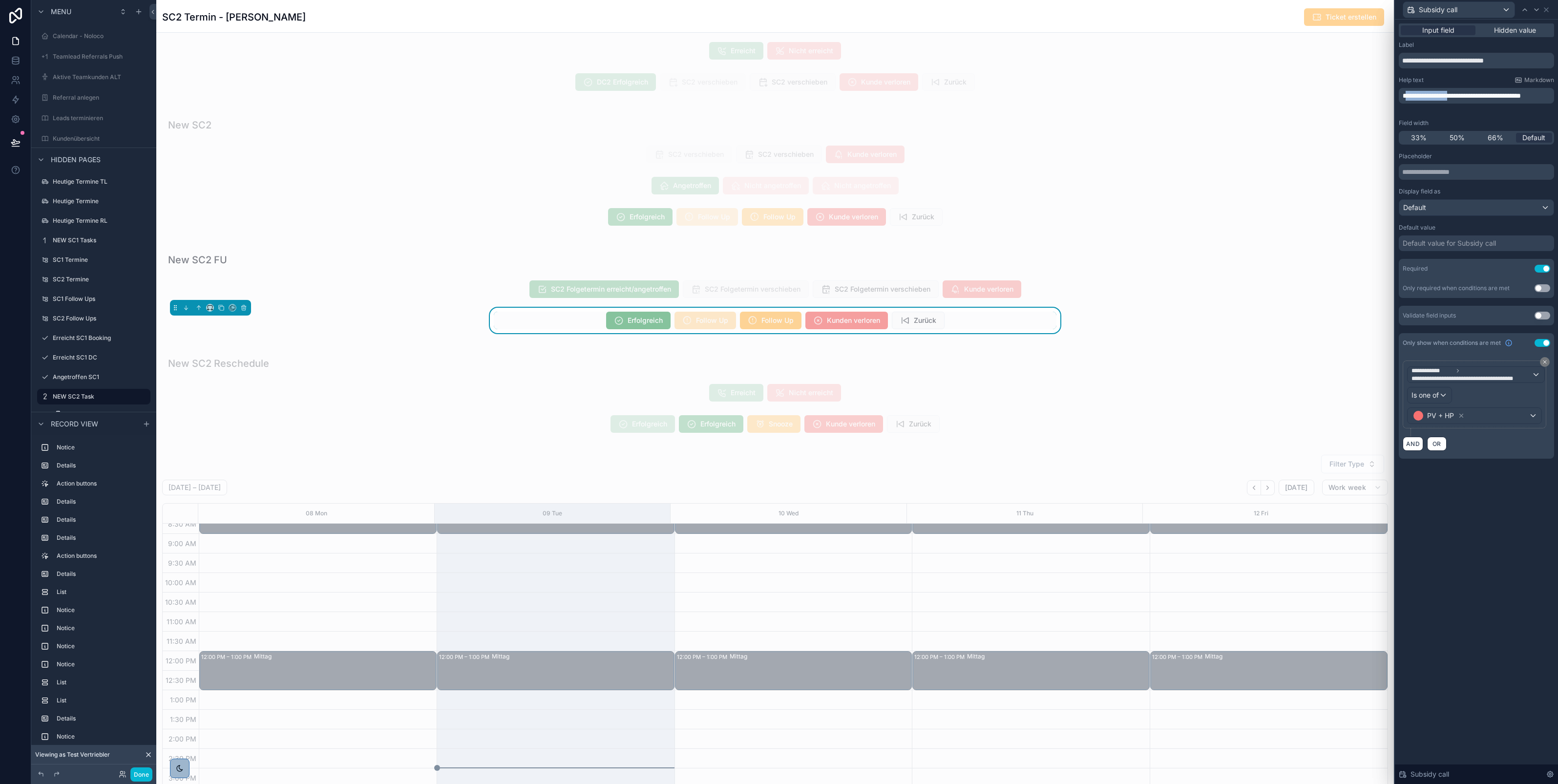
drag, startPoint x: 1465, startPoint y: 99, endPoint x: 1406, endPoint y: 89, distance: 59.8
click at [1406, 89] on div "**********" at bounding box center [1477, 95] width 155 height 16
drag, startPoint x: 1445, startPoint y: 104, endPoint x: 1402, endPoint y: 95, distance: 43.9
click at [1403, 95] on p "**********" at bounding box center [1478, 95] width 149 height 9
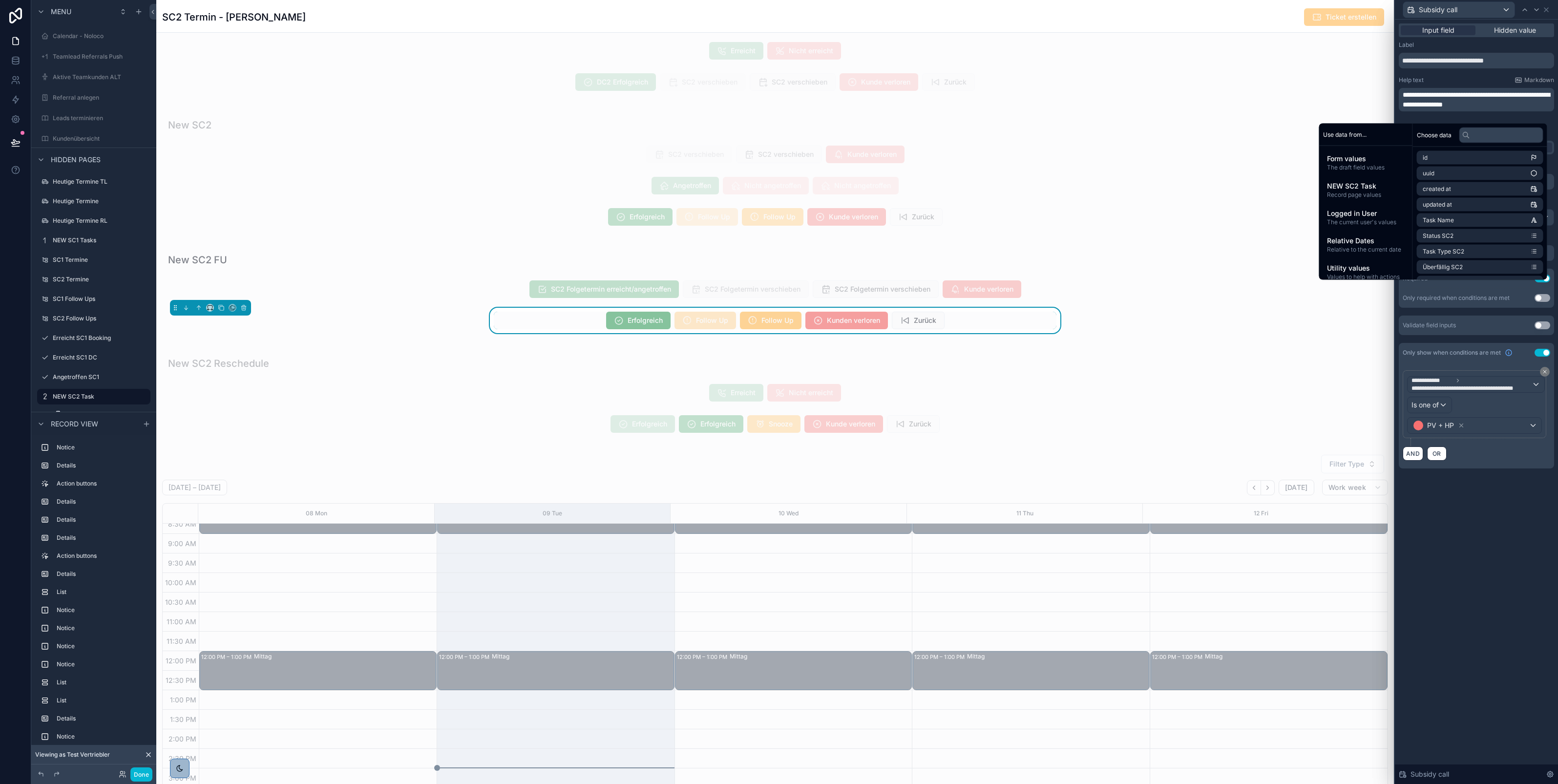
click at [1488, 103] on span "**********" at bounding box center [1477, 100] width 147 height 17
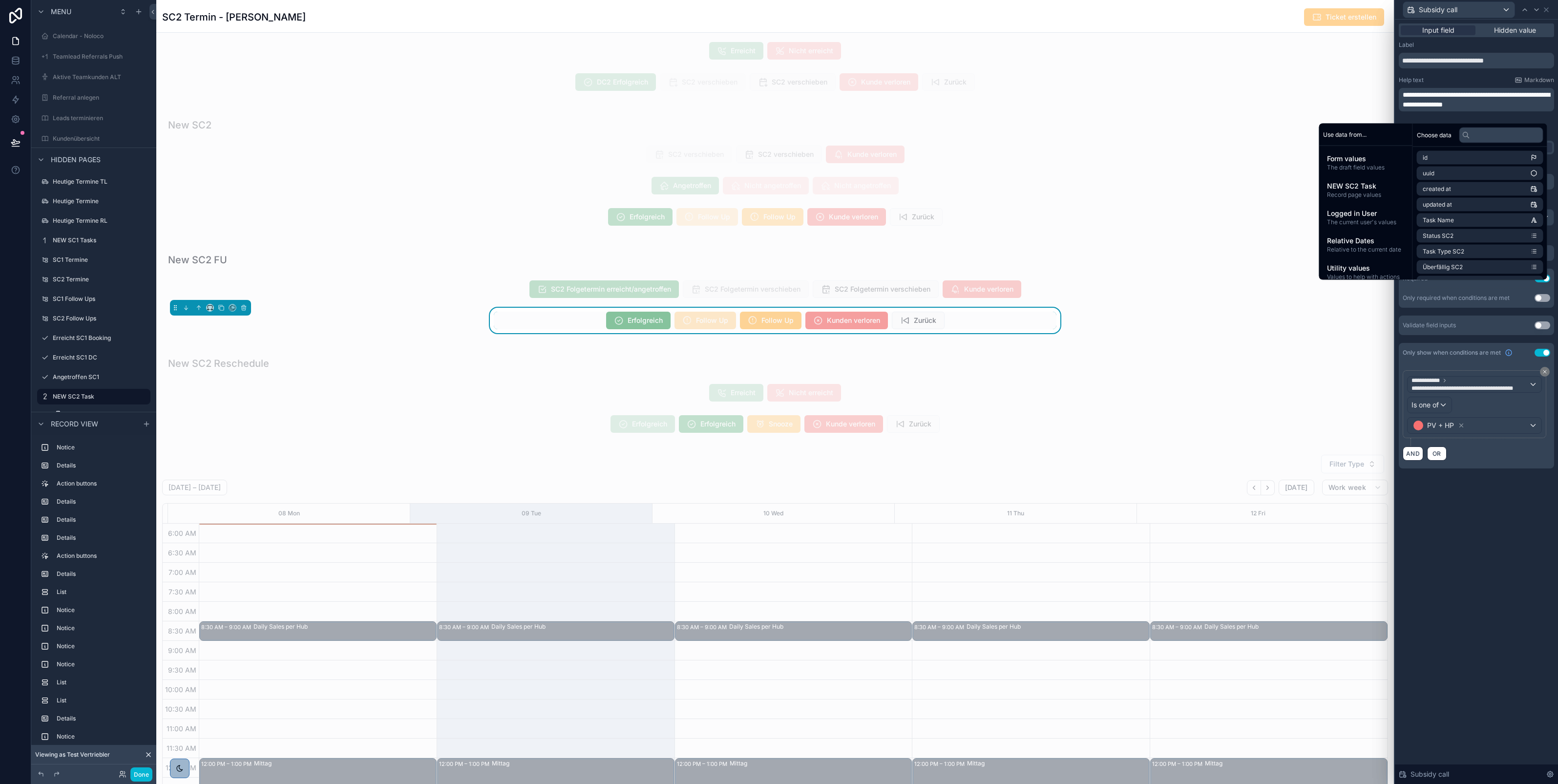
click at [1500, 77] on div "Help text Markdown" at bounding box center [1477, 80] width 155 height 8
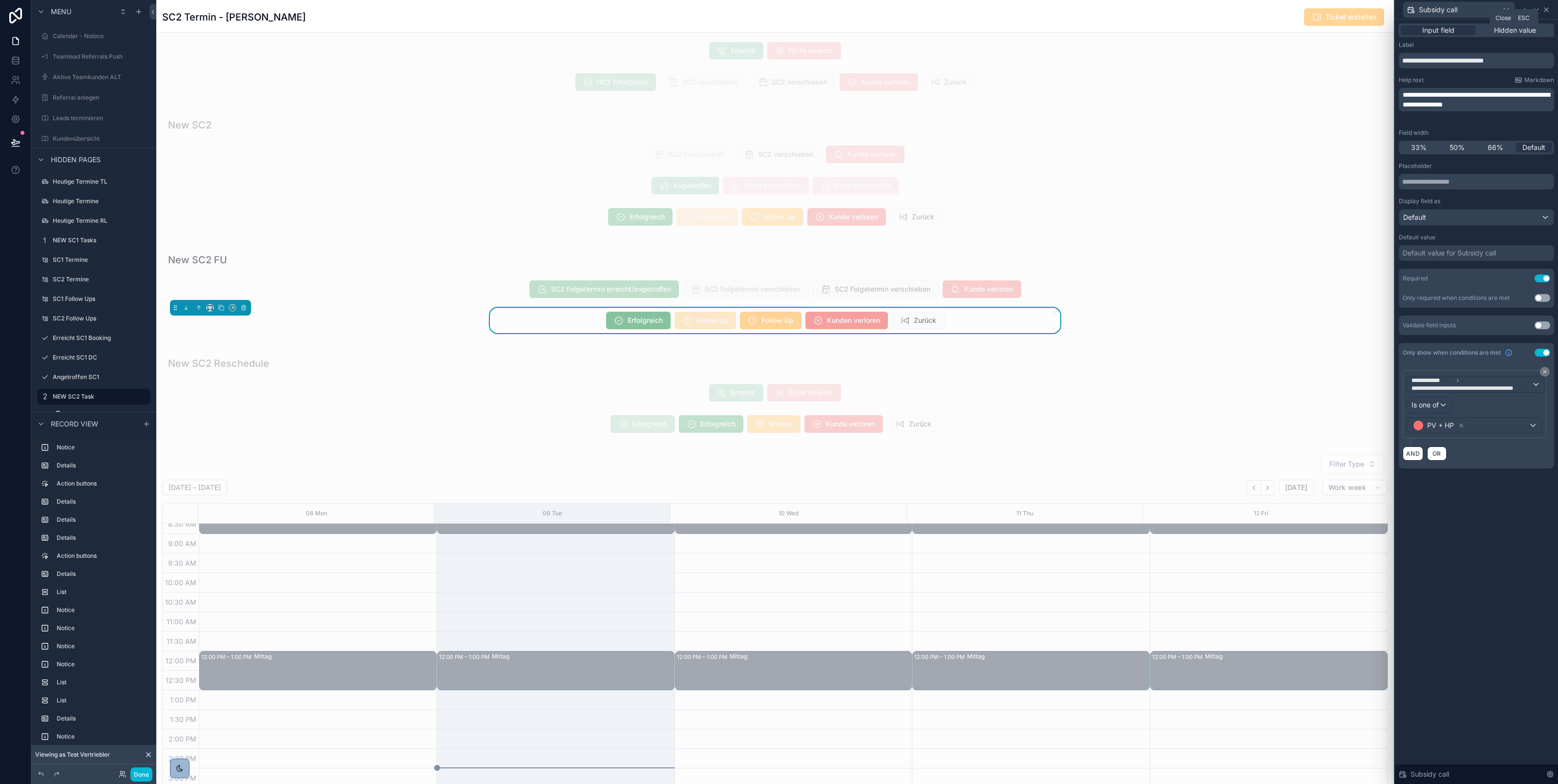
click at [1547, 10] on icon at bounding box center [1547, 9] width 8 height 8
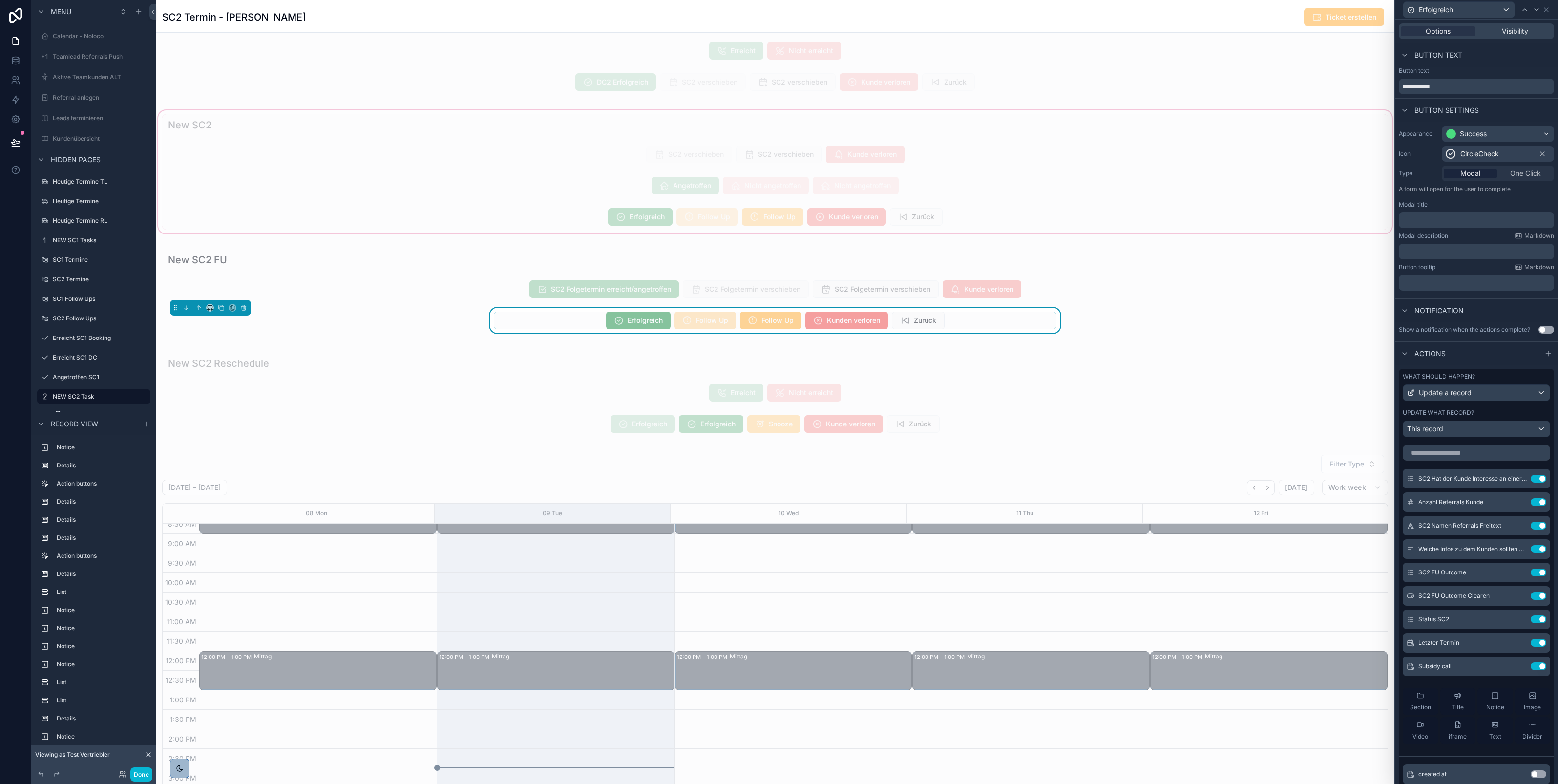
click at [943, 225] on div "scrollable content" at bounding box center [775, 172] width 1238 height 127
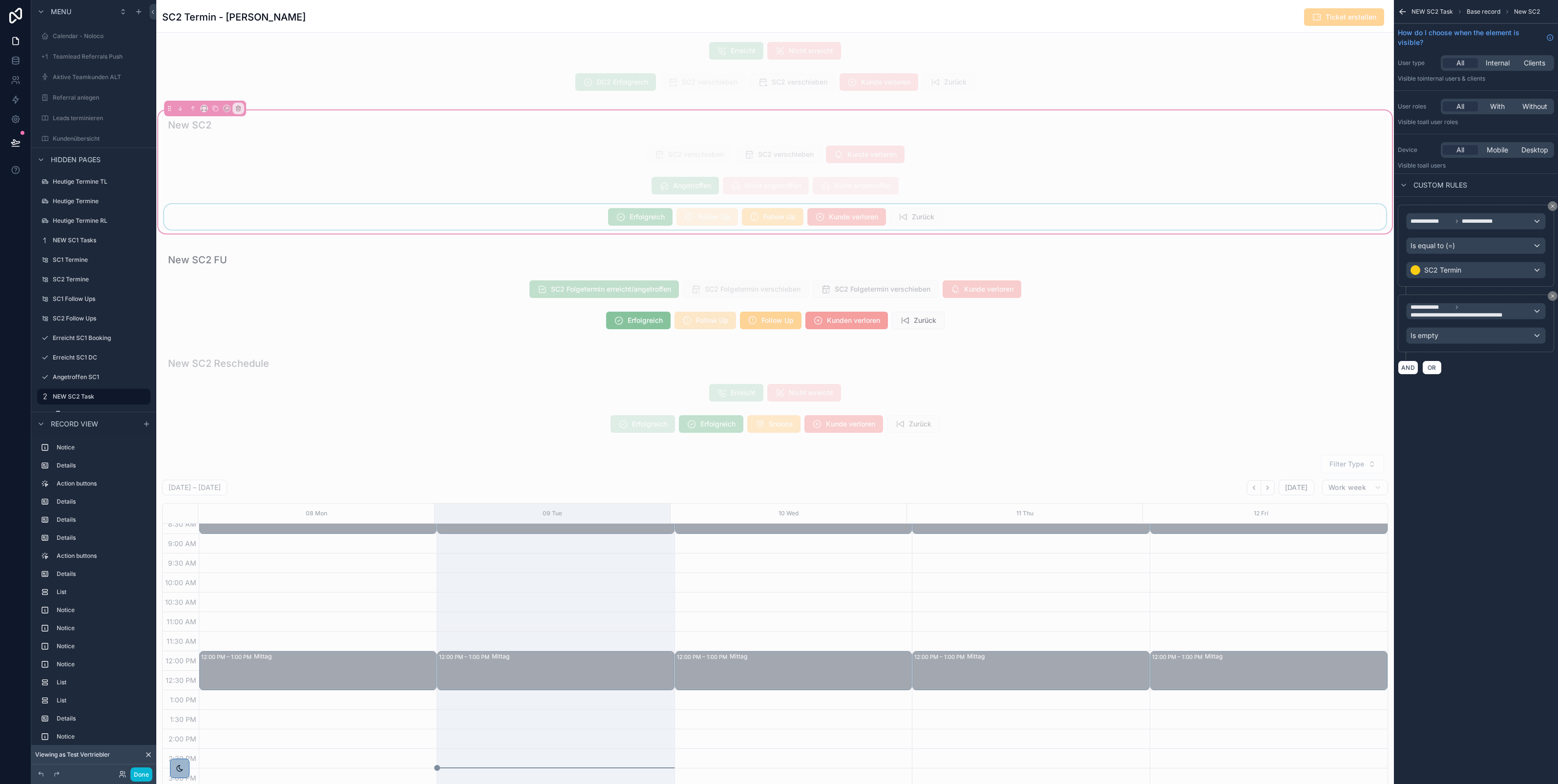
click at [834, 222] on div "scrollable content" at bounding box center [776, 216] width 1226 height 26
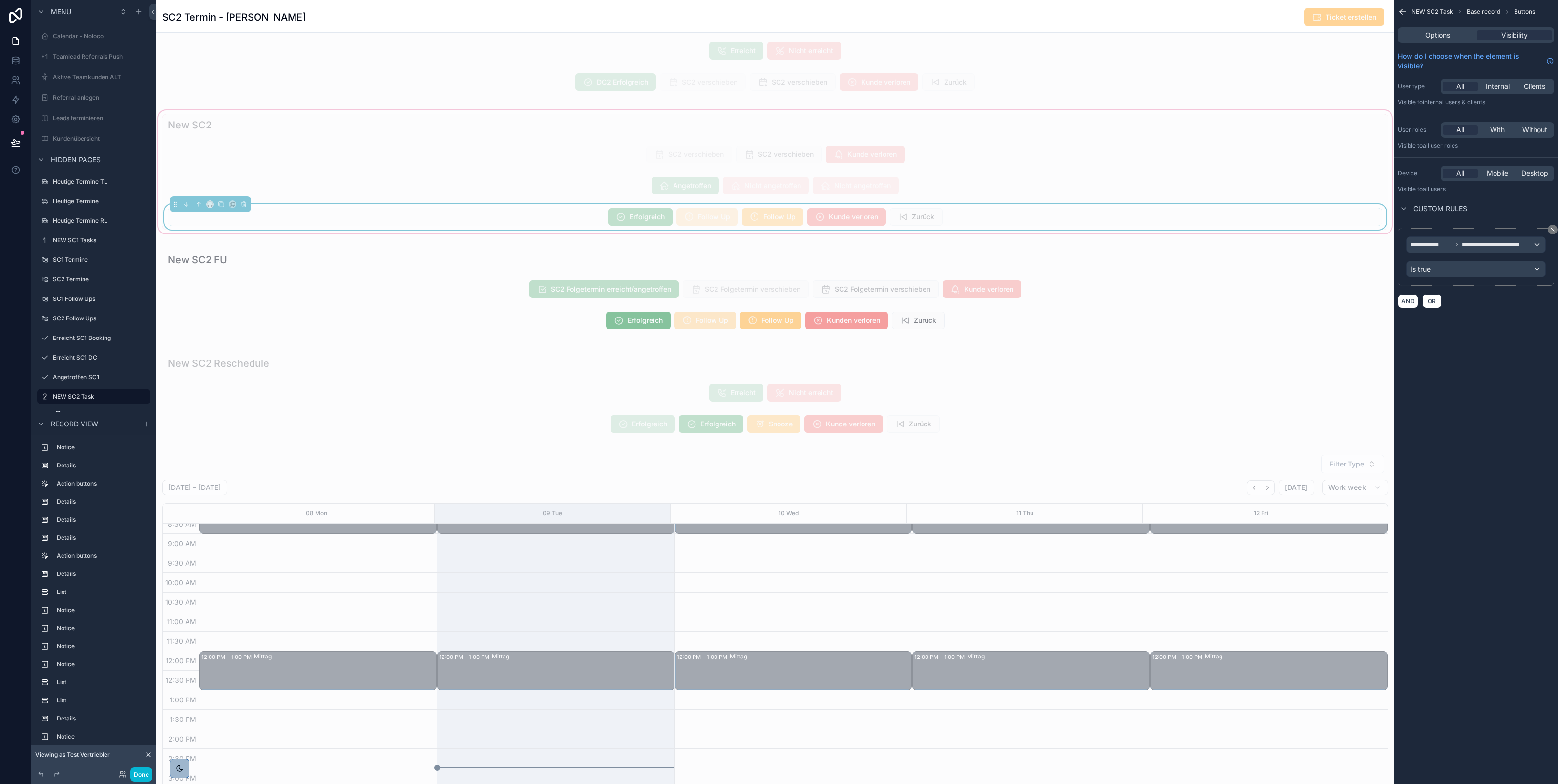
click at [1430, 28] on div "Options Visibility" at bounding box center [1476, 35] width 156 height 16
click at [1428, 30] on span "Options" at bounding box center [1438, 35] width 25 height 9
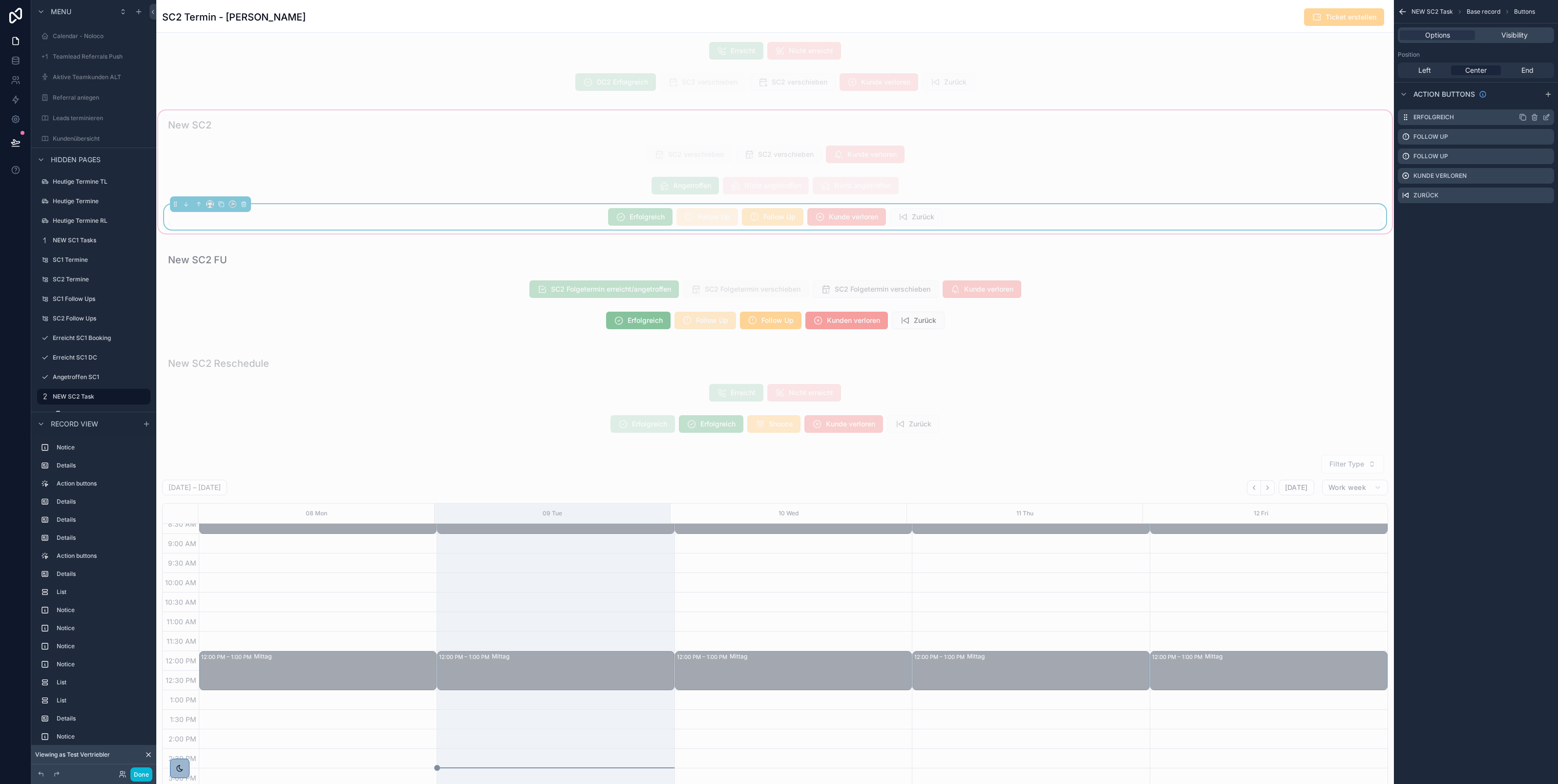
click at [1547, 117] on icon "scrollable content" at bounding box center [1548, 116] width 4 height 4
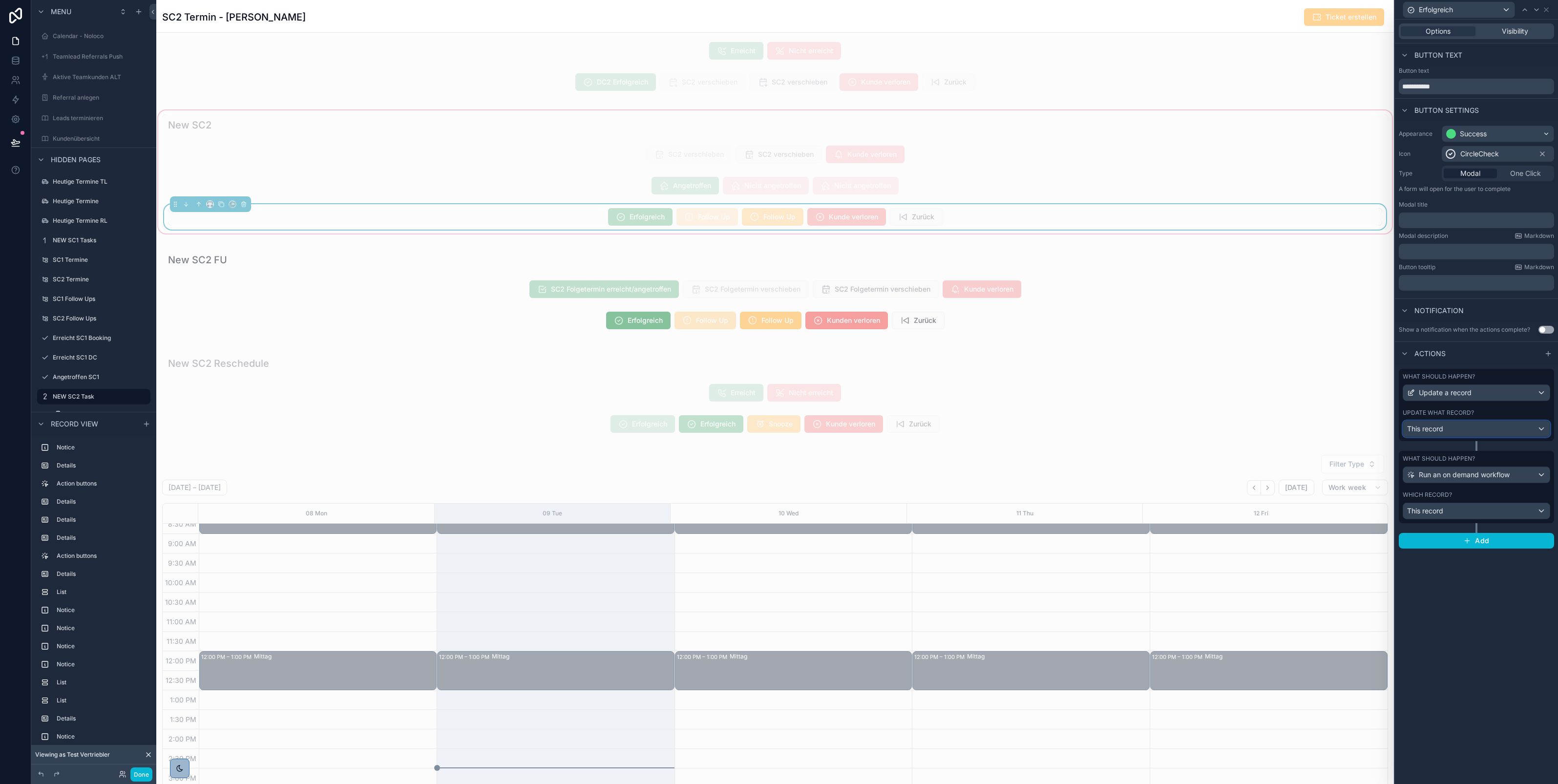
click at [1483, 420] on button "This record" at bounding box center [1477, 429] width 147 height 17
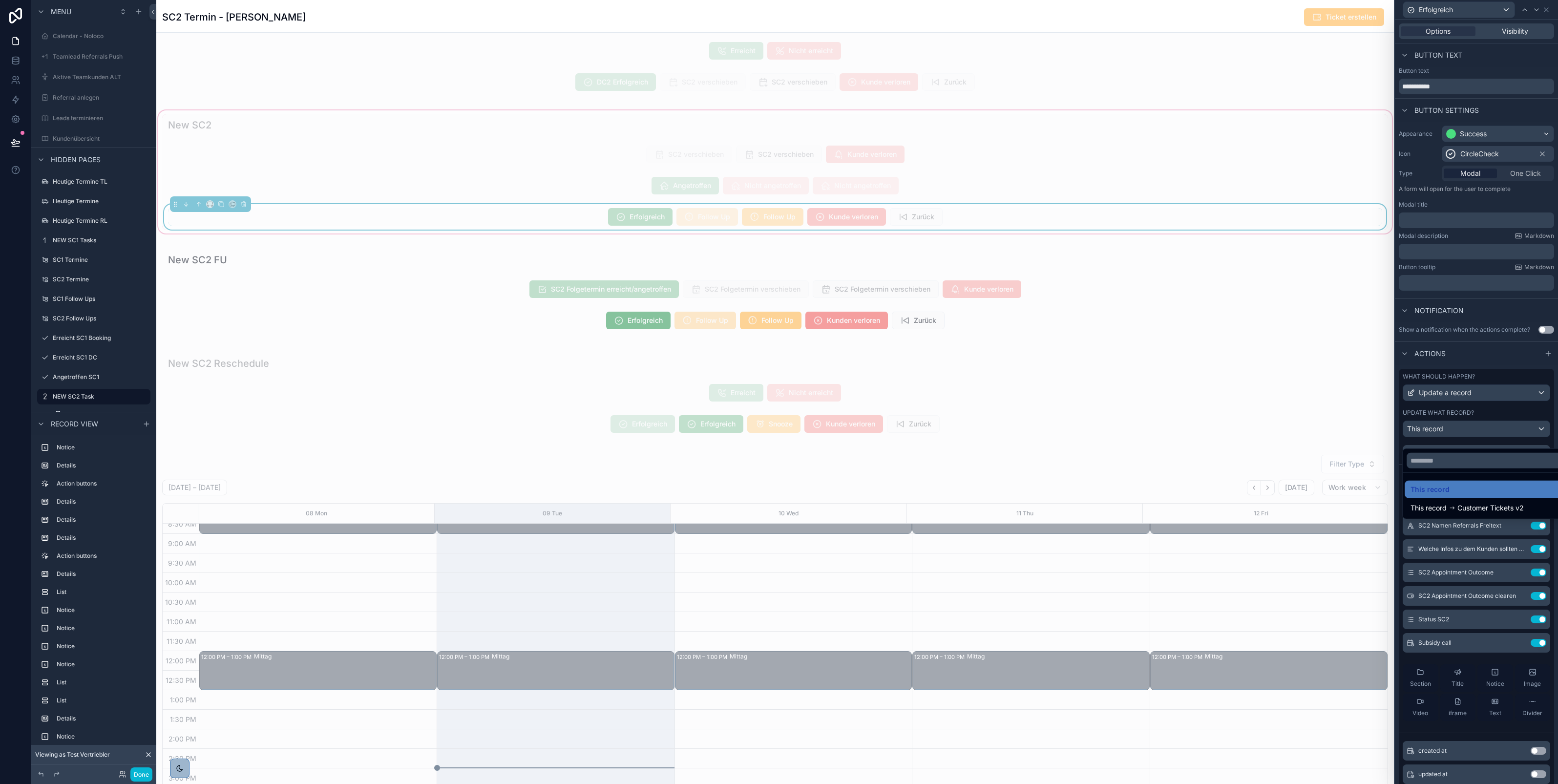
click at [1468, 363] on div at bounding box center [1477, 392] width 163 height 784
click at [1515, 647] on icon at bounding box center [1519, 642] width 8 height 8
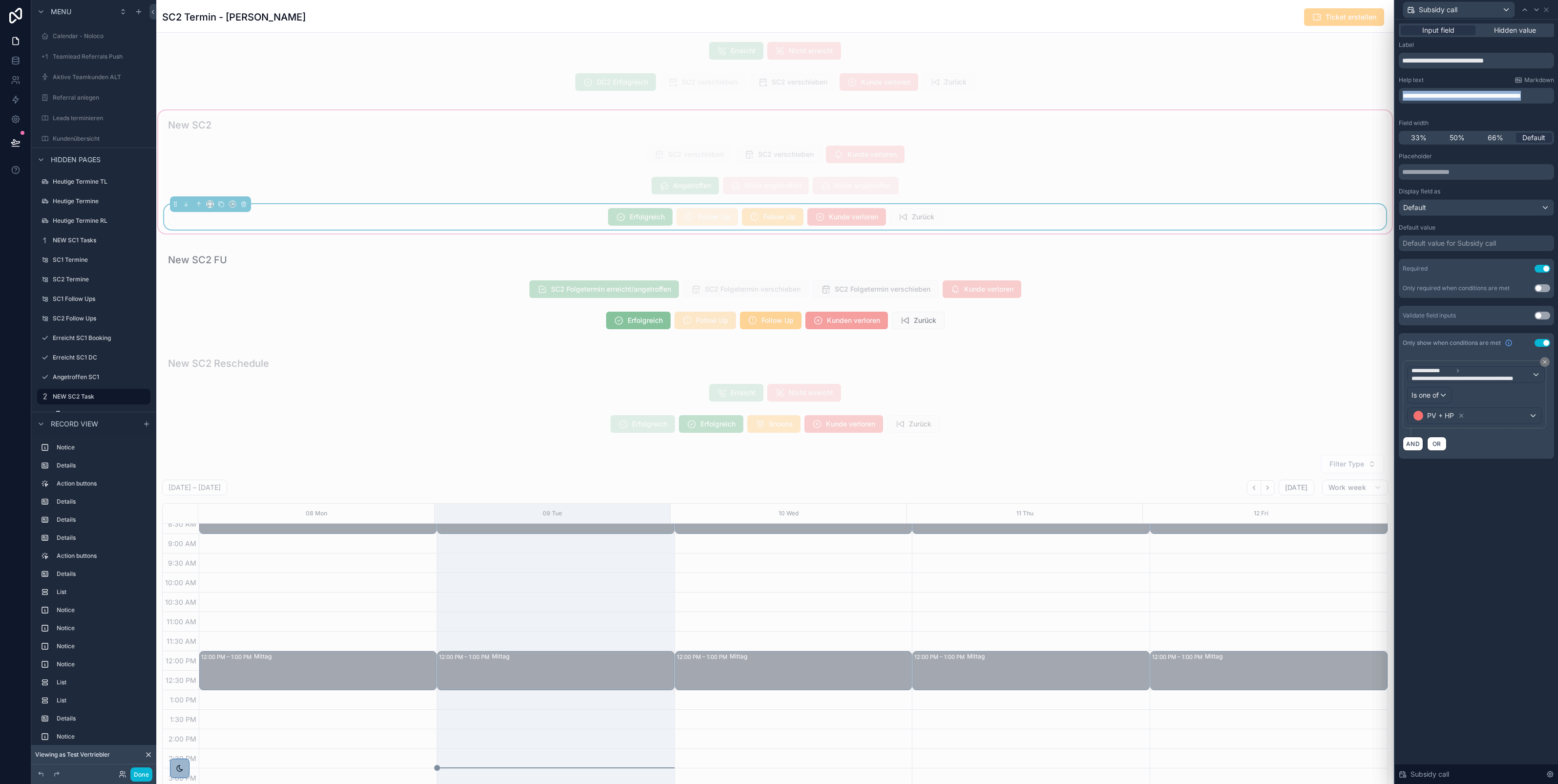
drag, startPoint x: 1444, startPoint y: 101, endPoint x: 1400, endPoint y: 92, distance: 44.9
click at [1400, 92] on div "**********" at bounding box center [1477, 95] width 155 height 16
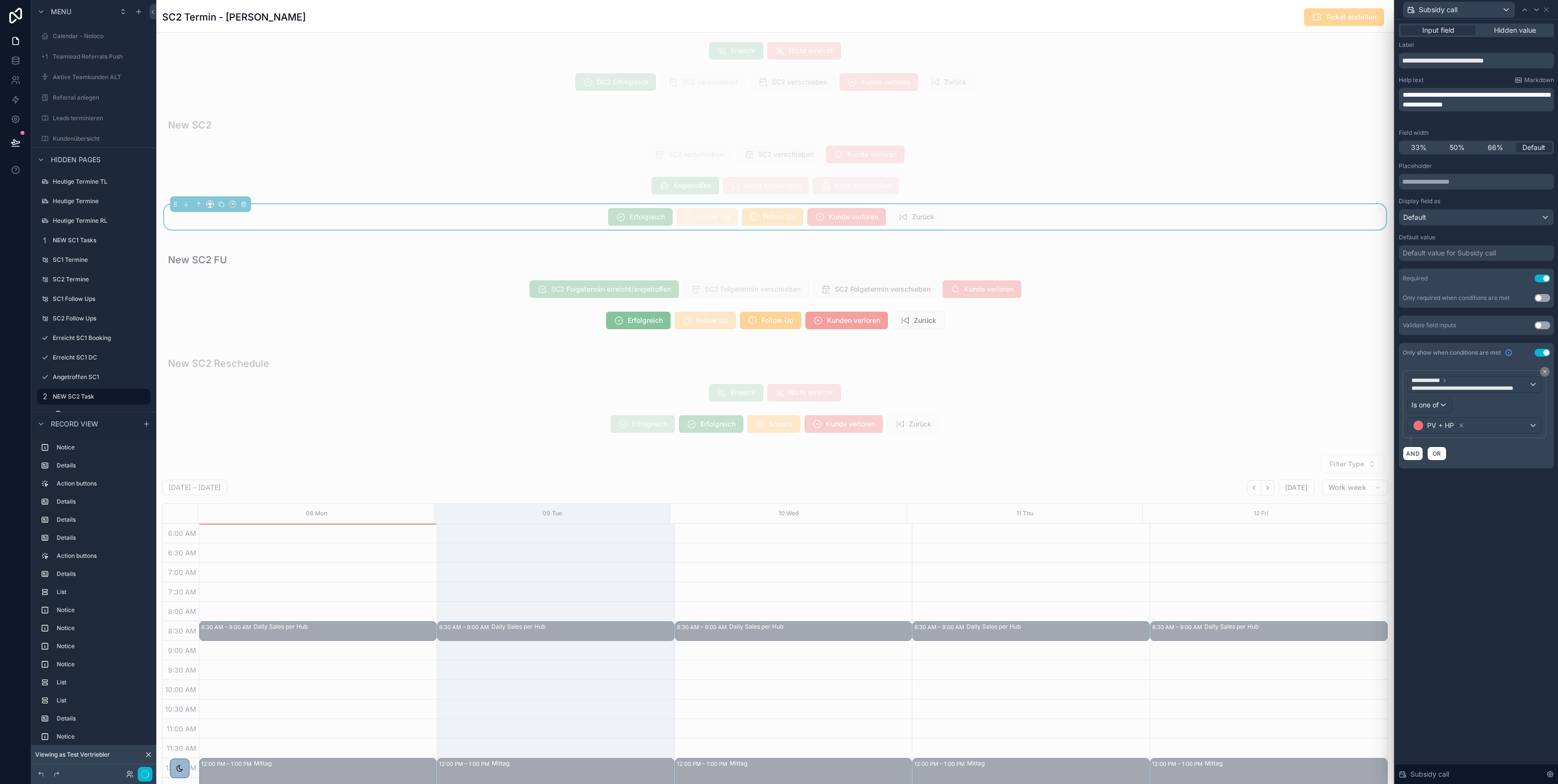
click at [1543, 104] on p "**********" at bounding box center [1478, 99] width 149 height 20
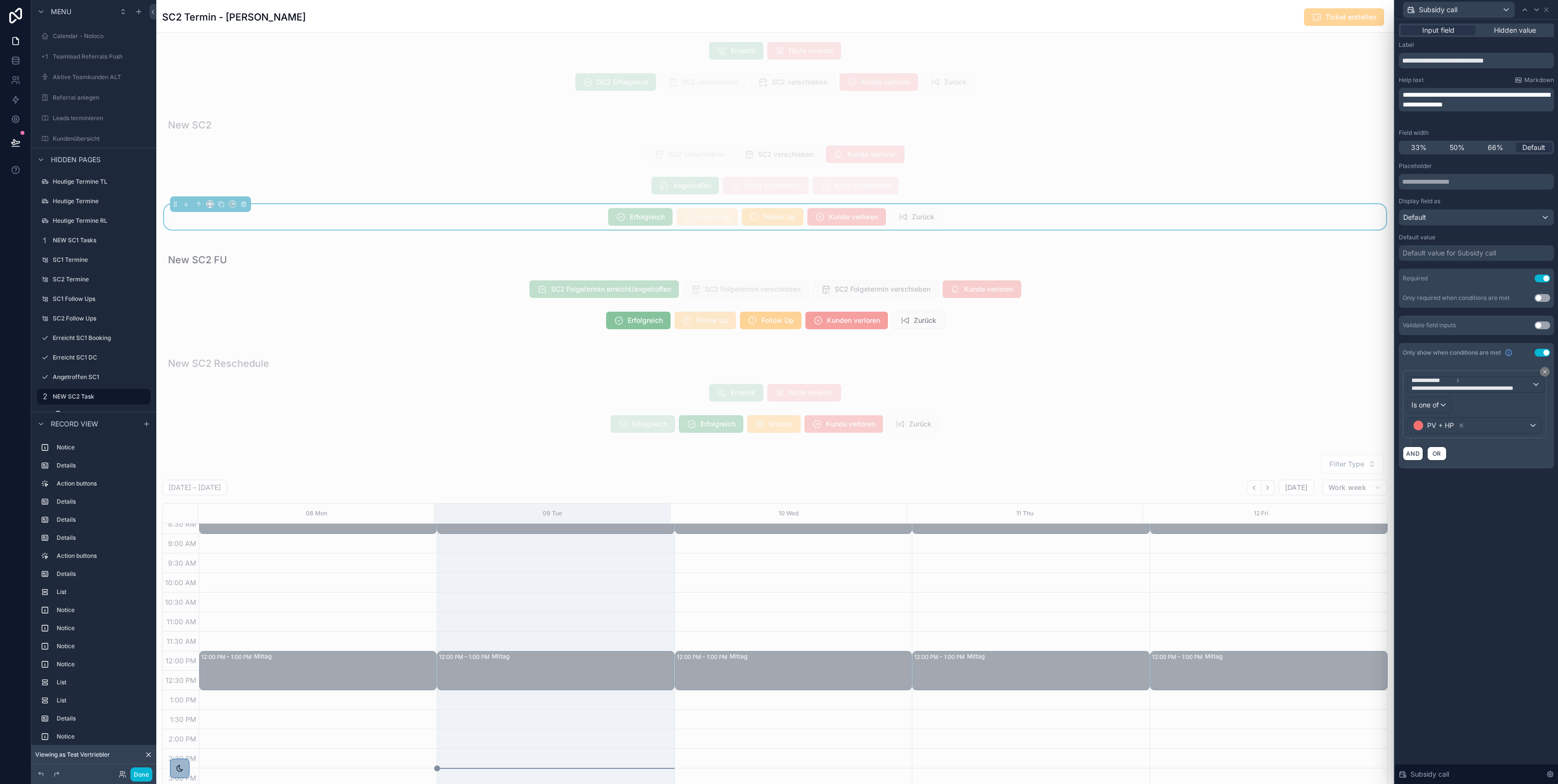
click at [1479, 543] on div "**********" at bounding box center [1477, 401] width 163 height 764
click at [132, 770] on button "Done" at bounding box center [141, 774] width 22 height 14
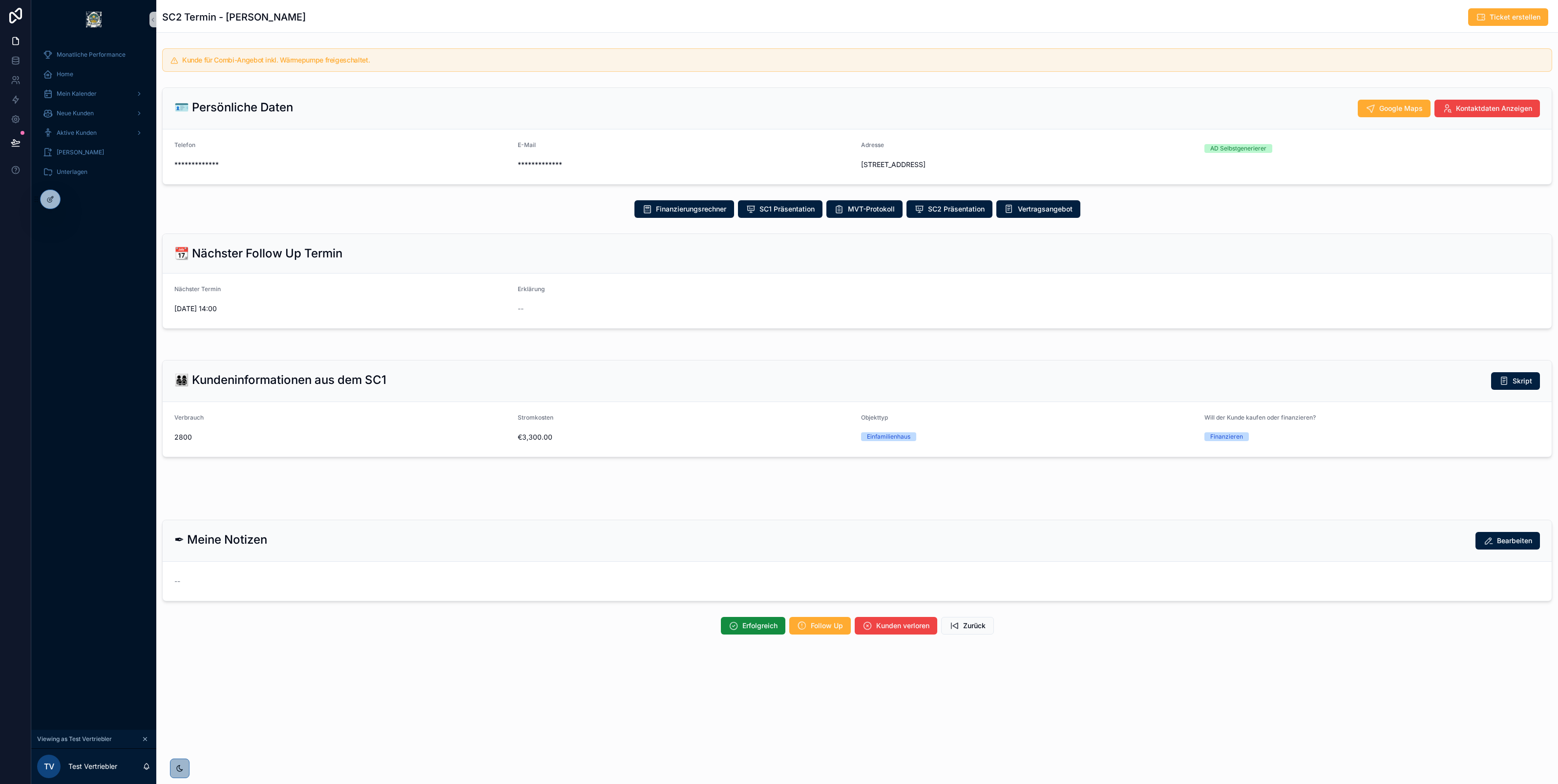
scroll to position [0, 0]
click at [730, 623] on icon "scrollable content" at bounding box center [733, 625] width 9 height 9
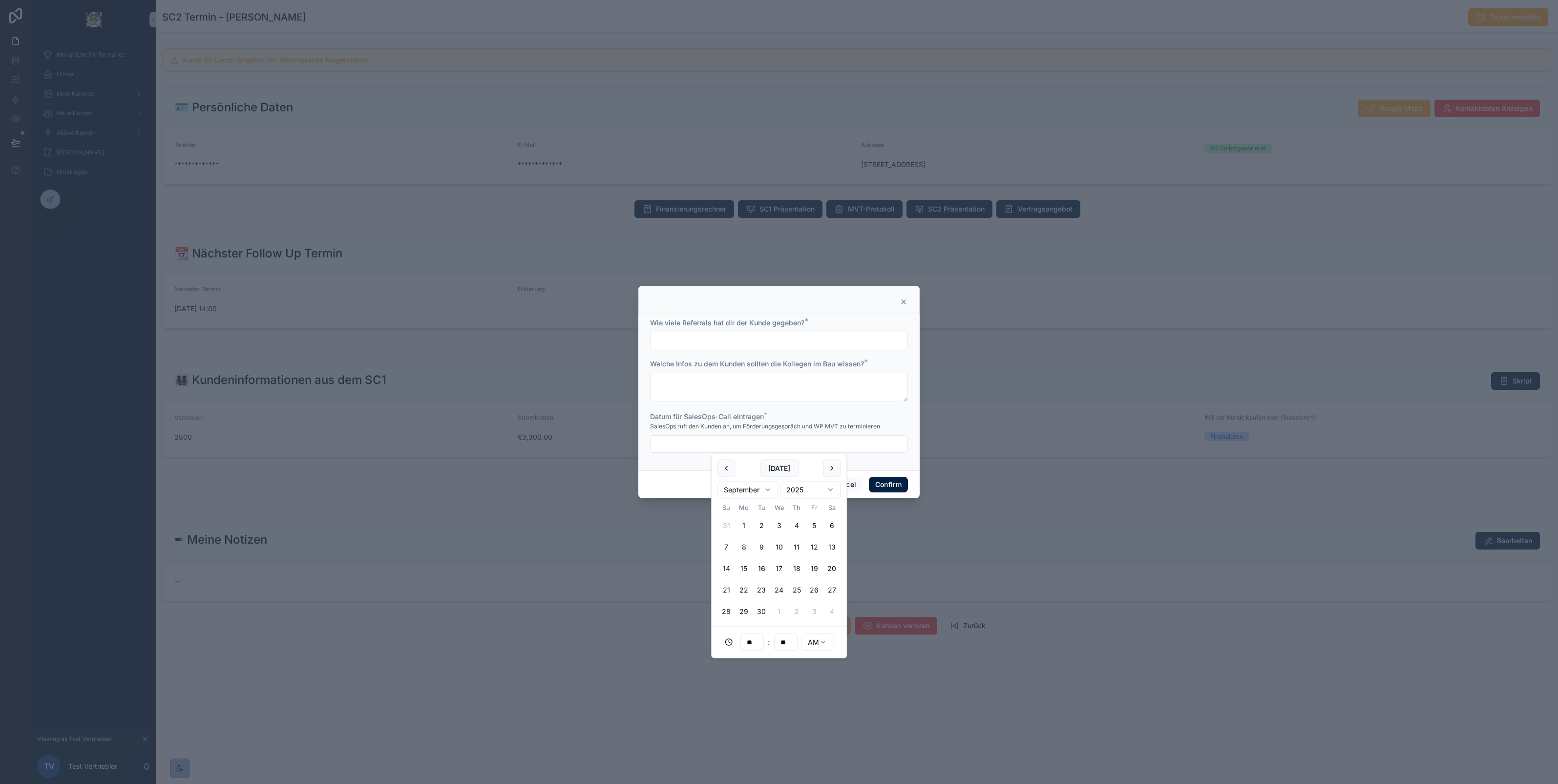
click at [821, 450] on input "text" at bounding box center [779, 444] width 257 height 13
click at [468, 237] on div at bounding box center [779, 392] width 1558 height 784
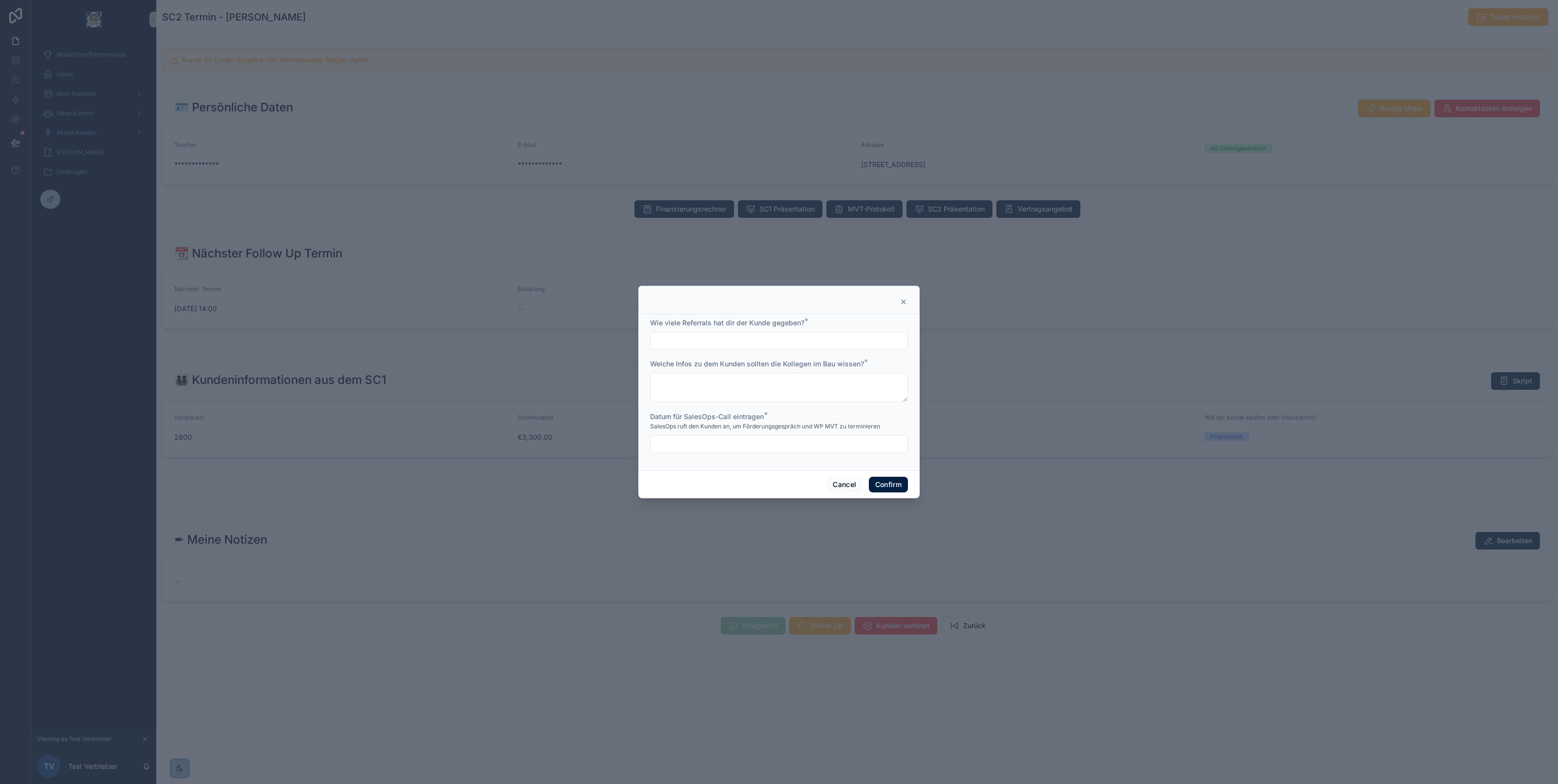
click at [901, 300] on icon at bounding box center [903, 301] width 8 height 8
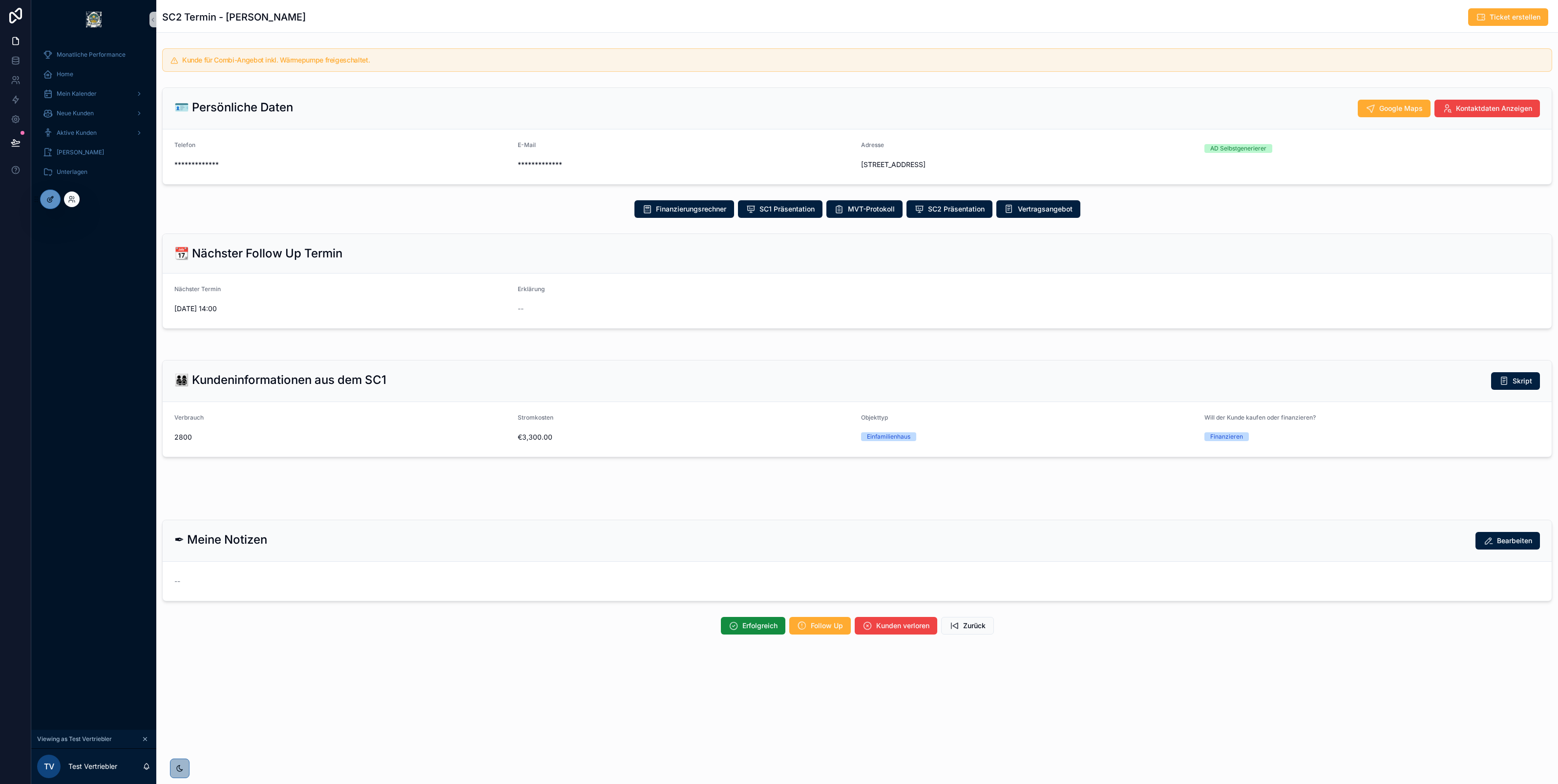
click at [46, 205] on div at bounding box center [50, 199] width 20 height 19
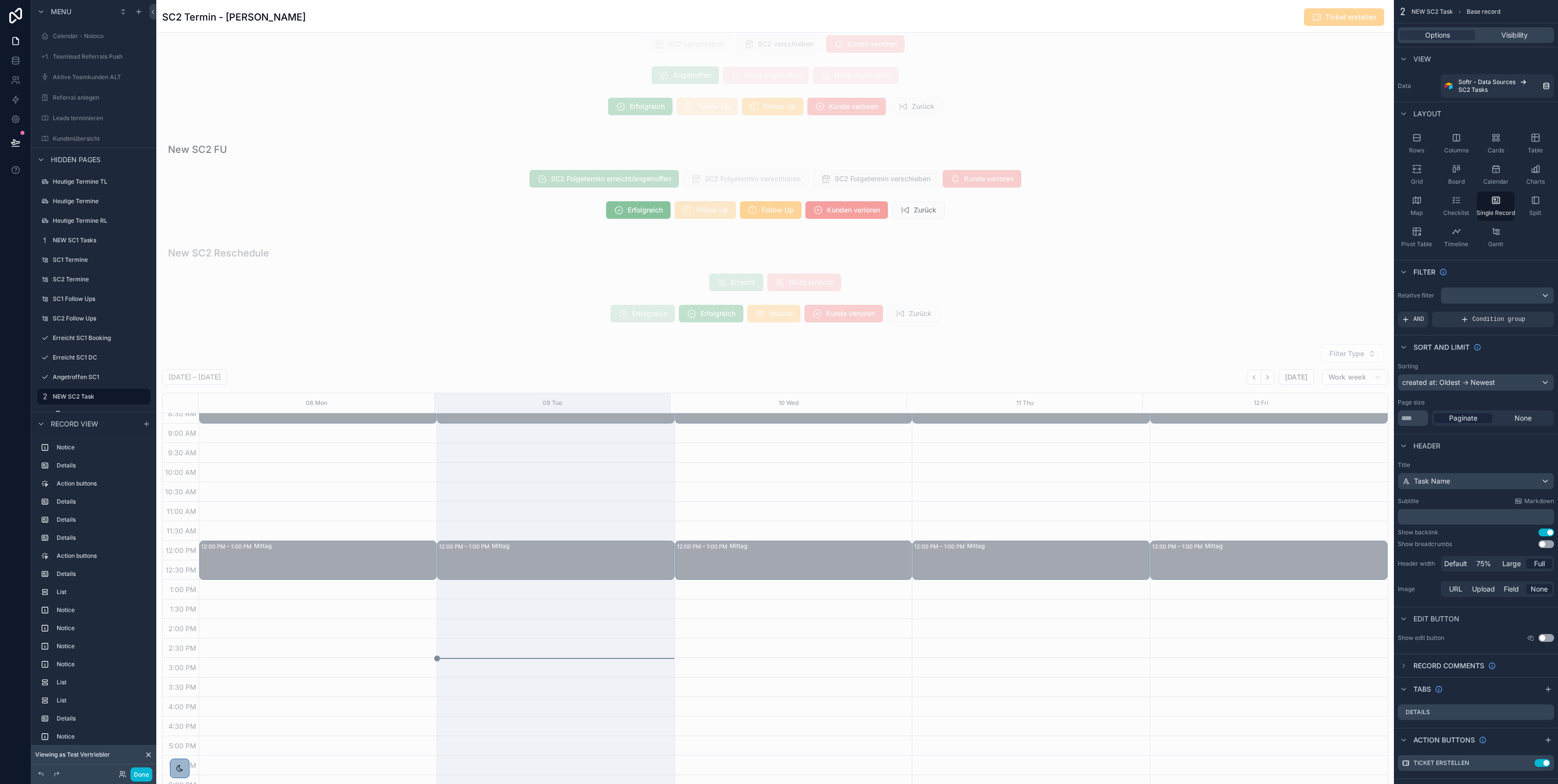
scroll to position [1616, 0]
click at [594, 213] on div "scrollable content" at bounding box center [775, 179] width 1238 height 95
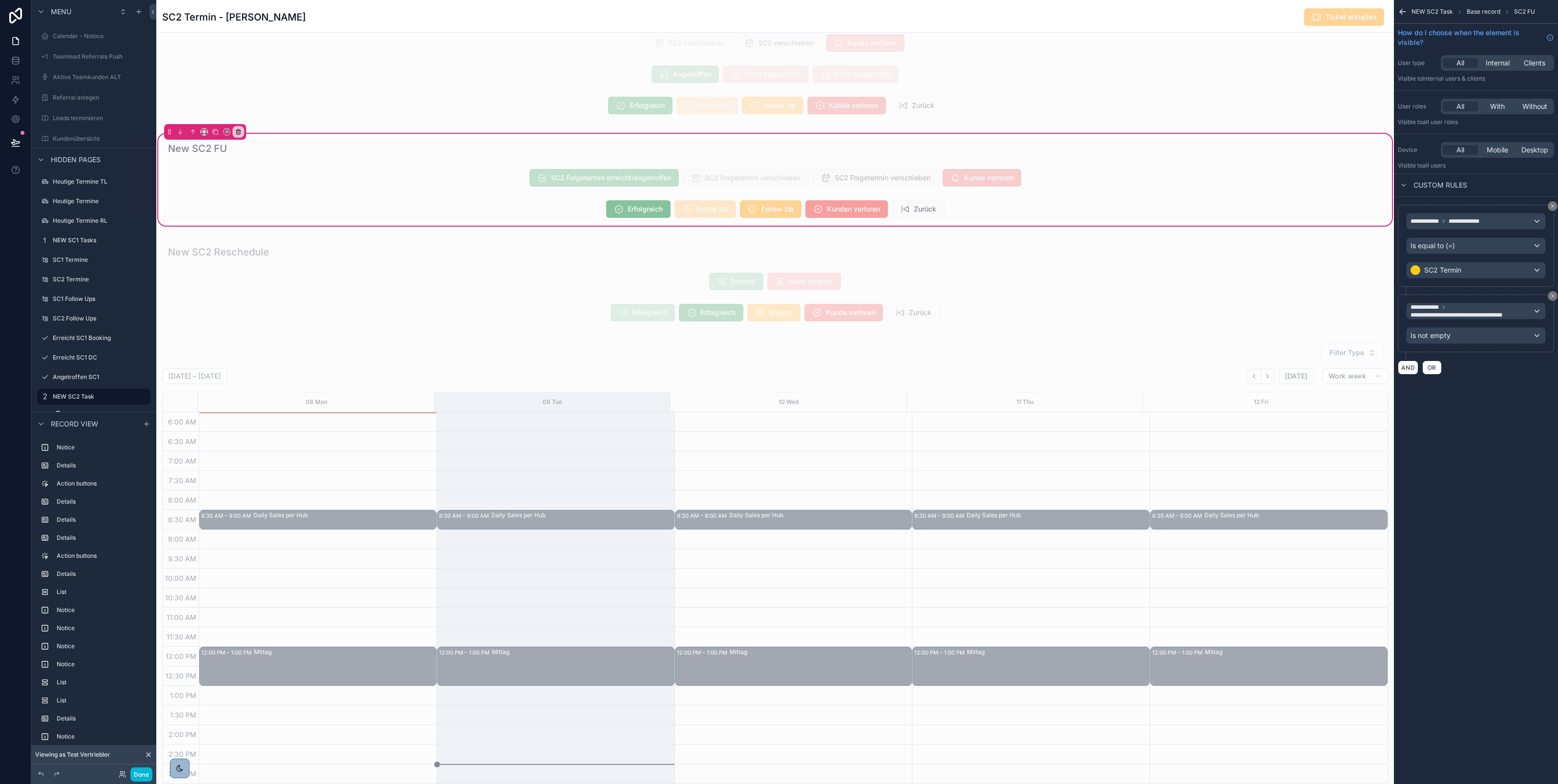
click at [626, 215] on div "scrollable content" at bounding box center [776, 209] width 1226 height 26
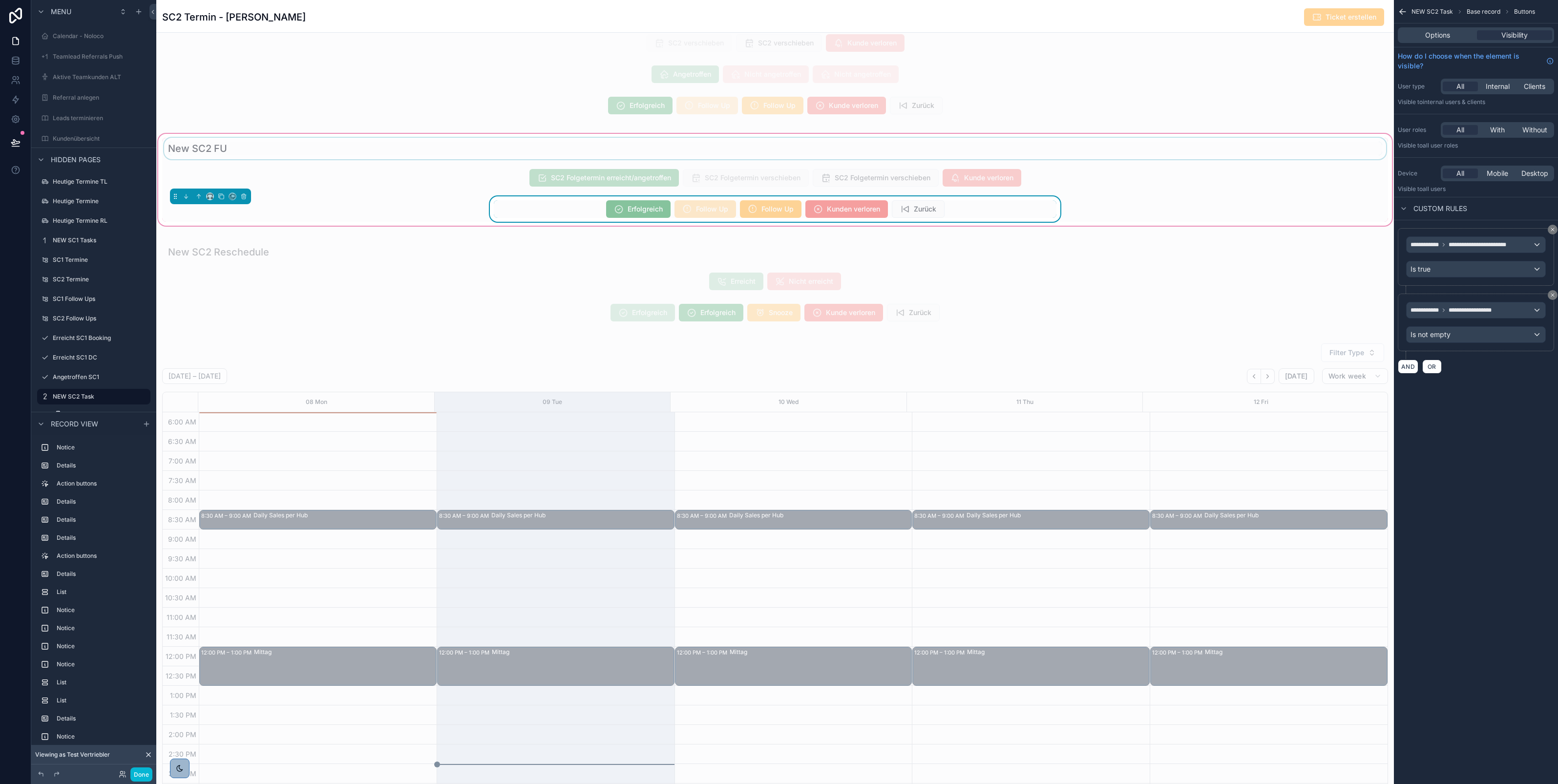
scroll to position [108, 0]
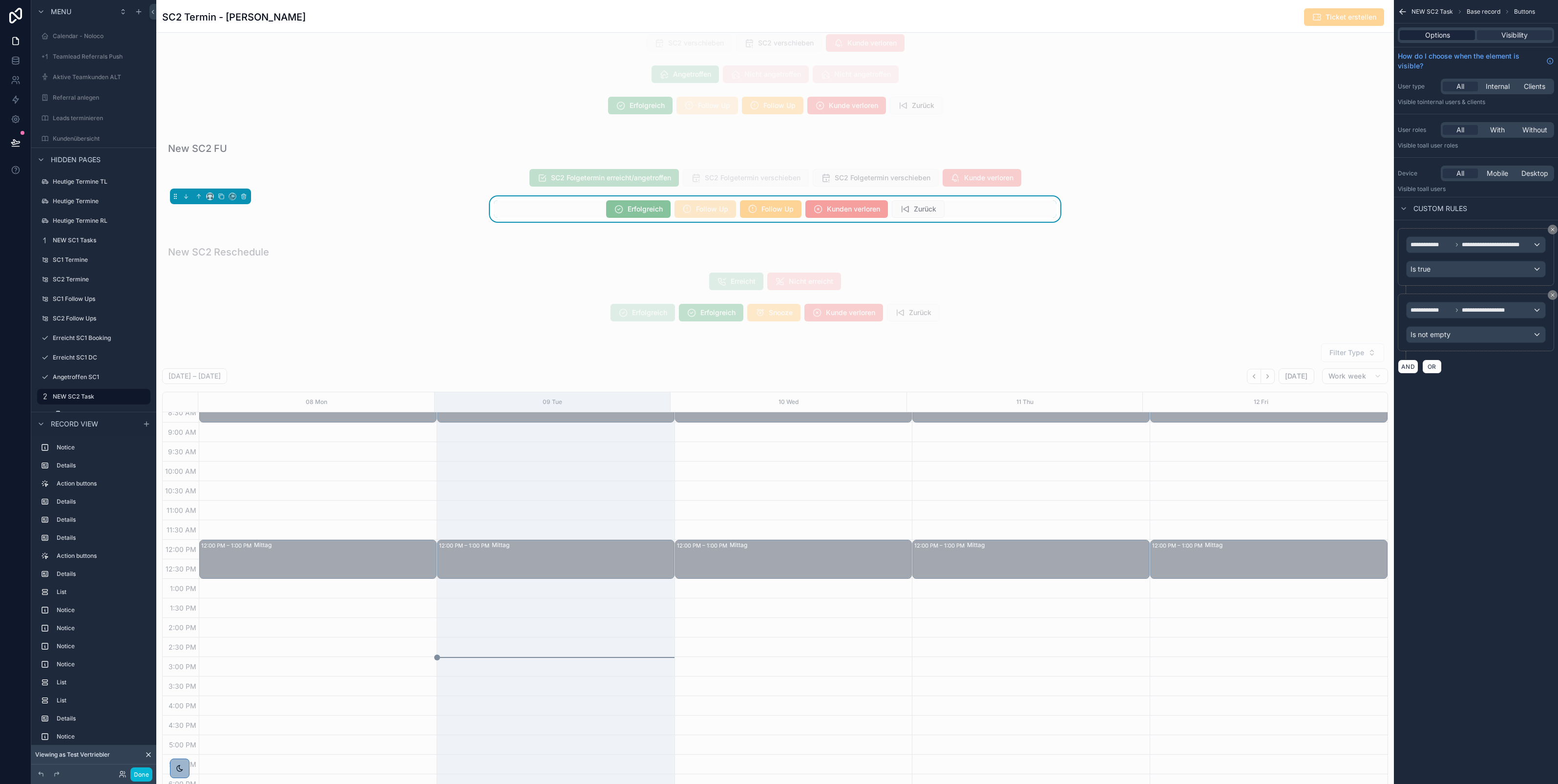
click at [1447, 33] on span "Options" at bounding box center [1438, 35] width 25 height 9
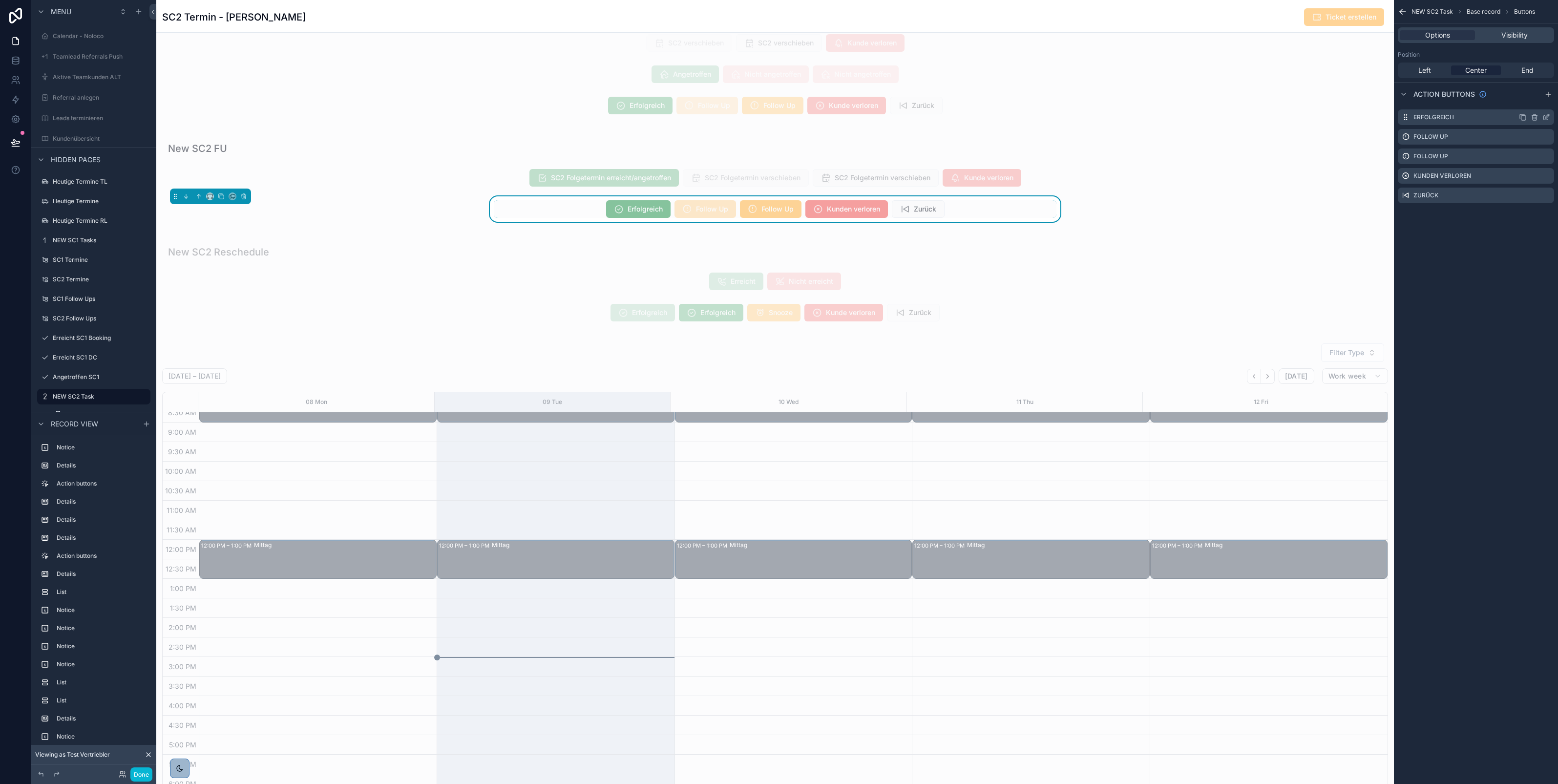
click at [1548, 115] on icon "scrollable content" at bounding box center [1547, 117] width 8 height 8
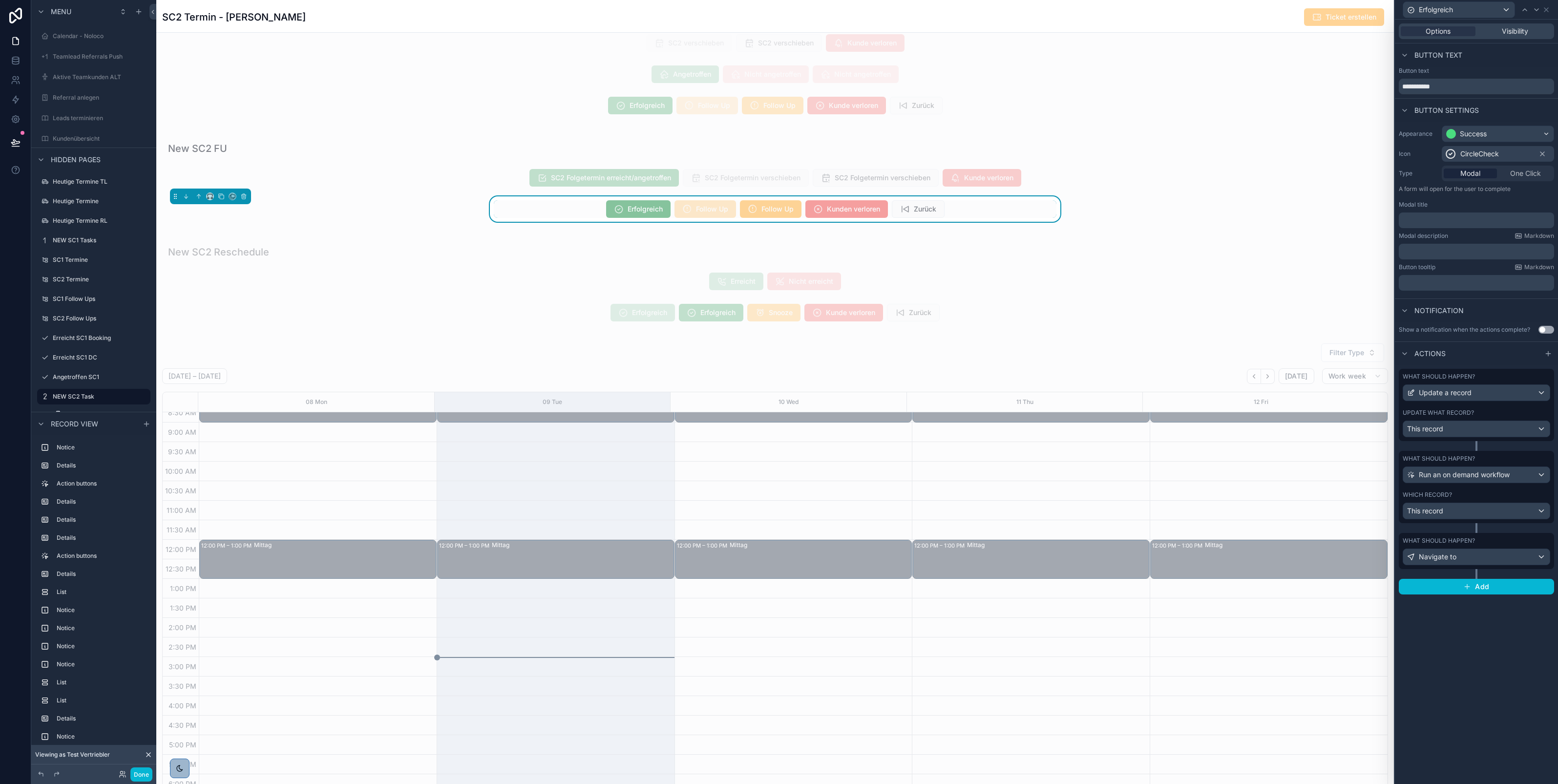
click at [1474, 420] on div "Update what record? This record" at bounding box center [1477, 423] width 147 height 28
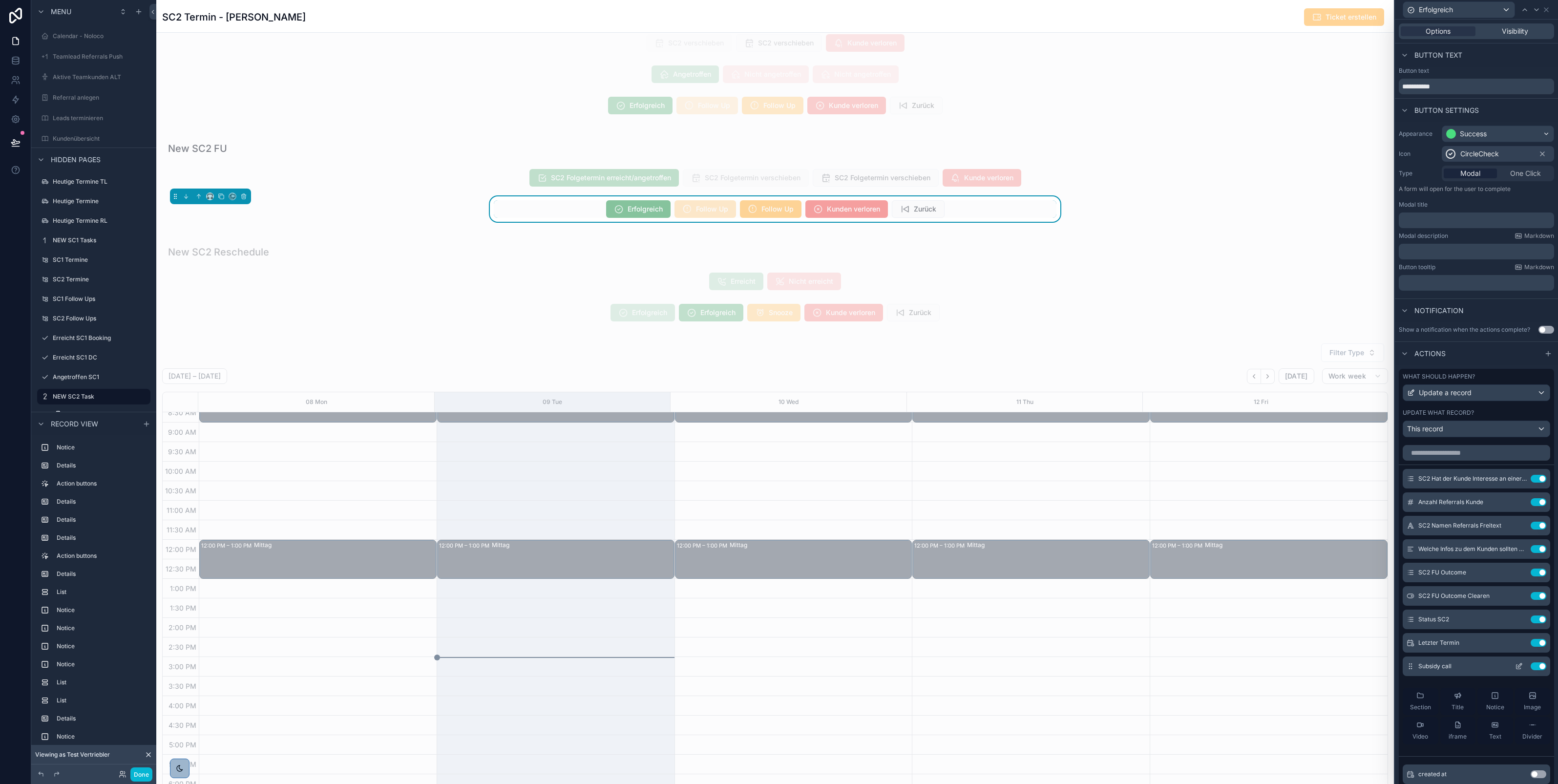
click at [1515, 670] on icon at bounding box center [1519, 666] width 8 height 8
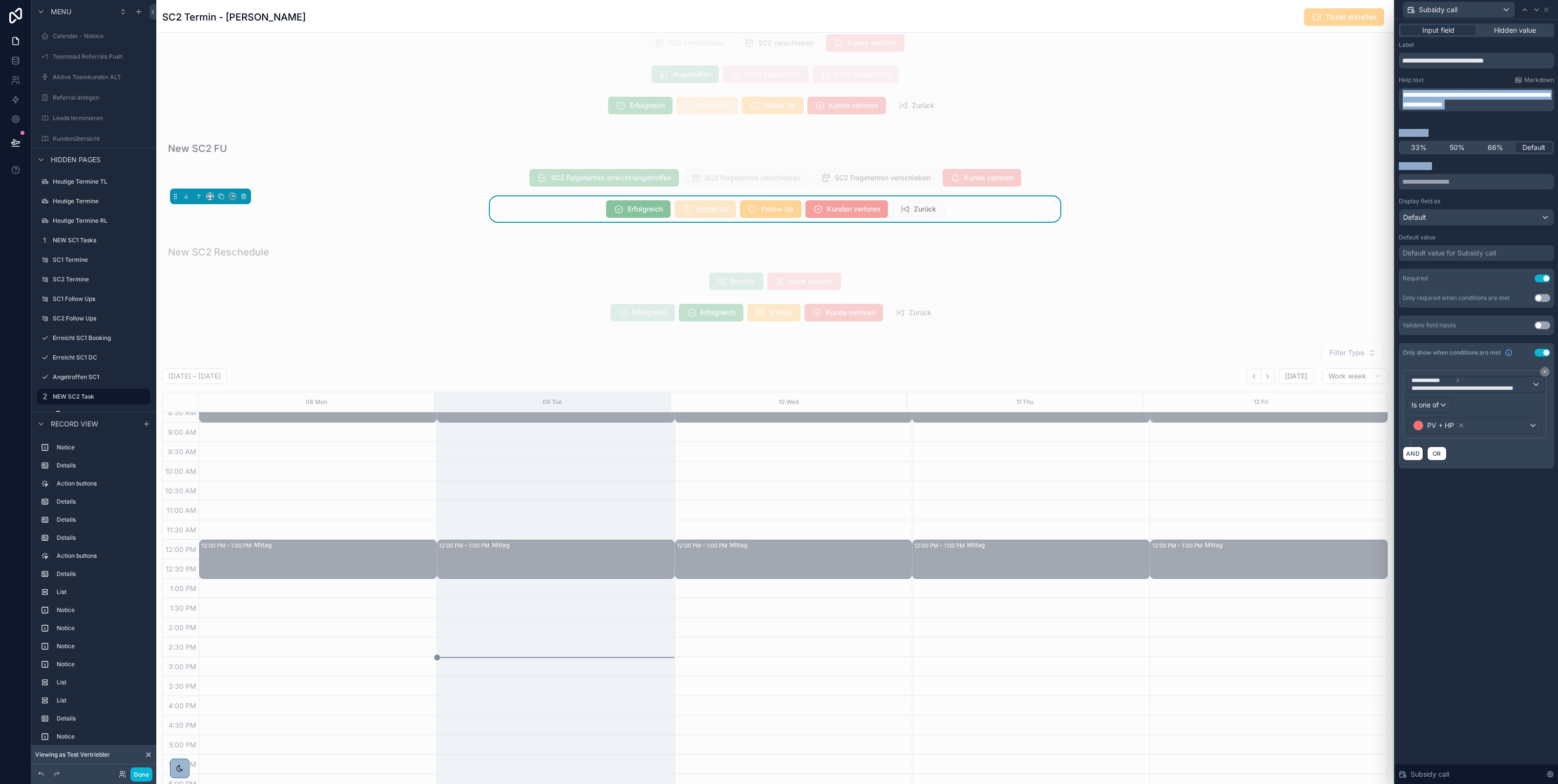
drag, startPoint x: 1486, startPoint y: 168, endPoint x: 1422, endPoint y: 103, distance: 91.2
click at [1422, 103] on div "**********" at bounding box center [1477, 254] width 155 height 427
click at [1449, 111] on div "**********" at bounding box center [1477, 99] width 155 height 24
click at [1447, 110] on p "**********" at bounding box center [1478, 99] width 149 height 20
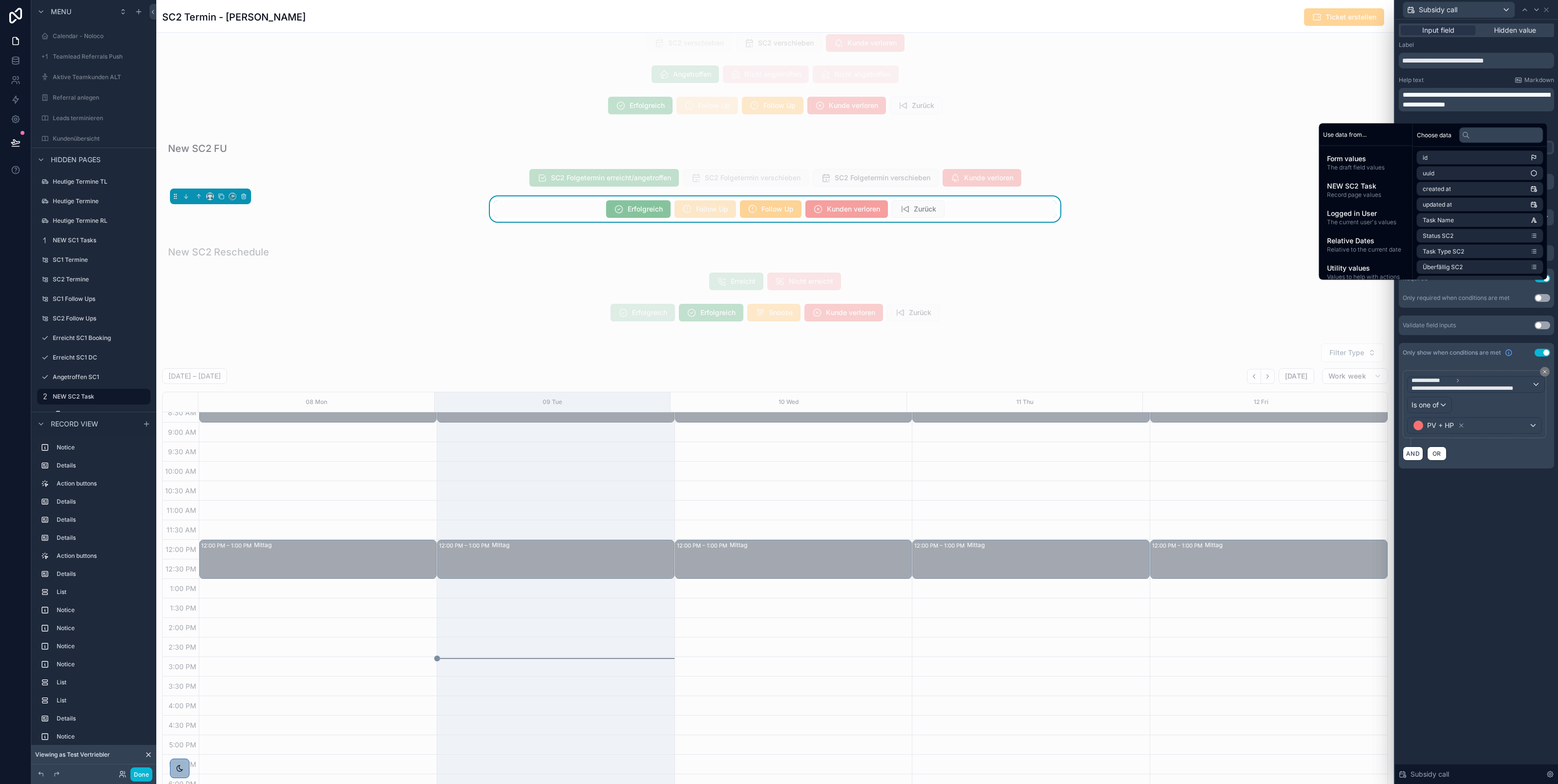
click at [1444, 554] on div "**********" at bounding box center [1477, 401] width 163 height 764
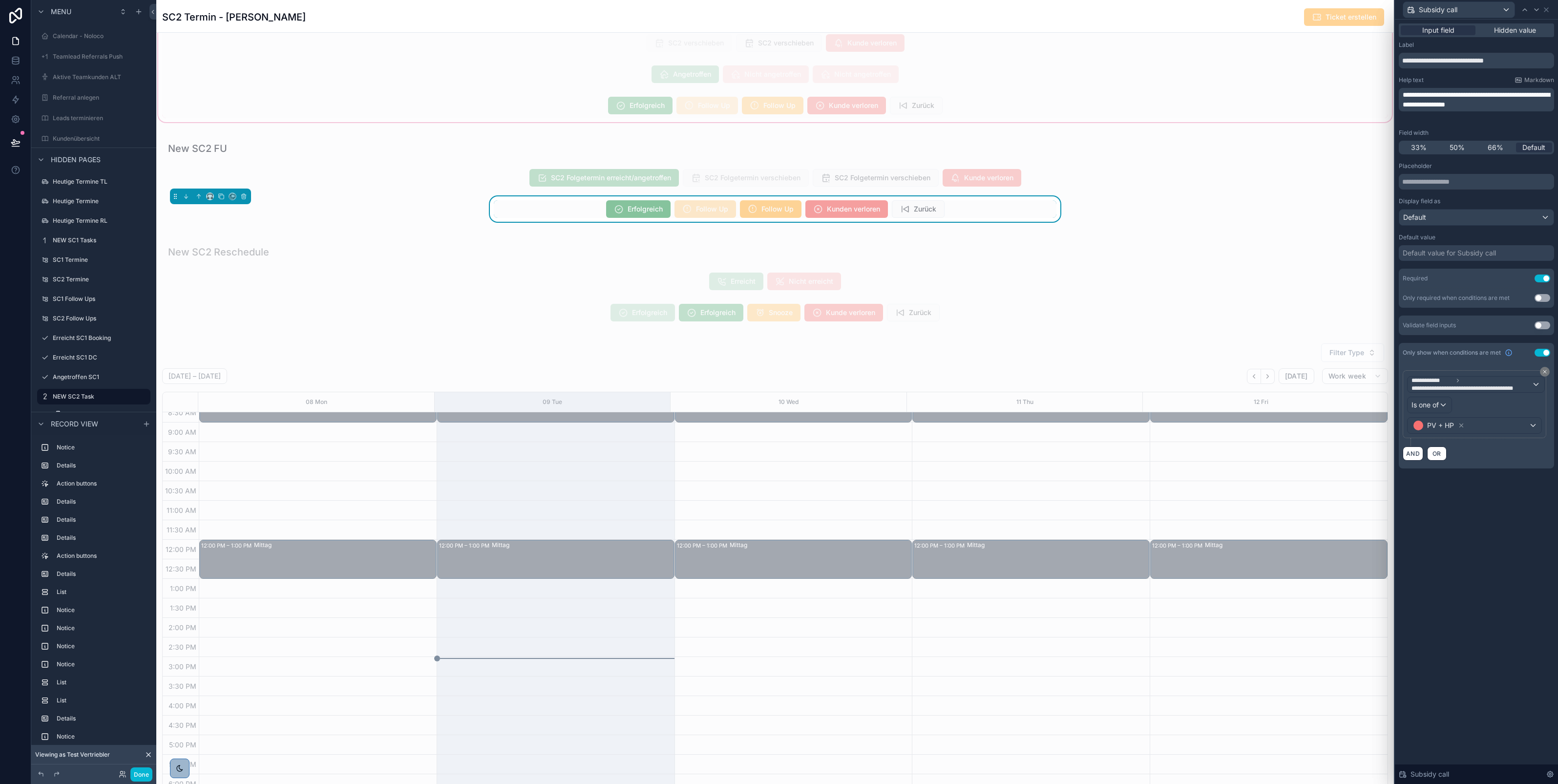
click at [922, 114] on div "scrollable content" at bounding box center [775, 60] width 1238 height 127
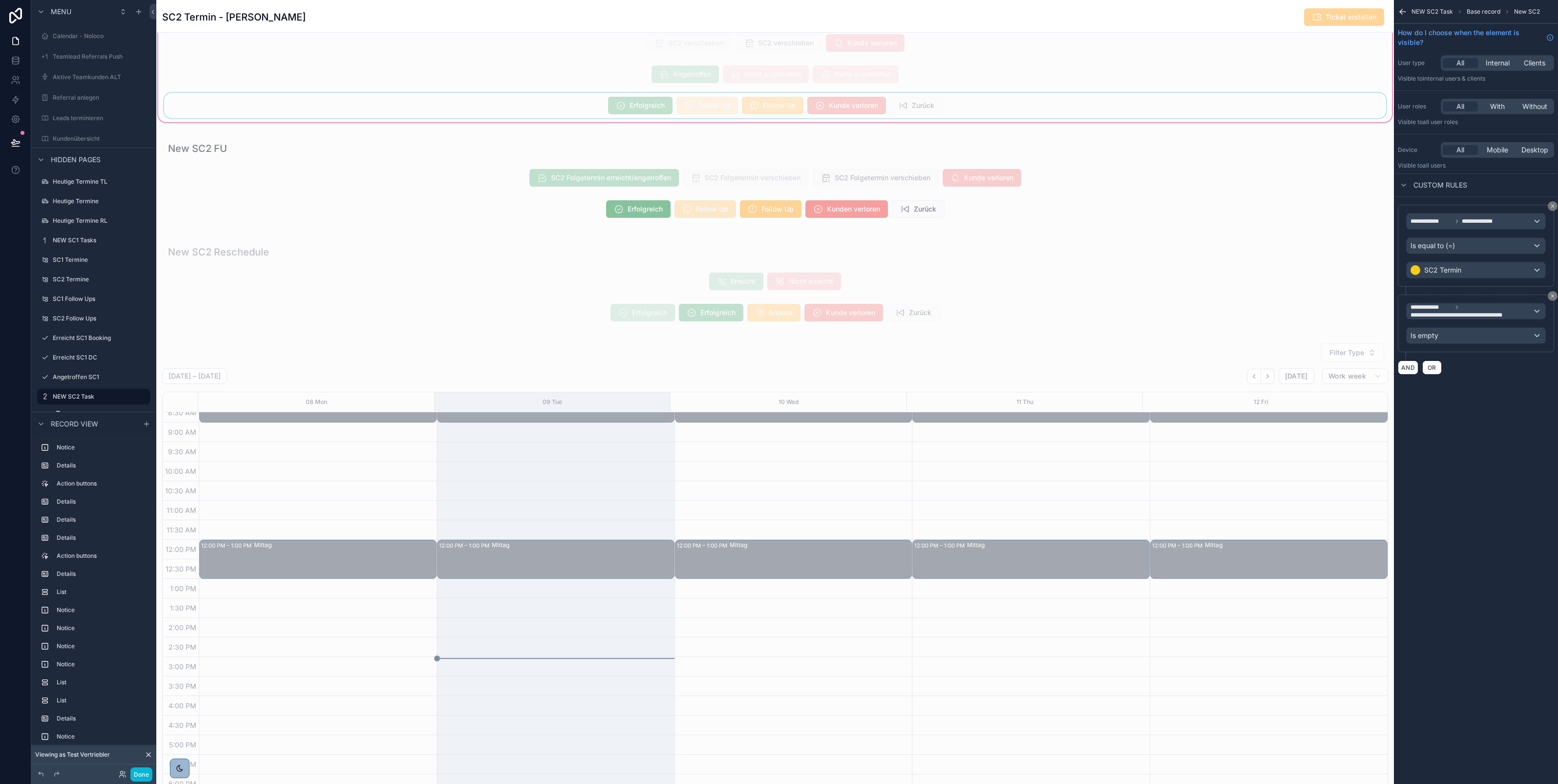
click at [813, 107] on div "scrollable content" at bounding box center [776, 105] width 1226 height 26
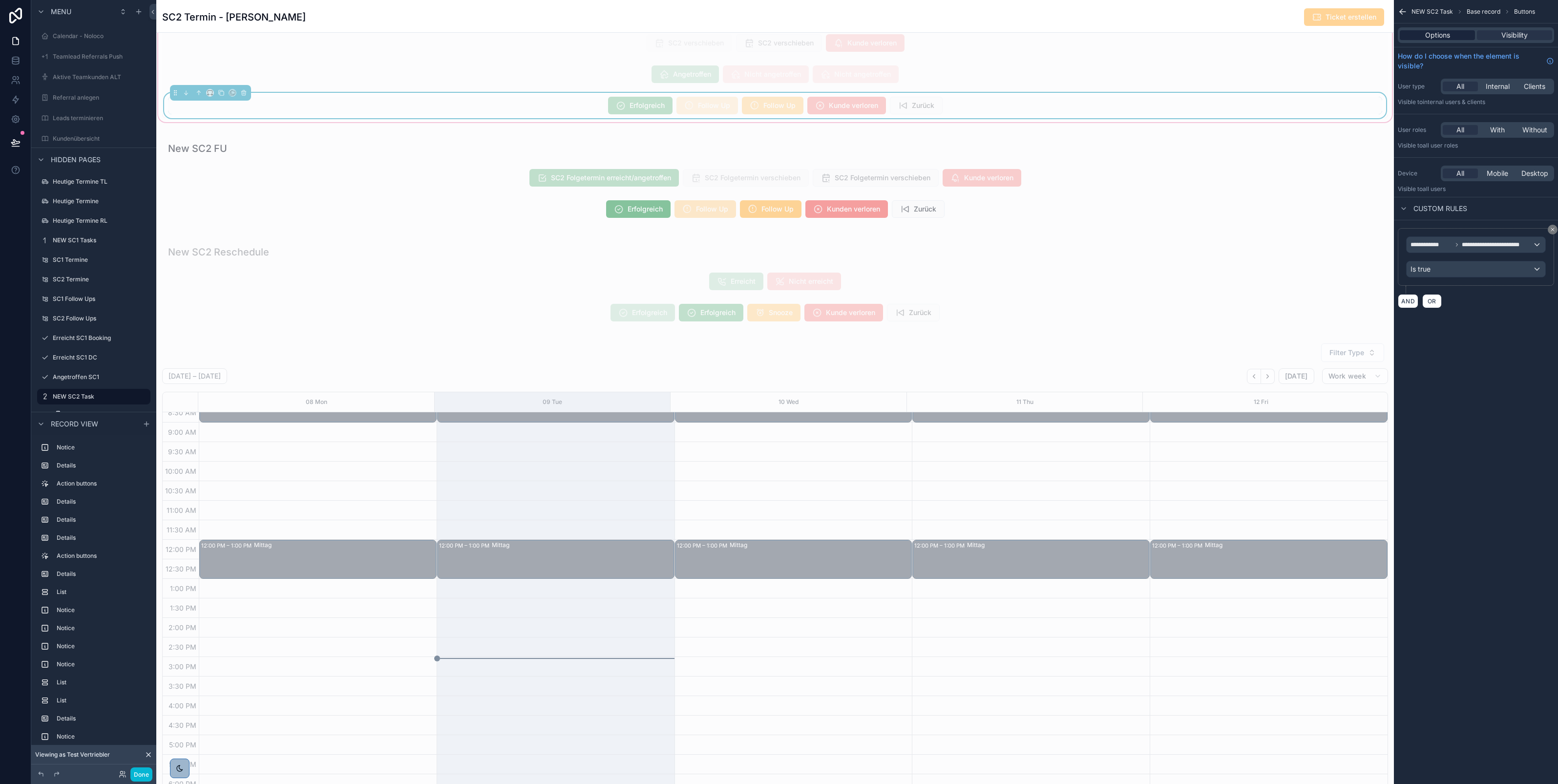
click at [1453, 32] on div "Options" at bounding box center [1438, 35] width 76 height 9
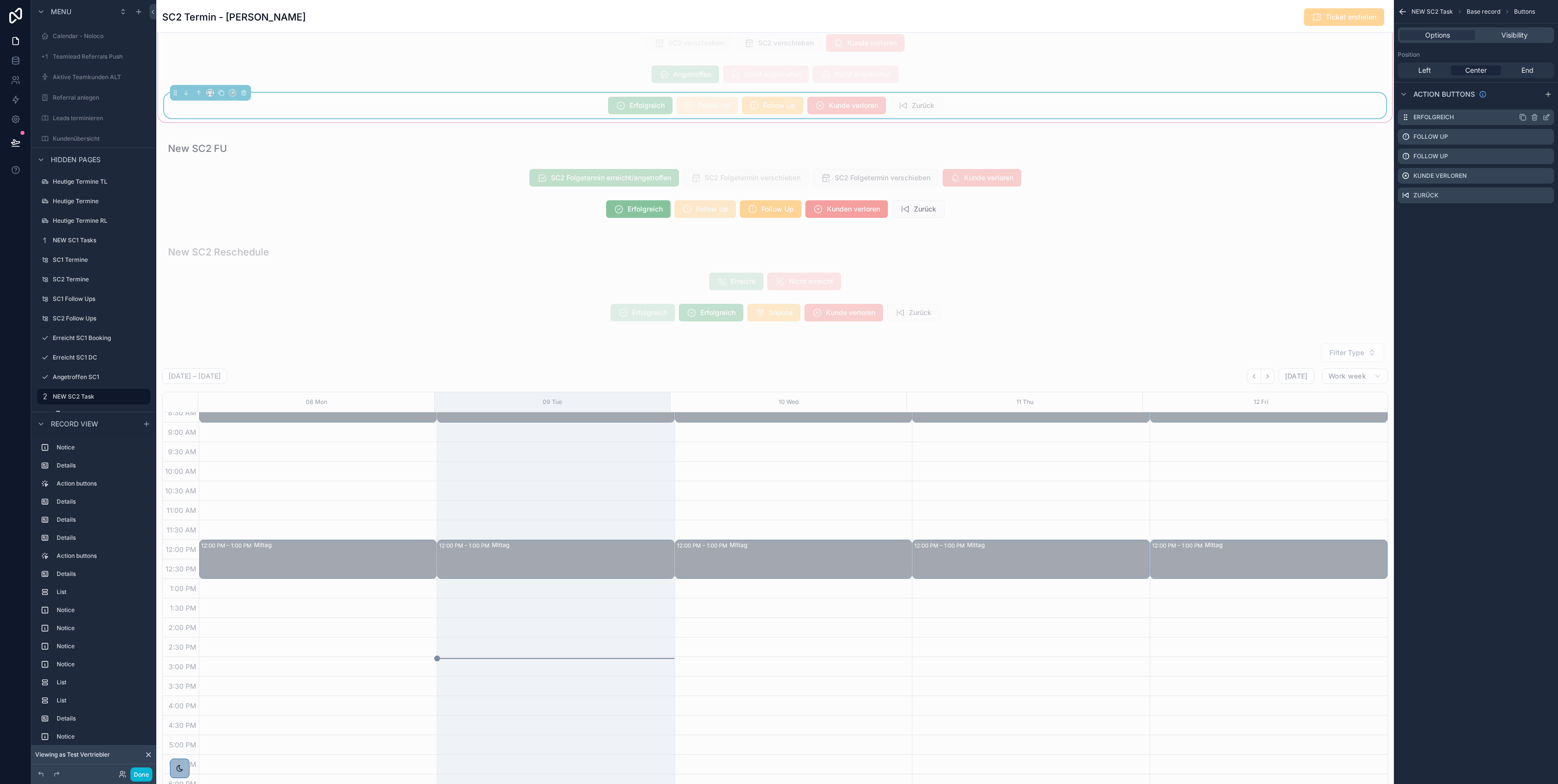
click at [1547, 117] on icon "scrollable content" at bounding box center [1547, 117] width 8 height 8
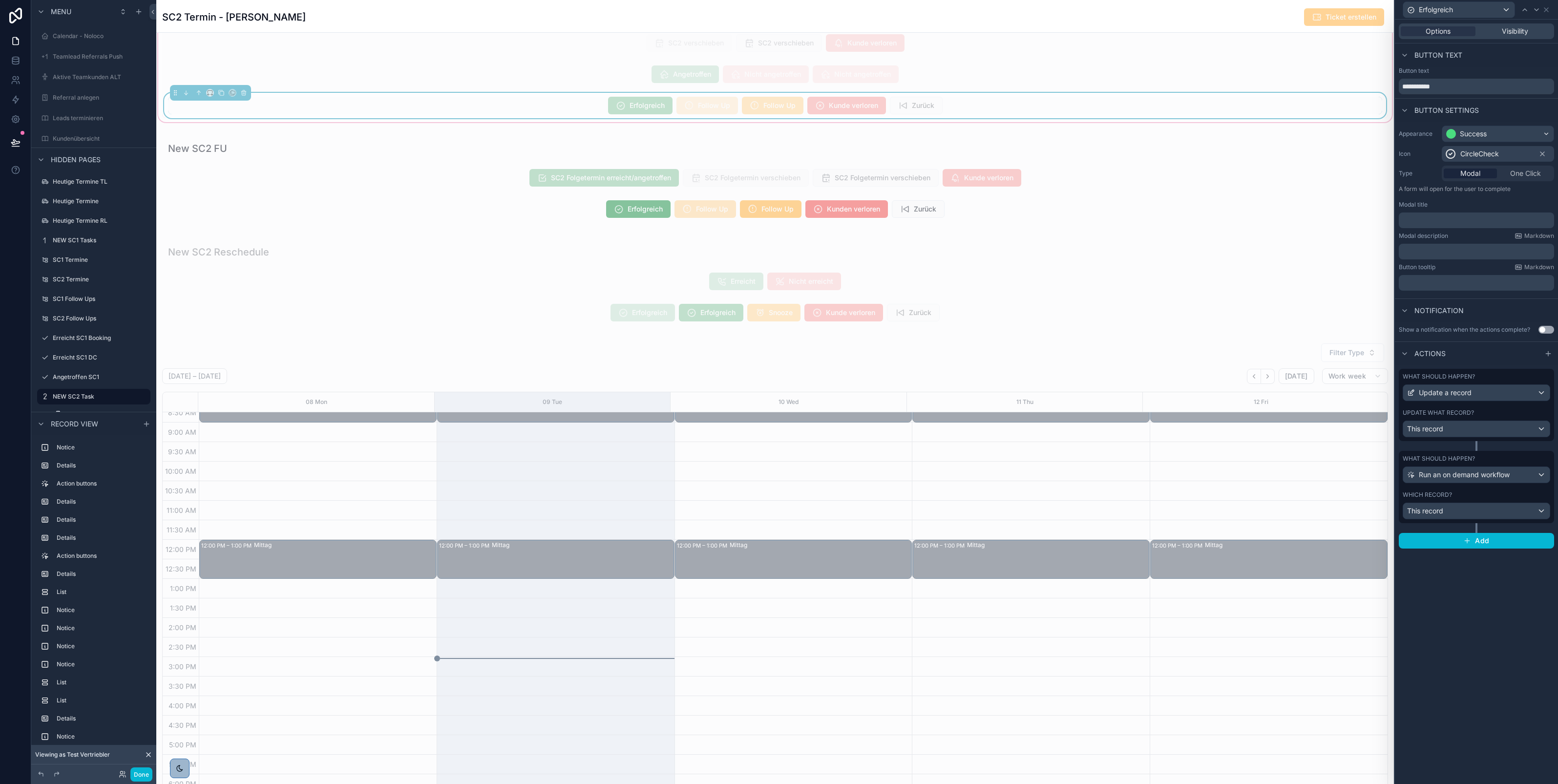
click at [1462, 414] on label "Update what record?" at bounding box center [1438, 413] width 71 height 8
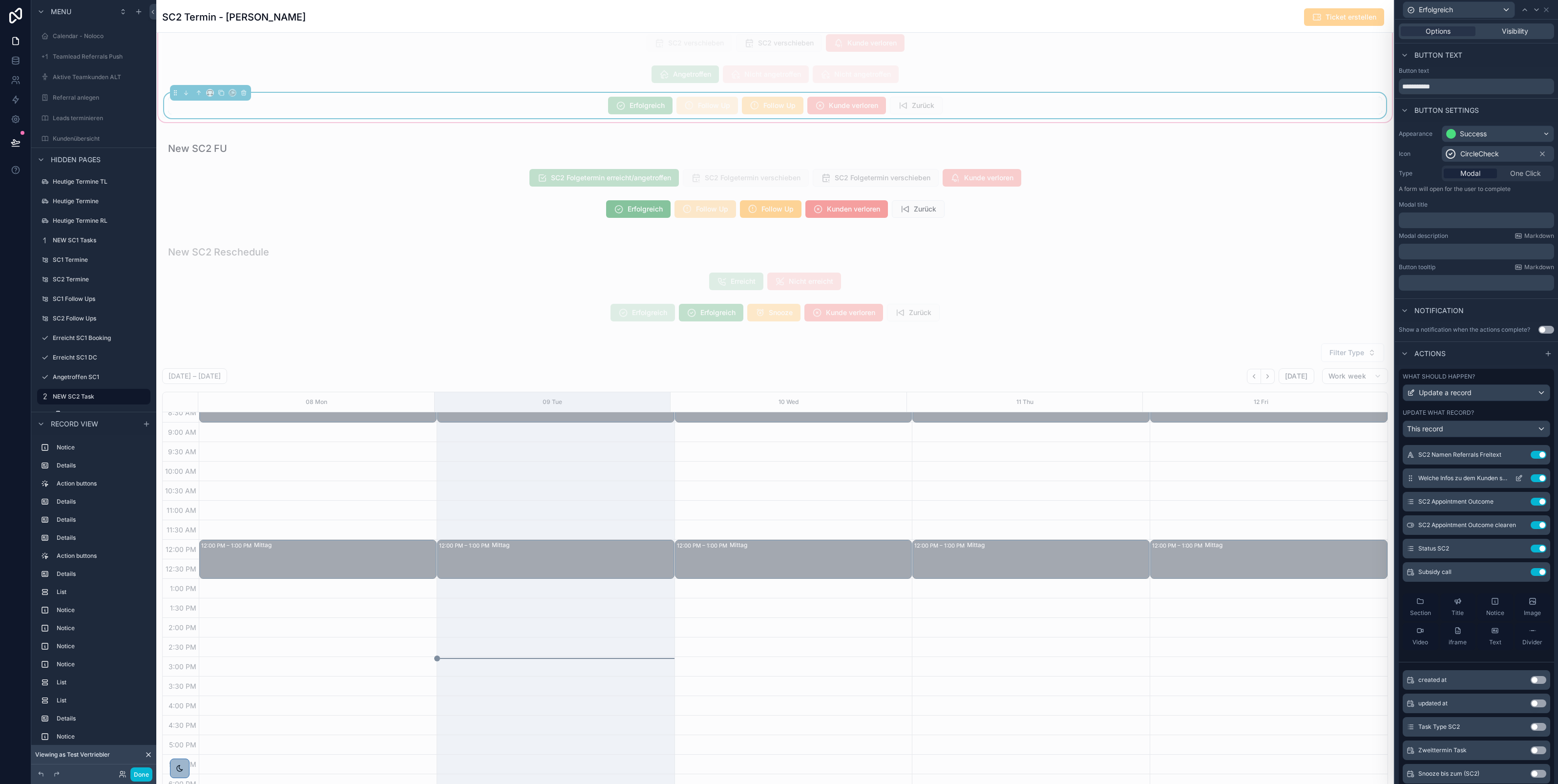
scroll to position [72, 0]
click at [1515, 575] on icon at bounding box center [1519, 571] width 8 height 8
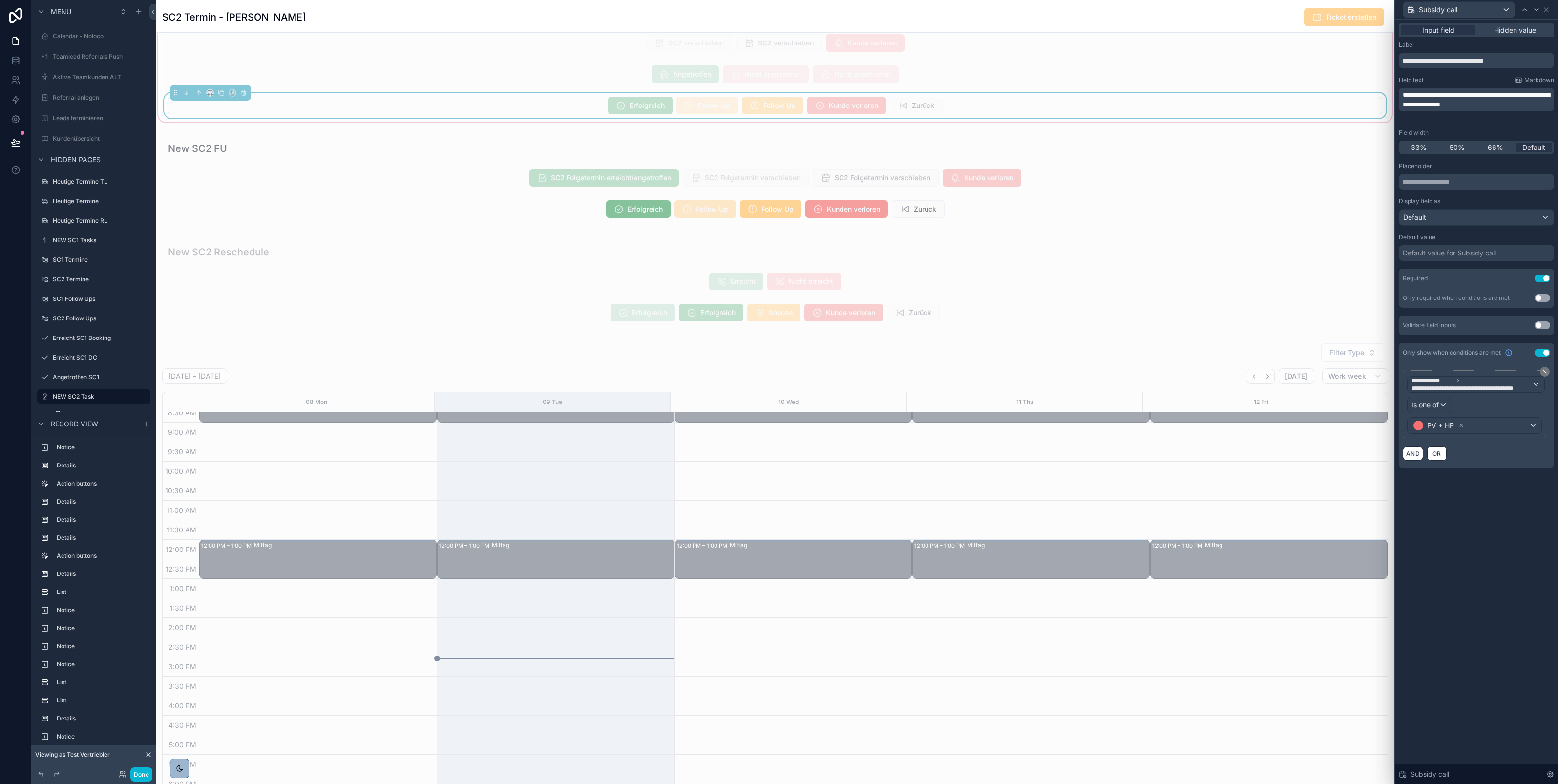
click at [1471, 110] on p "**********" at bounding box center [1478, 99] width 149 height 20
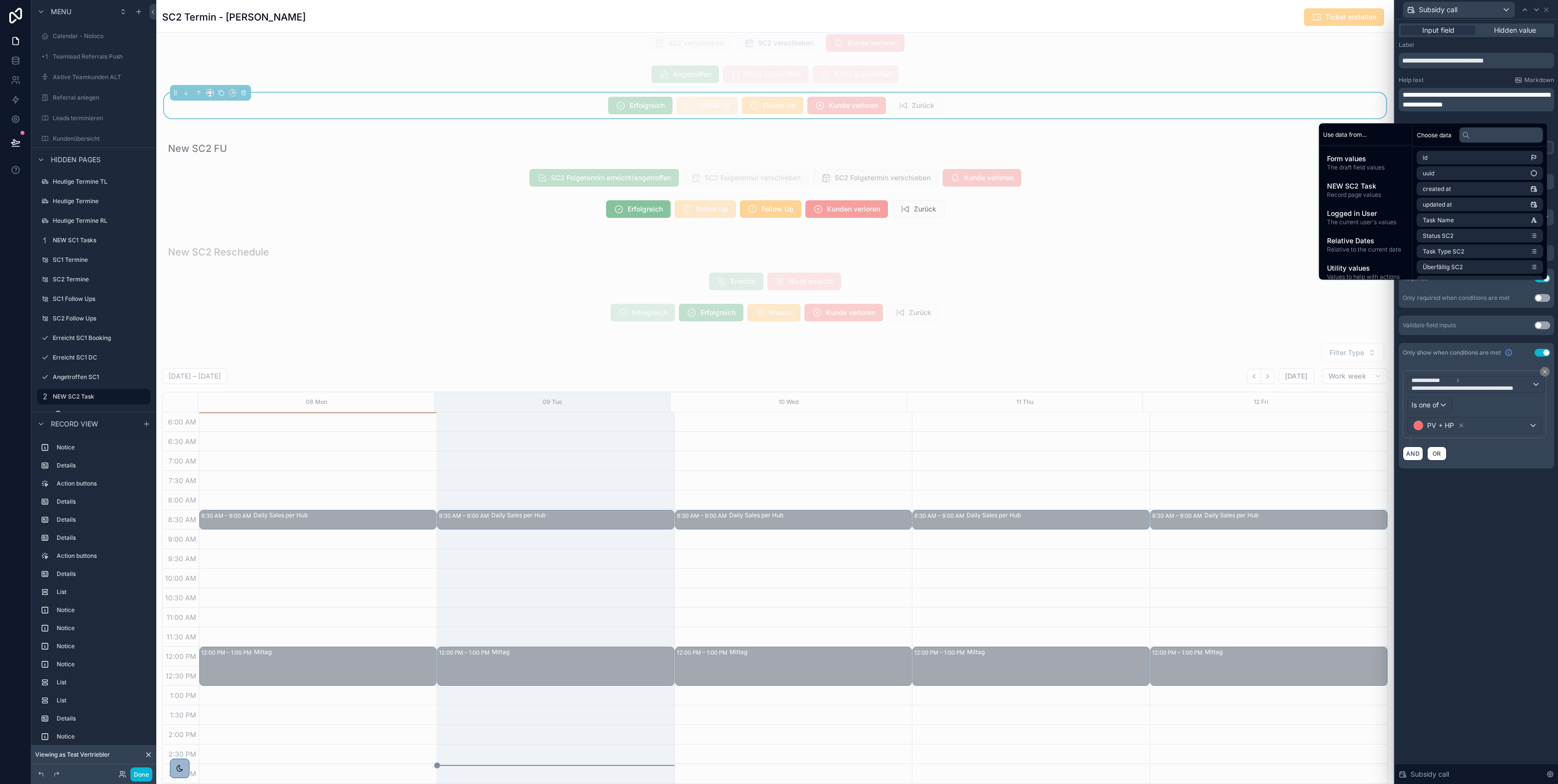
scroll to position [108, 0]
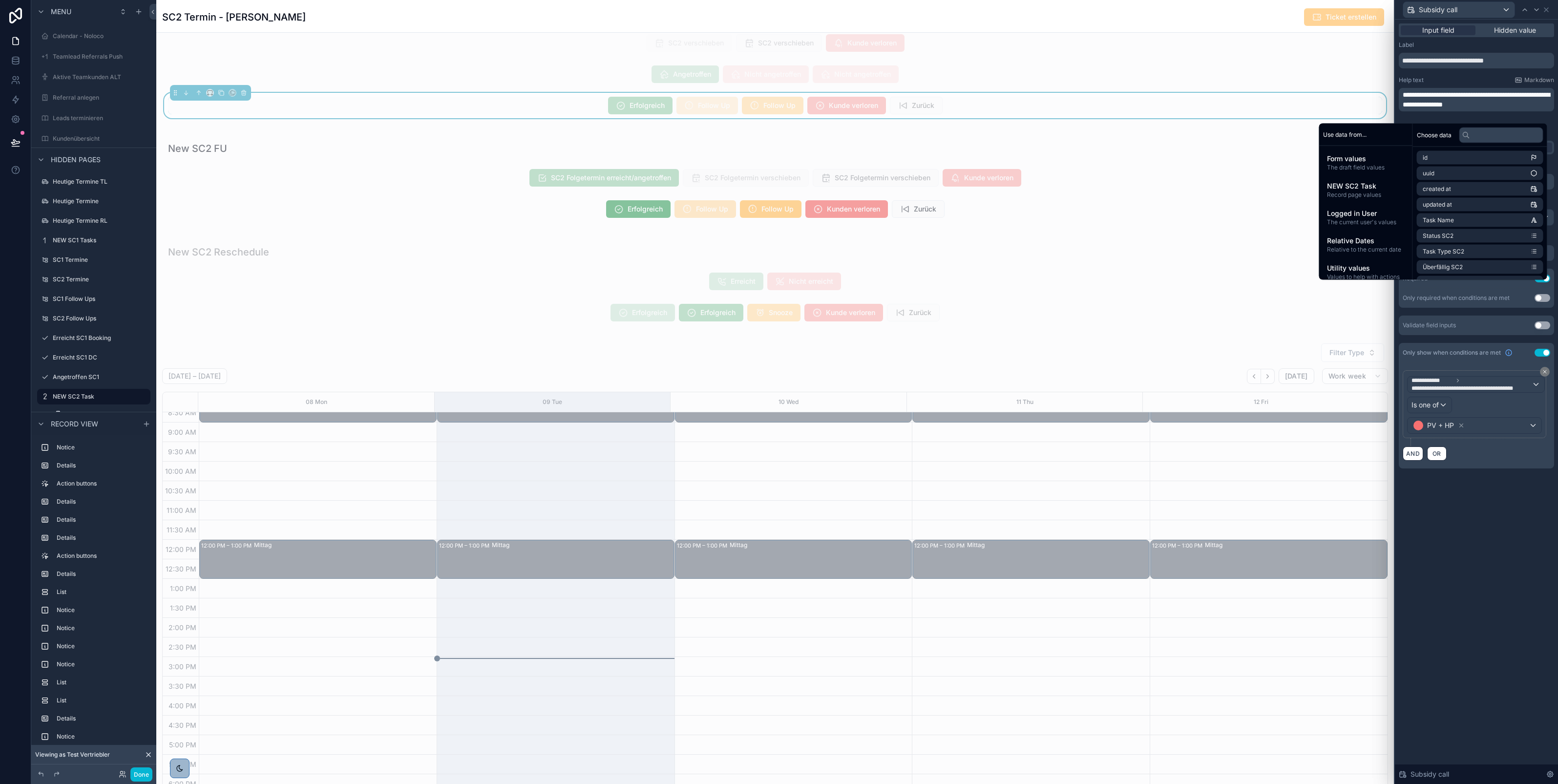
click at [1486, 100] on span "**********" at bounding box center [1477, 100] width 147 height 17
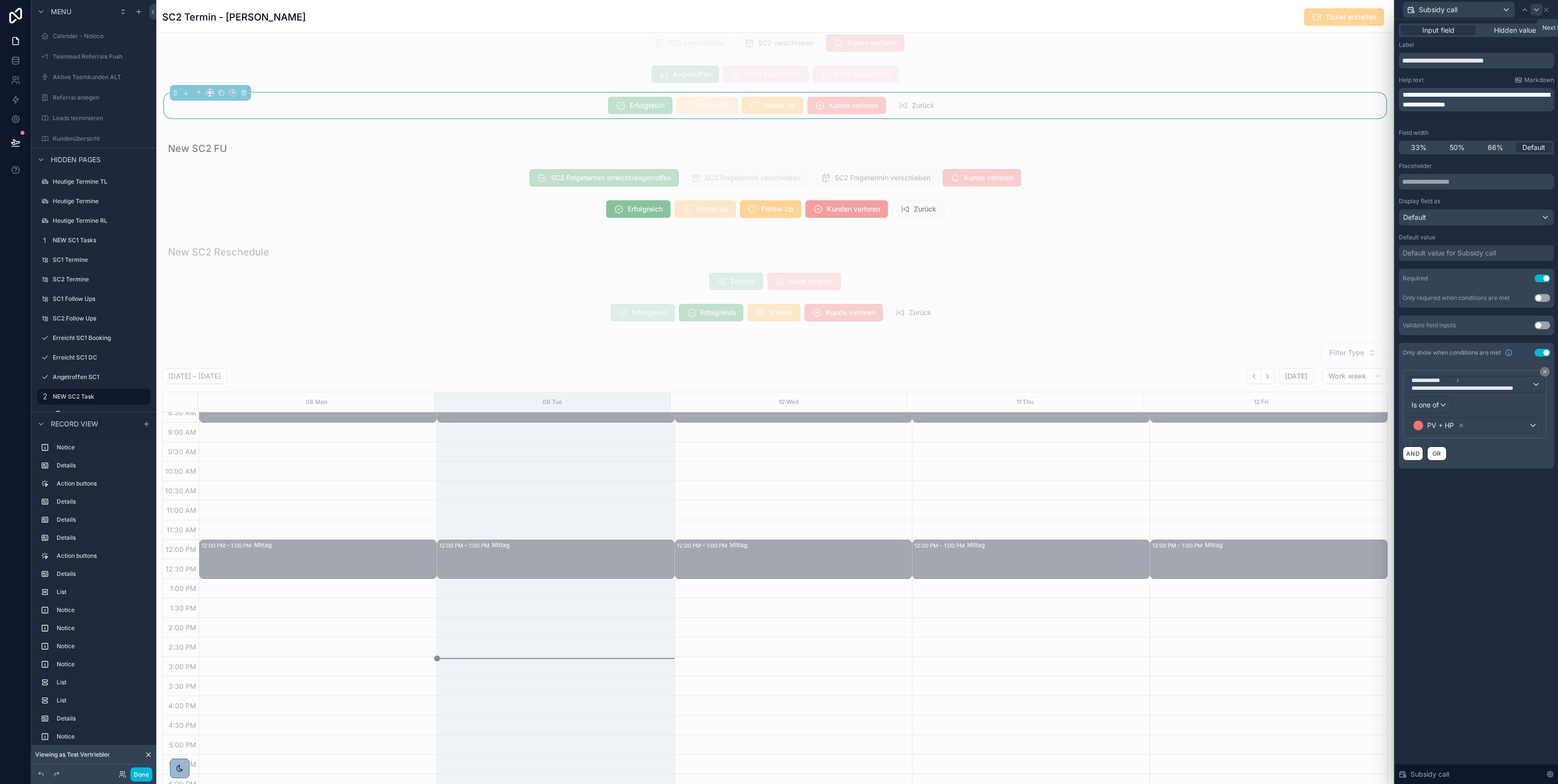
click at [1542, 8] on div at bounding box center [1536, 9] width 11 height 11
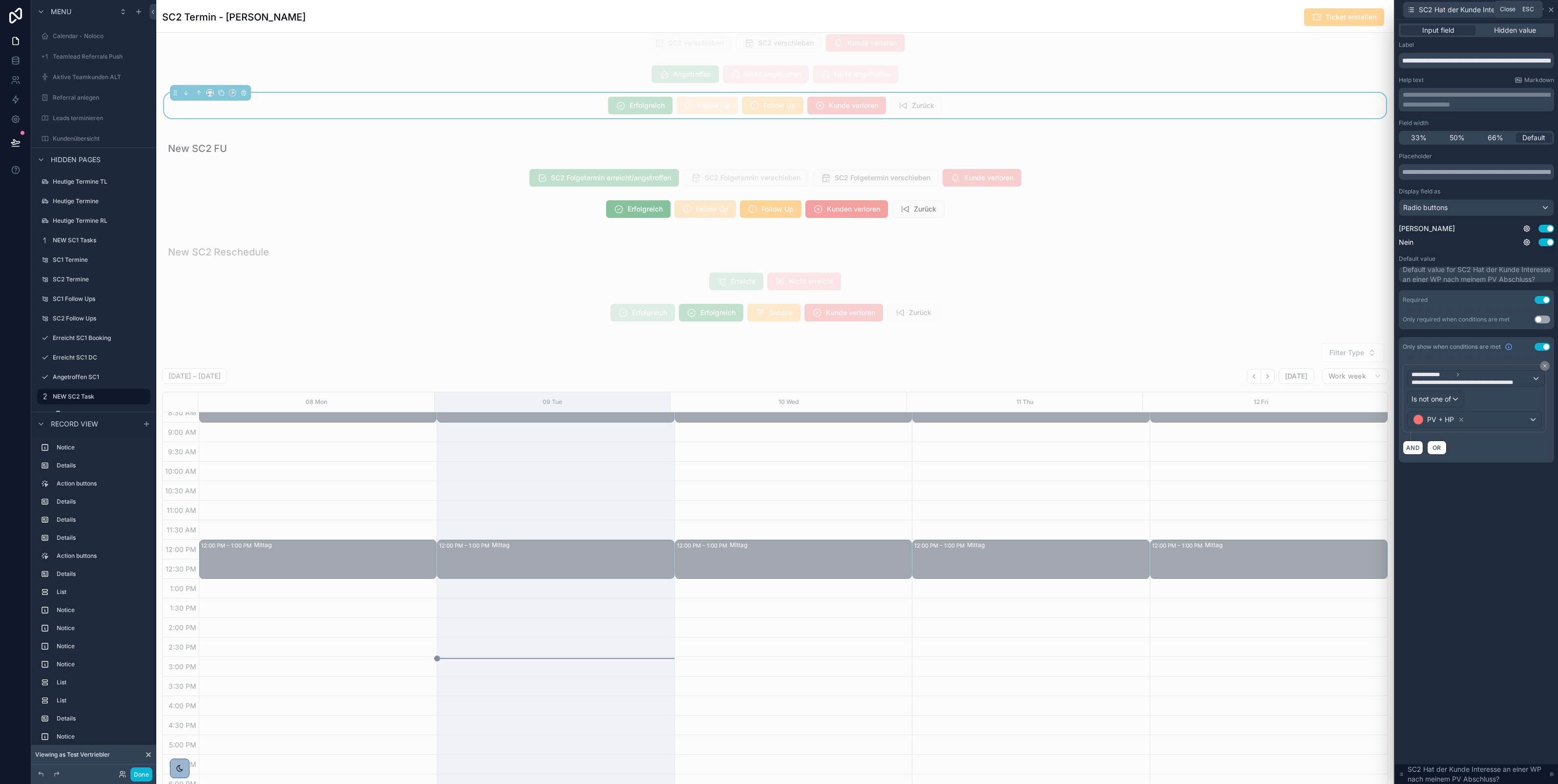
click at [1552, 9] on icon at bounding box center [1551, 9] width 8 height 8
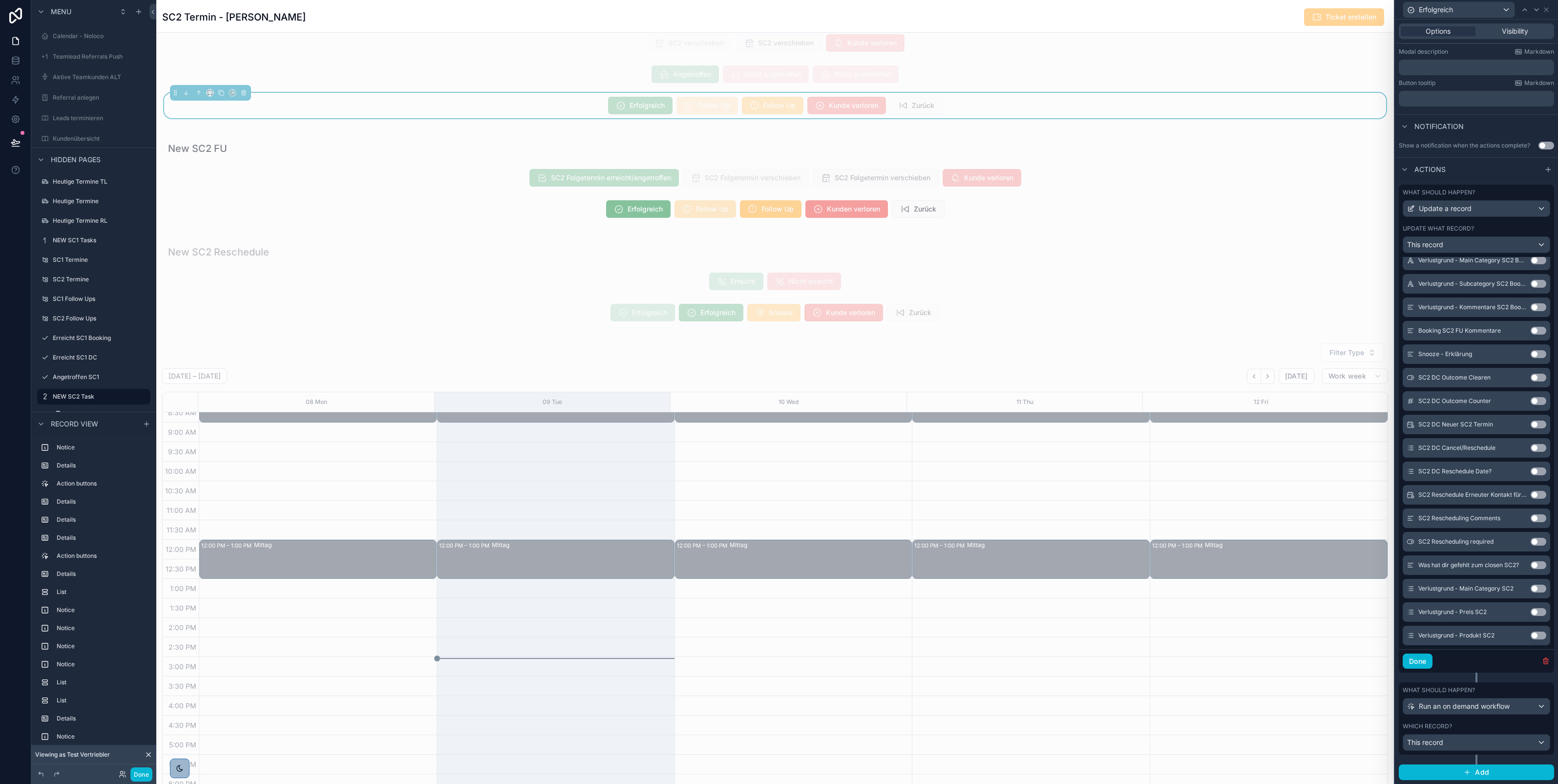
scroll to position [514, 0]
click at [1418, 662] on button "Done" at bounding box center [1418, 661] width 30 height 16
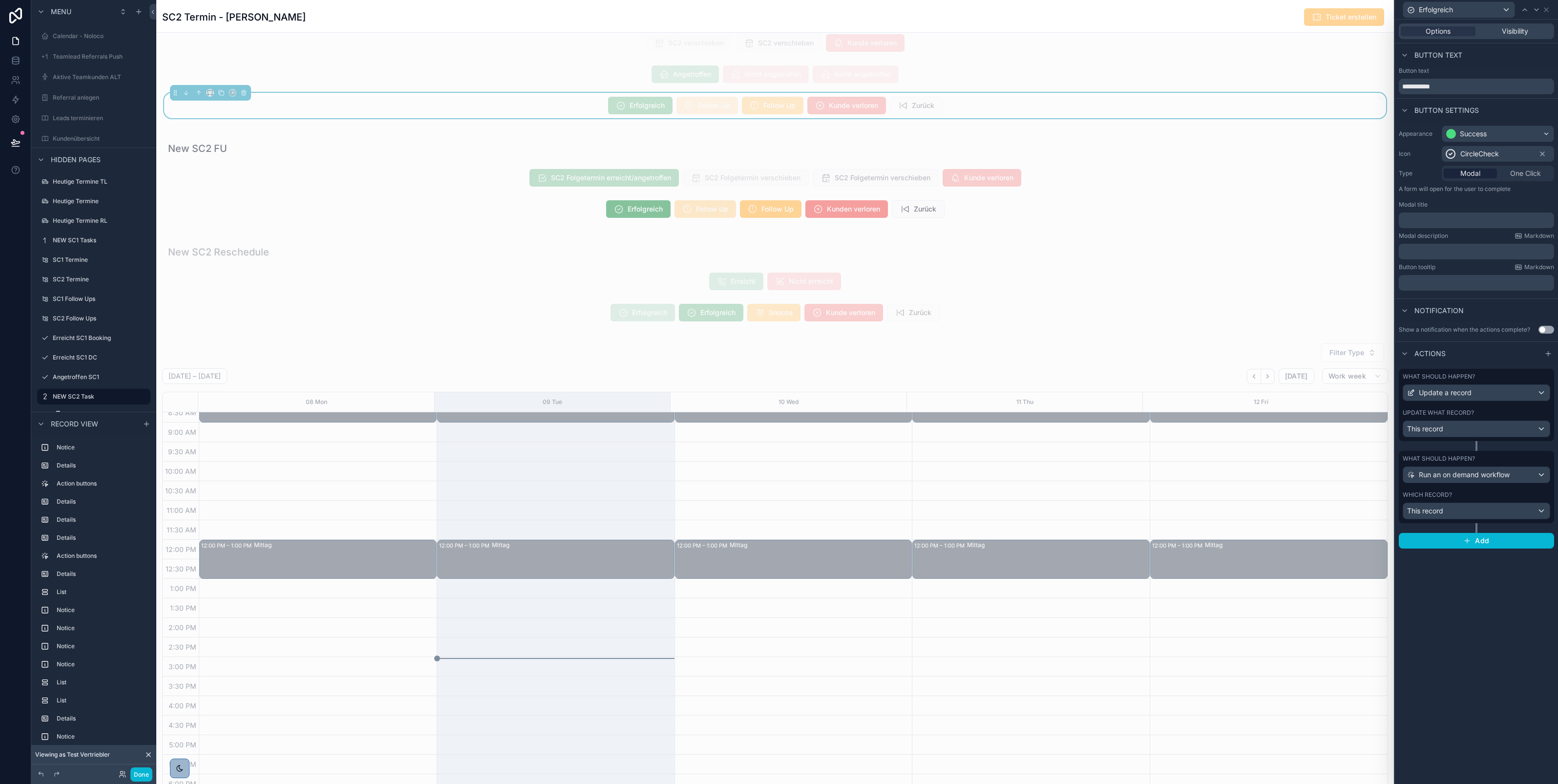
scroll to position [0, 0]
click at [916, 206] on div "scrollable content" at bounding box center [775, 179] width 1238 height 95
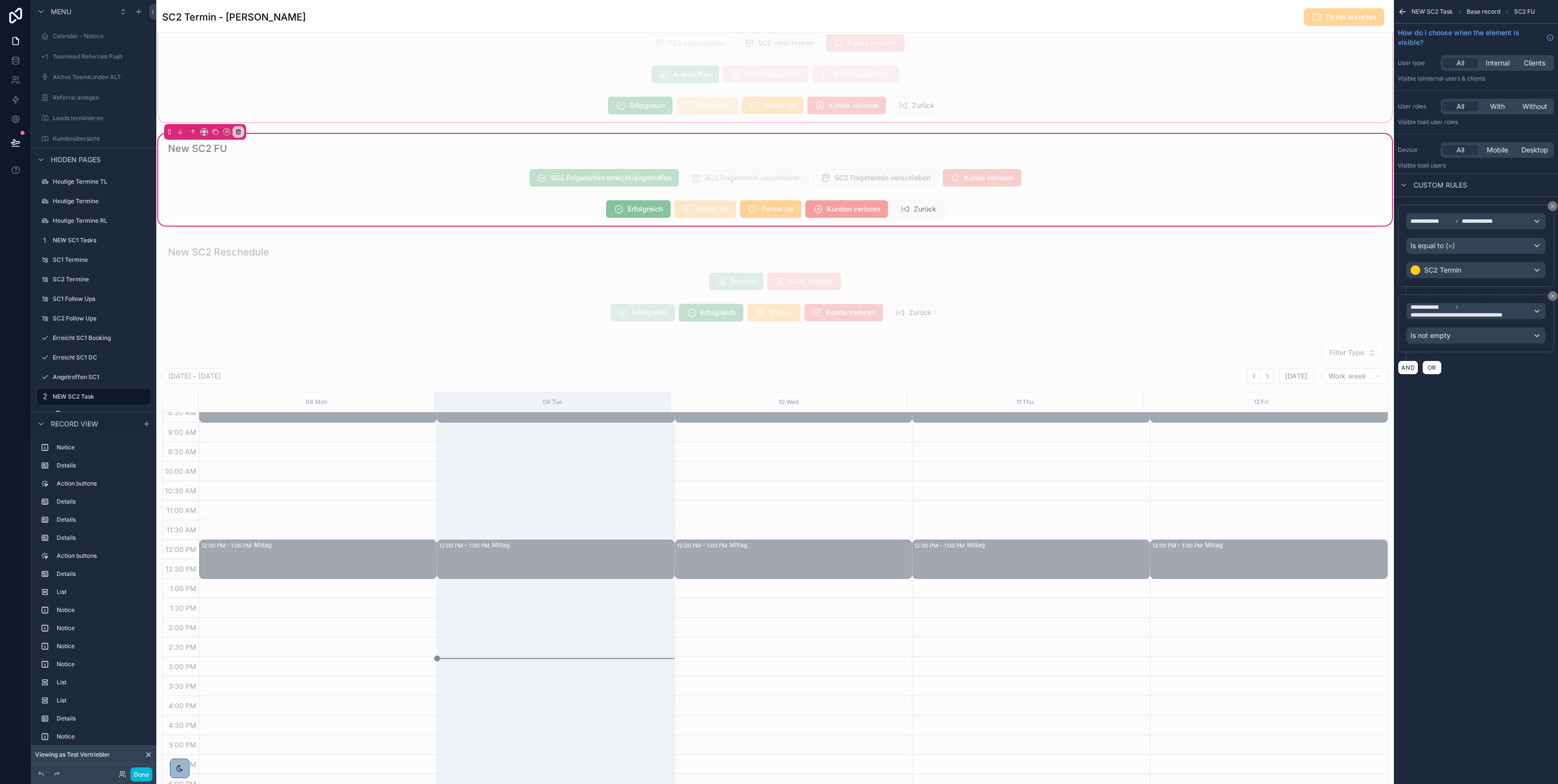
click at [658, 109] on div "scrollable content" at bounding box center [775, 60] width 1238 height 127
click at [626, 110] on div "scrollable content" at bounding box center [775, 60] width 1238 height 127
click at [594, 87] on div "scrollable content" at bounding box center [775, 60] width 1238 height 127
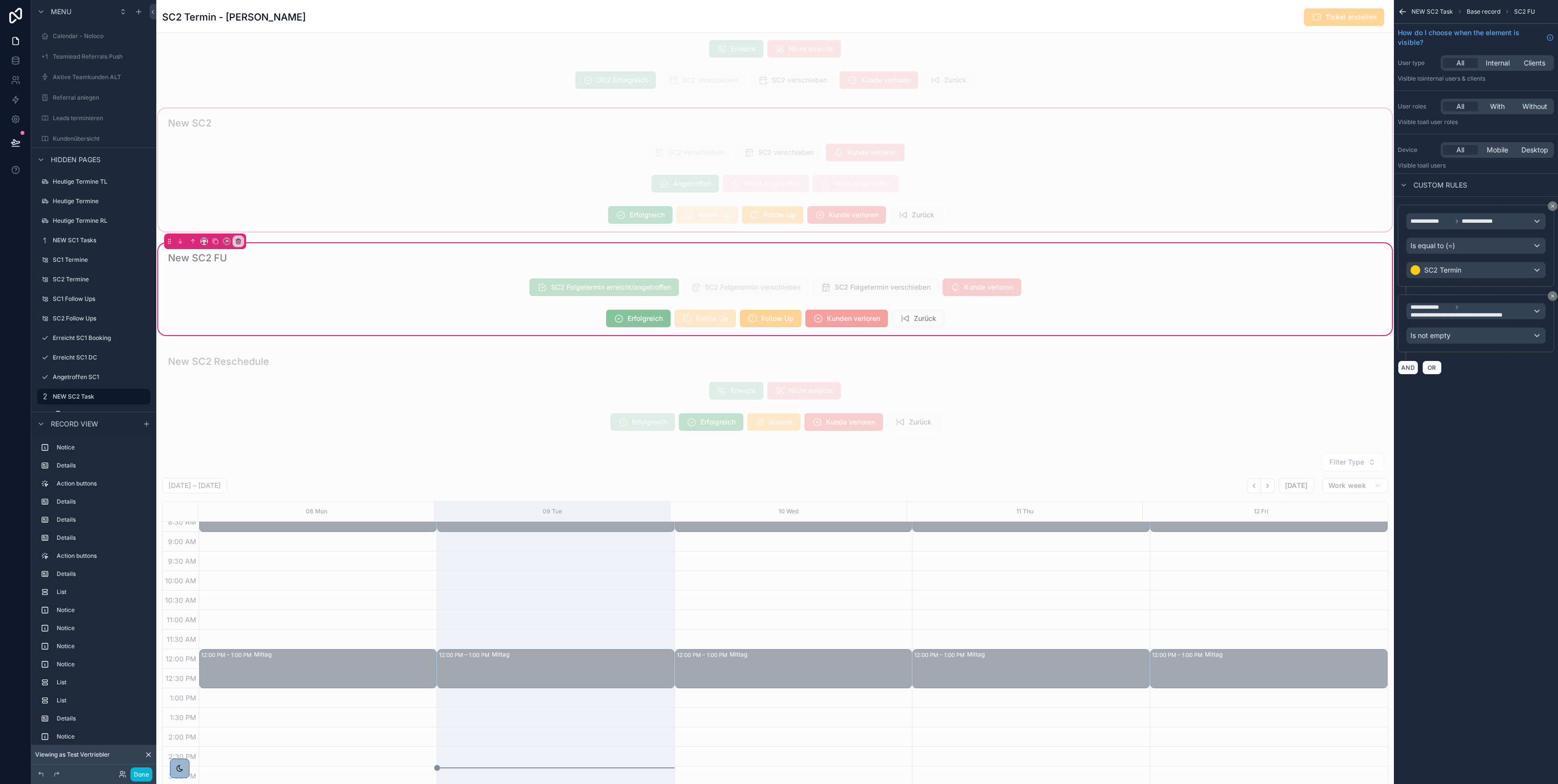
scroll to position [1505, 0]
click at [591, 209] on div "scrollable content" at bounding box center [775, 172] width 1238 height 127
click at [647, 196] on div "scrollable content" at bounding box center [775, 172] width 1238 height 127
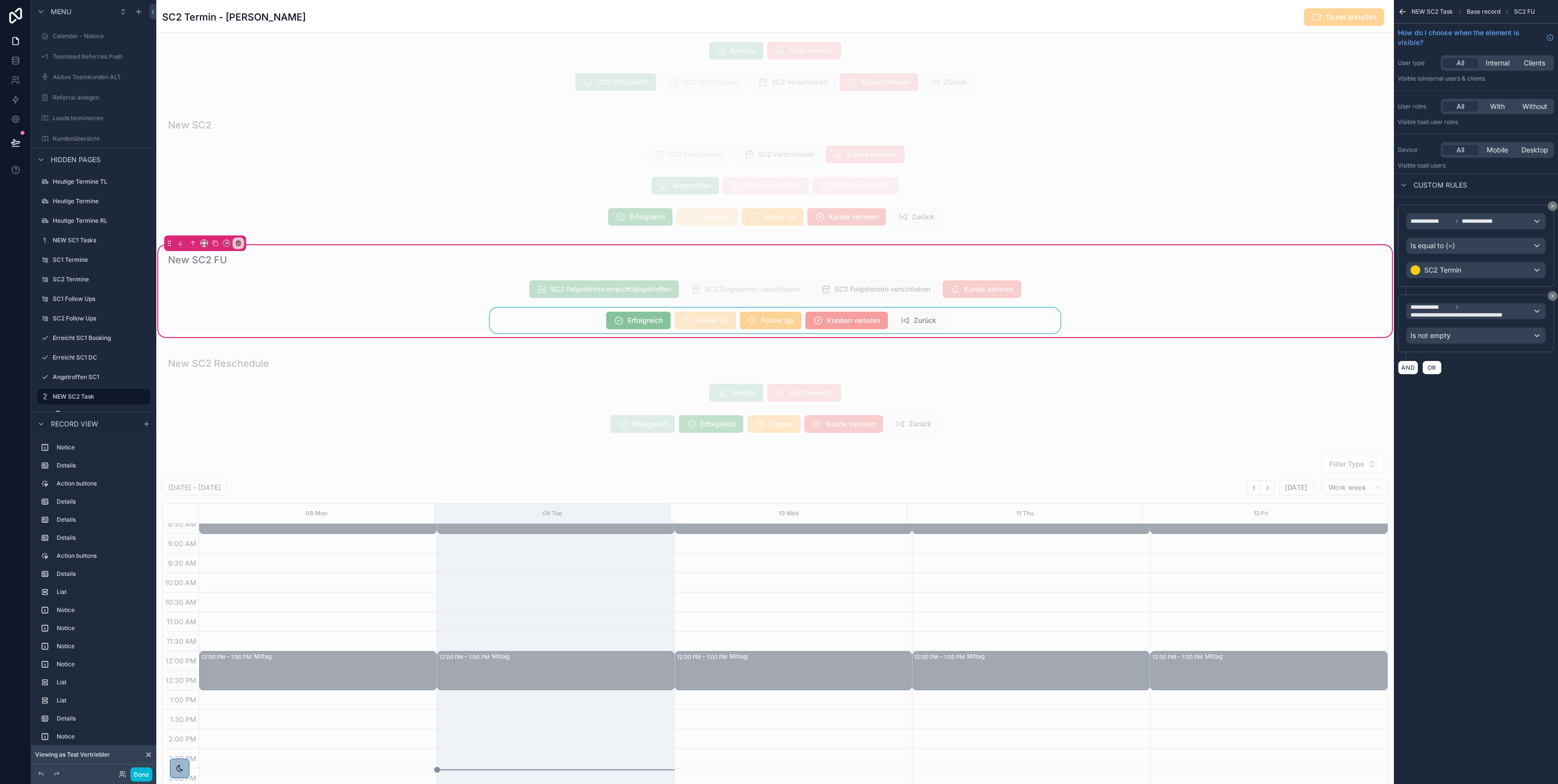
click at [624, 328] on div "scrollable content" at bounding box center [776, 320] width 1226 height 26
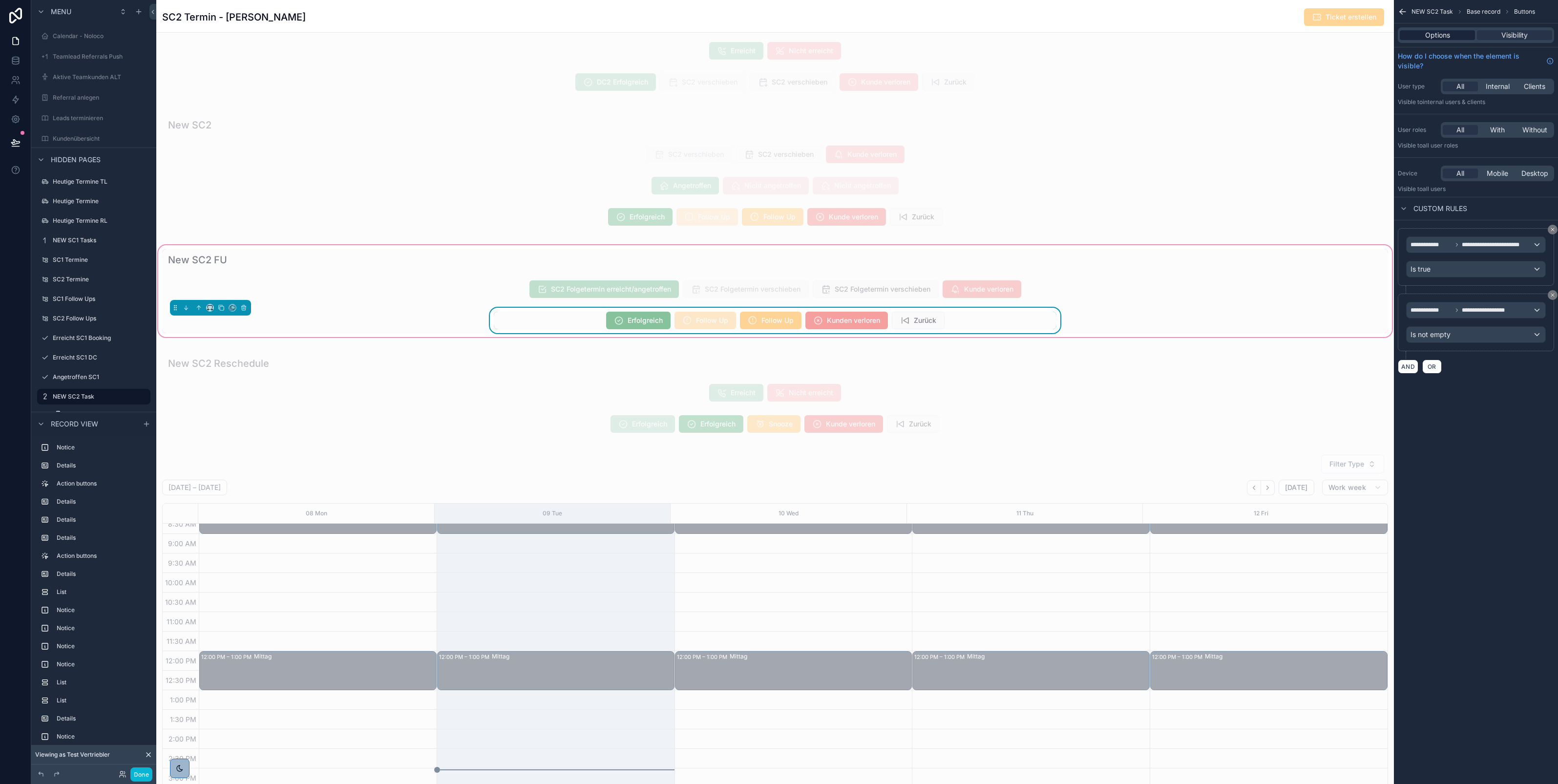
click at [1434, 36] on span "Options" at bounding box center [1438, 35] width 25 height 9
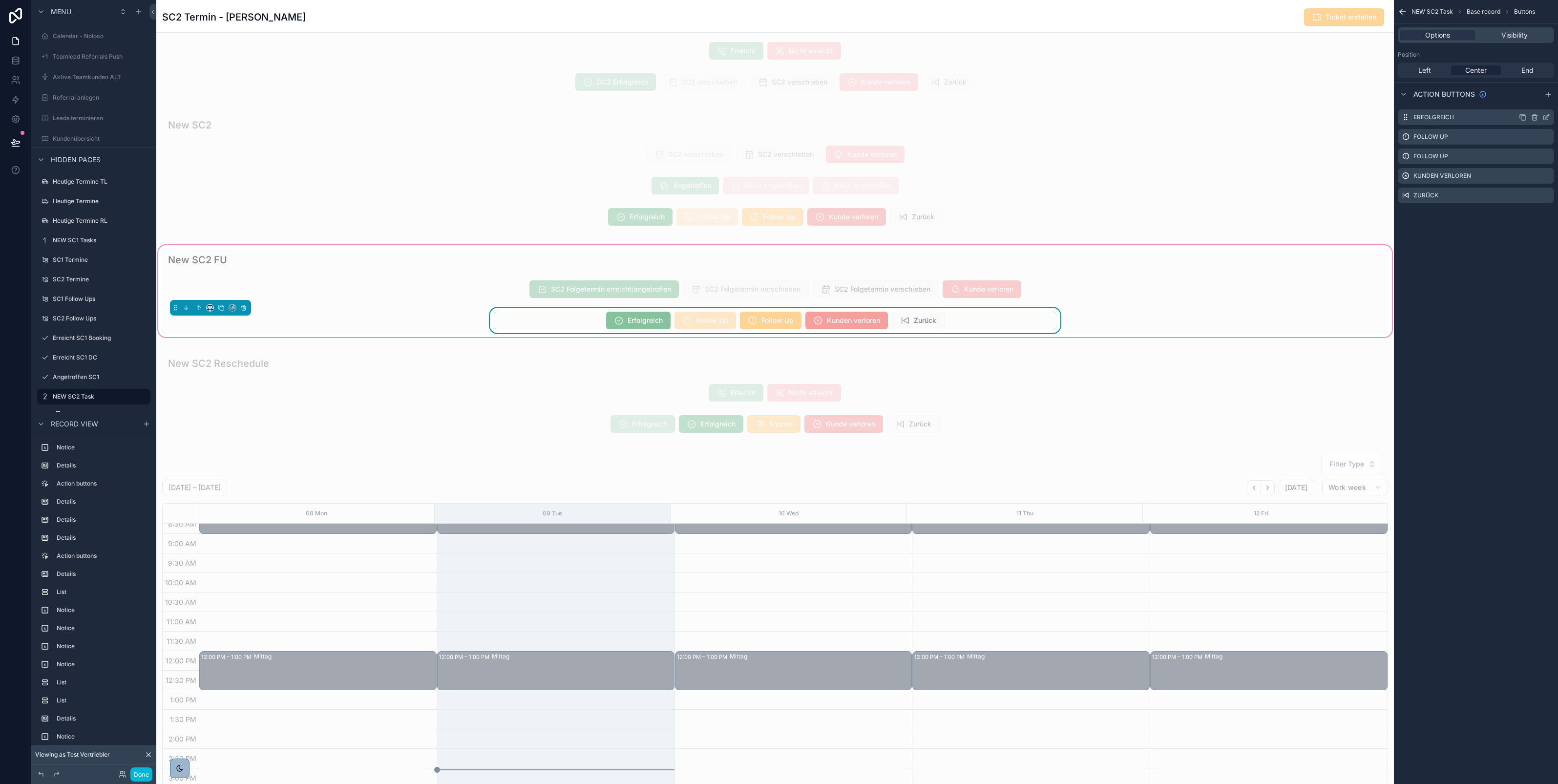
click at [1547, 116] on icon "scrollable content" at bounding box center [1547, 117] width 8 height 8
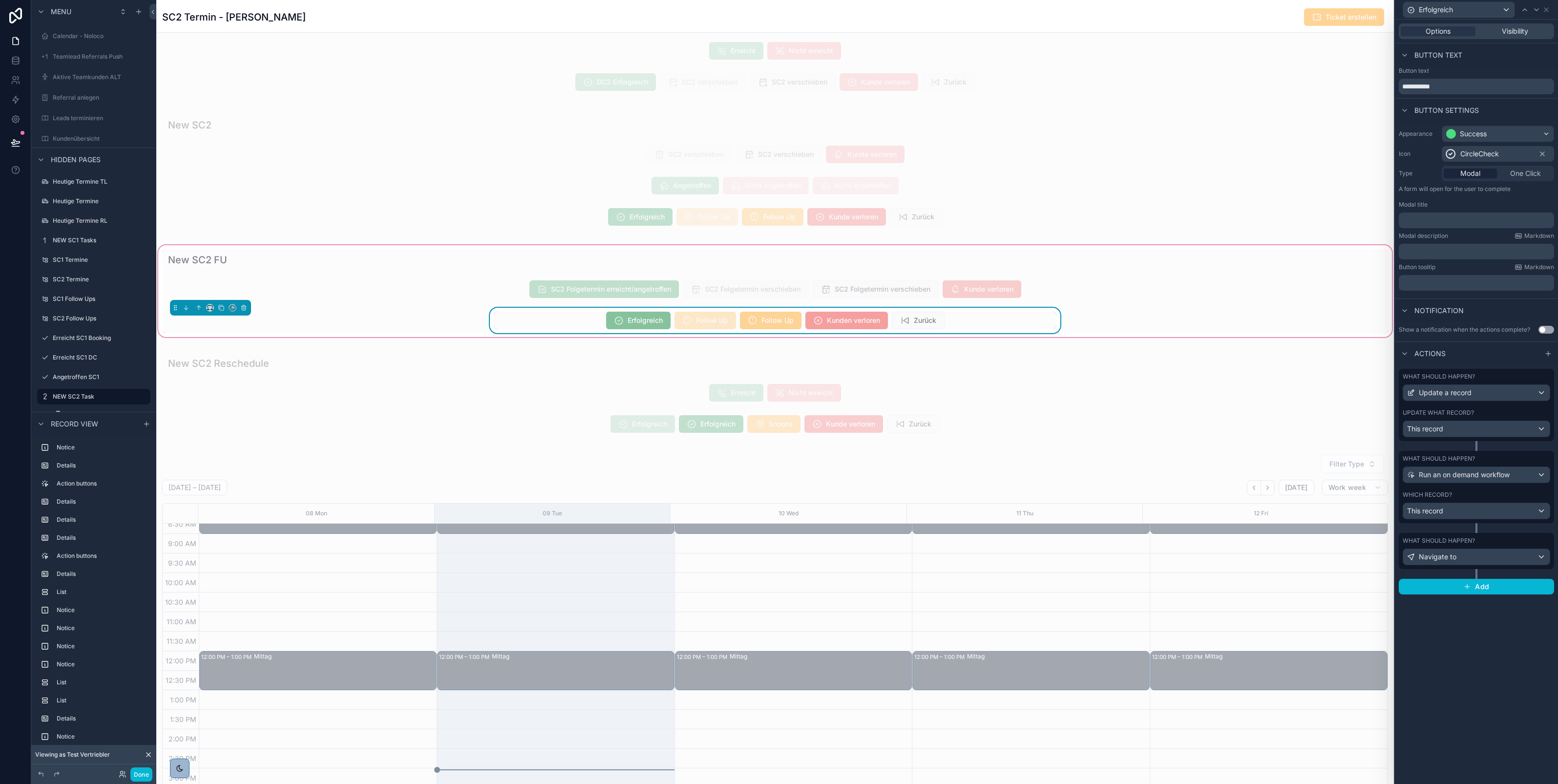
click at [1491, 414] on div "Update what record?" at bounding box center [1477, 413] width 147 height 8
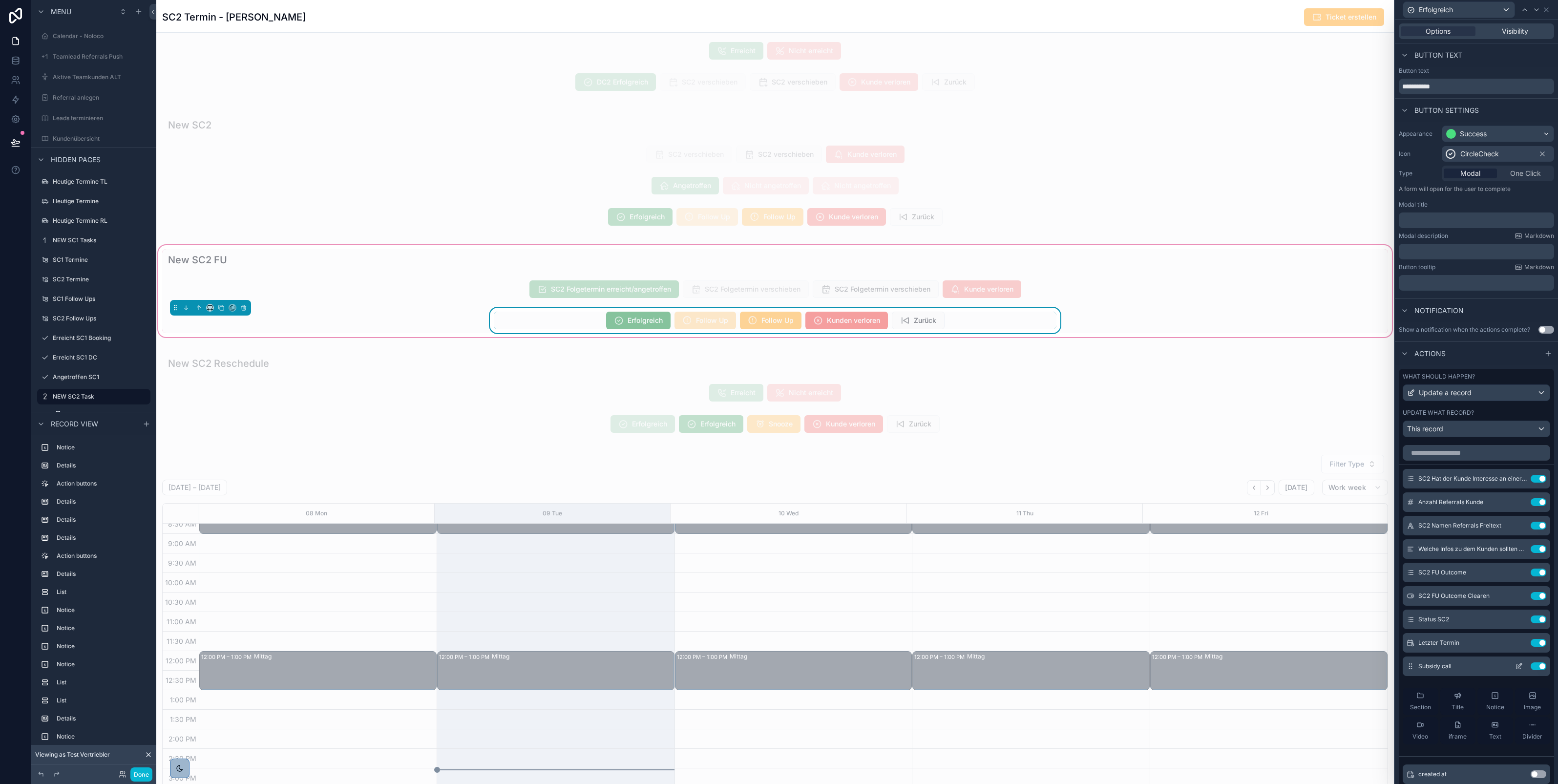
click at [1515, 670] on icon at bounding box center [1519, 666] width 8 height 8
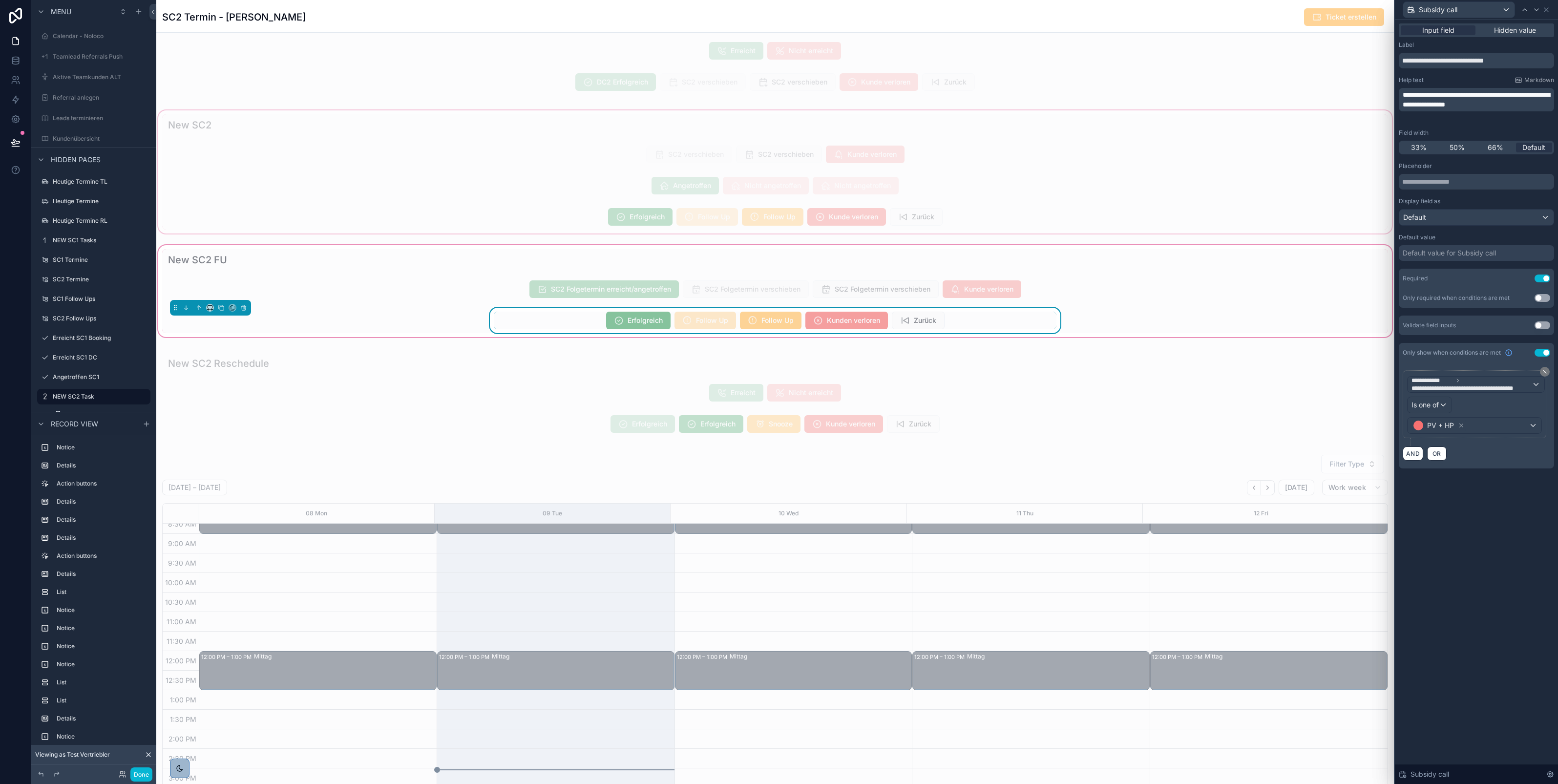
click at [915, 227] on div "scrollable content" at bounding box center [775, 172] width 1238 height 127
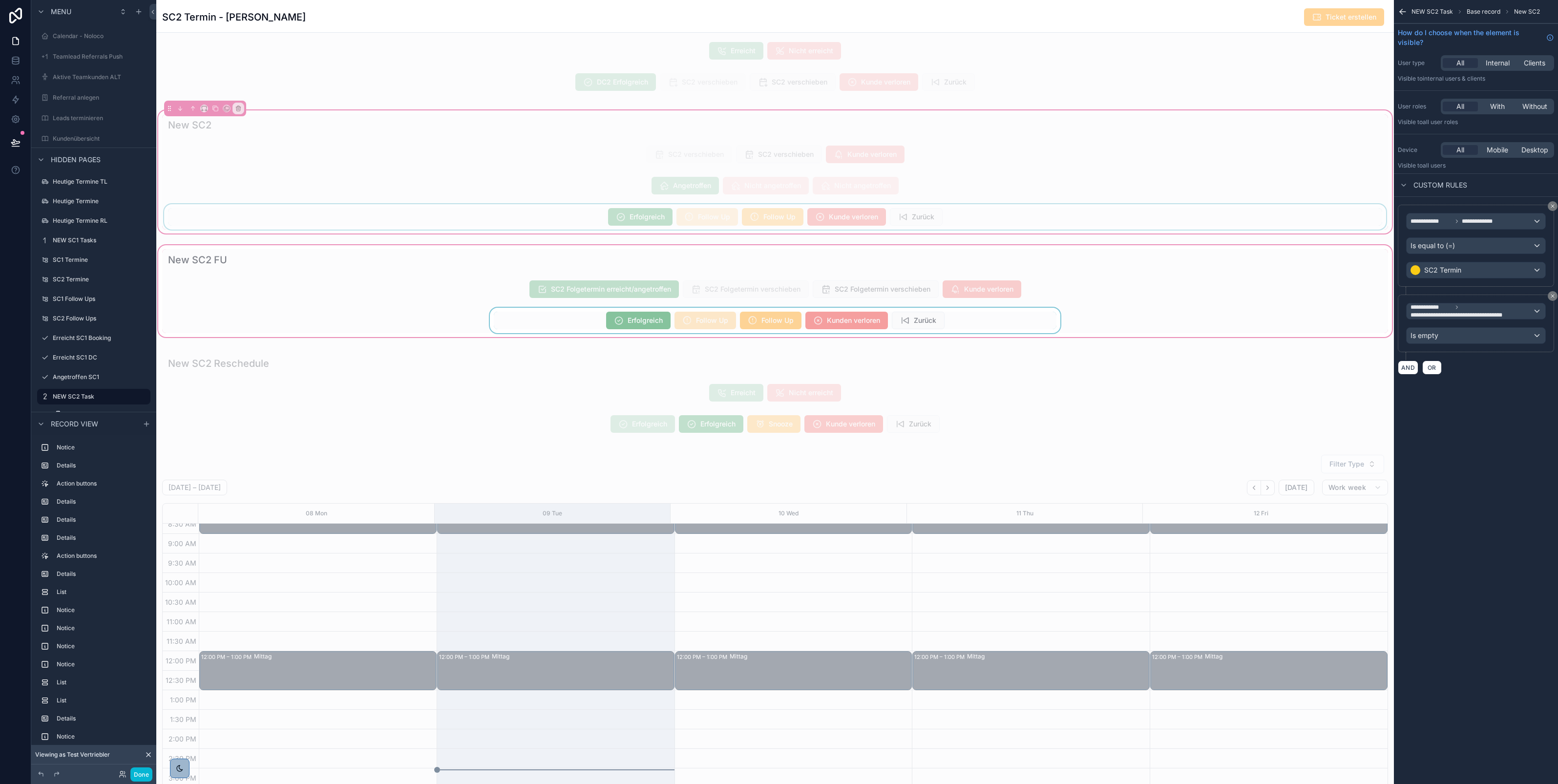
click at [796, 224] on div "scrollable content" at bounding box center [776, 216] width 1226 height 26
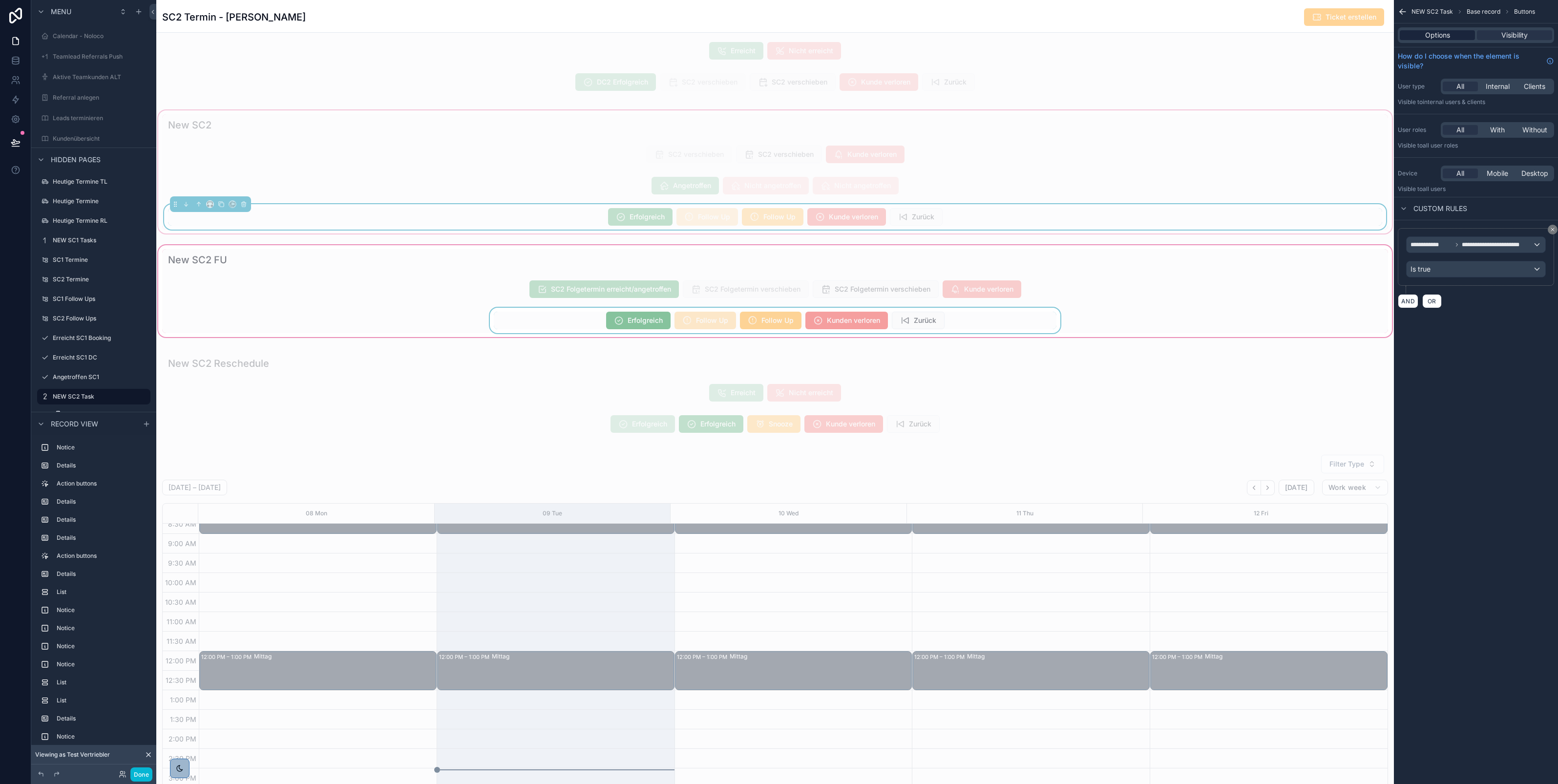
click at [1422, 38] on div "Options" at bounding box center [1438, 35] width 76 height 9
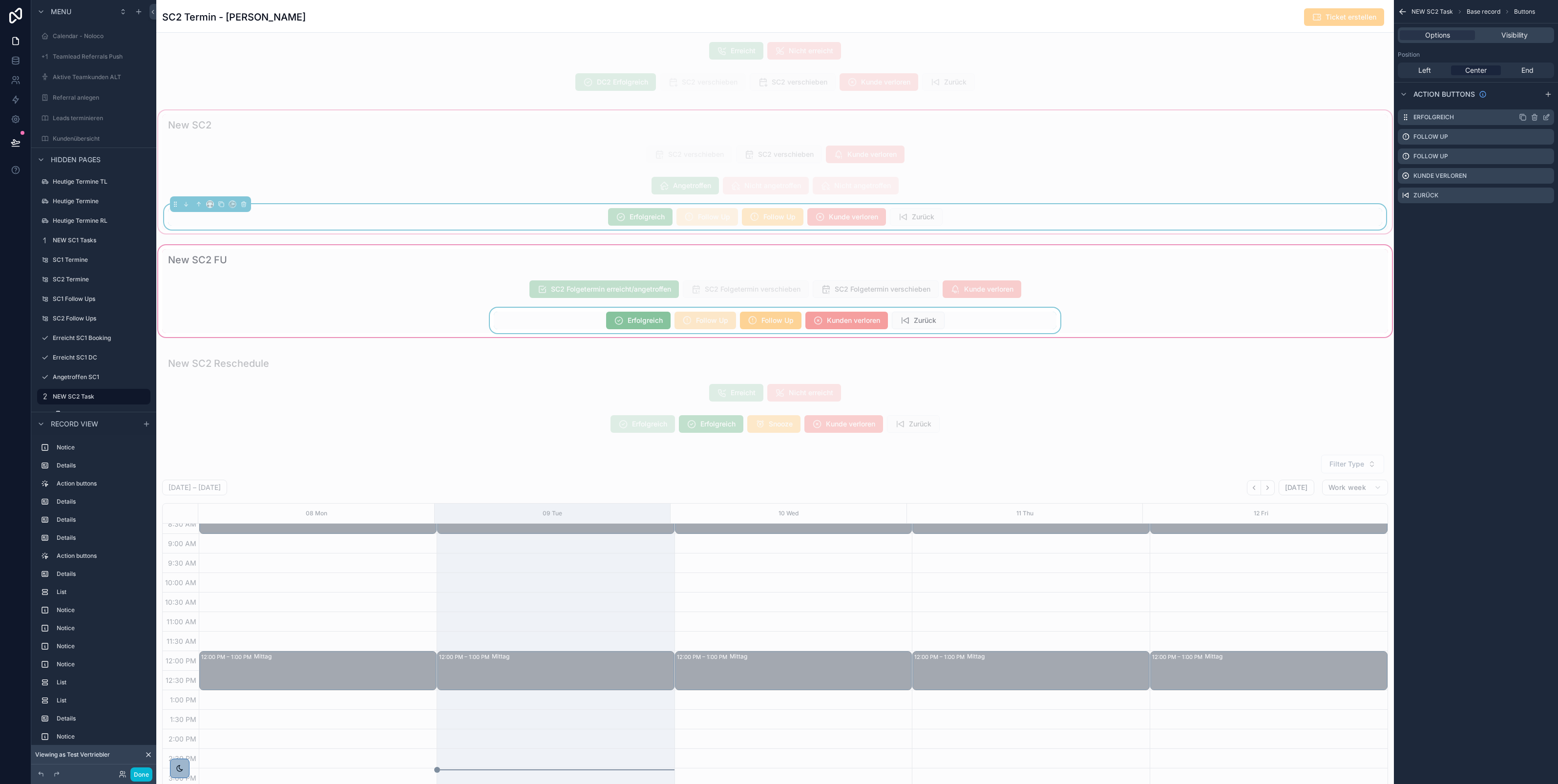
click at [1547, 116] on icon "scrollable content" at bounding box center [1547, 117] width 8 height 8
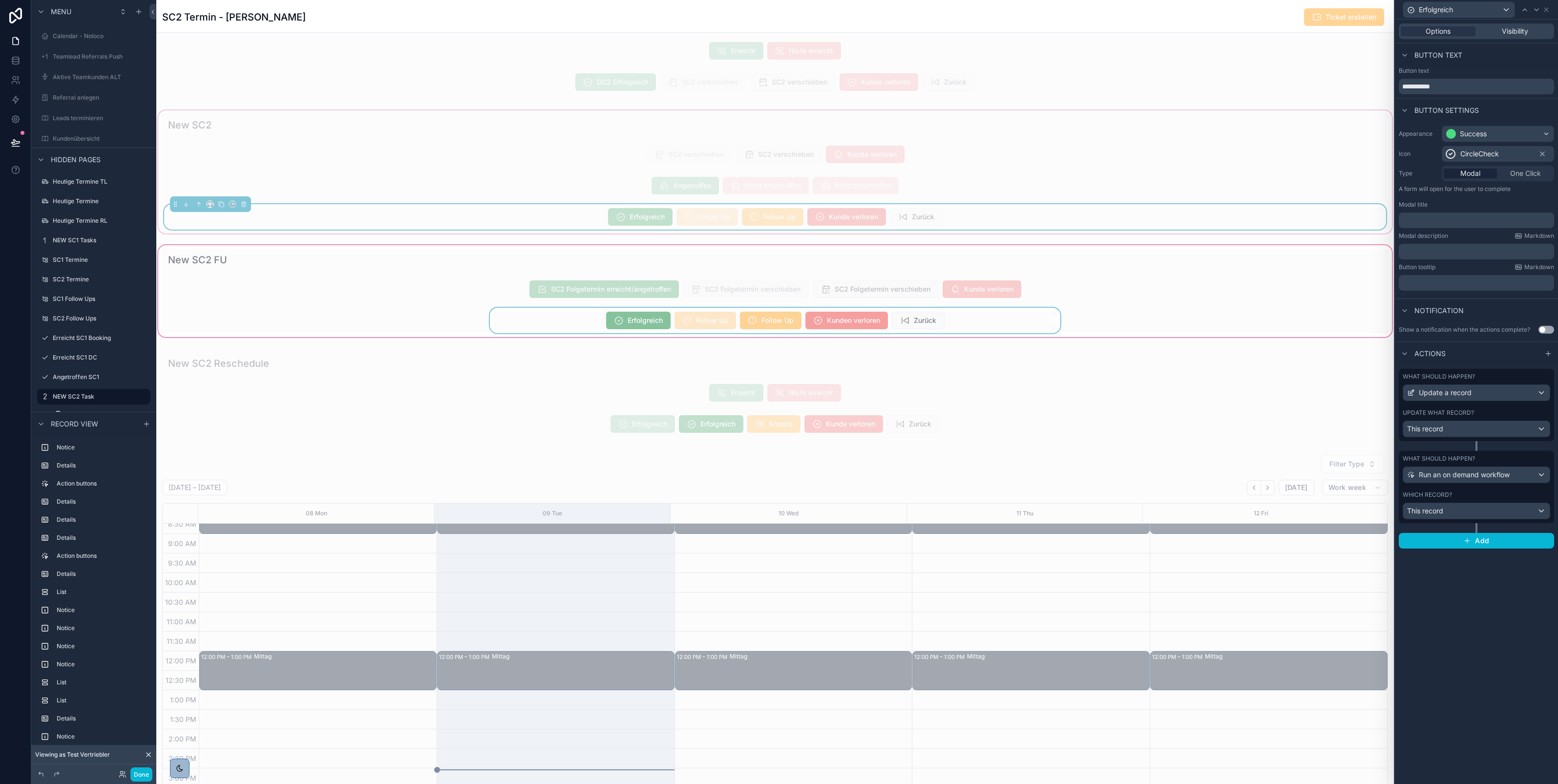
click at [1465, 411] on label "Update what record?" at bounding box center [1438, 413] width 71 height 8
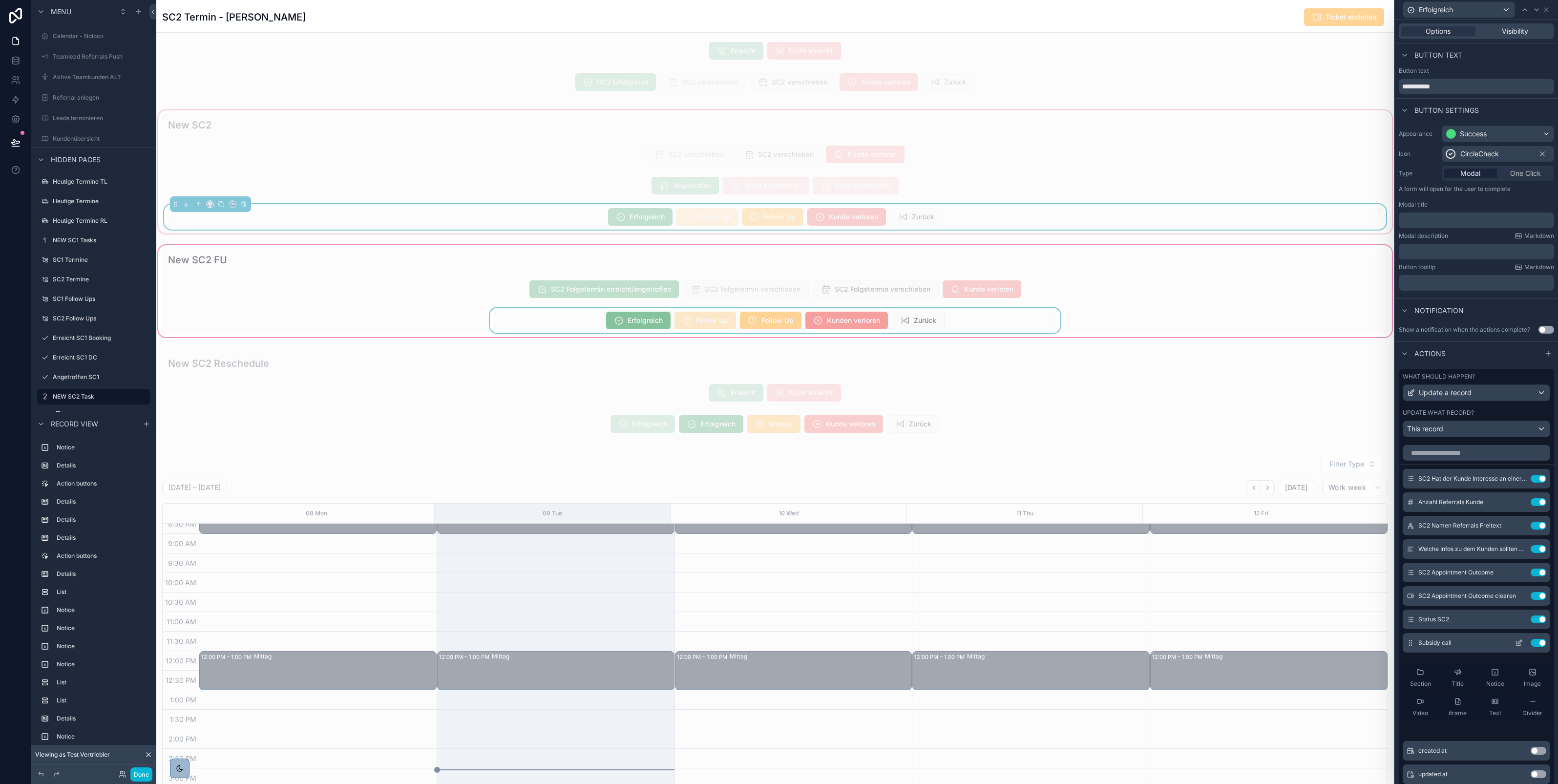
click at [1518, 643] on icon at bounding box center [1520, 641] width 4 height 4
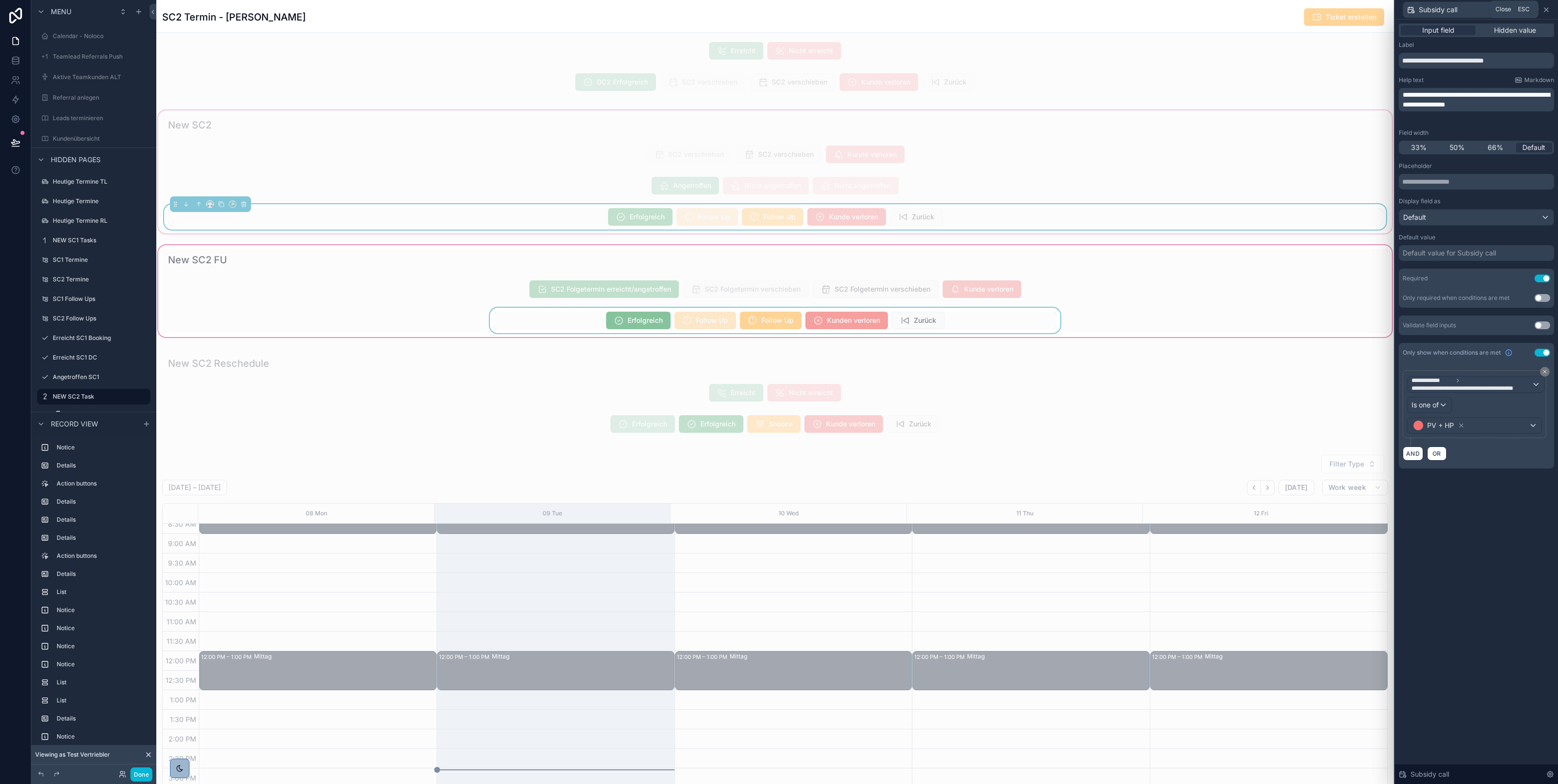
click at [1549, 12] on icon at bounding box center [1547, 9] width 8 height 8
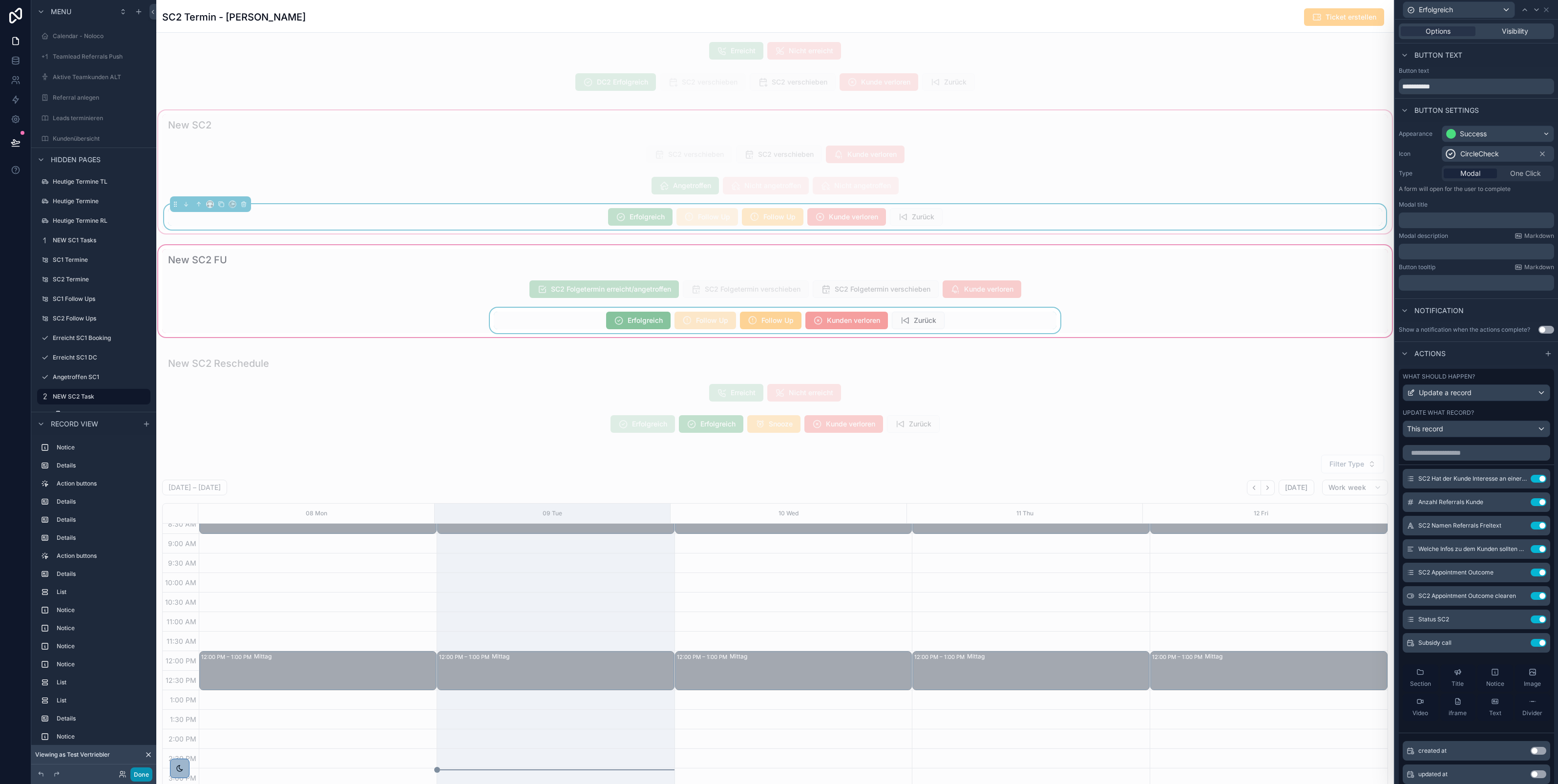
click at [135, 775] on button "Done" at bounding box center [141, 774] width 22 height 14
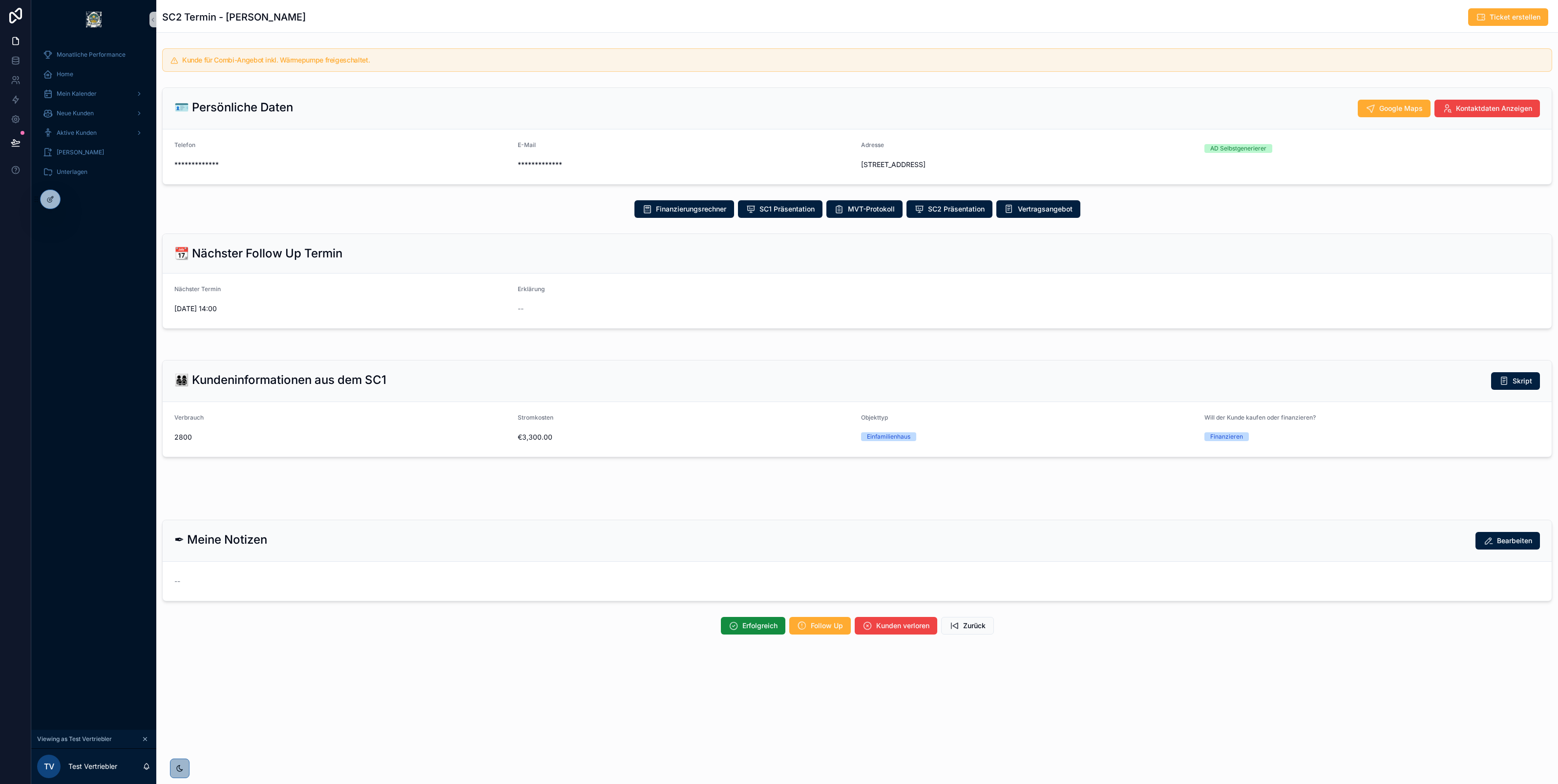
scroll to position [0, 0]
click at [15, 140] on icon at bounding box center [15, 142] width 9 height 5
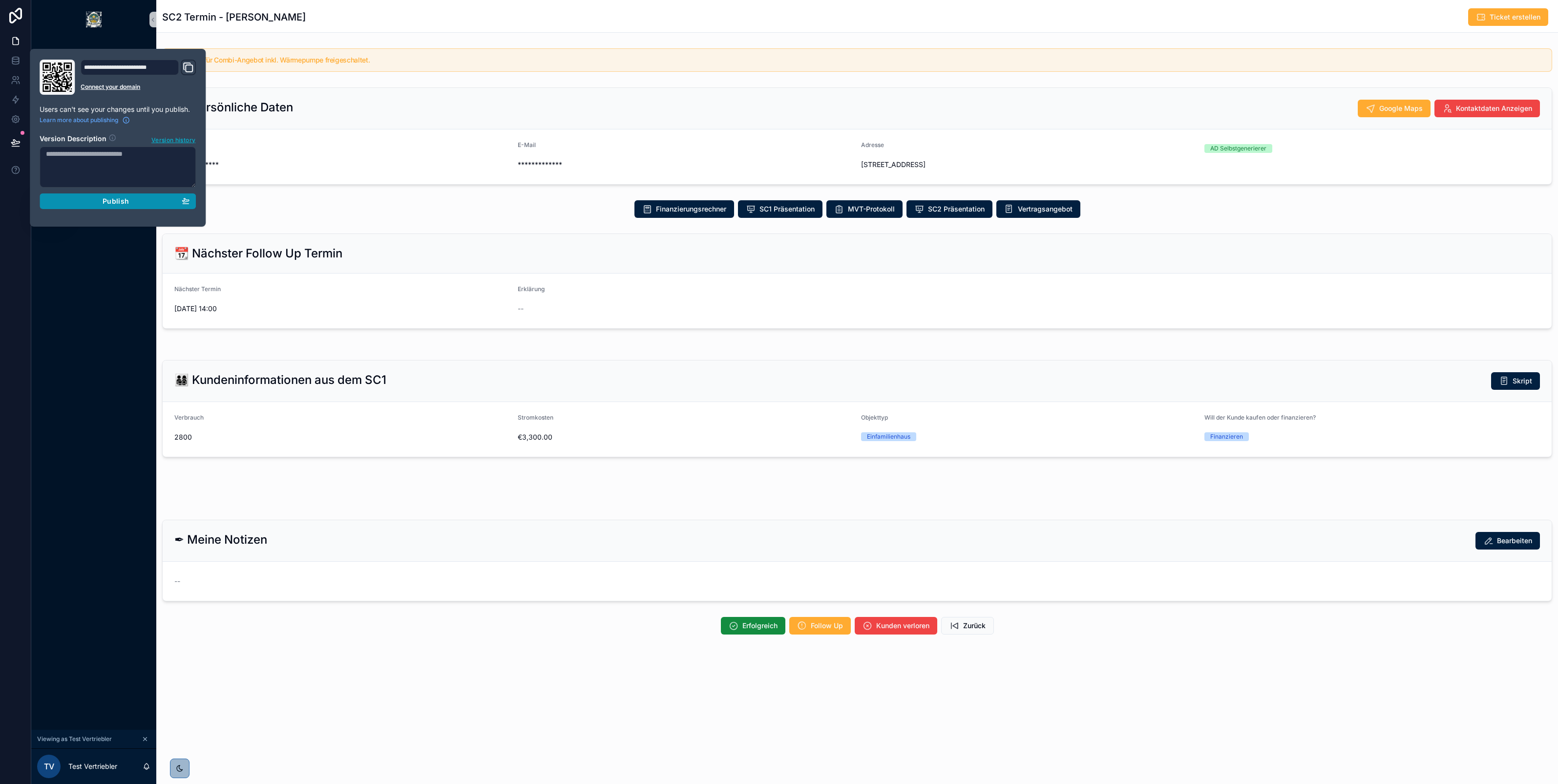
click at [111, 203] on span "Publish" at bounding box center [116, 200] width 26 height 9
click at [15, 99] on icon at bounding box center [15, 99] width 9 height 9
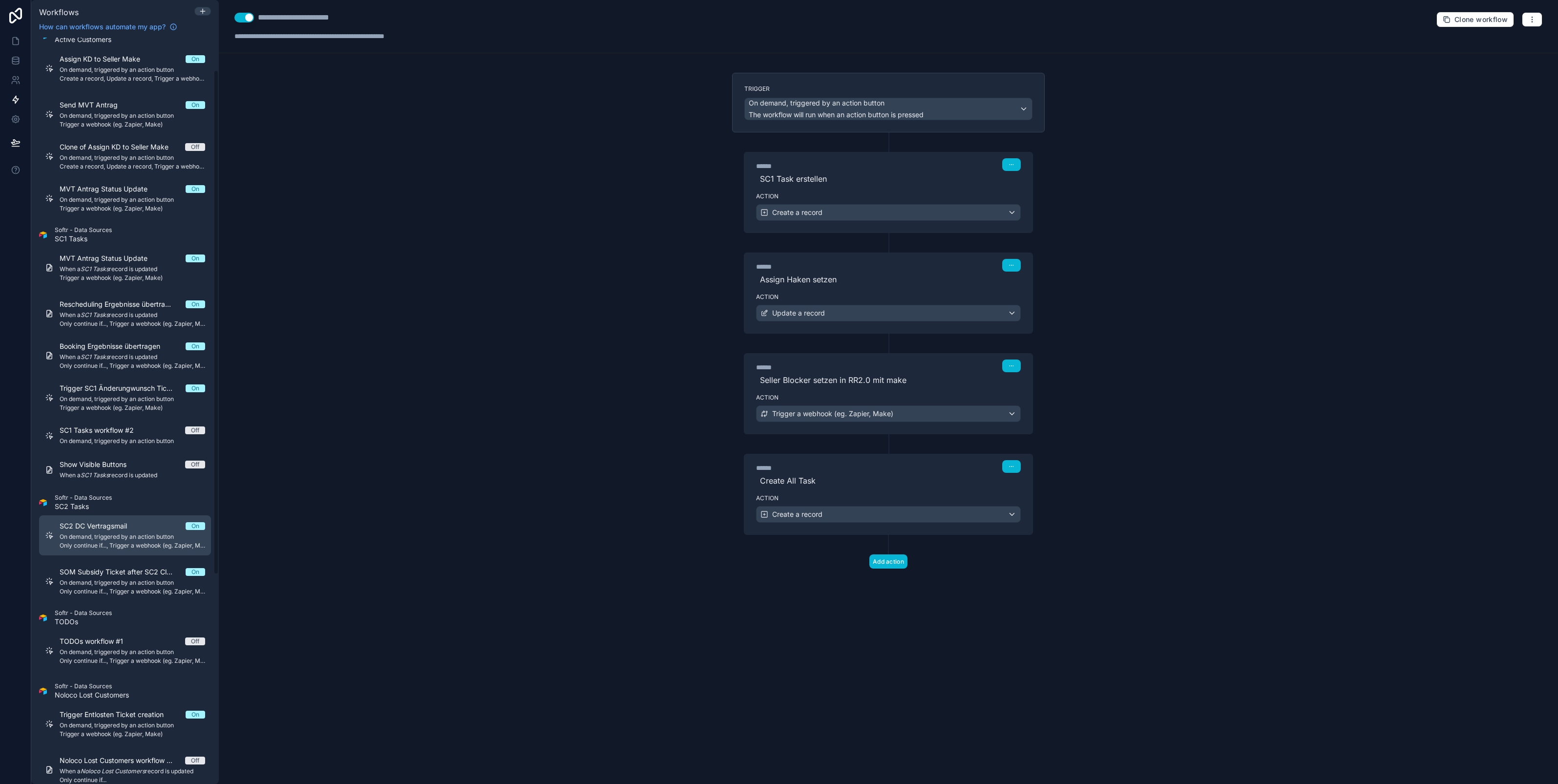
scroll to position [47, 0]
click at [116, 582] on span "On demand, triggered by an action button" at bounding box center [132, 582] width 146 height 8
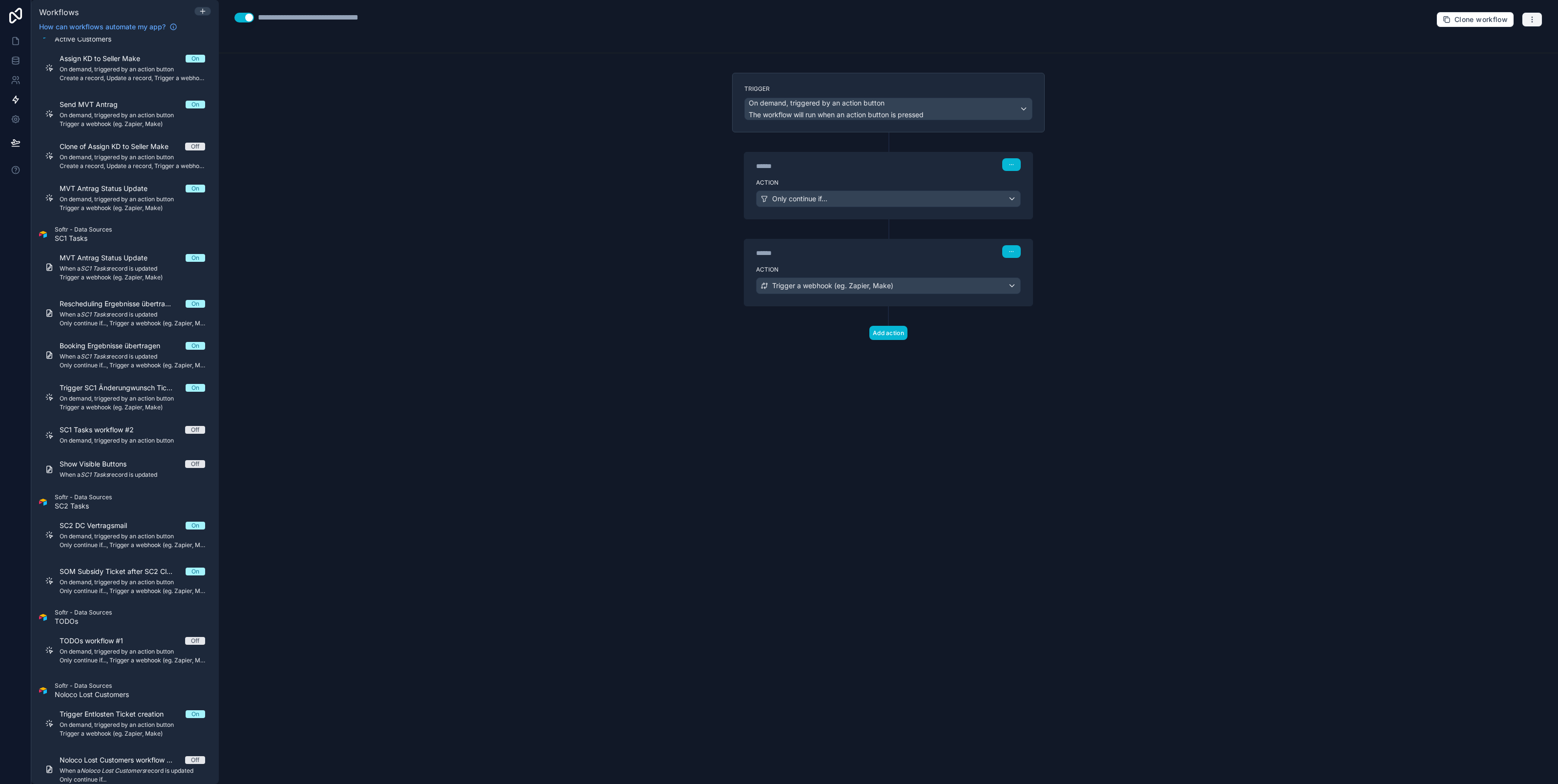
click at [1530, 17] on icon "button" at bounding box center [1532, 20] width 8 height 8
click at [1485, 42] on span "Test workflow" at bounding box center [1507, 43] width 47 height 8
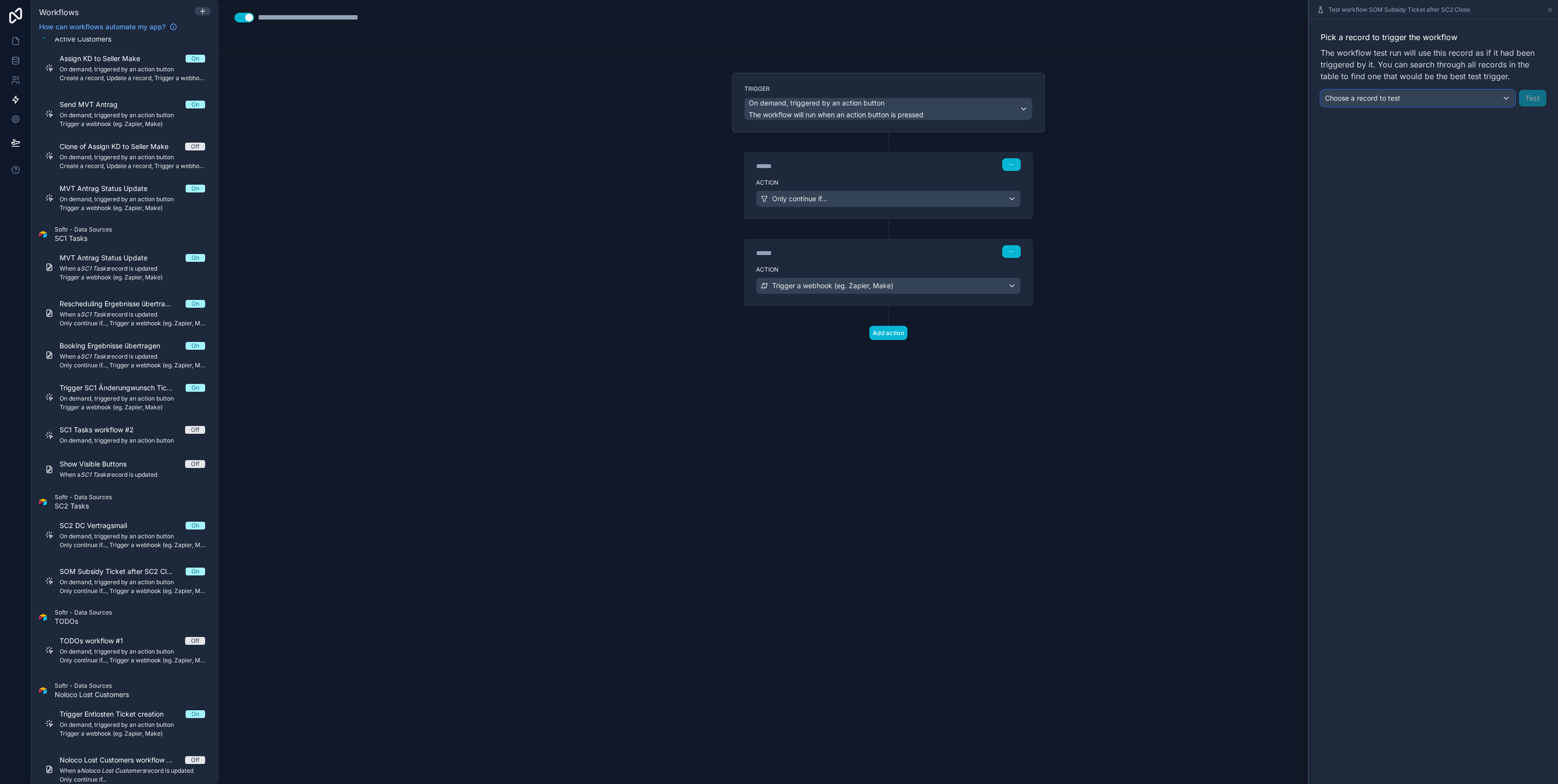
click at [1395, 94] on span "Choose a record to test" at bounding box center [1363, 97] width 76 height 9
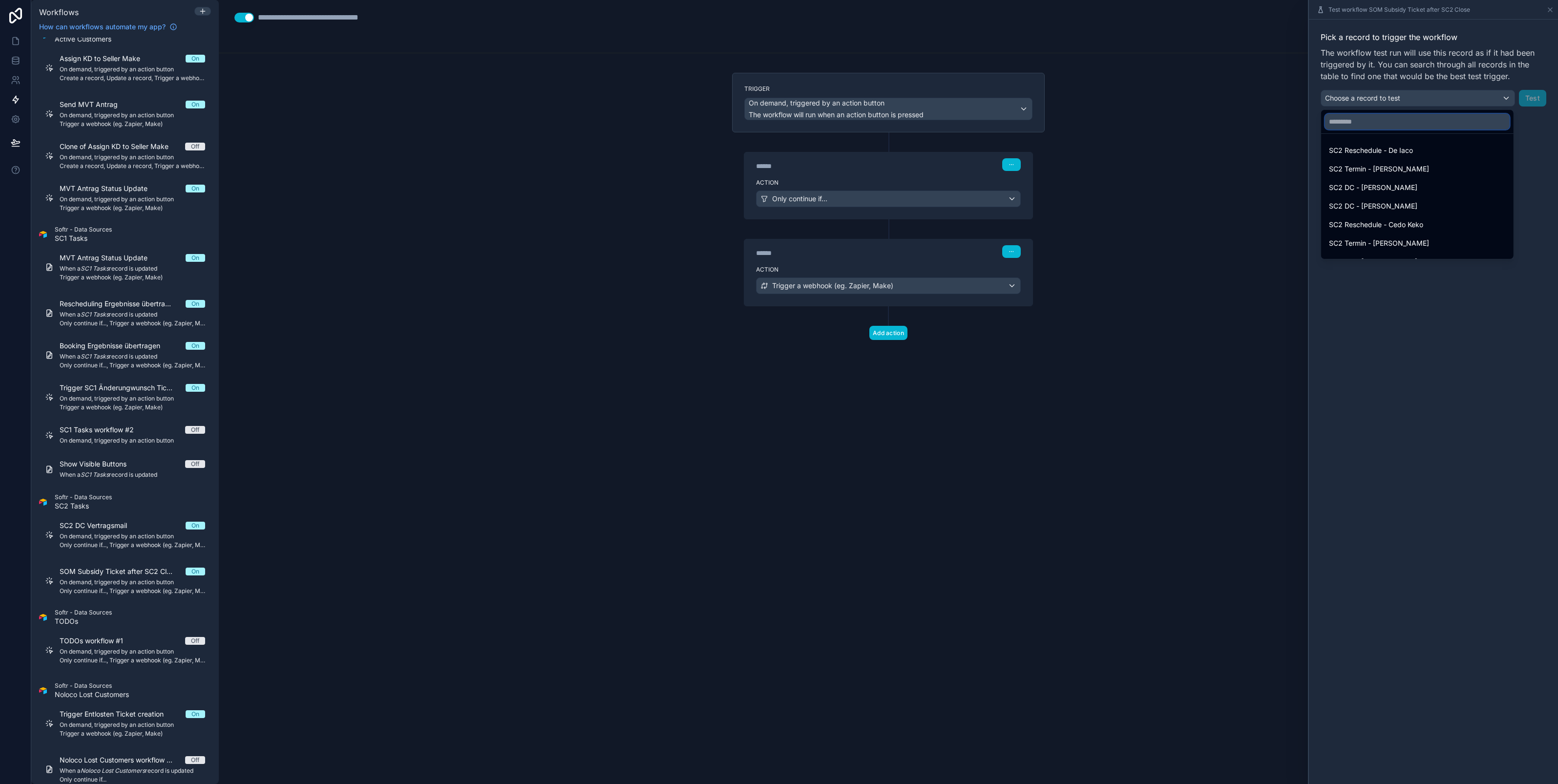
click at [1369, 120] on input "text" at bounding box center [1417, 121] width 184 height 16
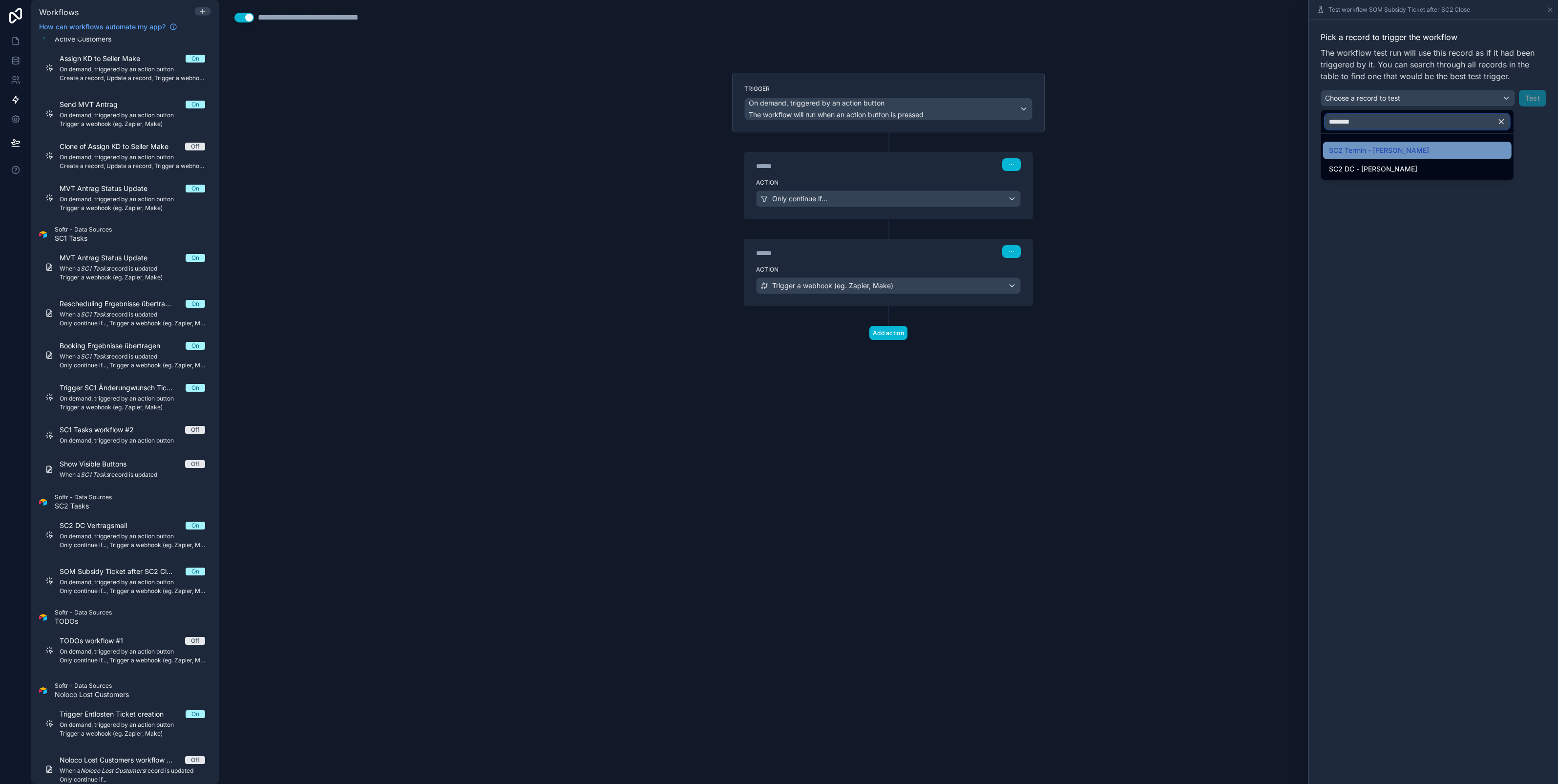
type input "********"
click at [1373, 151] on span "SC2 Termin - [PERSON_NAME]" at bounding box center [1379, 150] width 100 height 11
click at [1532, 97] on button "Test" at bounding box center [1532, 98] width 27 height 17
click at [1534, 98] on button "Test" at bounding box center [1532, 98] width 27 height 17
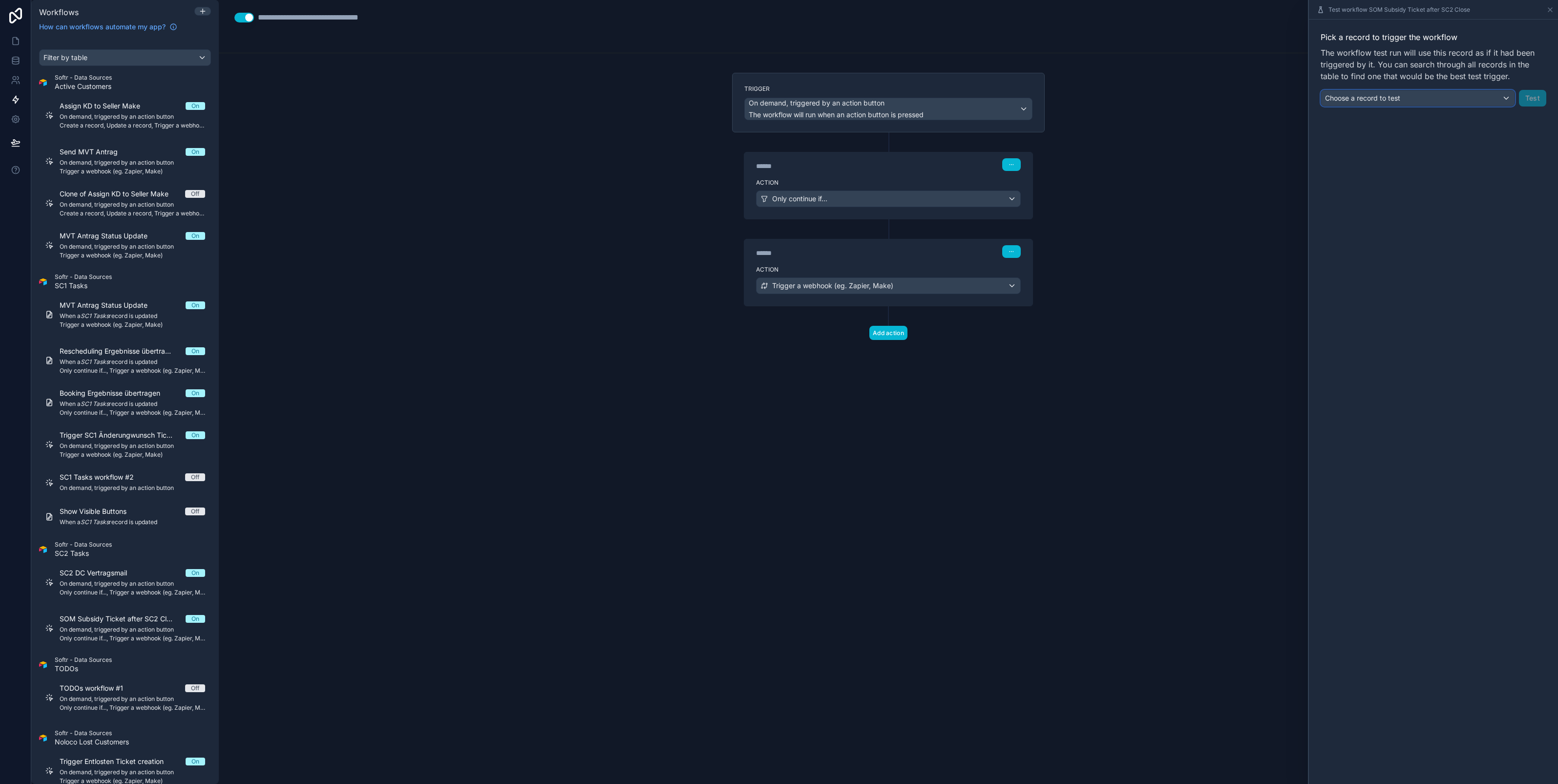
click at [1496, 90] on button "Choose a record to test" at bounding box center [1418, 98] width 195 height 17
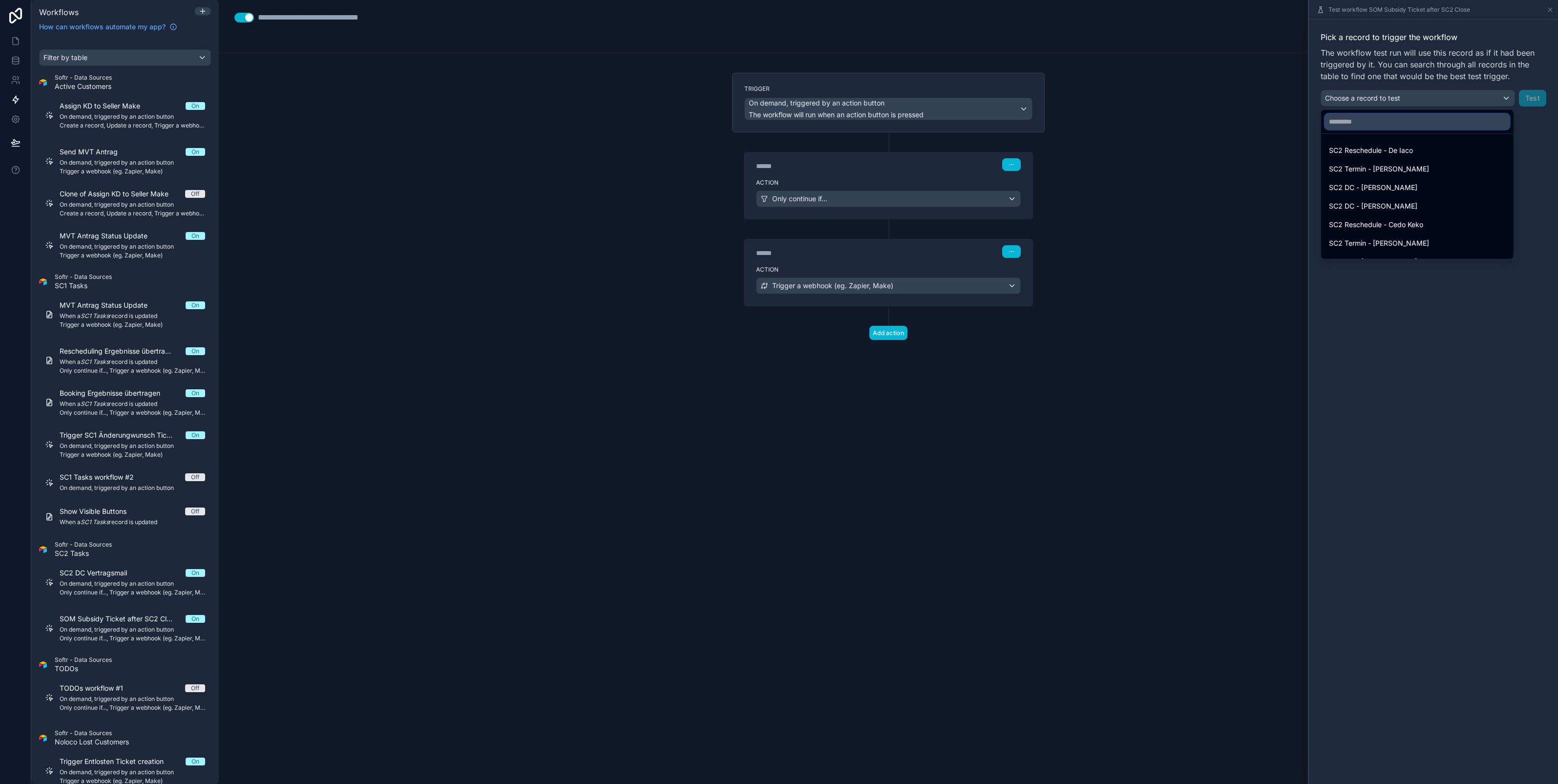
click at [1399, 120] on input "text" at bounding box center [1417, 121] width 184 height 16
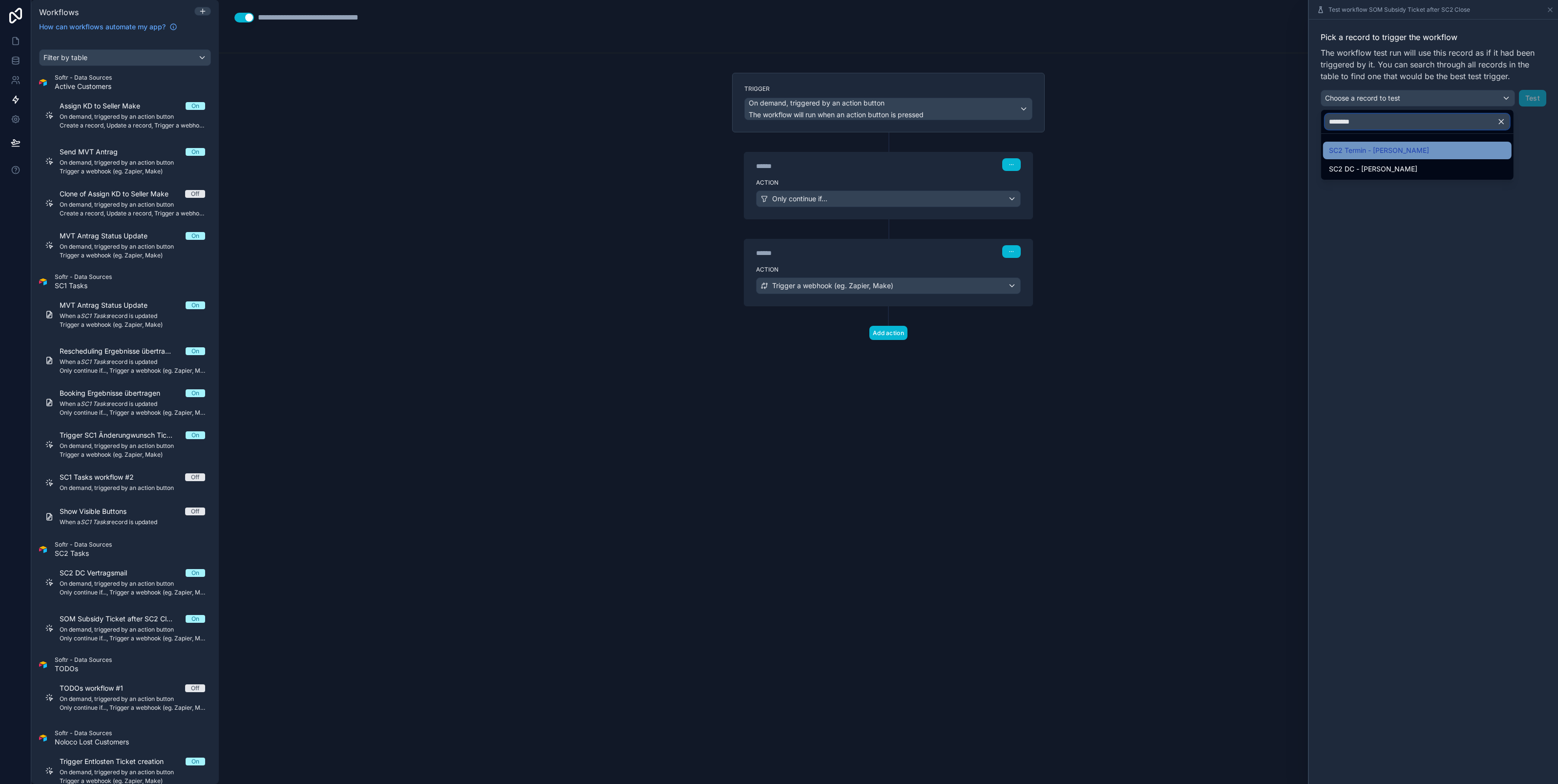
type input "********"
click at [1428, 147] on span "SC2 Termin - [PERSON_NAME]" at bounding box center [1379, 150] width 100 height 11
click at [1535, 95] on button "Test" at bounding box center [1532, 98] width 27 height 17
